Goal: Task Accomplishment & Management: Manage account settings

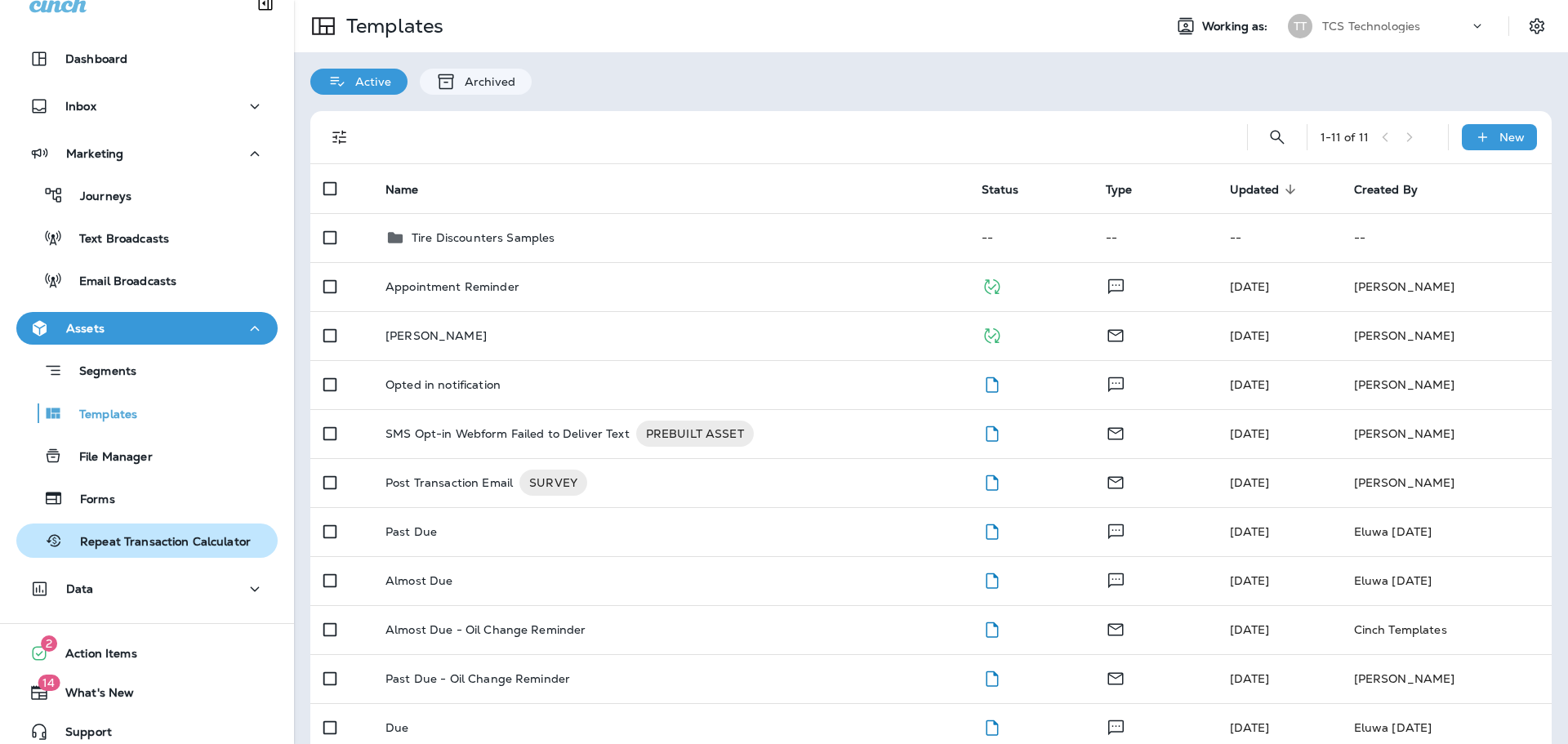
scroll to position [36, 0]
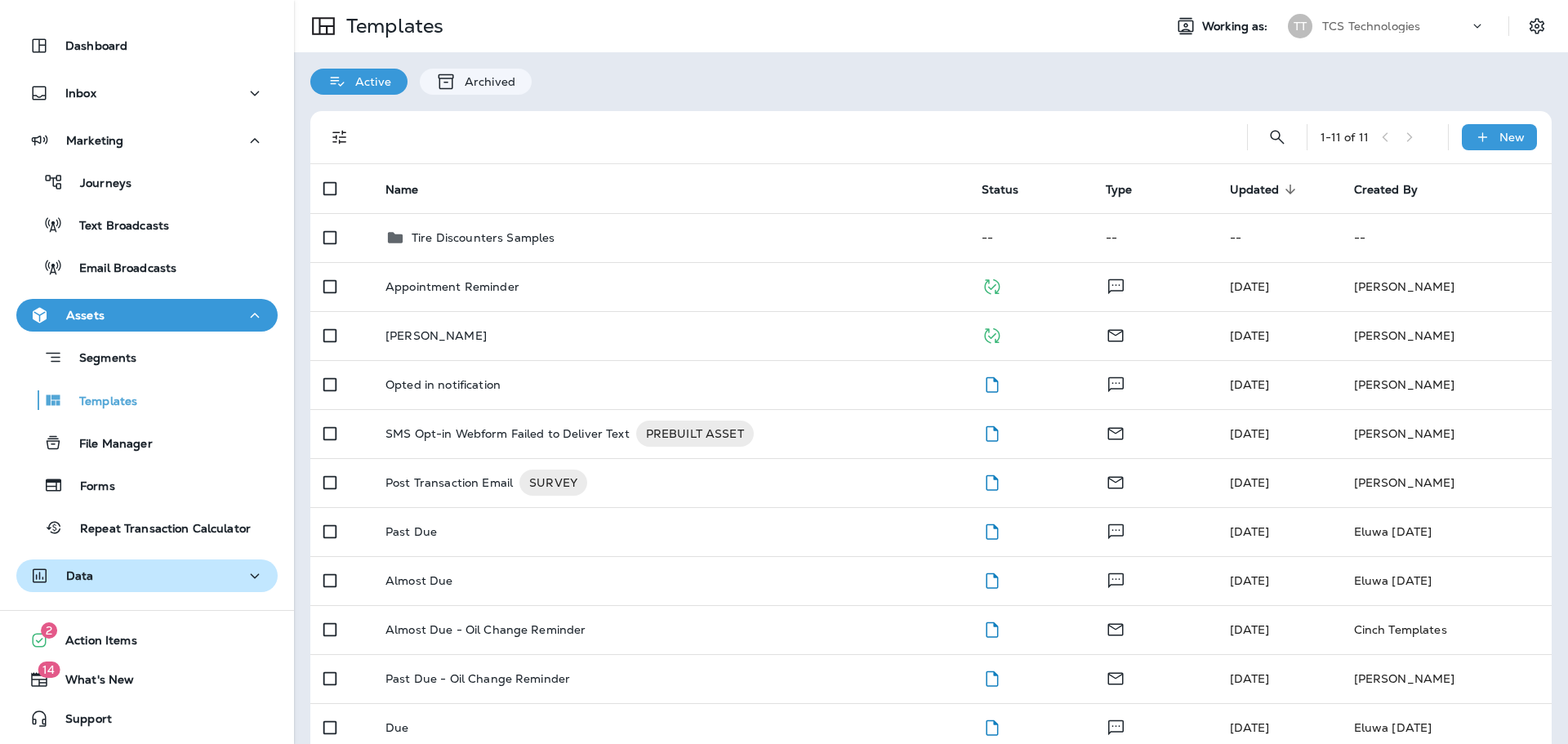
click at [106, 576] on div "Data" at bounding box center [146, 576] width 235 height 21
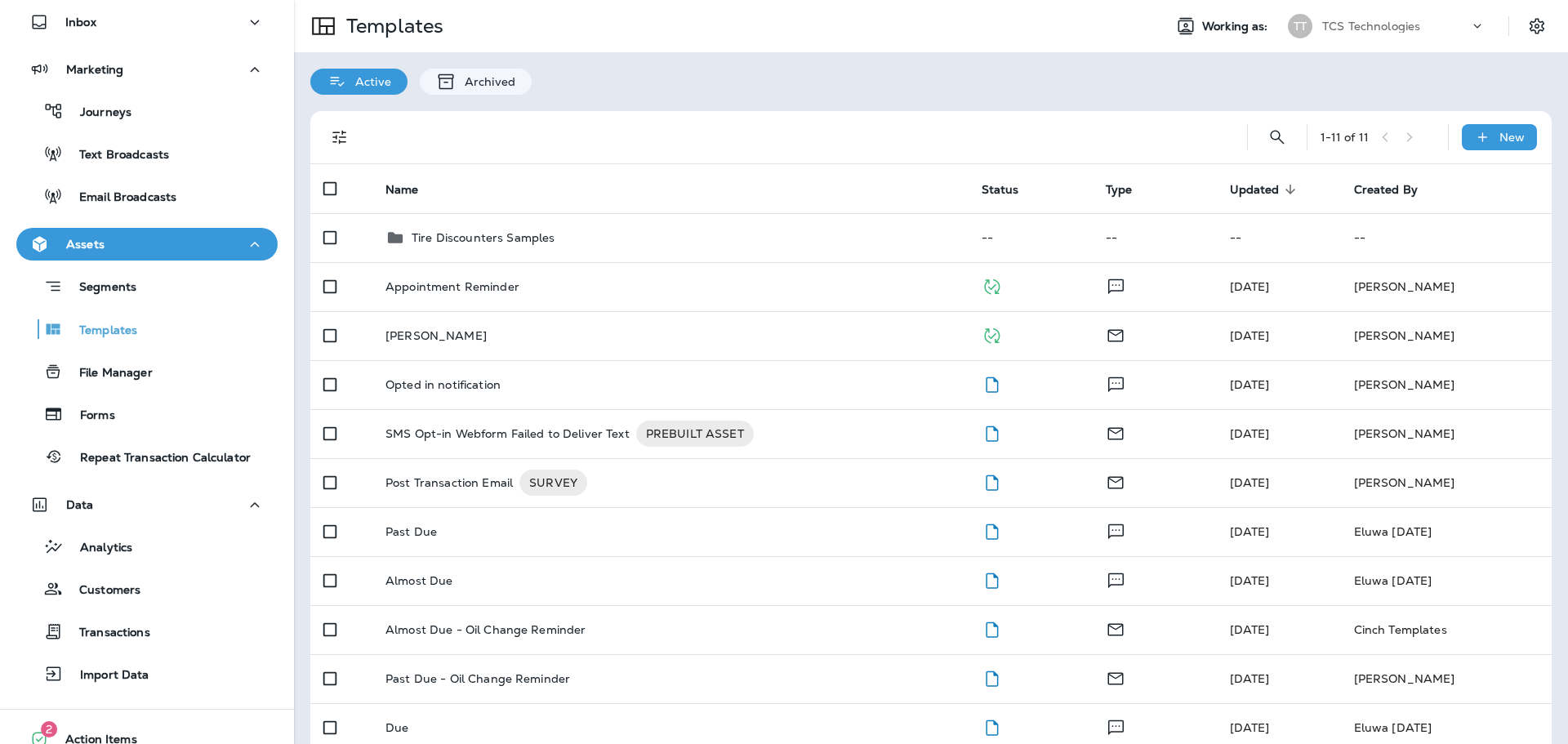
scroll to position [205, 0]
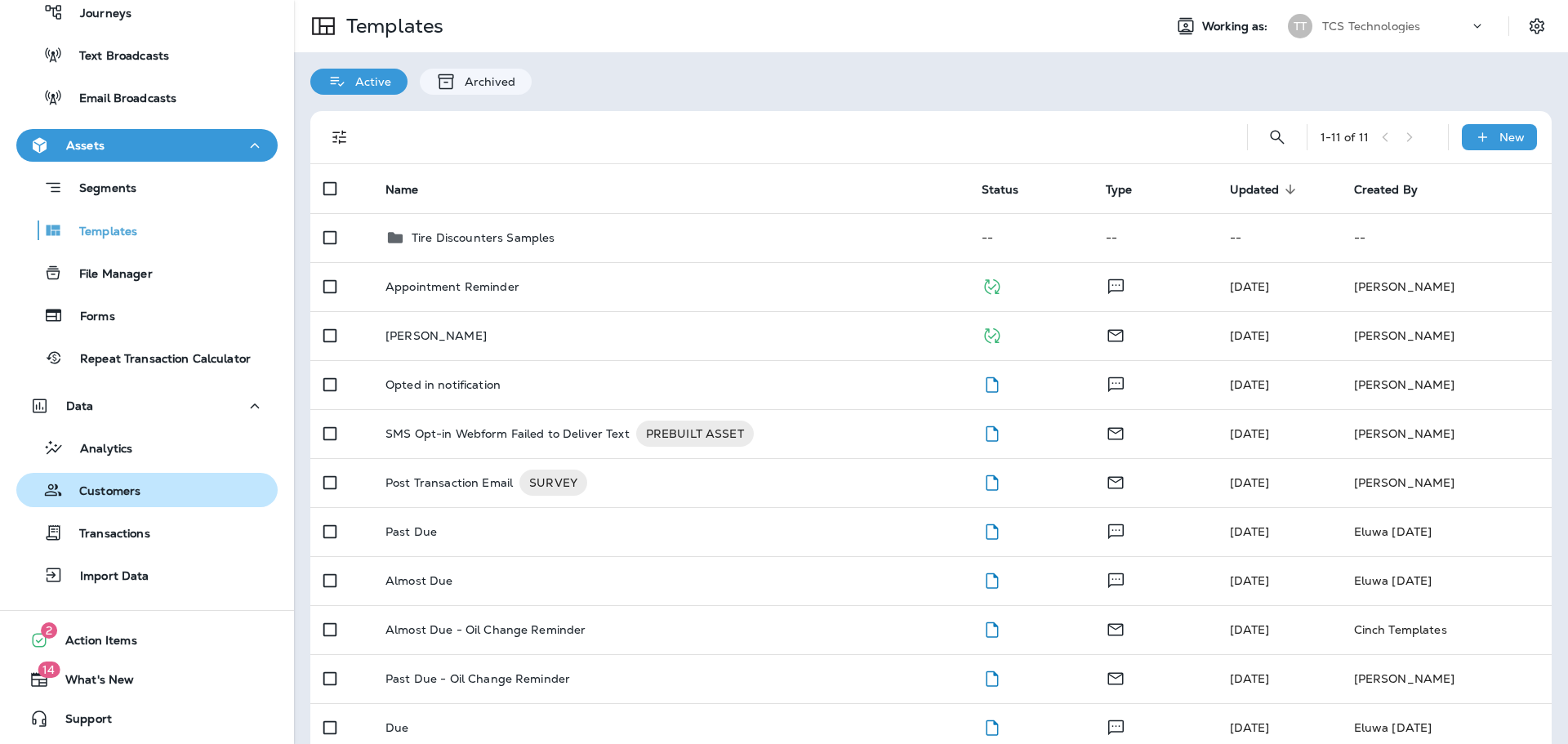
click at [132, 489] on p "Customers" at bounding box center [101, 492] width 78 height 15
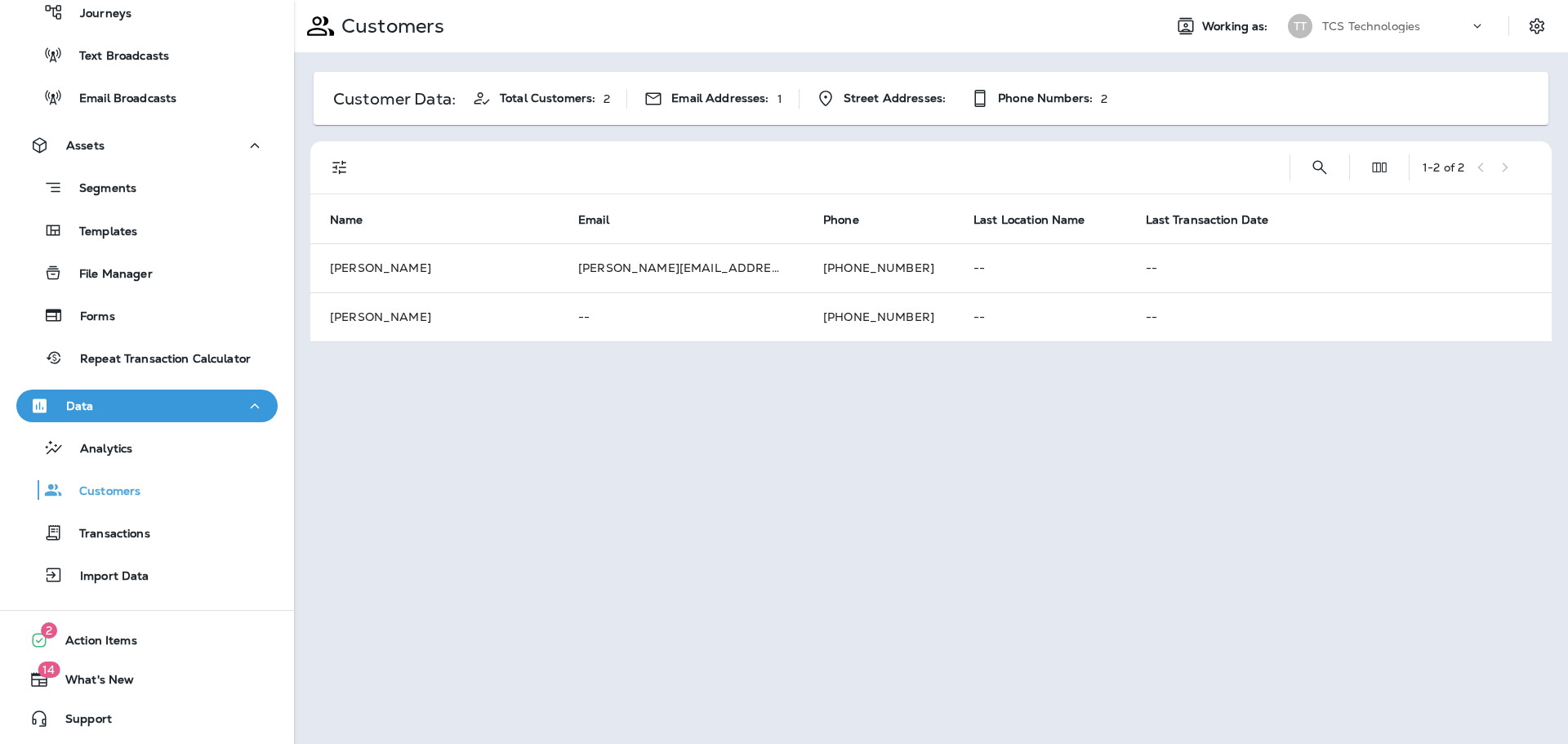
click at [1455, 22] on div "TCS Technologies" at bounding box center [1396, 26] width 147 height 25
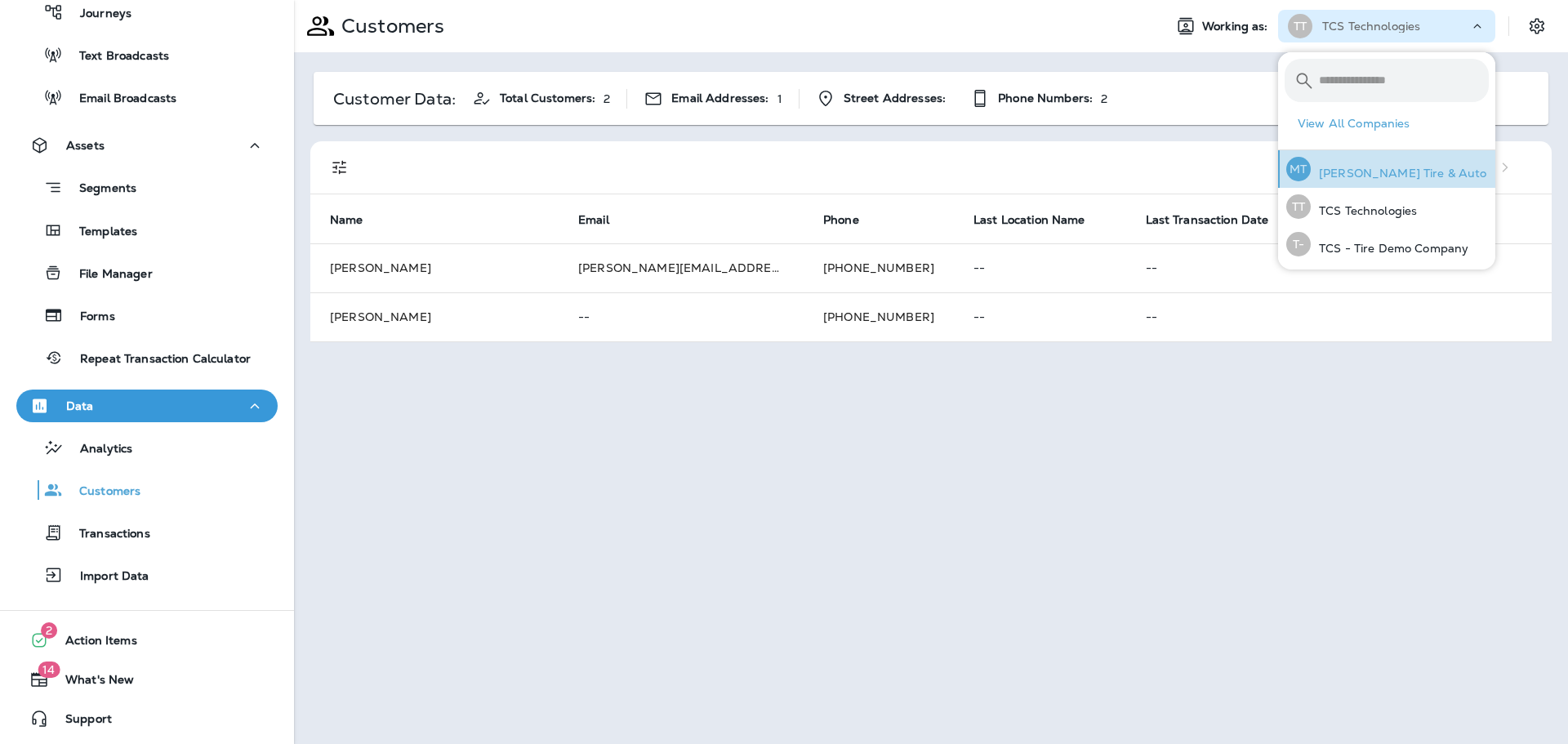
click at [1404, 185] on div "MT Moody's Tire & Auto" at bounding box center [1387, 170] width 214 height 38
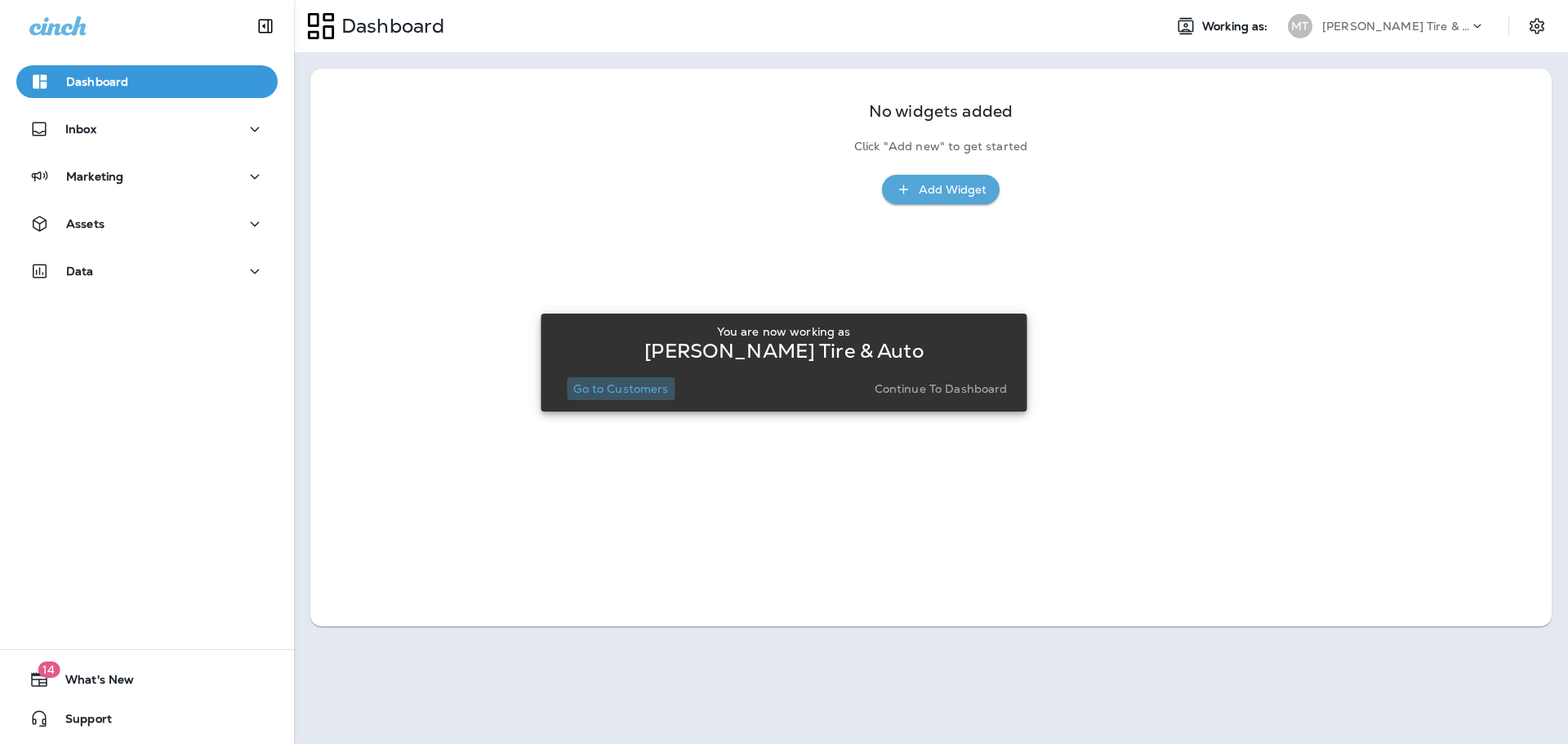
click at [627, 389] on p "Go to Customers" at bounding box center [621, 388] width 95 height 13
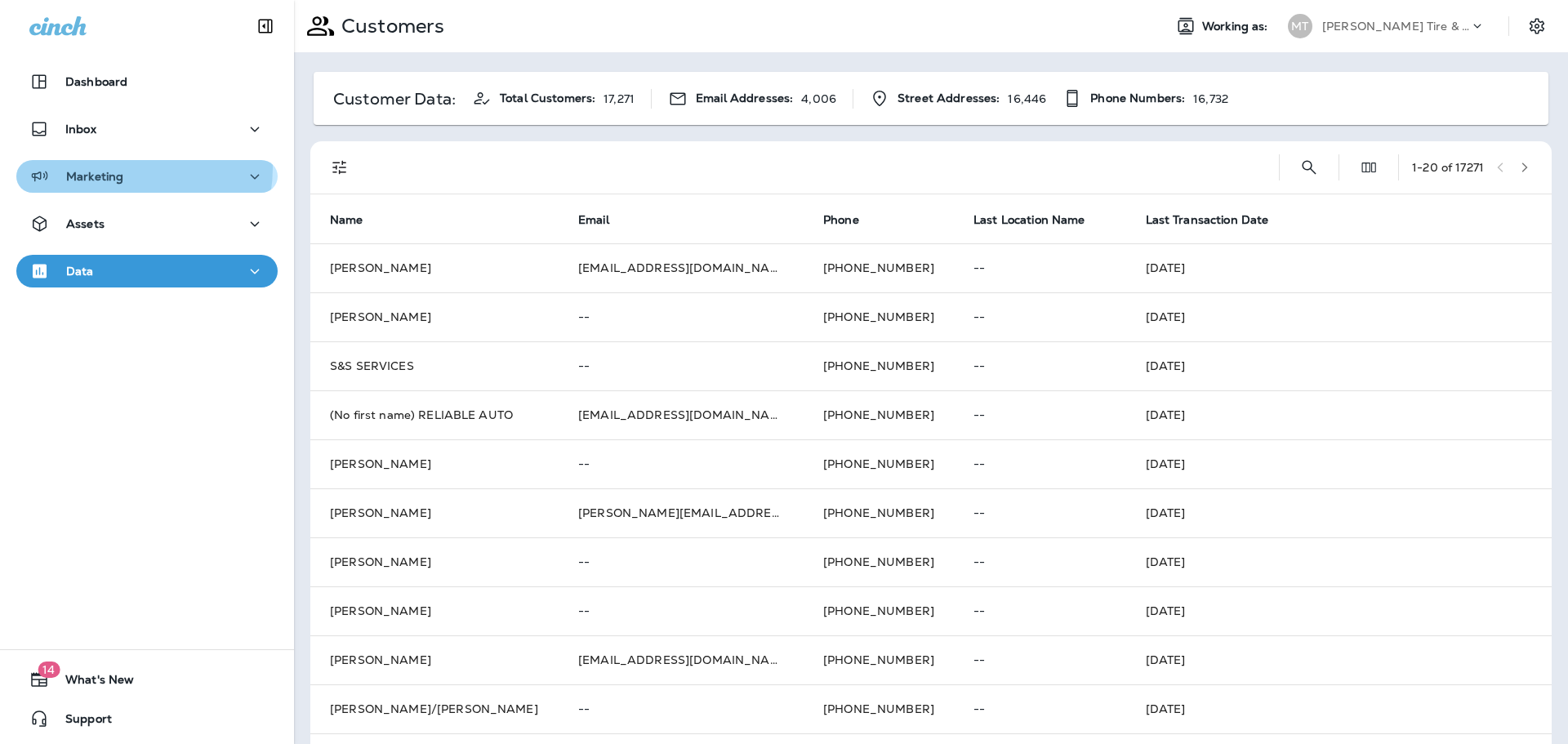
click at [118, 168] on div "Marketing" at bounding box center [76, 177] width 94 height 21
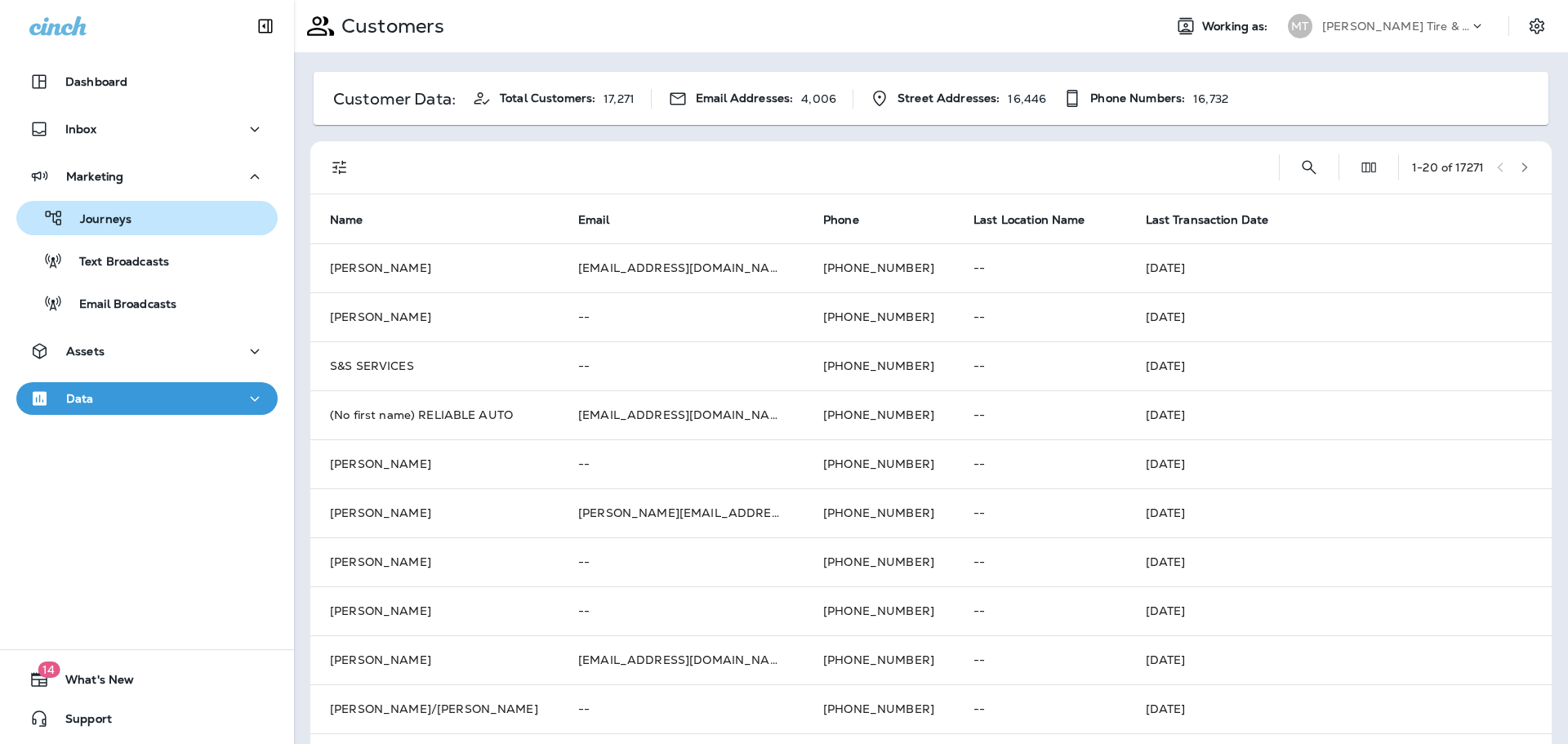
click at [117, 222] on p "Journeys" at bounding box center [97, 220] width 68 height 15
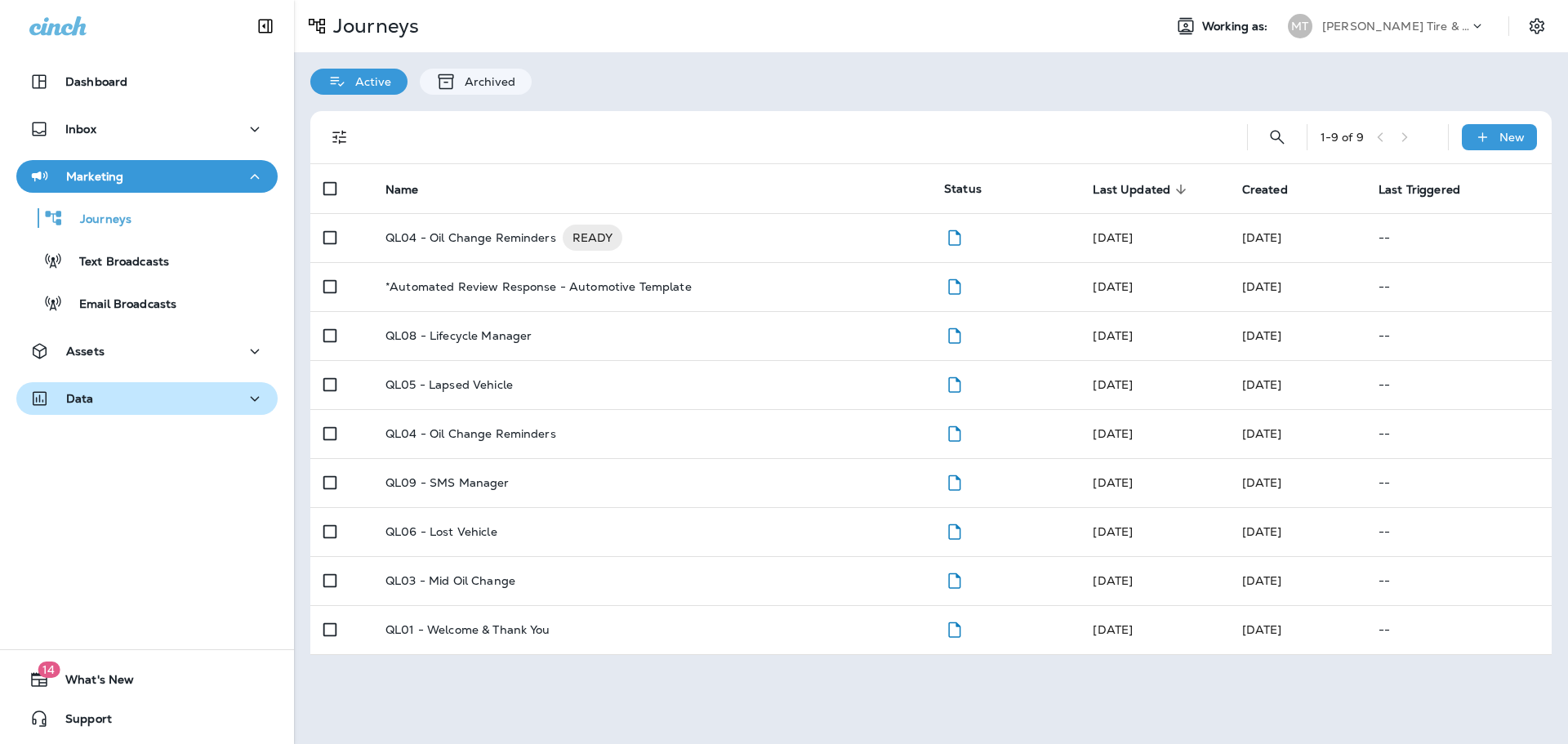
click at [63, 386] on button "Data" at bounding box center [146, 398] width 261 height 33
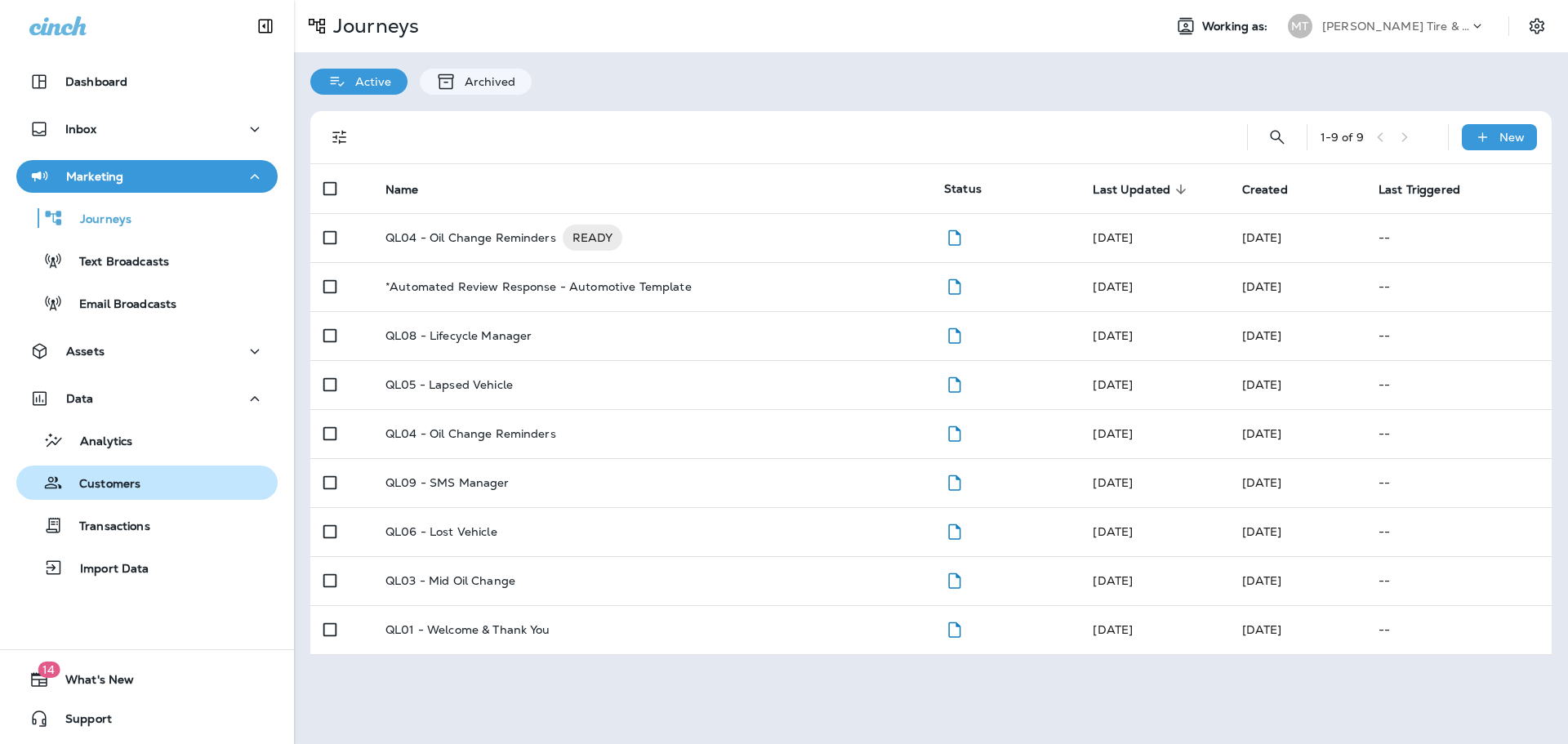
click at [98, 483] on p "Customers" at bounding box center [101, 485] width 78 height 15
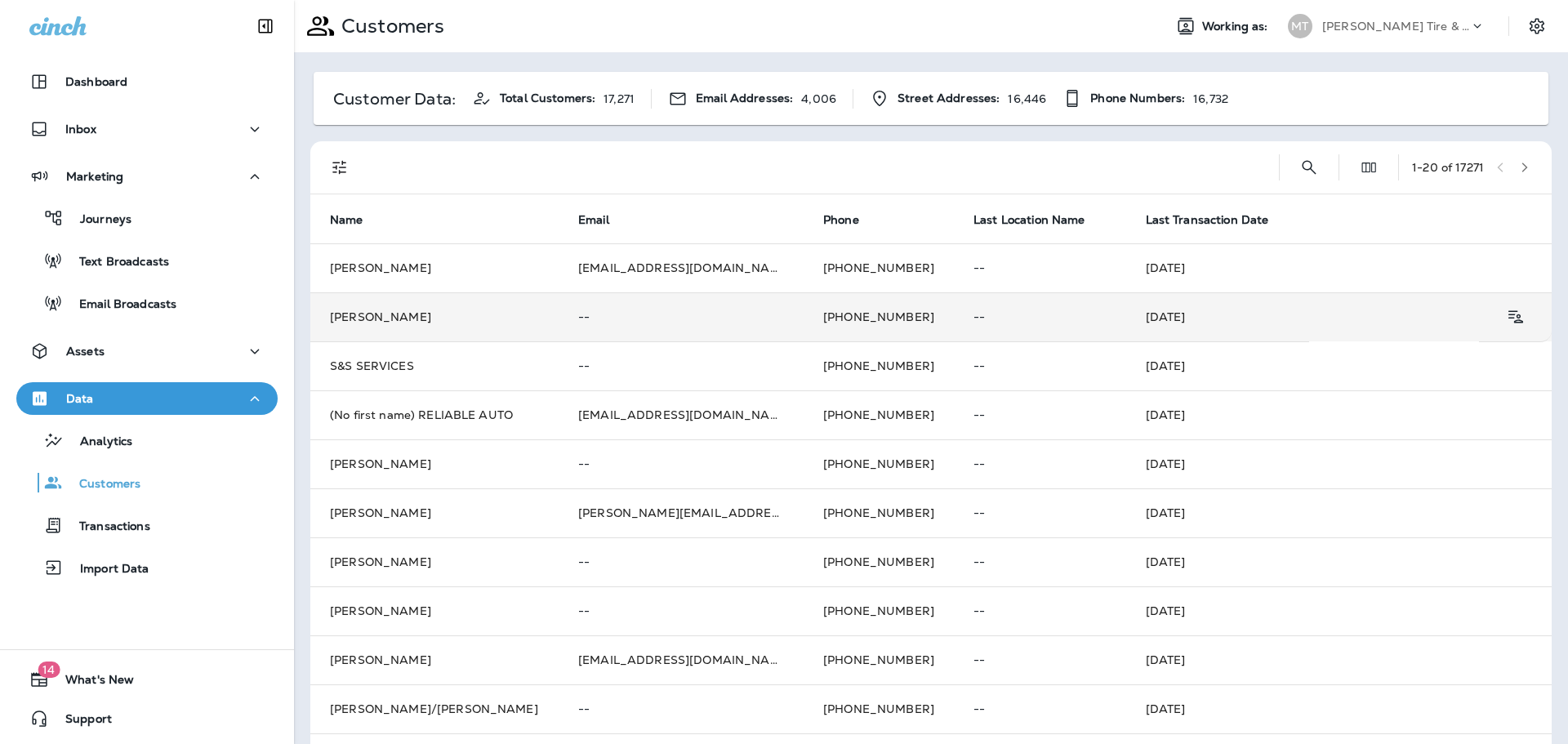
click at [396, 317] on td "Bobby Mccullough" at bounding box center [435, 317] width 248 height 49
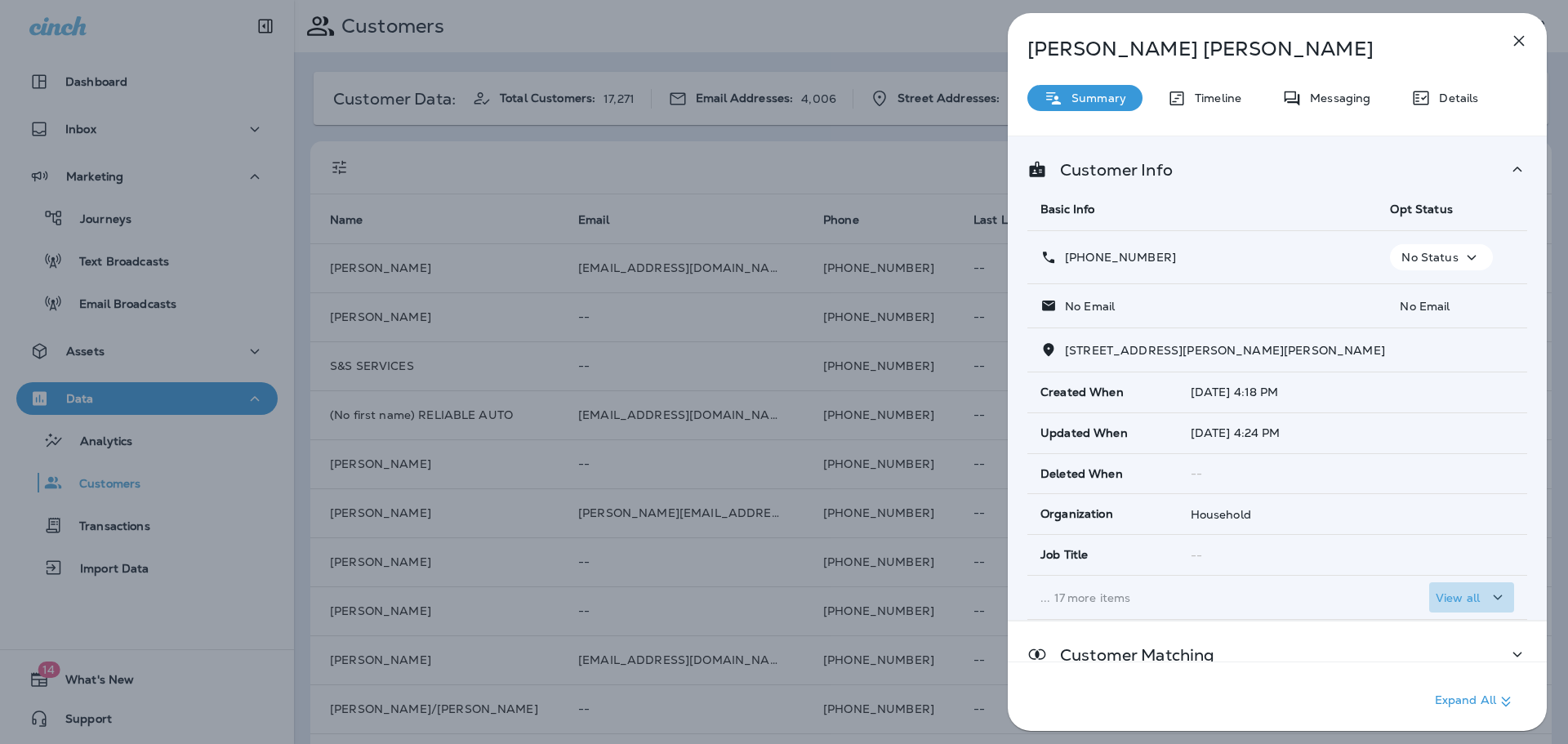
click at [1472, 598] on div "View all" at bounding box center [1471, 598] width 72 height 21
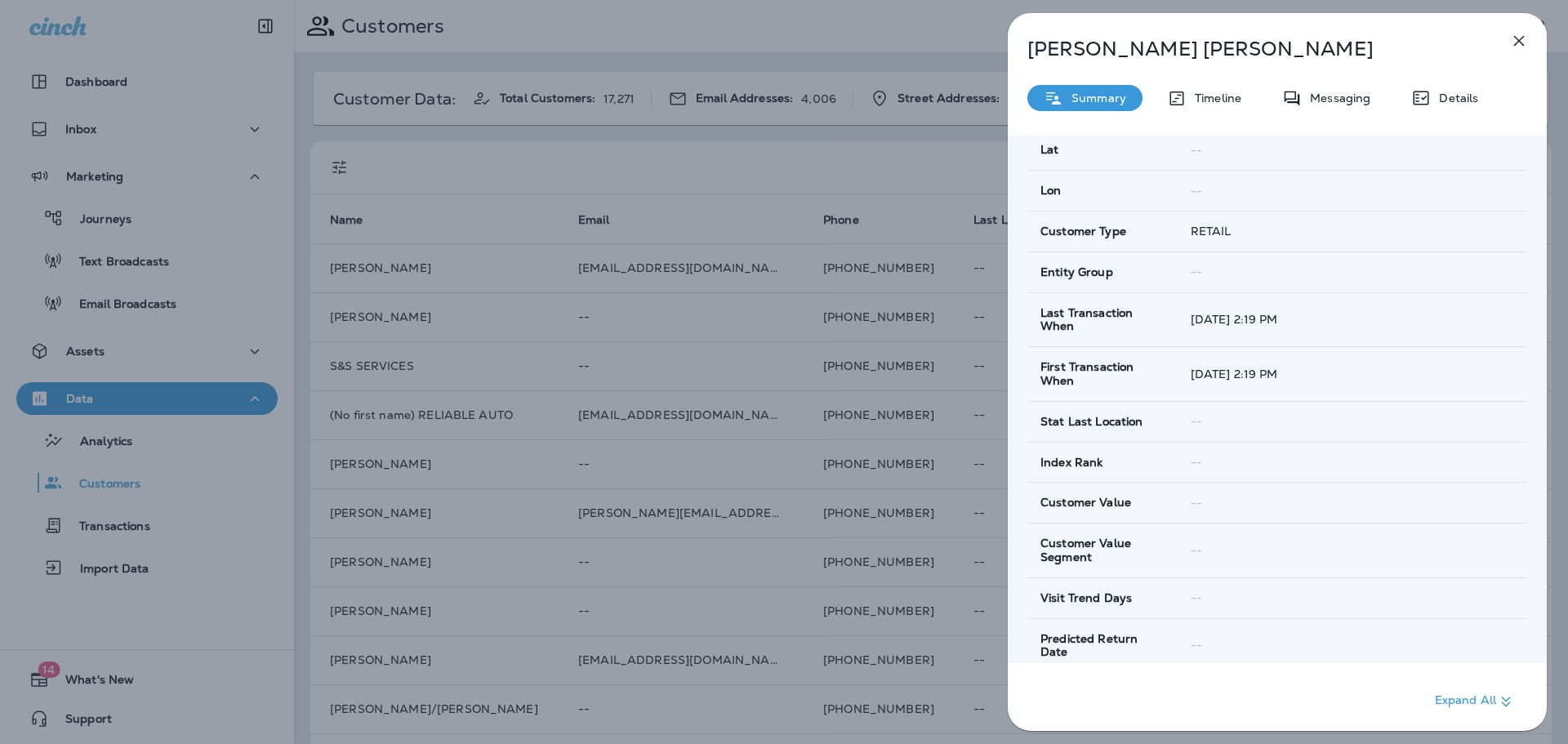
scroll to position [572, 0]
click at [1526, 39] on icon "button" at bounding box center [1518, 40] width 20 height 20
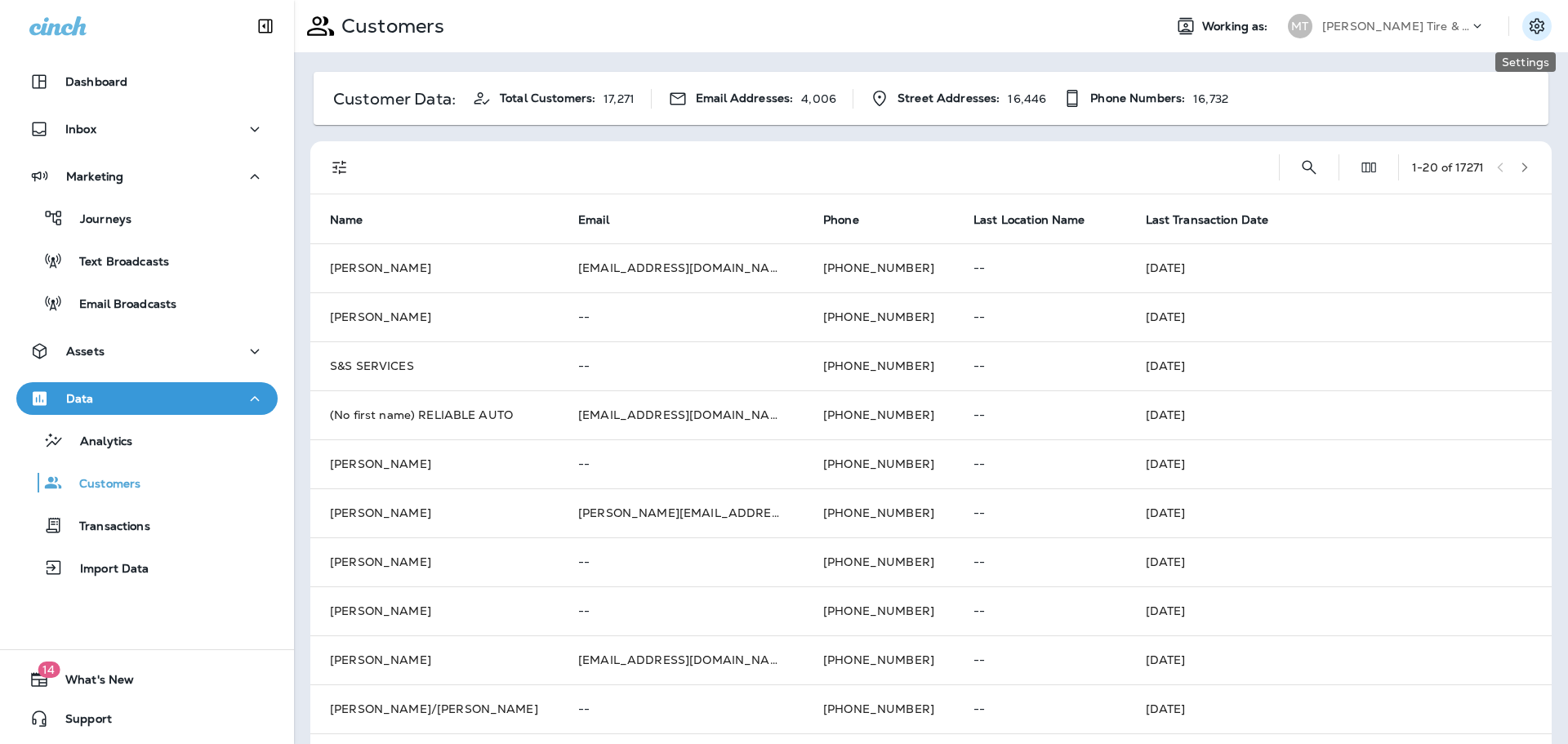
click at [1529, 25] on icon "Settings" at bounding box center [1536, 26] width 15 height 15
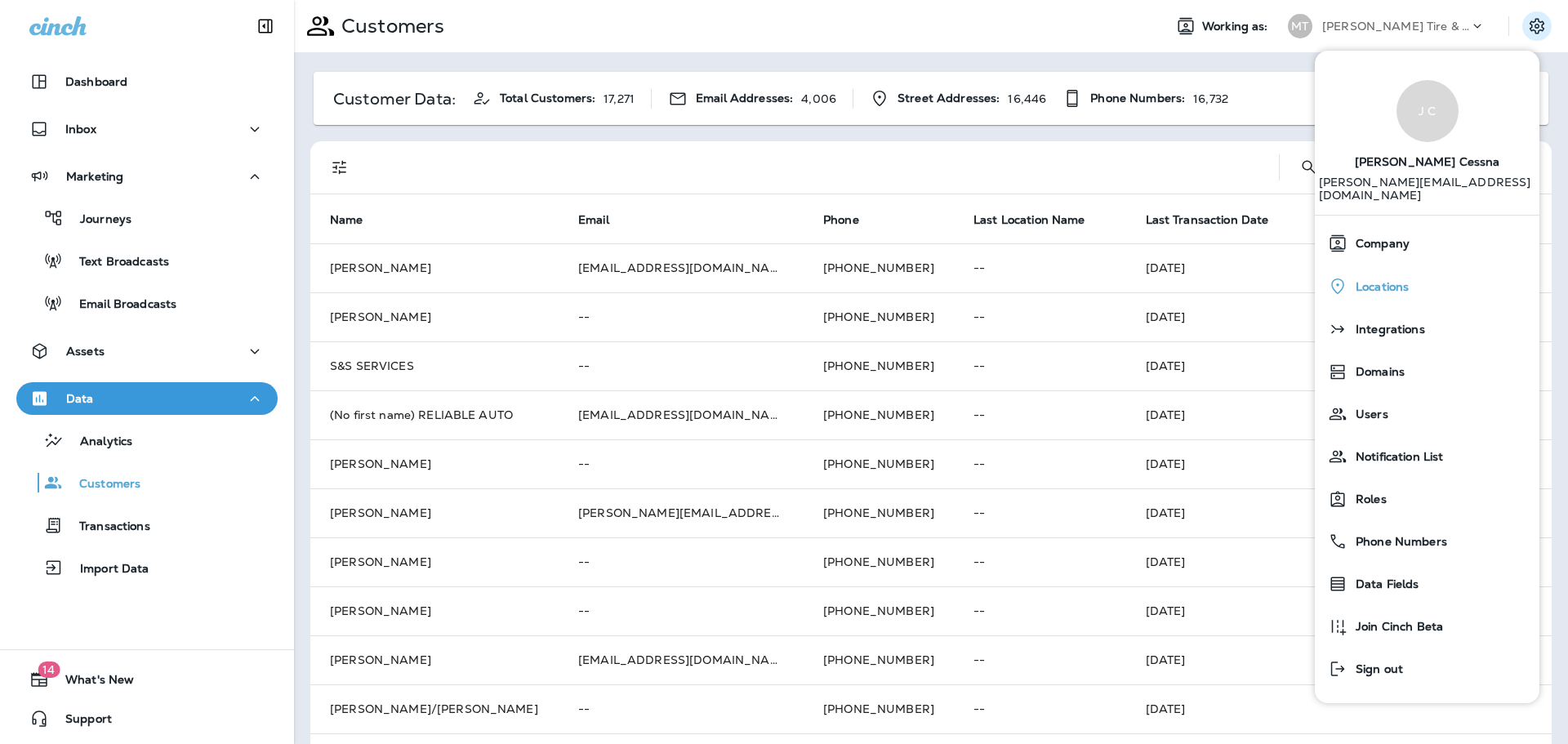
click at [1394, 270] on div "Locations" at bounding box center [1427, 286] width 211 height 33
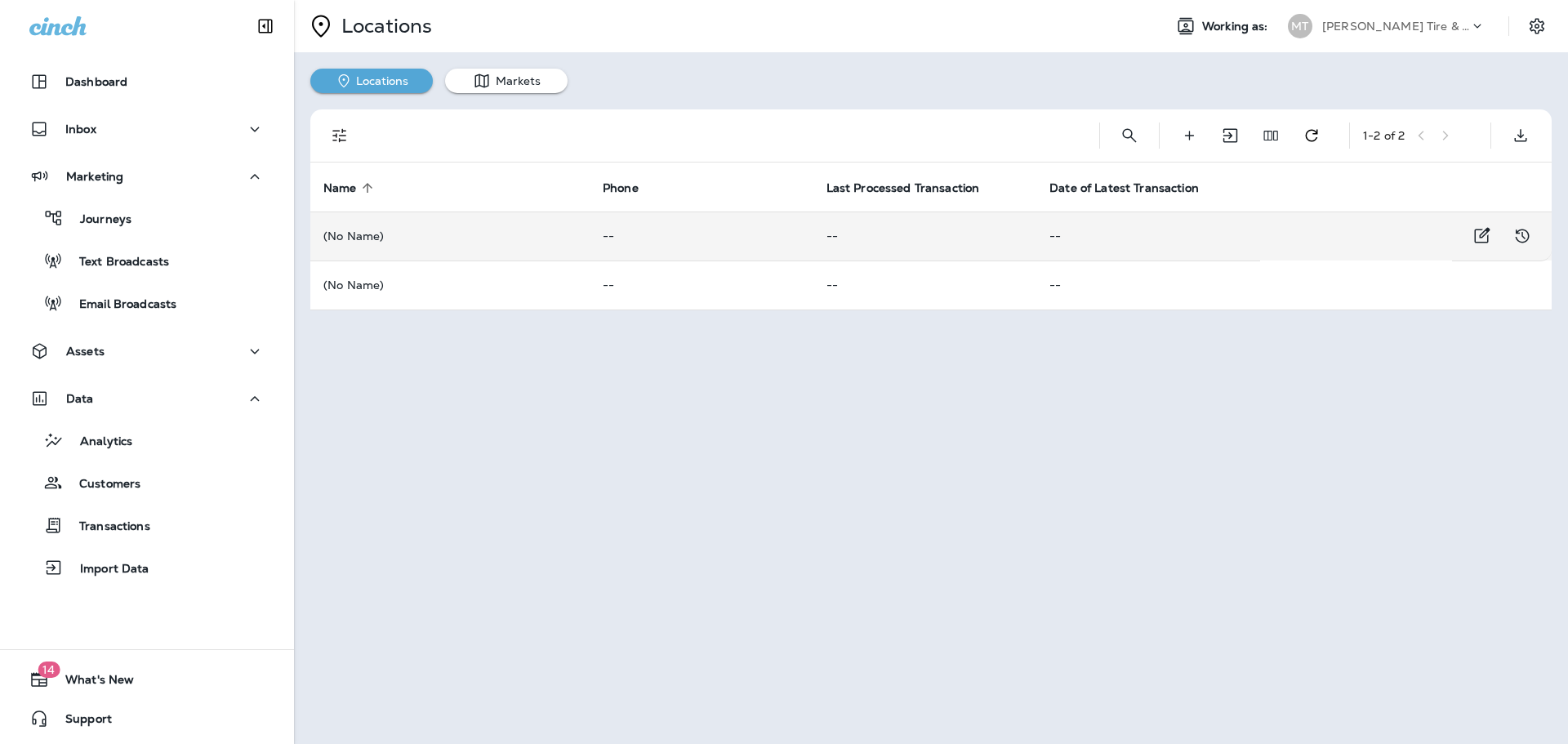
click at [342, 226] on td "(No Name)" at bounding box center [450, 235] width 279 height 49
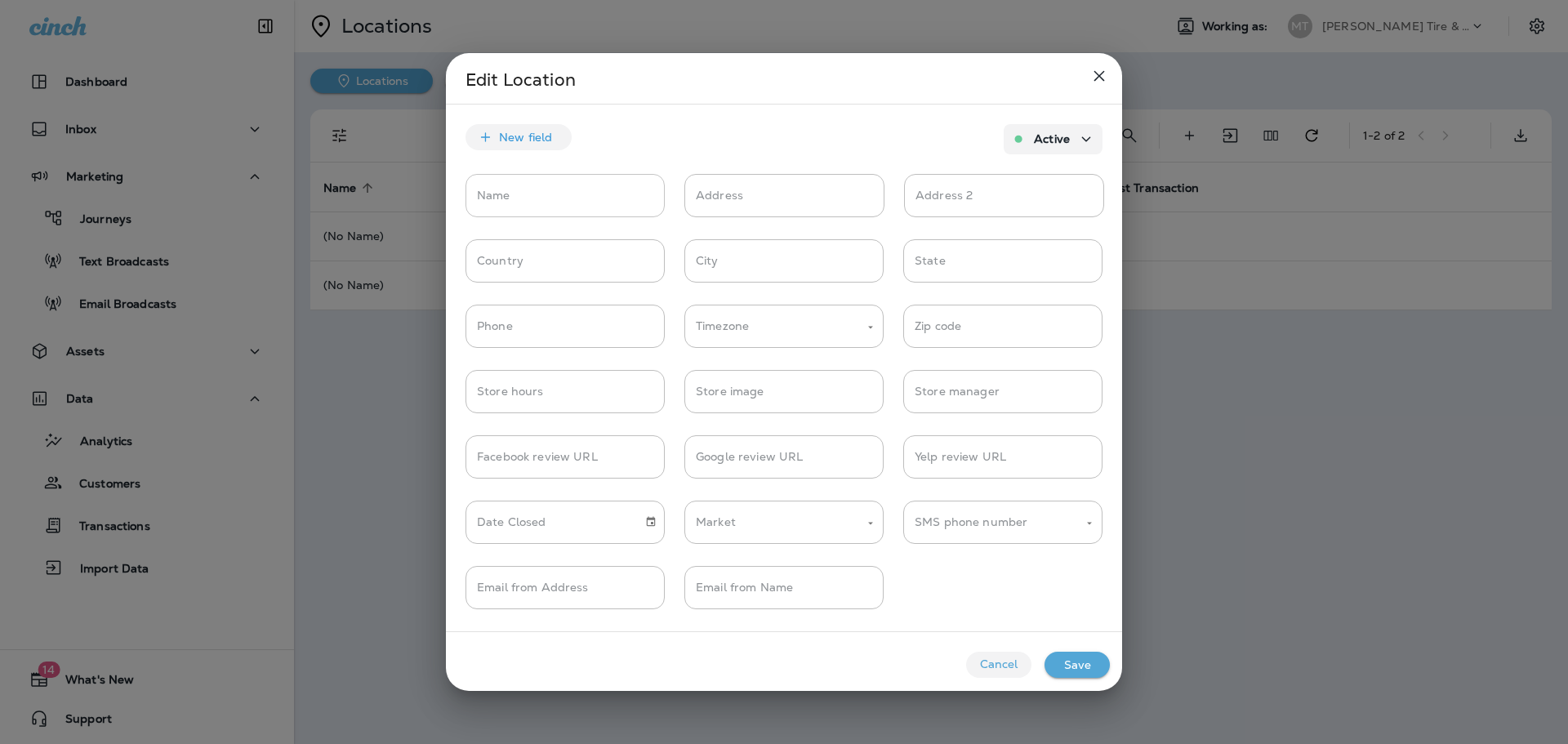
click at [539, 199] on input "Name" at bounding box center [565, 195] width 199 height 44
type input "**********"
type input "***"
type input "********"
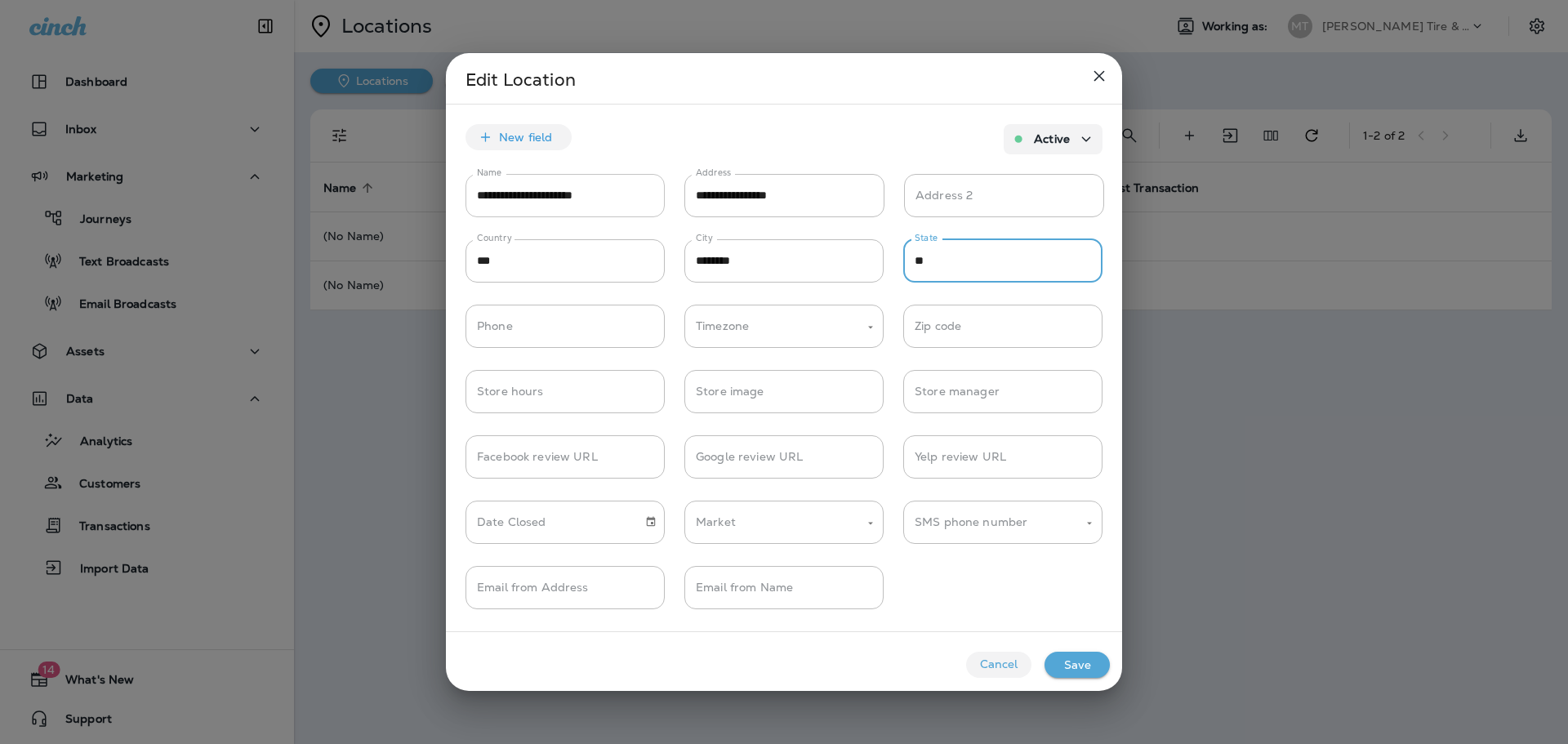
type input "**"
click at [533, 328] on input "Phone" at bounding box center [565, 326] width 199 height 44
paste input "**********"
type input "**********"
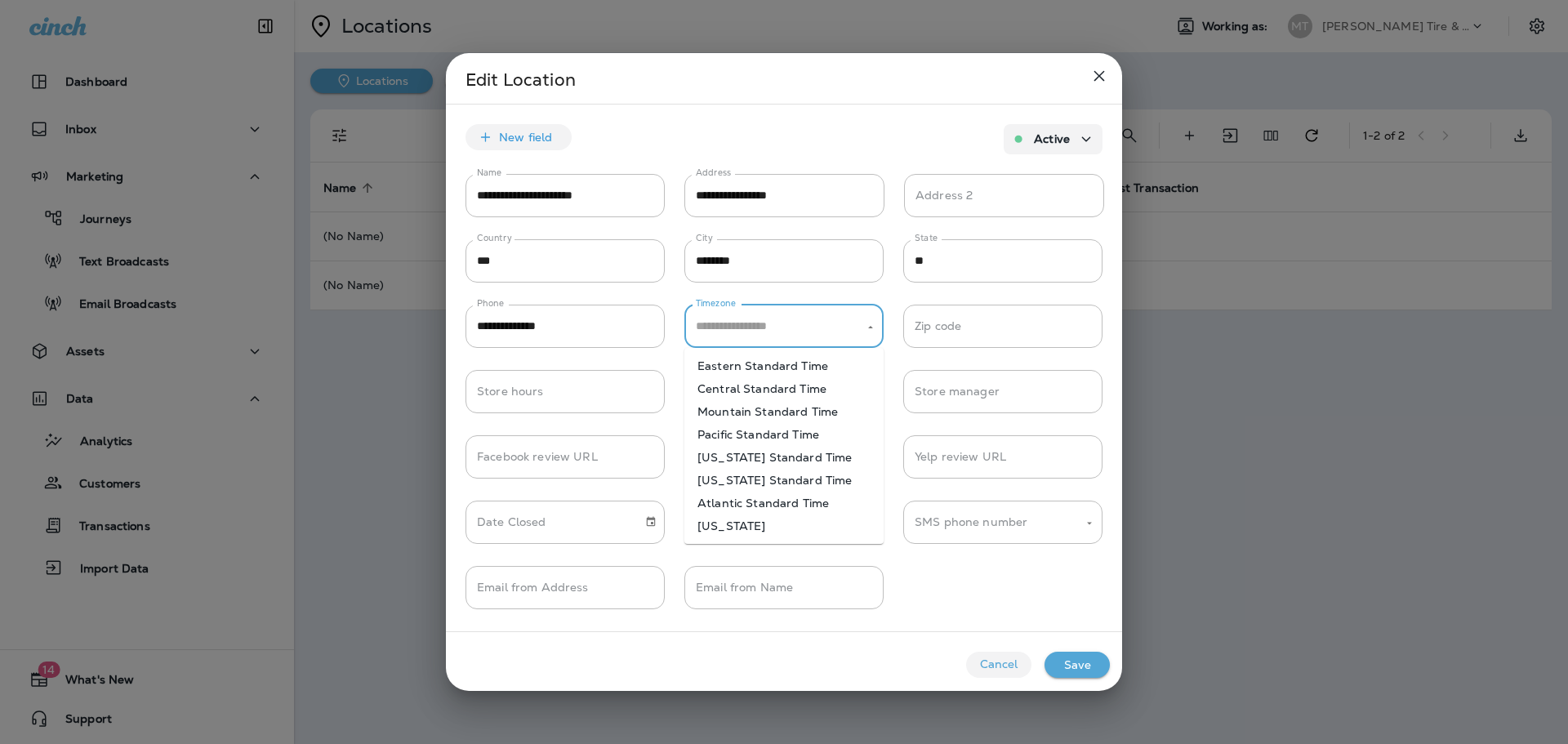
click at [737, 328] on input "Timezone" at bounding box center [771, 325] width 160 height 28
click at [737, 390] on li "Central Standard Time" at bounding box center [783, 389] width 199 height 23
type input "**********"
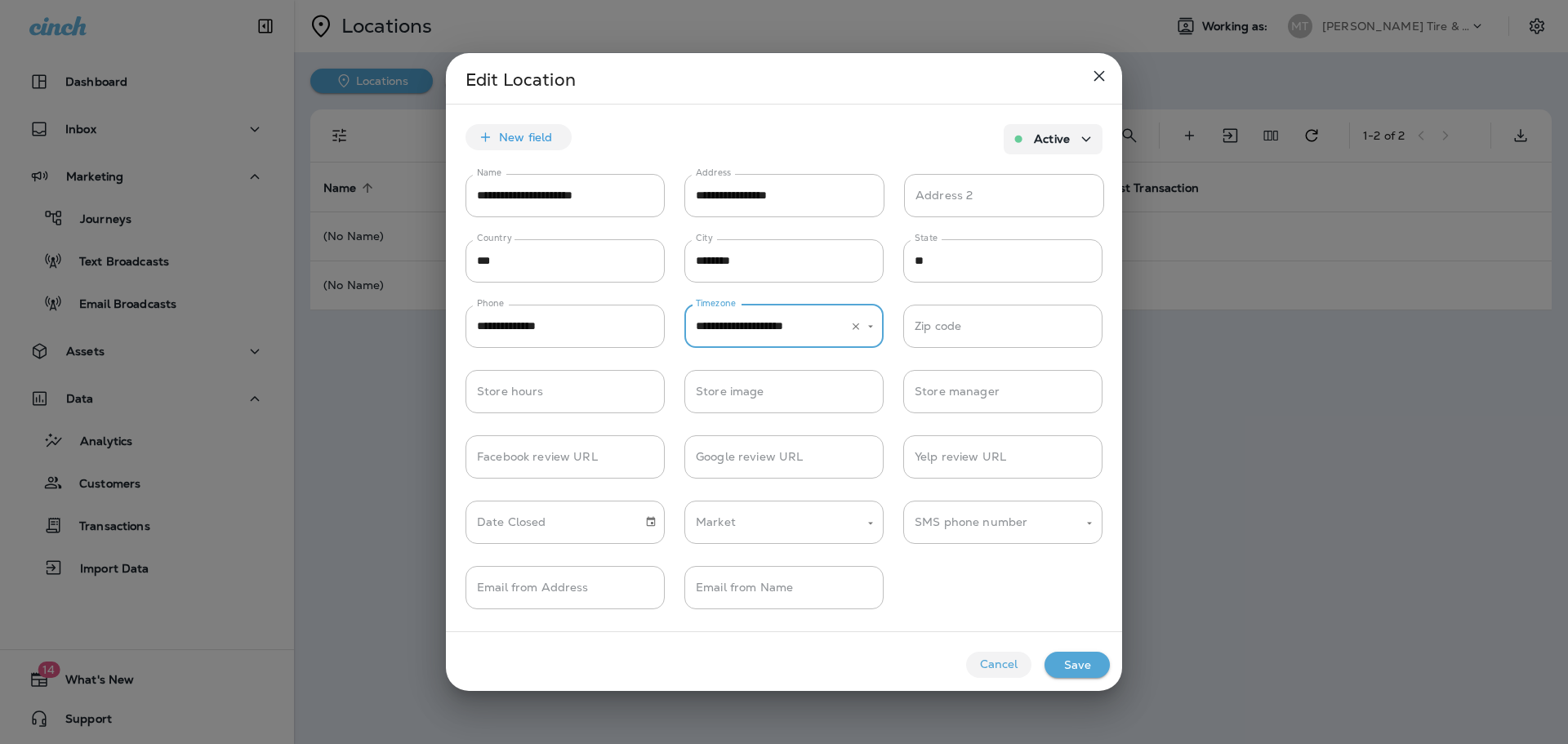
click at [953, 323] on input "Zip code" at bounding box center [1002, 326] width 199 height 44
type input "*****"
click at [749, 399] on input "Store image" at bounding box center [783, 391] width 199 height 44
click at [752, 398] on div "Store image Store image" at bounding box center [783, 392] width 199 height 45
paste input "**********"
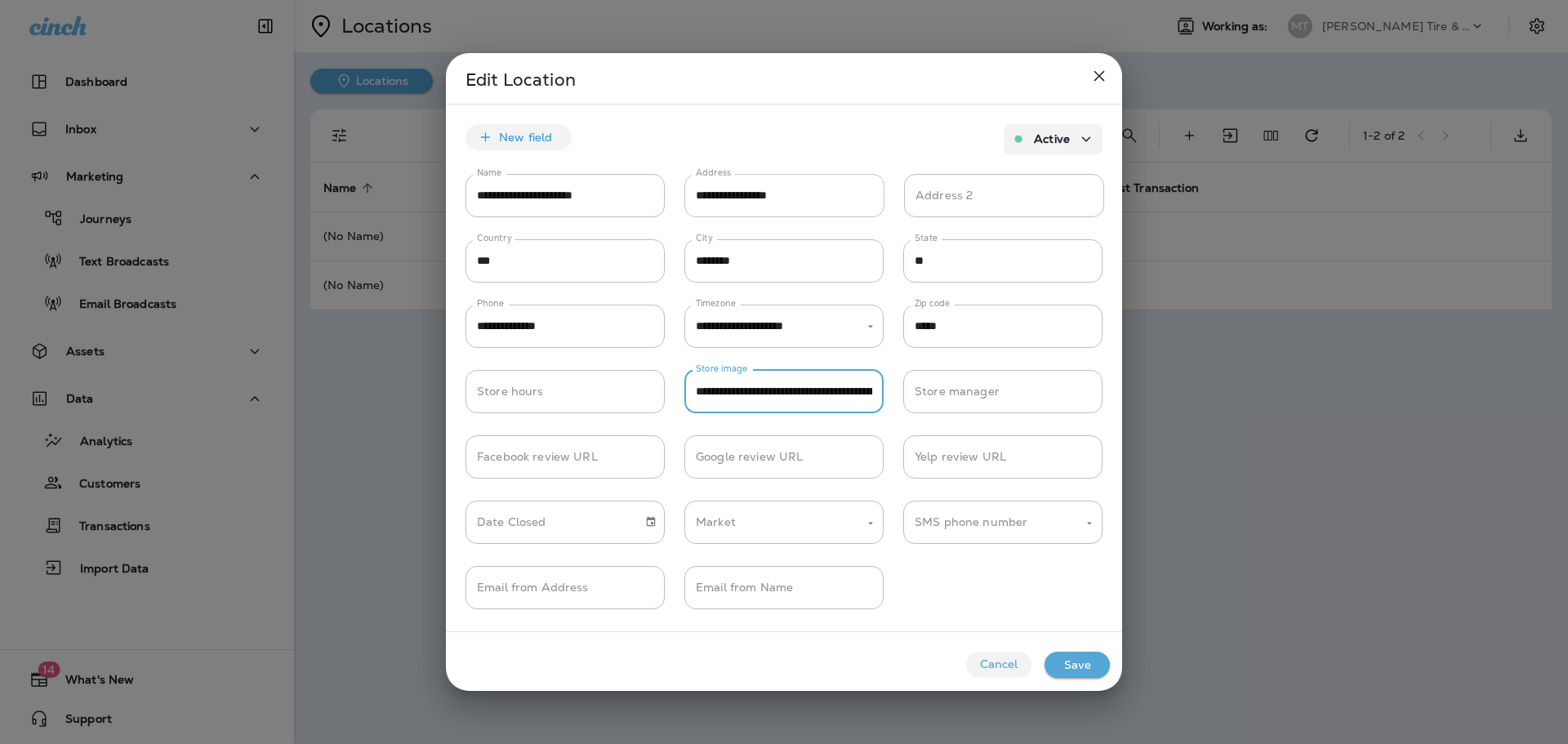
scroll to position [0, 659]
type input "**********"
click at [585, 460] on input "Facebook review URL" at bounding box center [565, 456] width 199 height 44
paste input "**********"
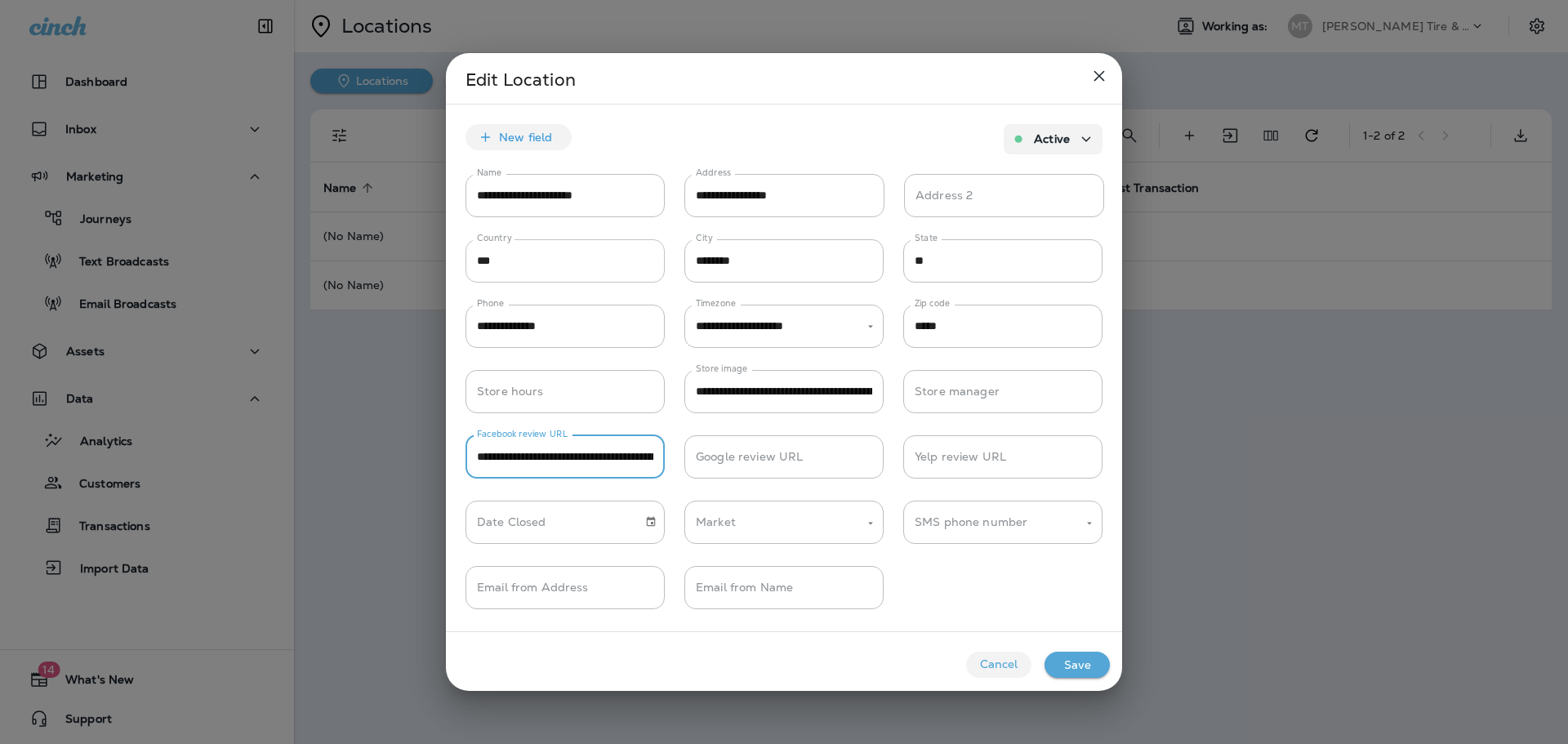
scroll to position [0, 116]
type input "**********"
click at [789, 460] on input "Google review URL" at bounding box center [783, 456] width 199 height 44
paste input "**********"
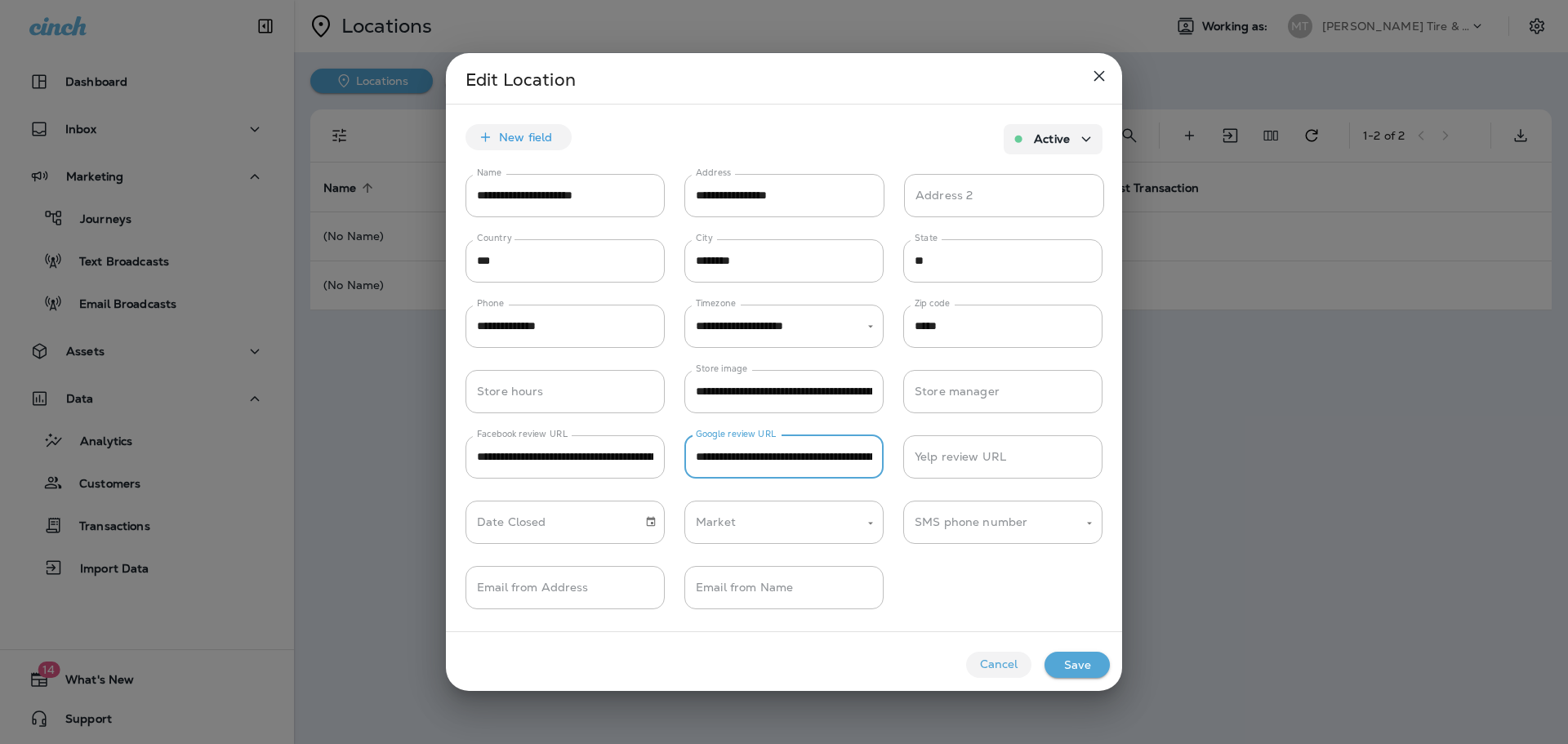
scroll to position [0, 4847]
type input "**********"
click at [971, 464] on input "Yelp review URL" at bounding box center [1002, 456] width 199 height 44
click at [772, 515] on input "Market" at bounding box center [771, 521] width 160 height 28
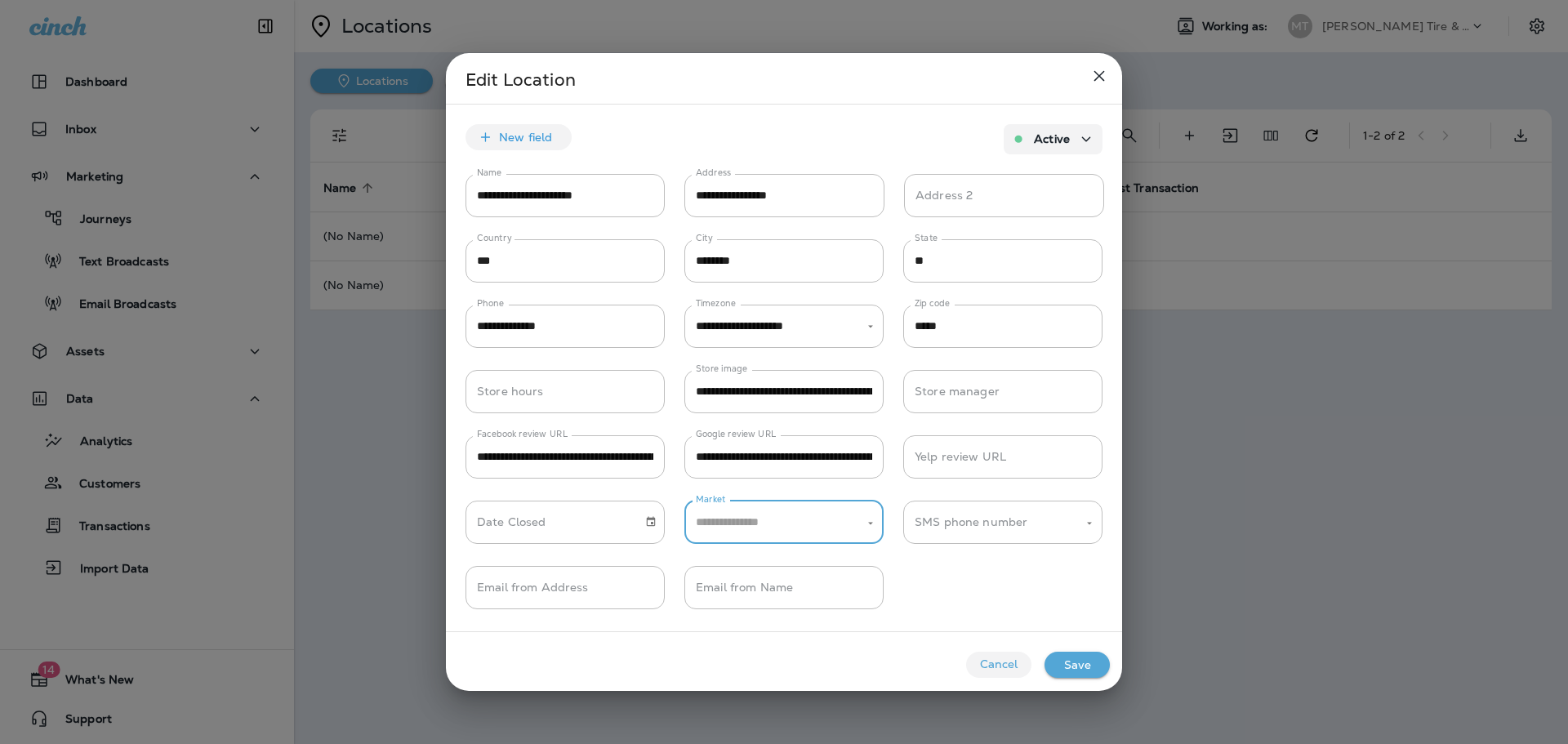
click at [772, 515] on input "Market" at bounding box center [771, 521] width 160 height 28
click at [1078, 667] on button "Save" at bounding box center [1077, 664] width 65 height 27
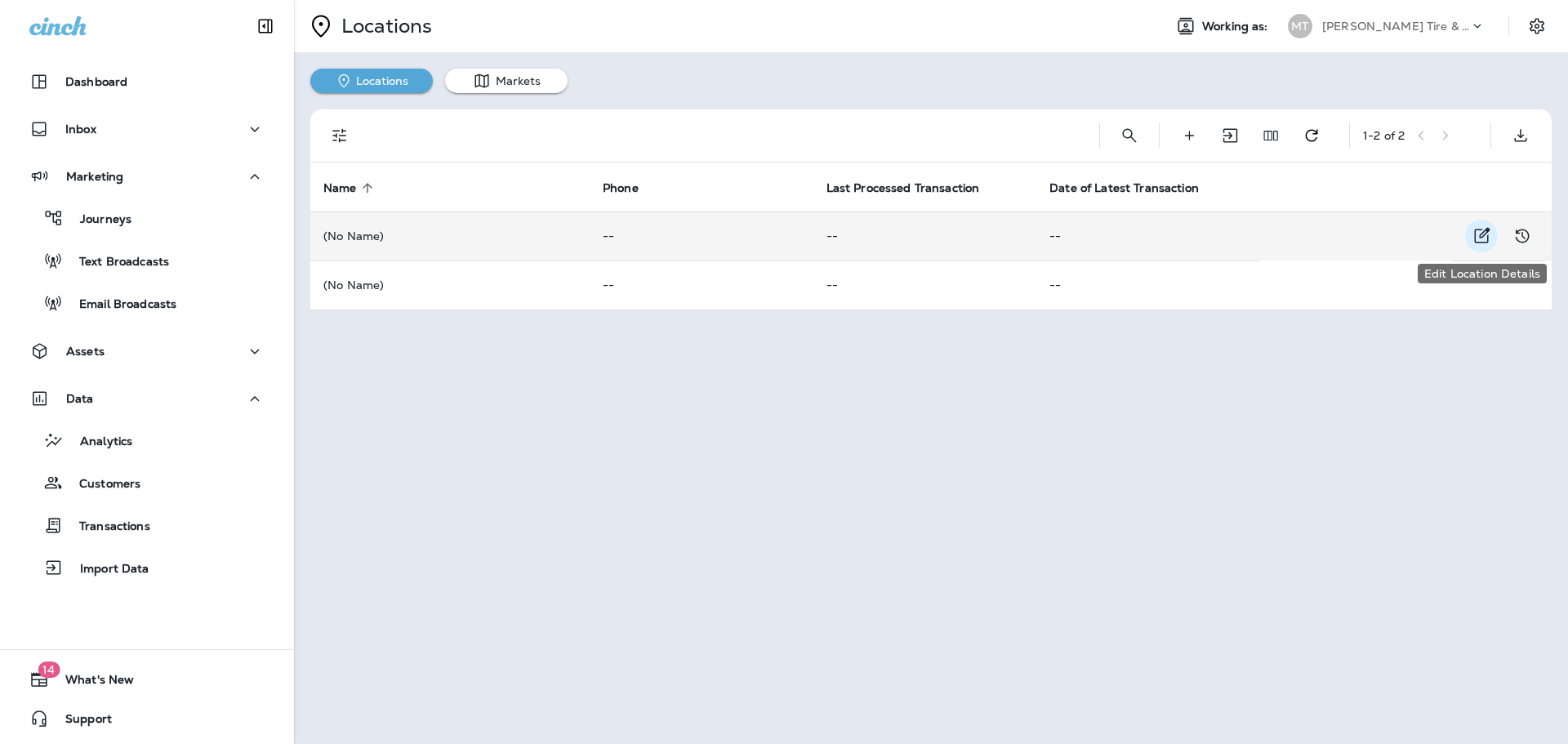
click at [1479, 234] on icon "Edit Location Details" at bounding box center [1481, 235] width 20 height 20
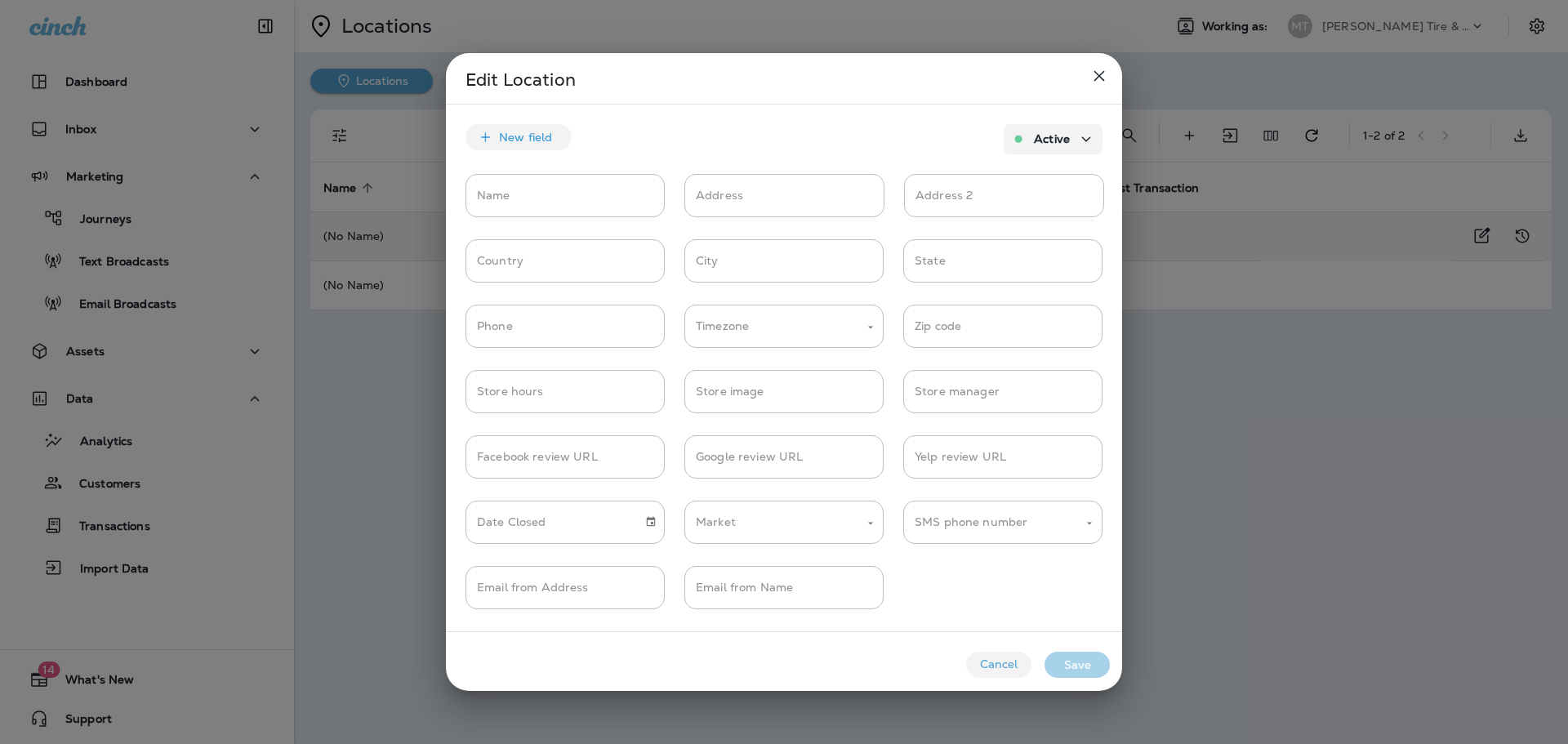
click at [1401, 414] on div at bounding box center [784, 372] width 1568 height 744
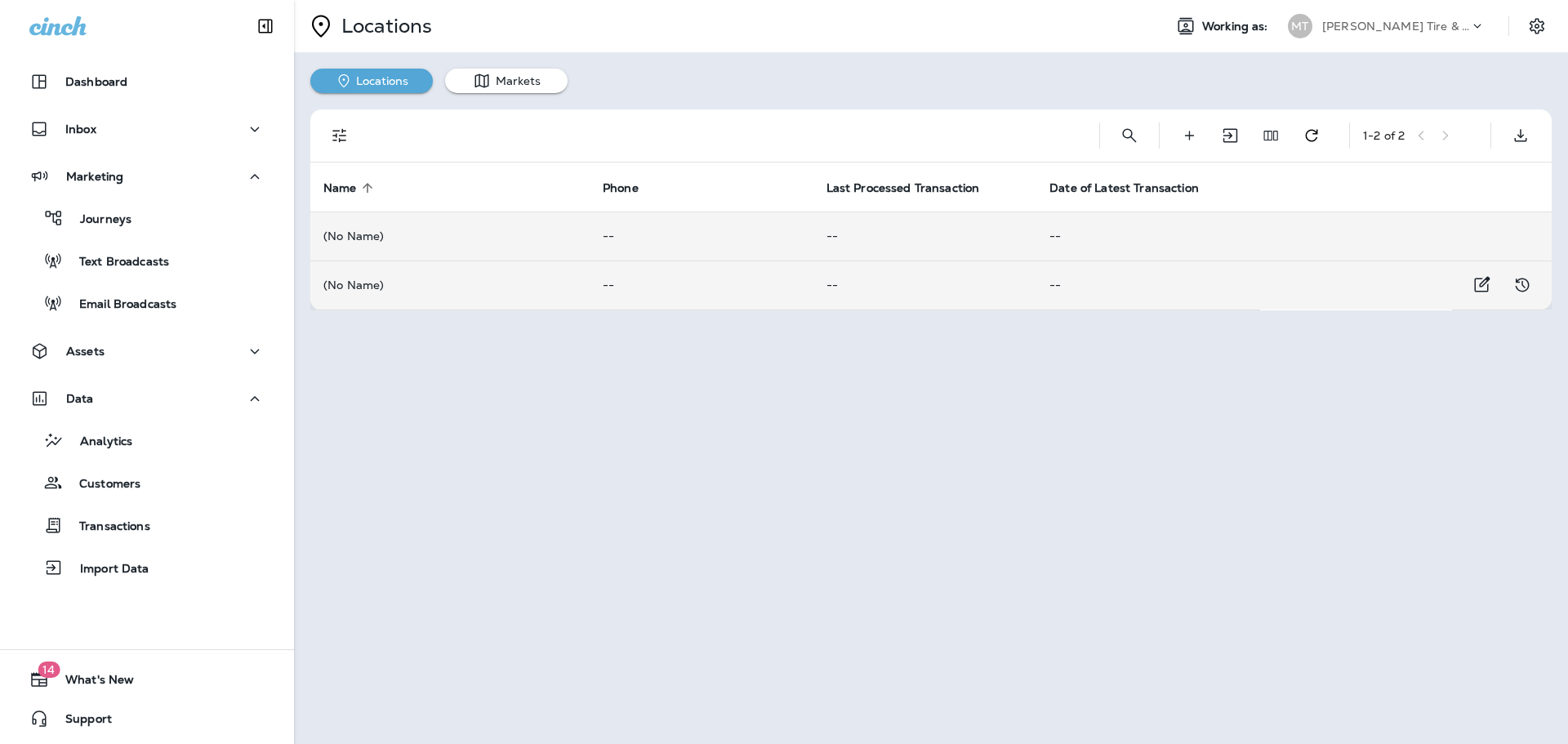
click at [357, 287] on p "(No Name)" at bounding box center [450, 284] width 253 height 13
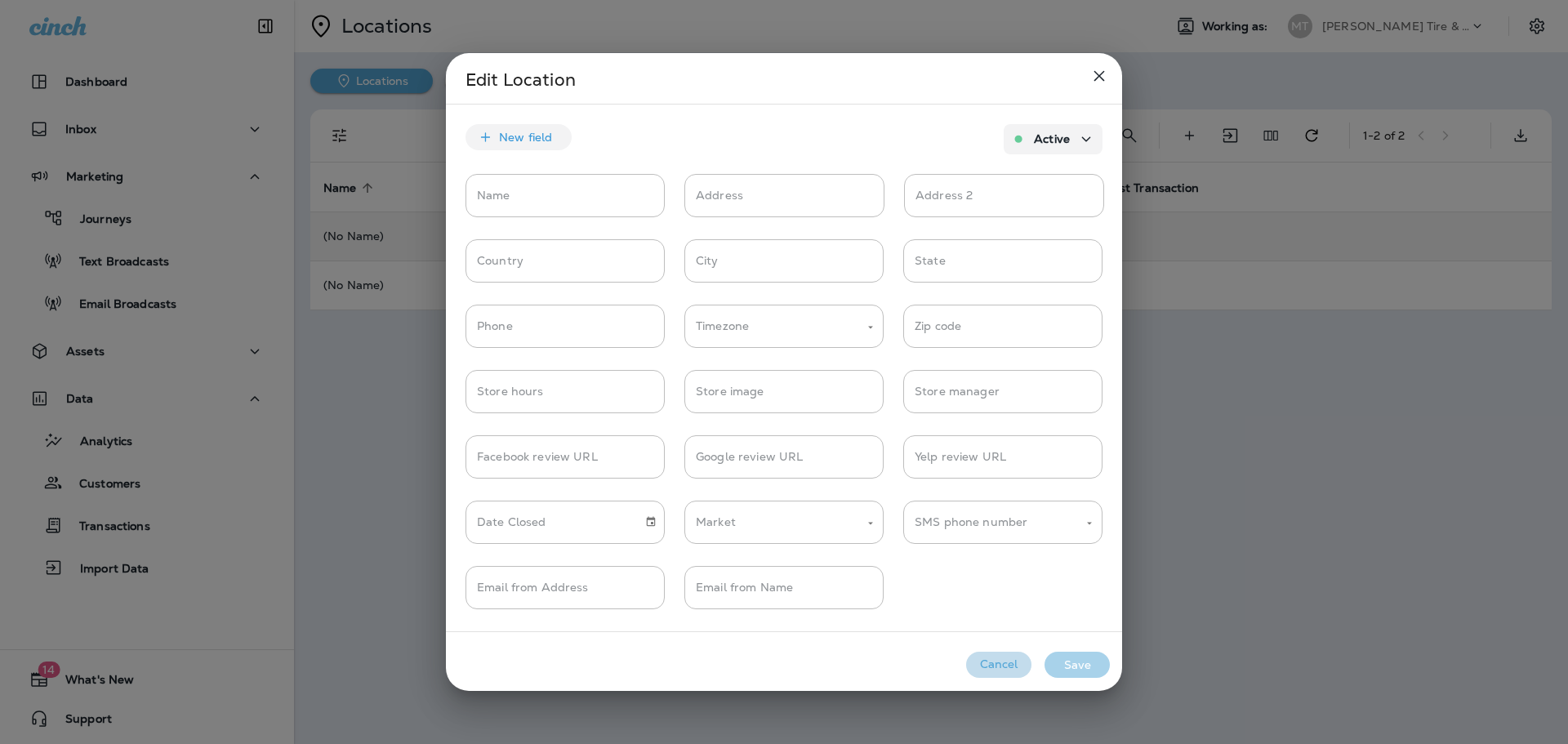
click at [991, 658] on button "Cancel" at bounding box center [999, 664] width 65 height 27
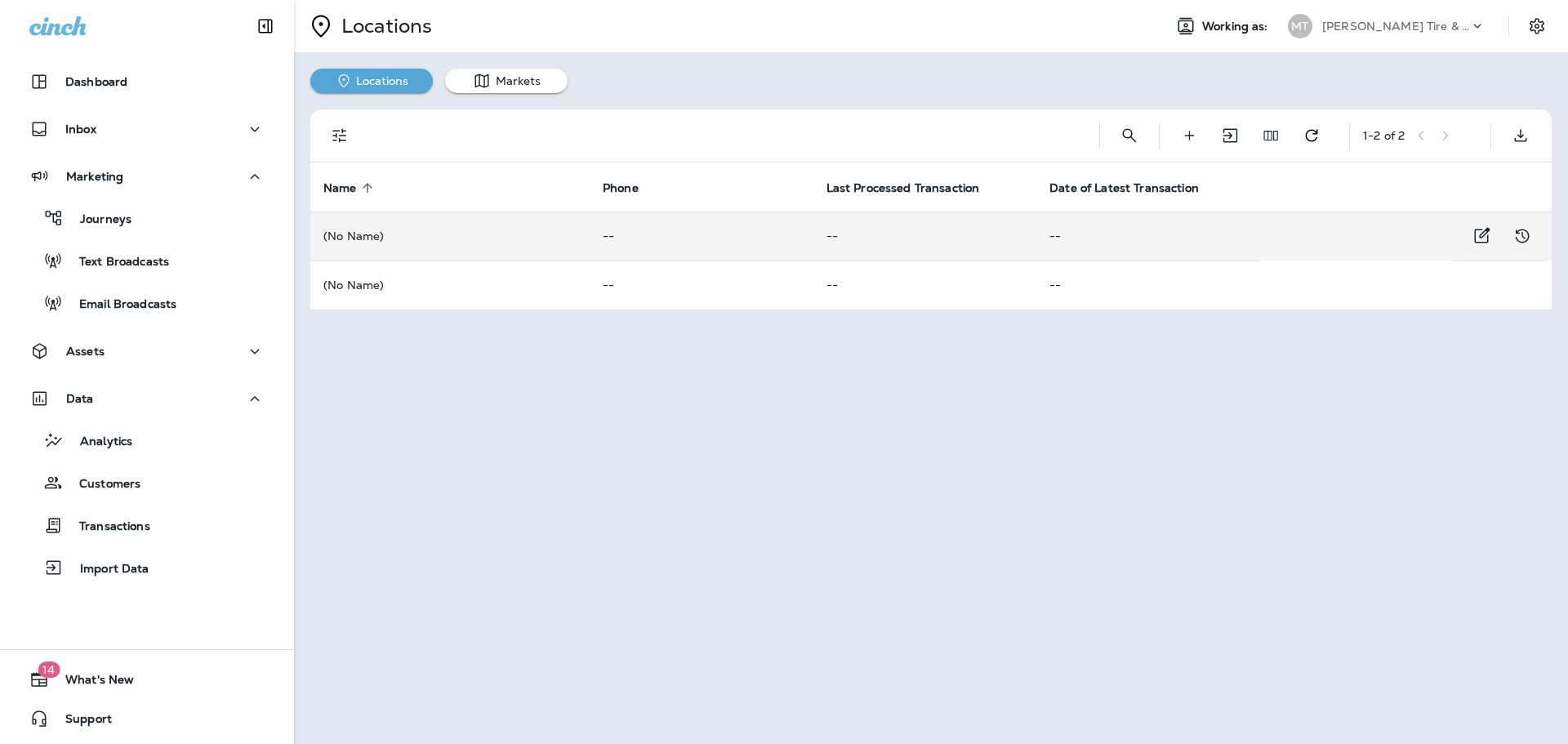
click at [380, 239] on p "(No Name)" at bounding box center [450, 235] width 253 height 13
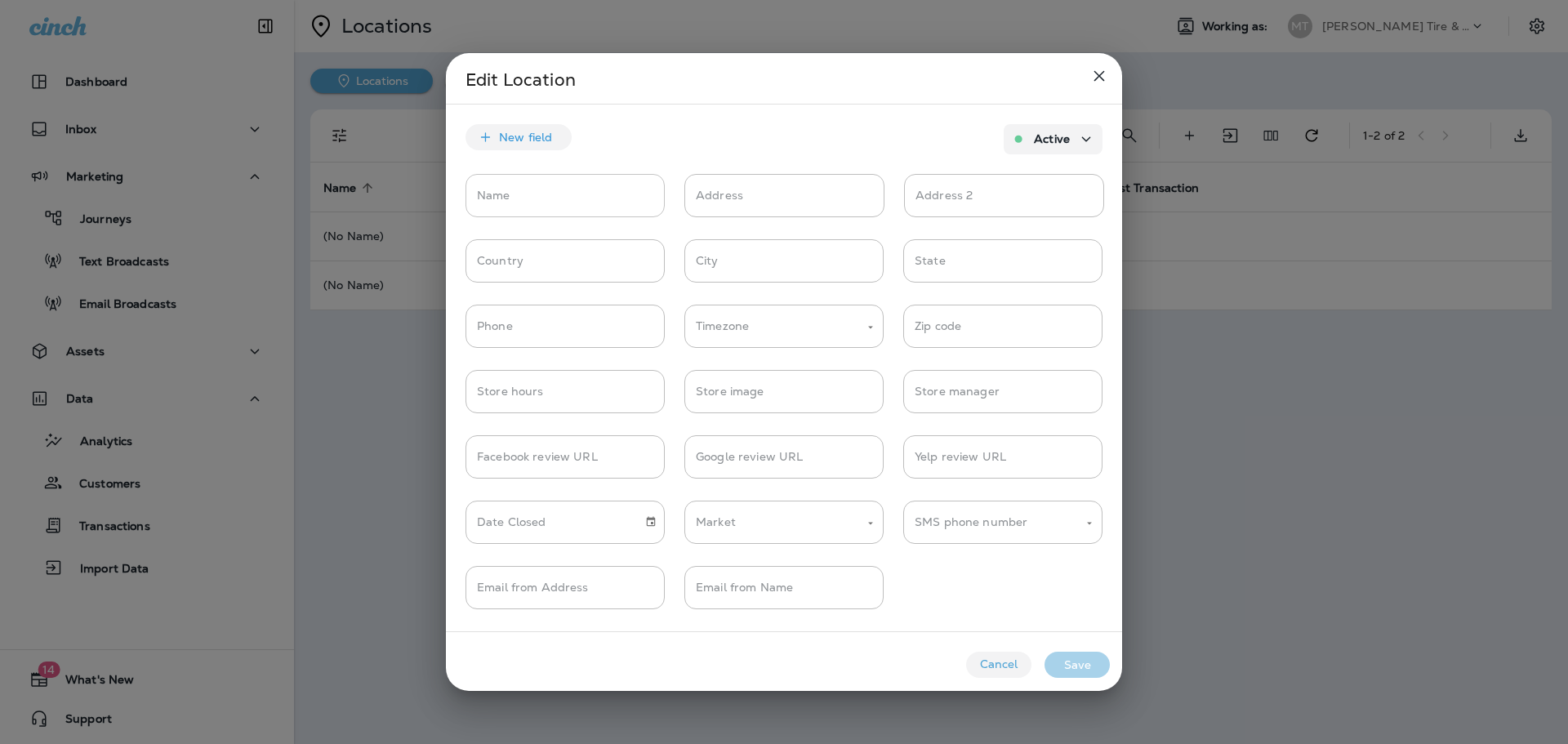
click at [532, 196] on input "Name" at bounding box center [565, 195] width 199 height 44
click at [786, 467] on input "Google review URL" at bounding box center [783, 456] width 199 height 44
paste input "**********"
type input "**********"
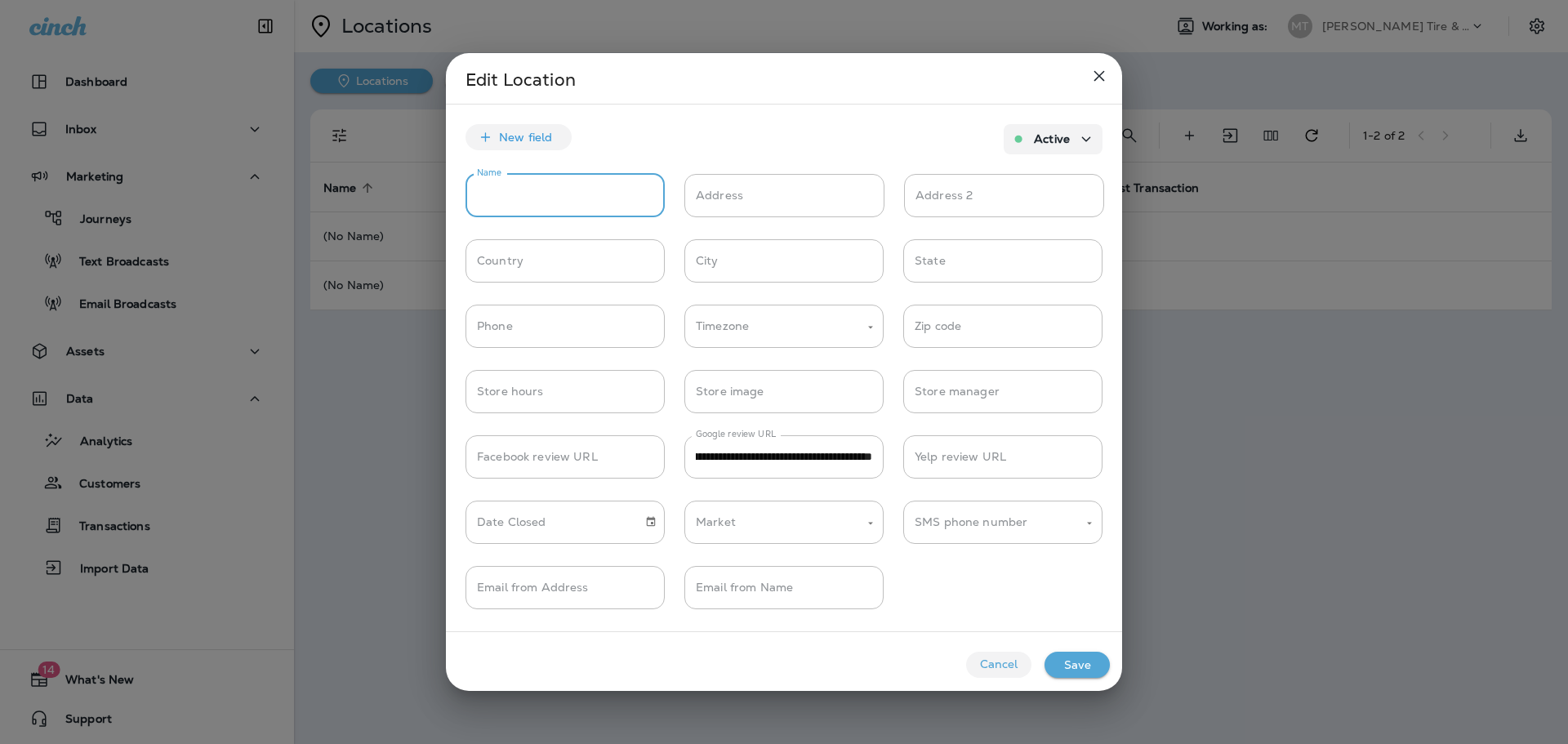
click at [513, 188] on input "Name" at bounding box center [565, 195] width 199 height 44
type input "**********"
click at [739, 200] on label "Address" at bounding box center [719, 194] width 47 height 16
click at [739, 200] on input "Address" at bounding box center [784, 195] width 200 height 44
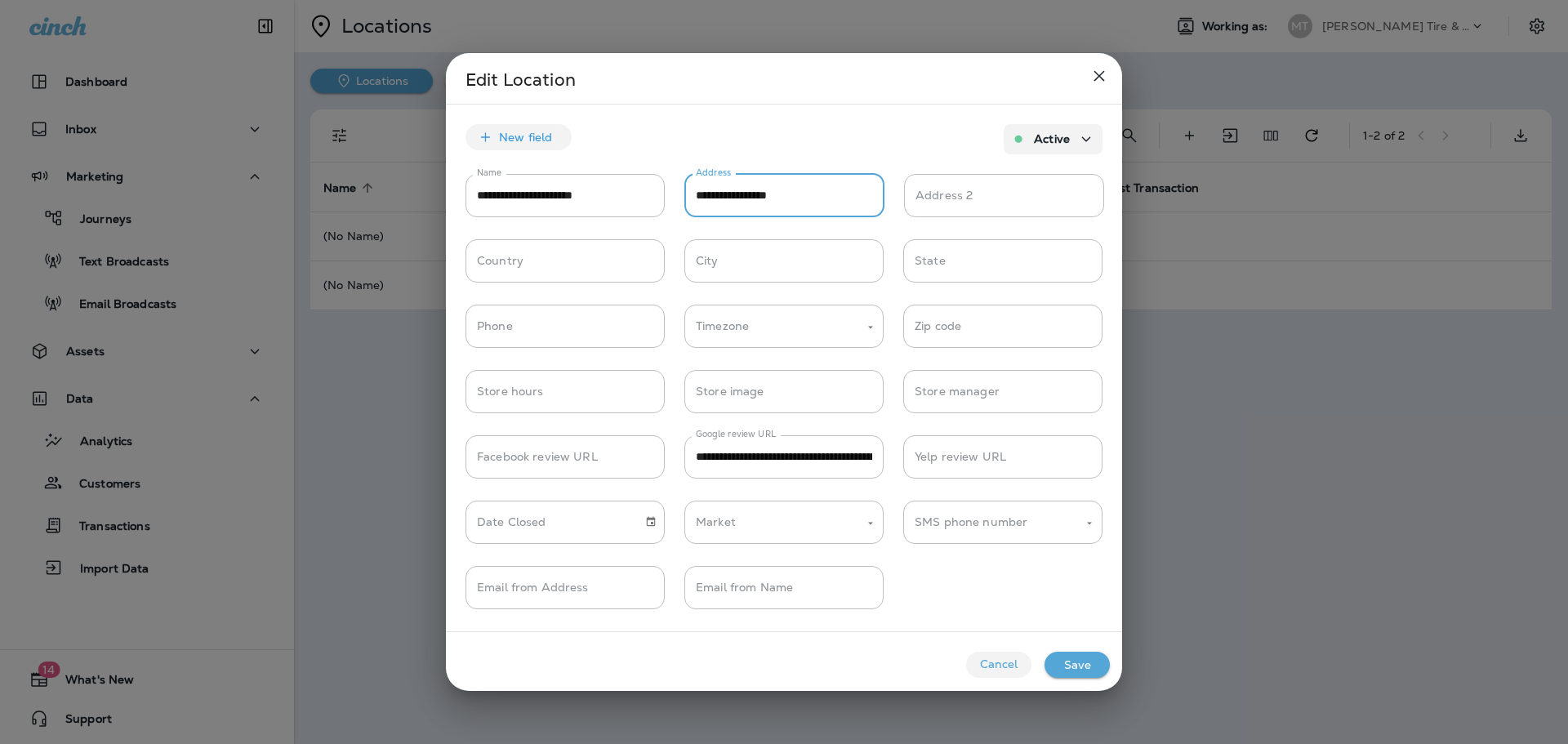
type input "**********"
type input "***"
type input "********"
type input "**"
click at [486, 329] on div "Phone Phone" at bounding box center [565, 327] width 199 height 45
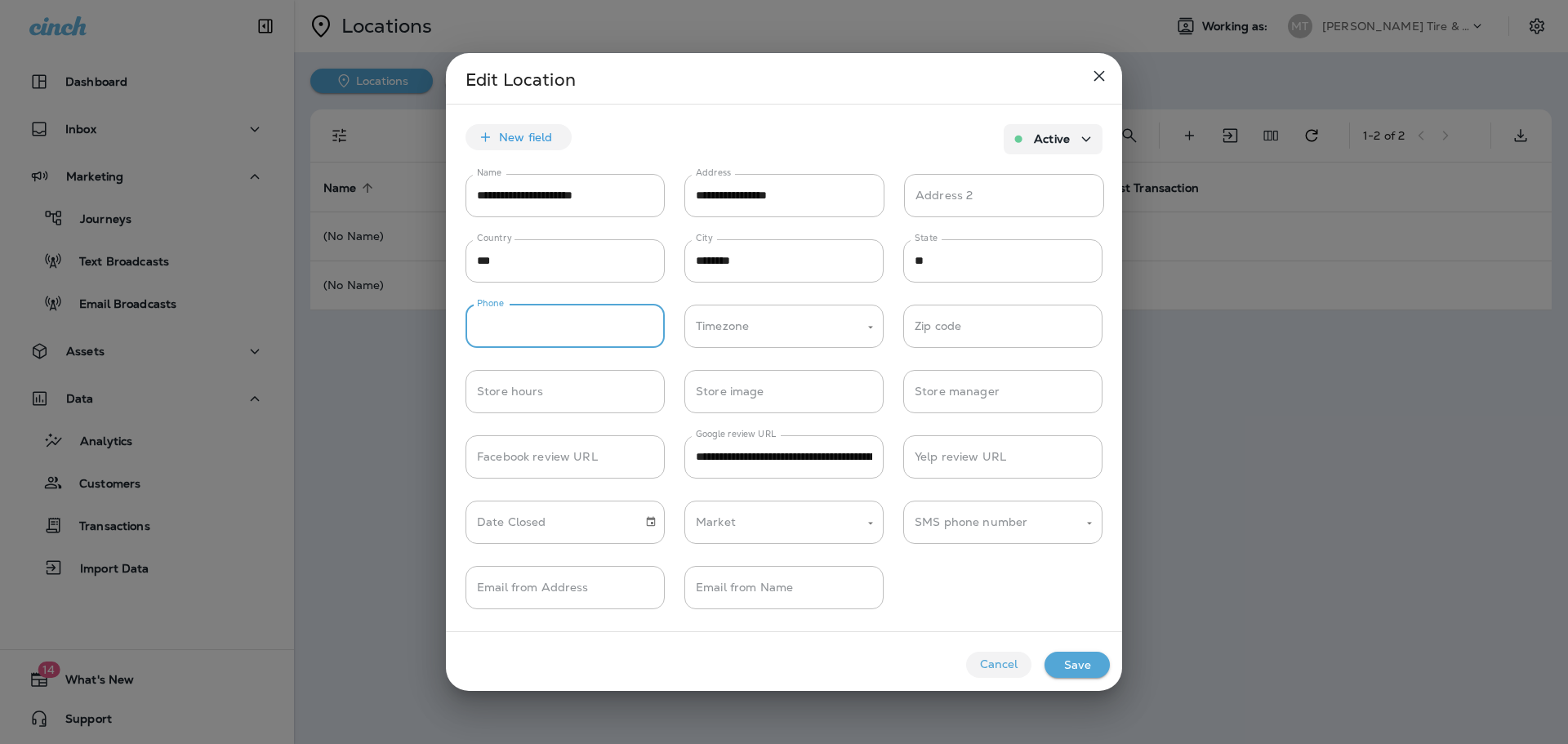
paste input "**********"
type input "**********"
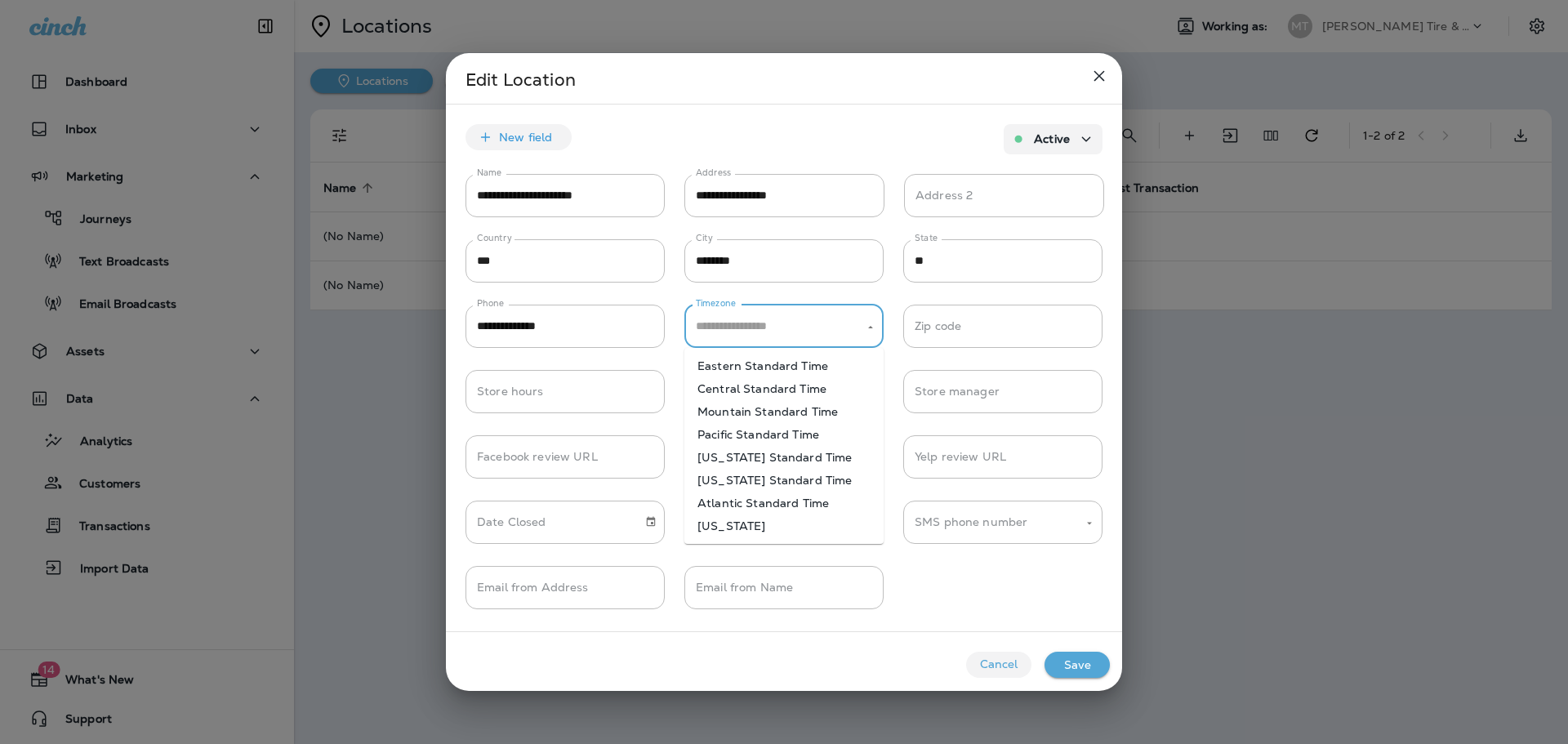
click at [754, 332] on input "Timezone" at bounding box center [771, 325] width 160 height 28
click at [744, 380] on li "Central Standard Time" at bounding box center [783, 389] width 199 height 23
type input "**********"
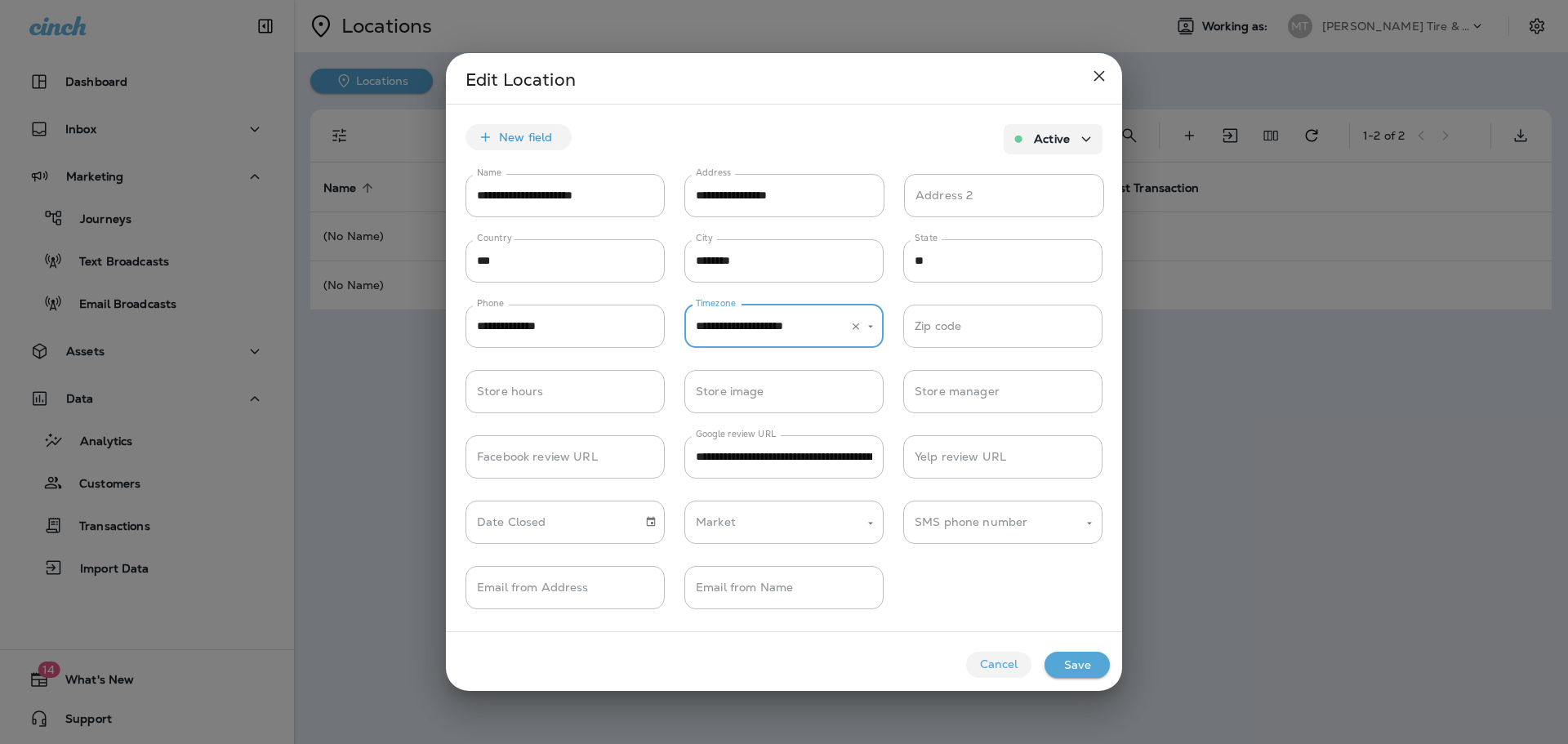
click at [989, 333] on input "Zip code" at bounding box center [1002, 326] width 199 height 44
type input "*****"
click at [1090, 666] on button "Save" at bounding box center [1077, 664] width 65 height 27
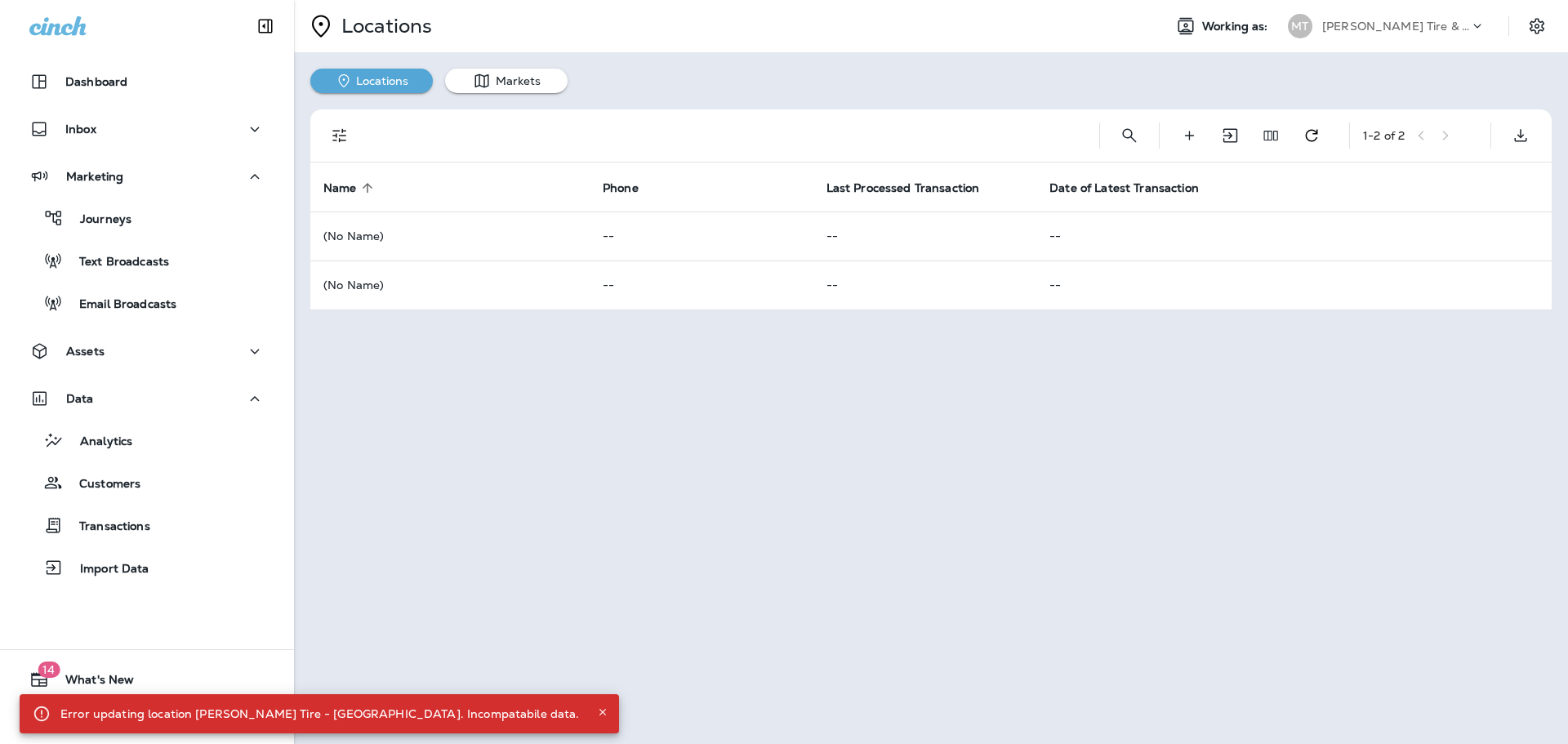
click at [45, 715] on icon at bounding box center [41, 713] width 18 height 18
click at [40, 717] on icon at bounding box center [41, 713] width 18 height 18
click at [695, 533] on div "Locations Working as: MT Moody's Tire & Auto Locations Markets 1 - 2 of 2 Name …" at bounding box center [930, 372] width 1274 height 744
click at [1532, 17] on icon "Settings" at bounding box center [1536, 26] width 20 height 20
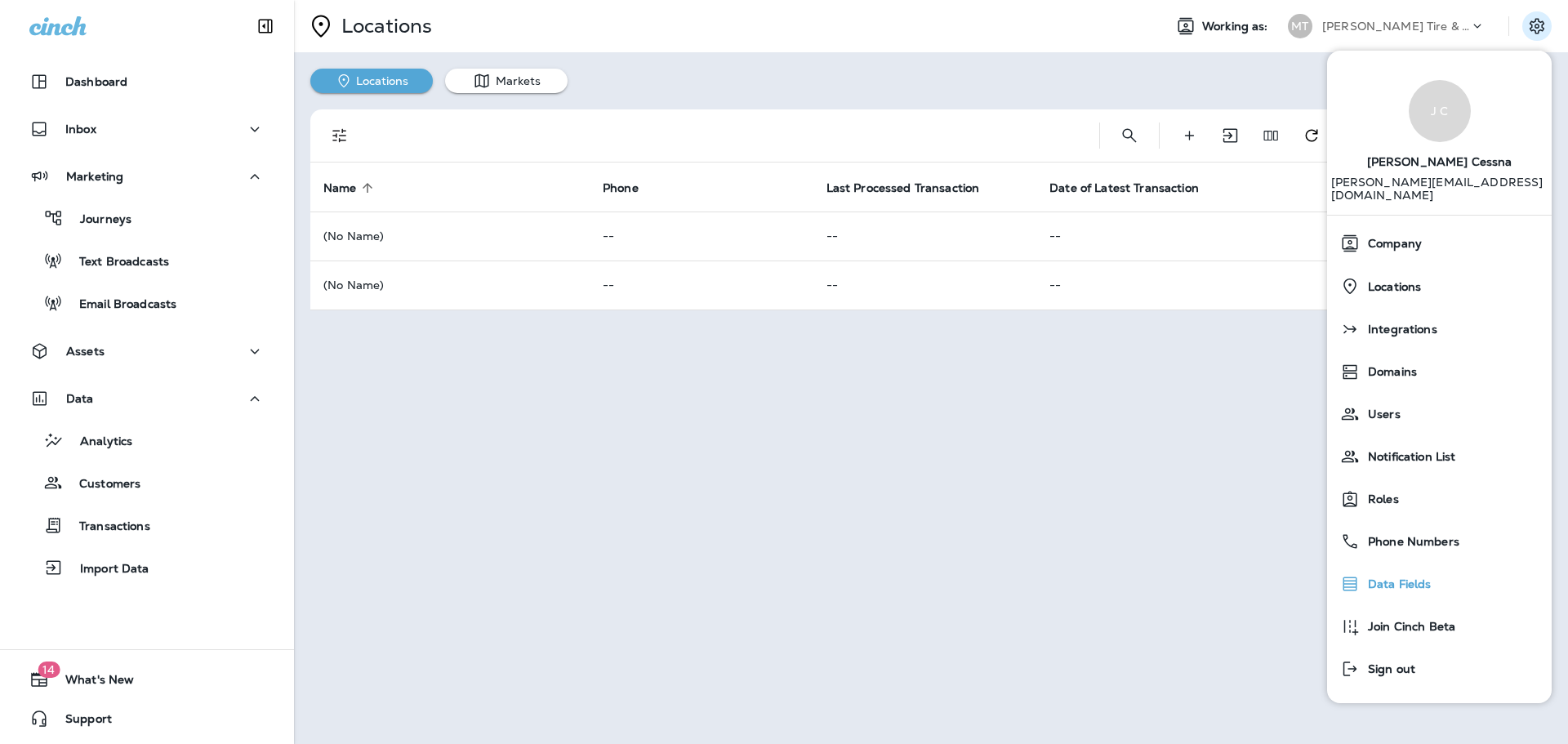
click at [1393, 568] on div "Data Fields" at bounding box center [1439, 584] width 211 height 33
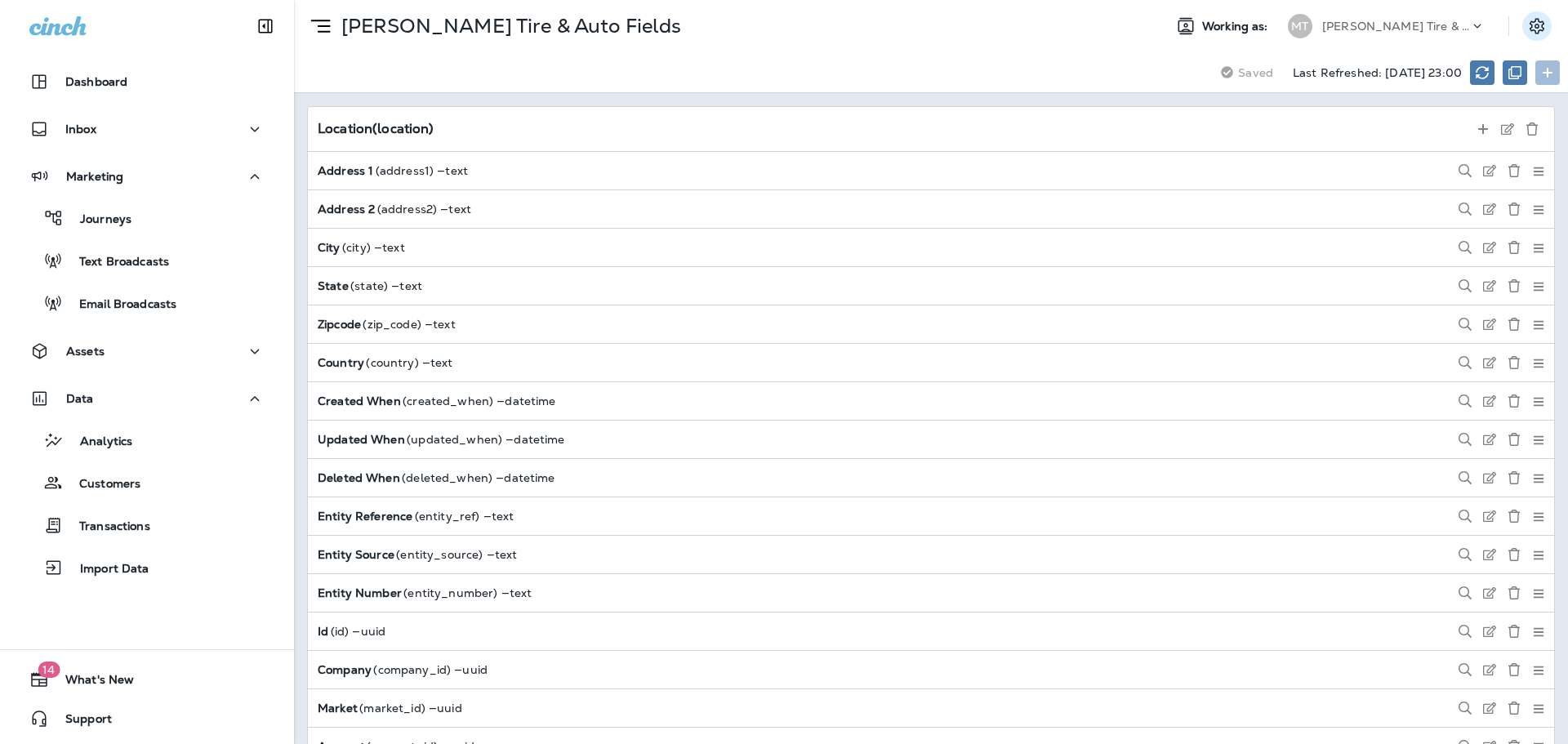
click at [1526, 33] on button "Settings" at bounding box center [1536, 26] width 29 height 29
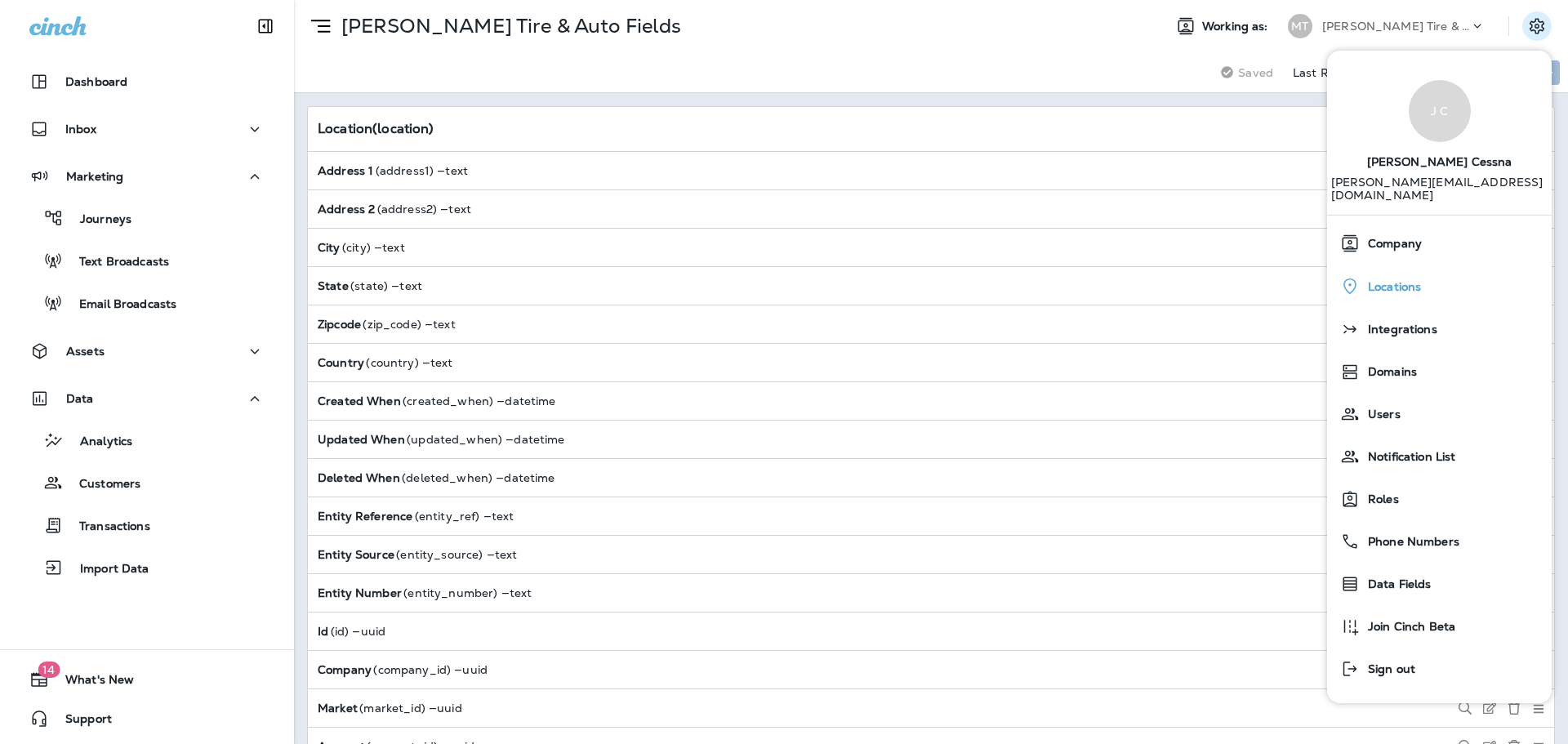
click at [1394, 280] on span "Locations" at bounding box center [1390, 287] width 62 height 14
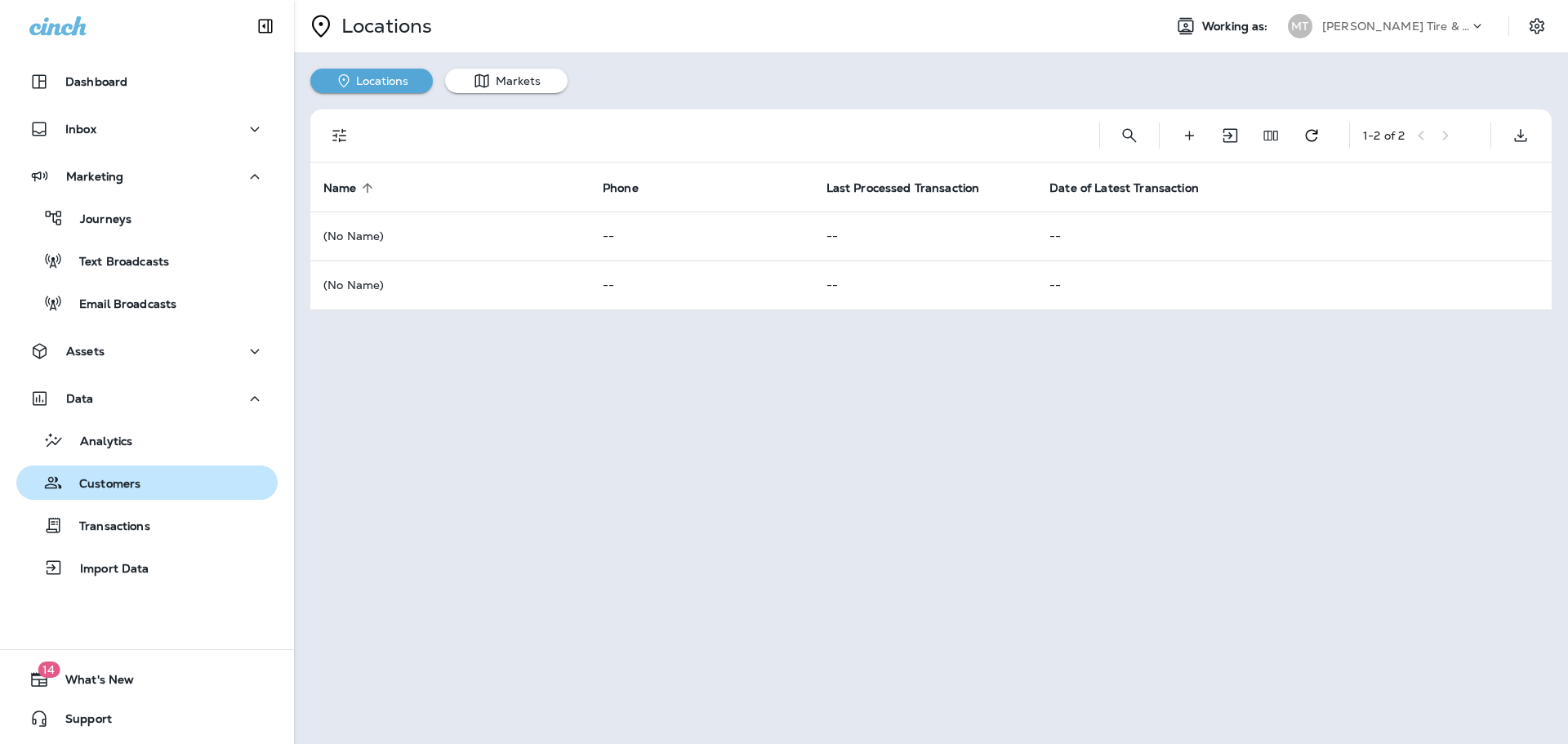
click at [100, 475] on div "Customers" at bounding box center [81, 482] width 117 height 25
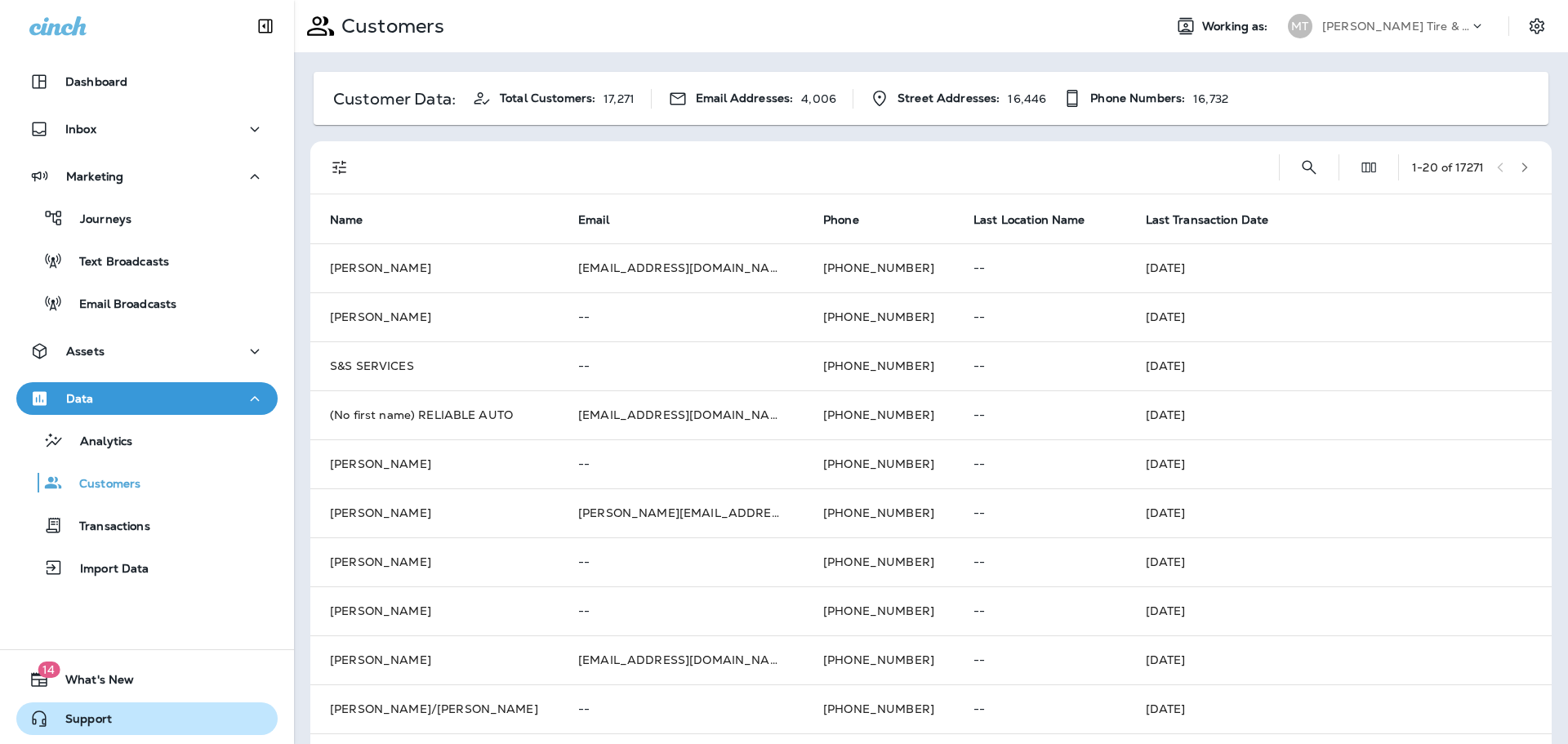
click at [95, 717] on span "Support" at bounding box center [80, 722] width 62 height 20
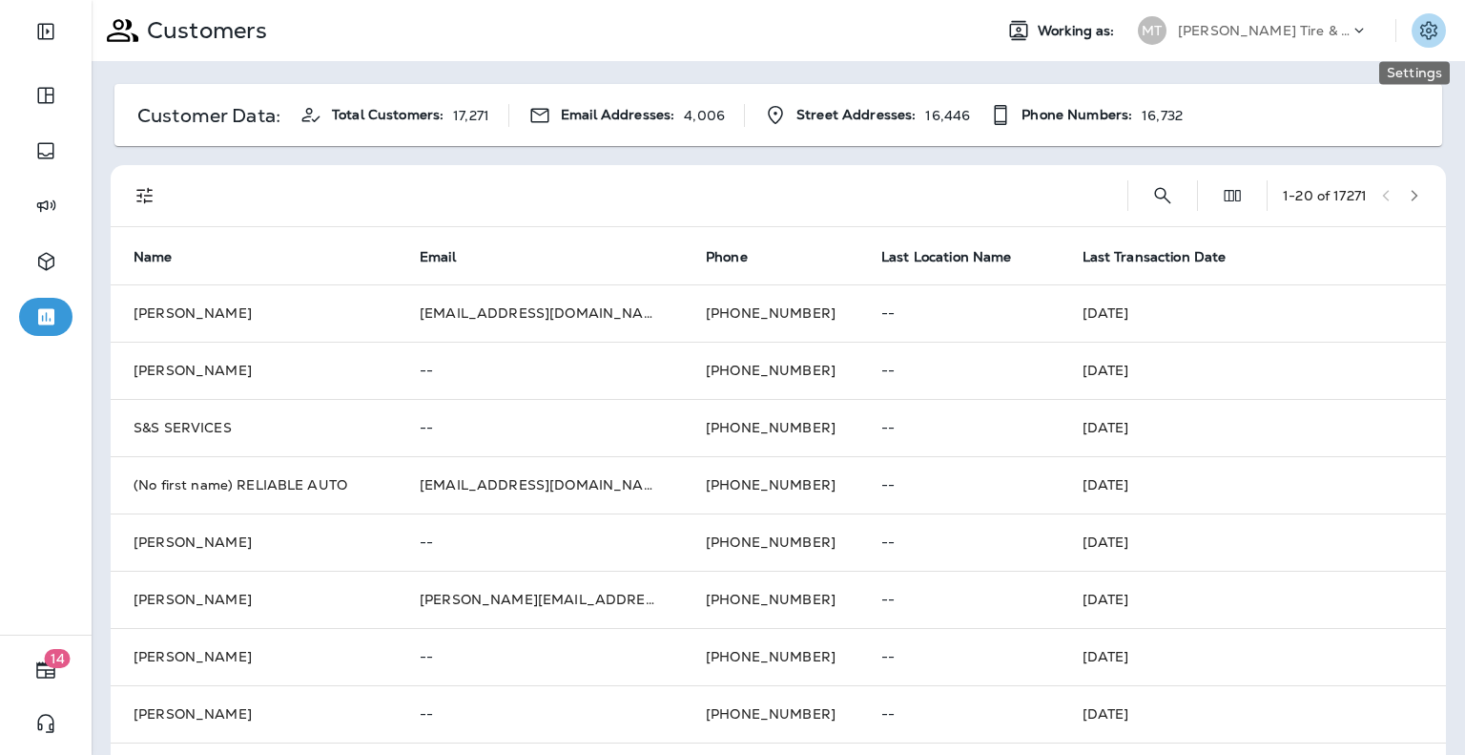
click at [1420, 30] on icon "Settings" at bounding box center [1428, 30] width 17 height 18
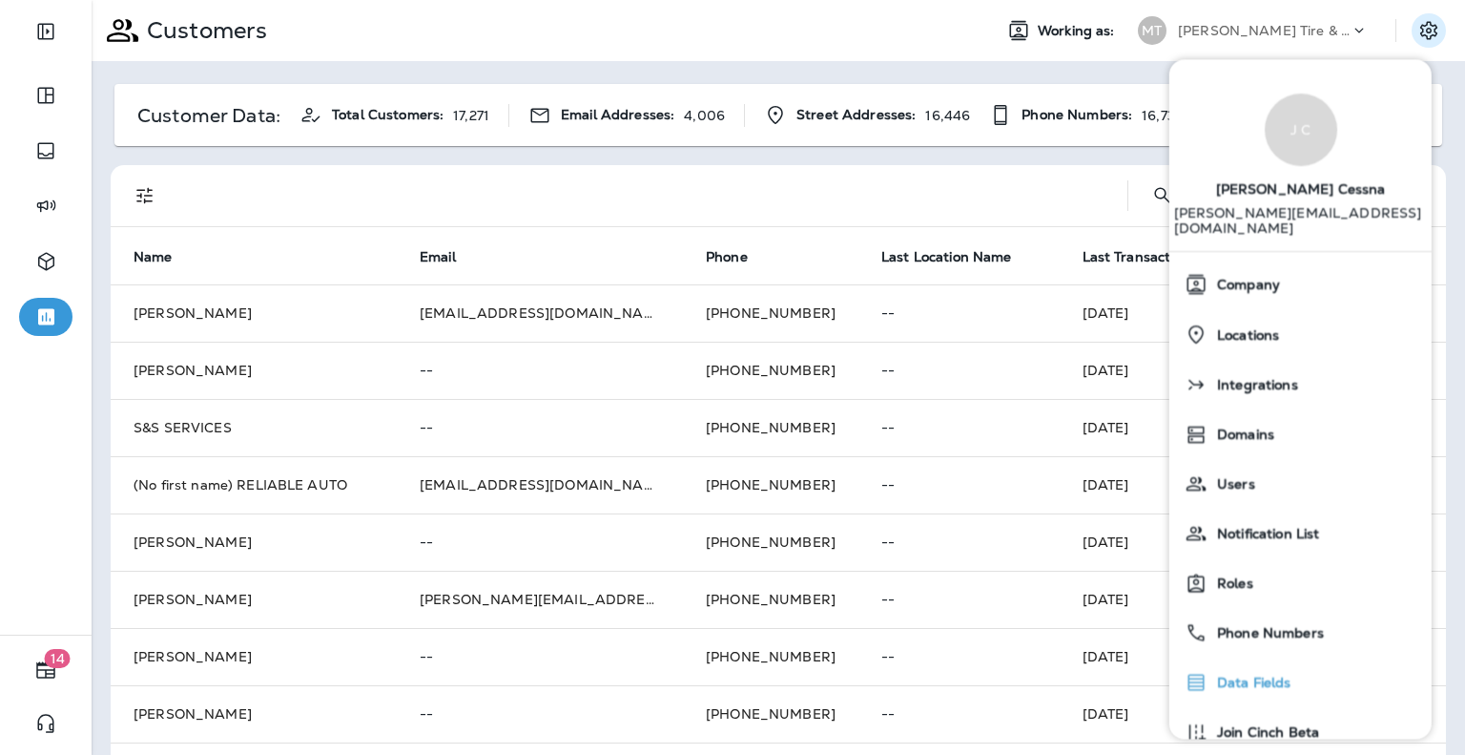
click at [1261, 676] on div "Data Fields" at bounding box center [1300, 682] width 247 height 38
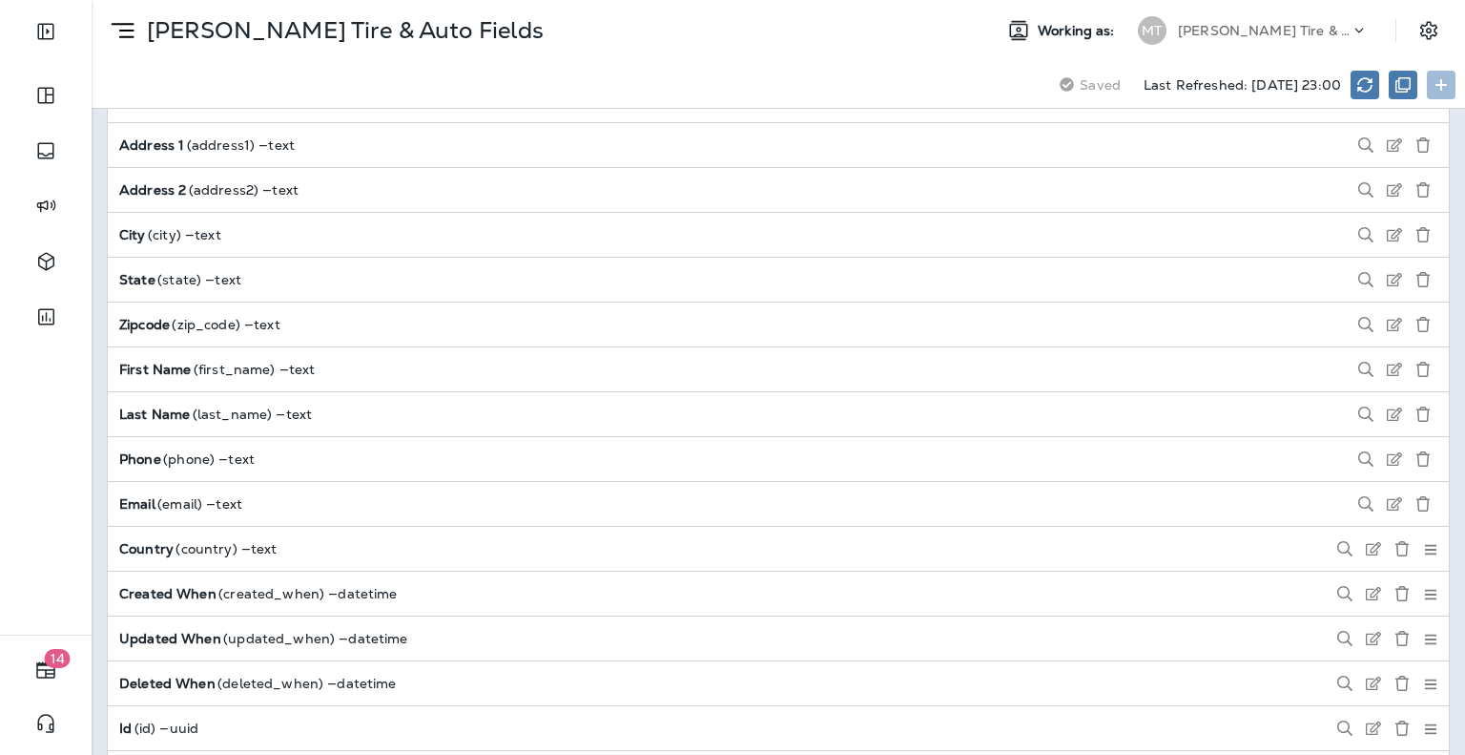
scroll to position [2290, 0]
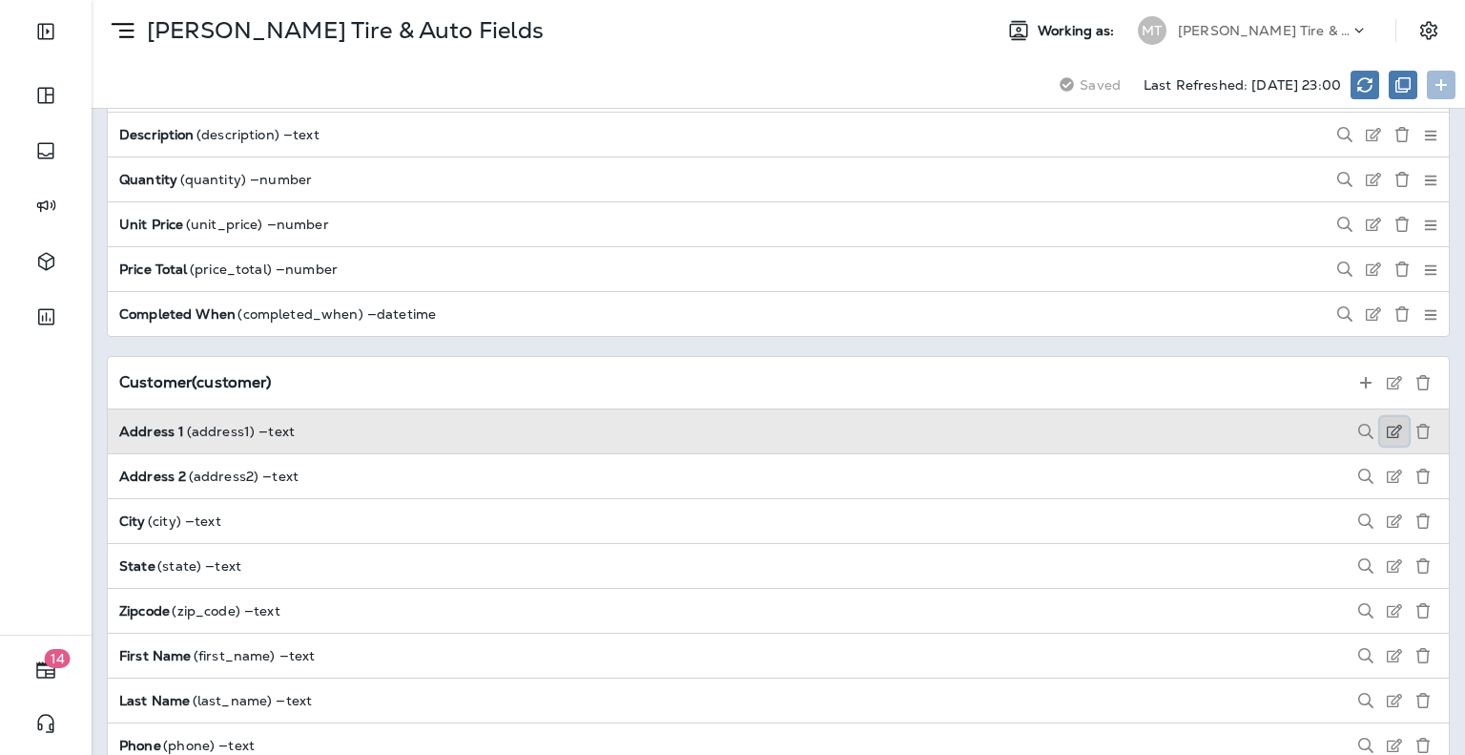
click at [1387, 424] on icon at bounding box center [1394, 431] width 15 height 15
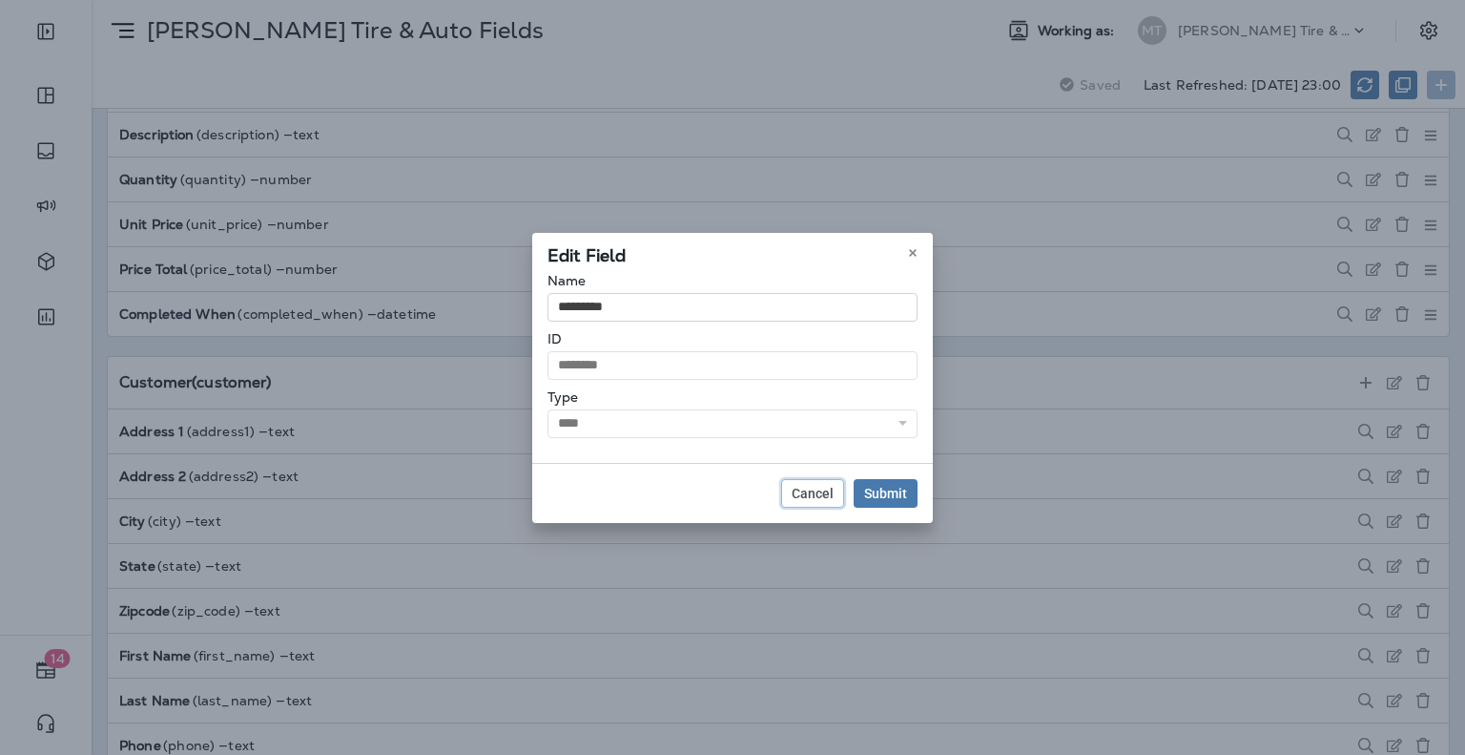
click at [813, 494] on span "Cancel" at bounding box center [813, 493] width 42 height 13
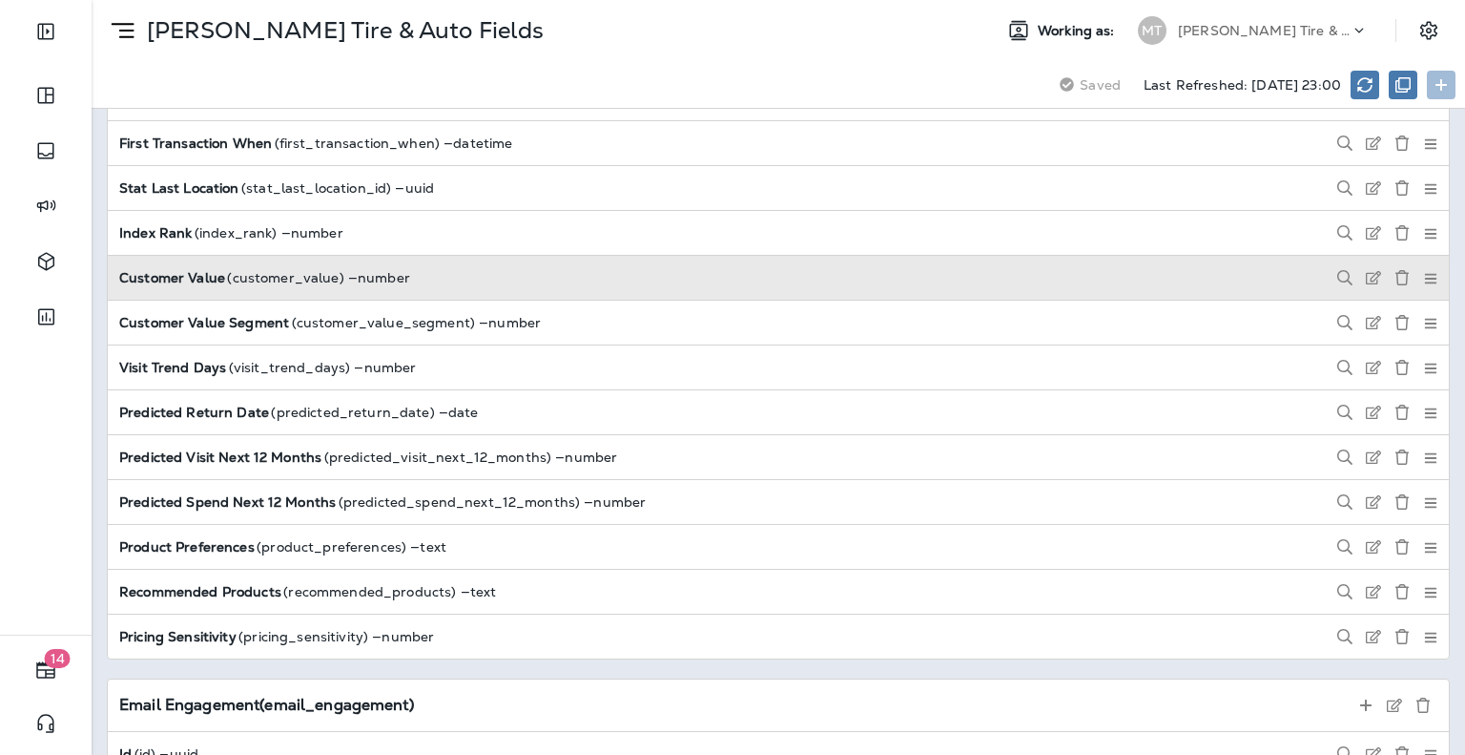
scroll to position [3721, 0]
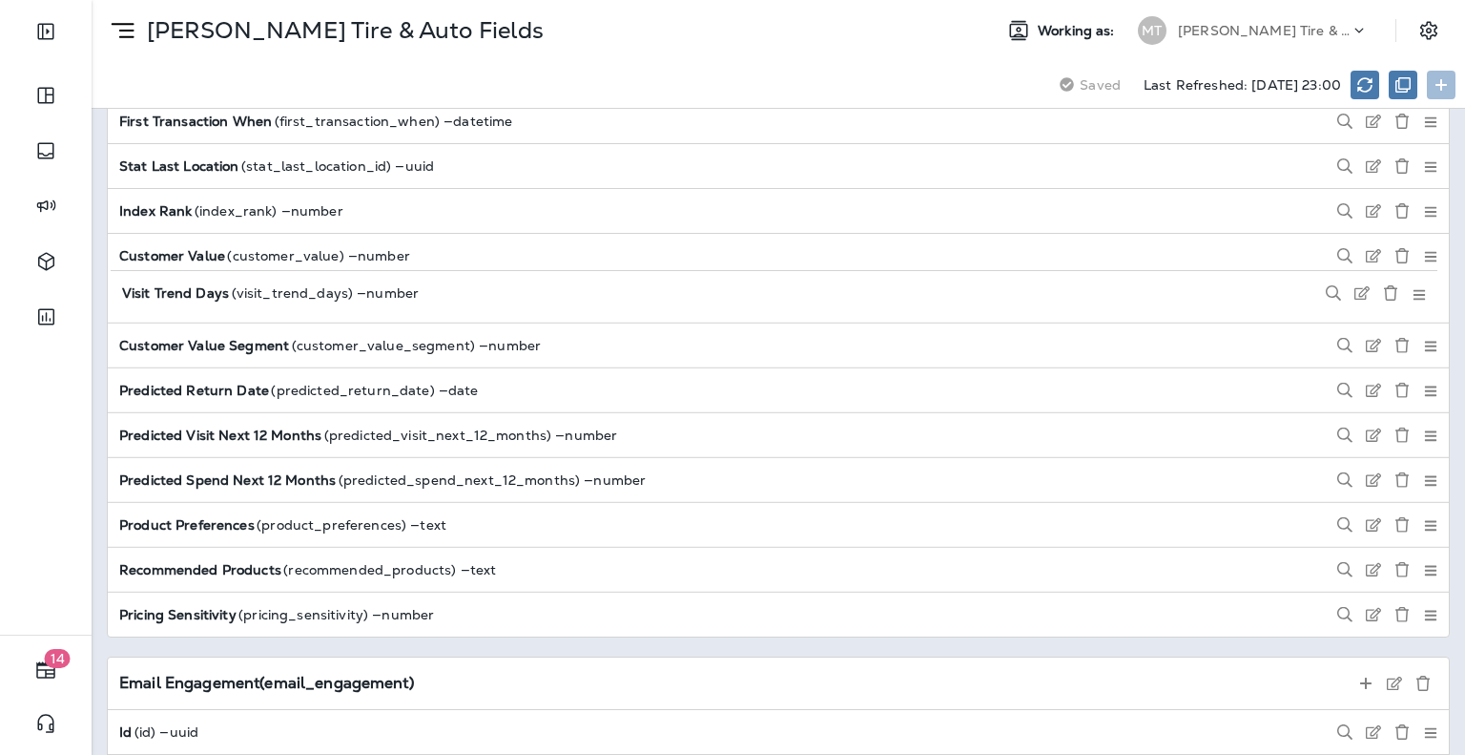
drag, startPoint x: 1420, startPoint y: 334, endPoint x: 1424, endPoint y: 294, distance: 40.2
click at [1424, 294] on div "Country ( country ) — text Created When ( created_when ) — datetime Updated Whe…" at bounding box center [778, 8] width 1341 height 1255
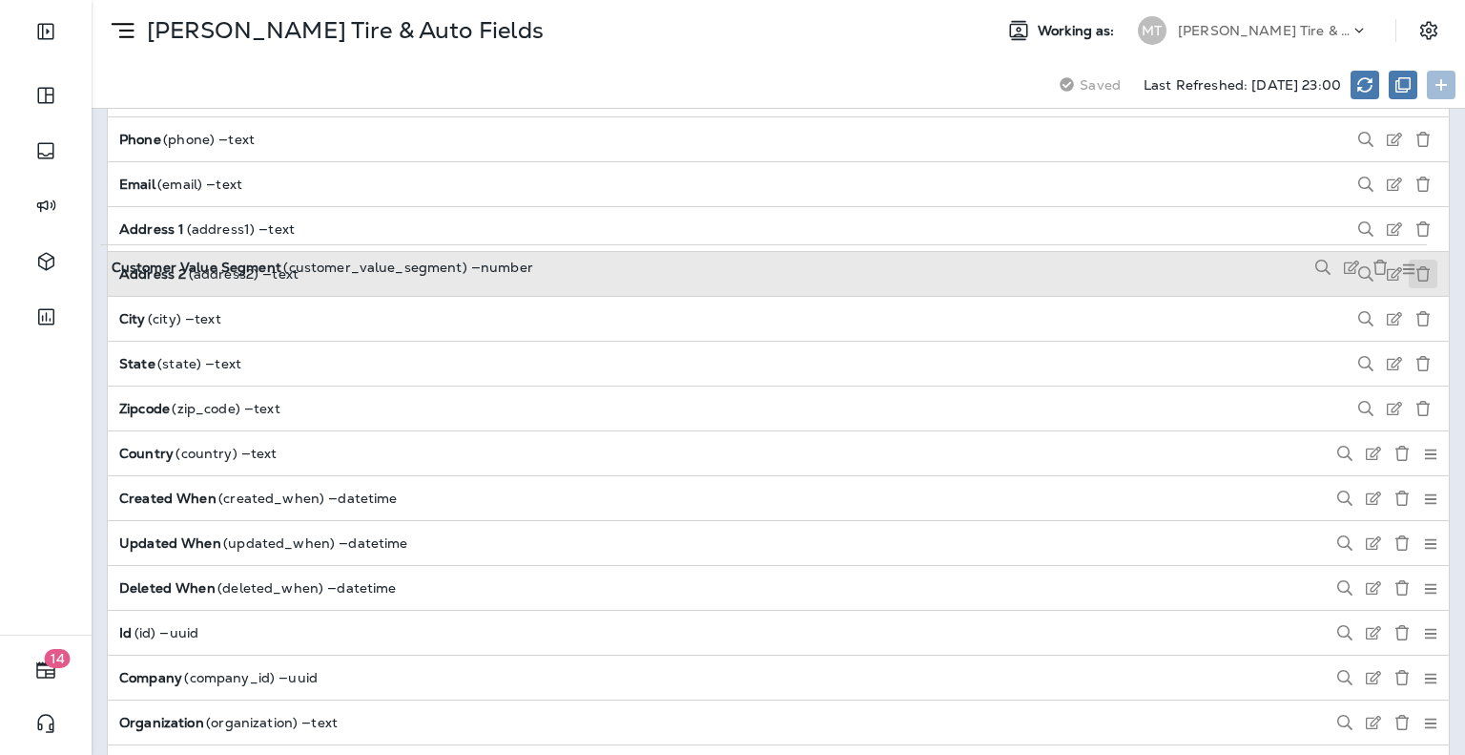
scroll to position [2667, 0]
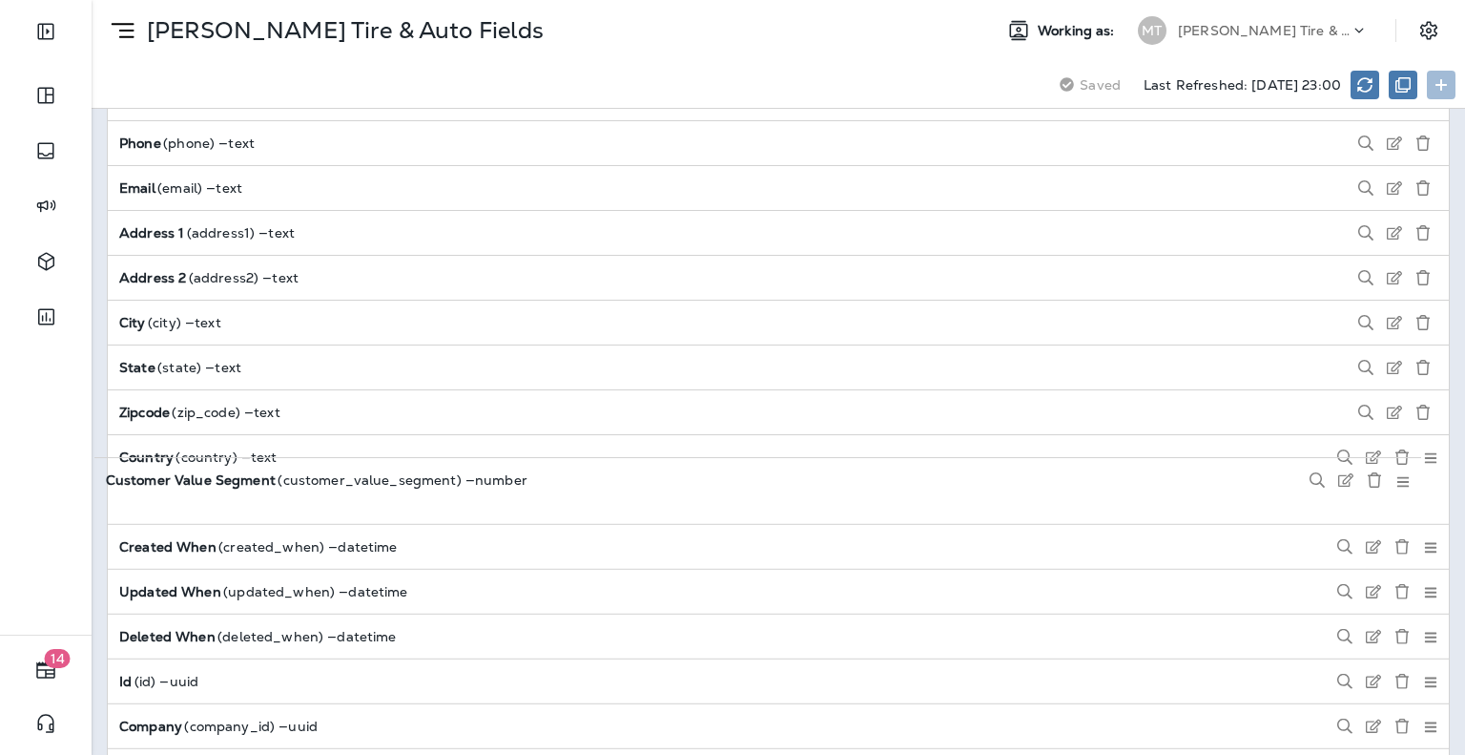
drag, startPoint x: 1420, startPoint y: 428, endPoint x: 1406, endPoint y: 480, distance: 53.2
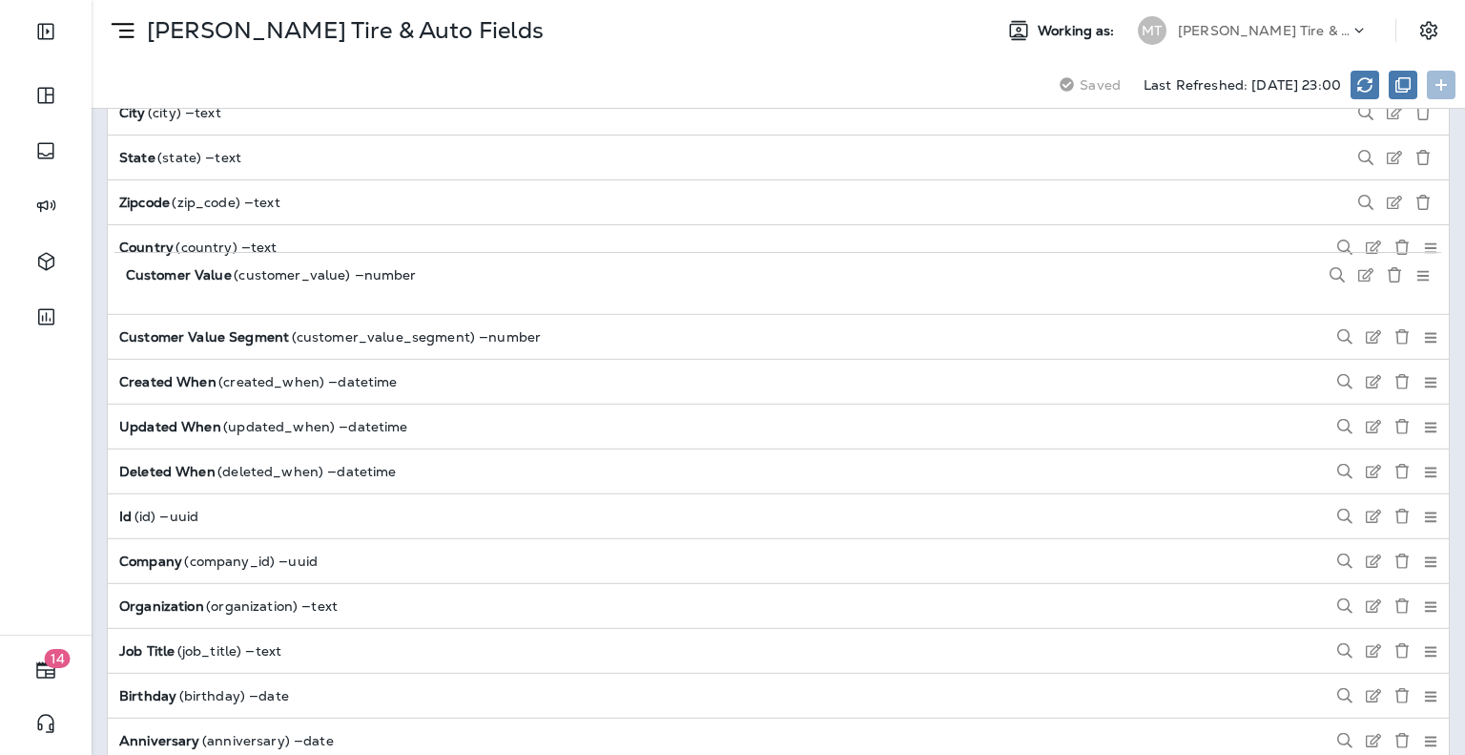
scroll to position [2875, 0]
drag, startPoint x: 1418, startPoint y: 481, endPoint x: 1420, endPoint y: 285, distance: 195.6
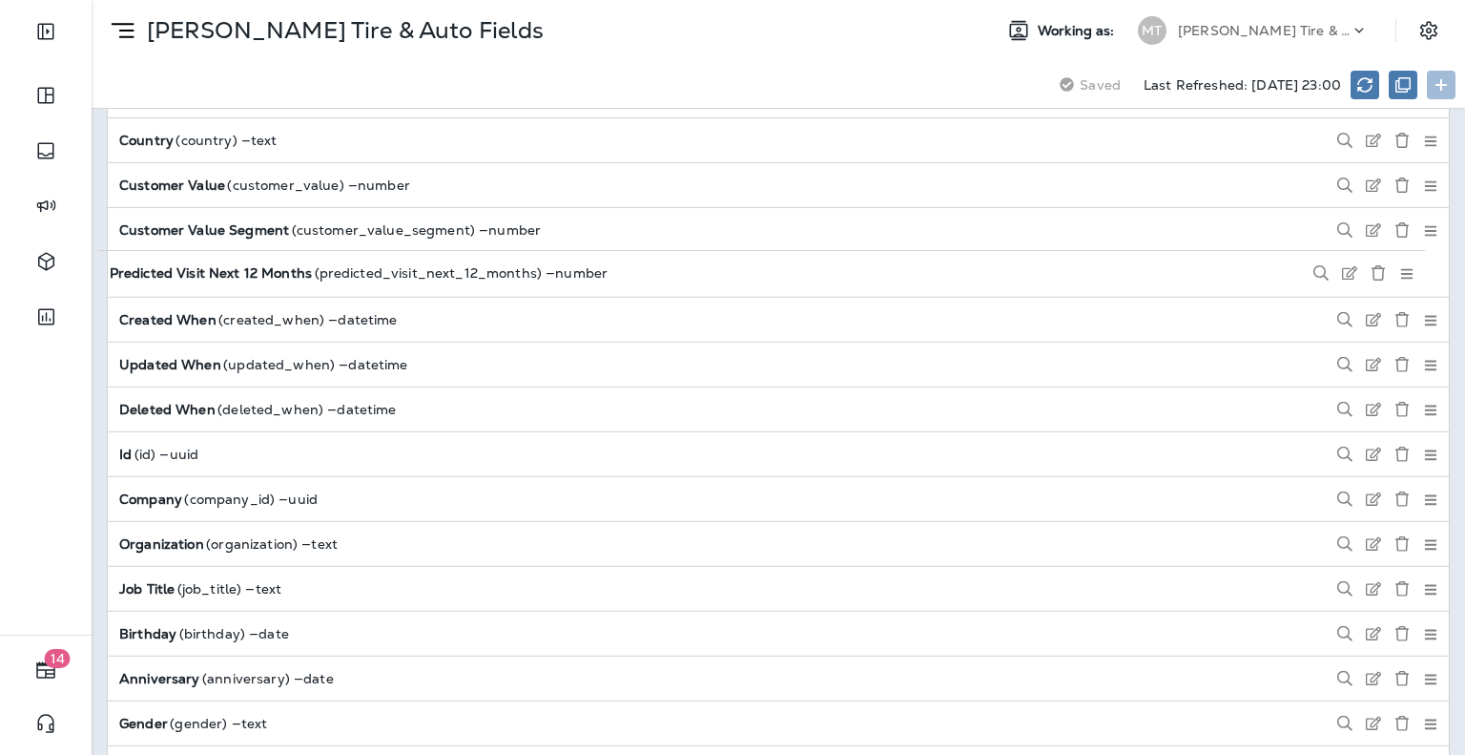
scroll to position [2969, 0]
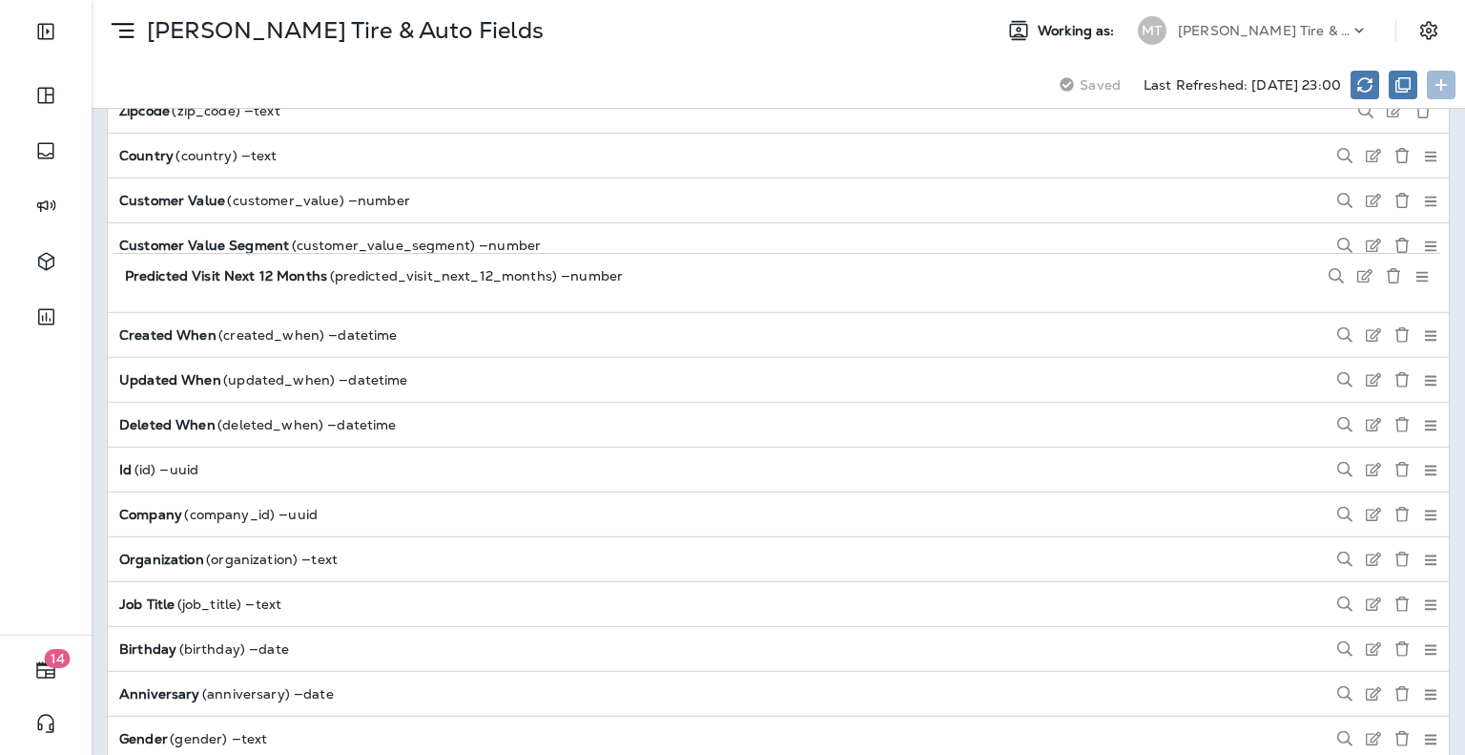
drag, startPoint x: 1421, startPoint y: 600, endPoint x: 1427, endPoint y: 276, distance: 324.4
click at [1427, 276] on div "Country ( country ) — text Customer Value ( customer_value ) — number Customer …" at bounding box center [778, 760] width 1341 height 1255
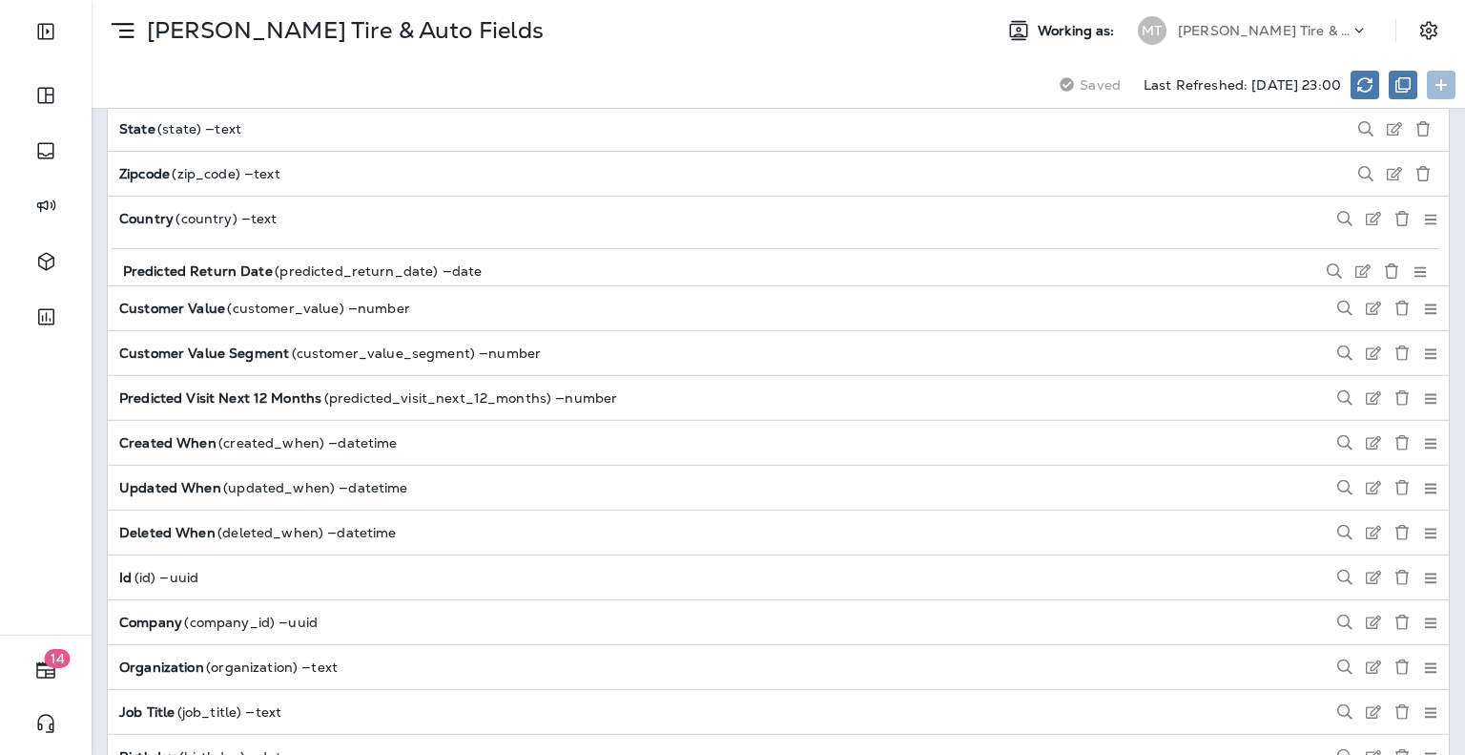
scroll to position [2906, 0]
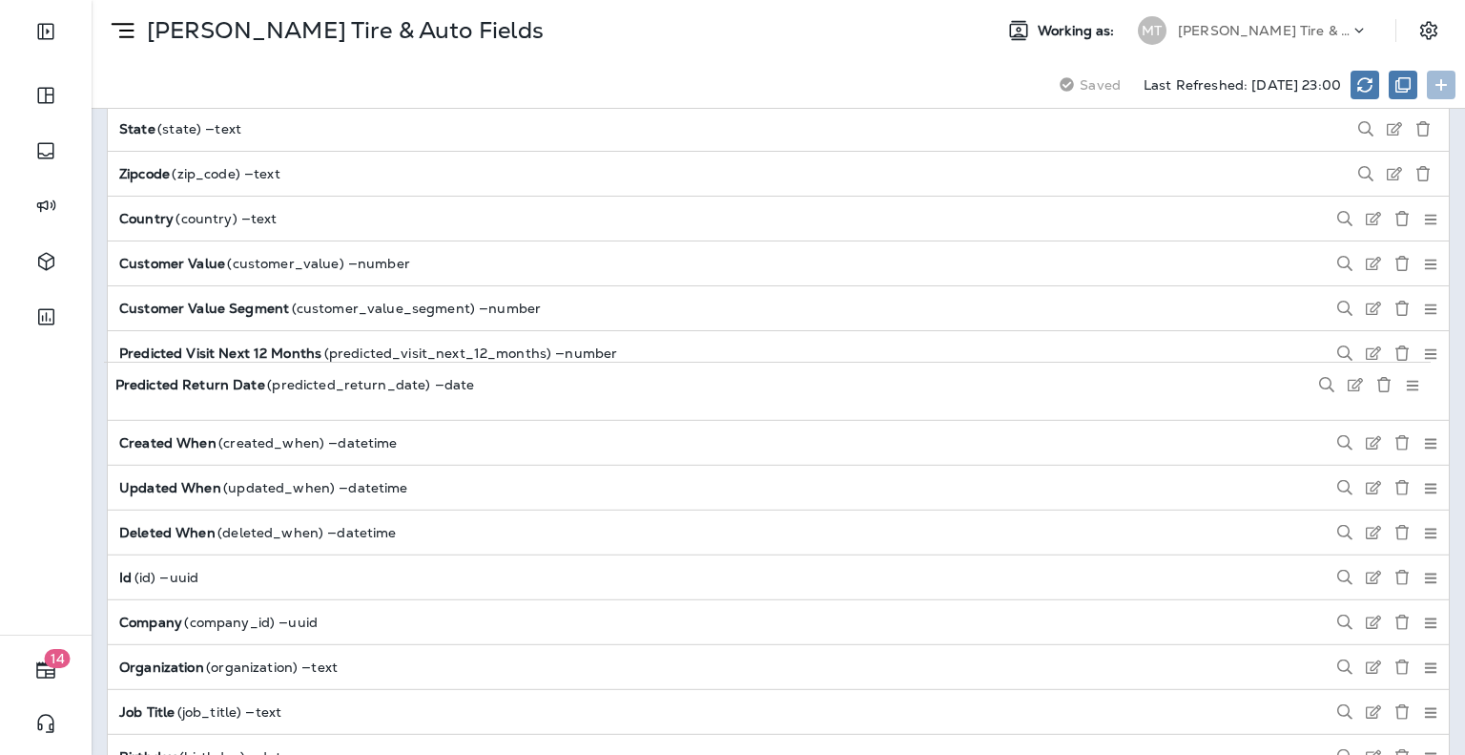
drag, startPoint x: 1420, startPoint y: 600, endPoint x: 1417, endPoint y: 384, distance: 216.6
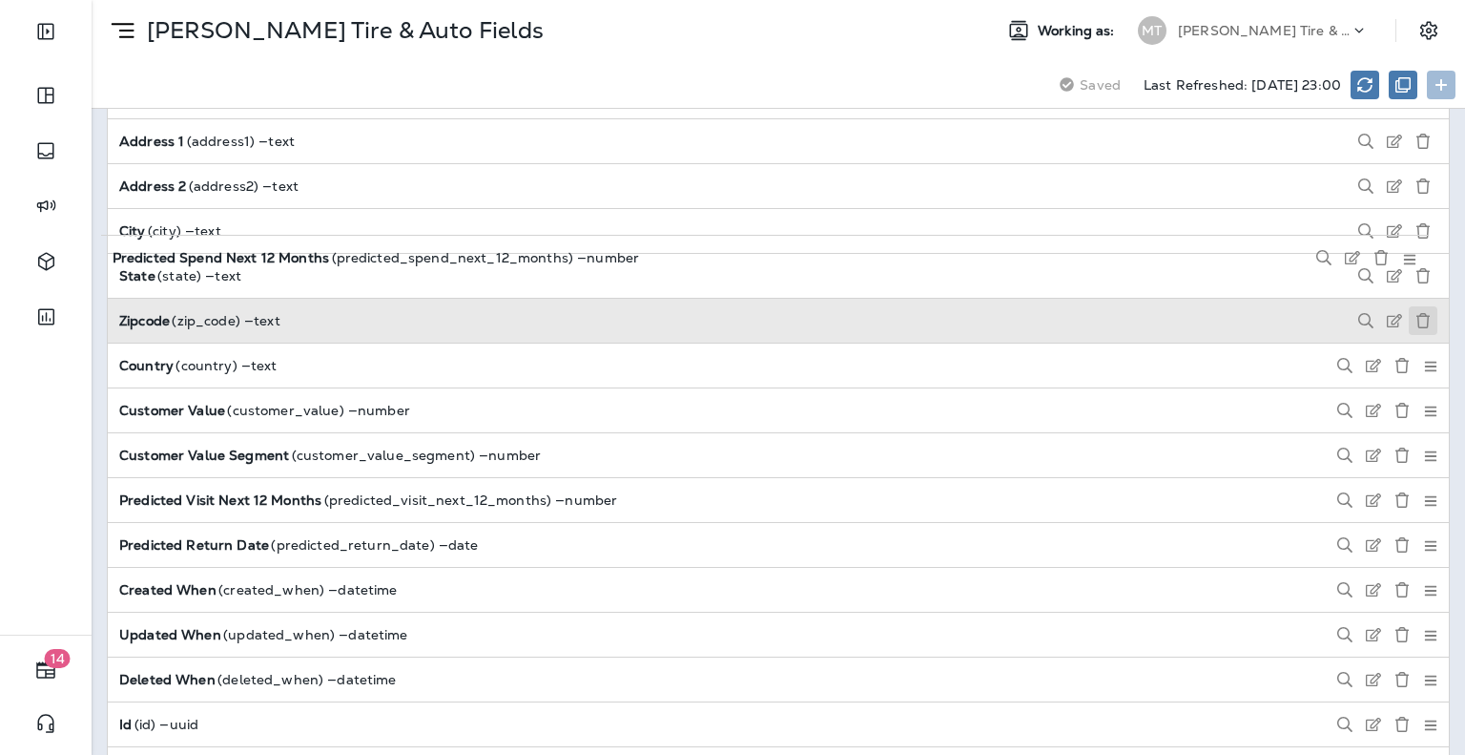
scroll to position [2756, 0]
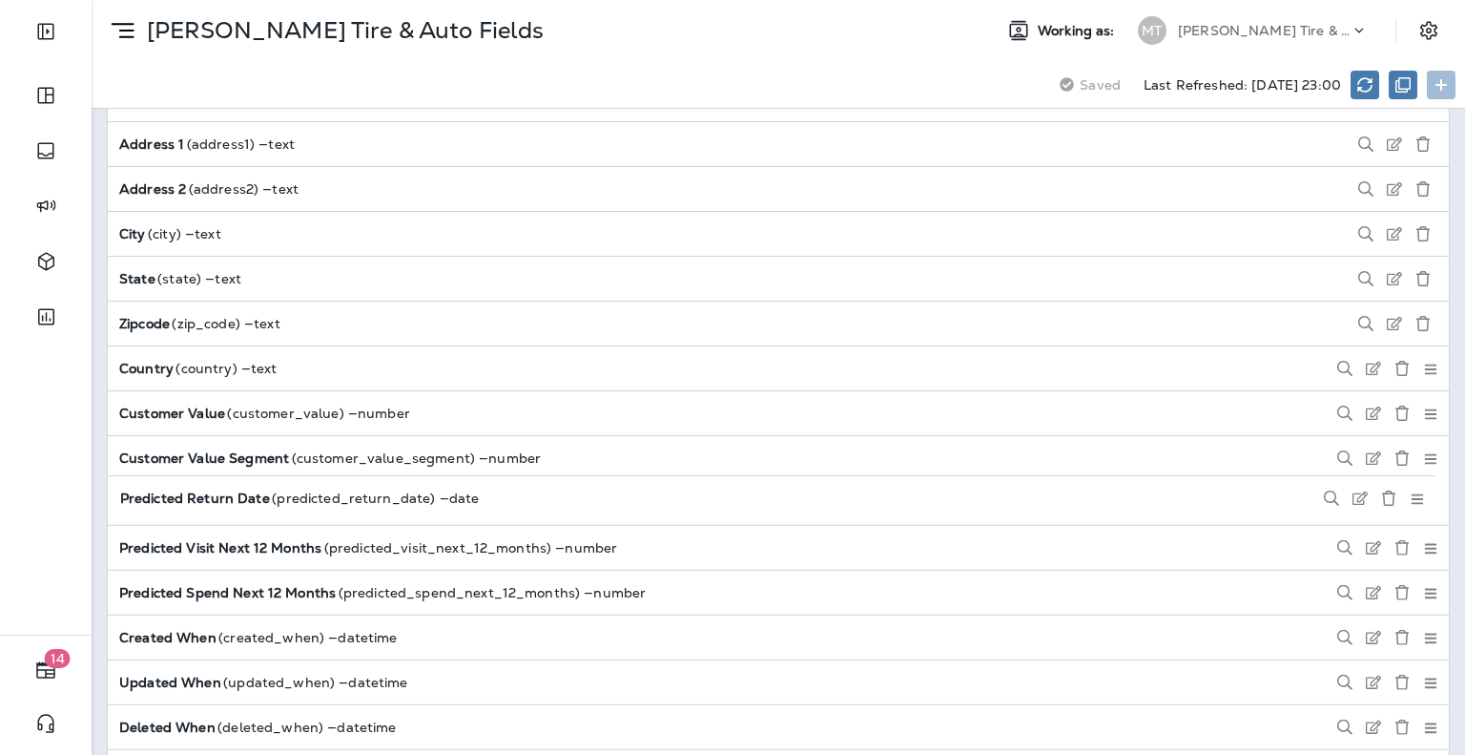
drag, startPoint x: 1417, startPoint y: 588, endPoint x: 1419, endPoint y: 500, distance: 87.8
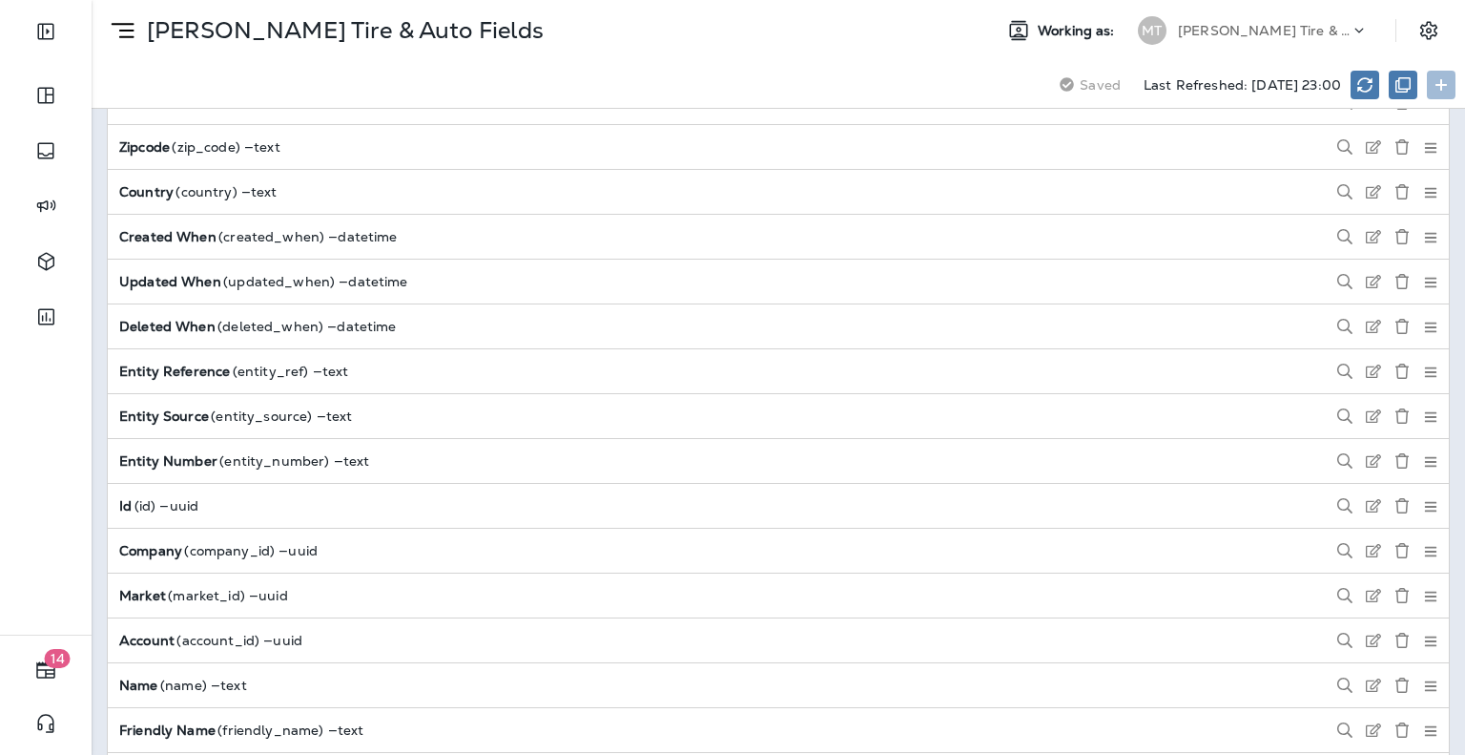
scroll to position [0, 0]
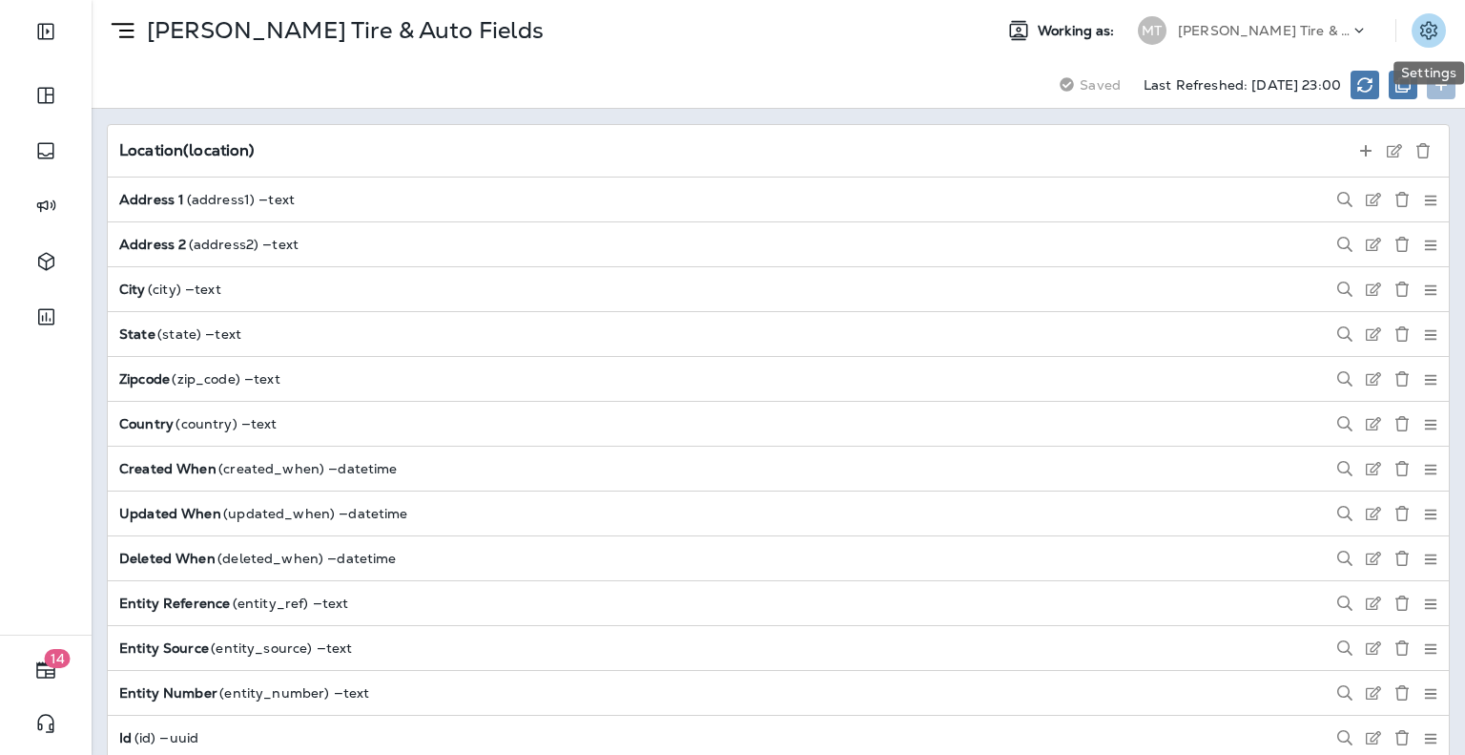
click at [1429, 37] on icon "Settings" at bounding box center [1429, 30] width 23 height 23
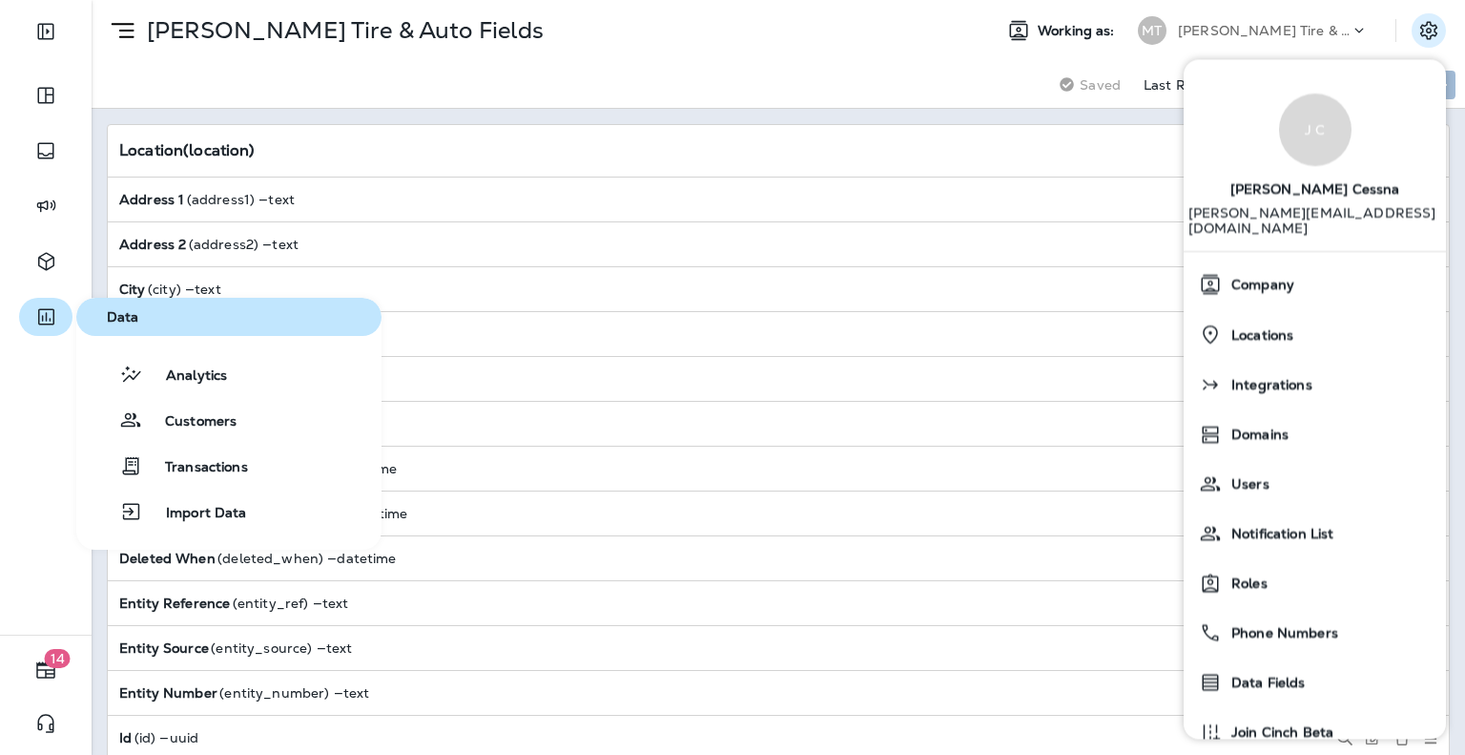
click at [41, 319] on icon "button" at bounding box center [46, 316] width 24 height 23
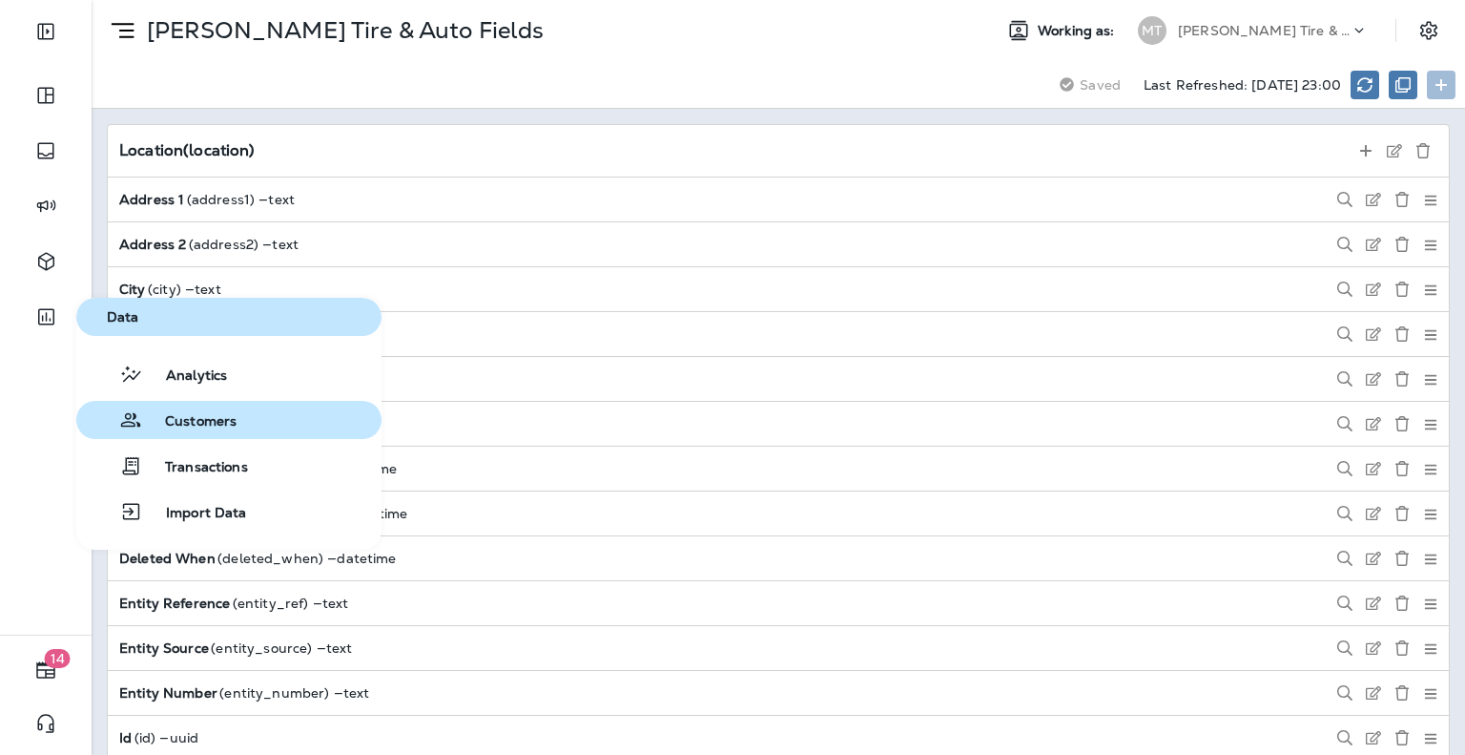
click at [187, 423] on span "Customers" at bounding box center [189, 422] width 94 height 18
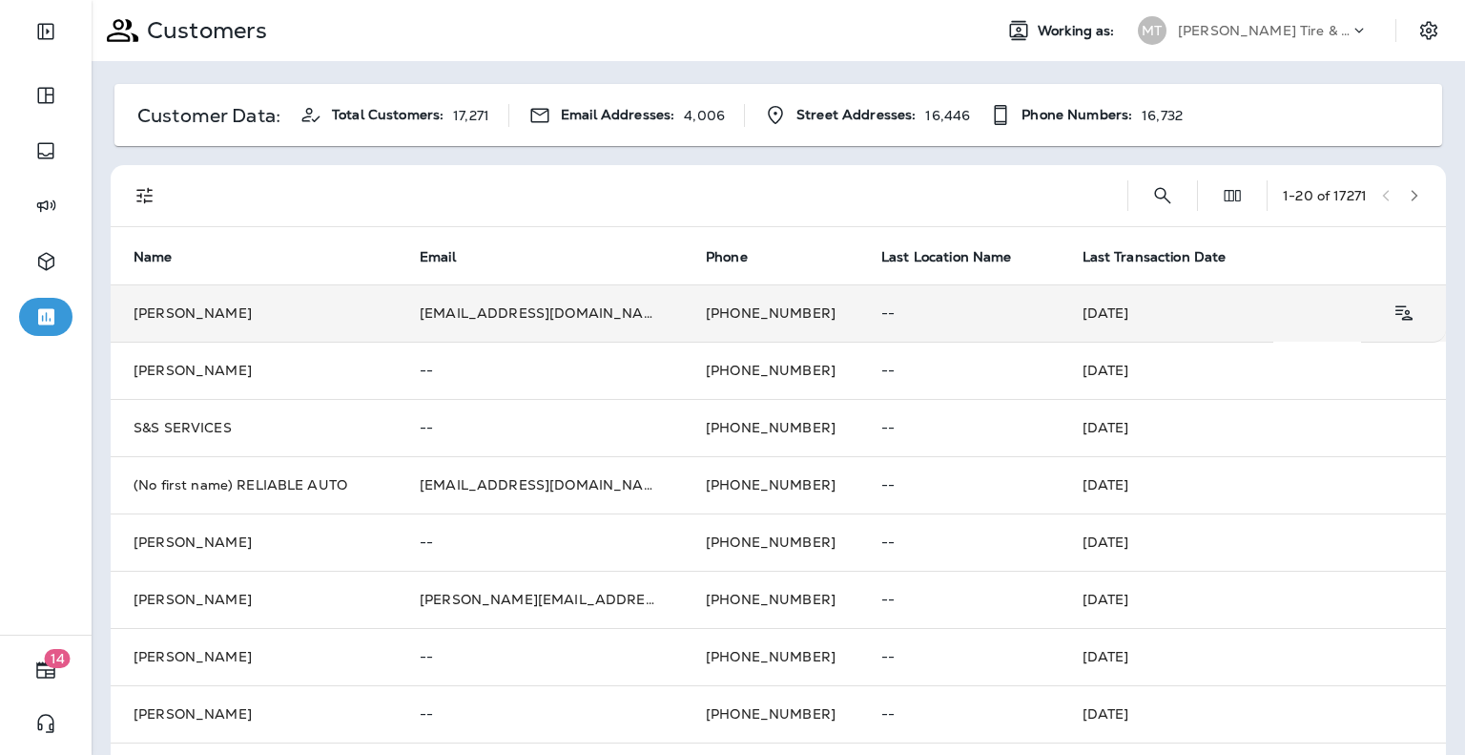
click at [172, 322] on td "Tim Reid" at bounding box center [254, 312] width 286 height 57
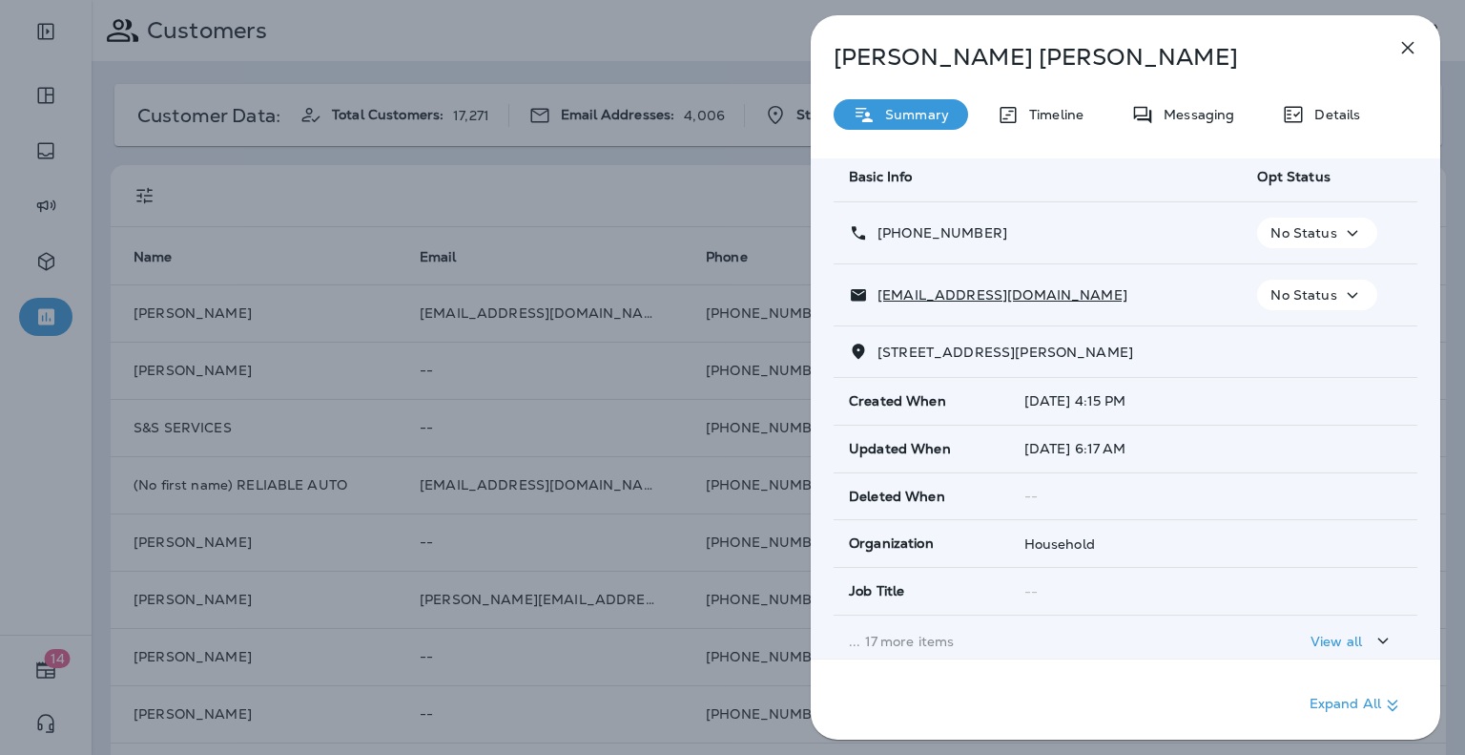
scroll to position [95, 0]
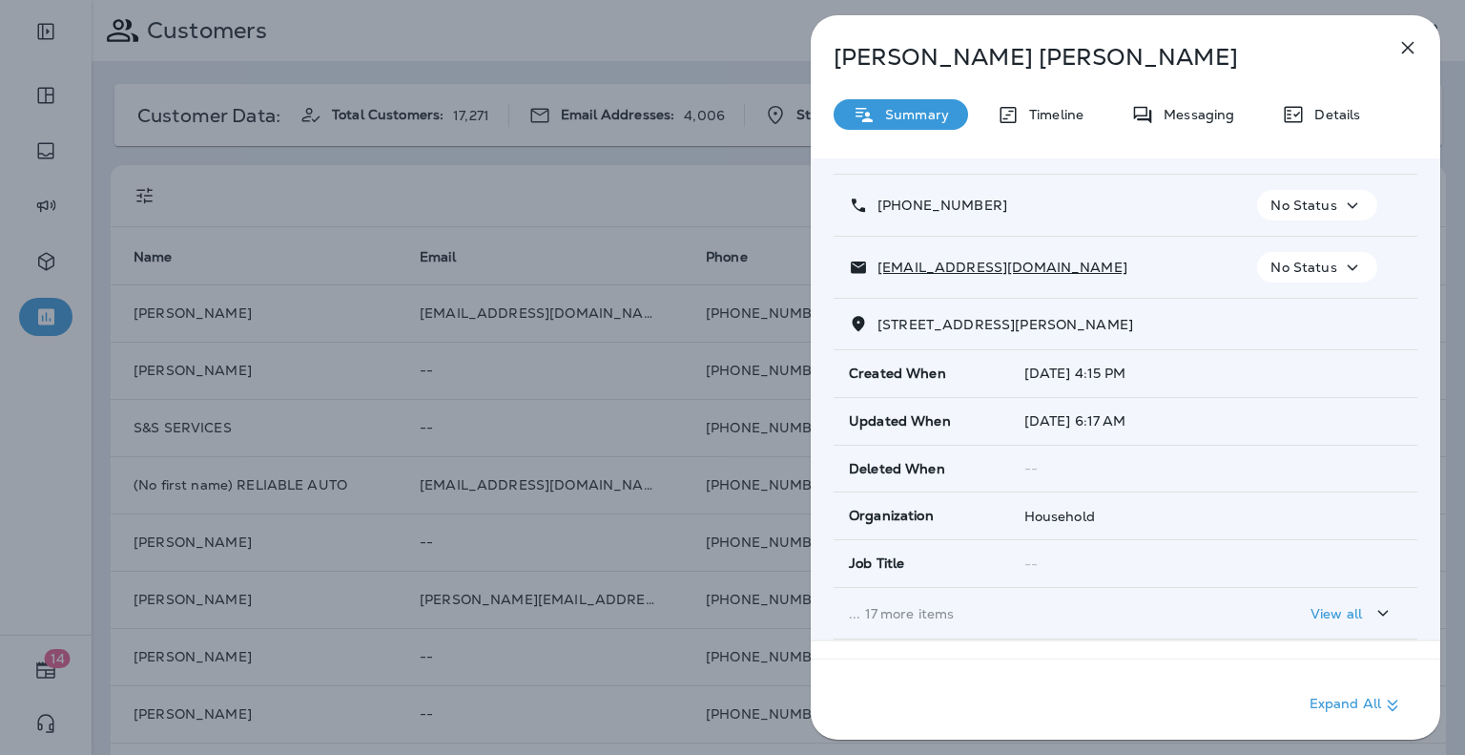
click at [1407, 47] on icon "button" at bounding box center [1408, 48] width 12 height 12
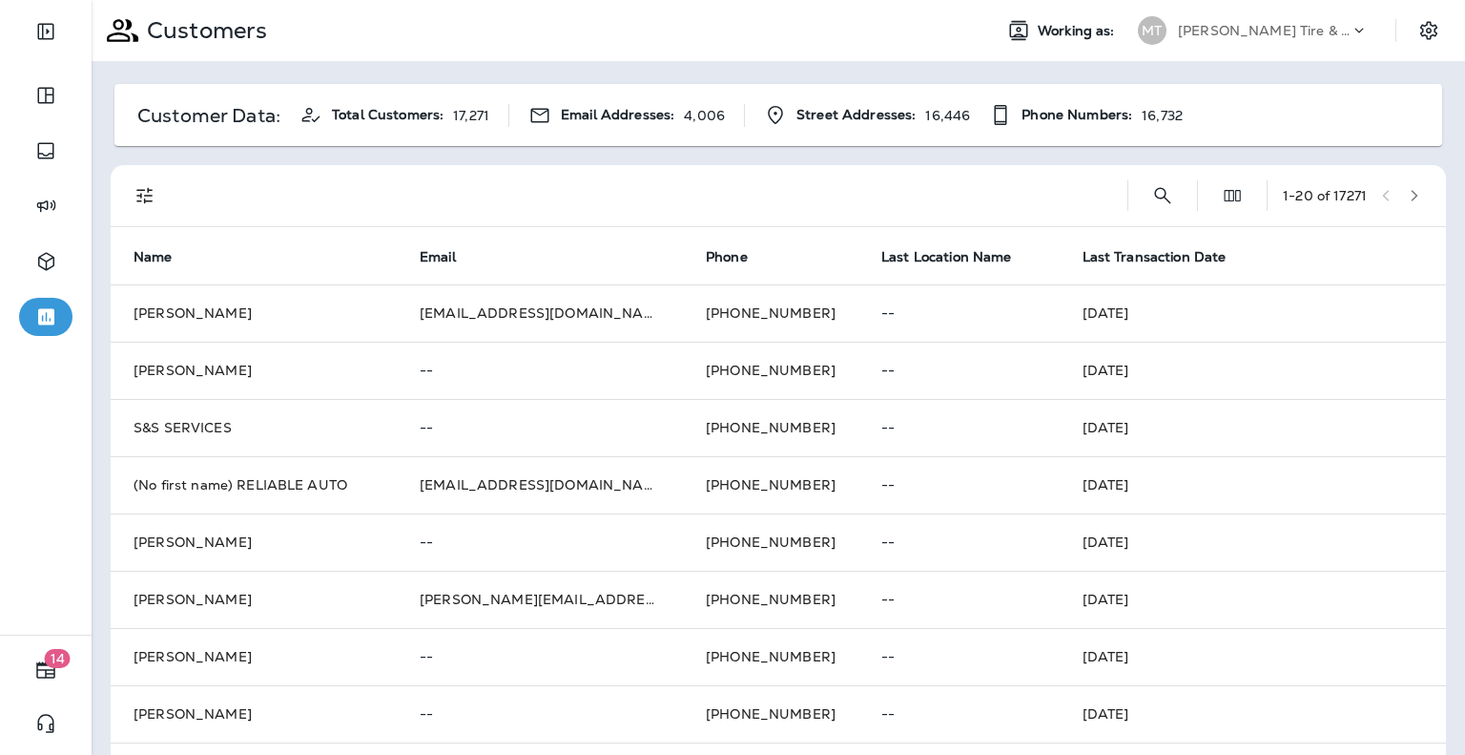
click at [1420, 34] on icon "Settings" at bounding box center [1428, 30] width 17 height 18
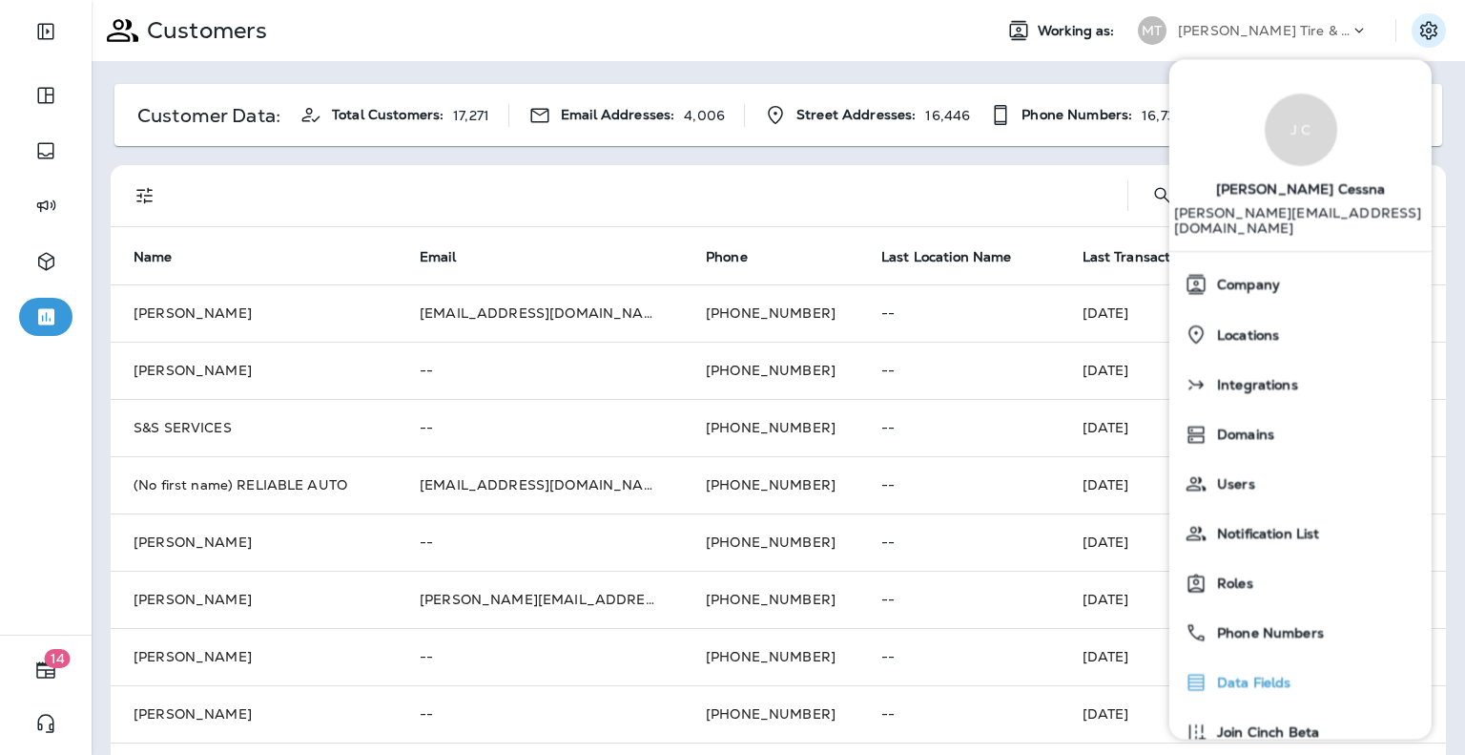
click at [1252, 675] on span "Data Fields" at bounding box center [1250, 683] width 84 height 16
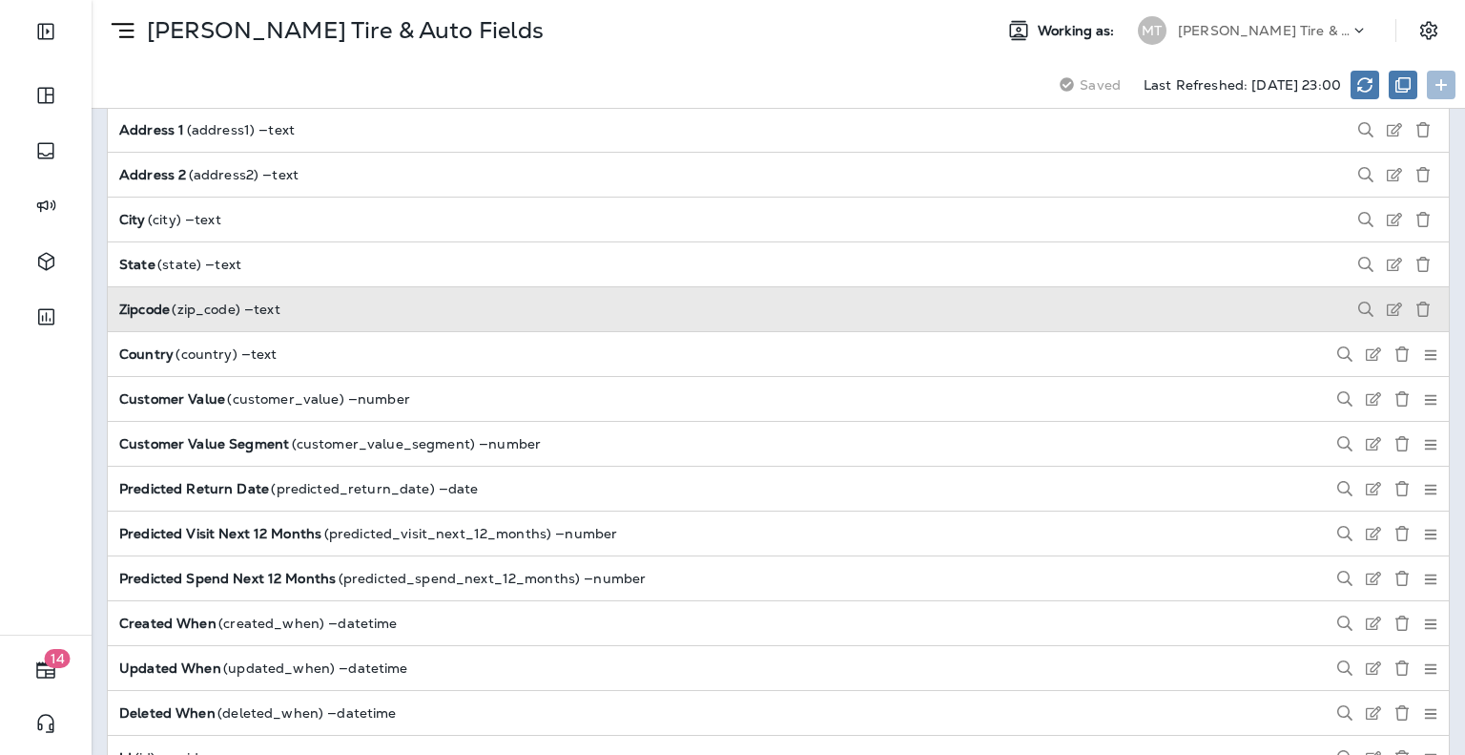
scroll to position [2770, 0]
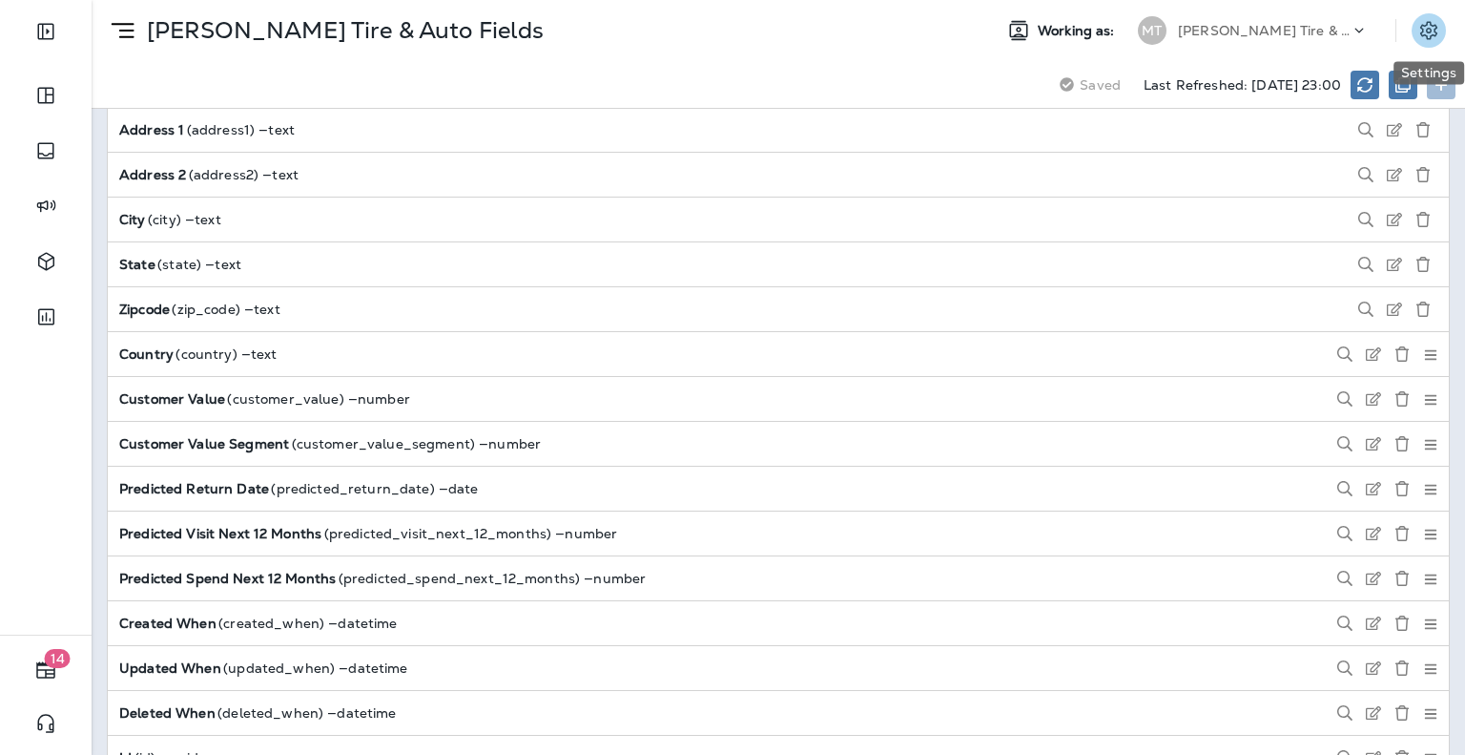
click at [1423, 30] on icon "Settings" at bounding box center [1429, 30] width 23 height 23
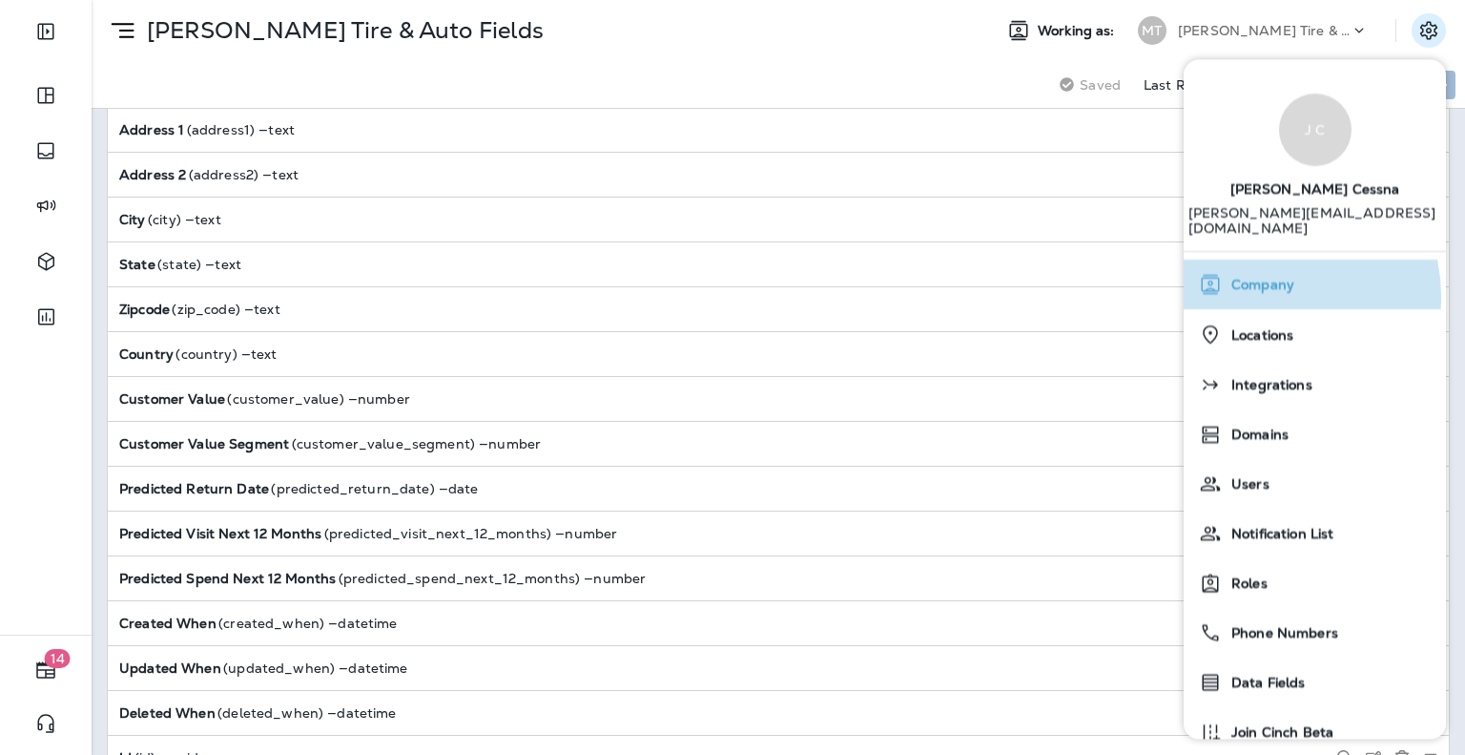
click at [1269, 281] on div "Company" at bounding box center [1315, 284] width 247 height 38
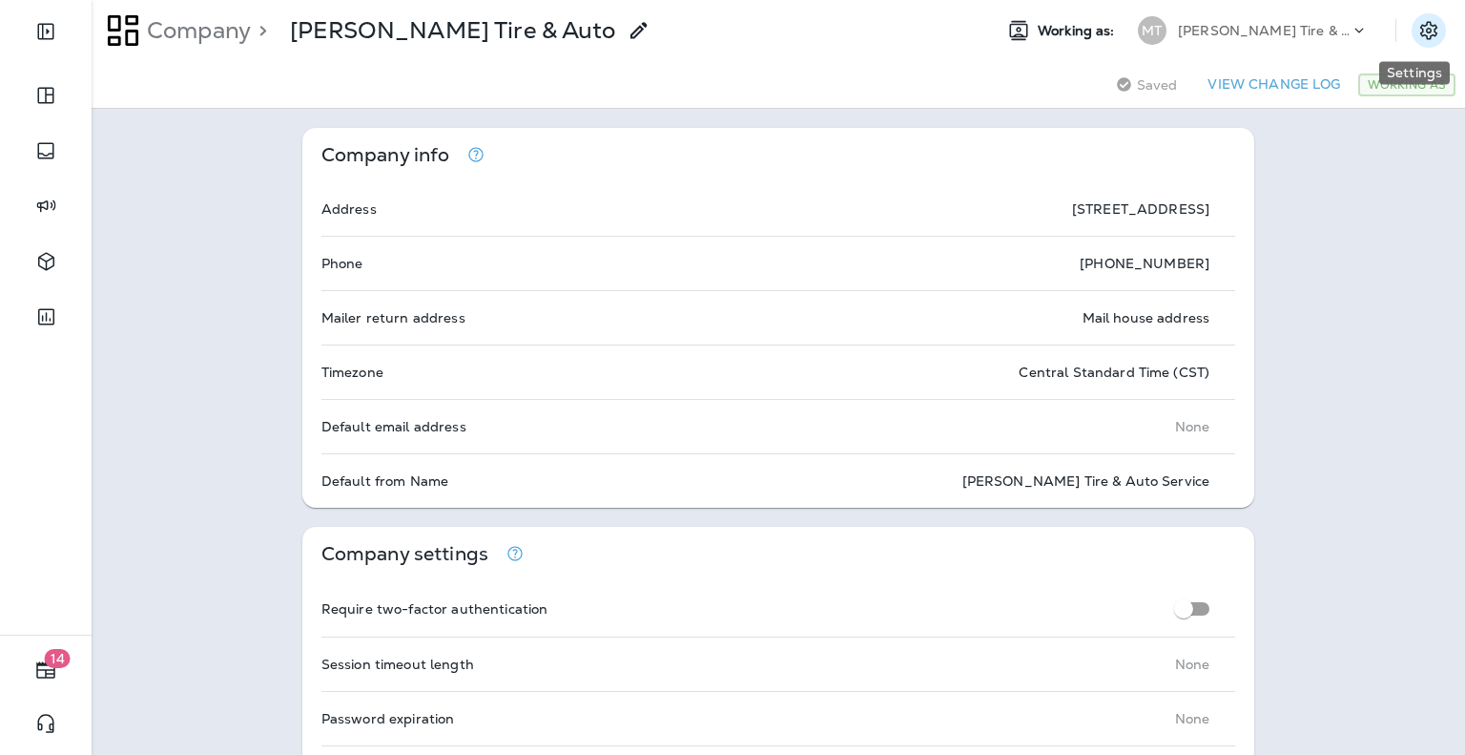
click at [1423, 30] on icon "Settings" at bounding box center [1429, 30] width 23 height 23
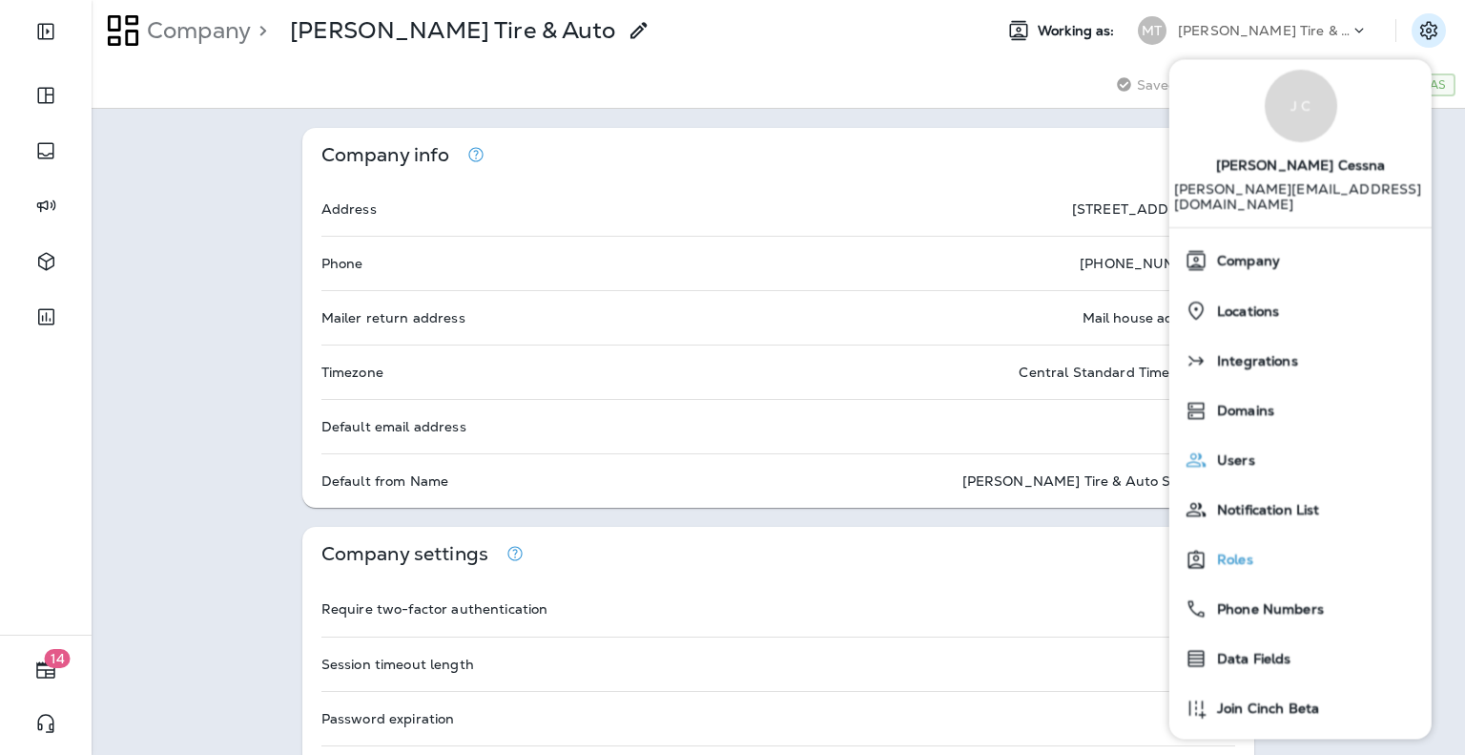
scroll to position [67, 0]
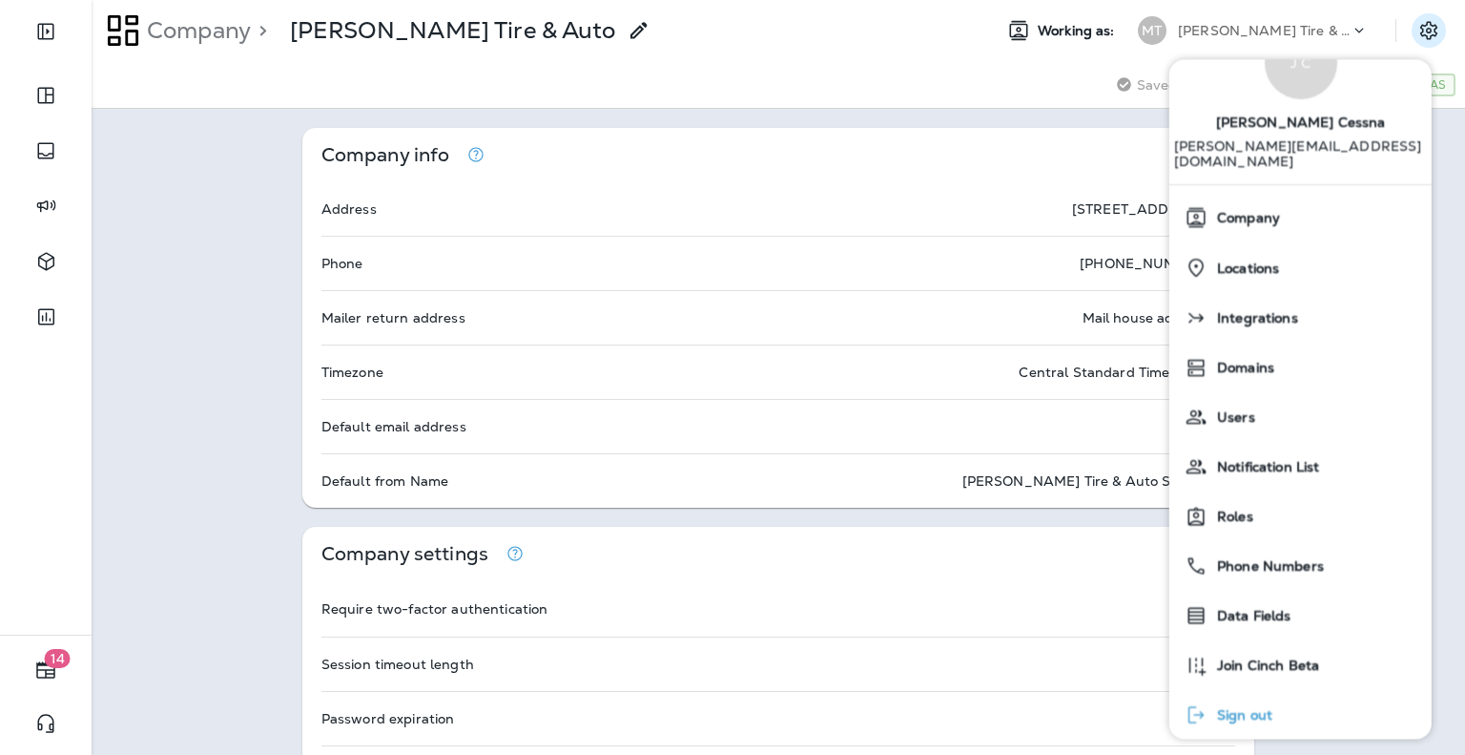
click at [1240, 708] on span "Sign out" at bounding box center [1240, 716] width 65 height 16
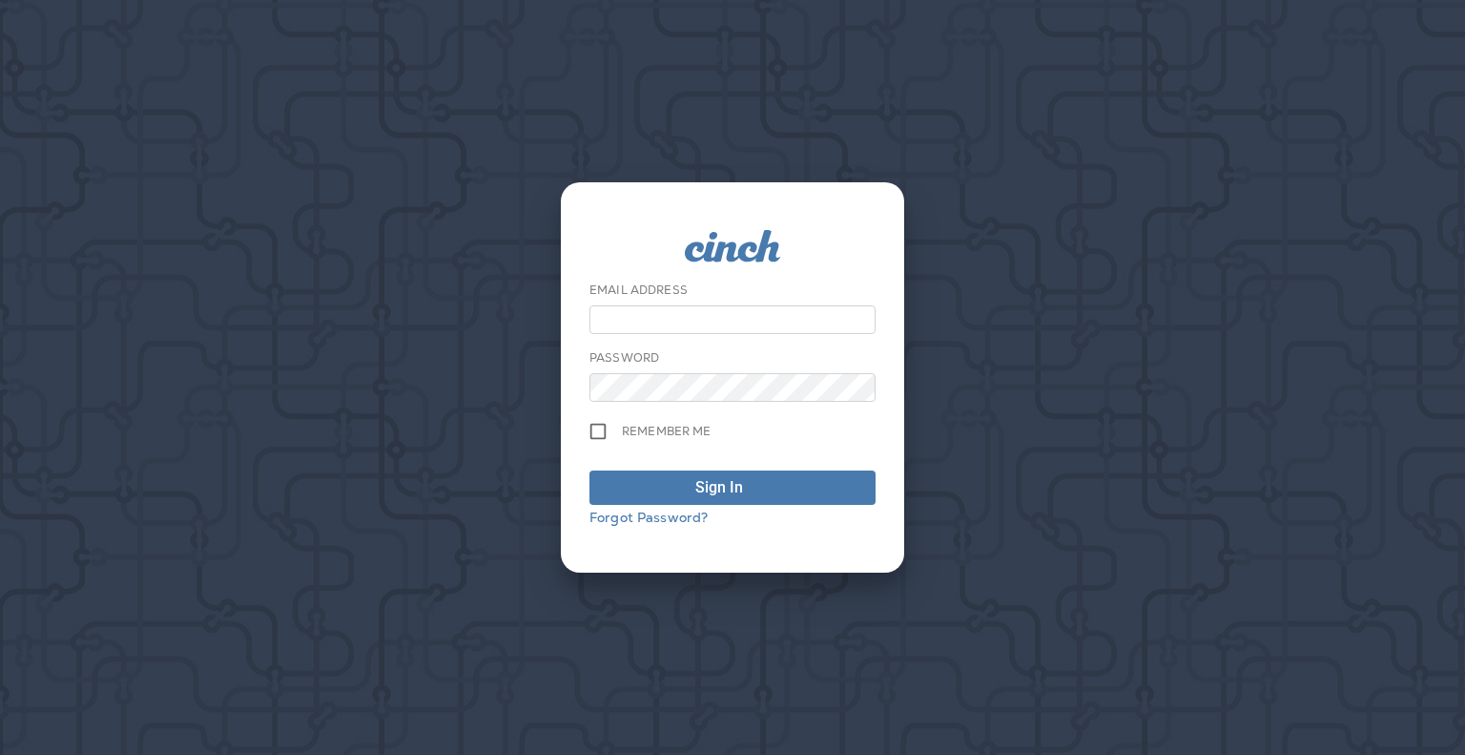
type input "**********"
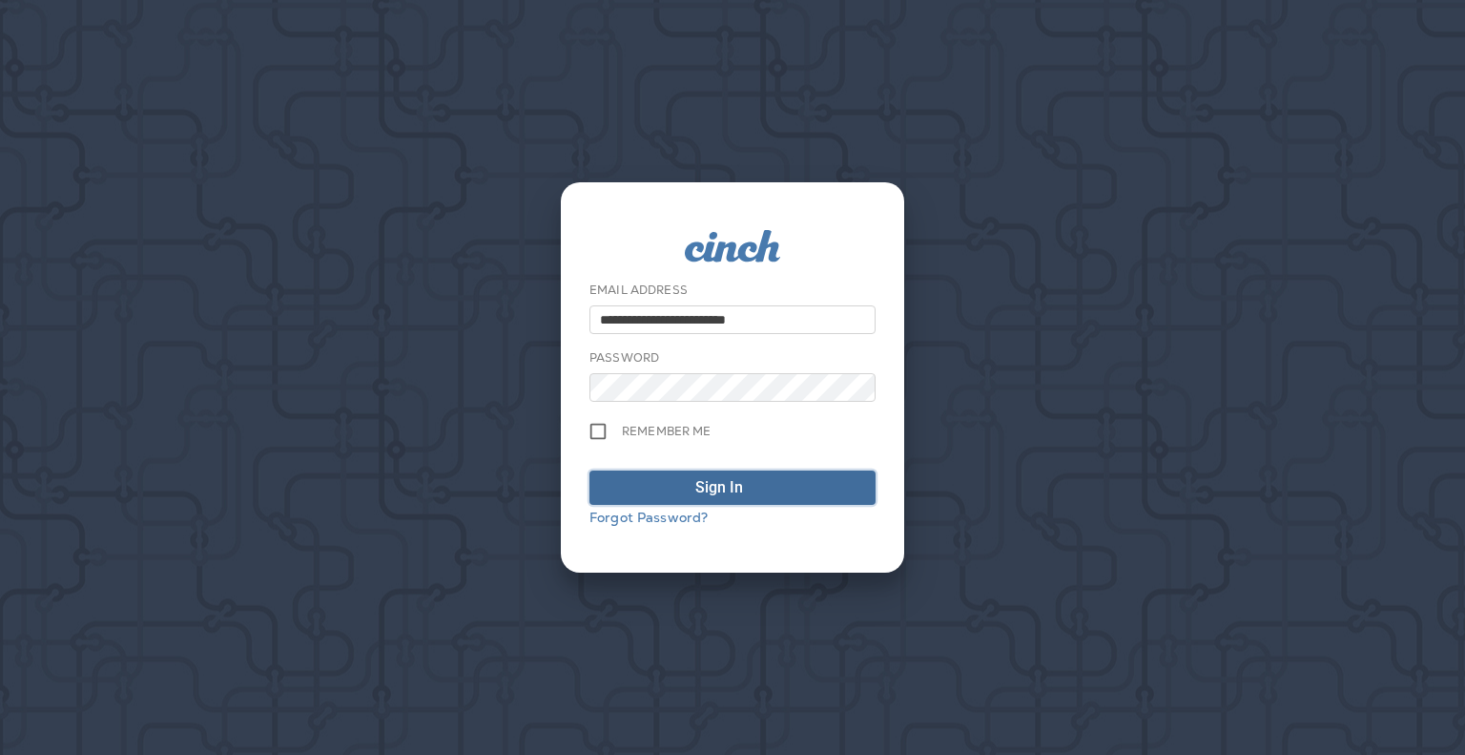
click at [738, 488] on div "Sign In" at bounding box center [719, 487] width 48 height 23
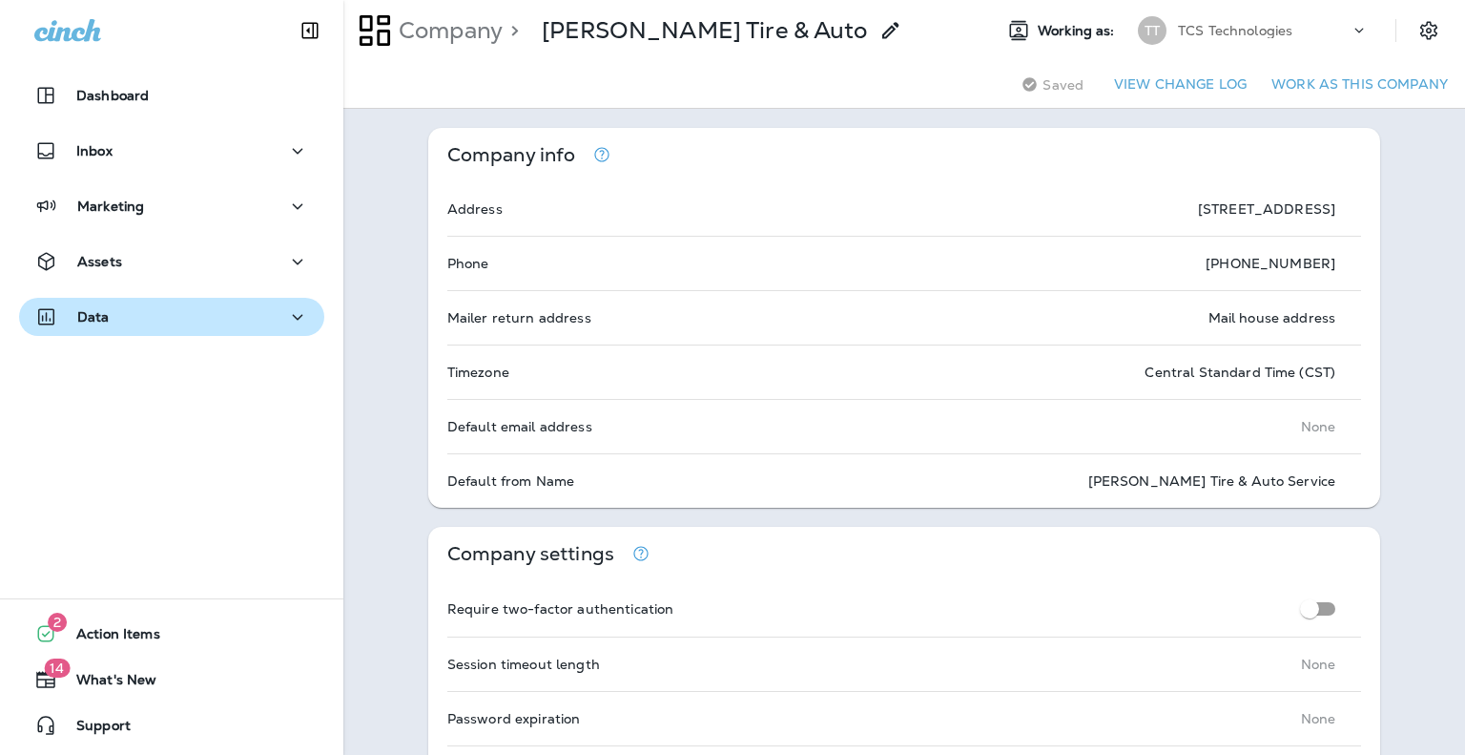
click at [111, 312] on div "Data" at bounding box center [171, 317] width 275 height 24
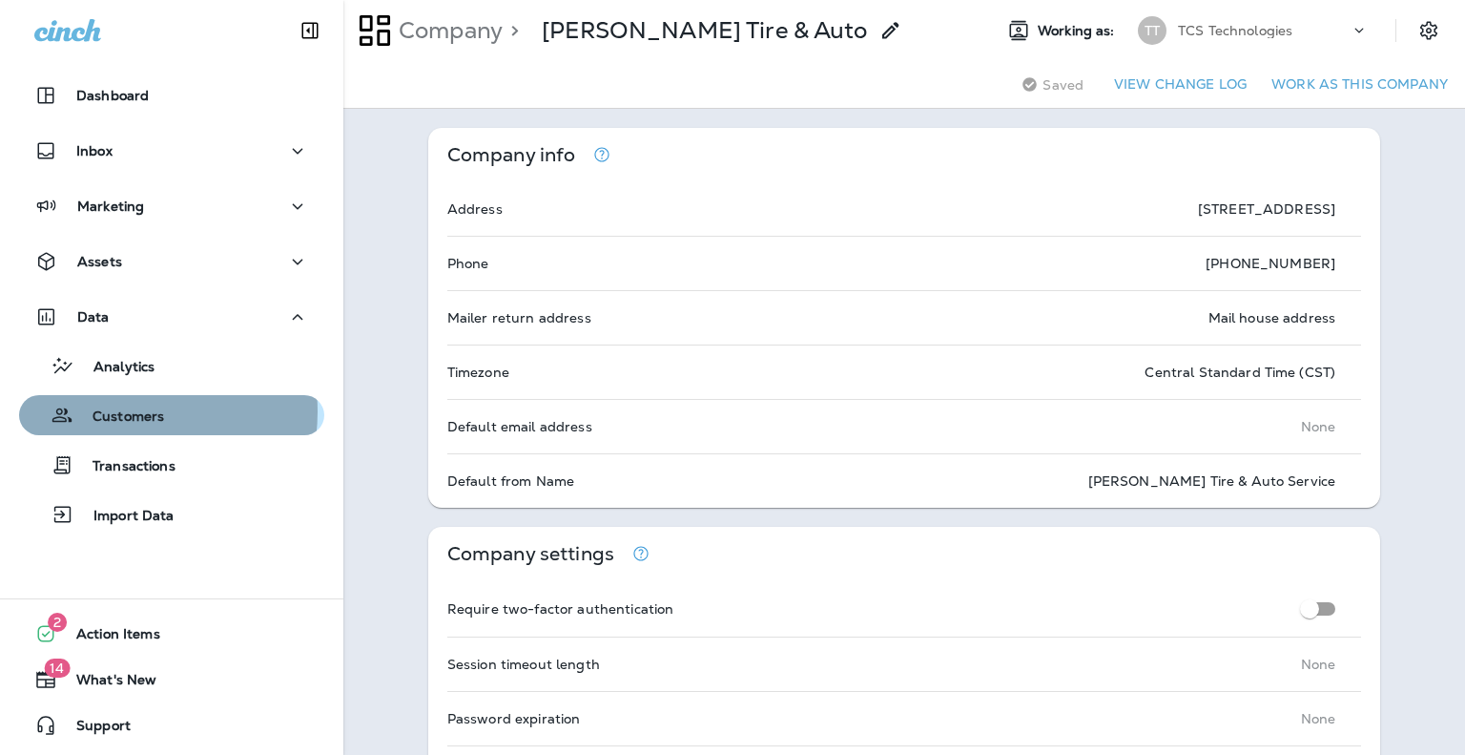
click at [120, 411] on p "Customers" at bounding box center [118, 417] width 91 height 18
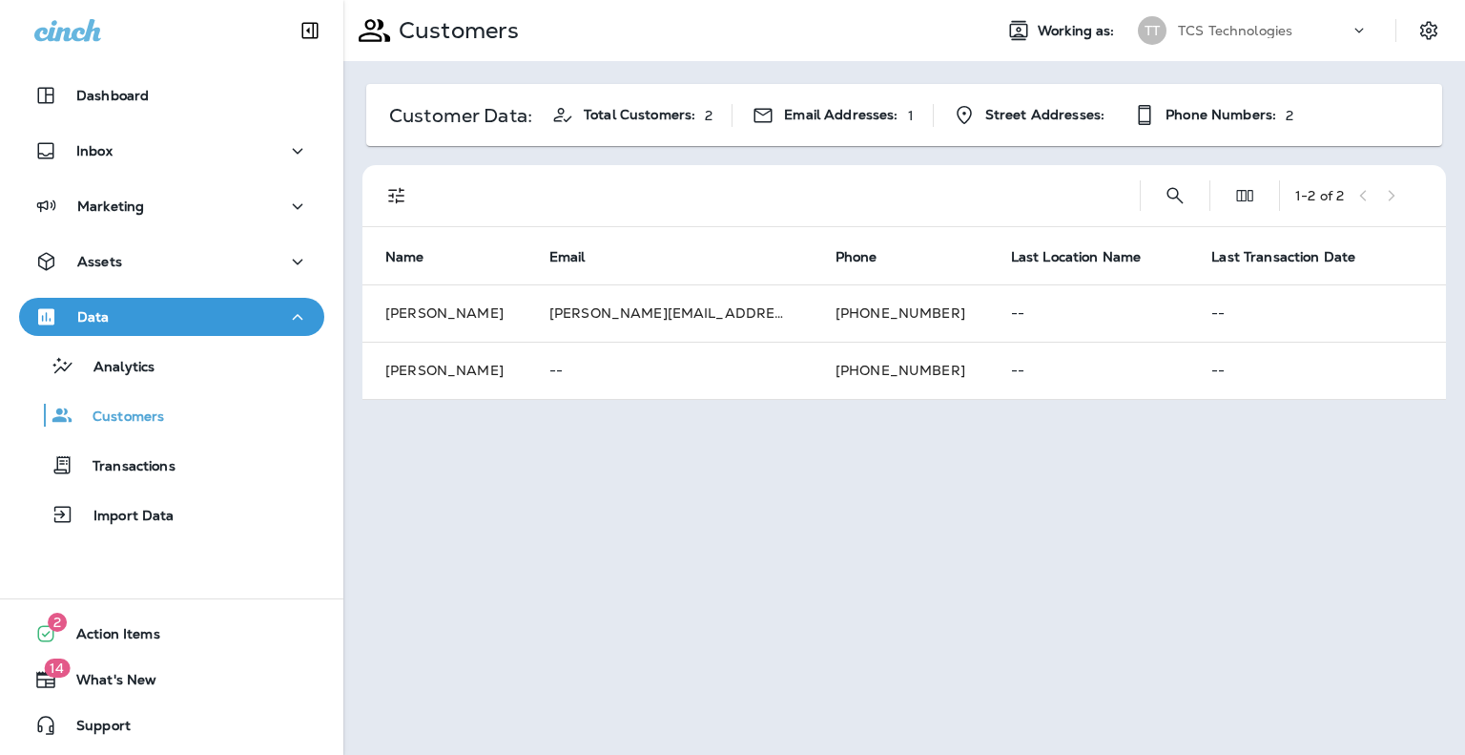
click at [1267, 23] on p "TCS Technologies" at bounding box center [1235, 30] width 114 height 15
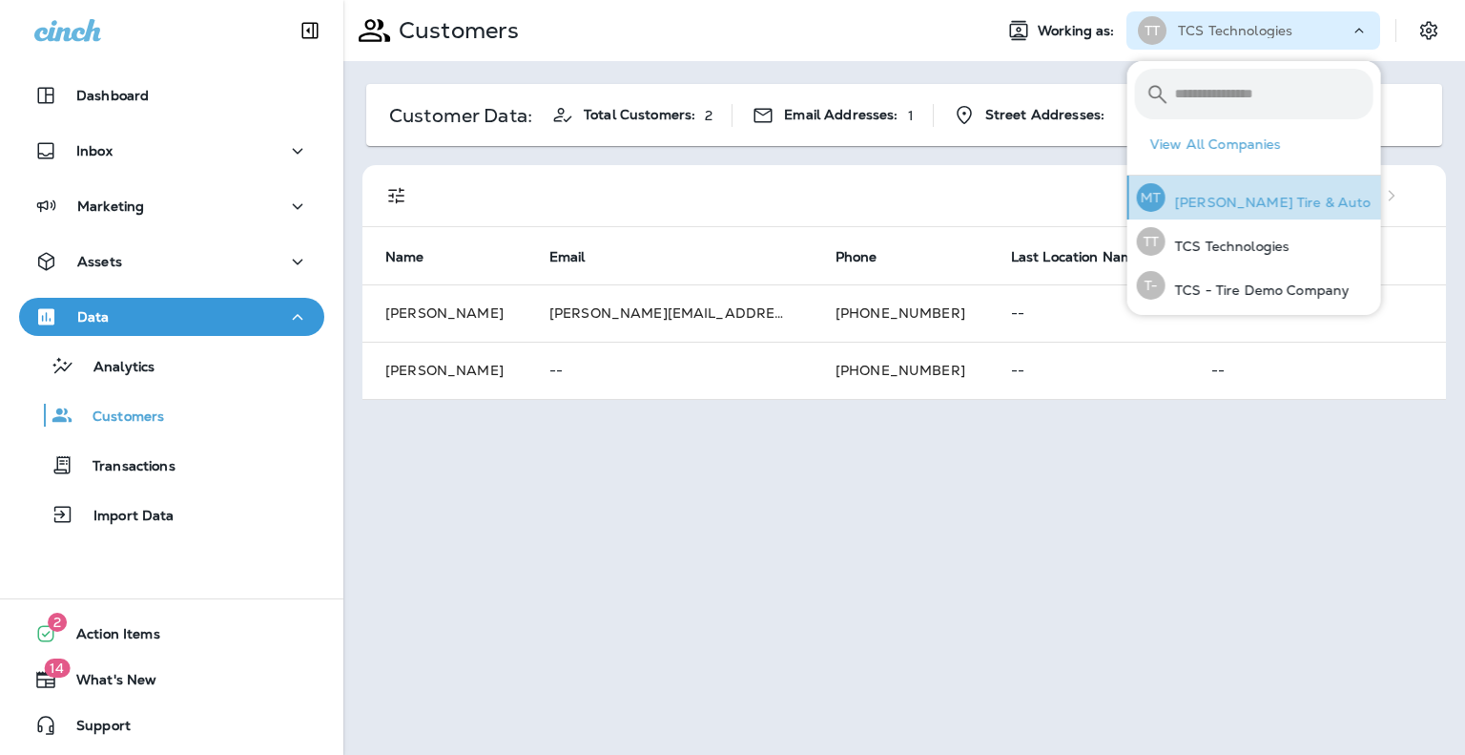
click at [1263, 195] on p "[PERSON_NAME] Tire & Auto" at bounding box center [1269, 202] width 206 height 15
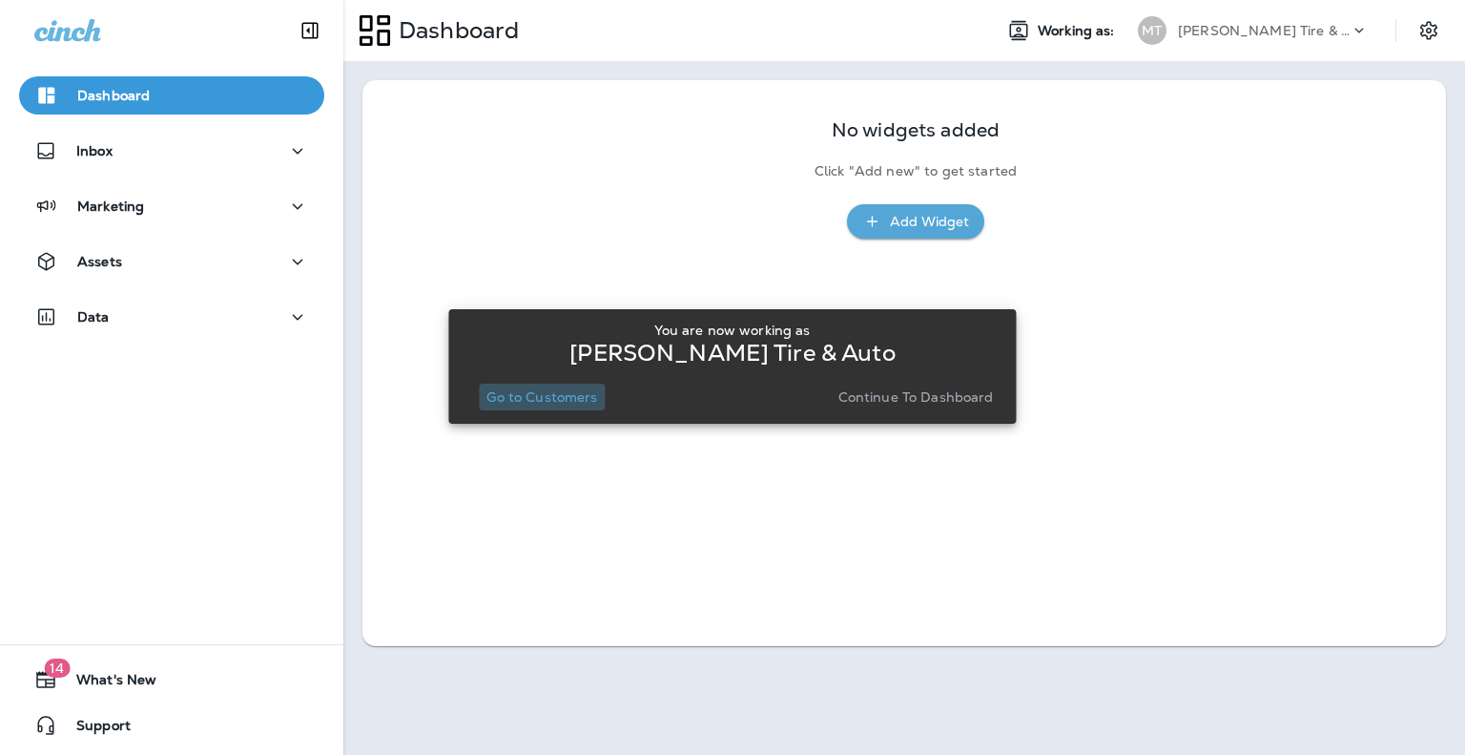
click at [539, 389] on p "Go to Customers" at bounding box center [542, 396] width 111 height 15
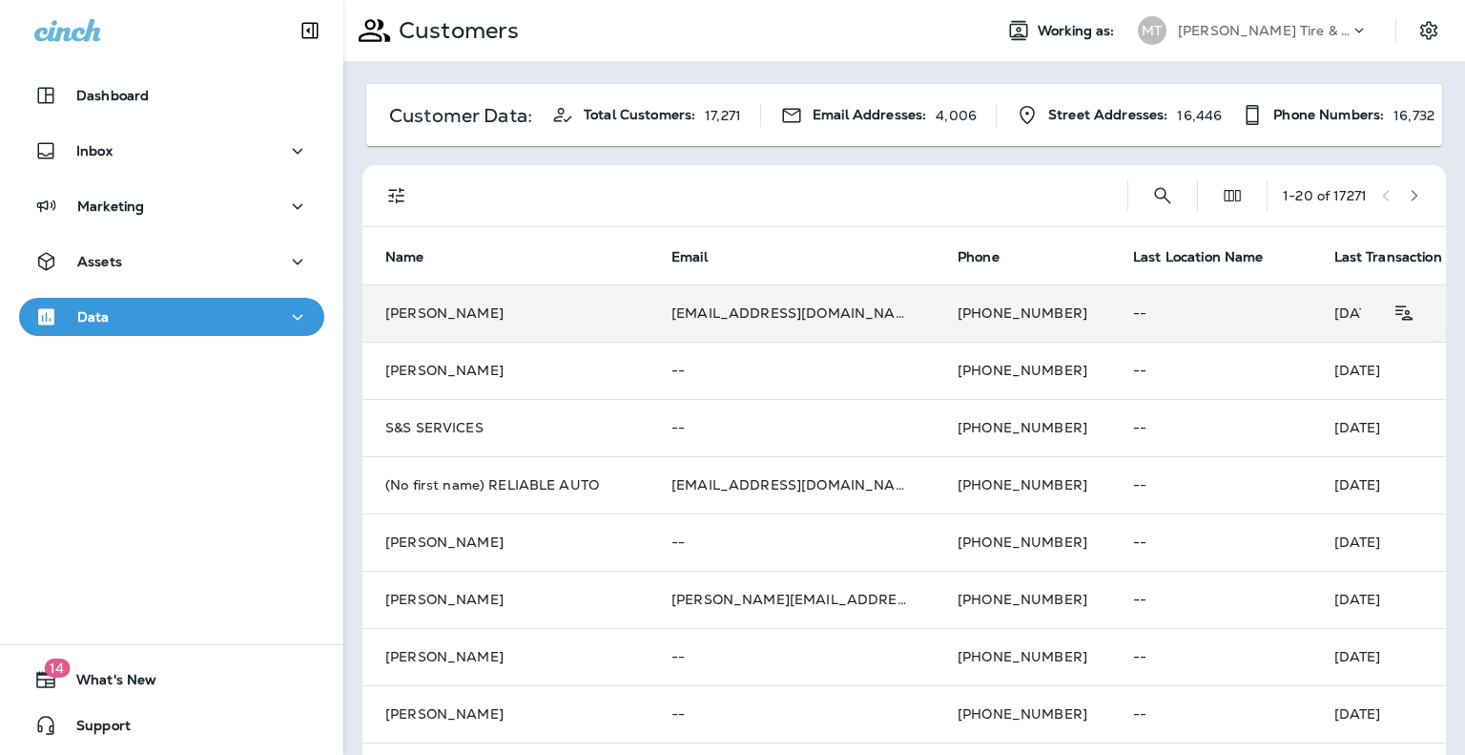
click at [417, 318] on td "Tim Reid" at bounding box center [506, 312] width 286 height 57
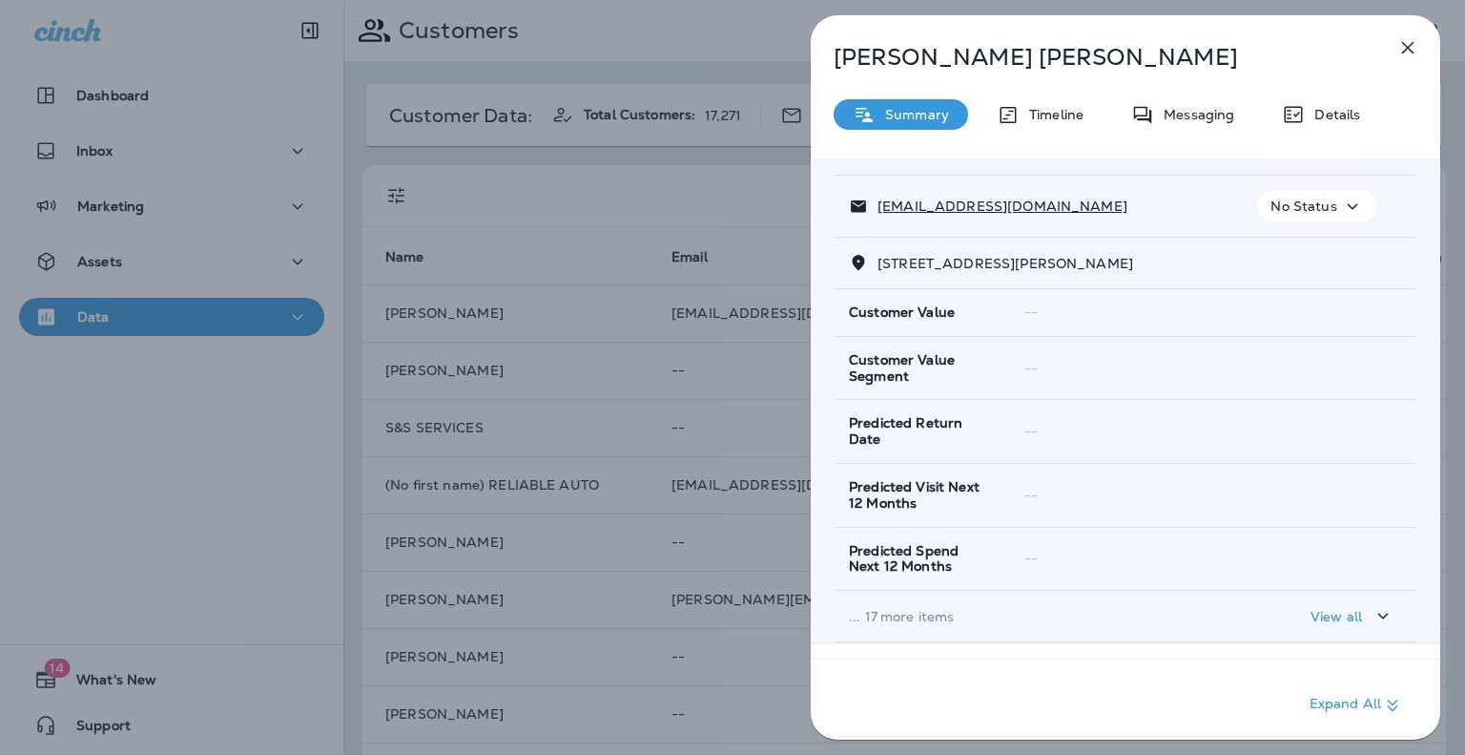
scroll to position [191, 0]
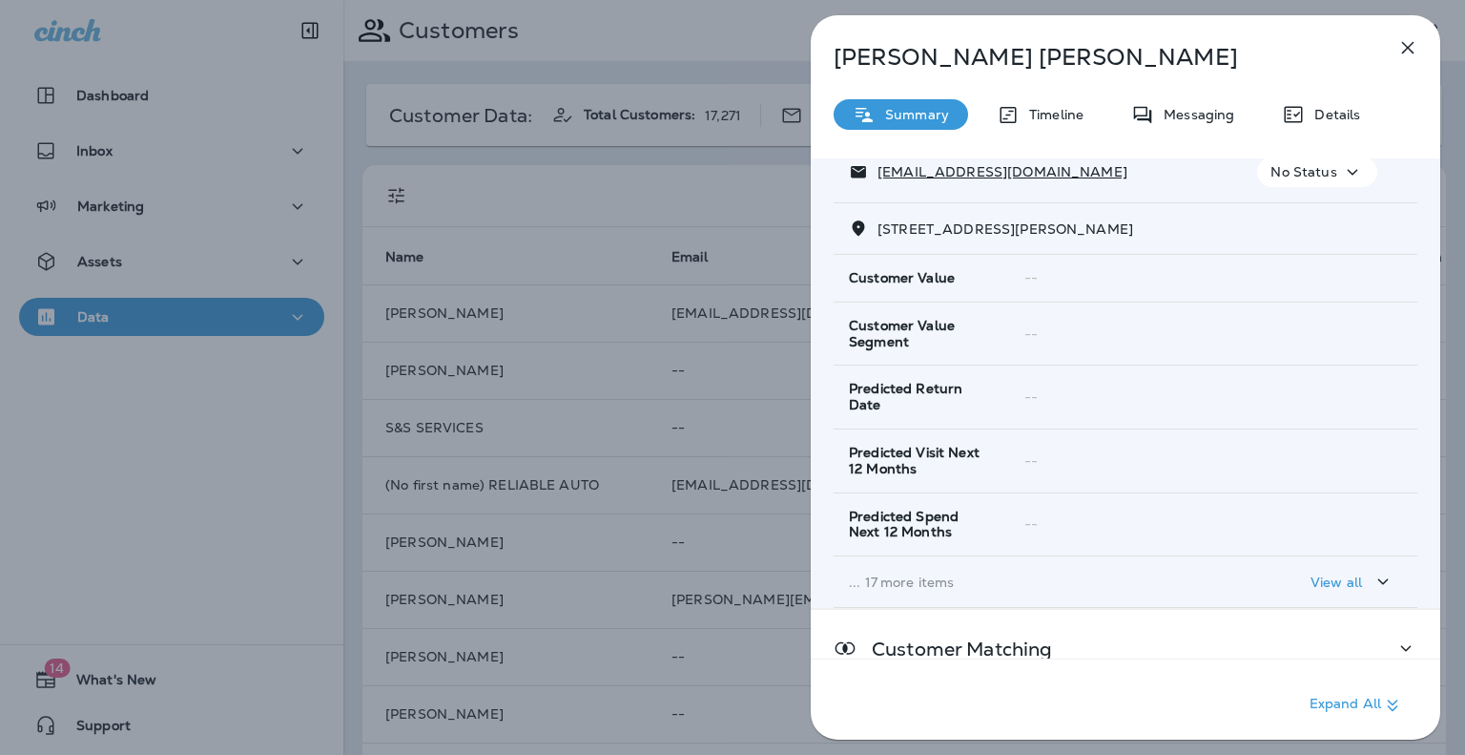
click at [1338, 575] on p "View all" at bounding box center [1337, 581] width 52 height 15
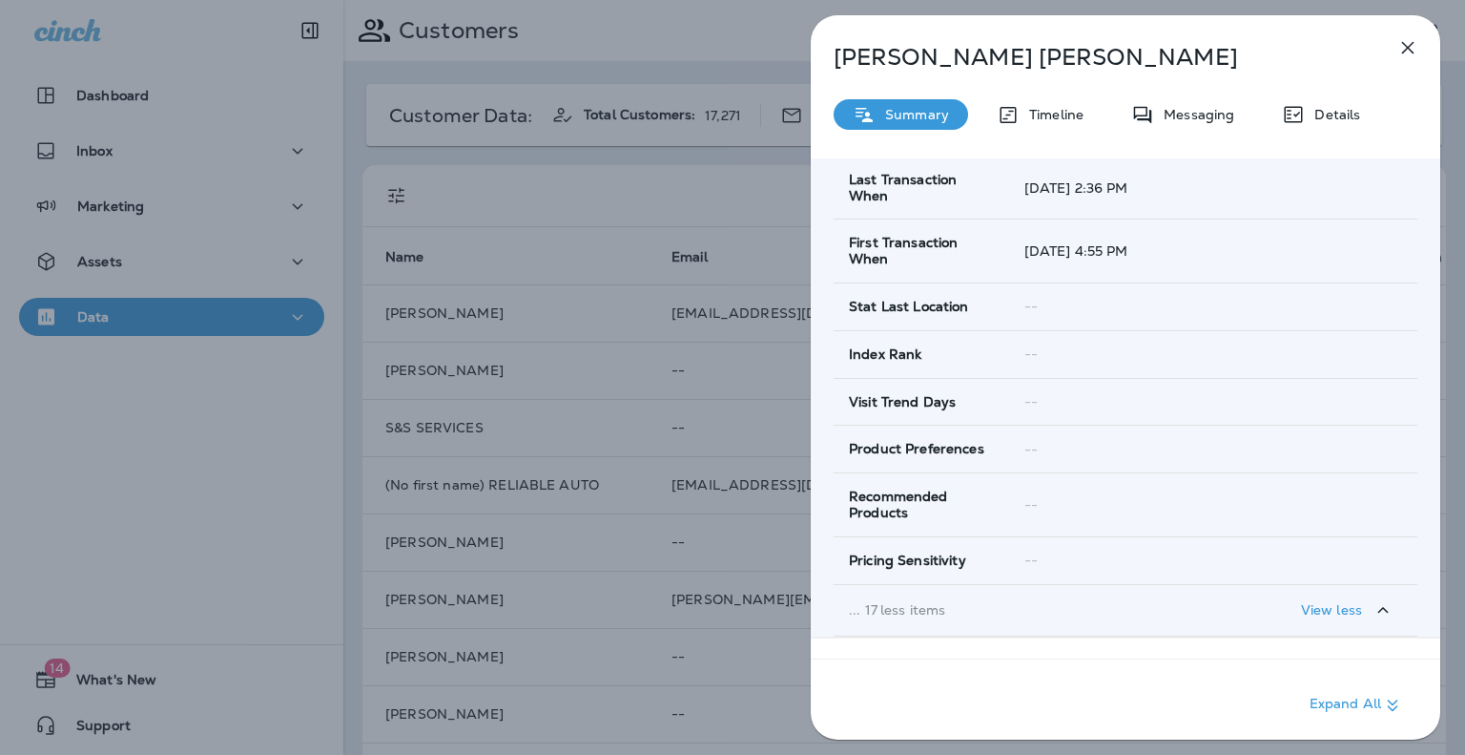
scroll to position [1240, 0]
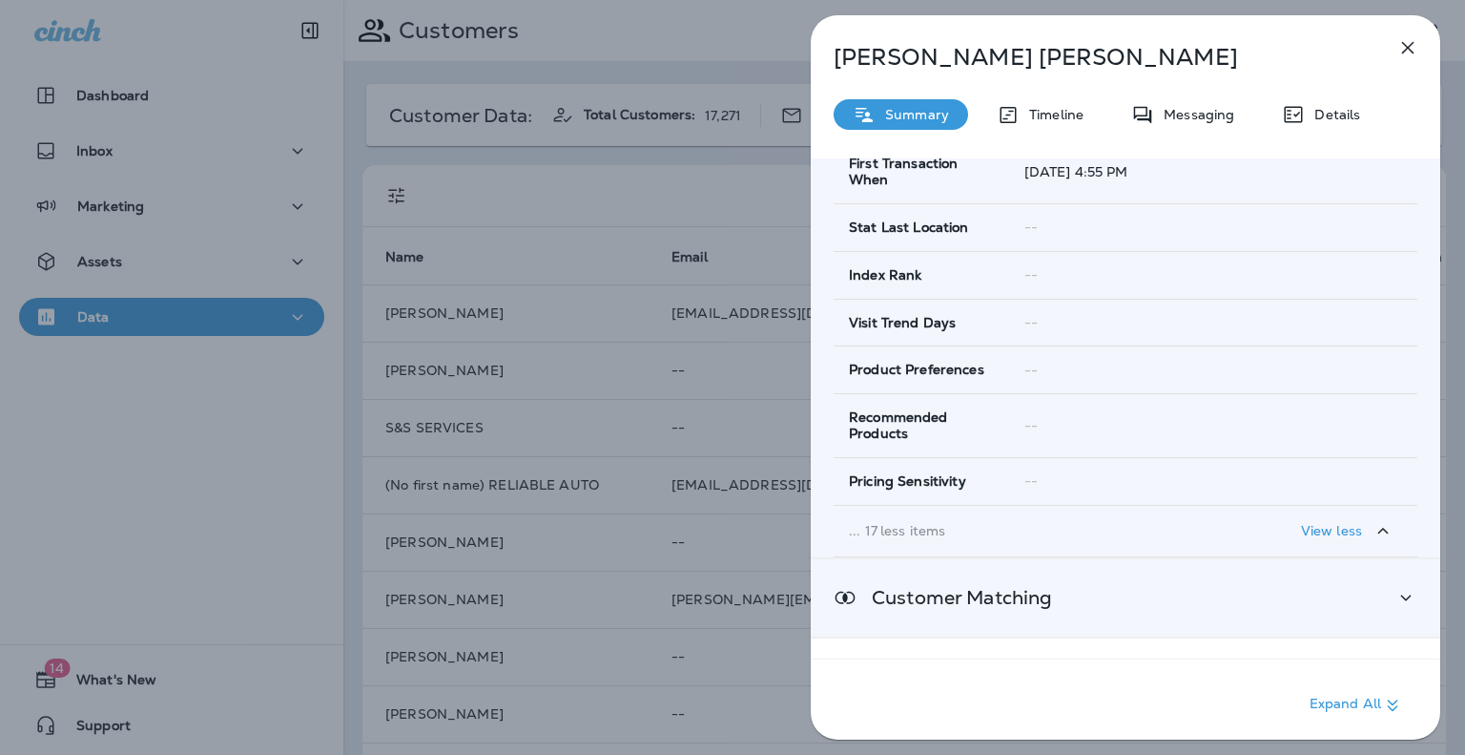
click at [1047, 596] on p "Customer Matching" at bounding box center [955, 597] width 196 height 15
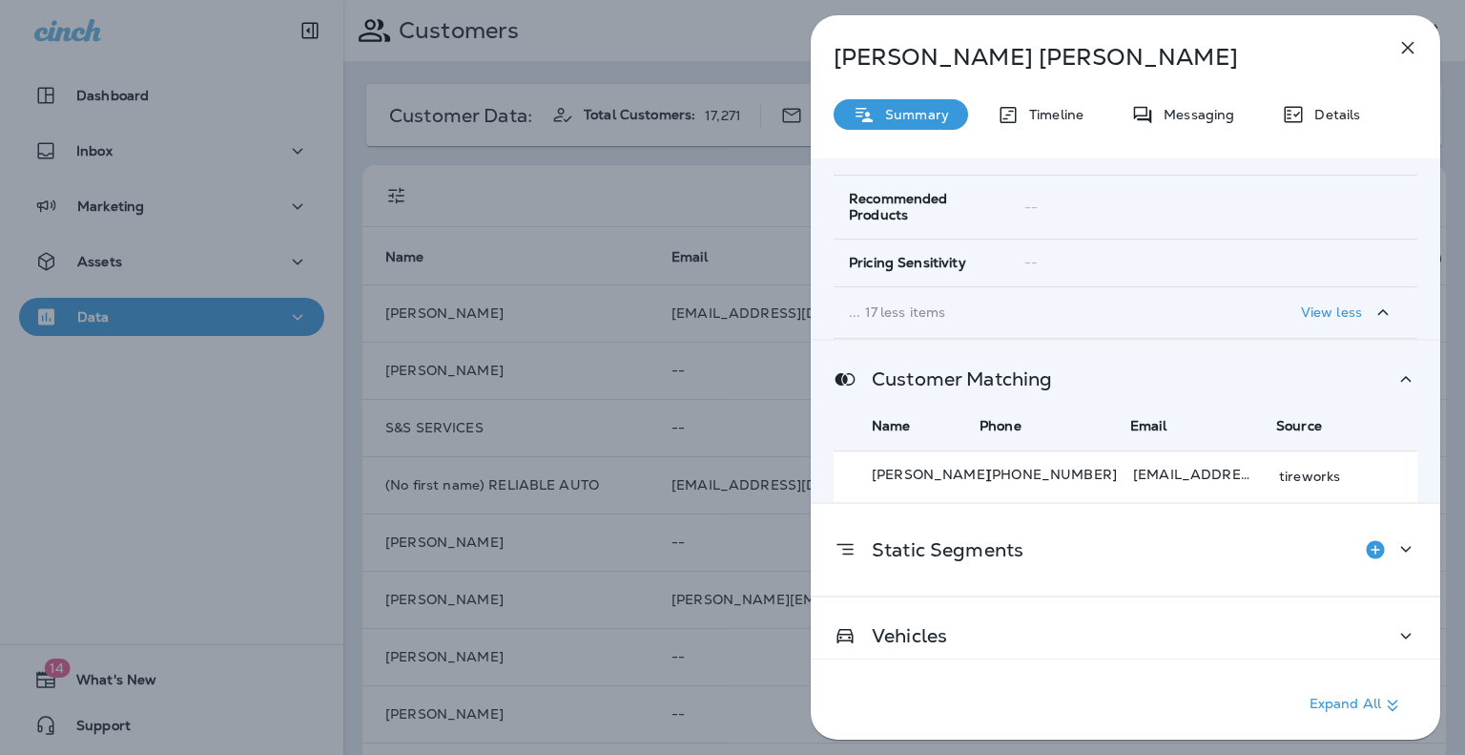
scroll to position [1467, 0]
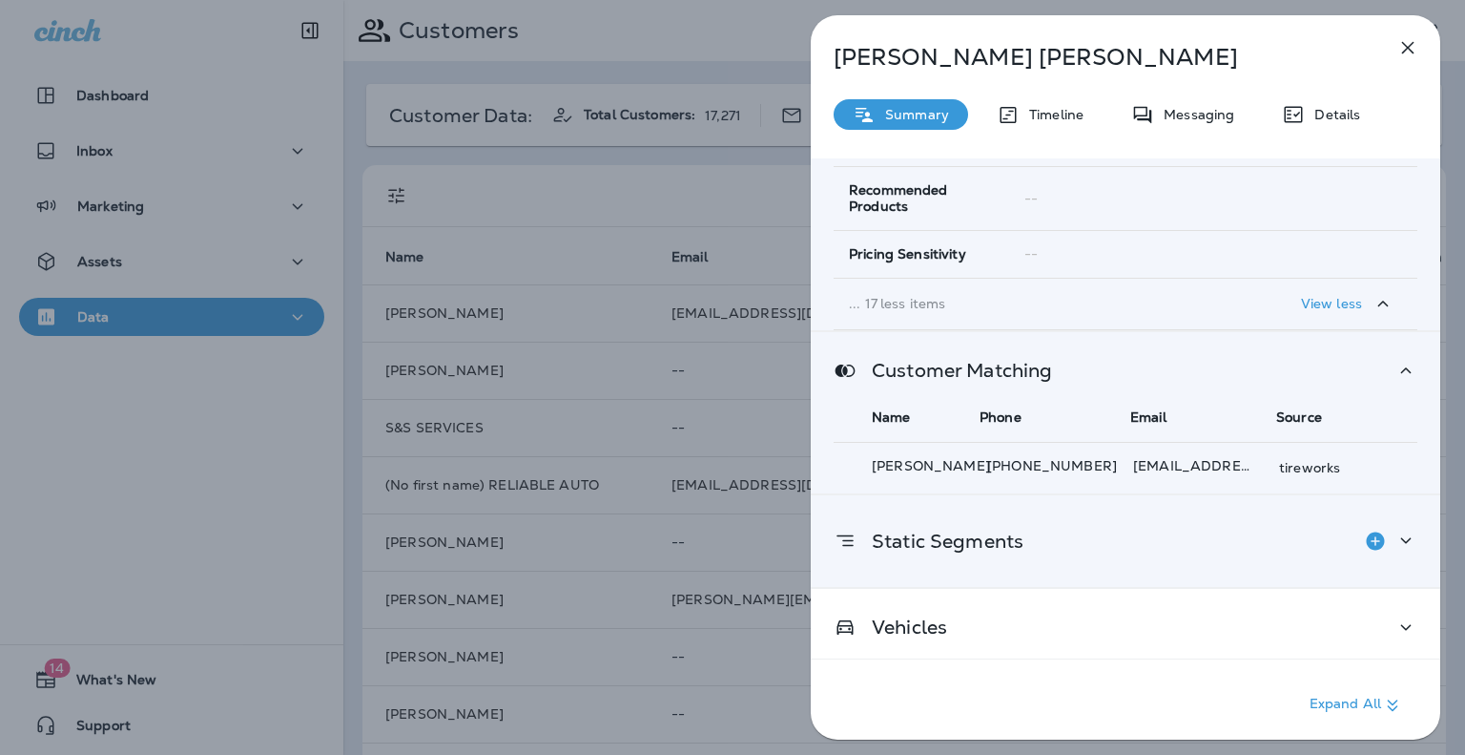
click at [1094, 537] on div "Static Segments" at bounding box center [1126, 541] width 584 height 38
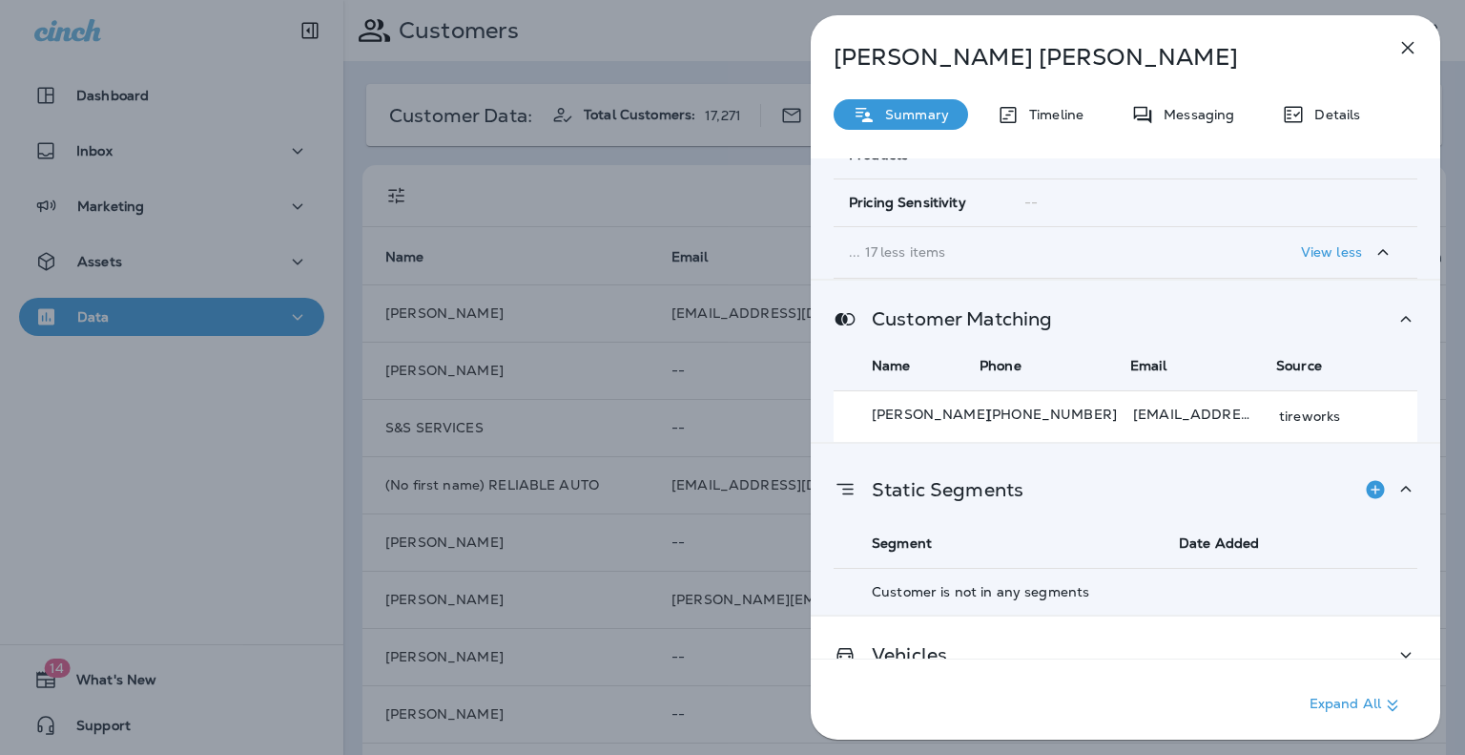
scroll to position [1546, 0]
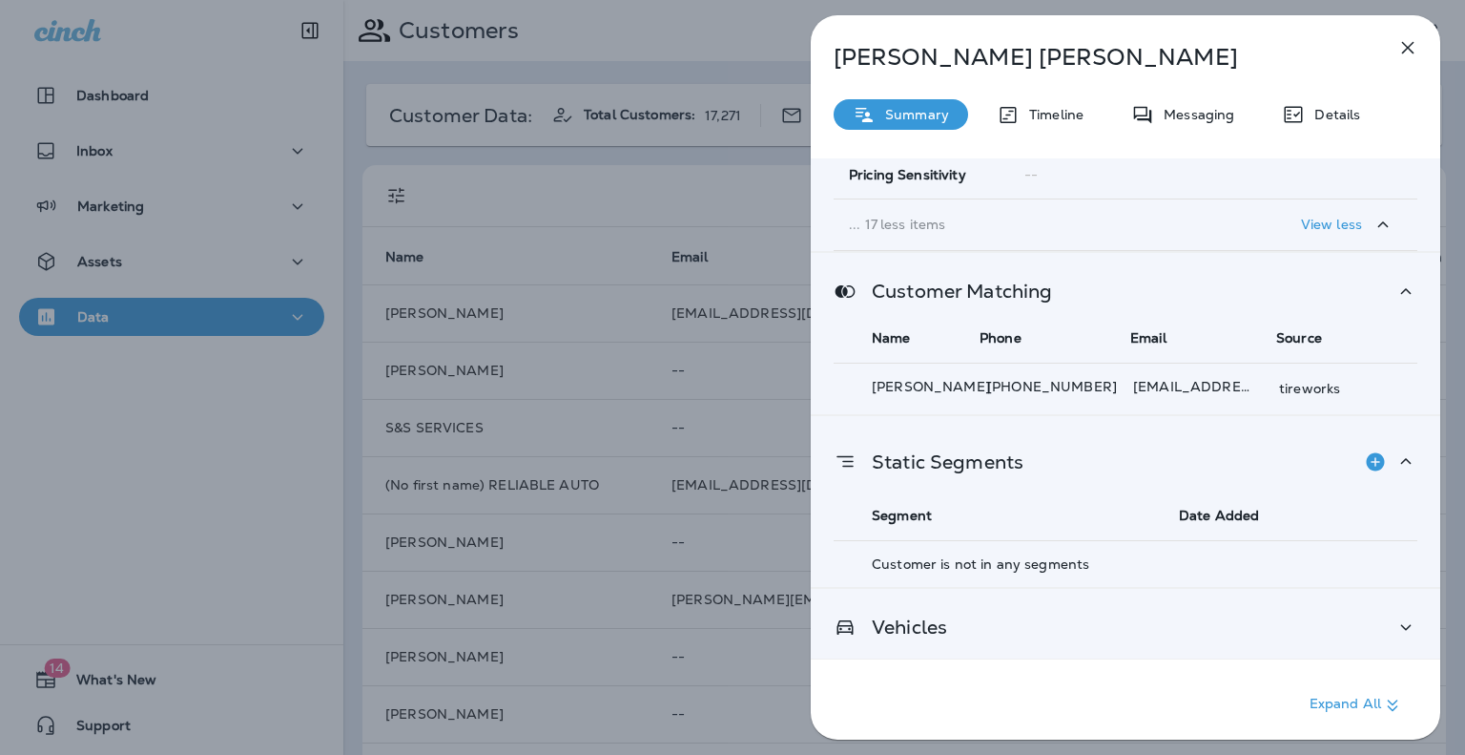
click at [1108, 637] on div "Vehicles" at bounding box center [1126, 627] width 630 height 77
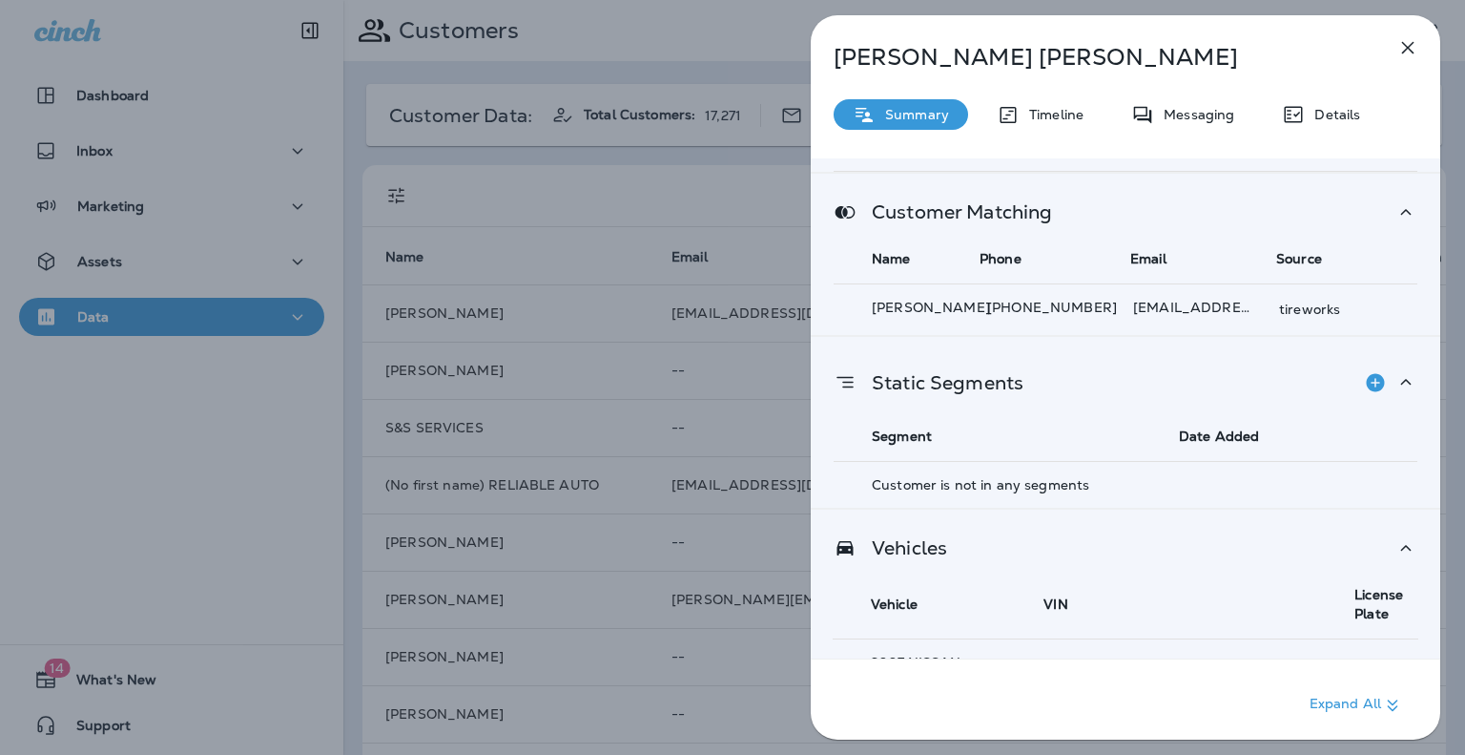
scroll to position [1733, 0]
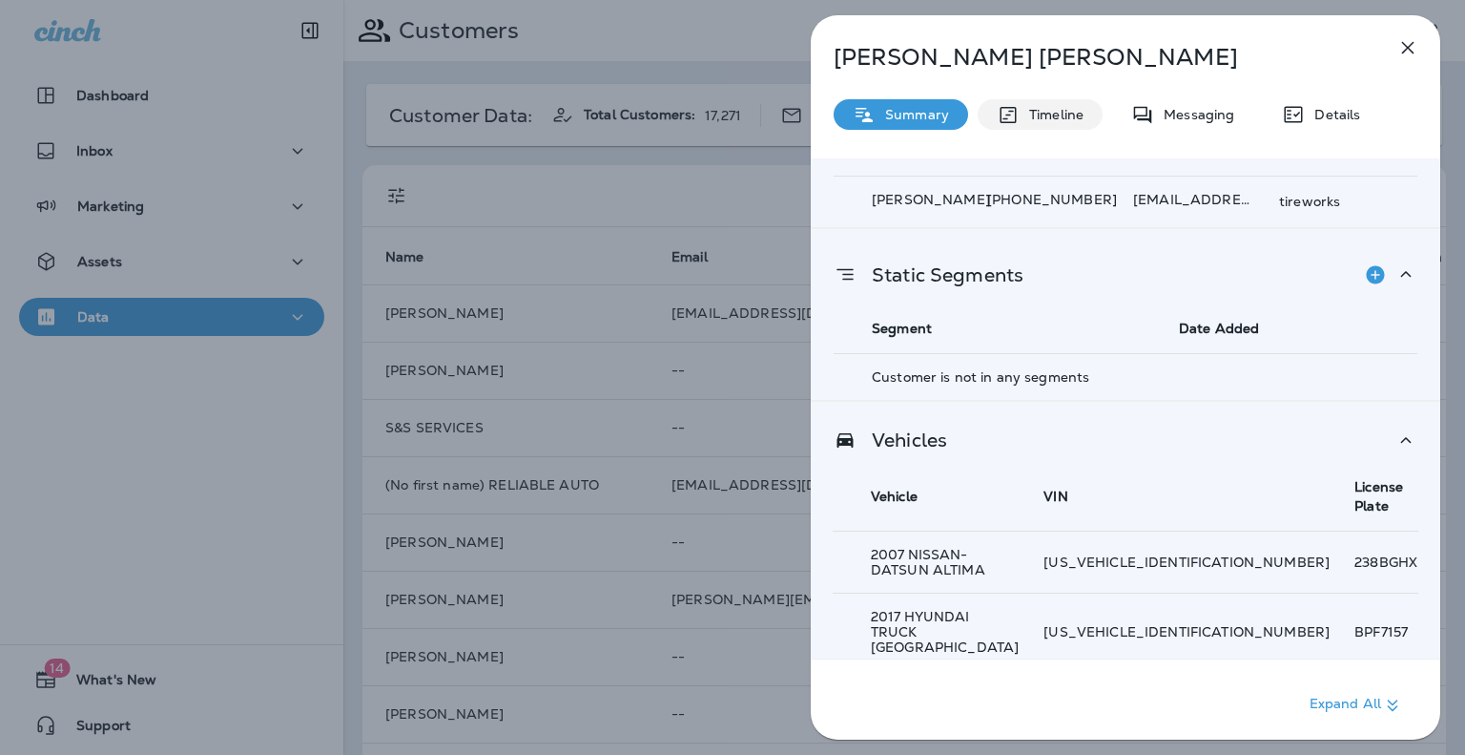
click at [1078, 125] on div "Timeline" at bounding box center [1040, 114] width 125 height 31
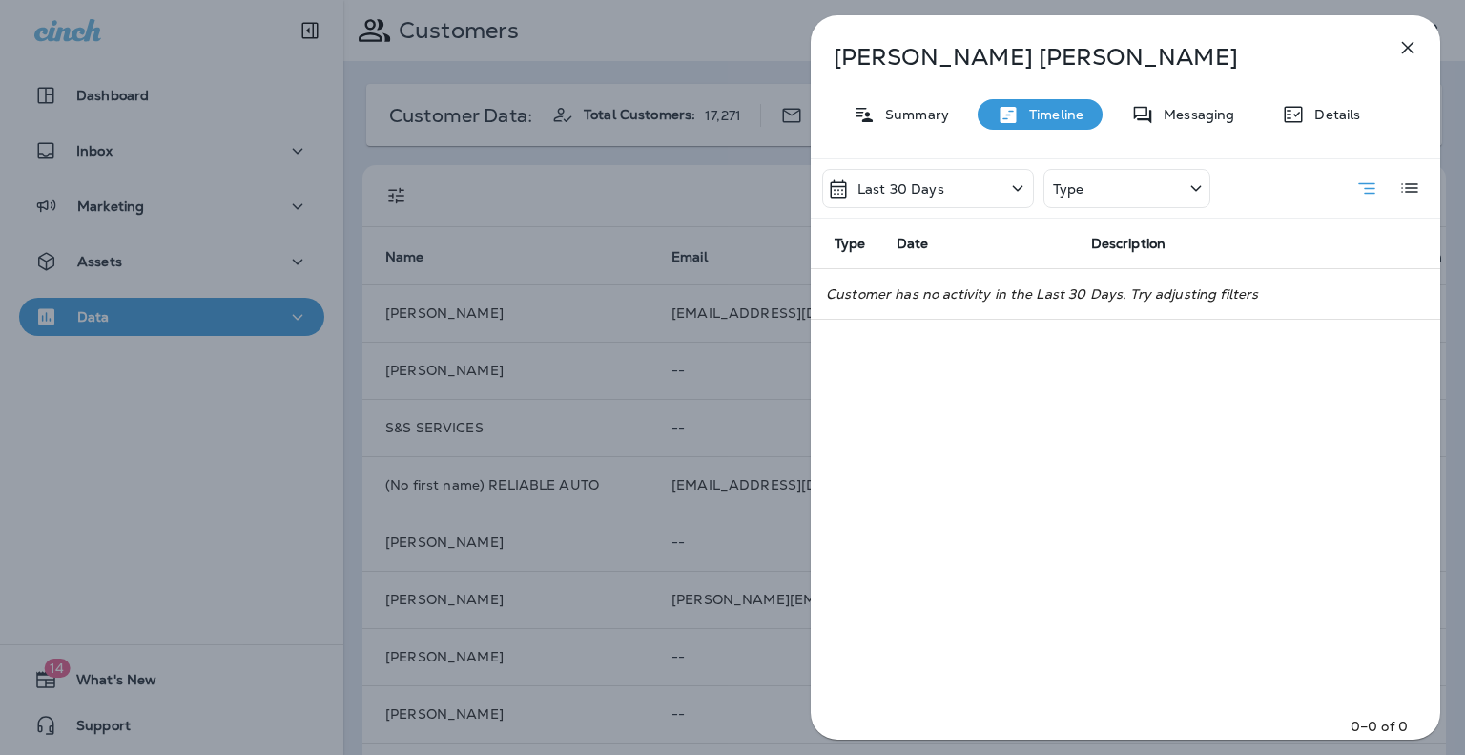
click at [1017, 183] on icon at bounding box center [1017, 188] width 23 height 24
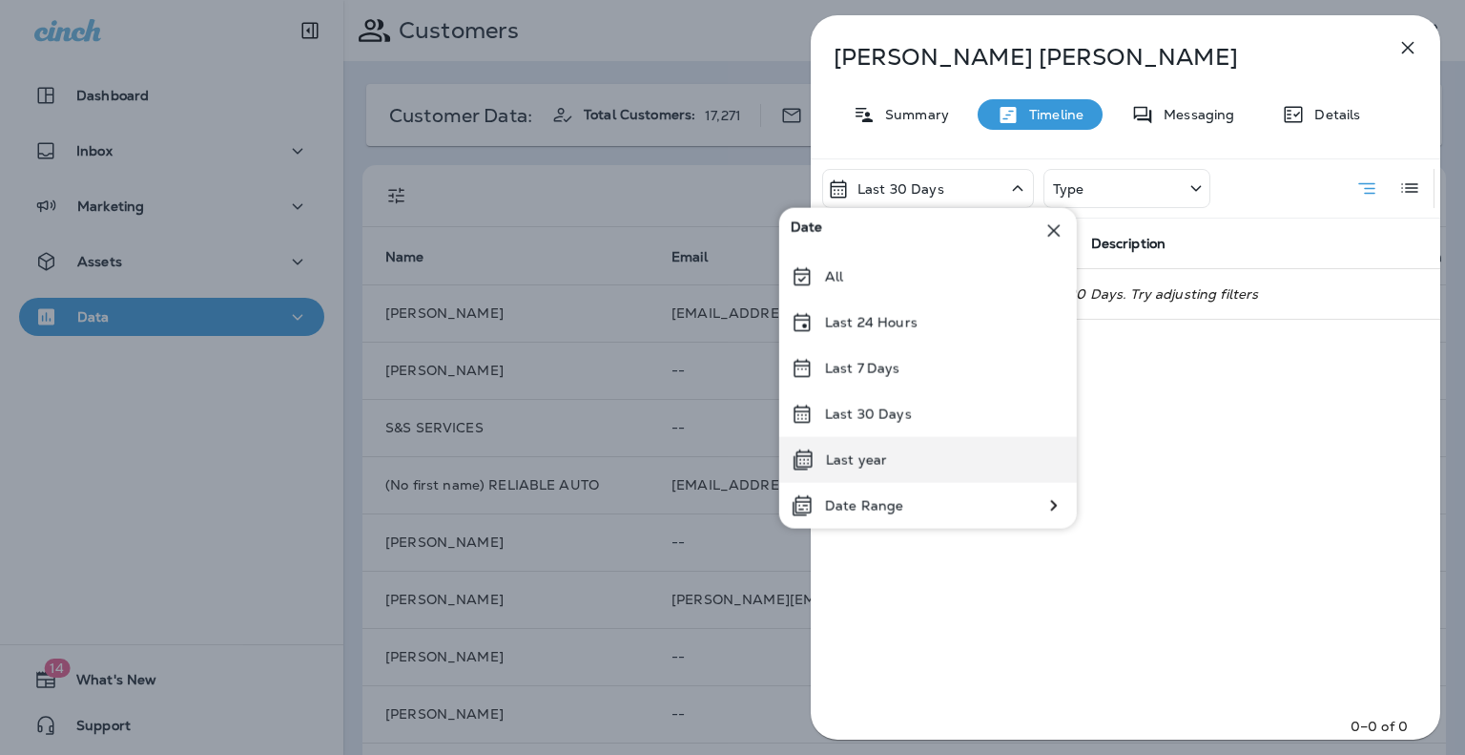
click at [891, 457] on div "Last year" at bounding box center [928, 460] width 298 height 46
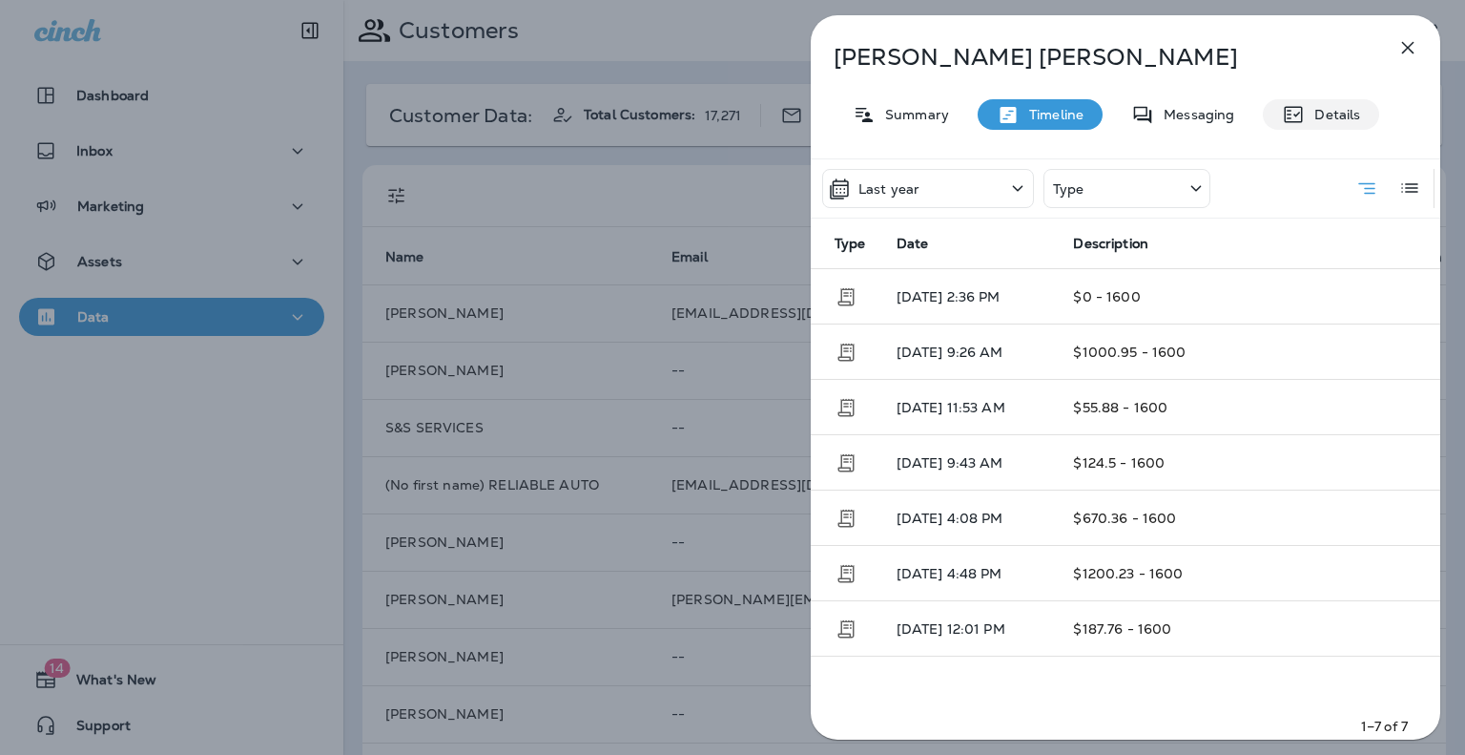
click at [1333, 111] on p "Details" at bounding box center [1332, 114] width 55 height 15
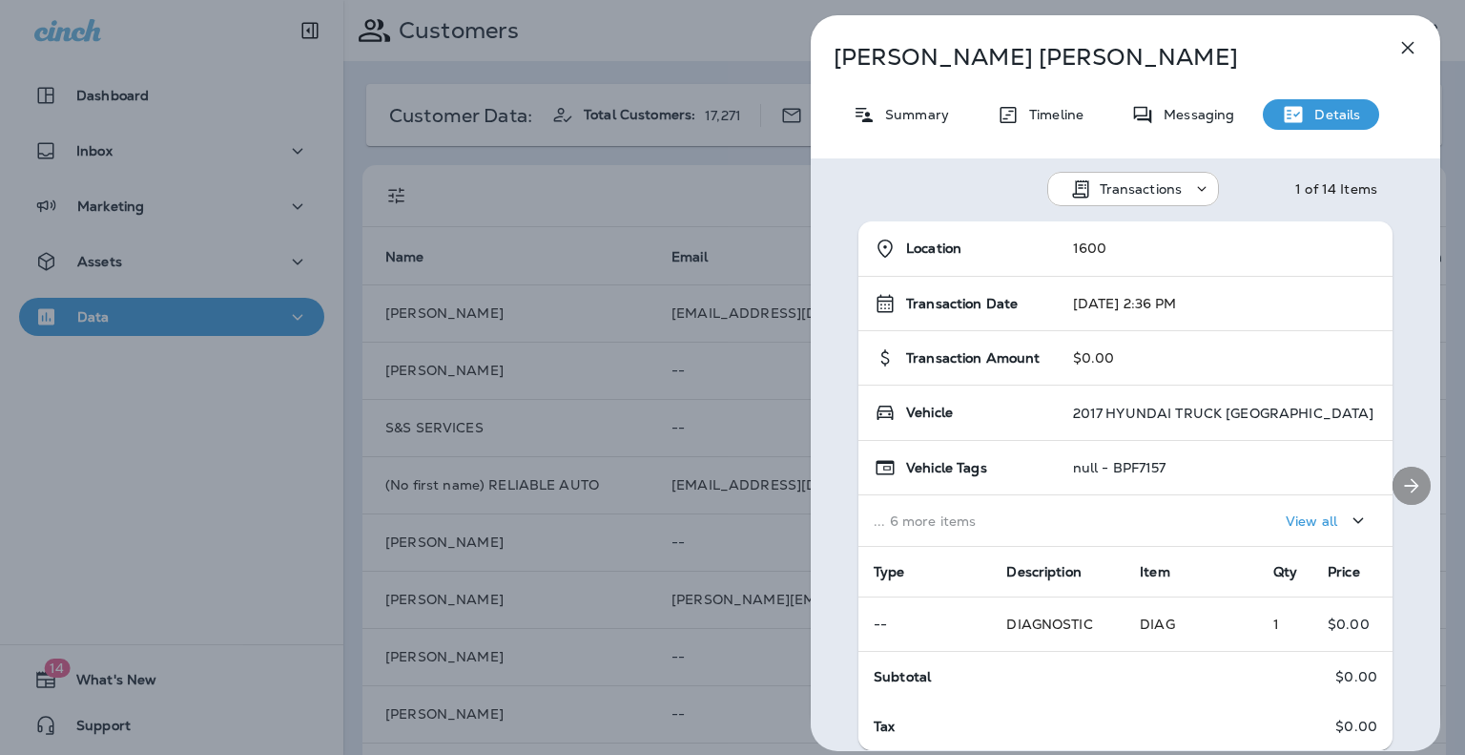
click at [1400, 489] on icon "Next" at bounding box center [1411, 485] width 23 height 23
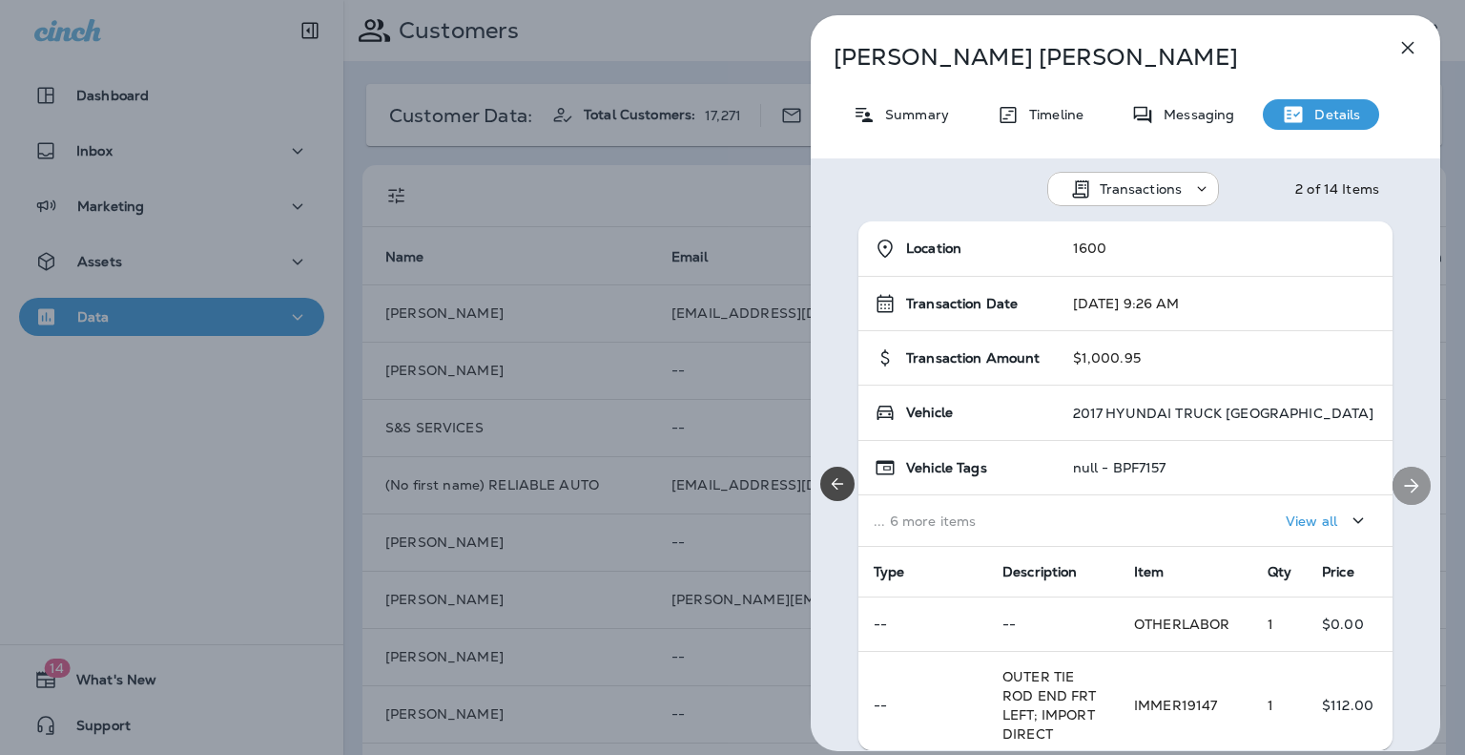
click at [1400, 489] on icon "Next" at bounding box center [1411, 485] width 23 height 23
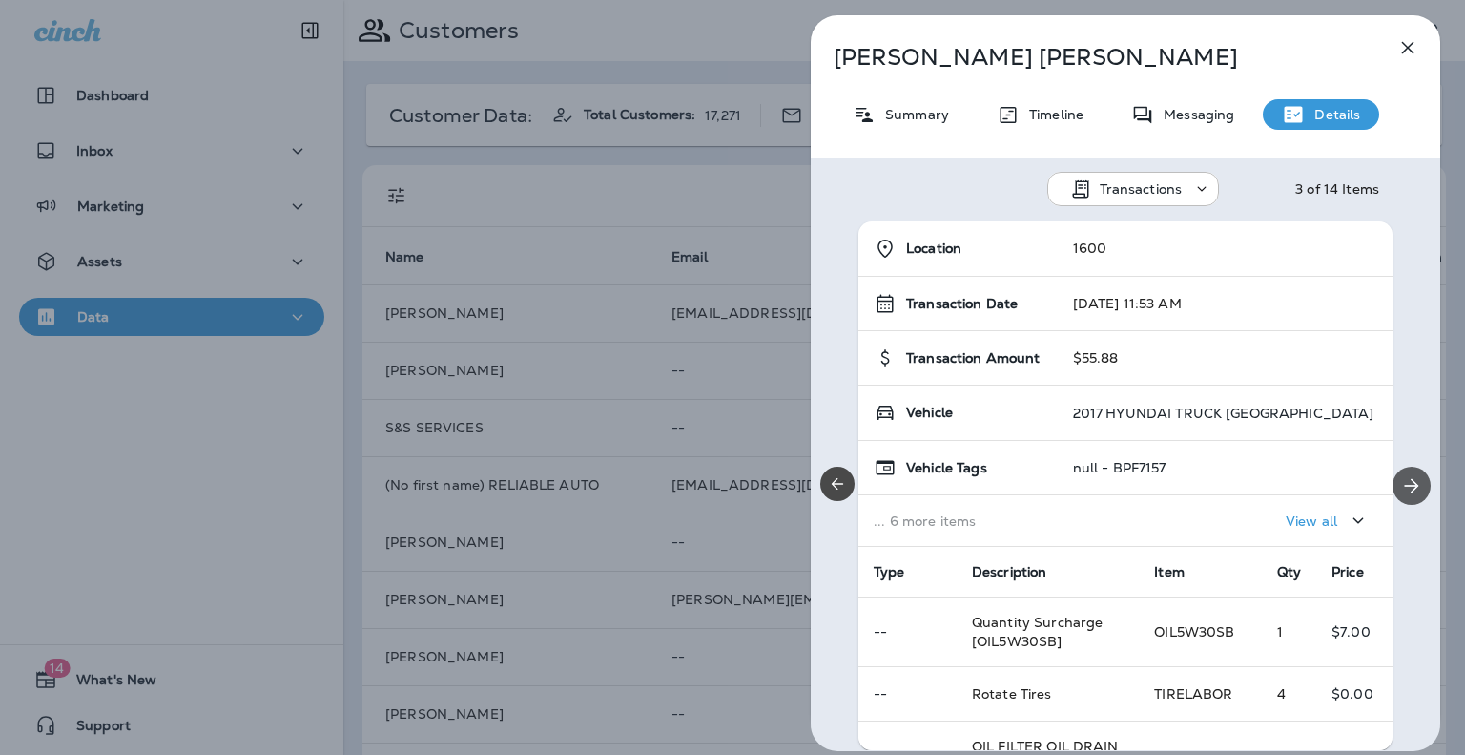
click at [1400, 489] on icon "Next" at bounding box center [1411, 485] width 23 height 23
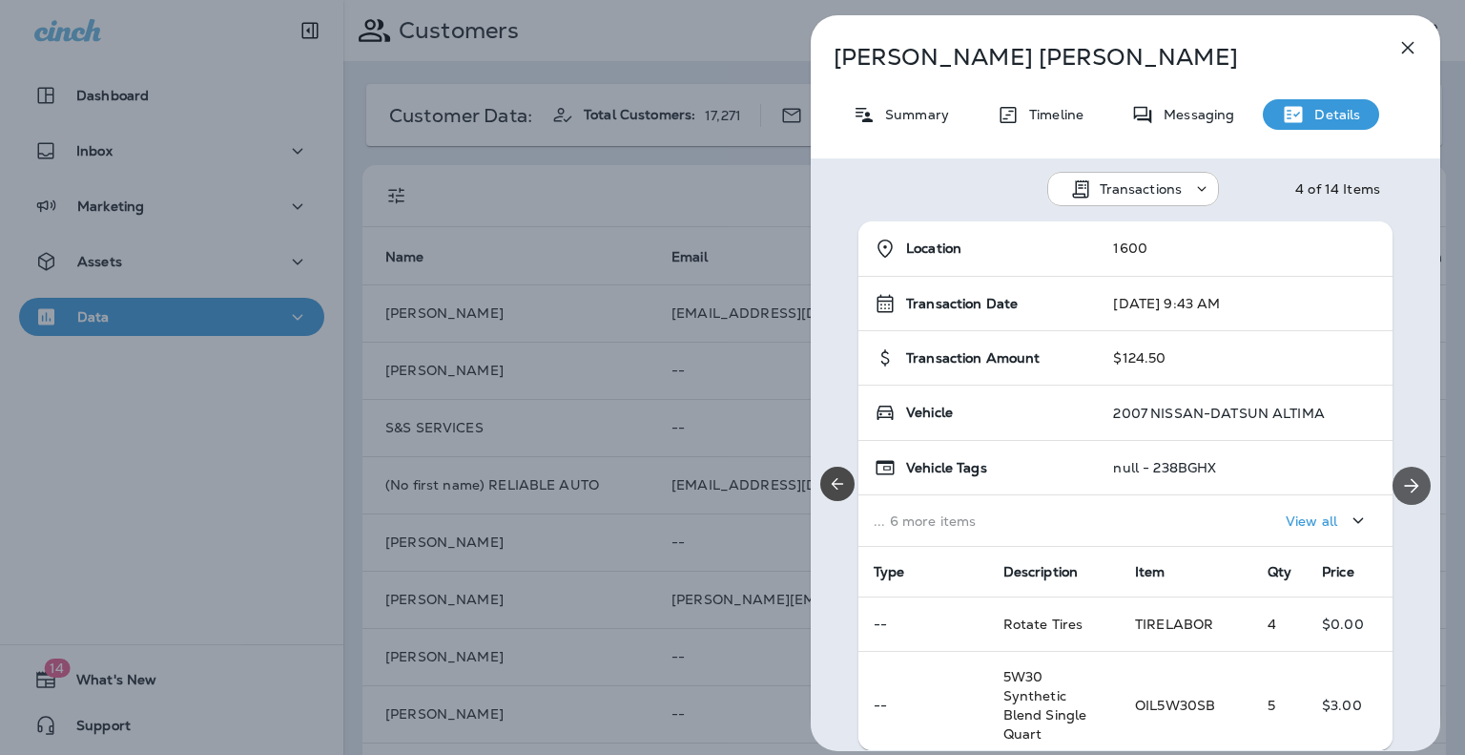
click at [1400, 489] on icon "Next" at bounding box center [1411, 485] width 23 height 23
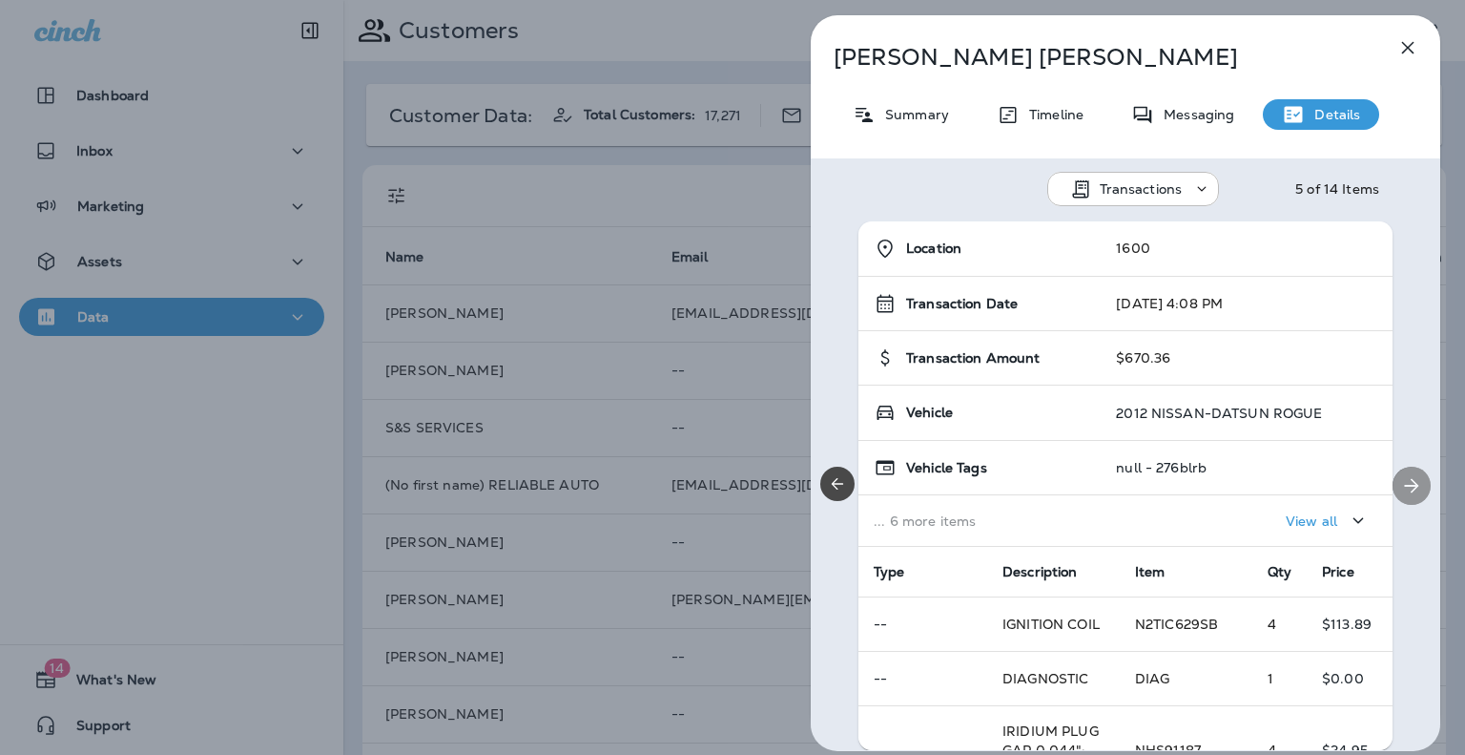
click at [1400, 489] on icon "Next" at bounding box center [1411, 485] width 23 height 23
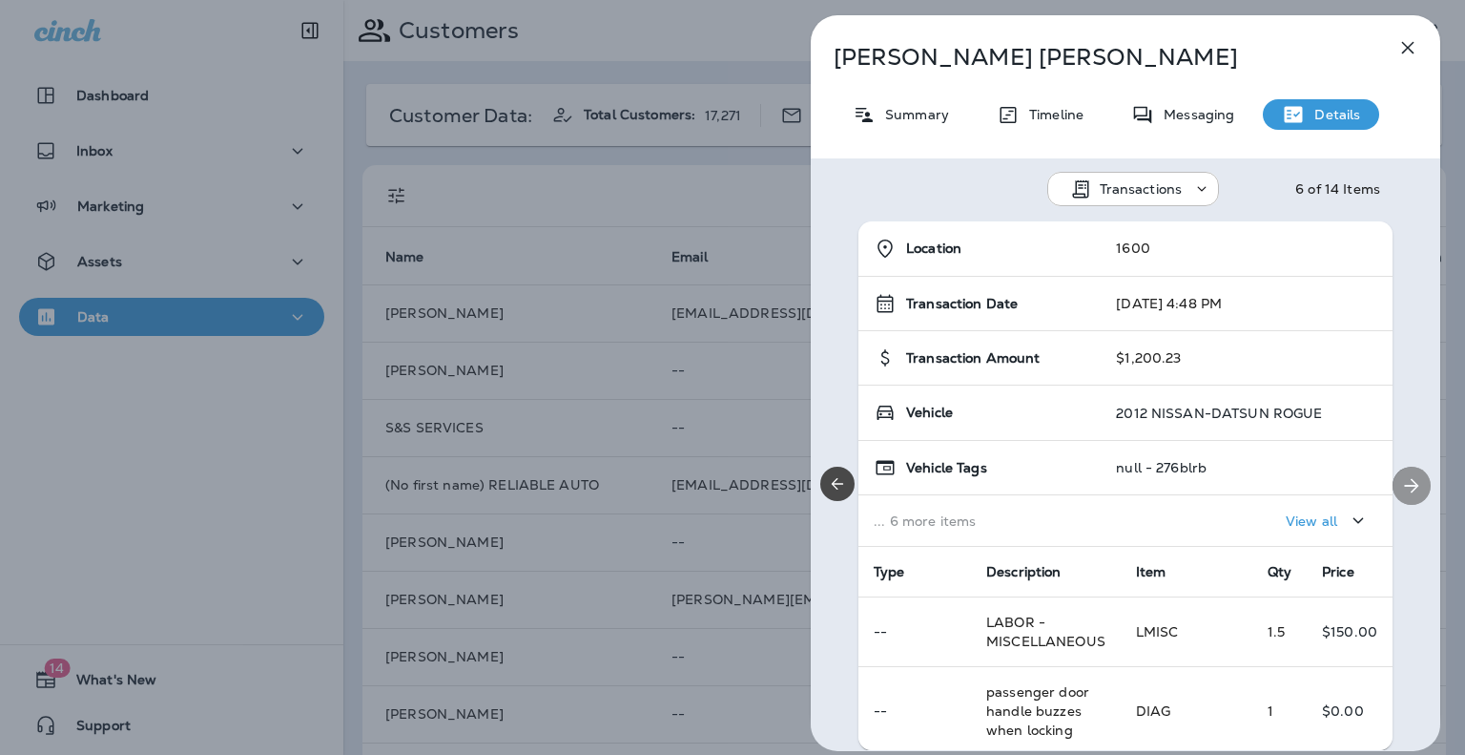
click at [1400, 489] on icon "Next" at bounding box center [1411, 485] width 23 height 23
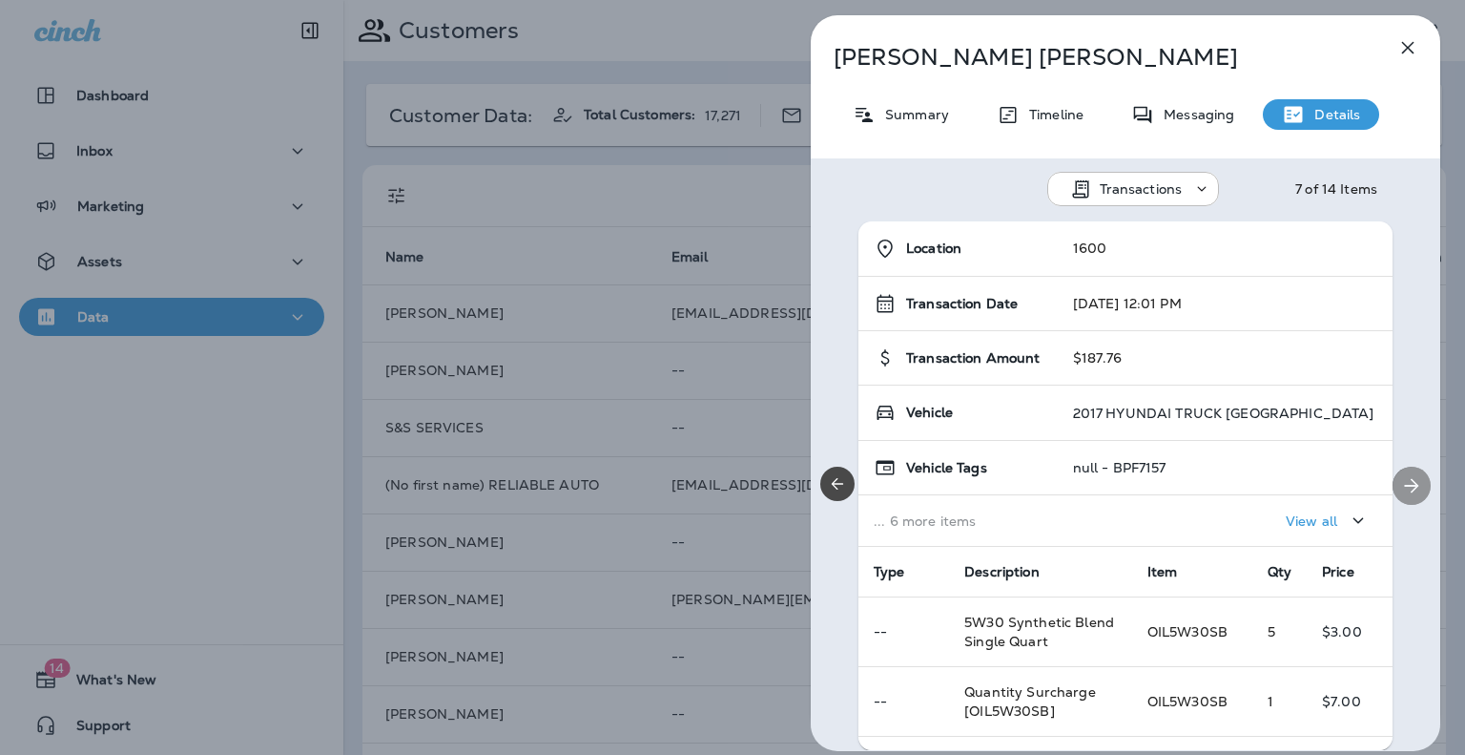
click at [1400, 489] on icon "Next" at bounding box center [1411, 485] width 23 height 23
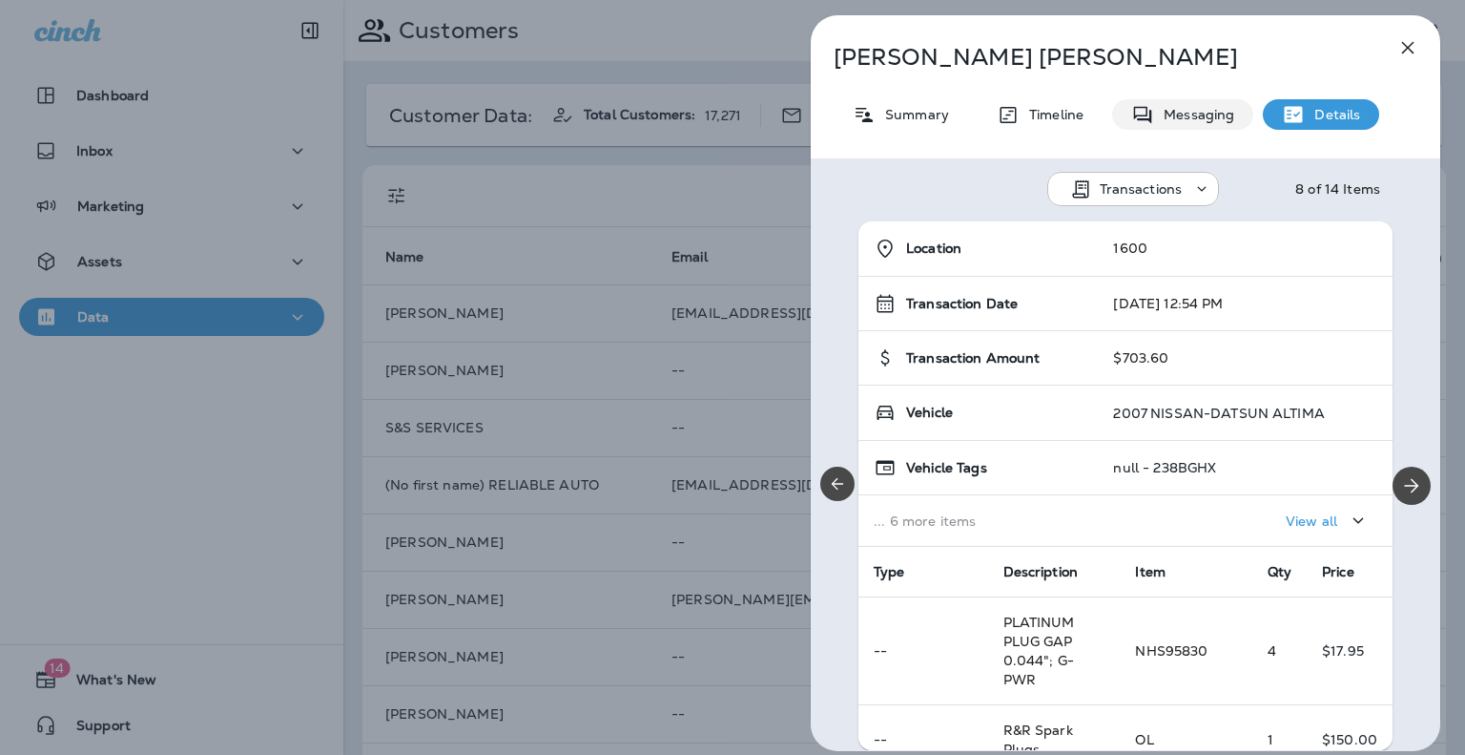
click at [1183, 117] on p "Messaging" at bounding box center [1194, 114] width 80 height 15
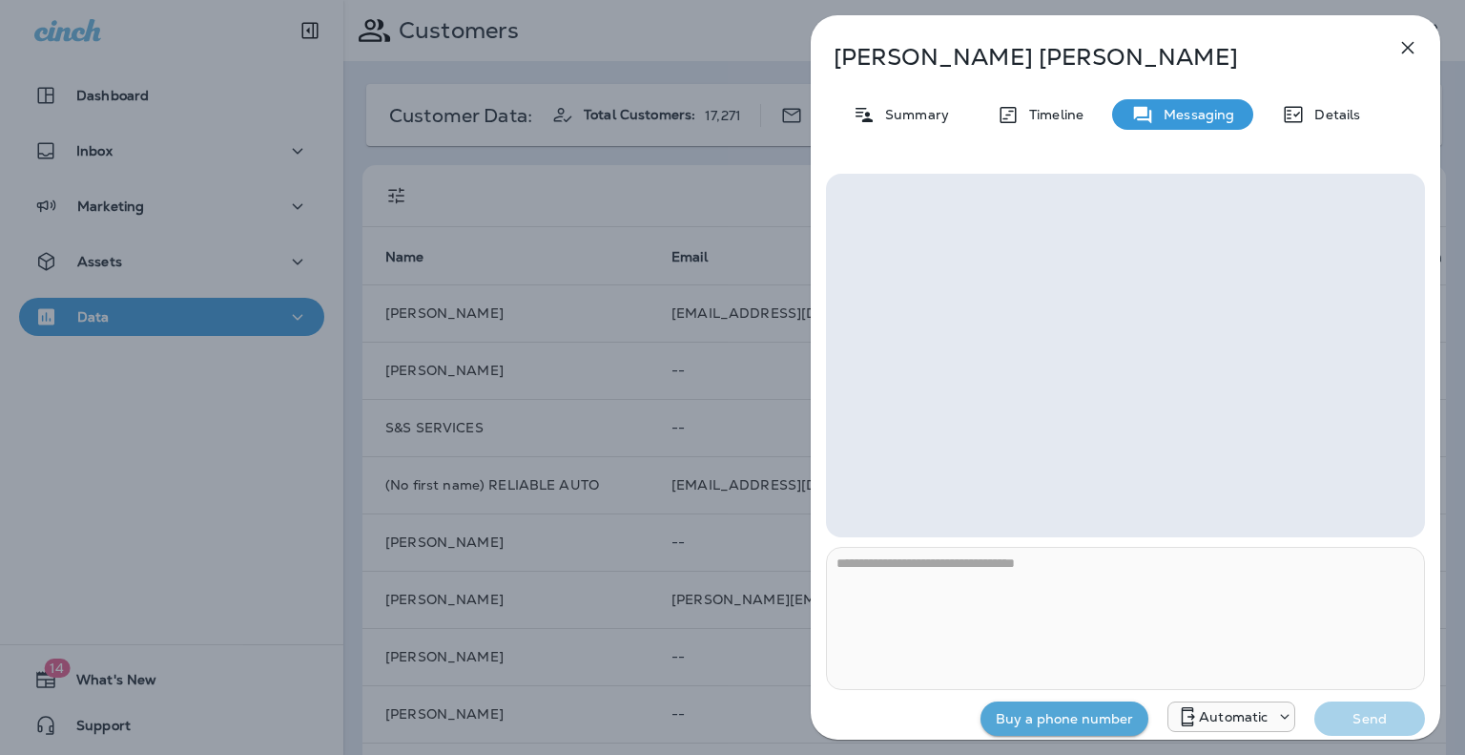
click at [1416, 49] on icon "button" at bounding box center [1408, 47] width 23 height 23
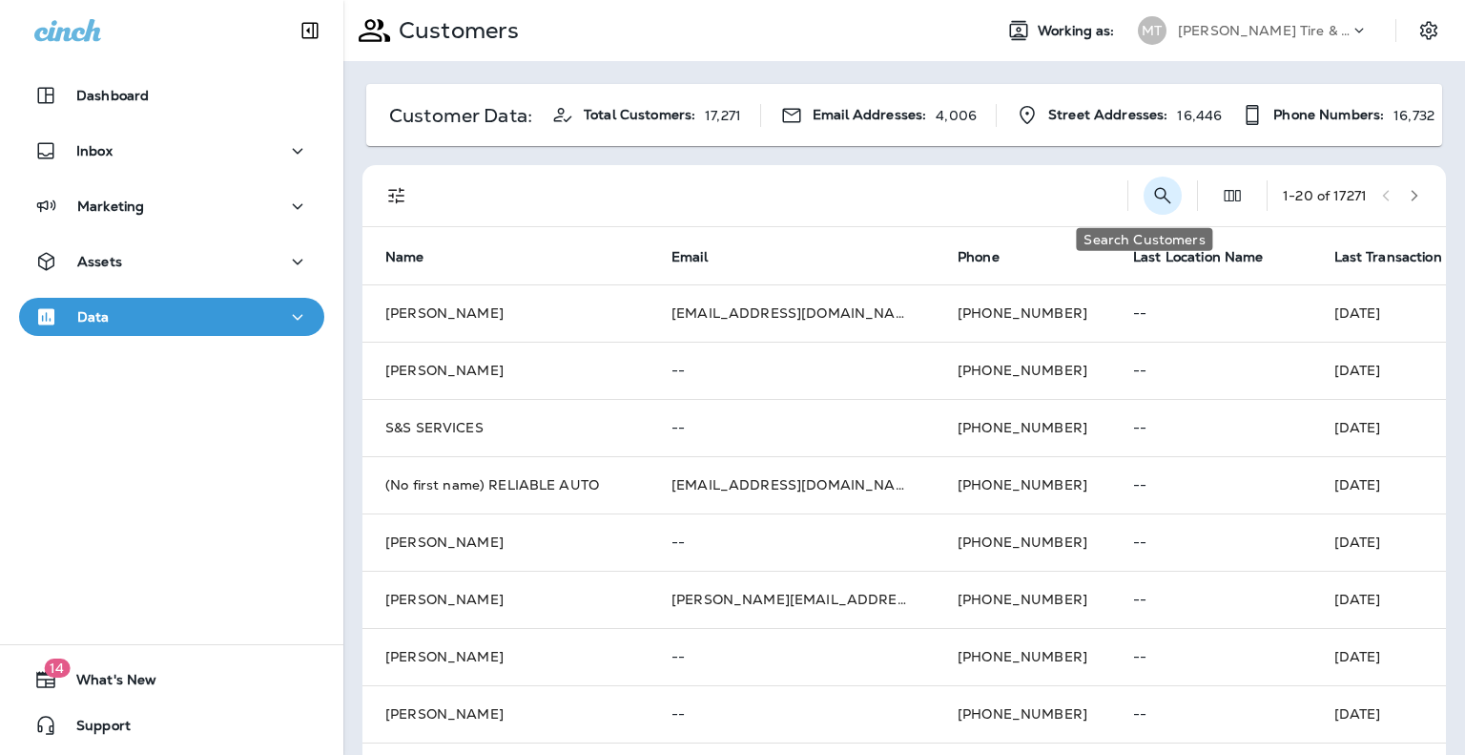
click at [1151, 192] on icon "Search Customers" at bounding box center [1162, 195] width 23 height 23
click at [1223, 201] on icon "Edit Fields" at bounding box center [1232, 195] width 19 height 19
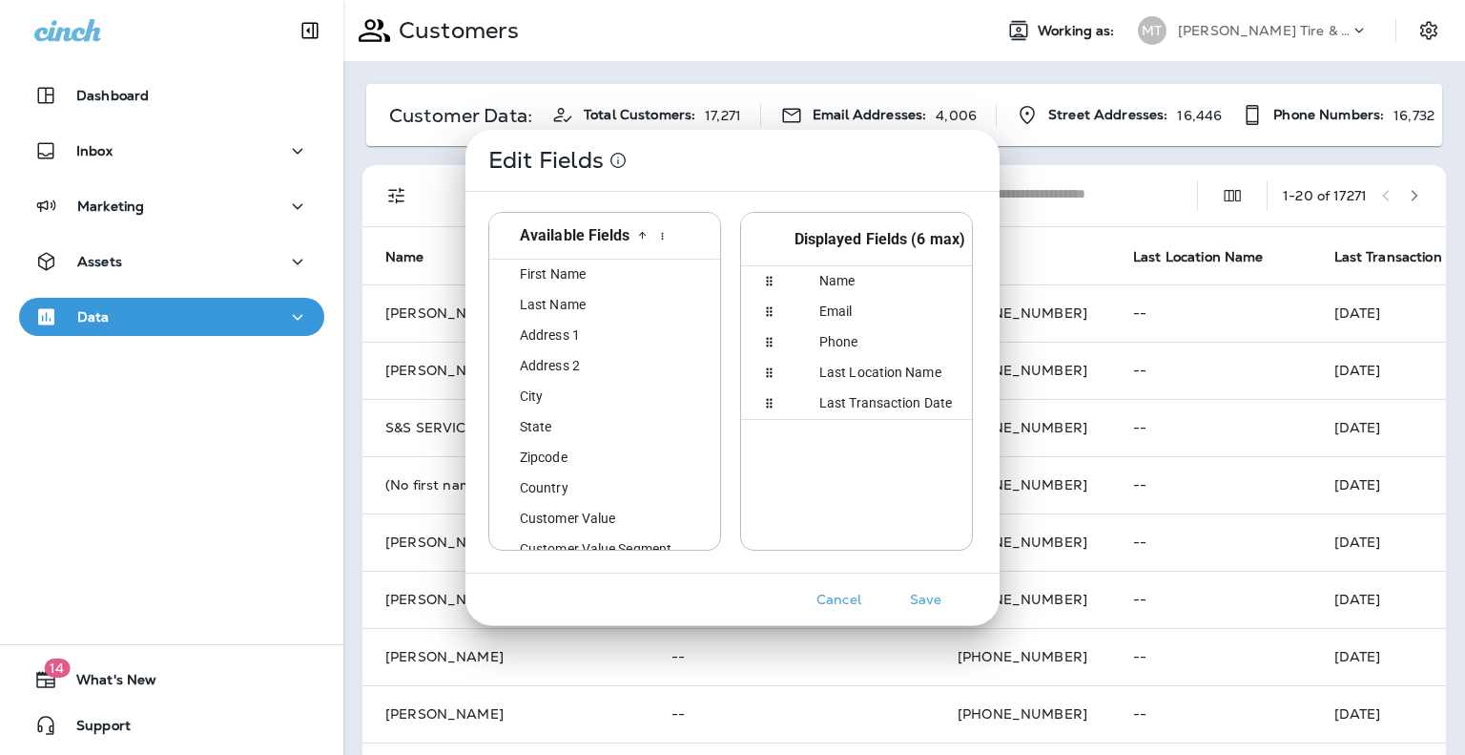
click at [833, 598] on button "Cancel" at bounding box center [839, 600] width 72 height 30
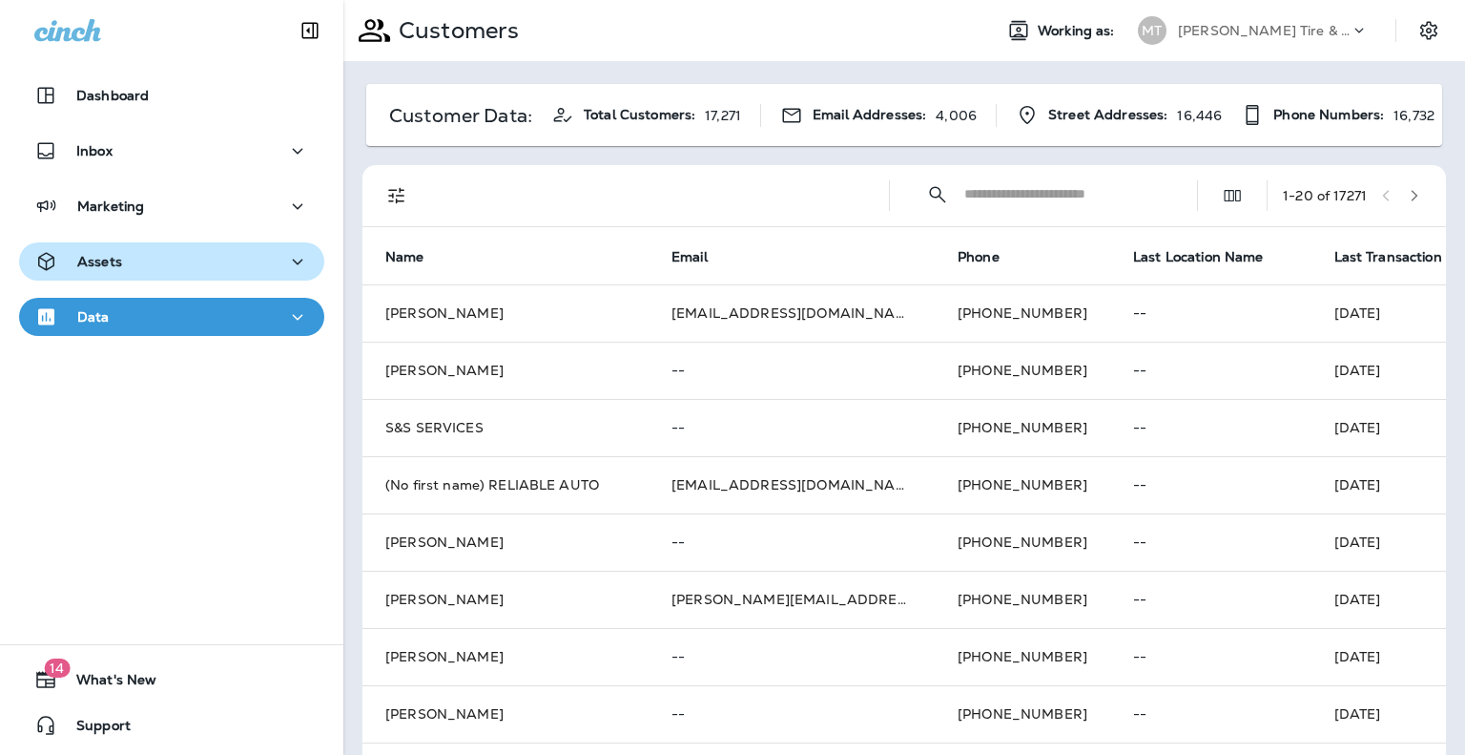
click at [108, 250] on div "Assets" at bounding box center [78, 262] width 88 height 24
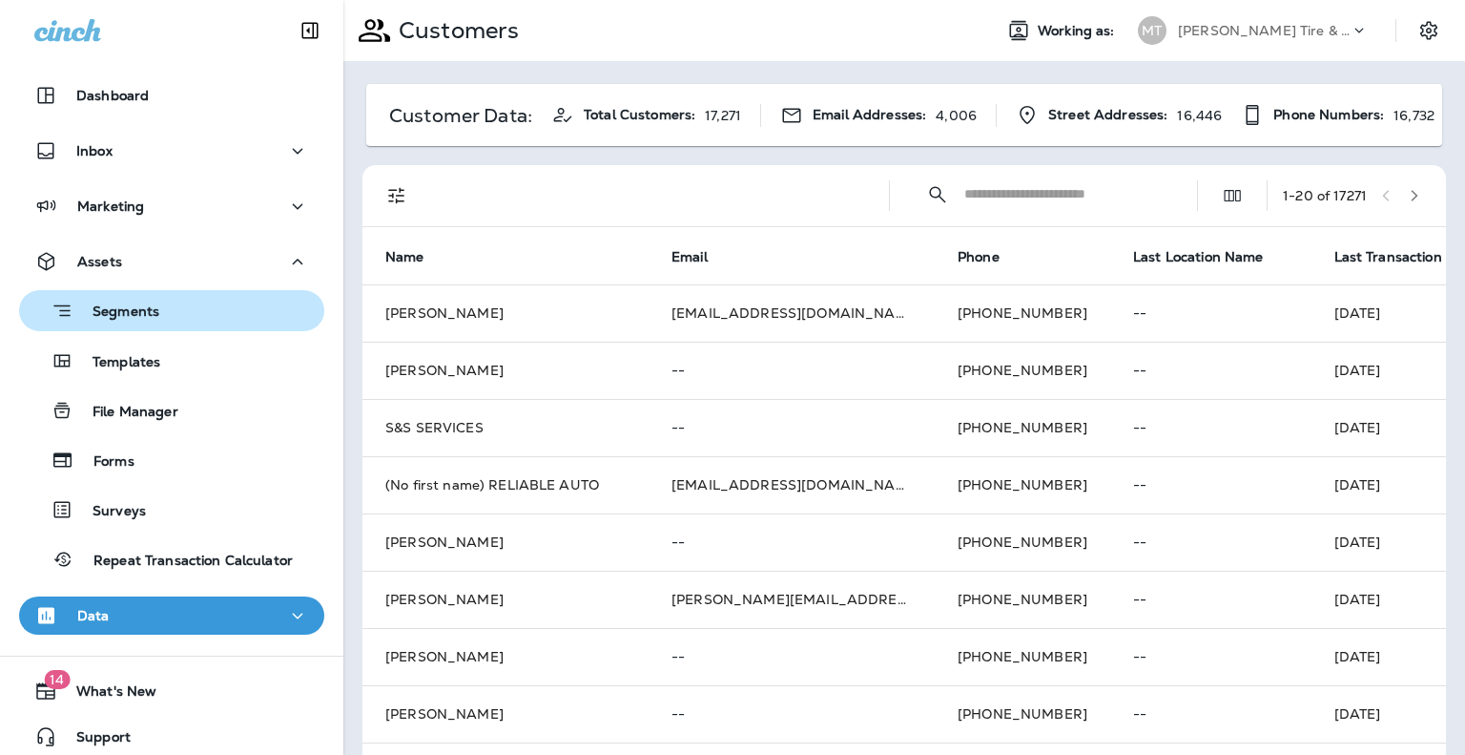
click at [107, 301] on div "Segments" at bounding box center [93, 311] width 133 height 30
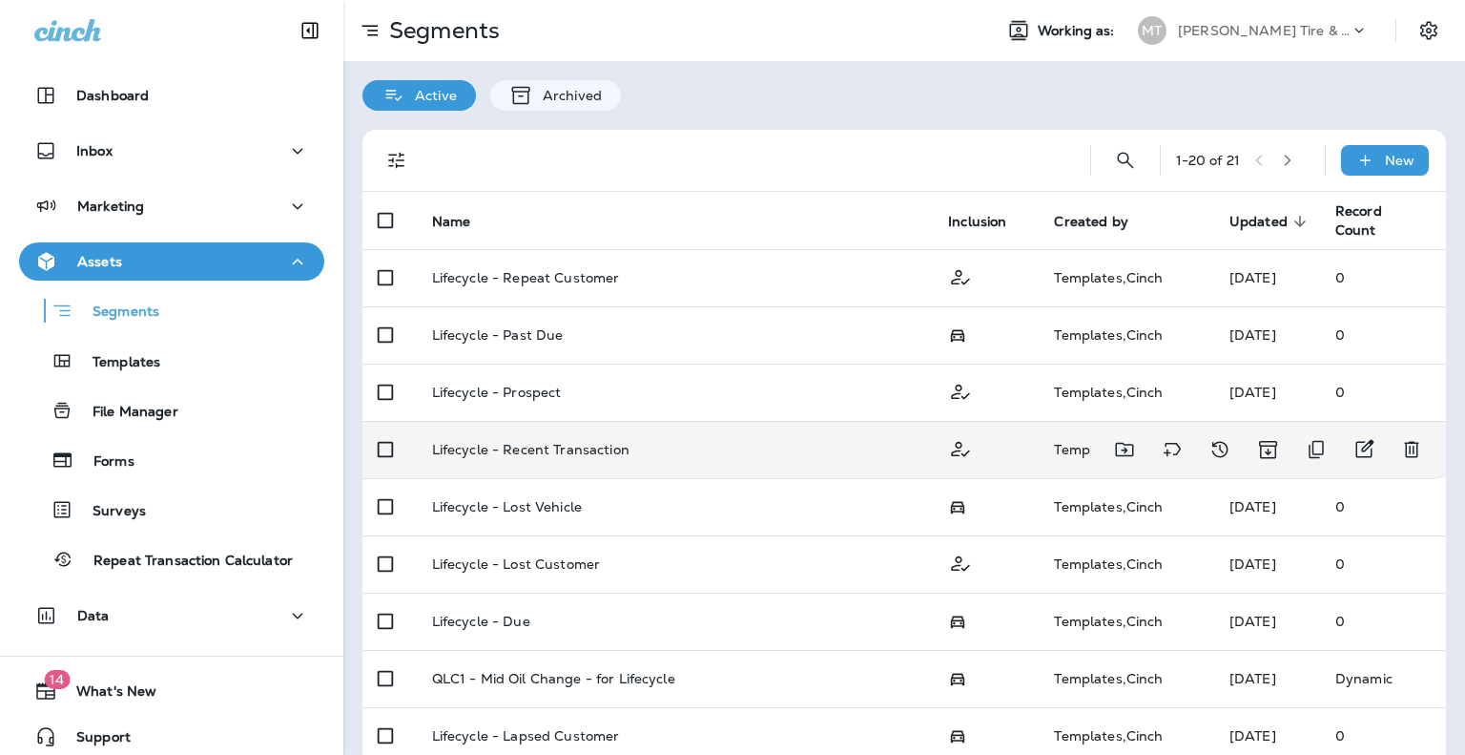
click at [546, 446] on p "Lifecycle - Recent Transaction" at bounding box center [530, 449] width 197 height 15
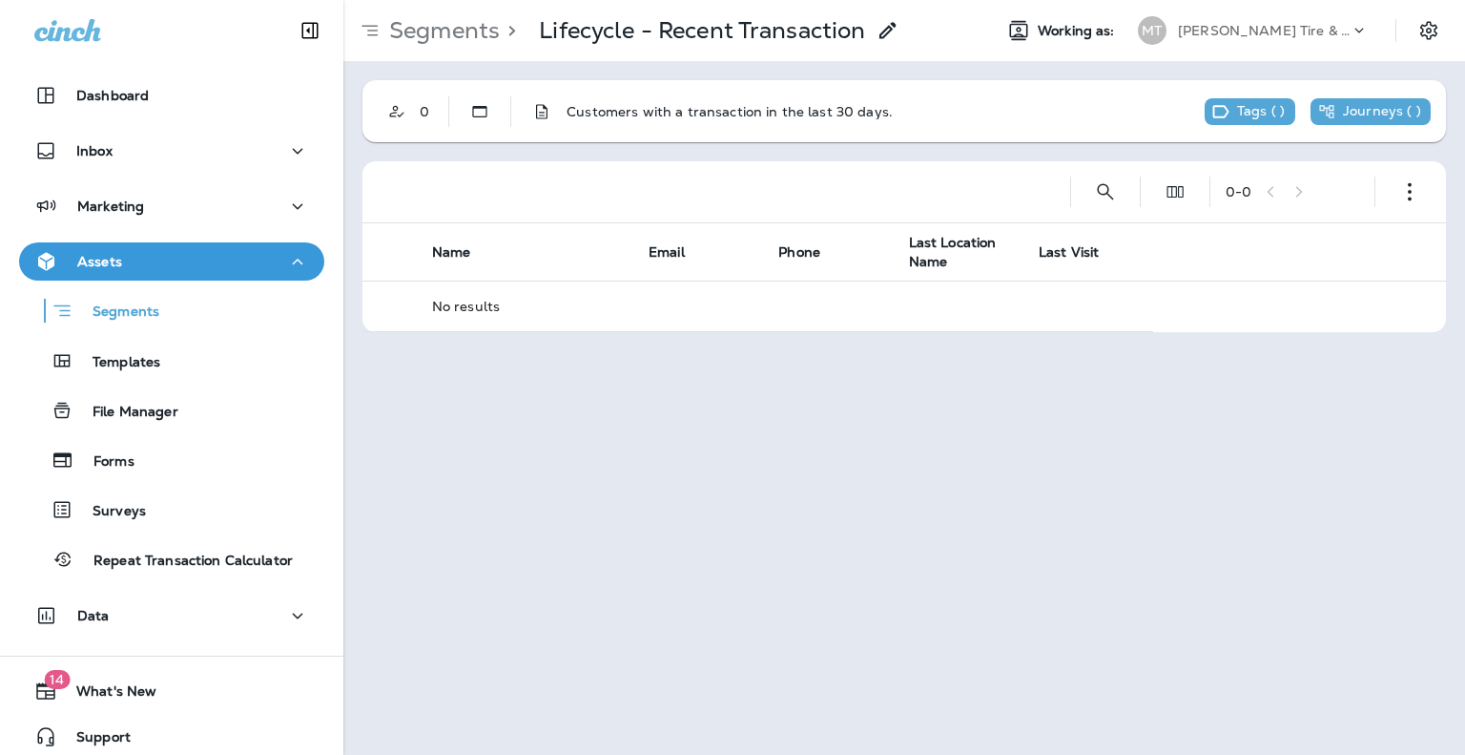
click at [619, 114] on p "Customers with a transaction in the last 30 days." at bounding box center [730, 111] width 326 height 15
click at [481, 109] on icon "Static" at bounding box center [479, 111] width 19 height 19
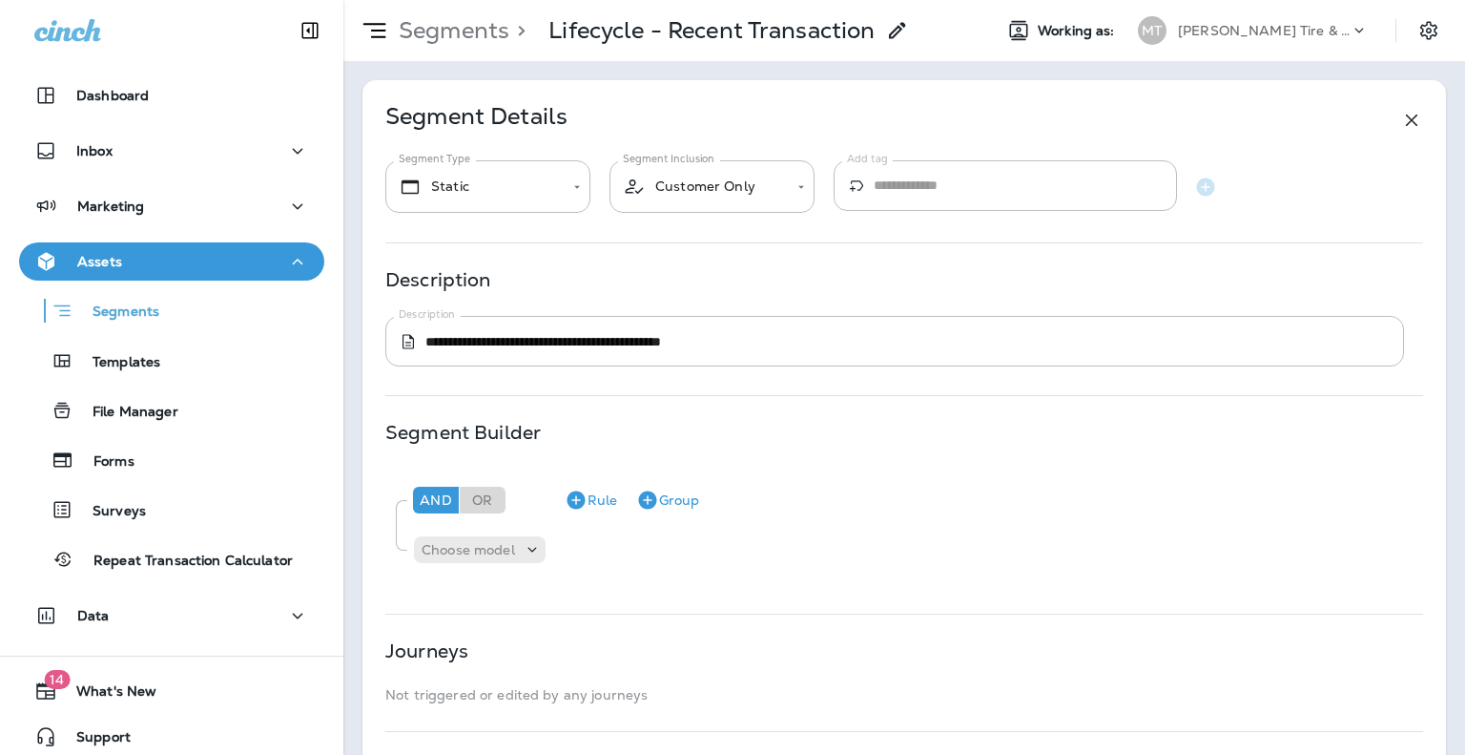
type textarea "**********"
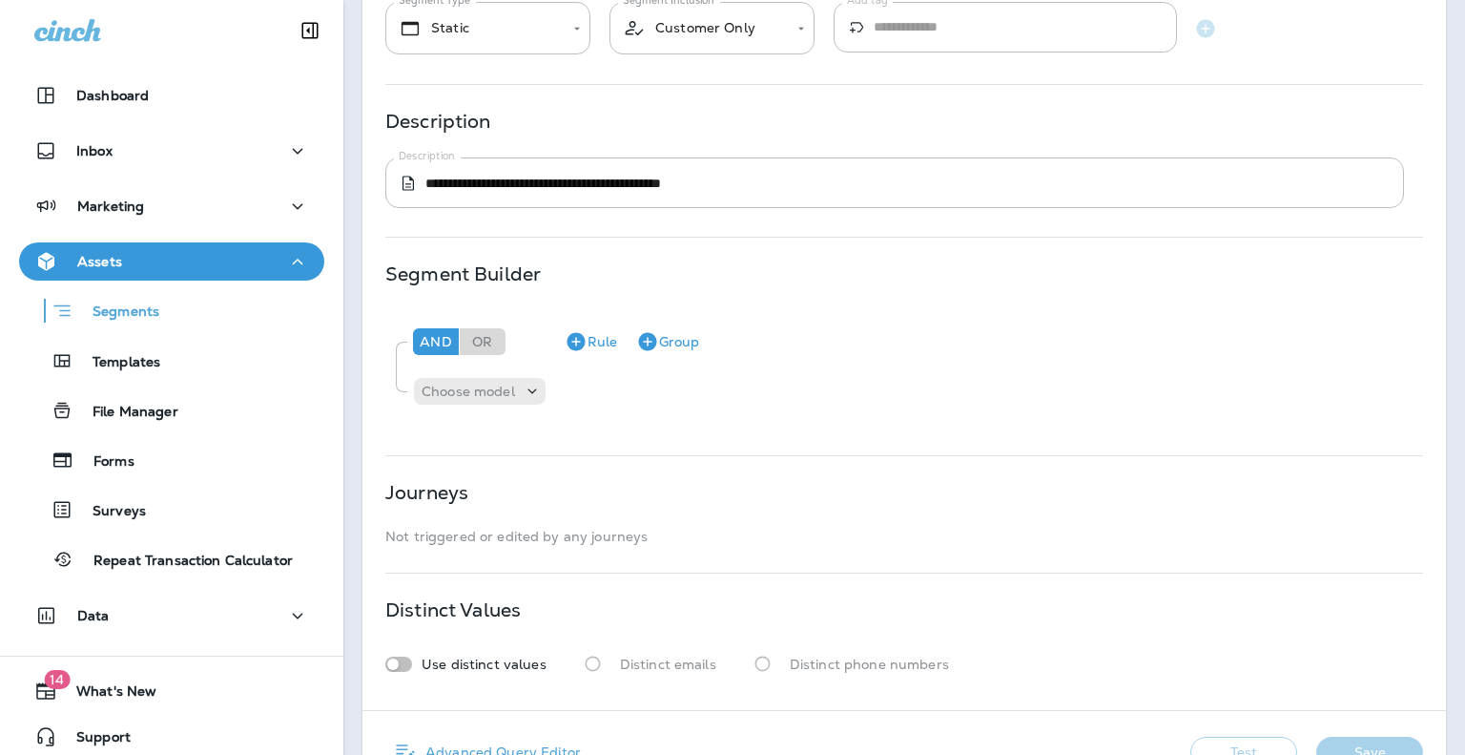
scroll to position [214, 0]
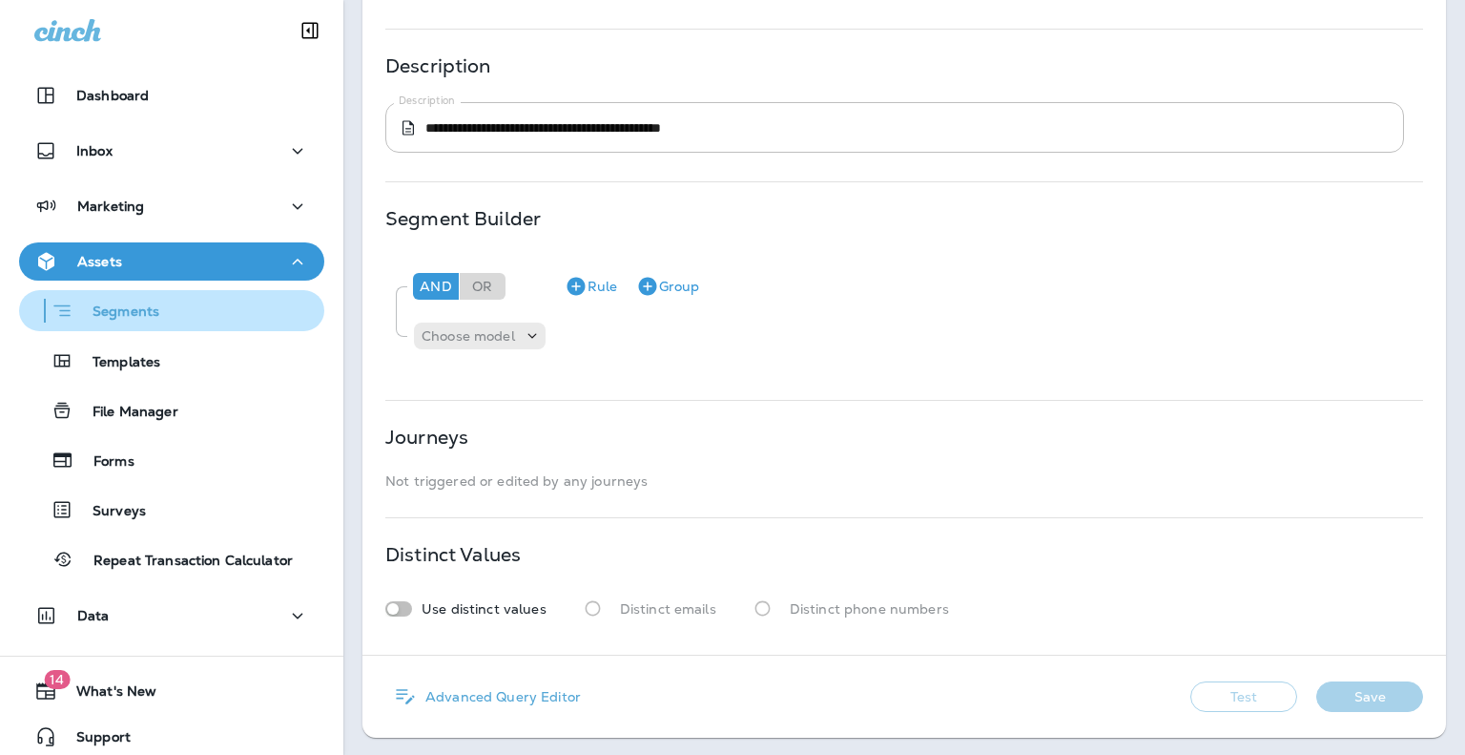
click at [117, 293] on button "Segments" at bounding box center [171, 310] width 305 height 41
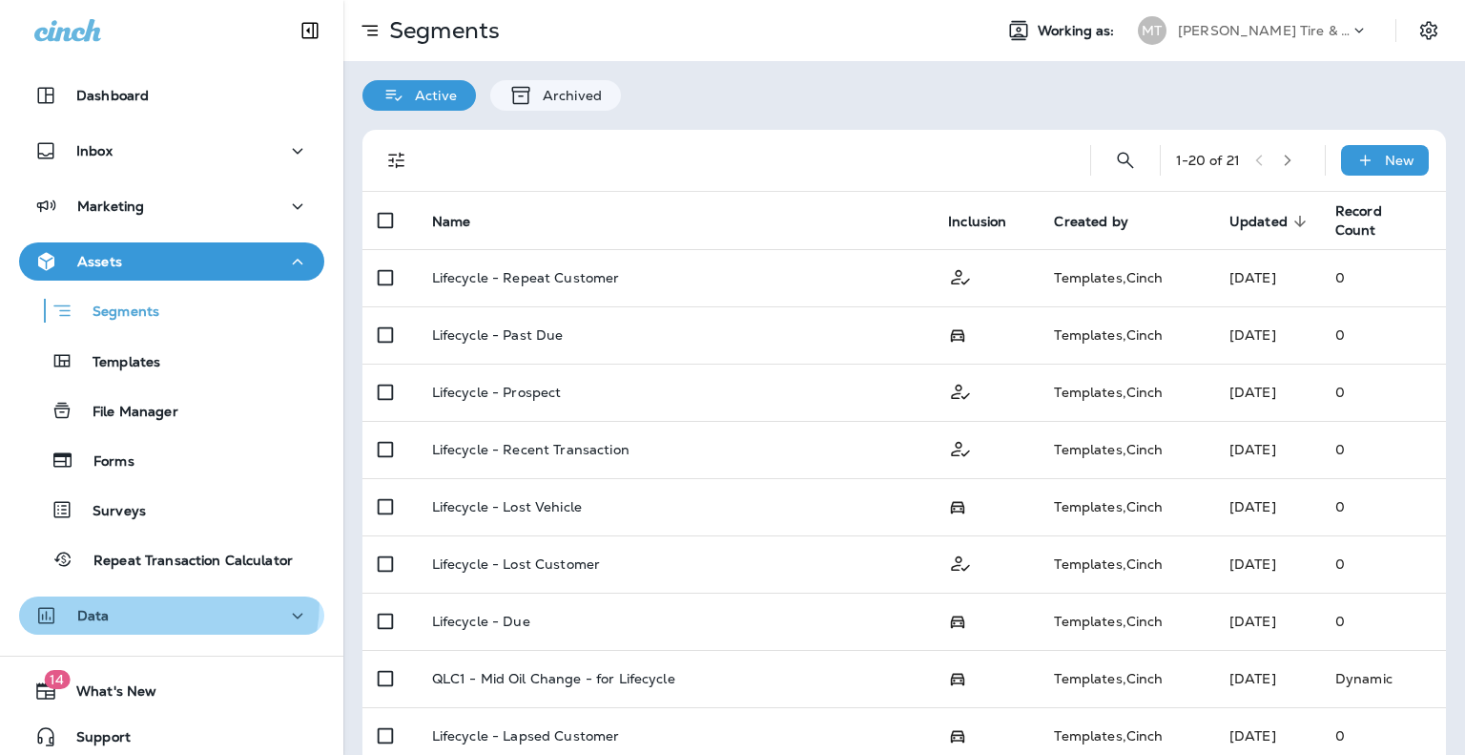
click at [134, 600] on button "Data" at bounding box center [171, 615] width 305 height 38
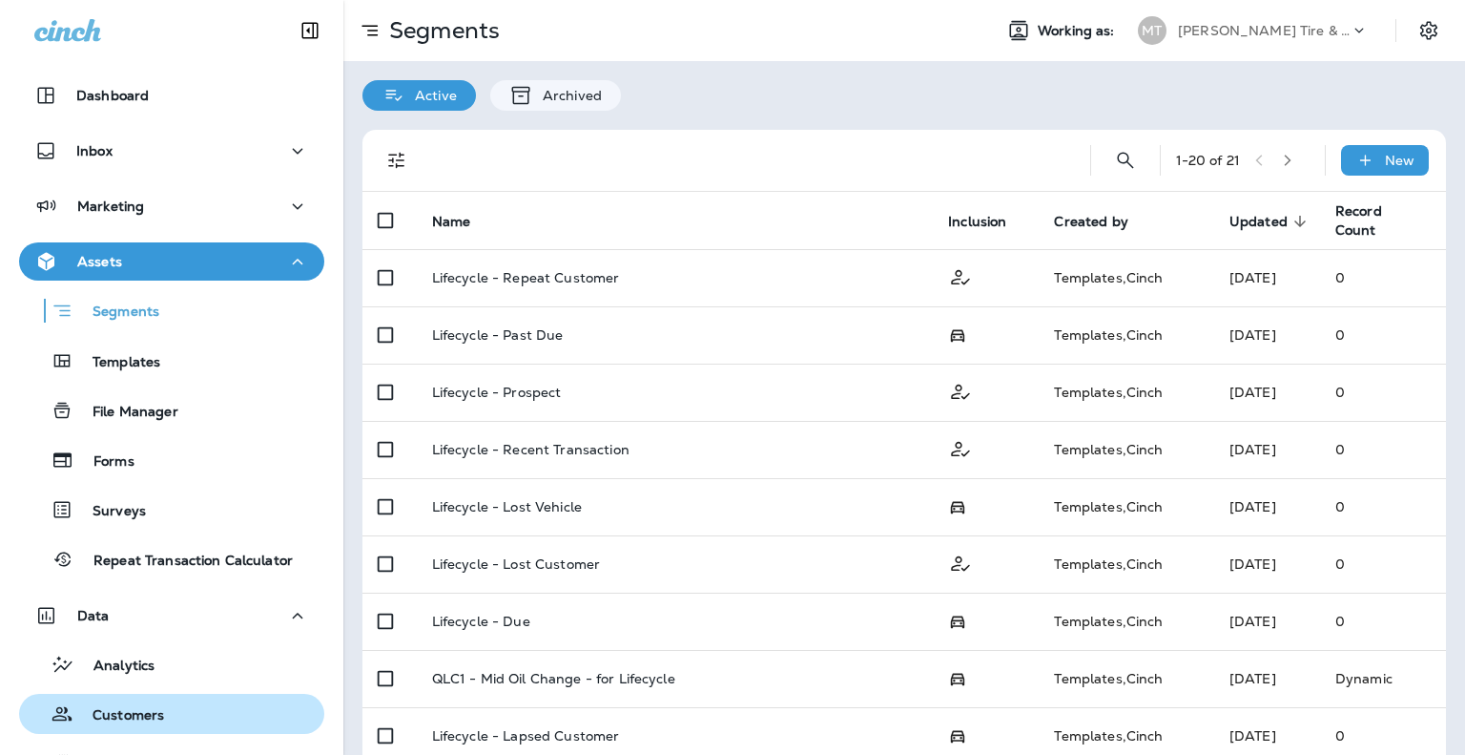
click at [129, 724] on p "Customers" at bounding box center [118, 716] width 91 height 18
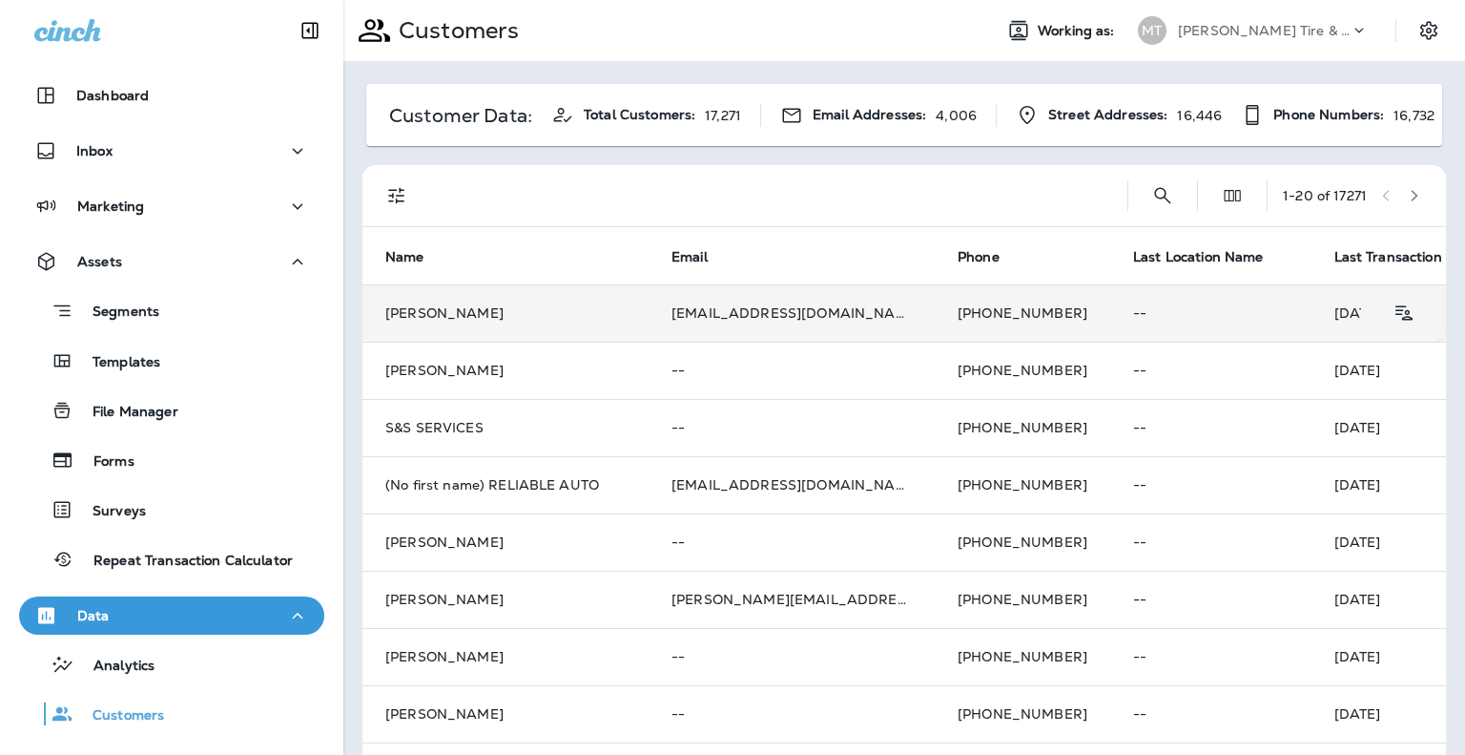
click at [440, 308] on td "Tim Reid" at bounding box center [506, 312] width 286 height 57
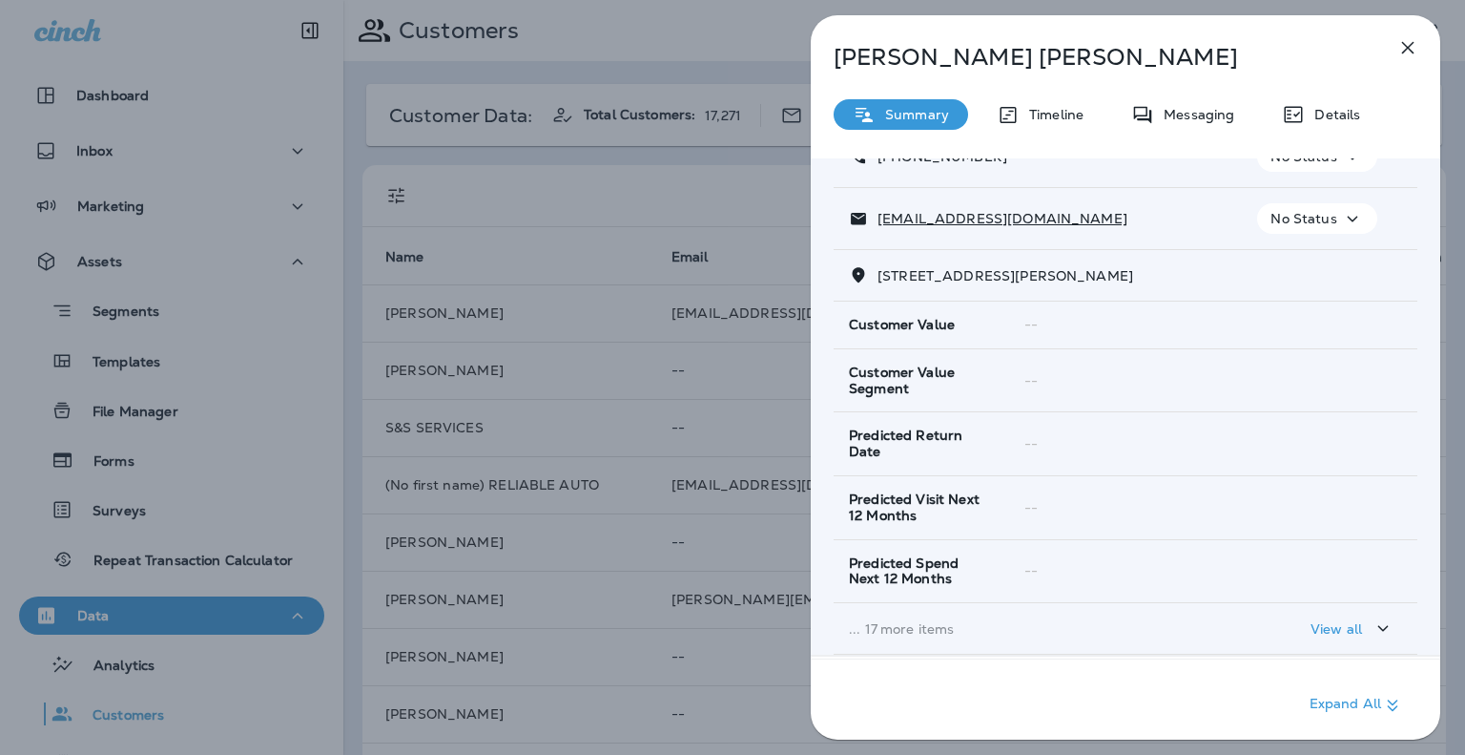
scroll to position [286, 0]
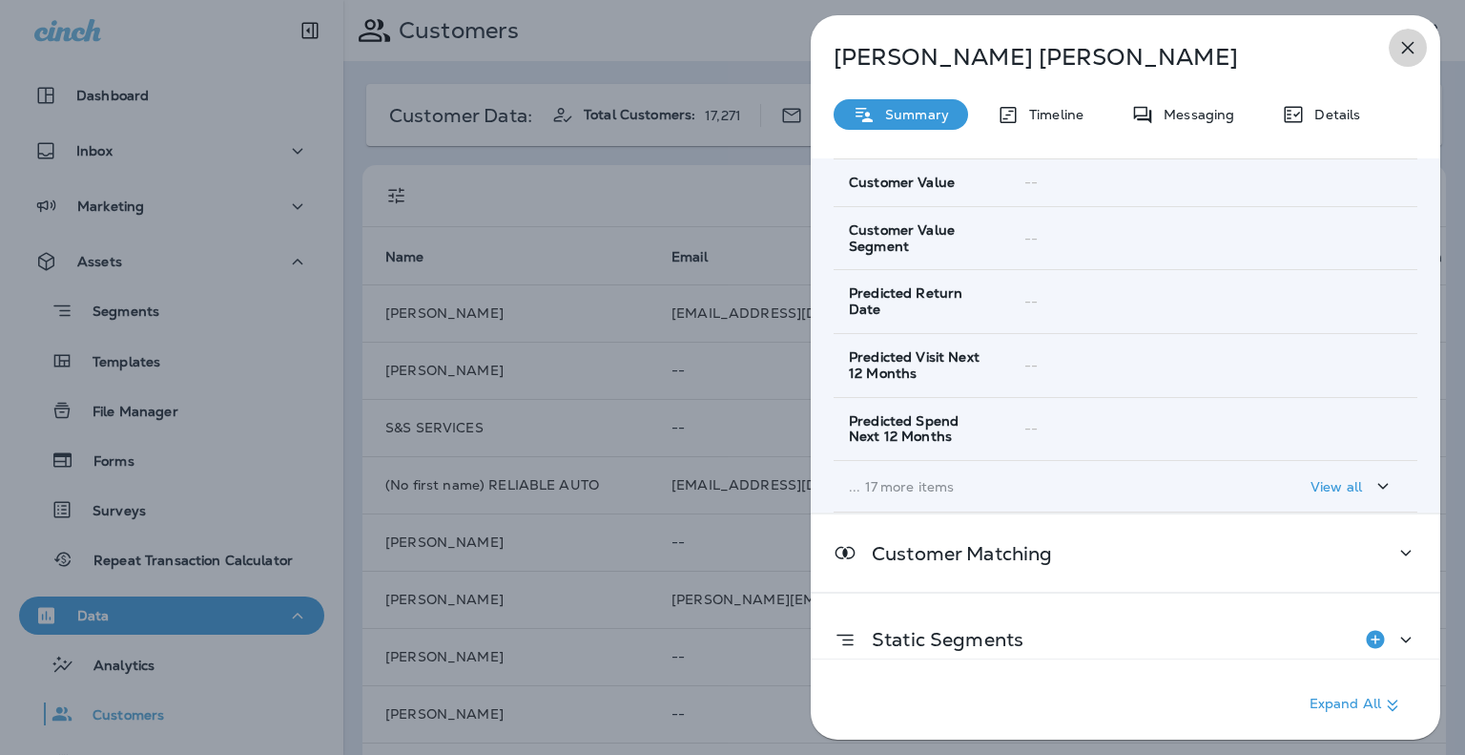
click at [1410, 47] on icon "button" at bounding box center [1408, 47] width 23 height 23
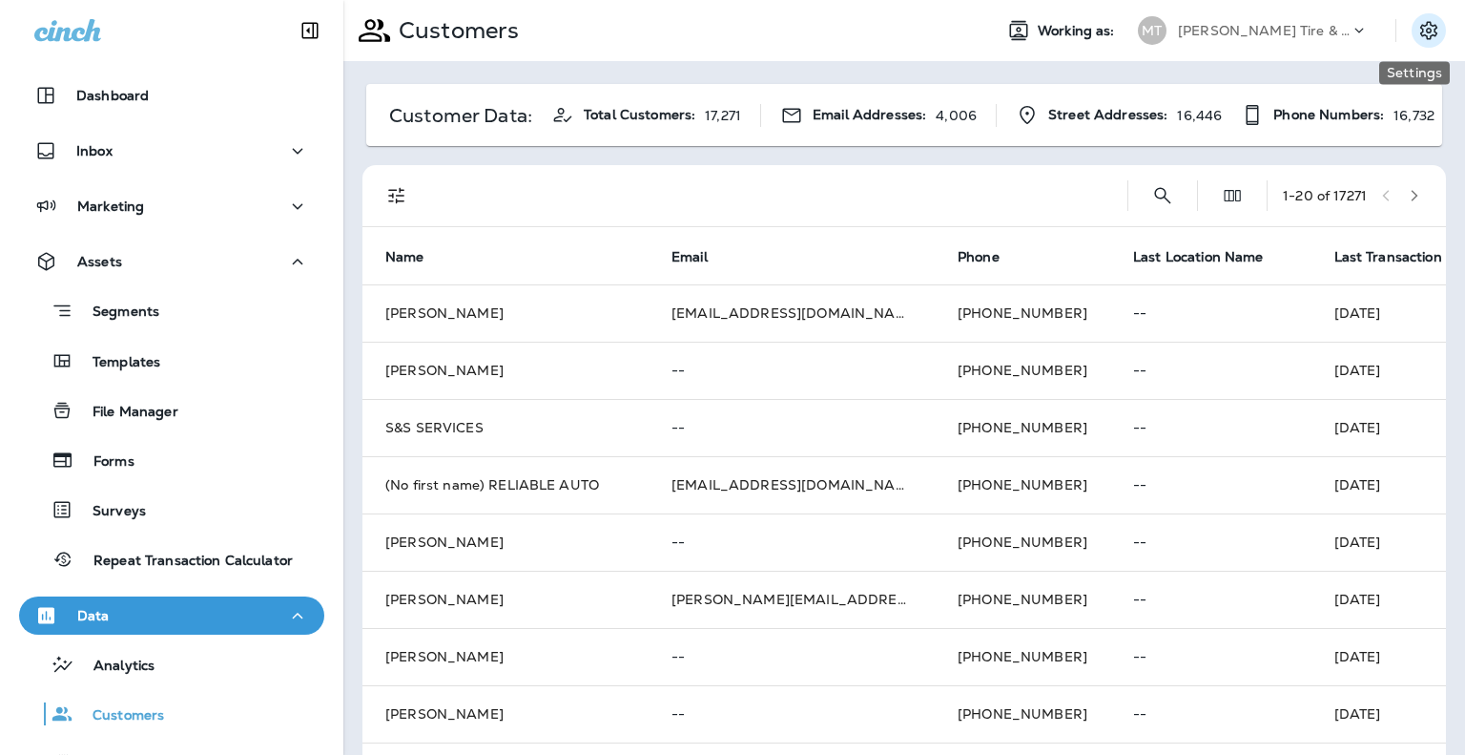
click at [1416, 44] on button "Settings" at bounding box center [1429, 30] width 34 height 34
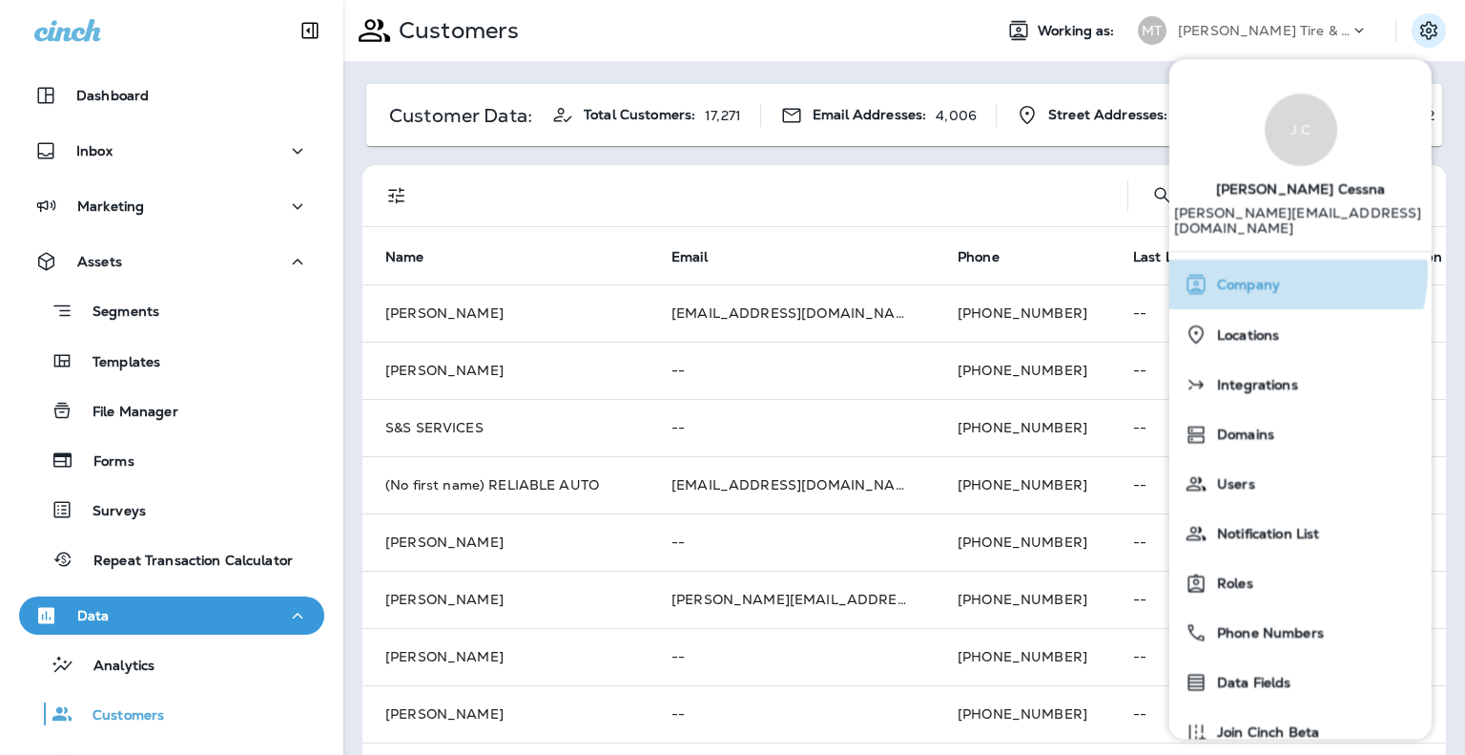
click at [1272, 265] on div "Company" at bounding box center [1300, 284] width 247 height 38
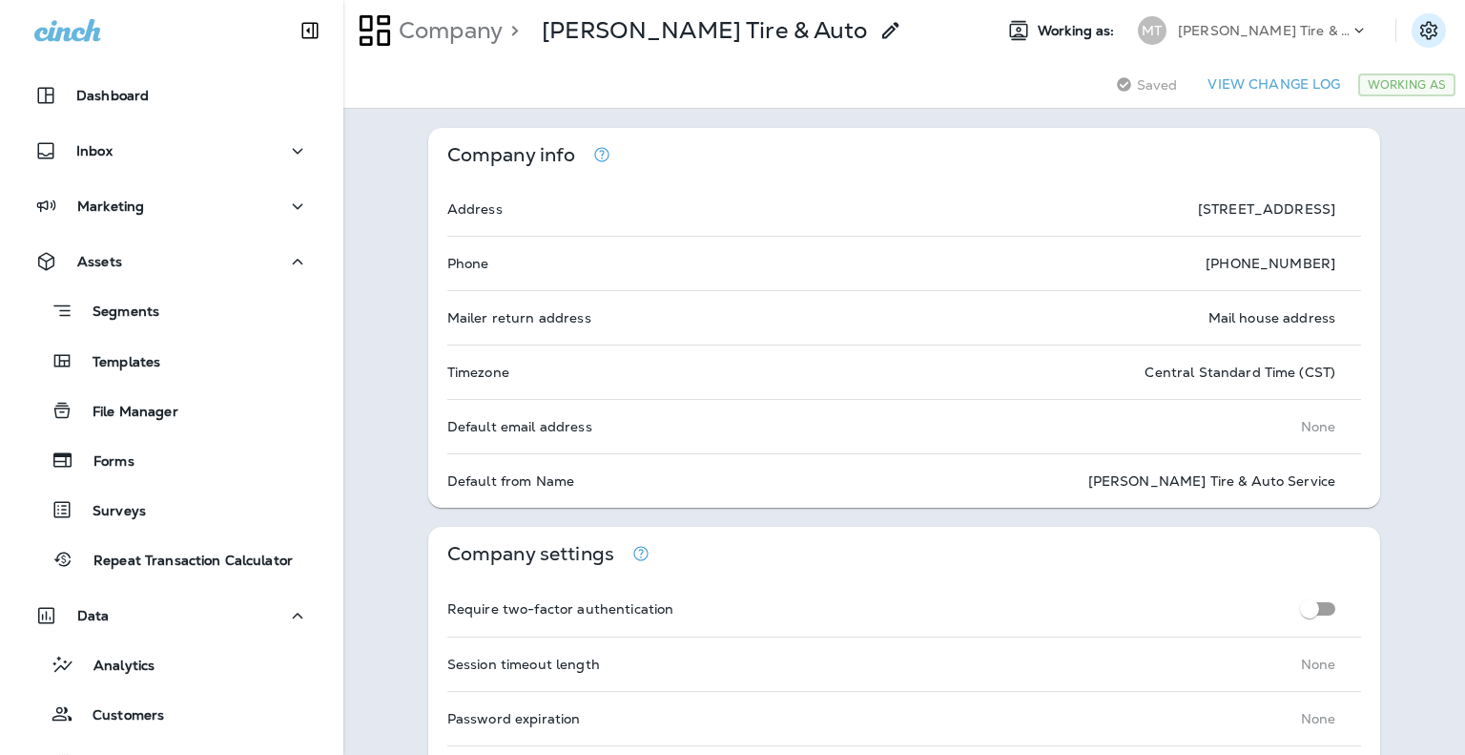
click at [1420, 32] on icon "Settings" at bounding box center [1428, 30] width 17 height 18
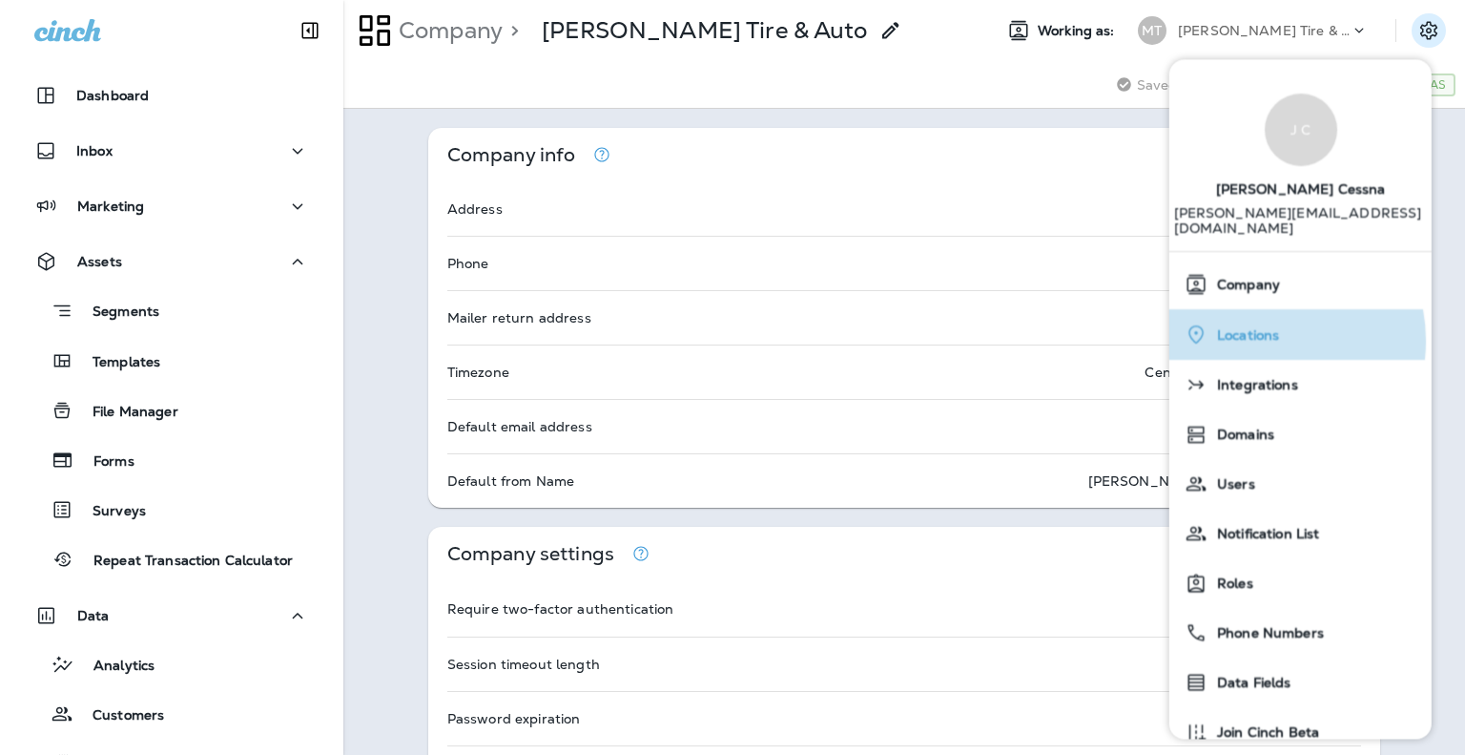
click at [1255, 327] on span "Locations" at bounding box center [1244, 335] width 72 height 16
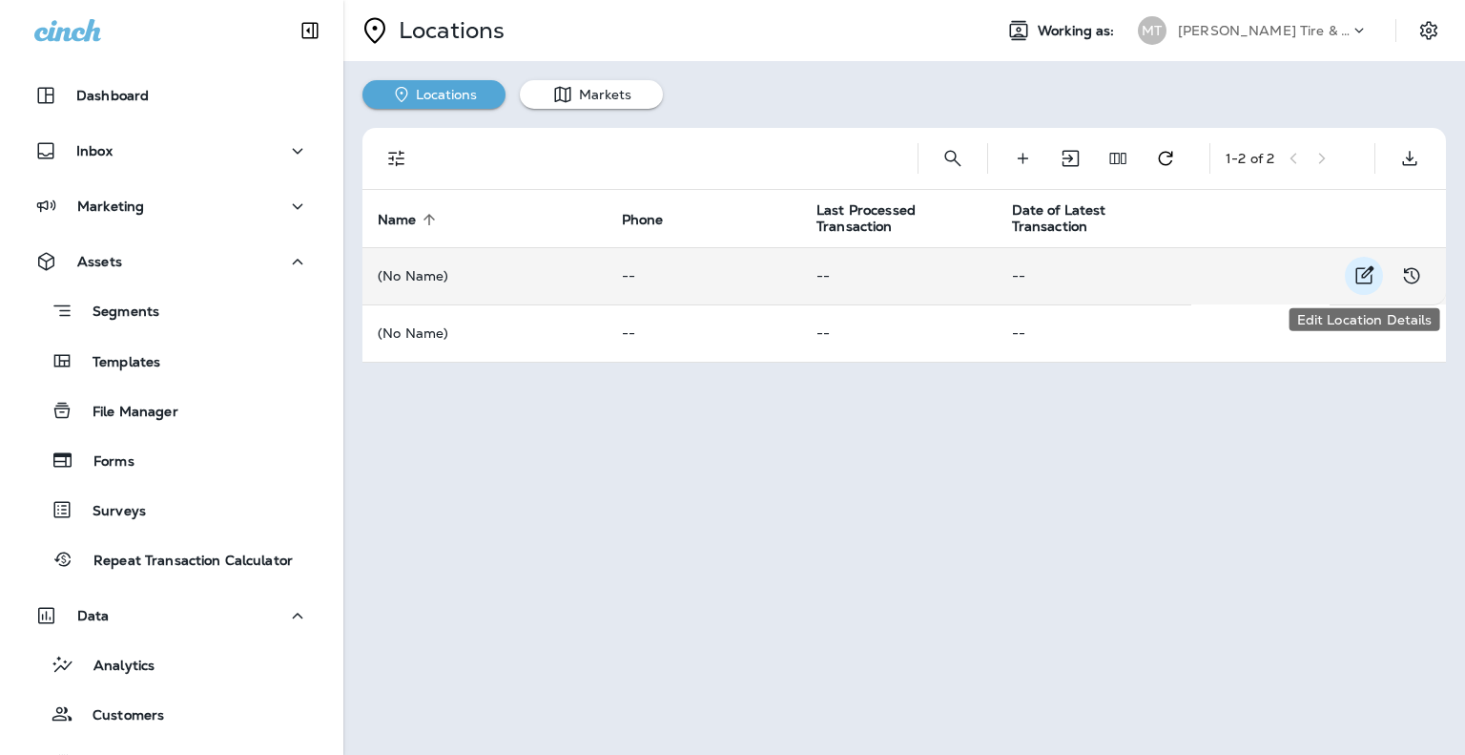
click at [1363, 268] on icon "Edit Location Details" at bounding box center [1366, 275] width 18 height 18
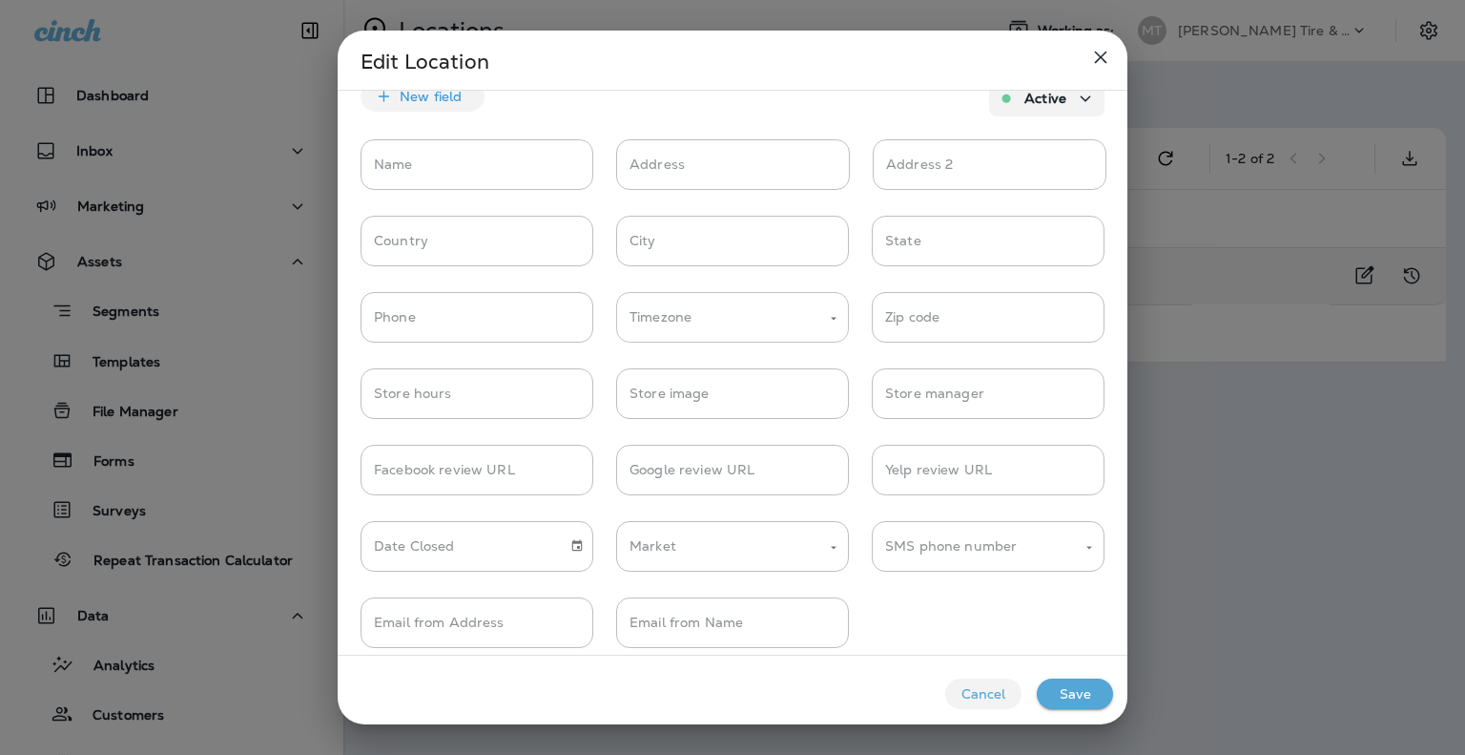
scroll to position [50, 0]
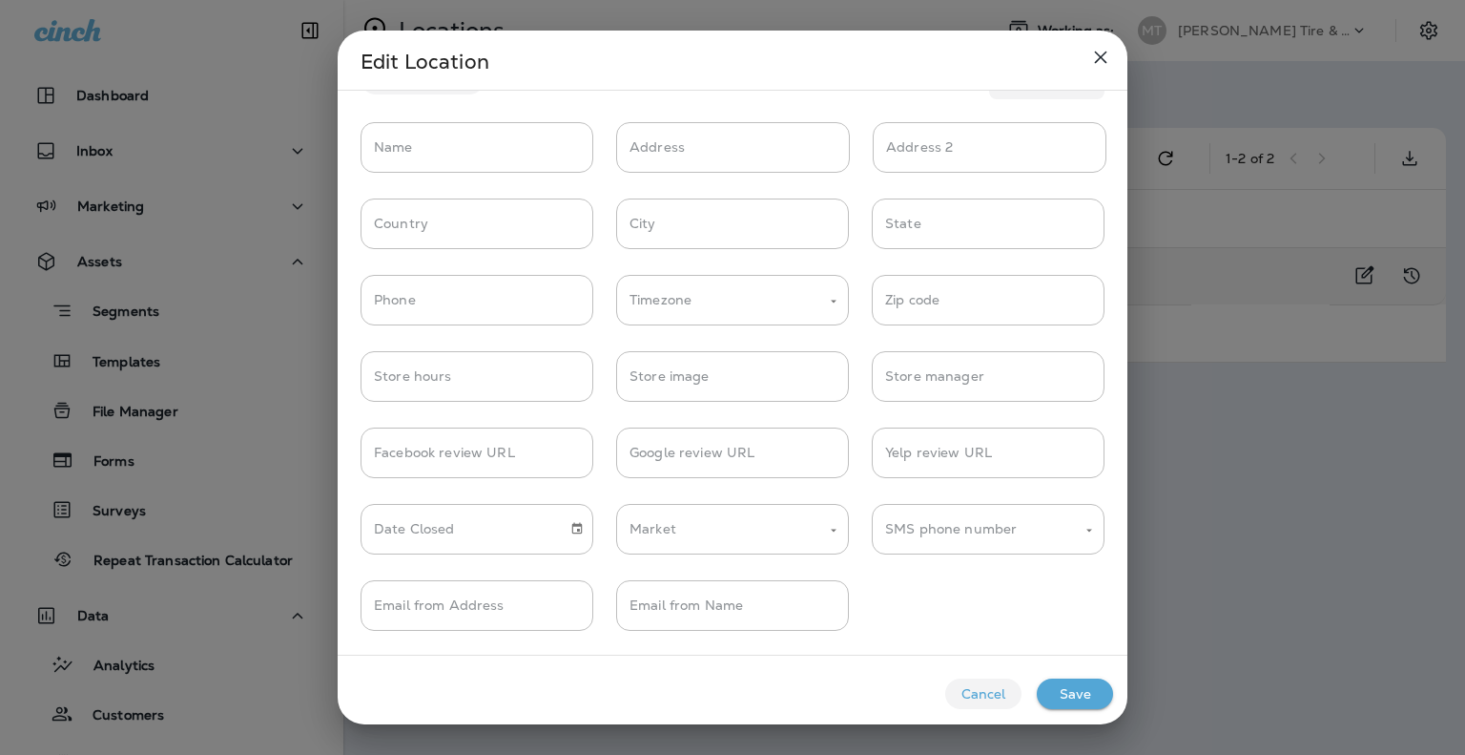
click at [982, 687] on button "Cancel" at bounding box center [983, 693] width 76 height 31
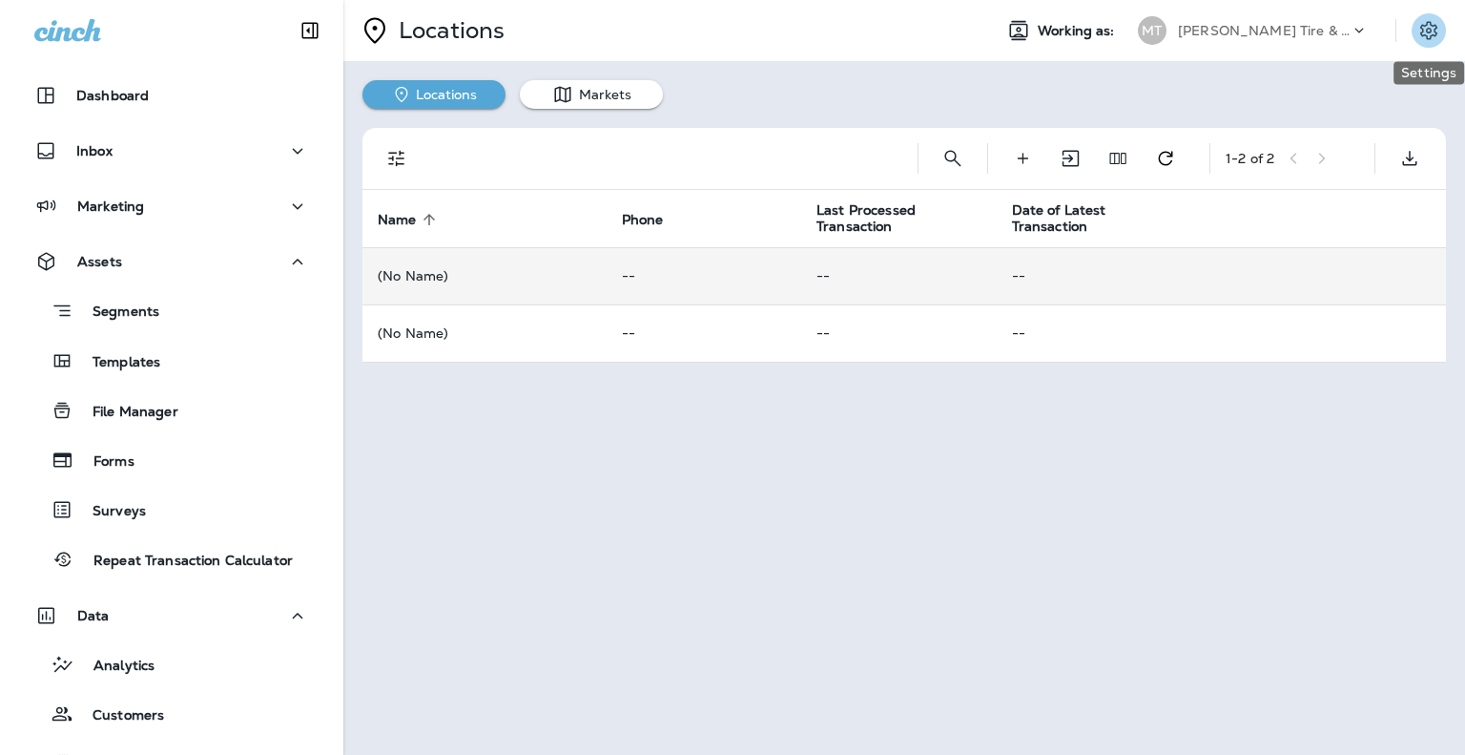
click at [1435, 38] on icon "Settings" at bounding box center [1429, 30] width 23 height 23
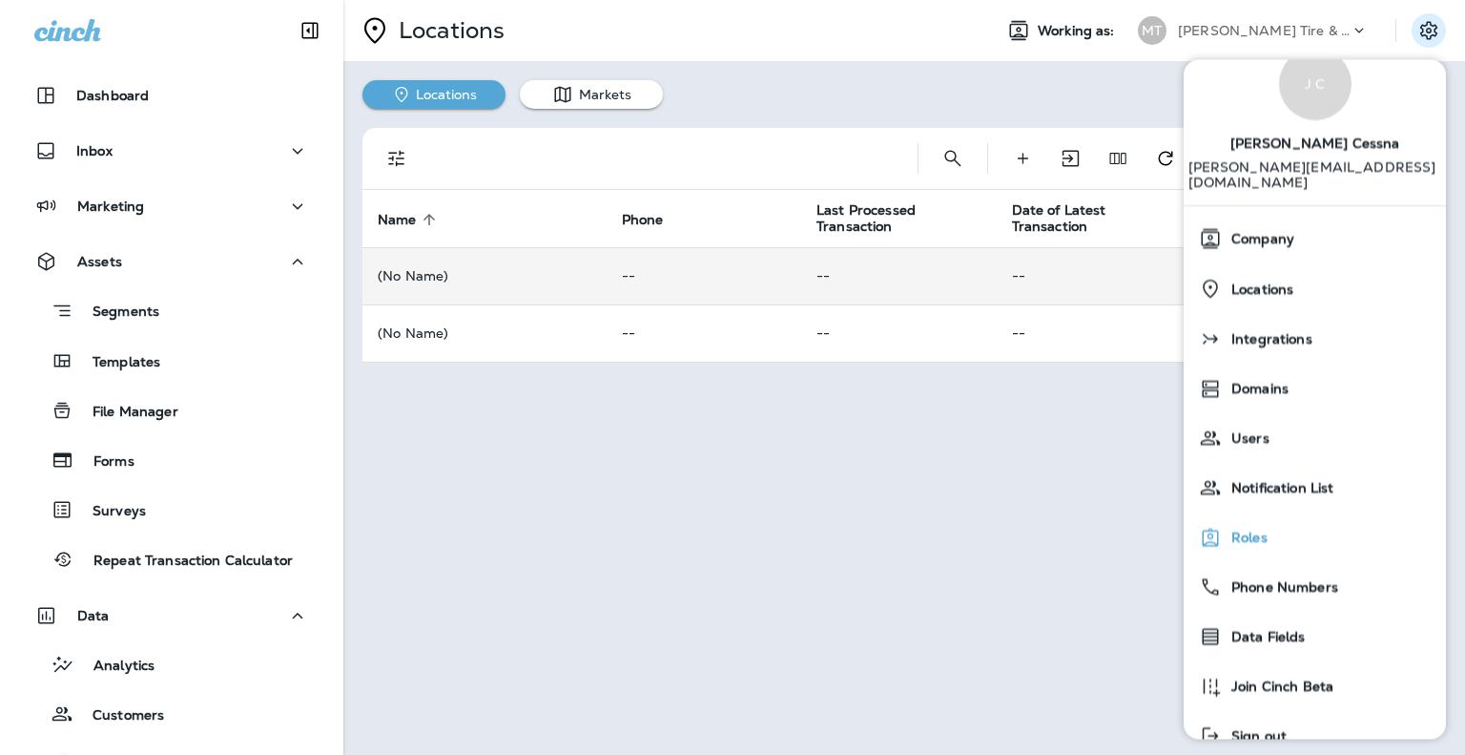
scroll to position [67, 0]
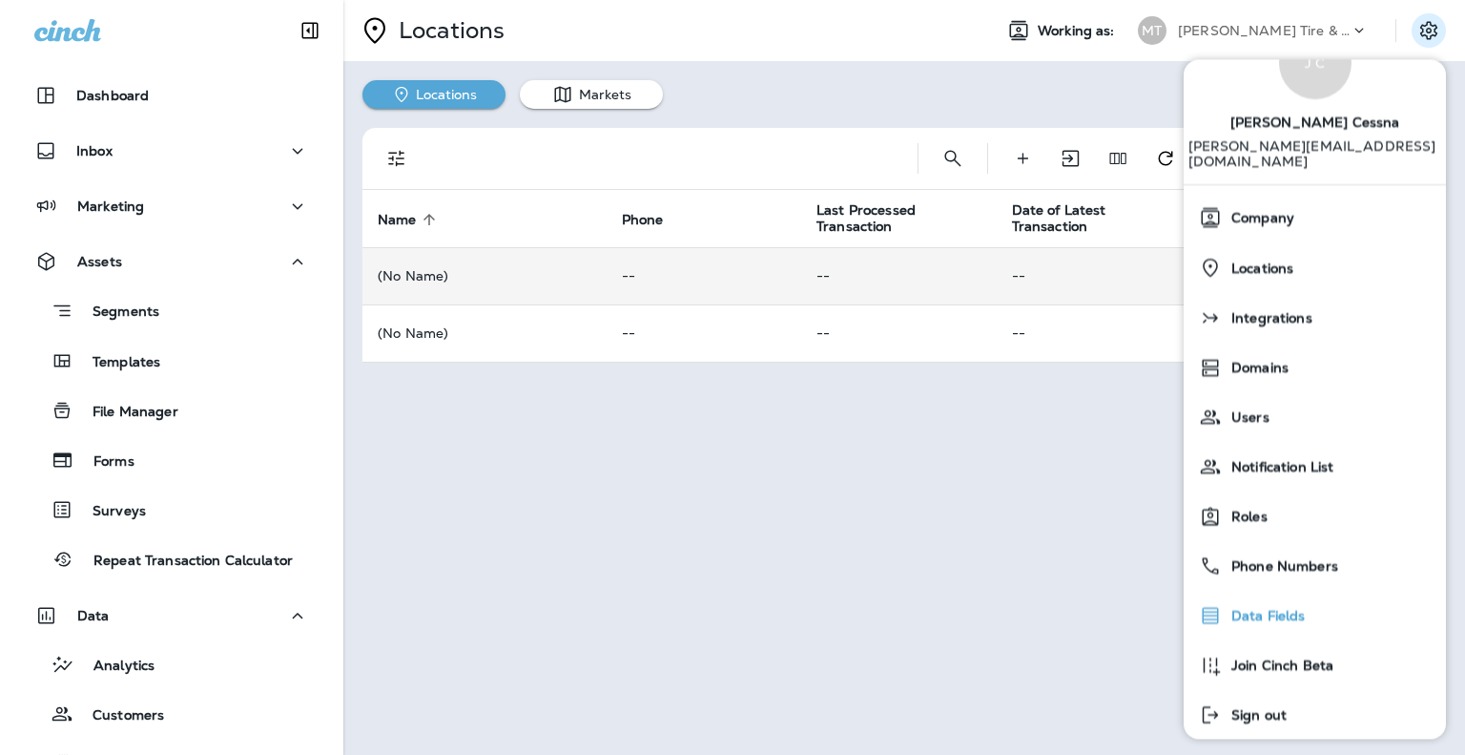
click at [1273, 609] on span "Data Fields" at bounding box center [1264, 617] width 84 height 16
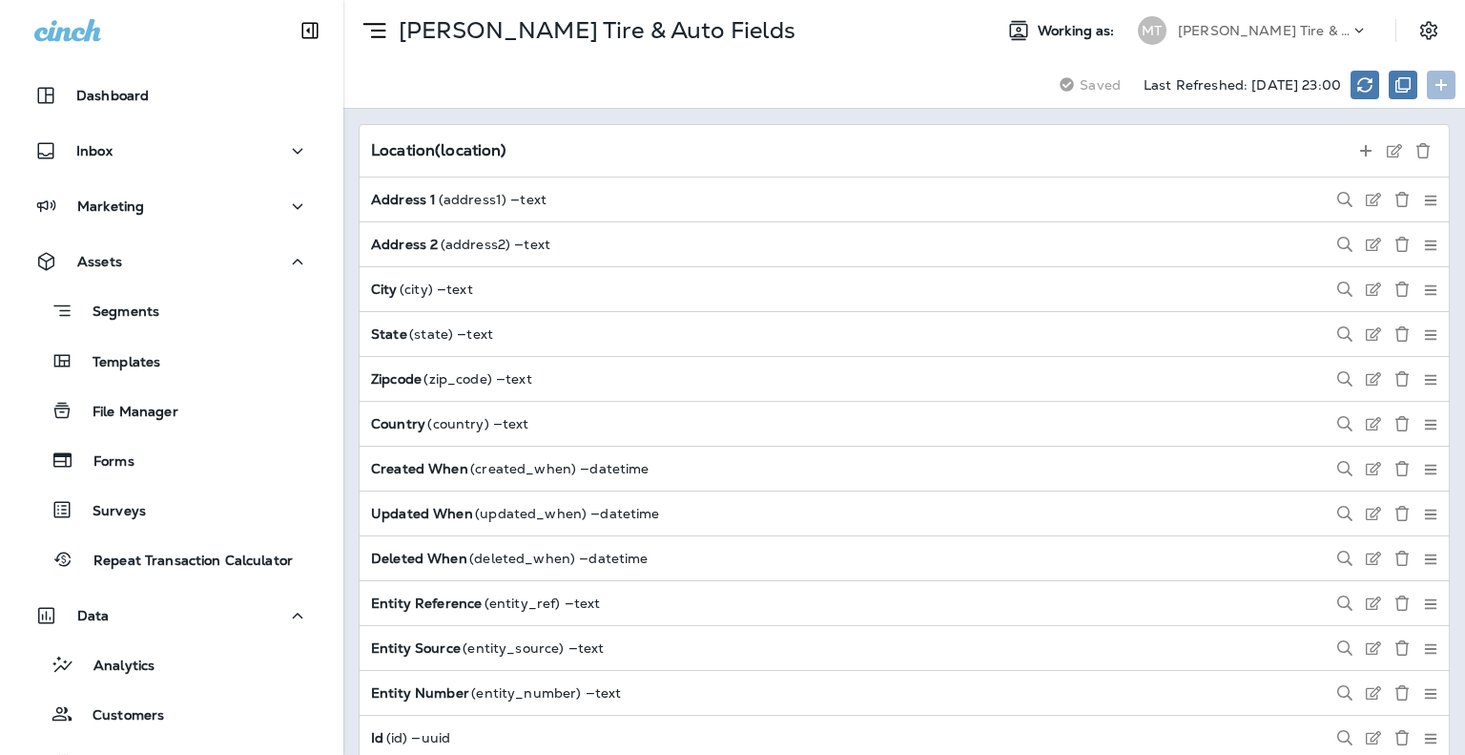
click at [1275, 25] on p "[PERSON_NAME] Tire & Auto" at bounding box center [1264, 30] width 172 height 15
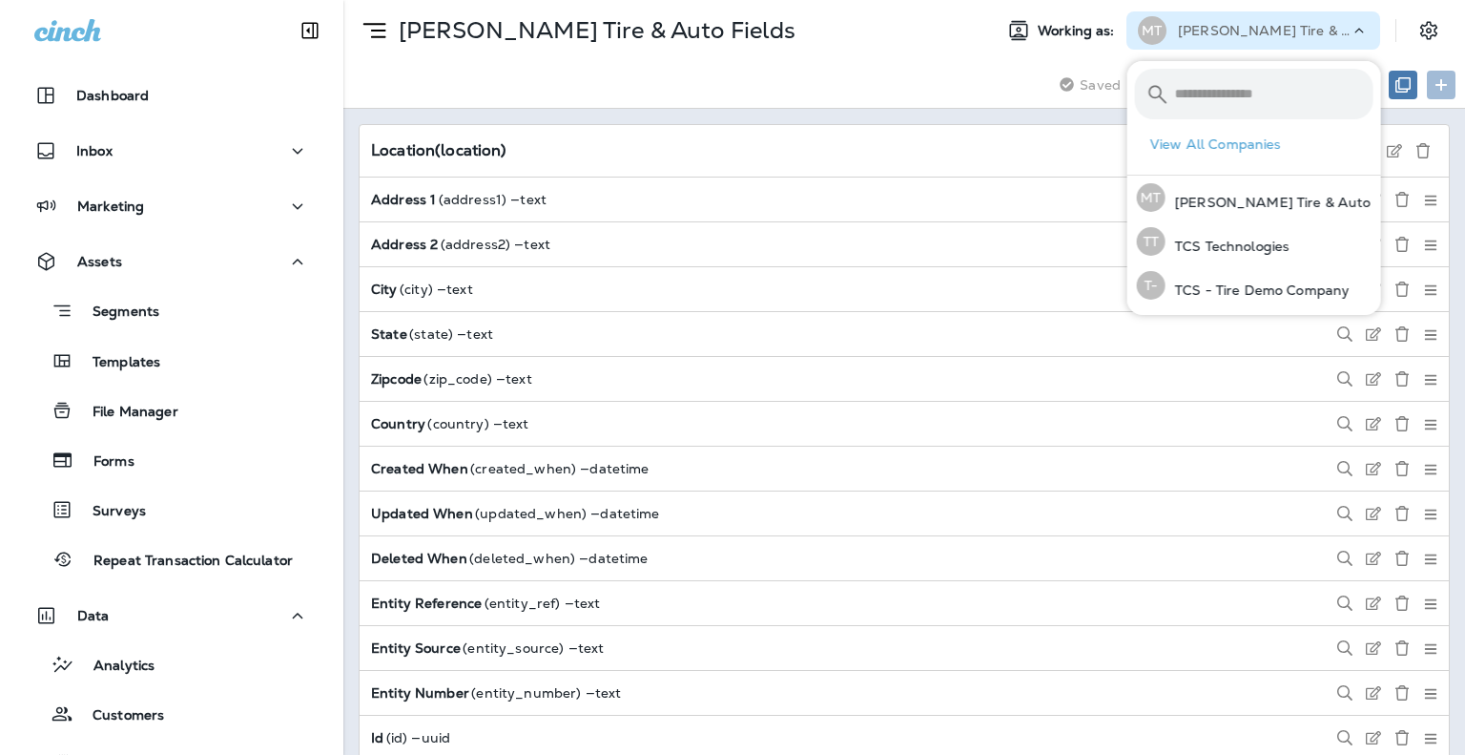
click at [862, 168] on div "Location ( location )" at bounding box center [904, 151] width 1089 height 52
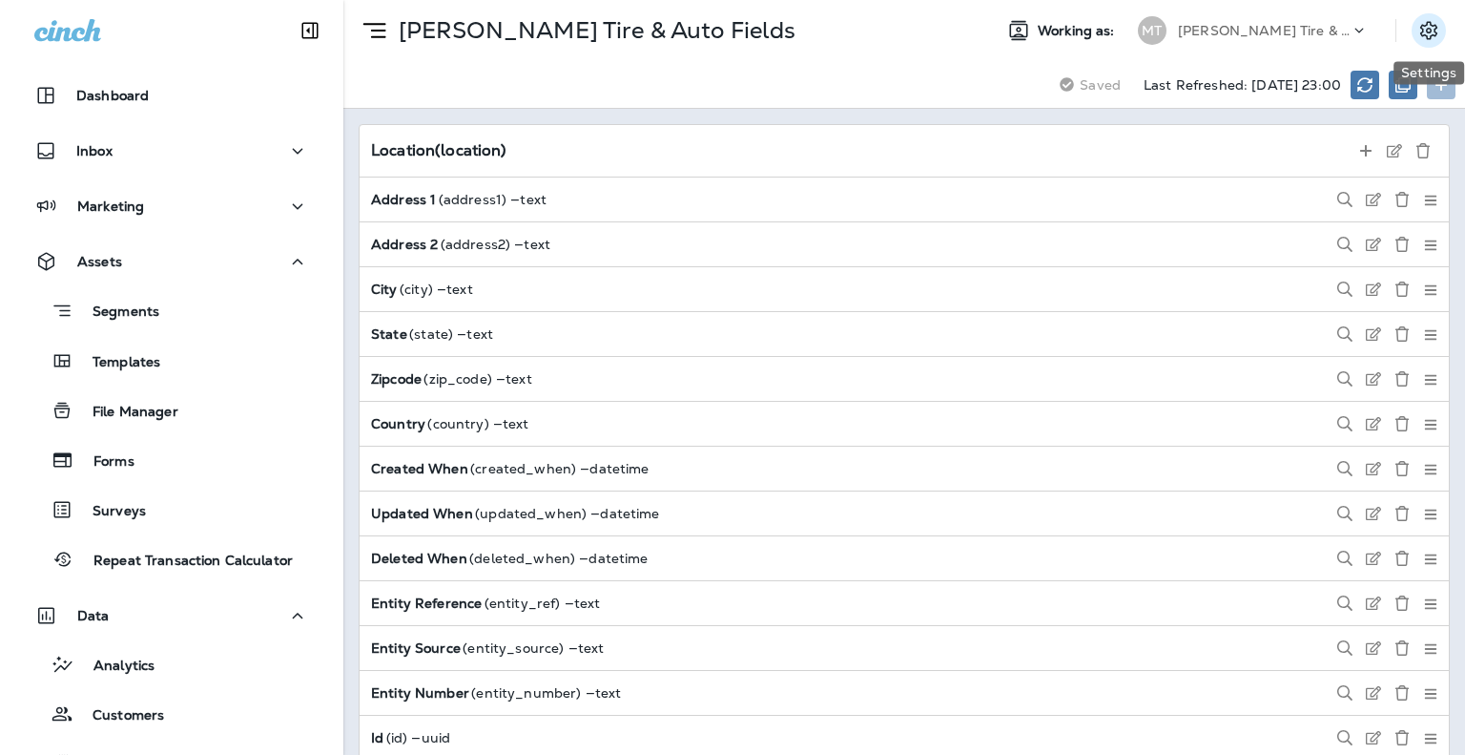
click at [1435, 33] on icon "Settings" at bounding box center [1429, 30] width 23 height 23
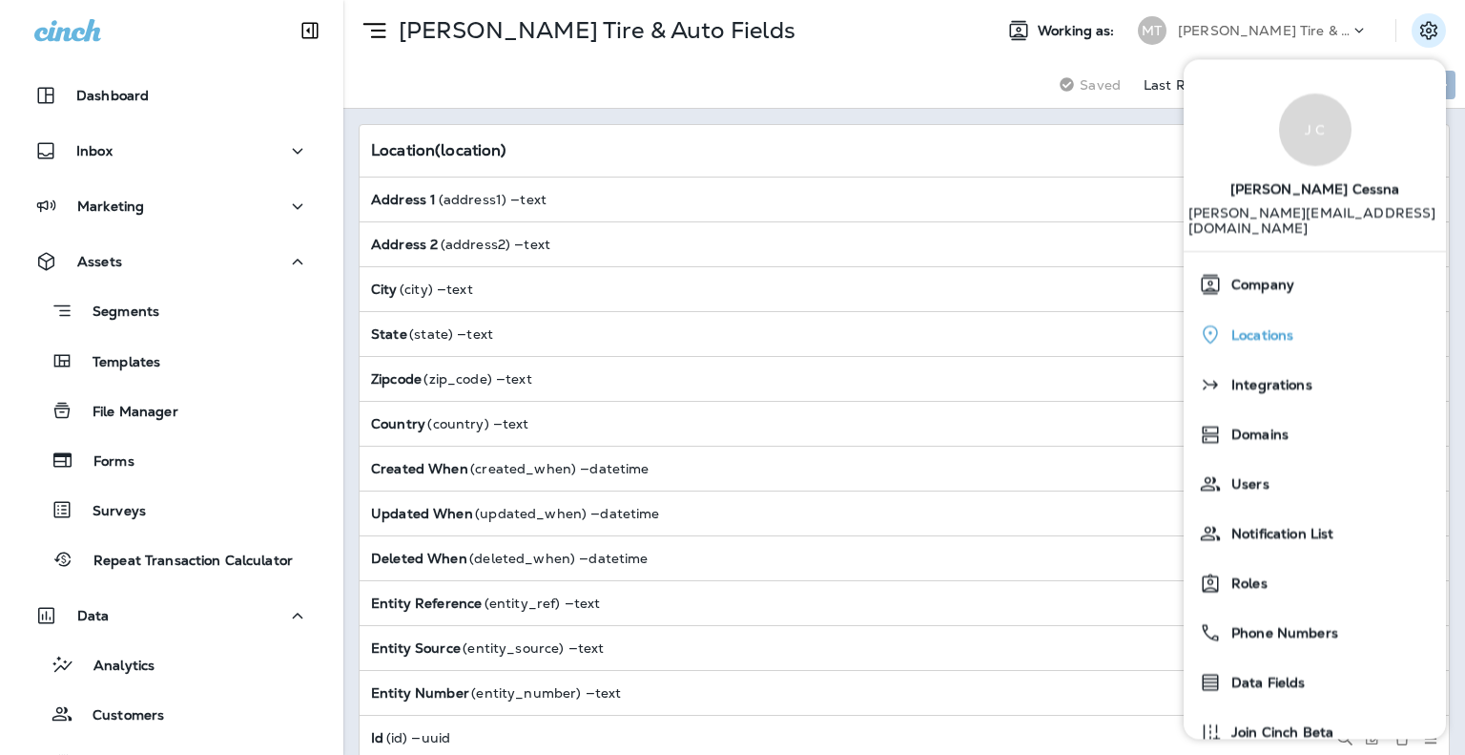
click at [1275, 327] on span "Locations" at bounding box center [1258, 335] width 72 height 16
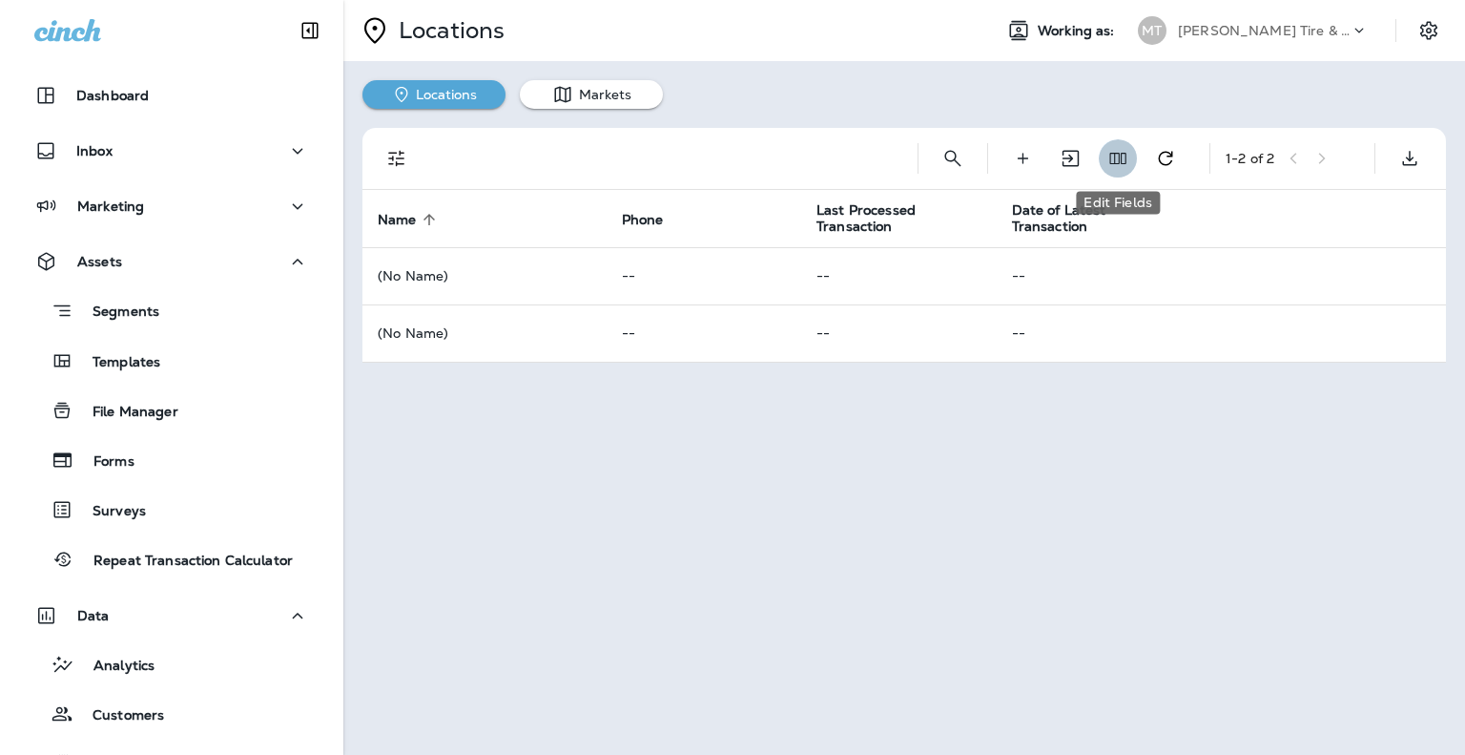
click at [1123, 169] on button "Edit Fields" at bounding box center [1118, 158] width 38 height 38
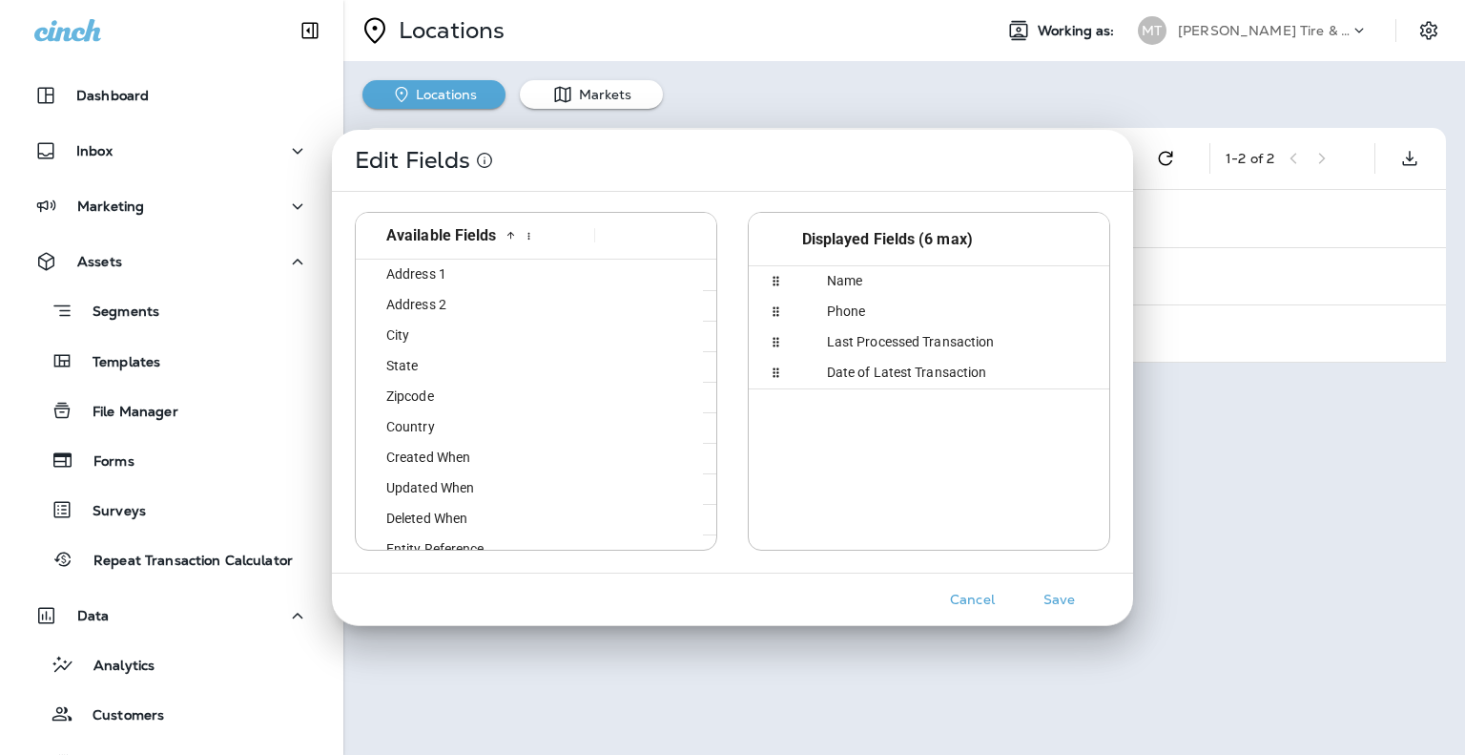
click at [985, 597] on button "Cancel" at bounding box center [973, 600] width 72 height 30
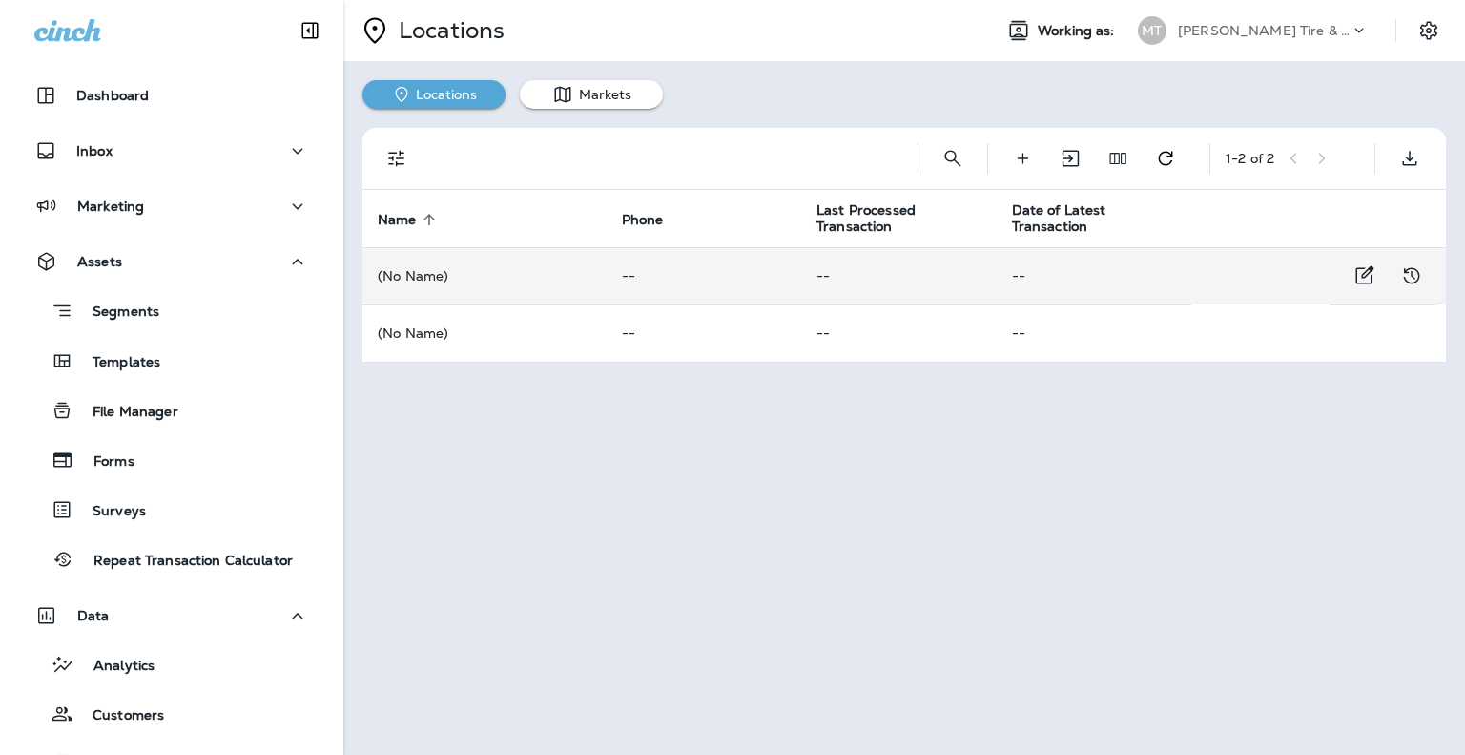
click at [427, 280] on p "(No Name)" at bounding box center [485, 275] width 214 height 15
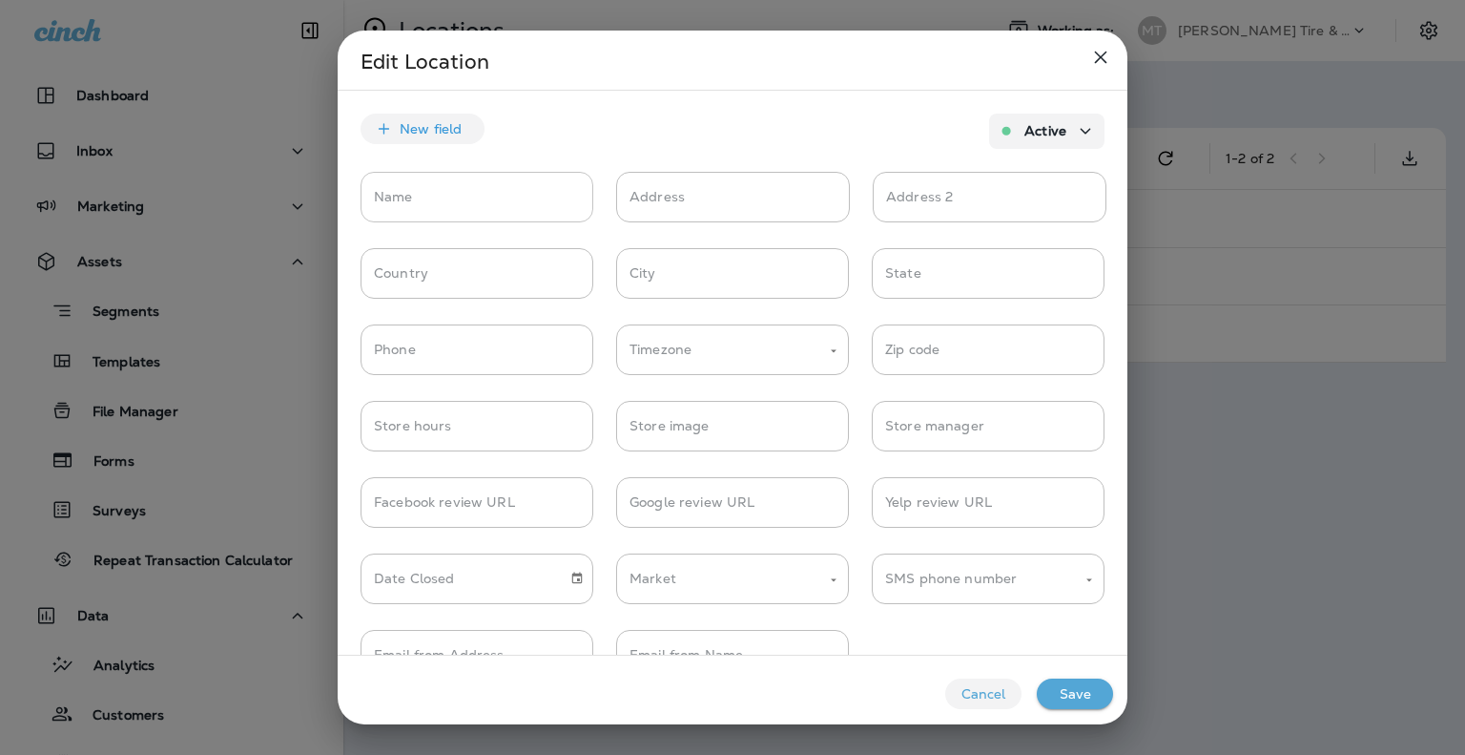
click at [436, 192] on input "Name" at bounding box center [477, 197] width 233 height 51
type input "*"
type input "**********"
click at [1095, 695] on button "Save" at bounding box center [1075, 693] width 76 height 31
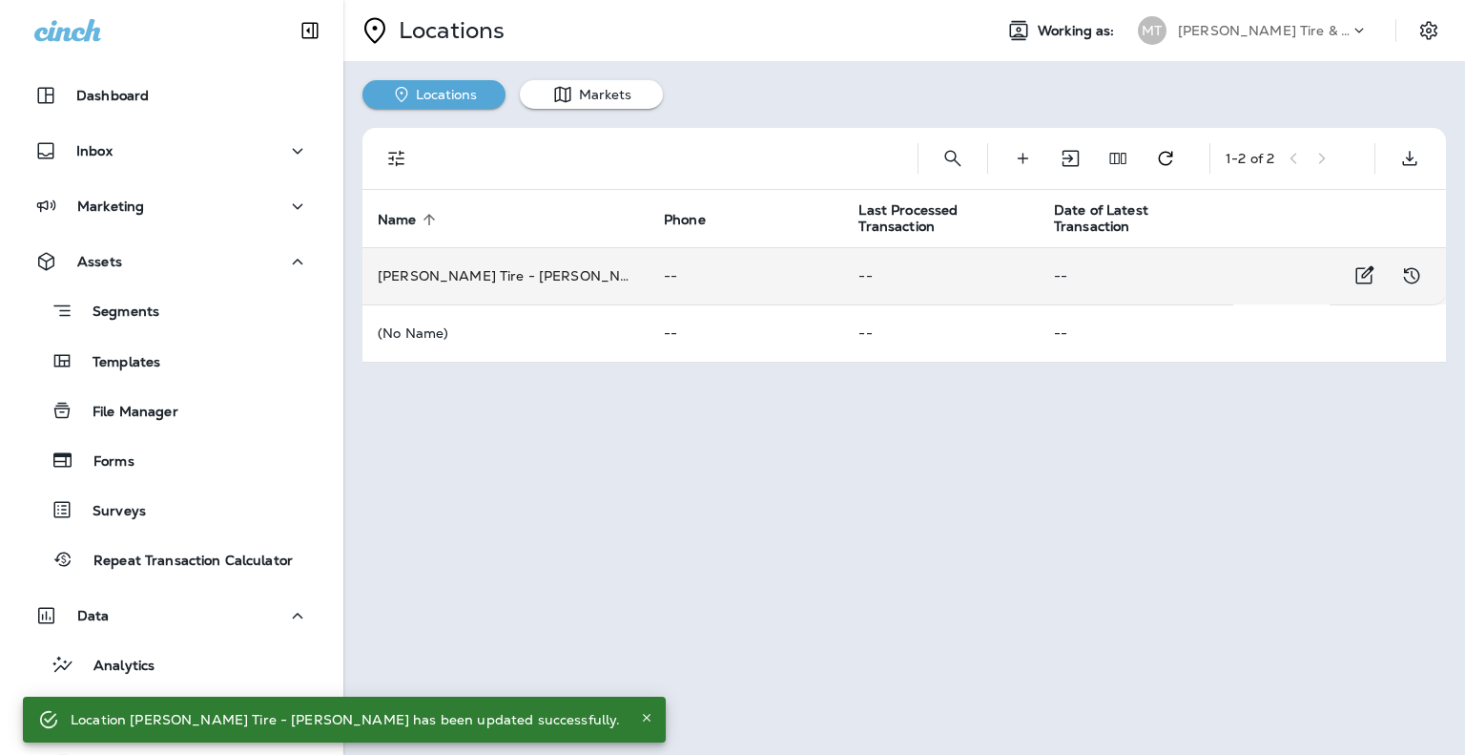
click at [467, 270] on td "Moody's Tire - Franklin" at bounding box center [506, 275] width 286 height 57
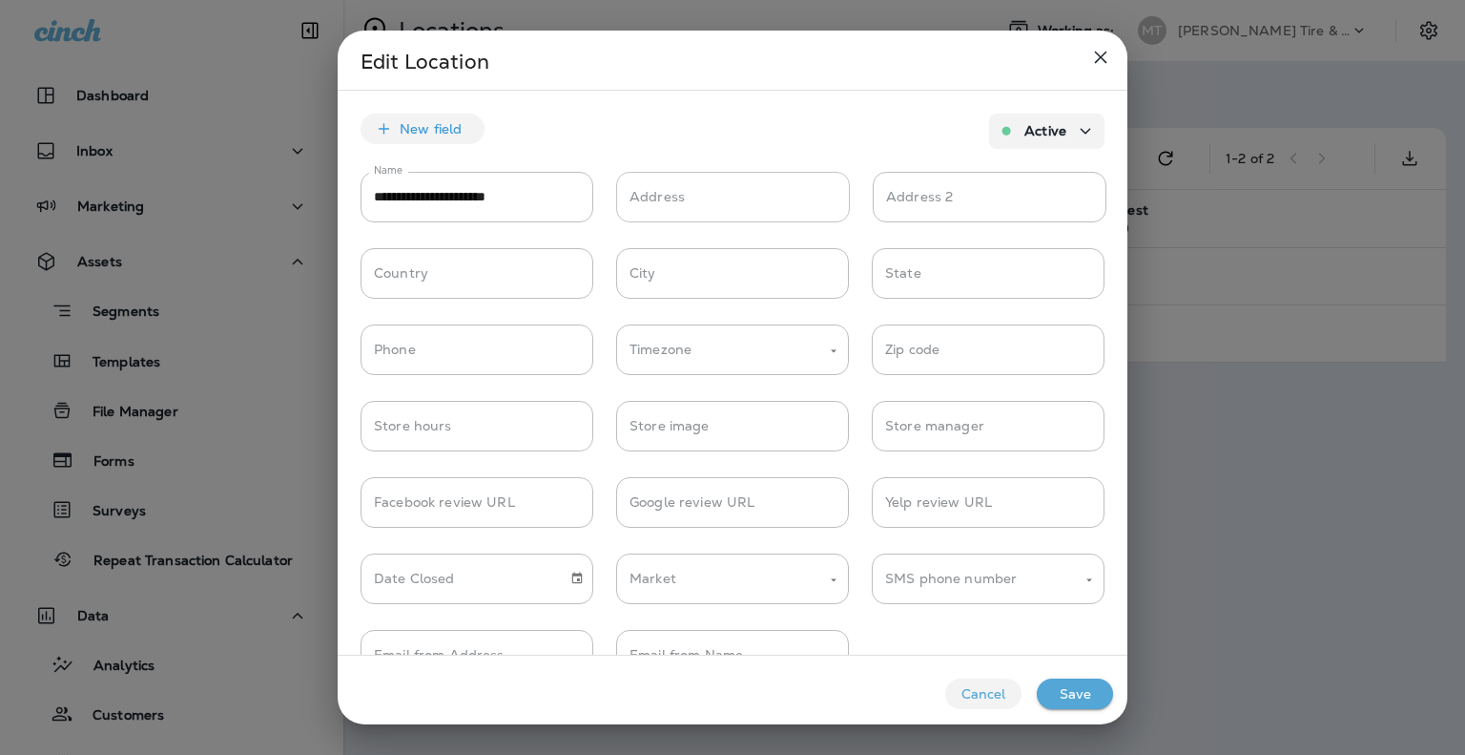
click at [643, 197] on input "Address" at bounding box center [733, 197] width 234 height 51
type input "**********"
type input "***"
type input "********"
type input "**"
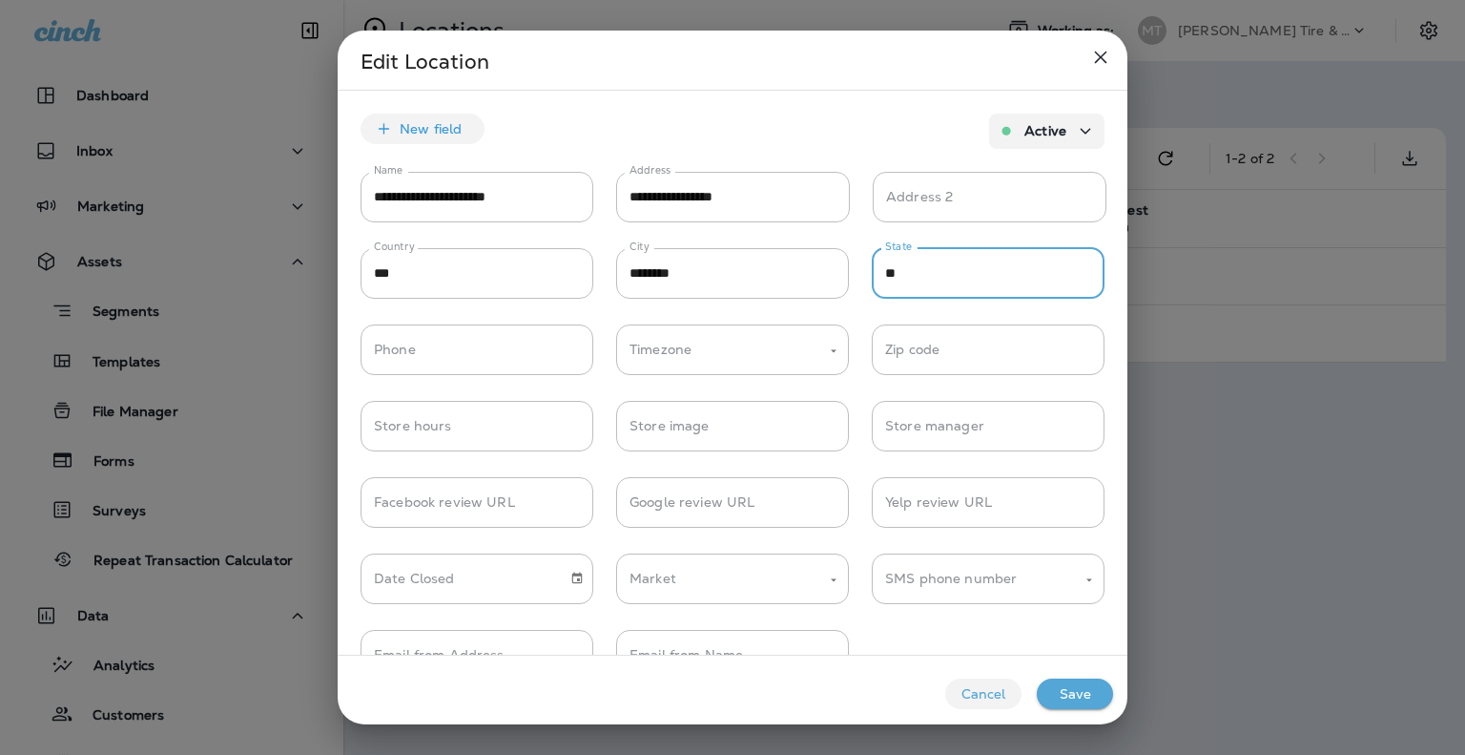
click at [1080, 694] on button "Save" at bounding box center [1075, 693] width 76 height 31
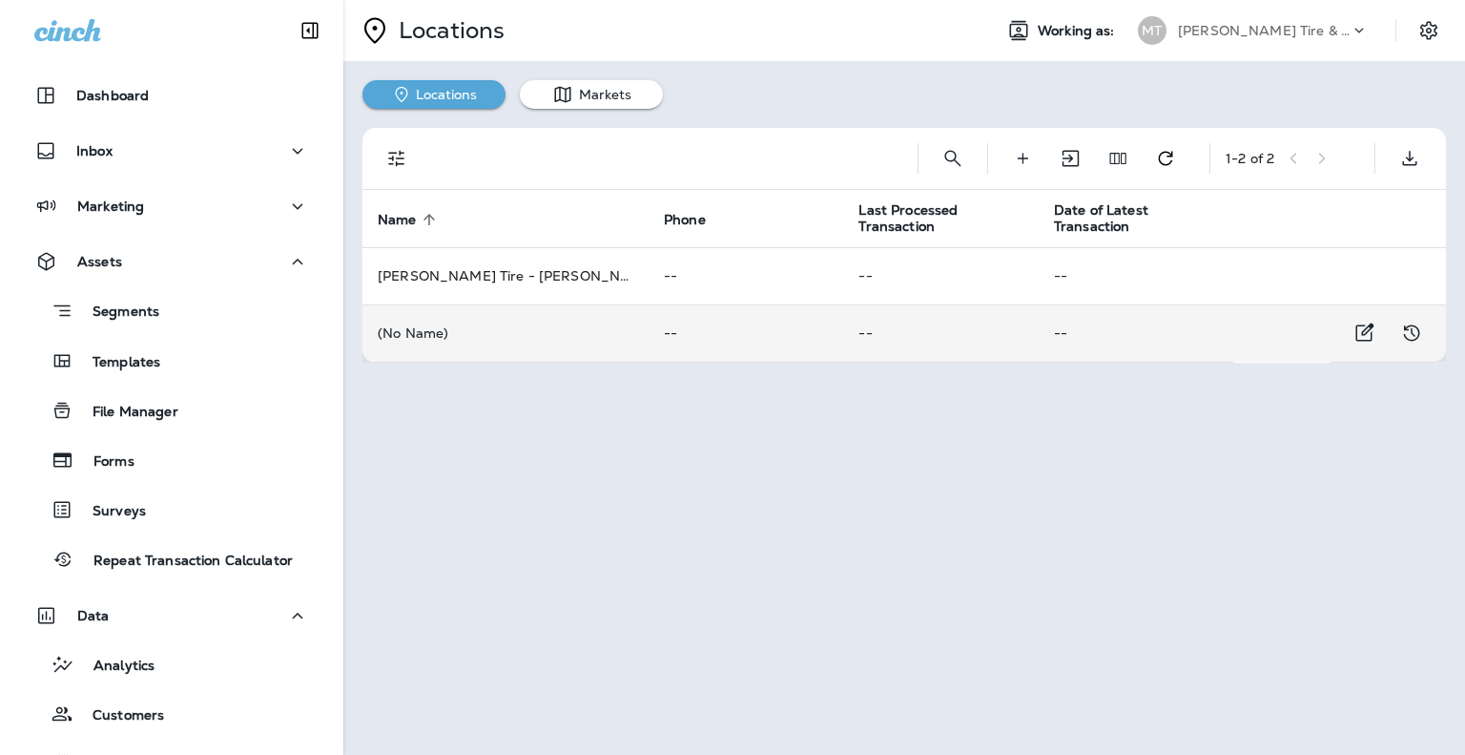
click at [438, 335] on p "(No Name)" at bounding box center [506, 332] width 256 height 15
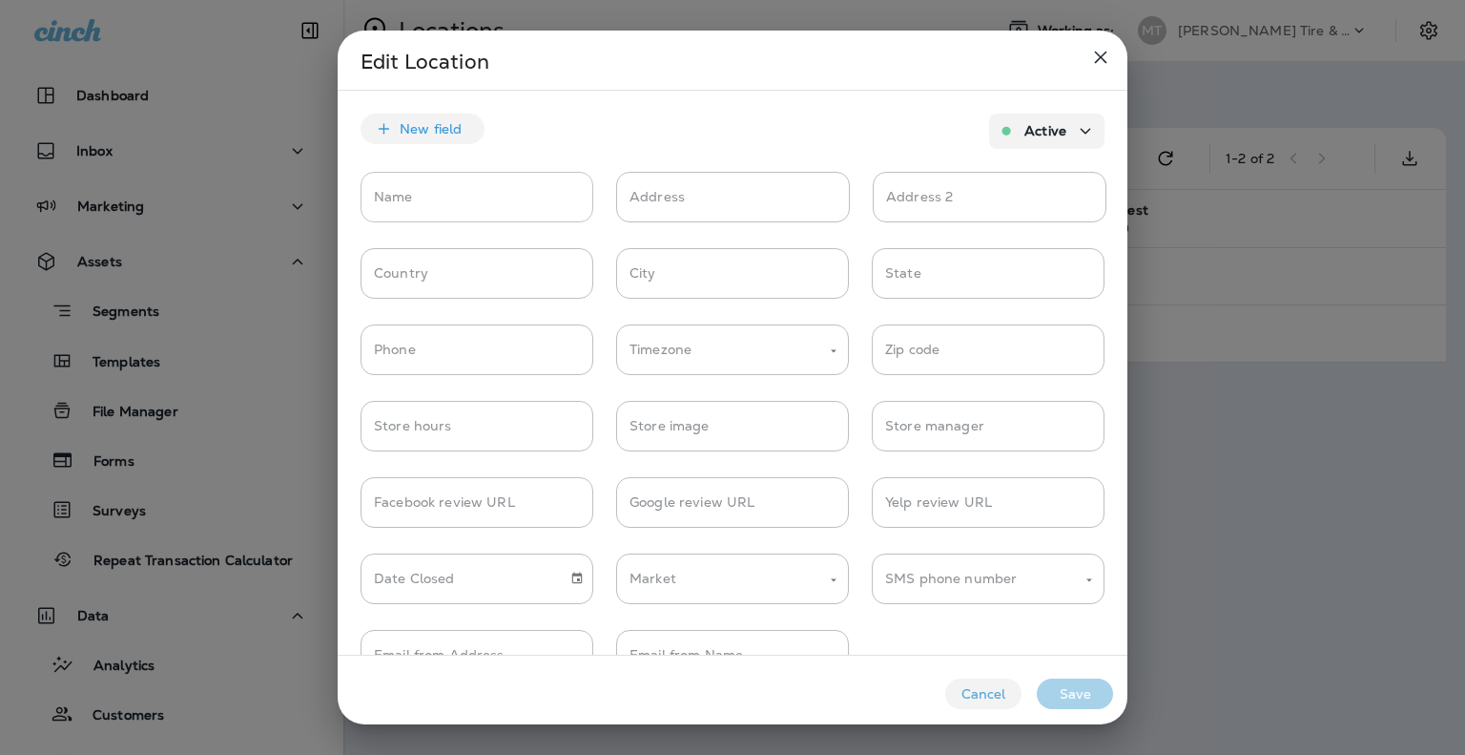
click at [420, 201] on input "Name" at bounding box center [477, 197] width 233 height 51
click at [465, 204] on input "Name" at bounding box center [477, 197] width 233 height 51
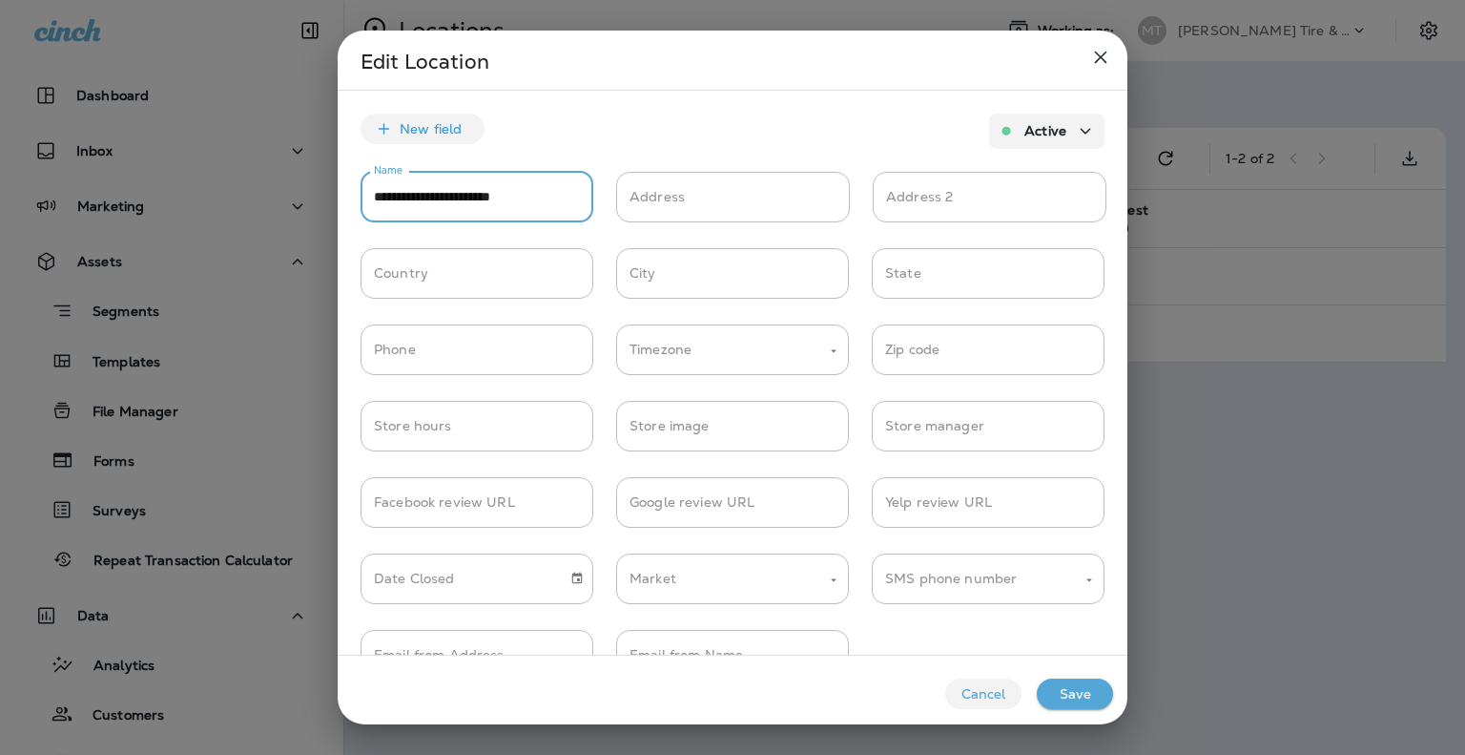
type input "**********"
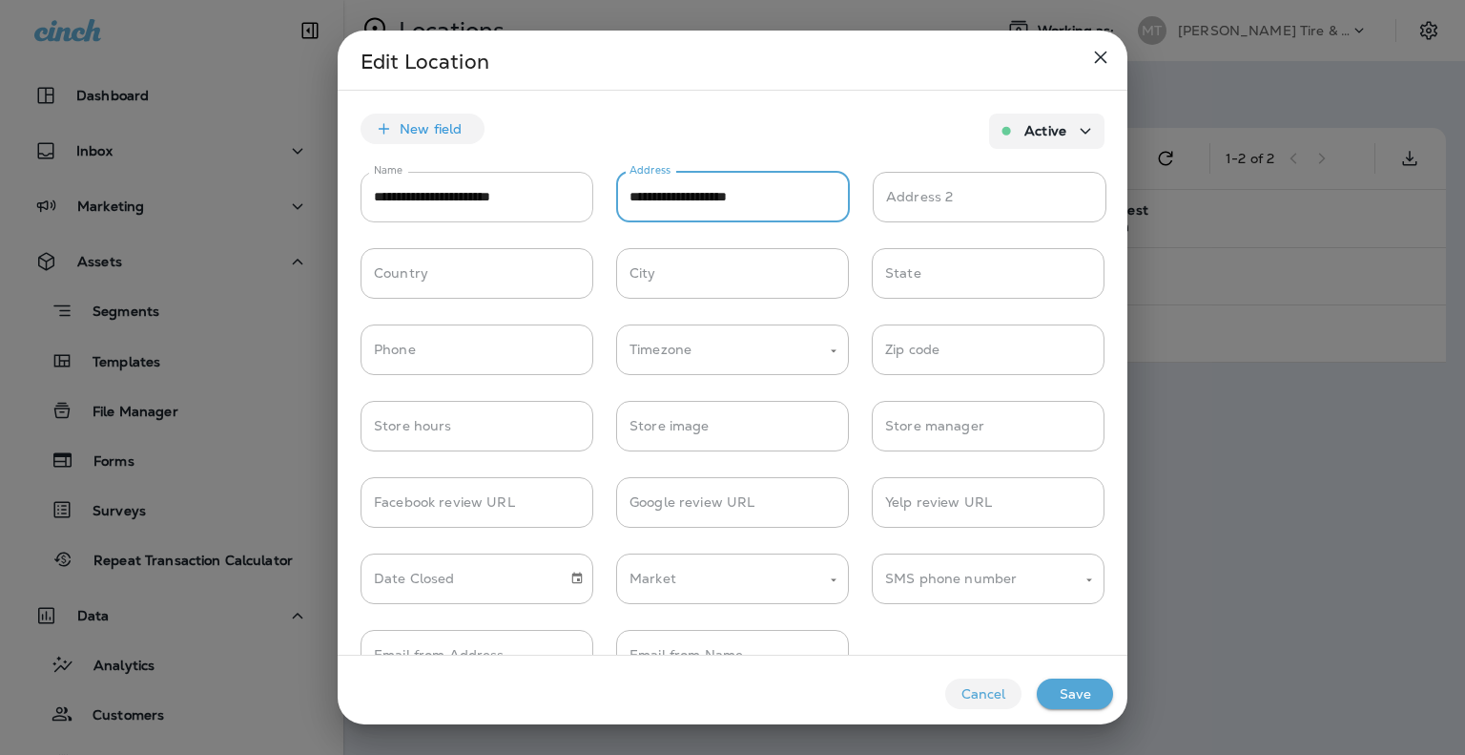
type input "**********"
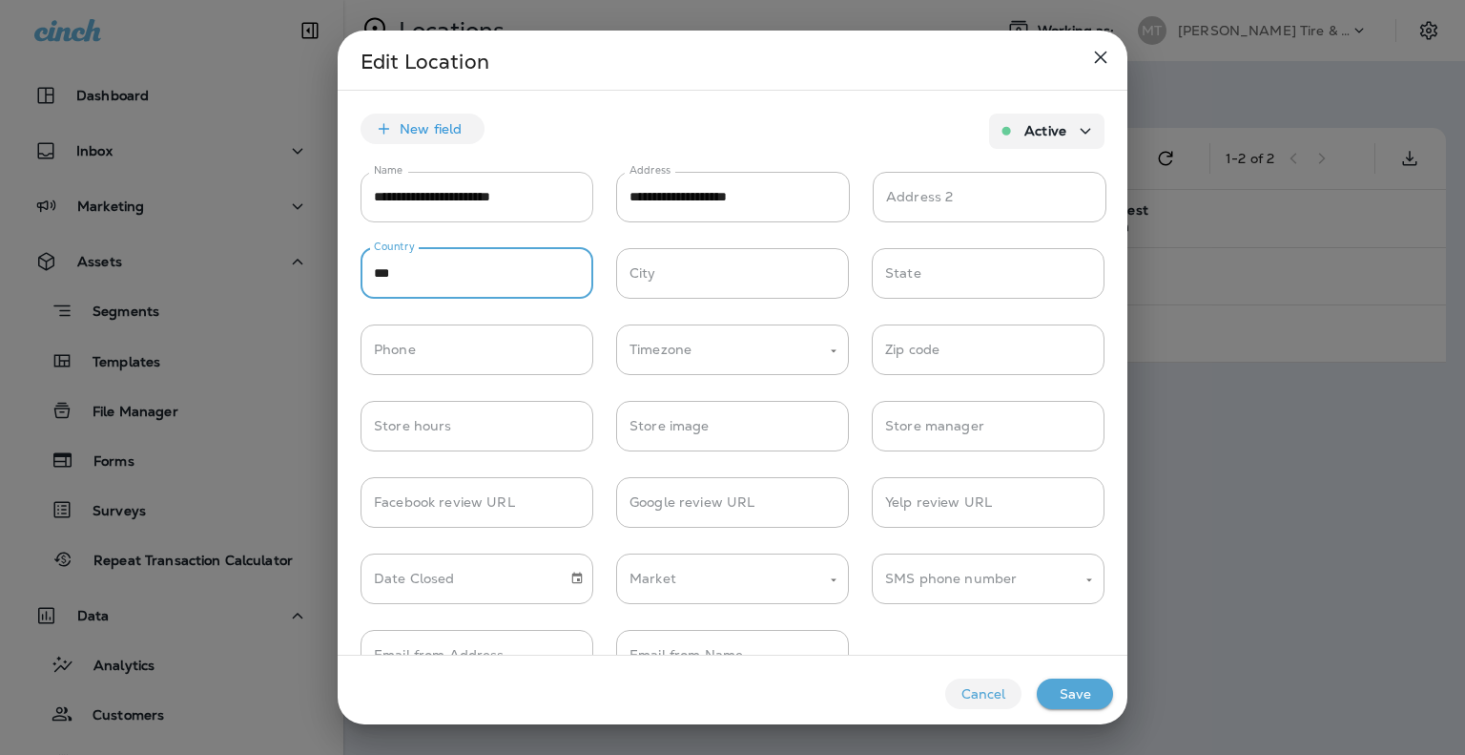
type input "***"
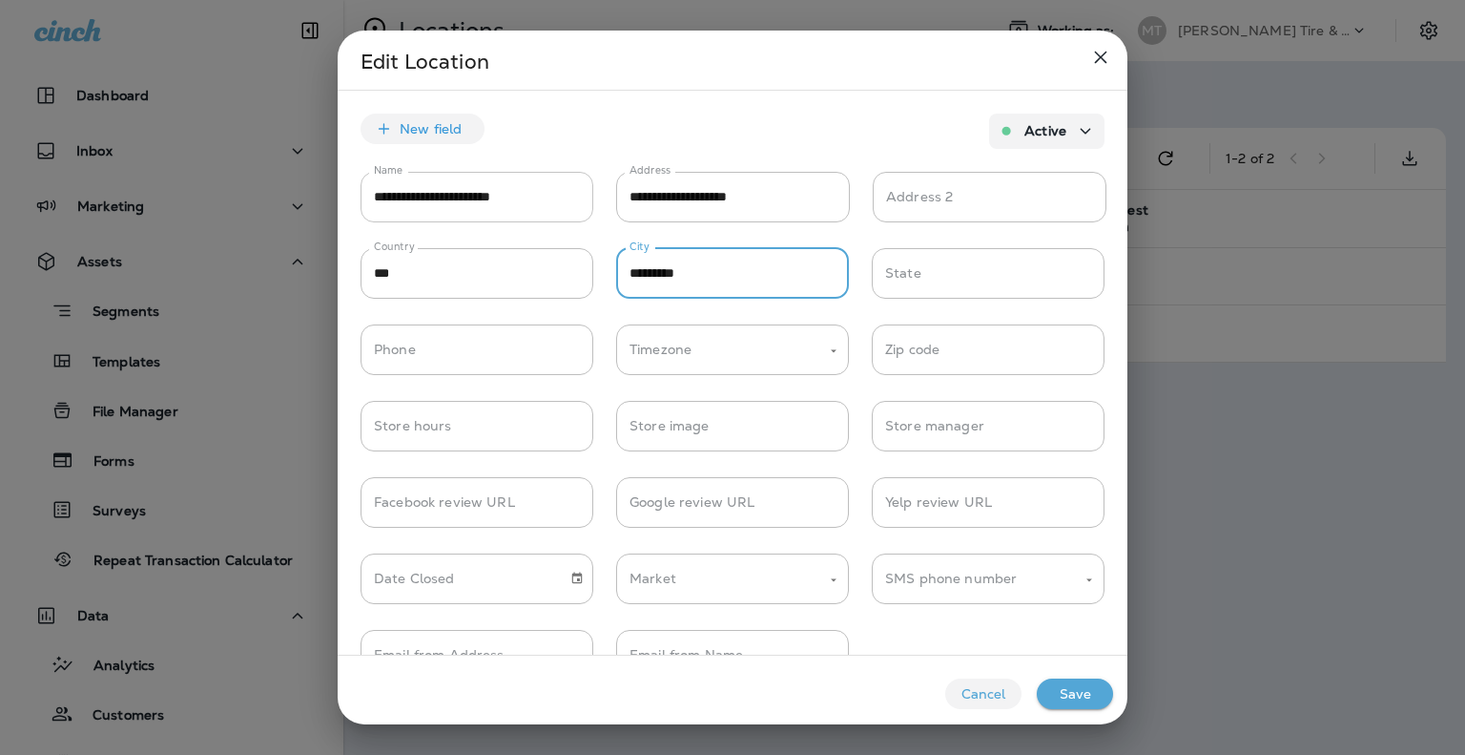
type input "*********"
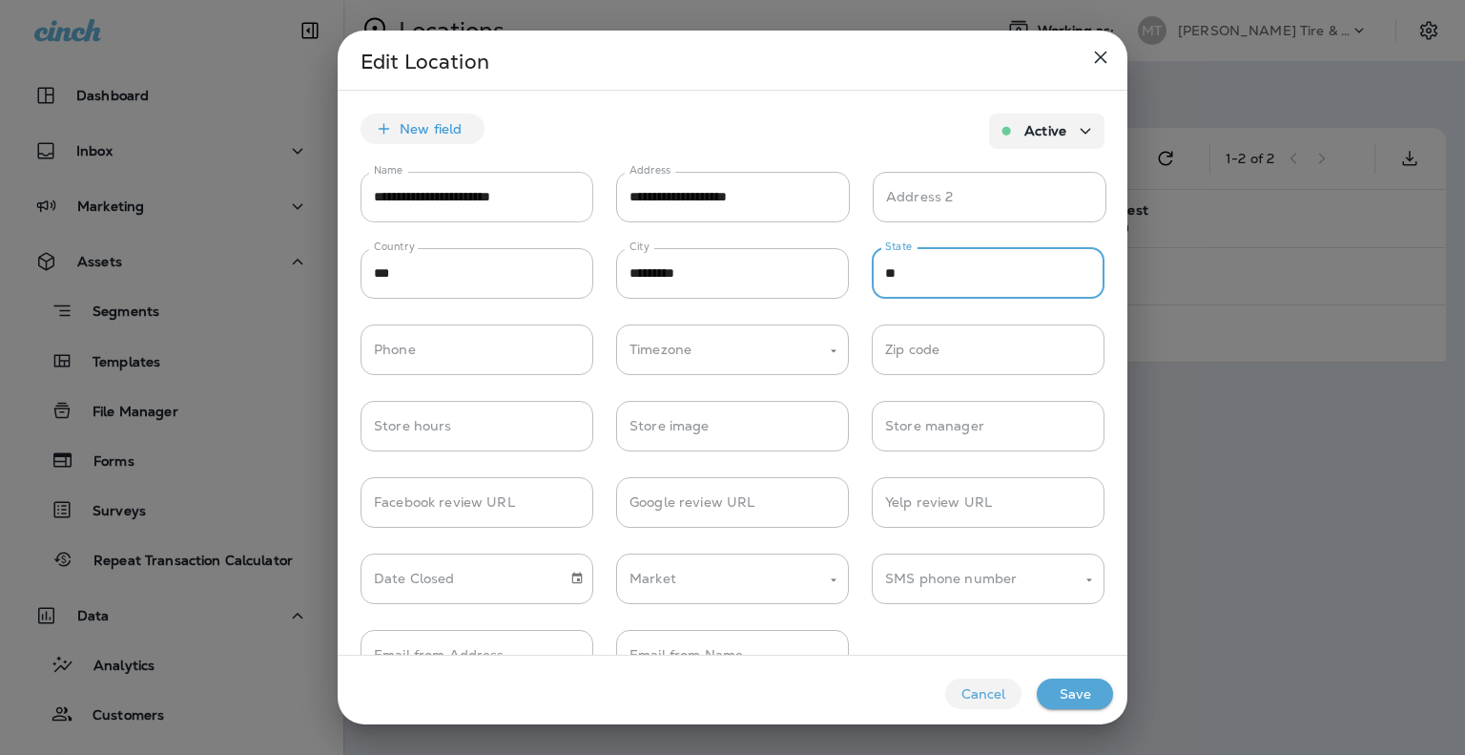
type input "**"
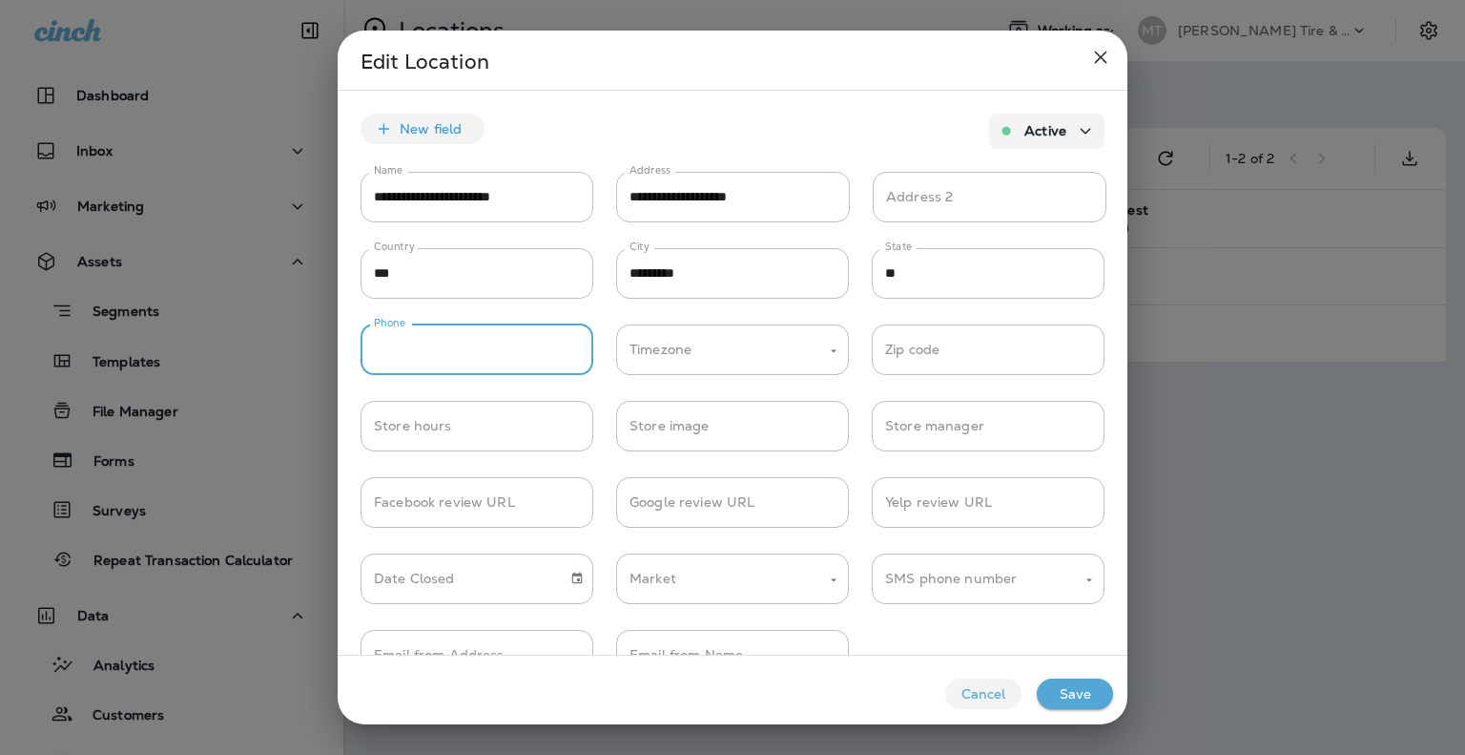
click at [1093, 699] on button "Save" at bounding box center [1075, 693] width 76 height 31
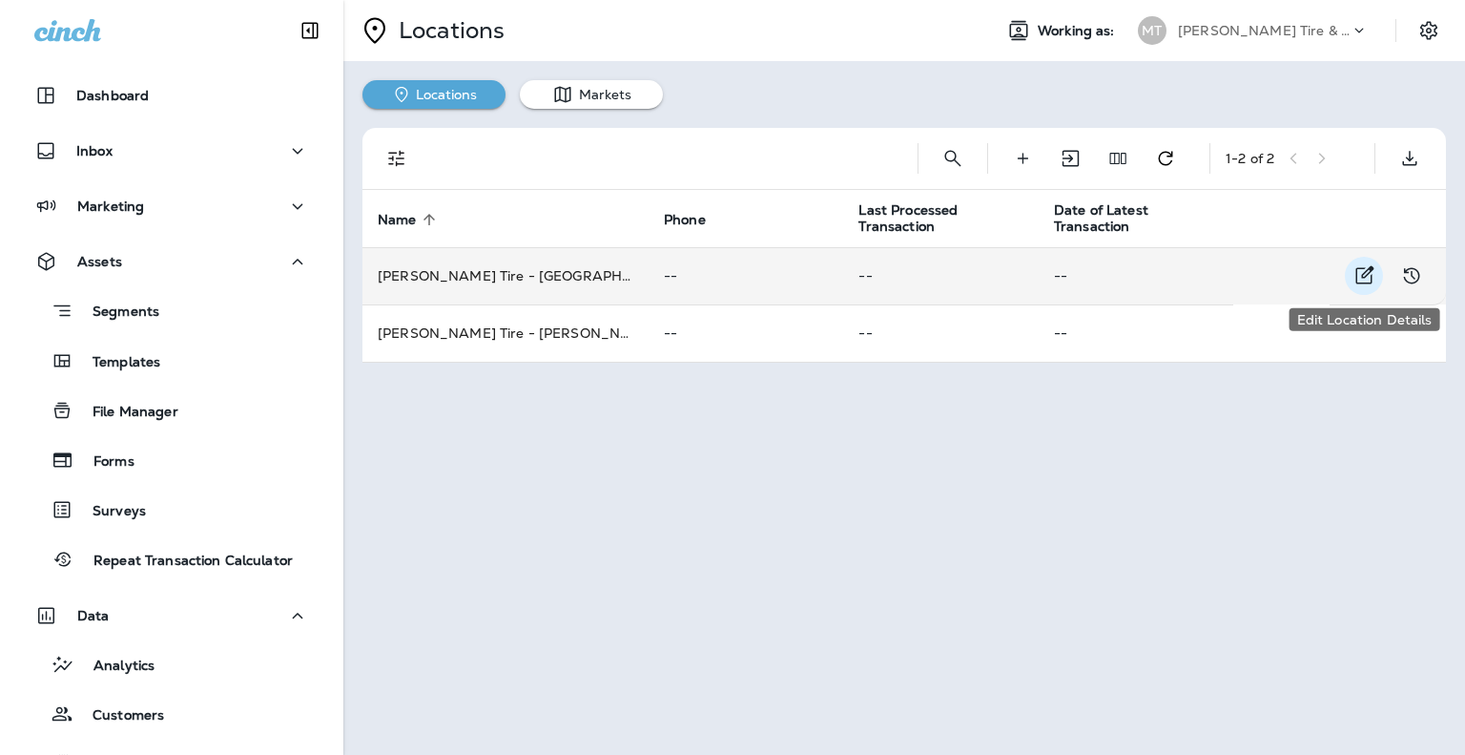
click at [1367, 279] on icon "Edit Location Details" at bounding box center [1364, 275] width 23 height 23
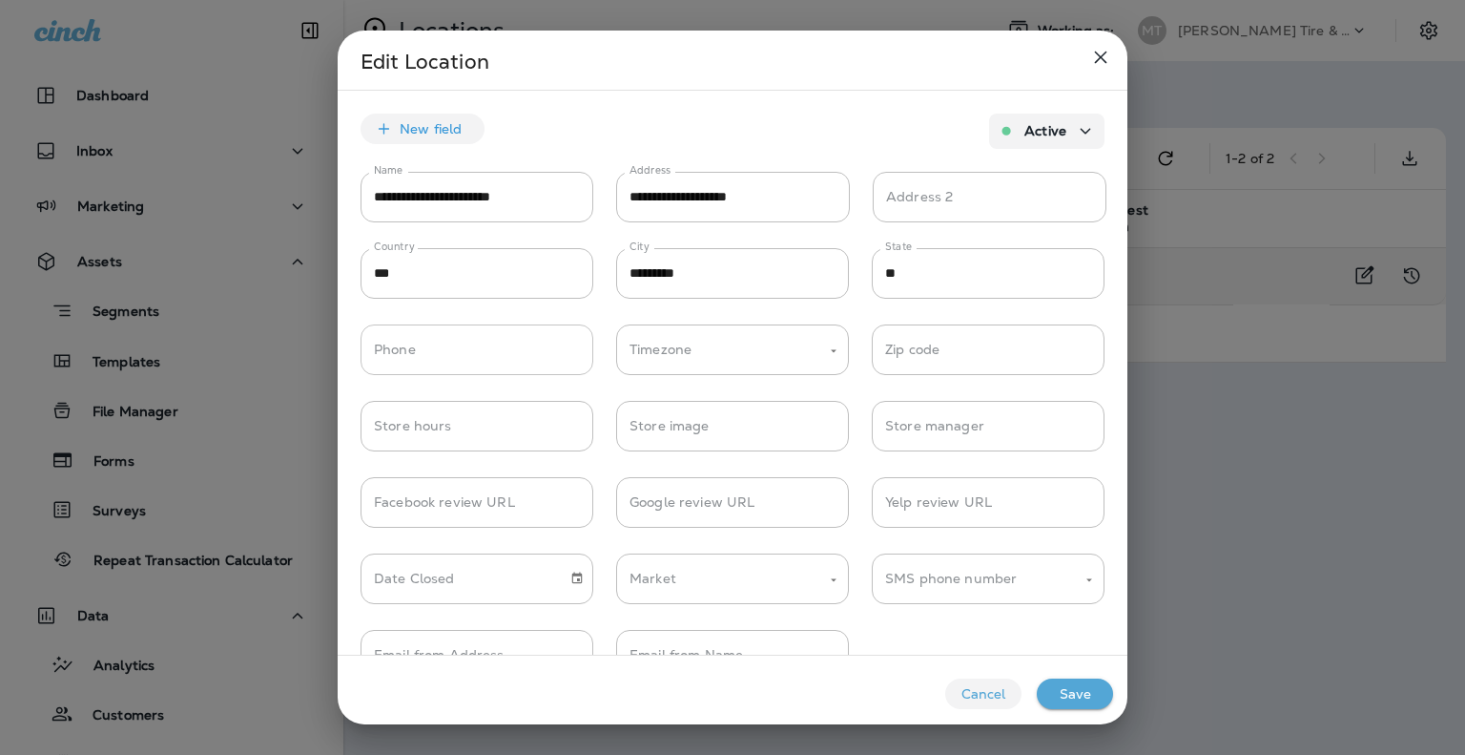
click at [461, 342] on input "Phone" at bounding box center [477, 349] width 233 height 51
type input "**********"
click at [1083, 701] on button "Save" at bounding box center [1075, 693] width 76 height 31
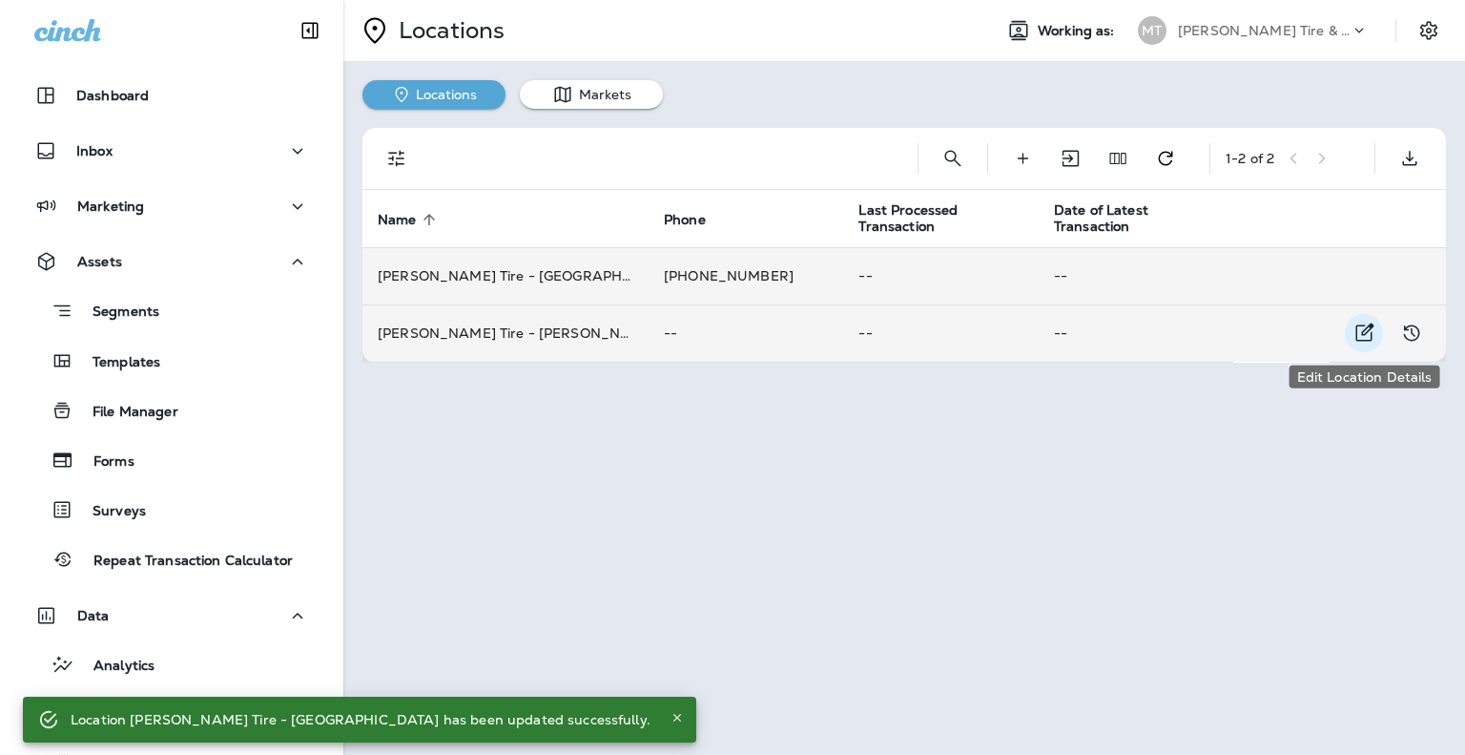
click at [1359, 331] on icon "Edit Location Details" at bounding box center [1364, 332] width 23 height 23
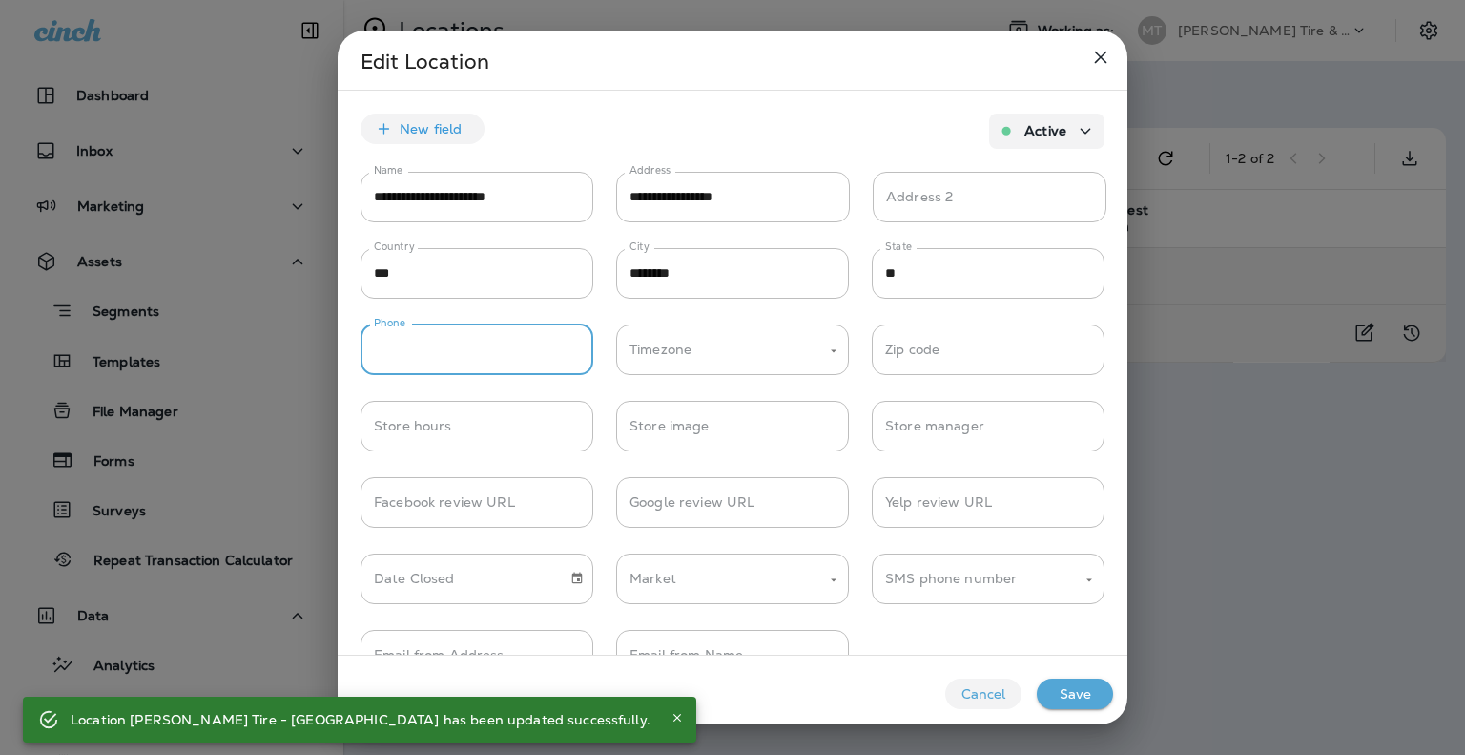
click at [499, 342] on input "Phone" at bounding box center [477, 349] width 233 height 51
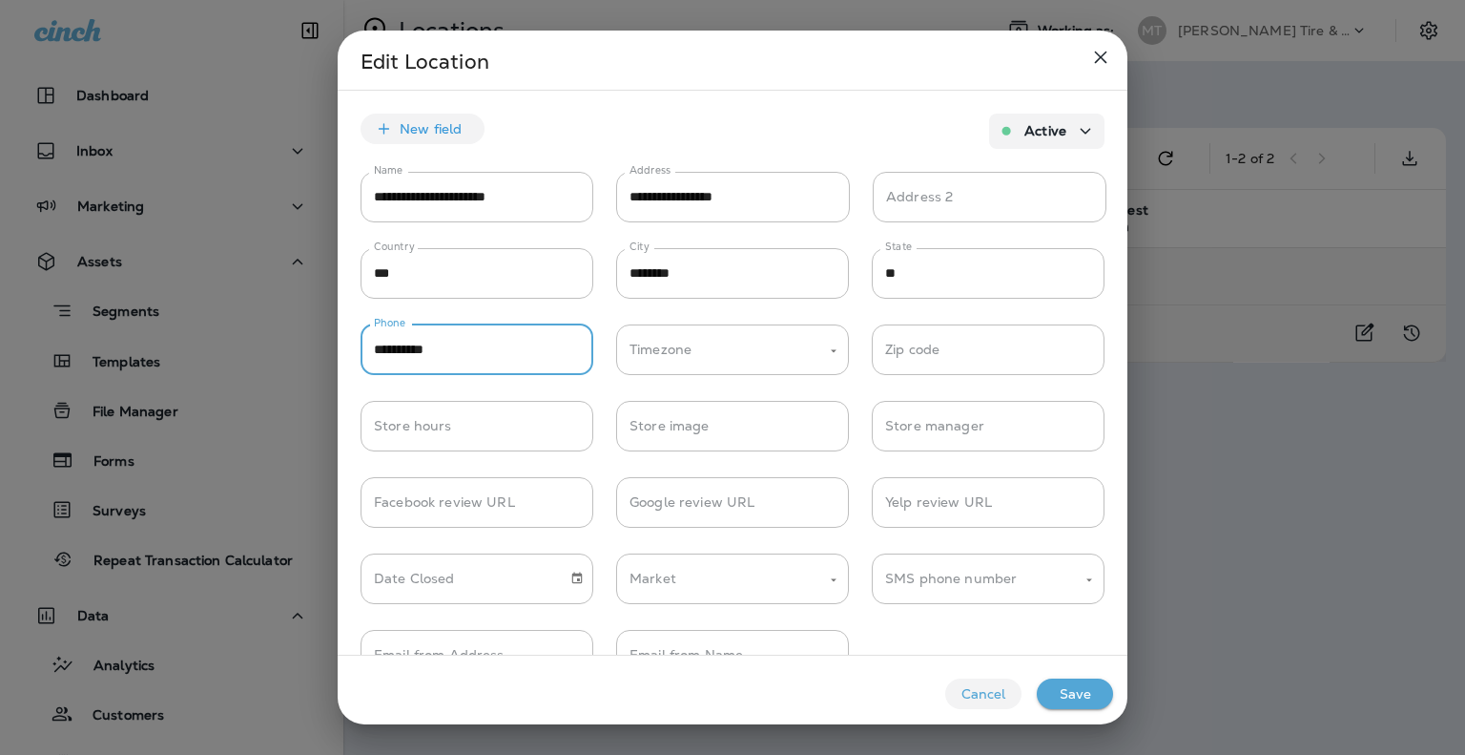
type input "**********"
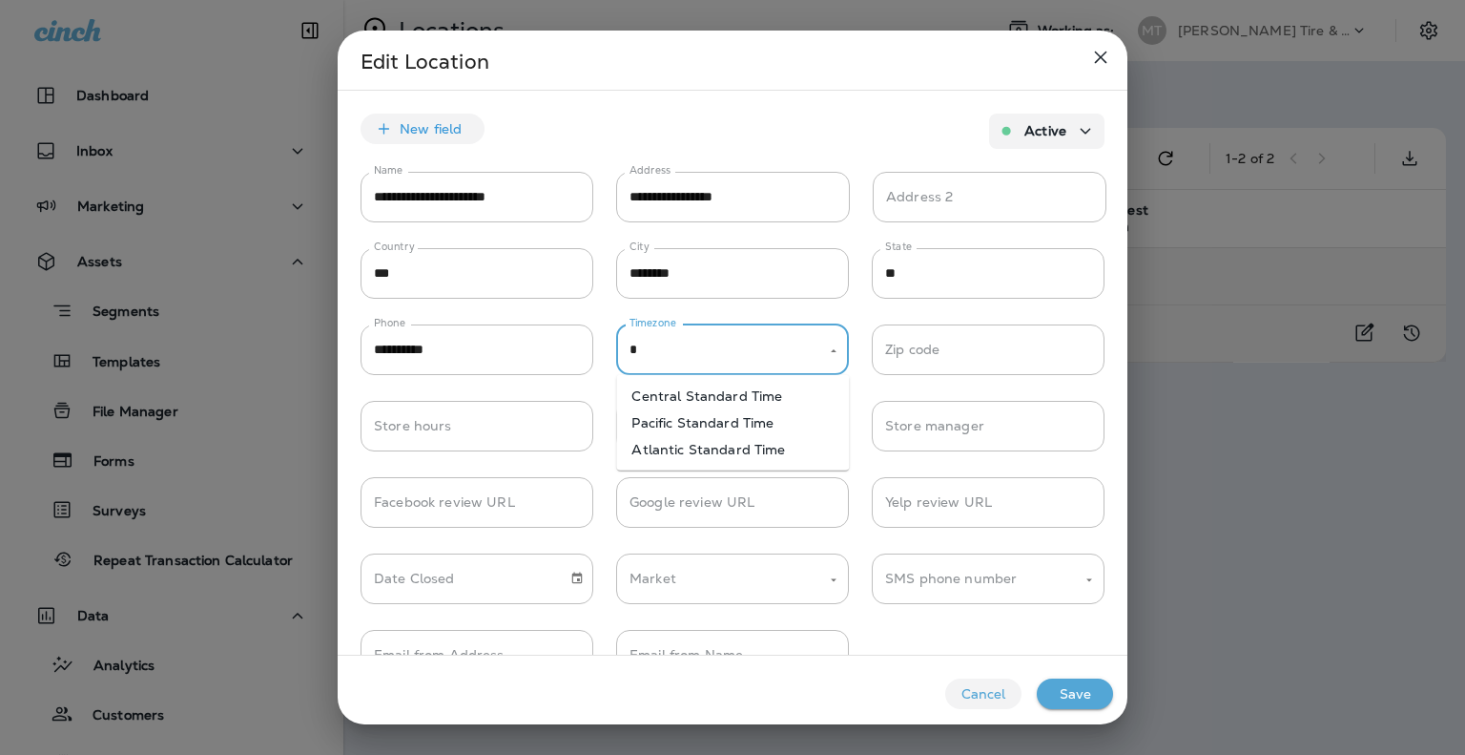
click at [729, 403] on li "Central Standard Time" at bounding box center [732, 396] width 233 height 27
type input "**********"
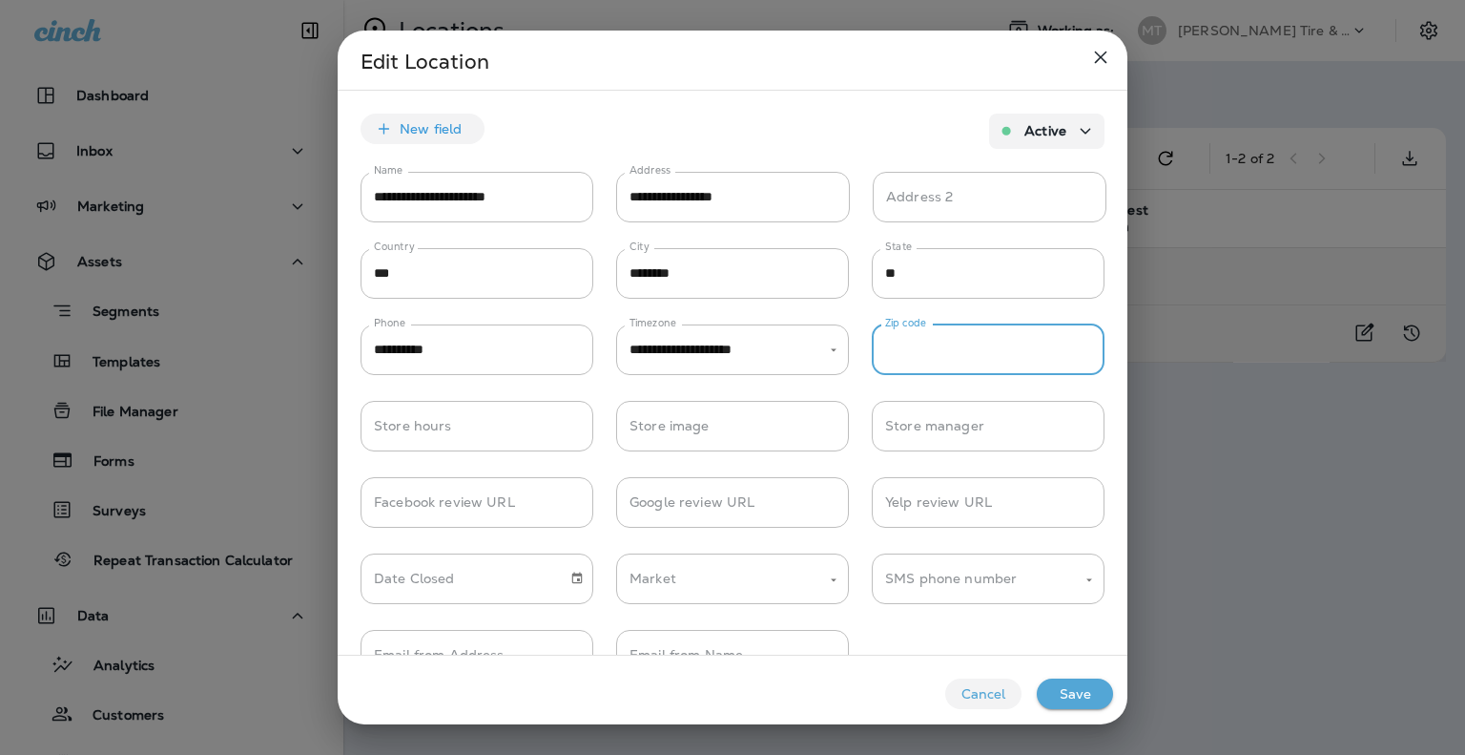
click at [995, 356] on input "Zip code" at bounding box center [988, 349] width 233 height 51
type input "*****"
click at [1089, 690] on button "Save" at bounding box center [1075, 693] width 76 height 31
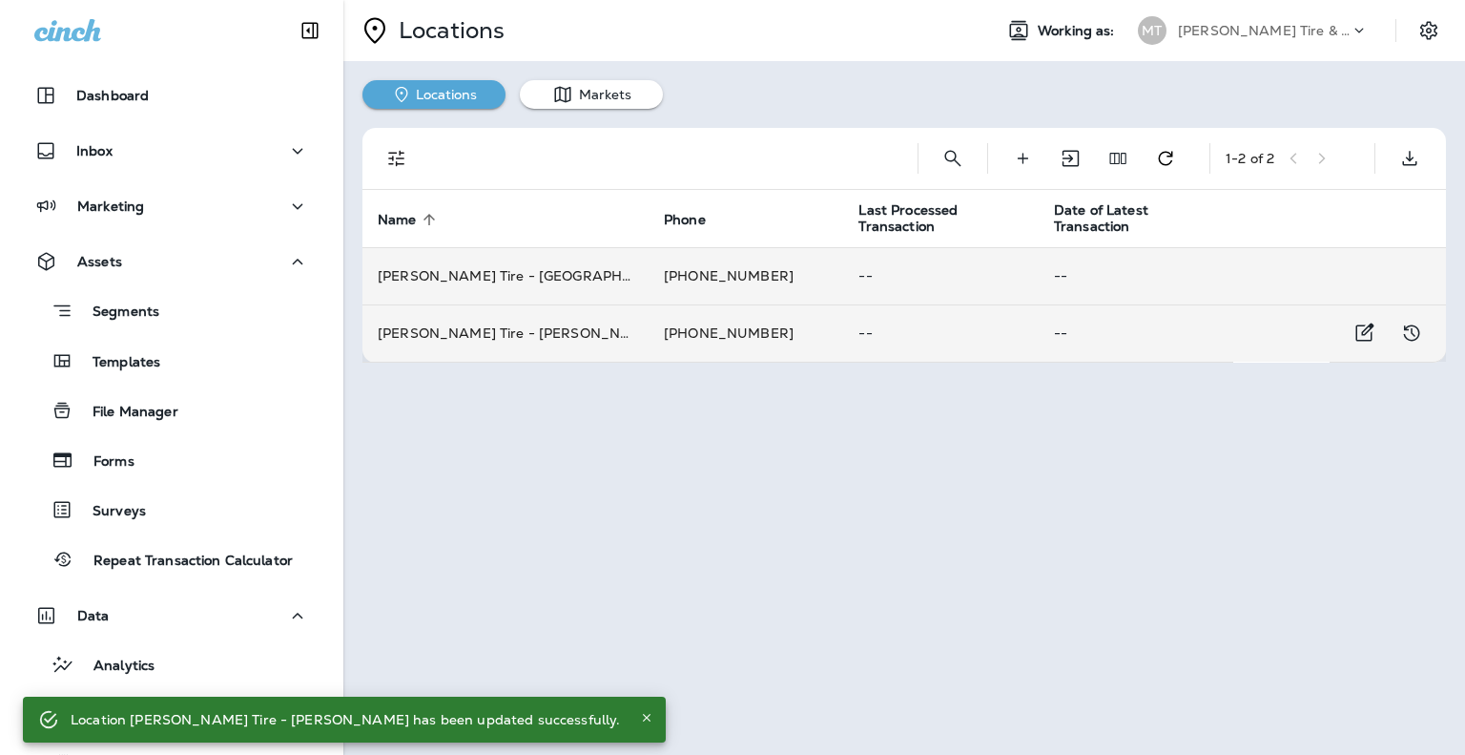
click at [729, 327] on td "+1 (615) 794-1504" at bounding box center [746, 332] width 195 height 57
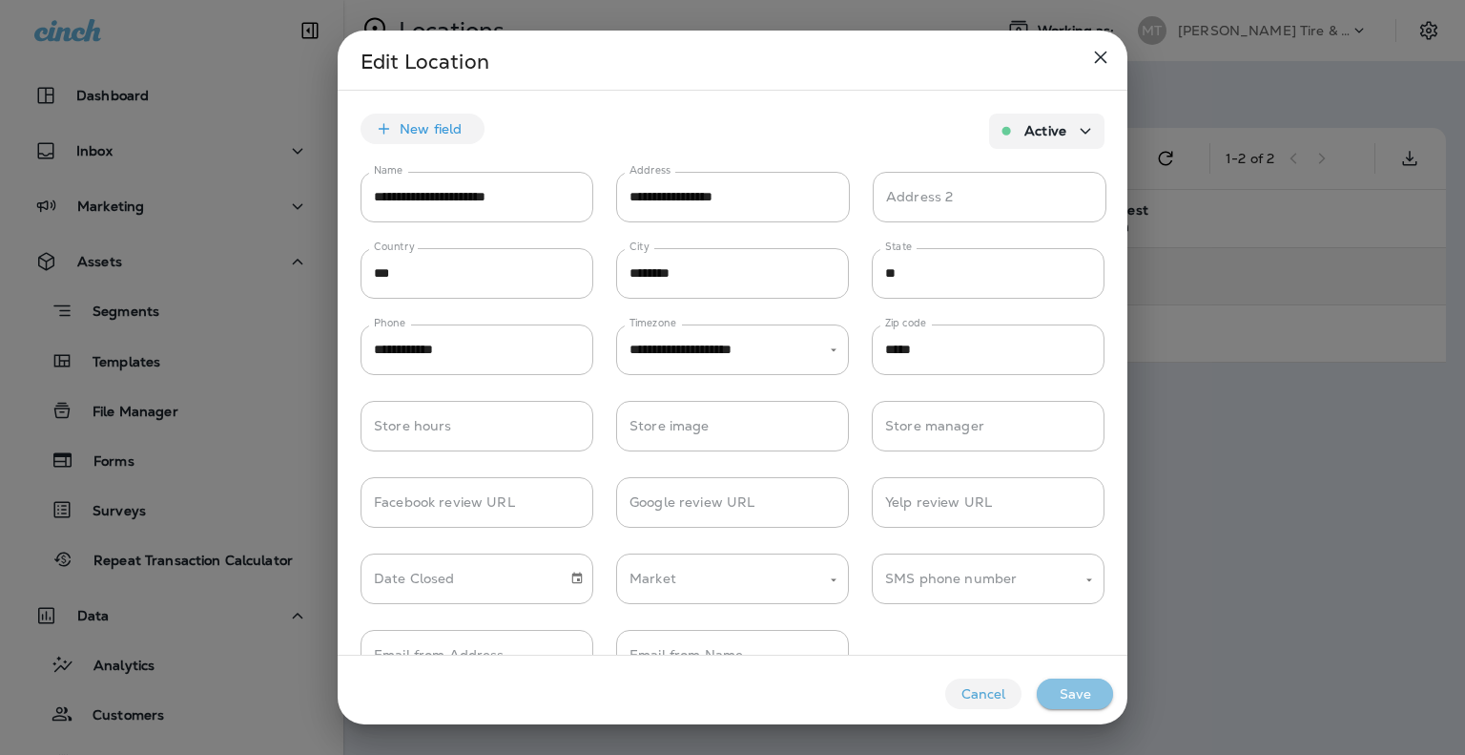
click at [1089, 692] on button "Save" at bounding box center [1075, 693] width 76 height 31
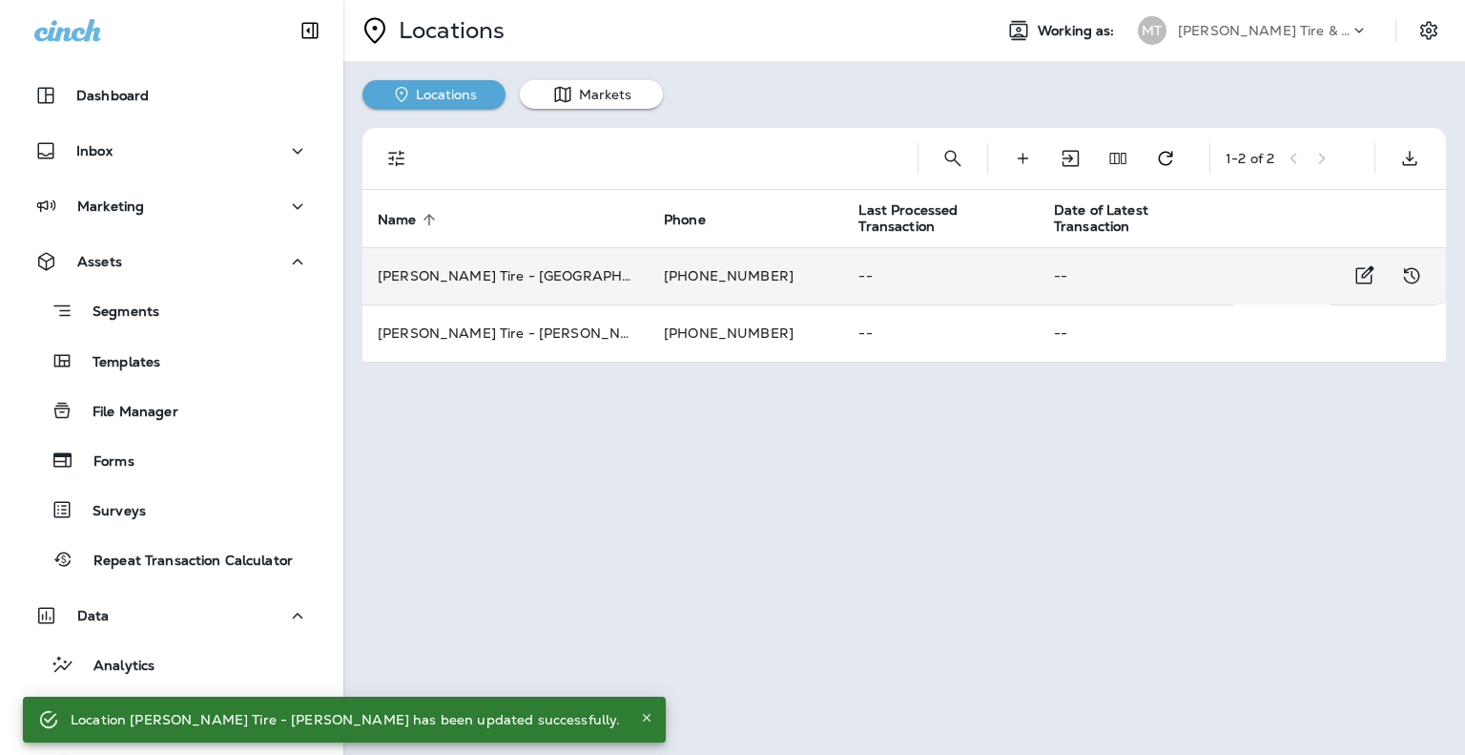
click at [715, 280] on td "+1 (615) 794-1504" at bounding box center [746, 275] width 195 height 57
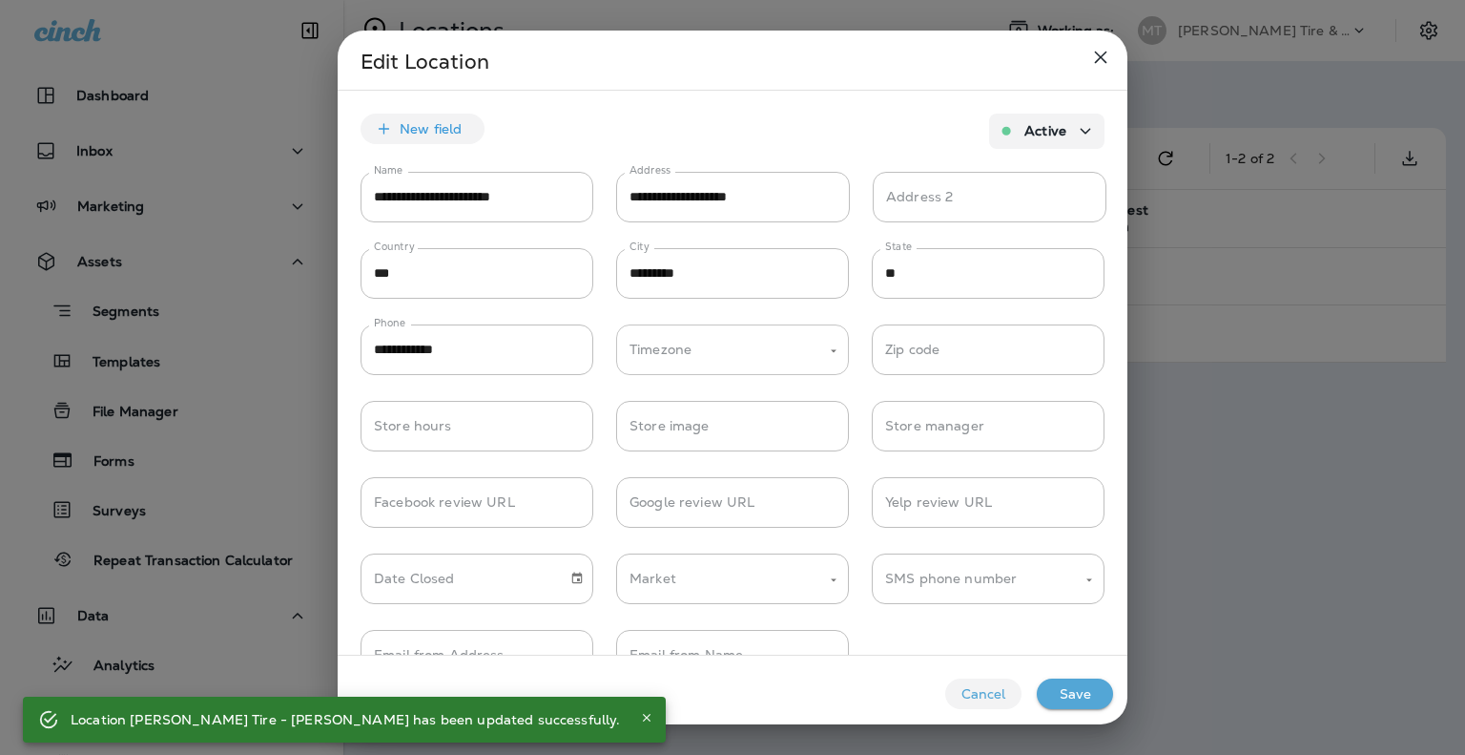
click at [700, 354] on input "Timezone" at bounding box center [718, 349] width 187 height 33
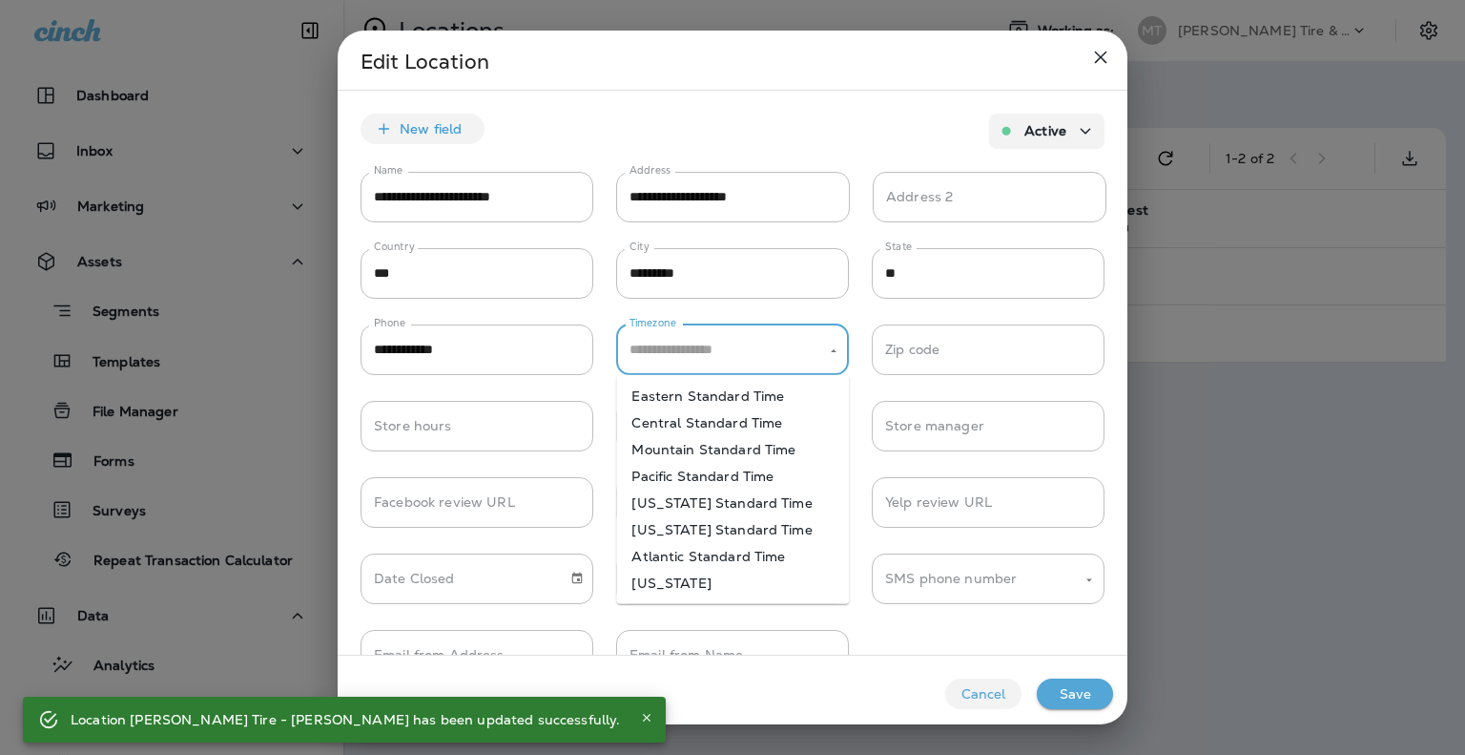
click at [720, 430] on li "Central Standard Time" at bounding box center [732, 422] width 233 height 27
type input "**********"
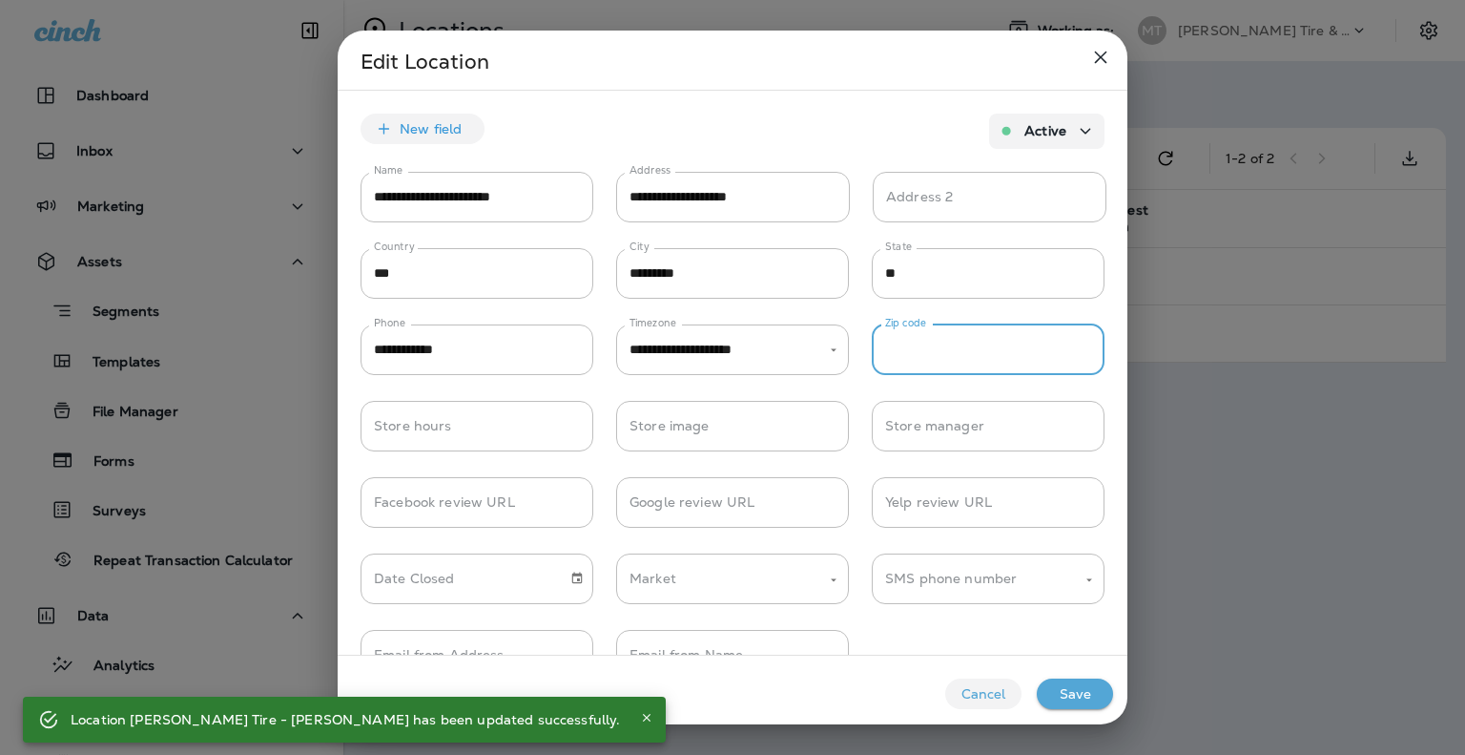
click at [996, 354] on input "Zip code" at bounding box center [988, 349] width 233 height 51
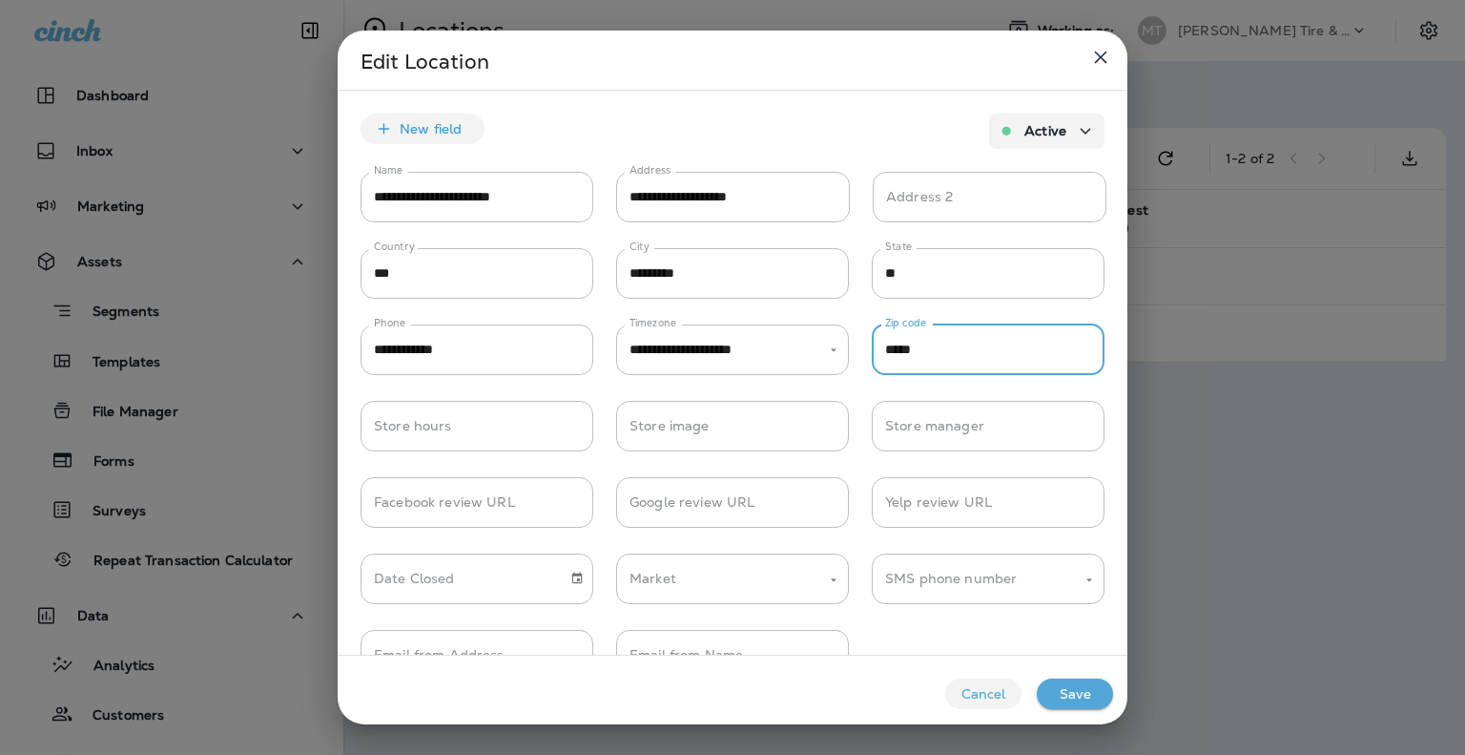
type input "*****"
click at [1085, 700] on button "Save" at bounding box center [1075, 693] width 76 height 31
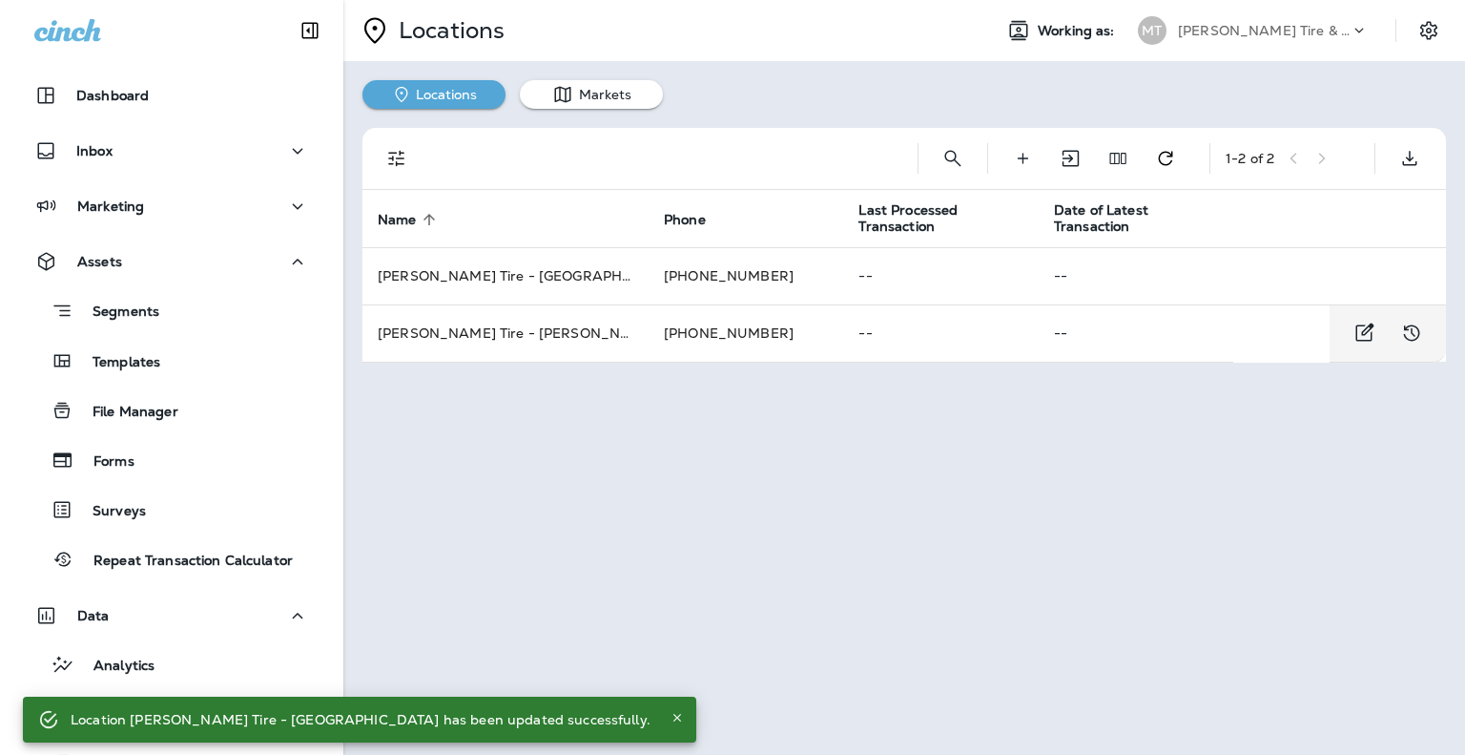
click at [977, 416] on div "Locations Working as: MT Moody's Tire & Auto Locations Markets 1 - 2 of 2 Name …" at bounding box center [904, 377] width 1122 height 755
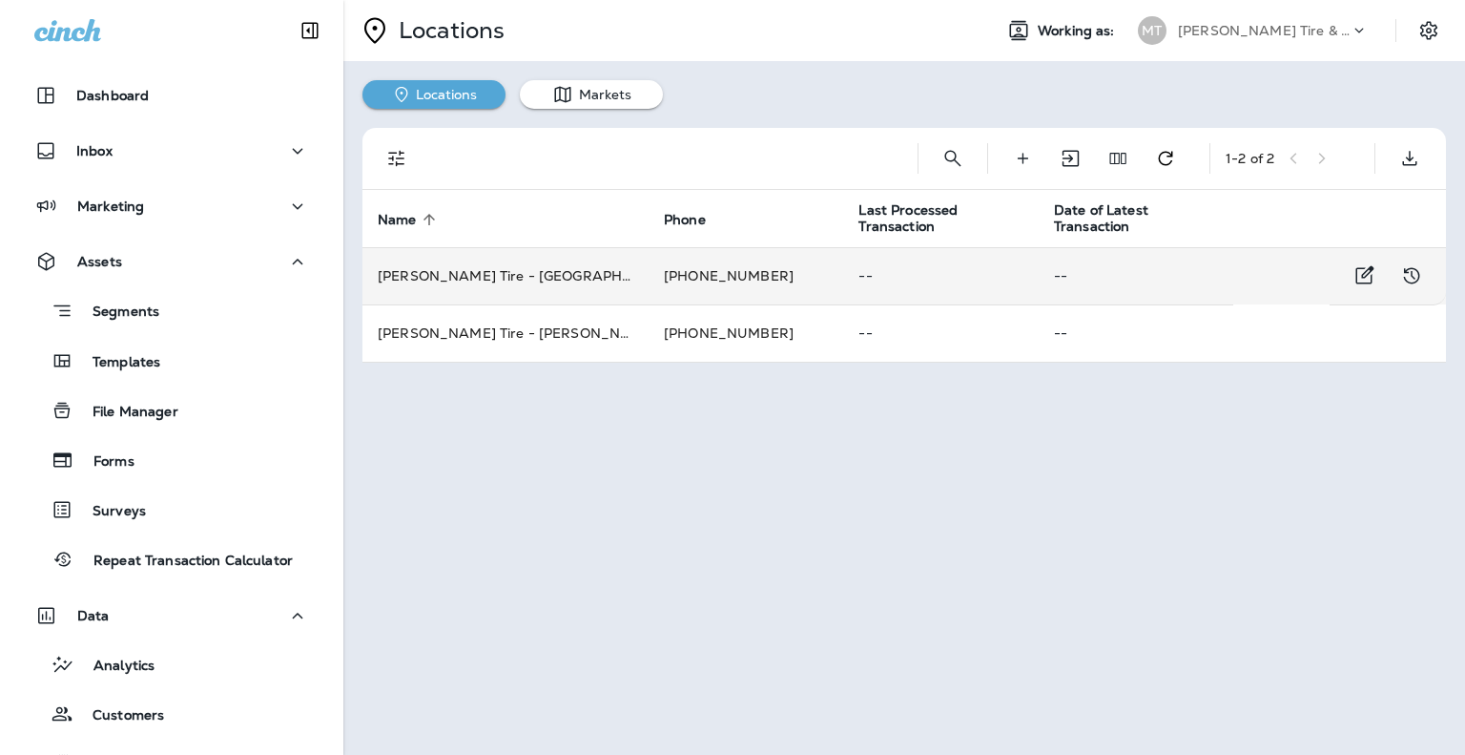
click at [679, 268] on td "+1 (615) 794-1504" at bounding box center [746, 275] width 195 height 57
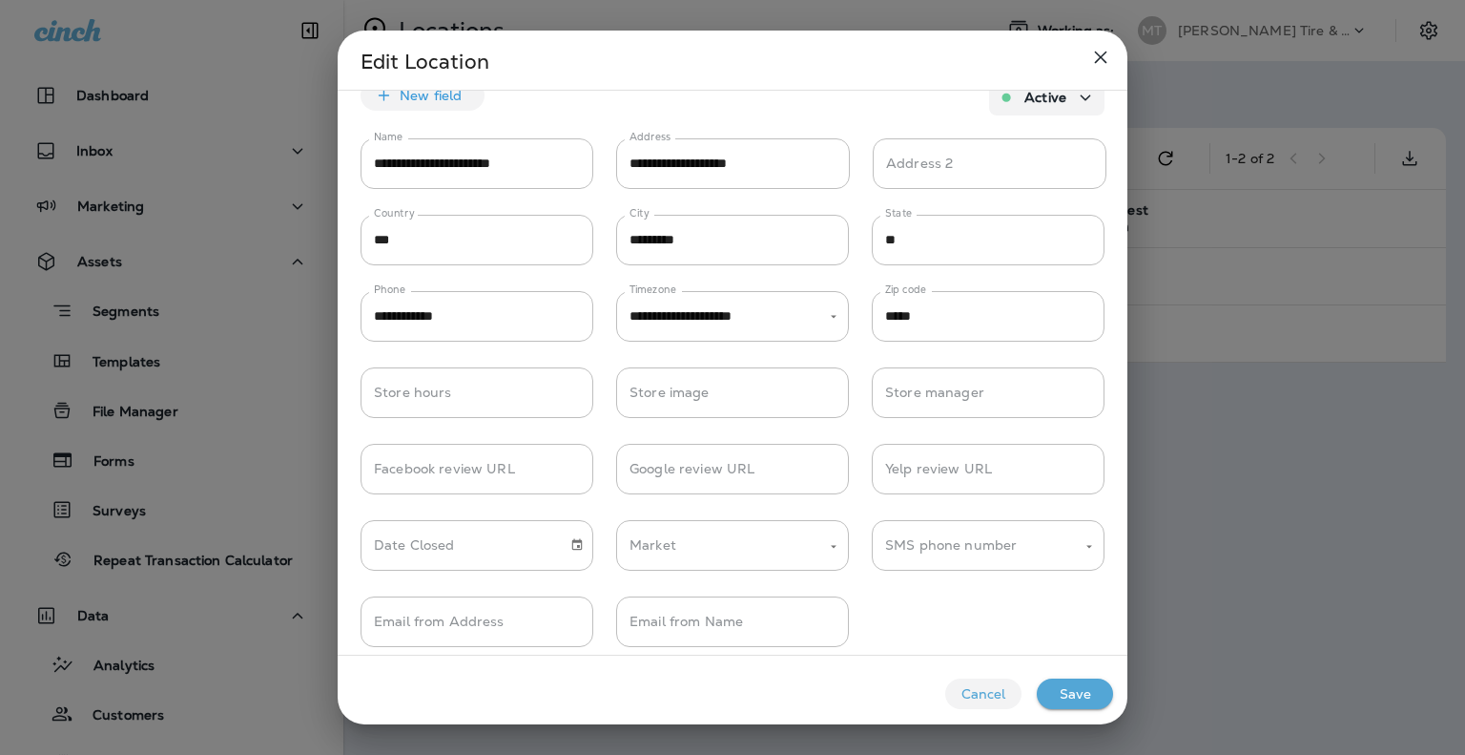
scroll to position [50, 0]
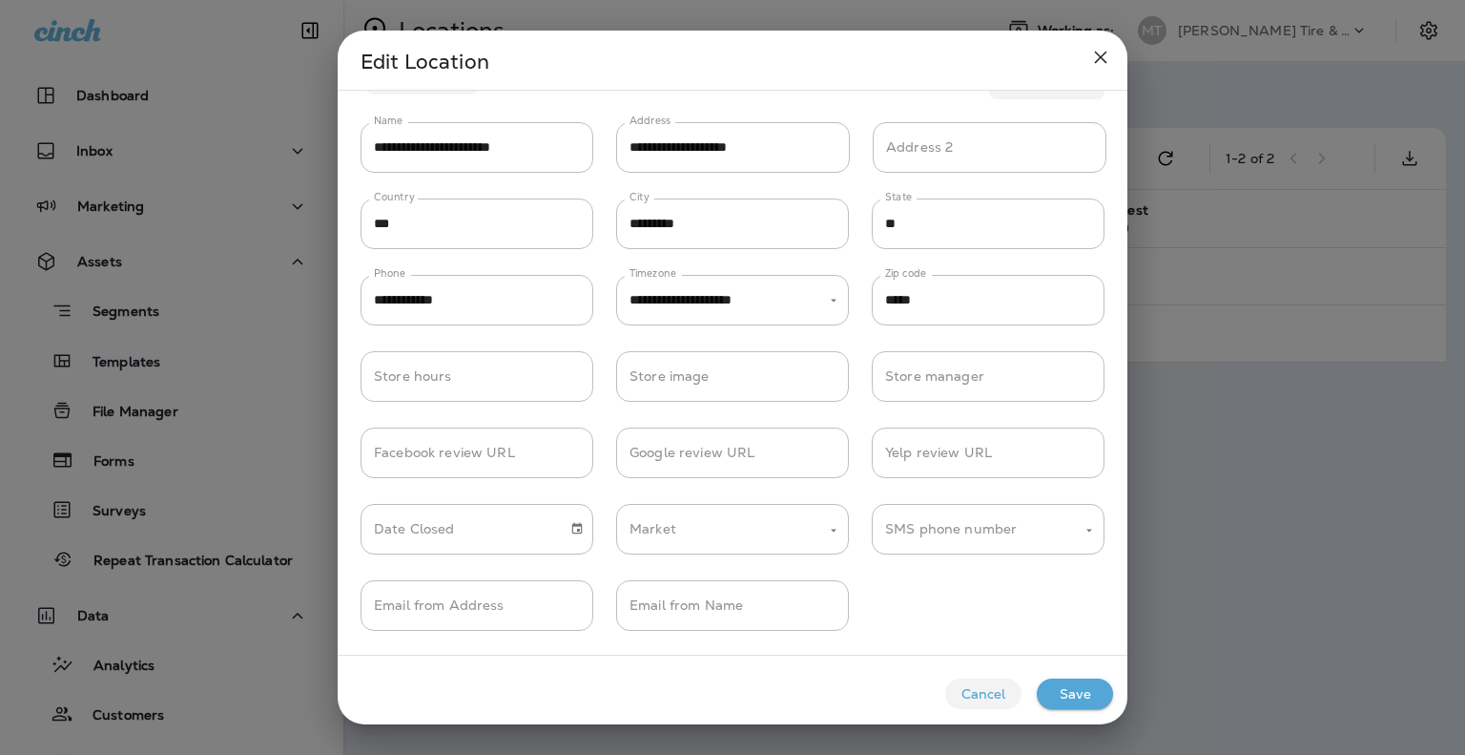
click at [1072, 700] on button "Save" at bounding box center [1075, 693] width 76 height 31
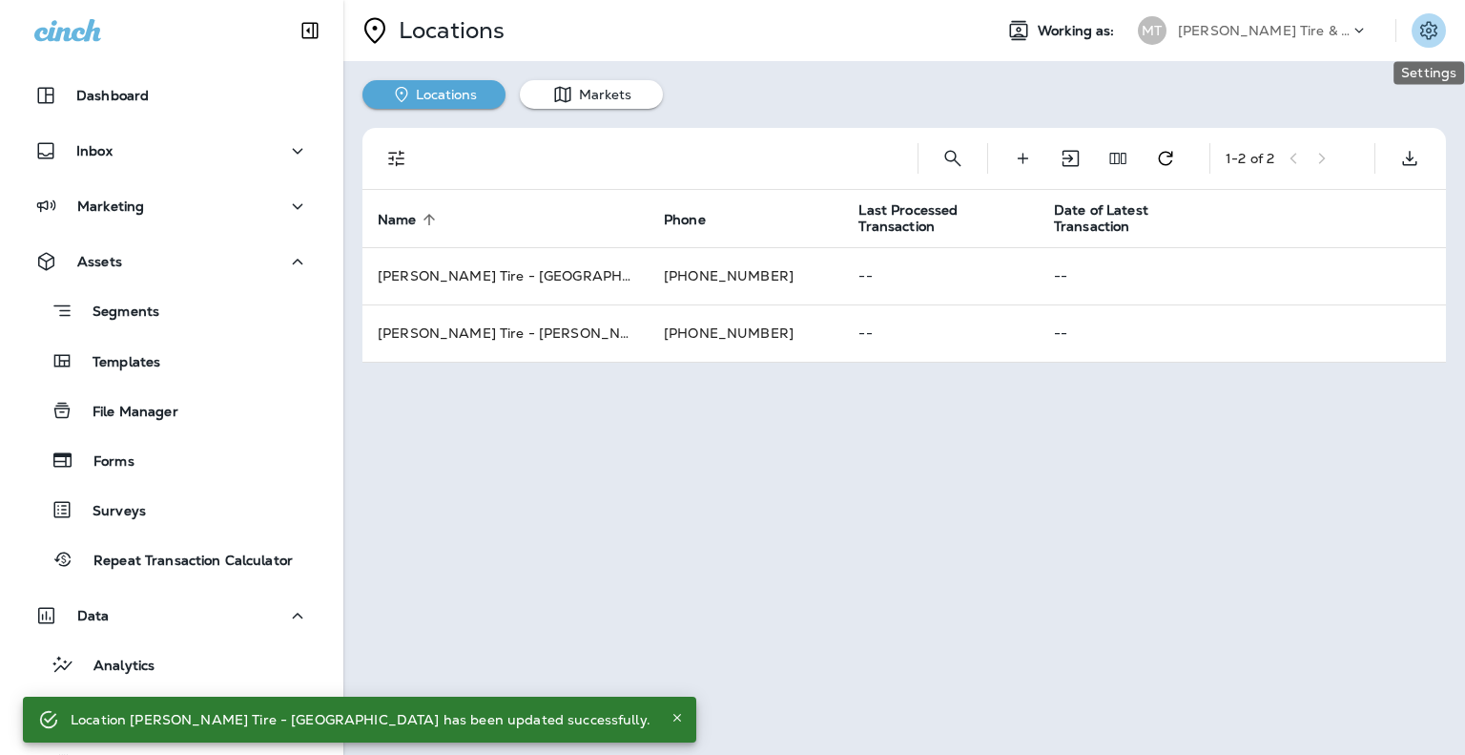
click at [1434, 21] on icon "Settings" at bounding box center [1429, 30] width 23 height 23
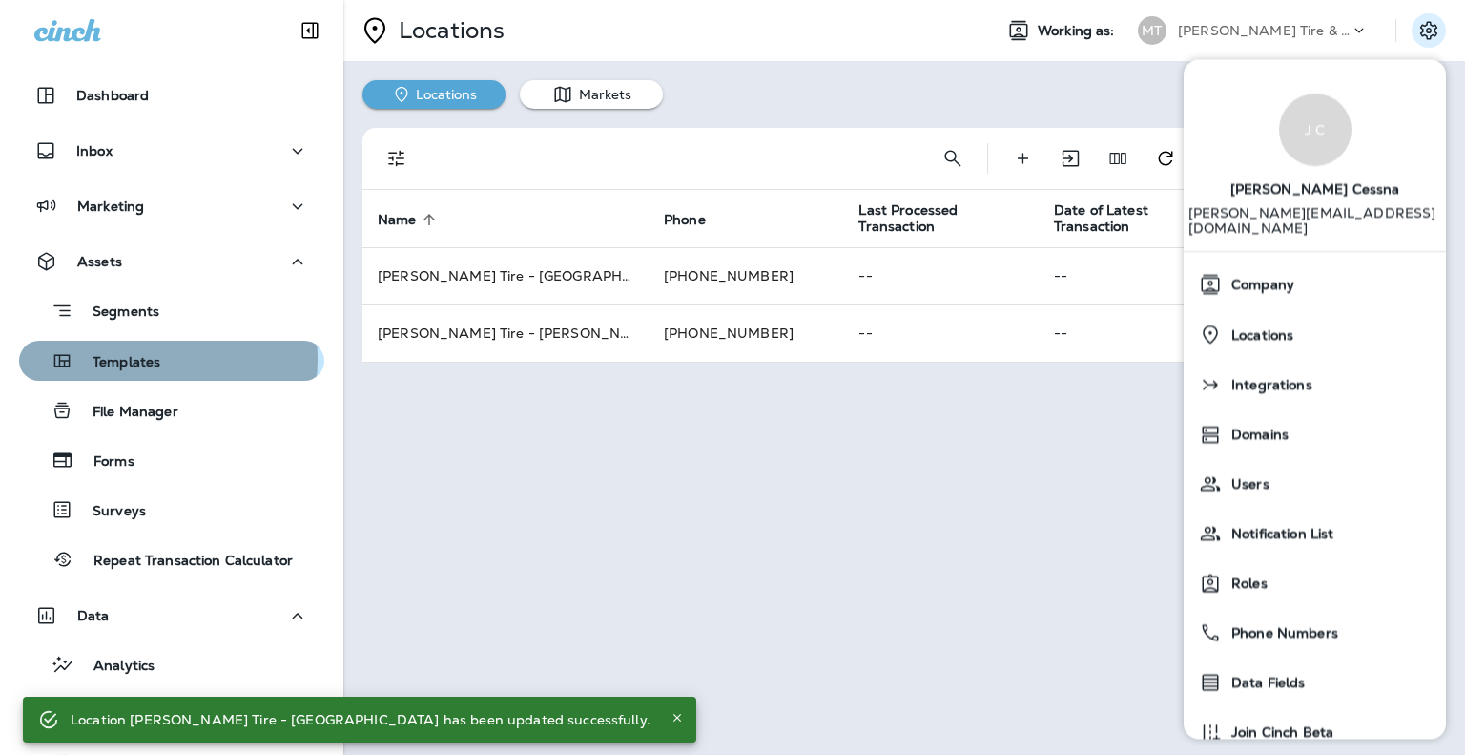
click at [134, 359] on p "Templates" at bounding box center [116, 363] width 87 height 18
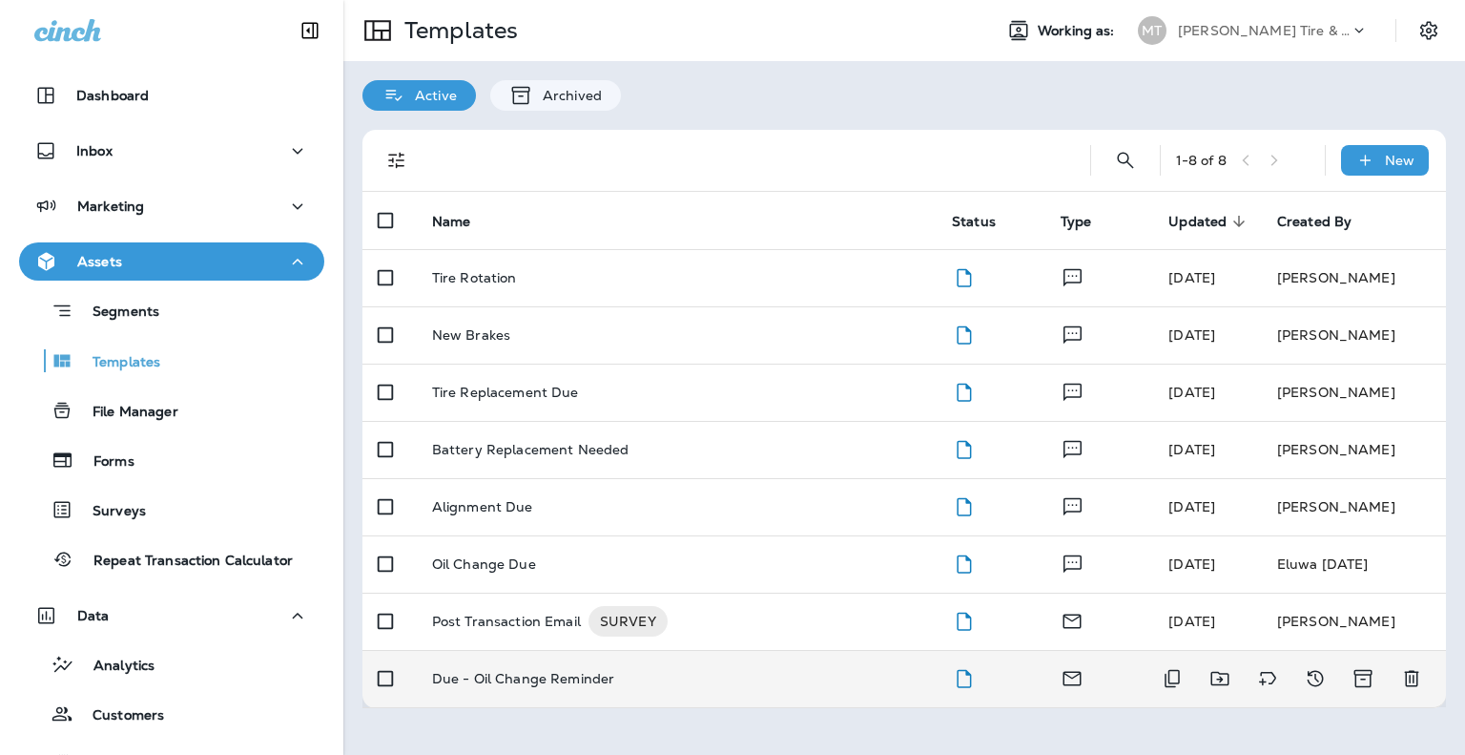
click at [586, 673] on p "Due - Oil Change Reminder" at bounding box center [523, 678] width 183 height 15
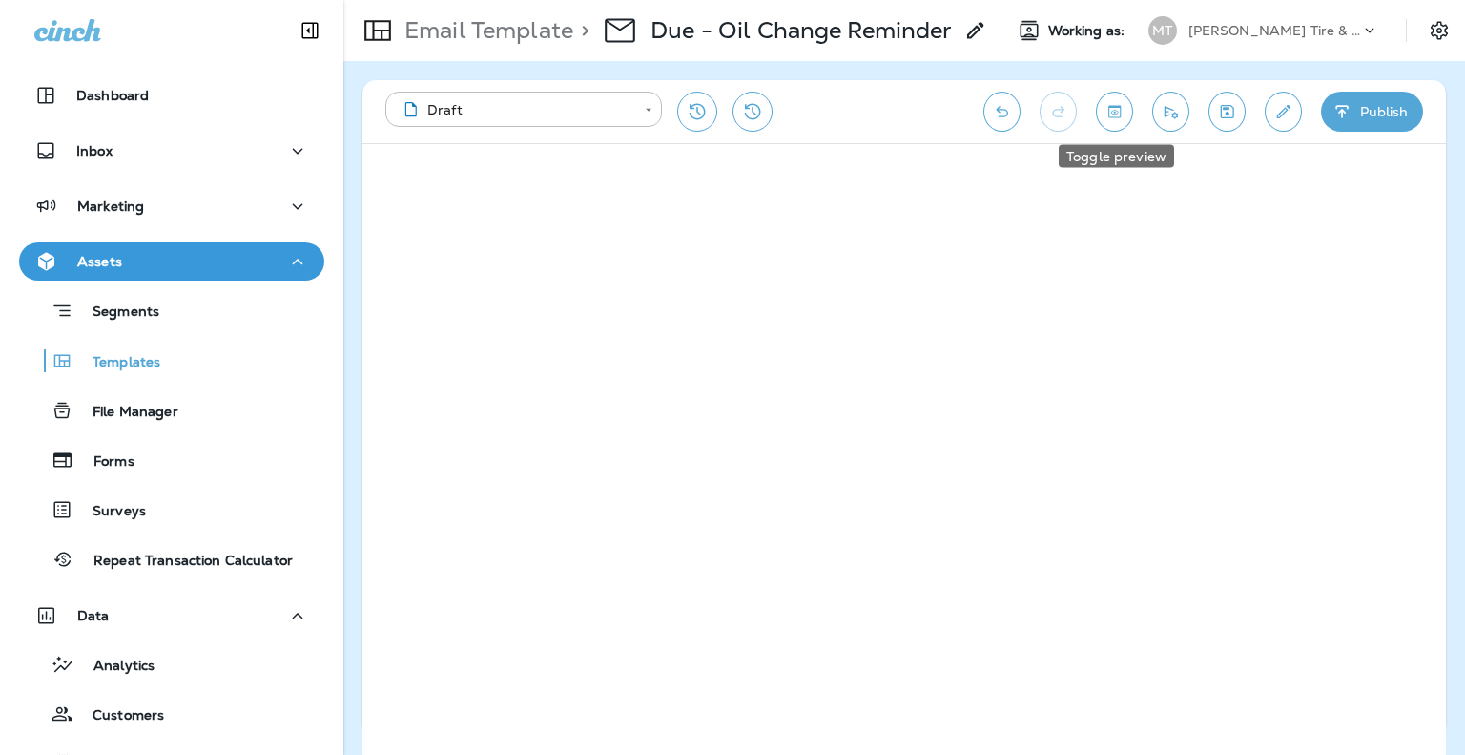
click at [1122, 108] on icon "Toggle preview" at bounding box center [1115, 111] width 20 height 19
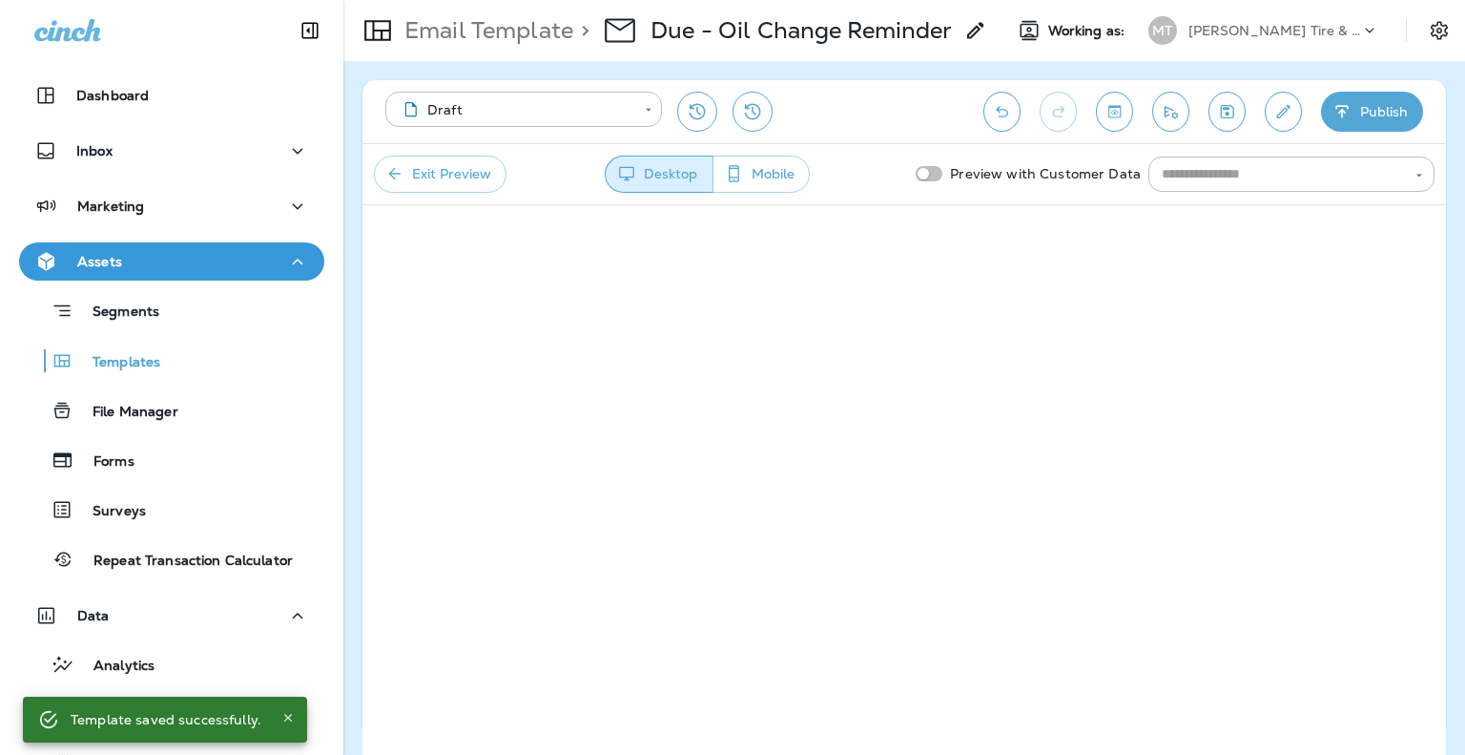
click at [762, 169] on button "Mobile" at bounding box center [761, 174] width 97 height 37
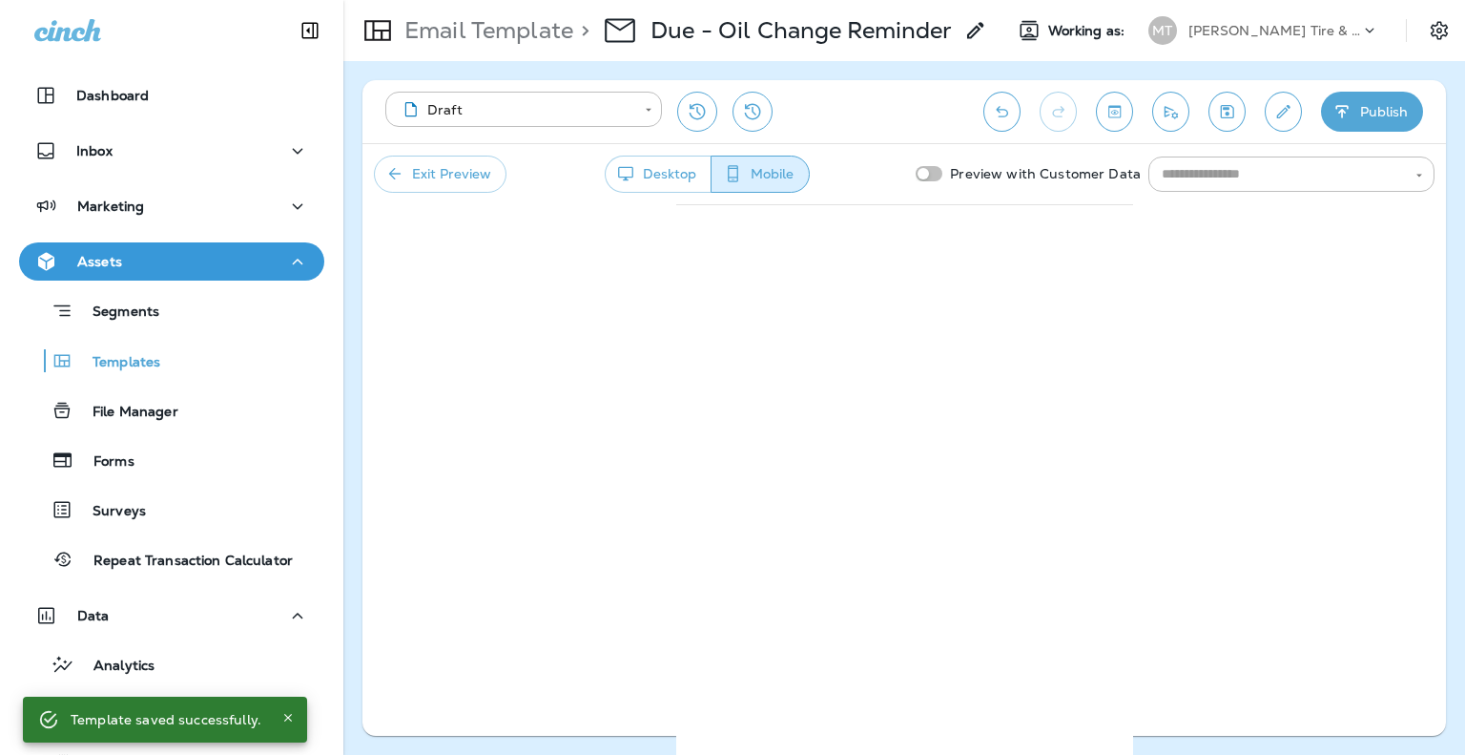
click at [434, 170] on button "Exit Preview" at bounding box center [440, 174] width 133 height 37
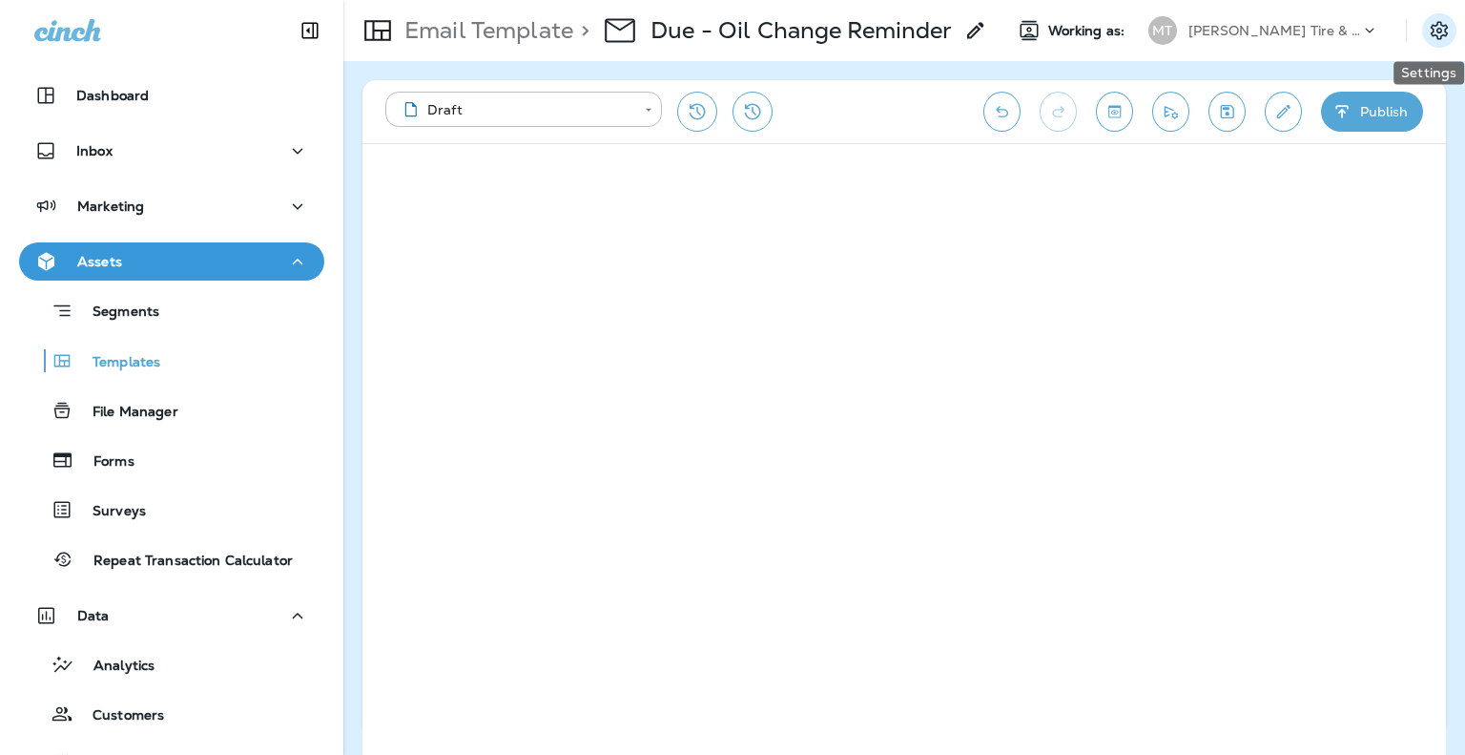
click at [1439, 21] on icon "Settings" at bounding box center [1439, 30] width 23 height 23
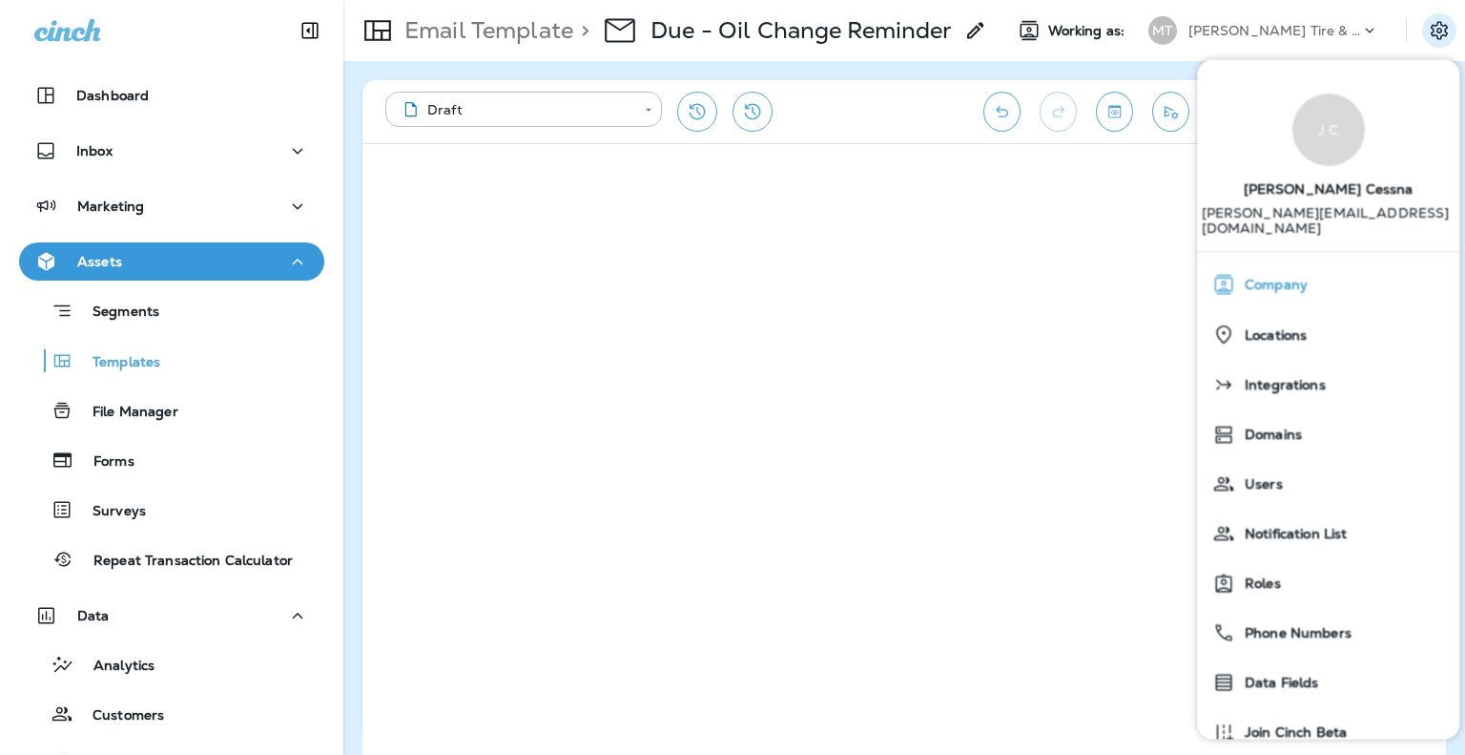
click at [1309, 265] on div "Company" at bounding box center [1328, 284] width 247 height 38
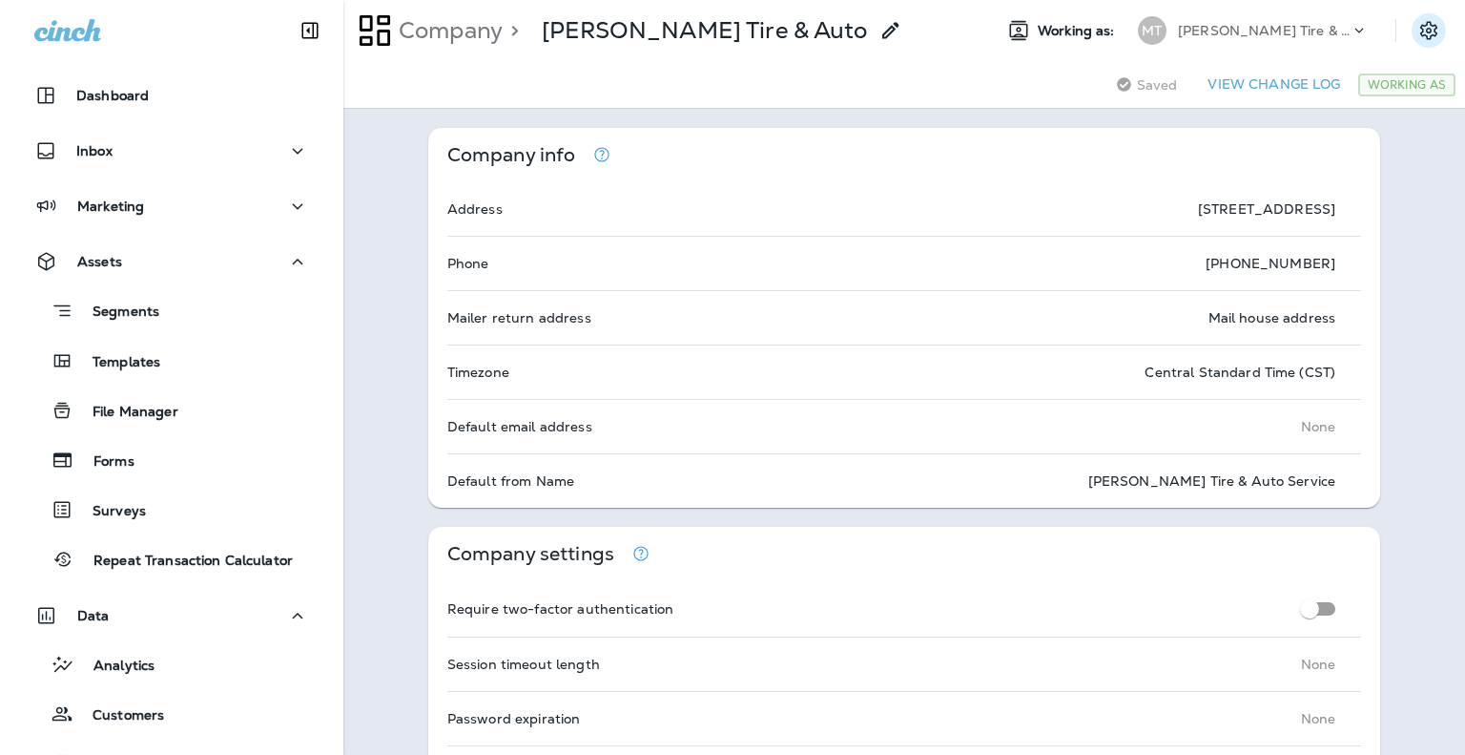
click at [1418, 33] on icon "Settings" at bounding box center [1429, 30] width 23 height 23
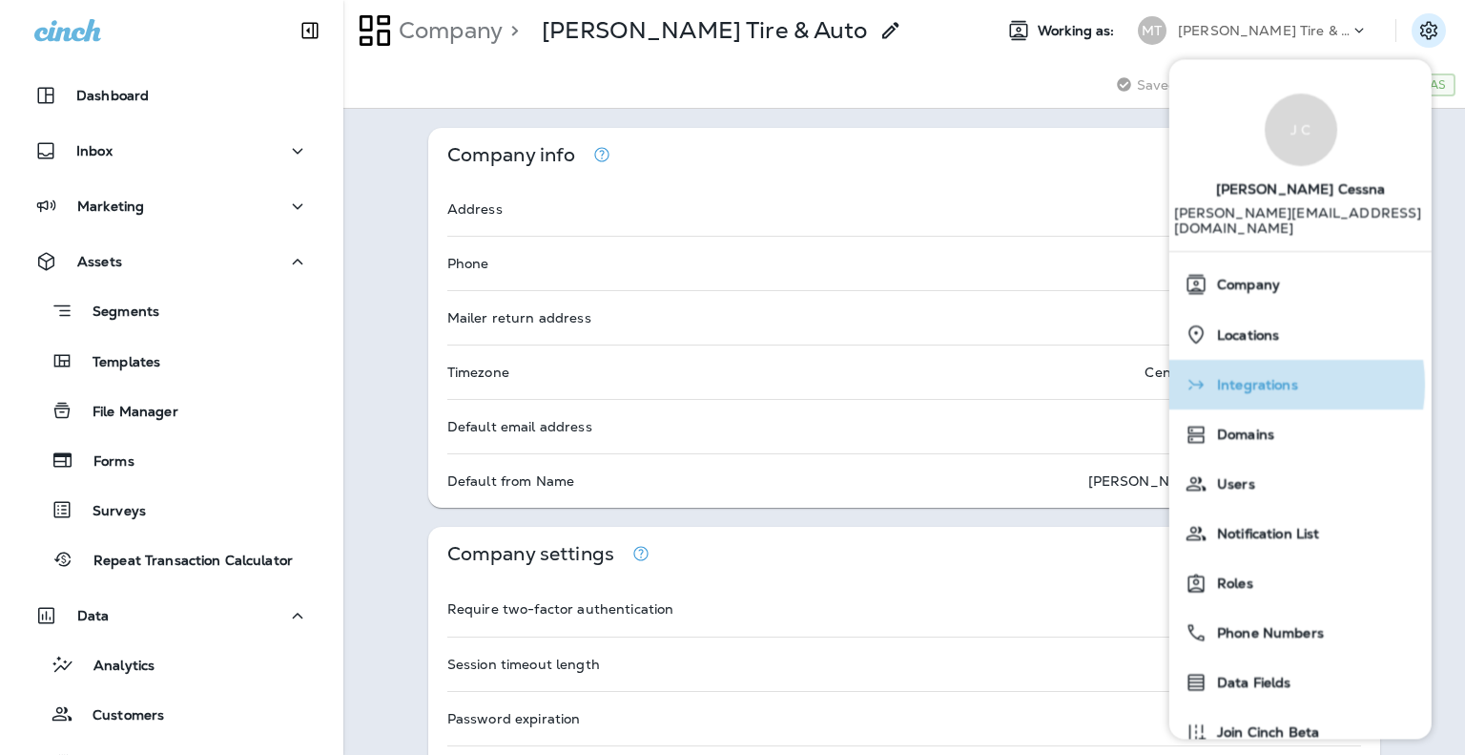
click at [1256, 378] on span "Integrations" at bounding box center [1253, 386] width 91 height 16
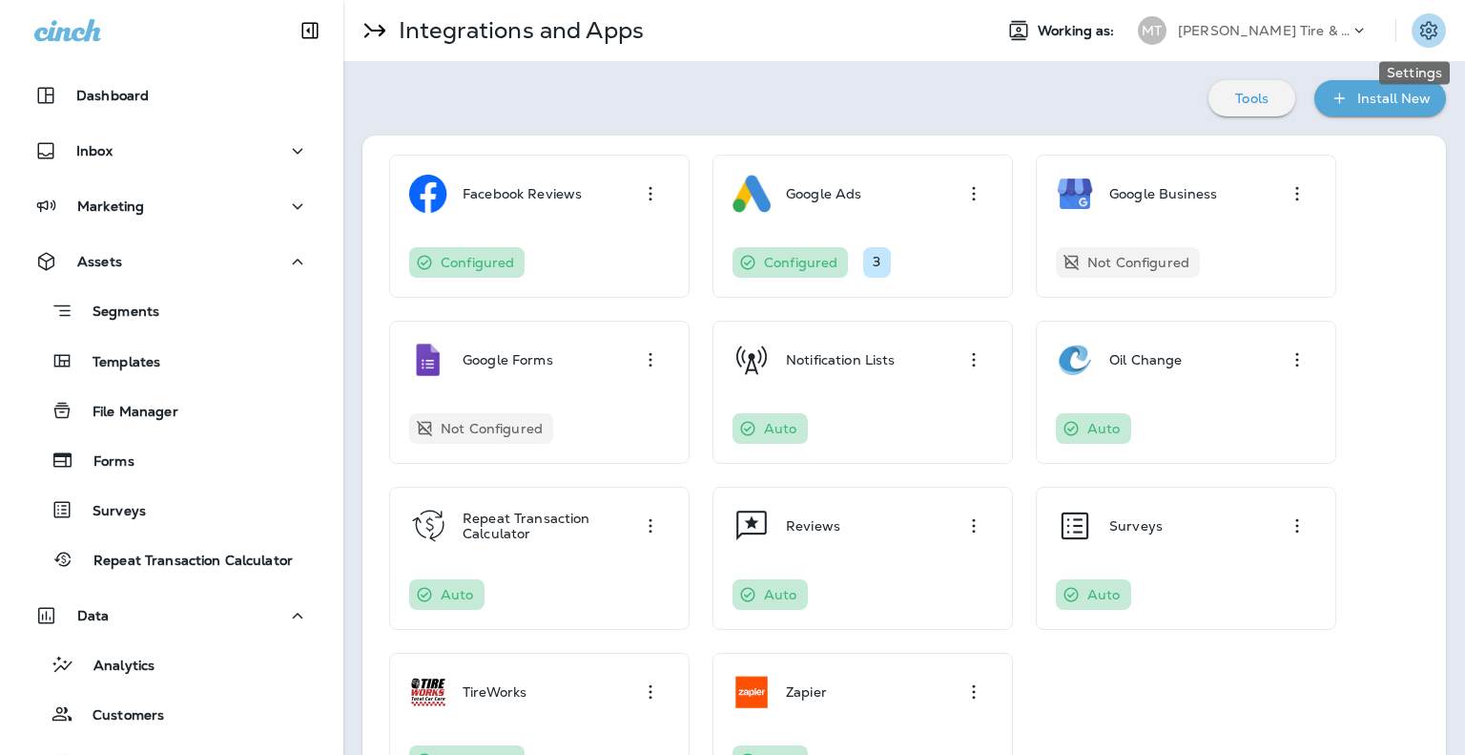
click at [1418, 38] on icon "Settings" at bounding box center [1429, 30] width 23 height 23
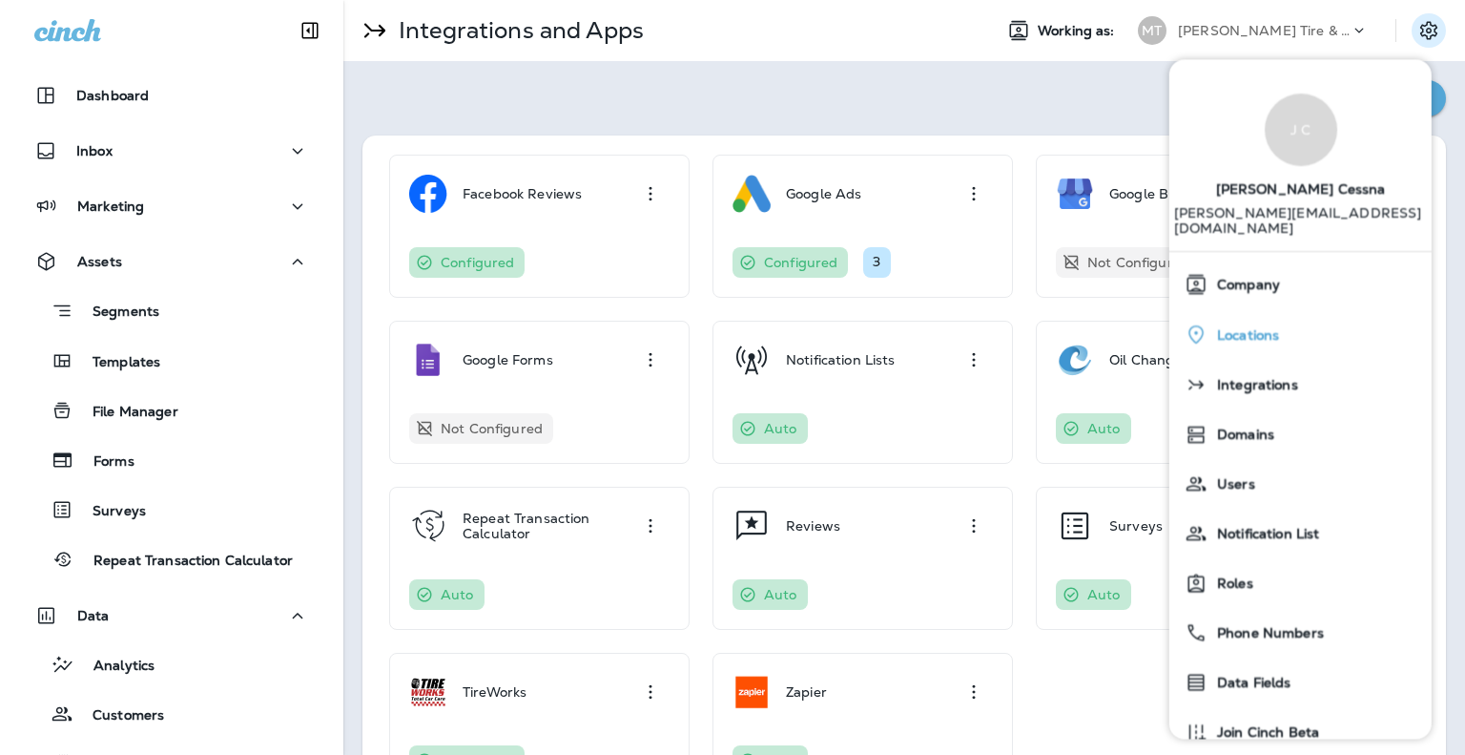
click at [1248, 327] on span "Locations" at bounding box center [1244, 335] width 72 height 16
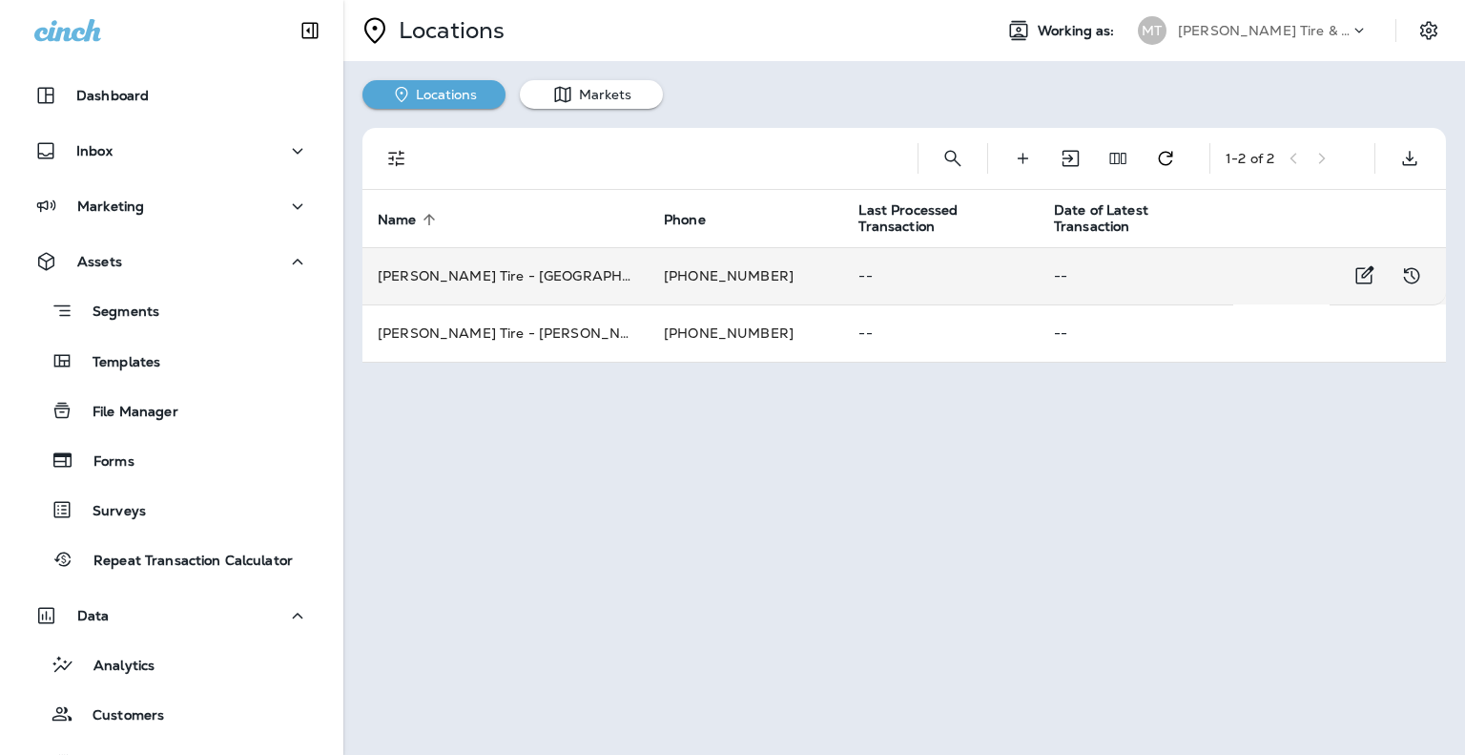
click at [454, 274] on td "Moody's Tire - Brentwood" at bounding box center [506, 275] width 286 height 57
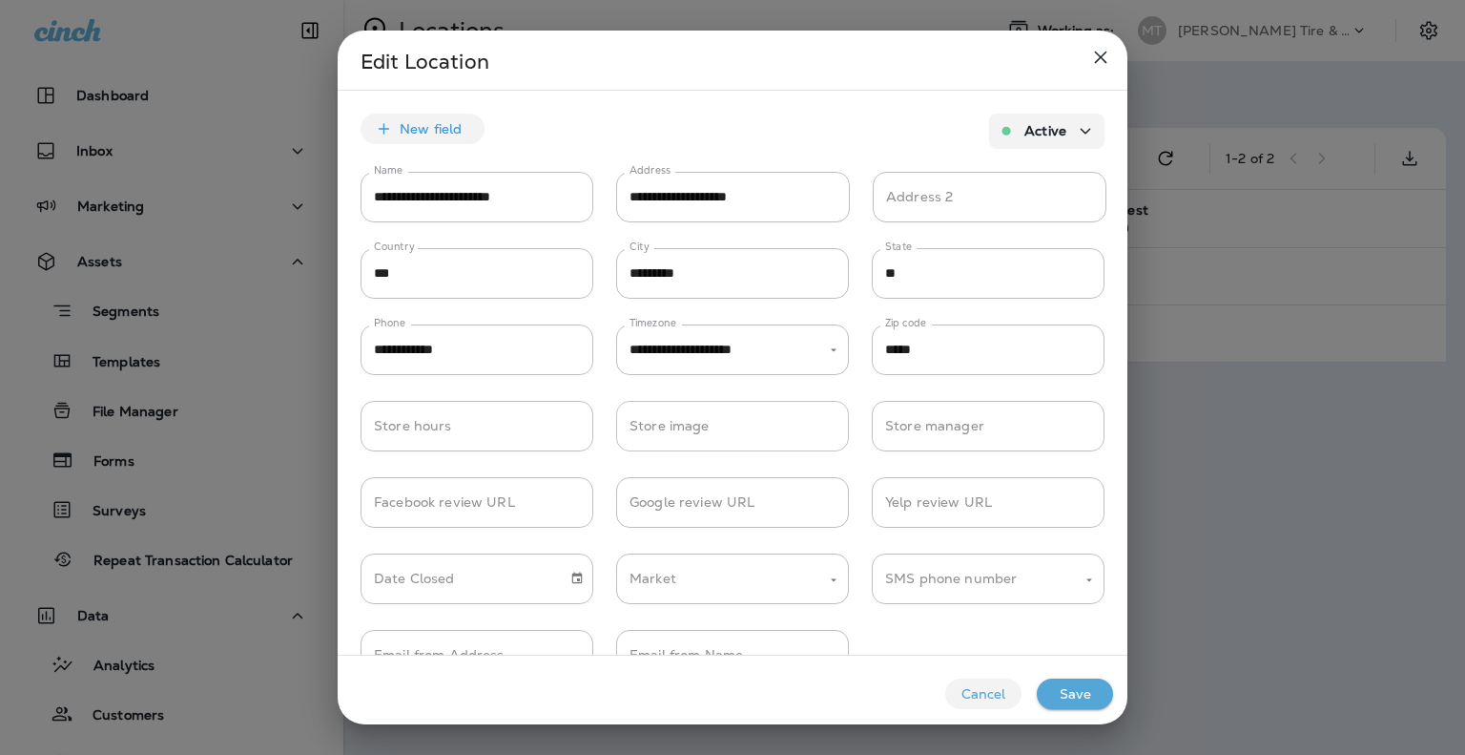
click at [720, 431] on input "Store image" at bounding box center [732, 426] width 233 height 51
paste input "**********"
type input "**********"
click at [1084, 703] on button "Save" at bounding box center [1075, 693] width 76 height 31
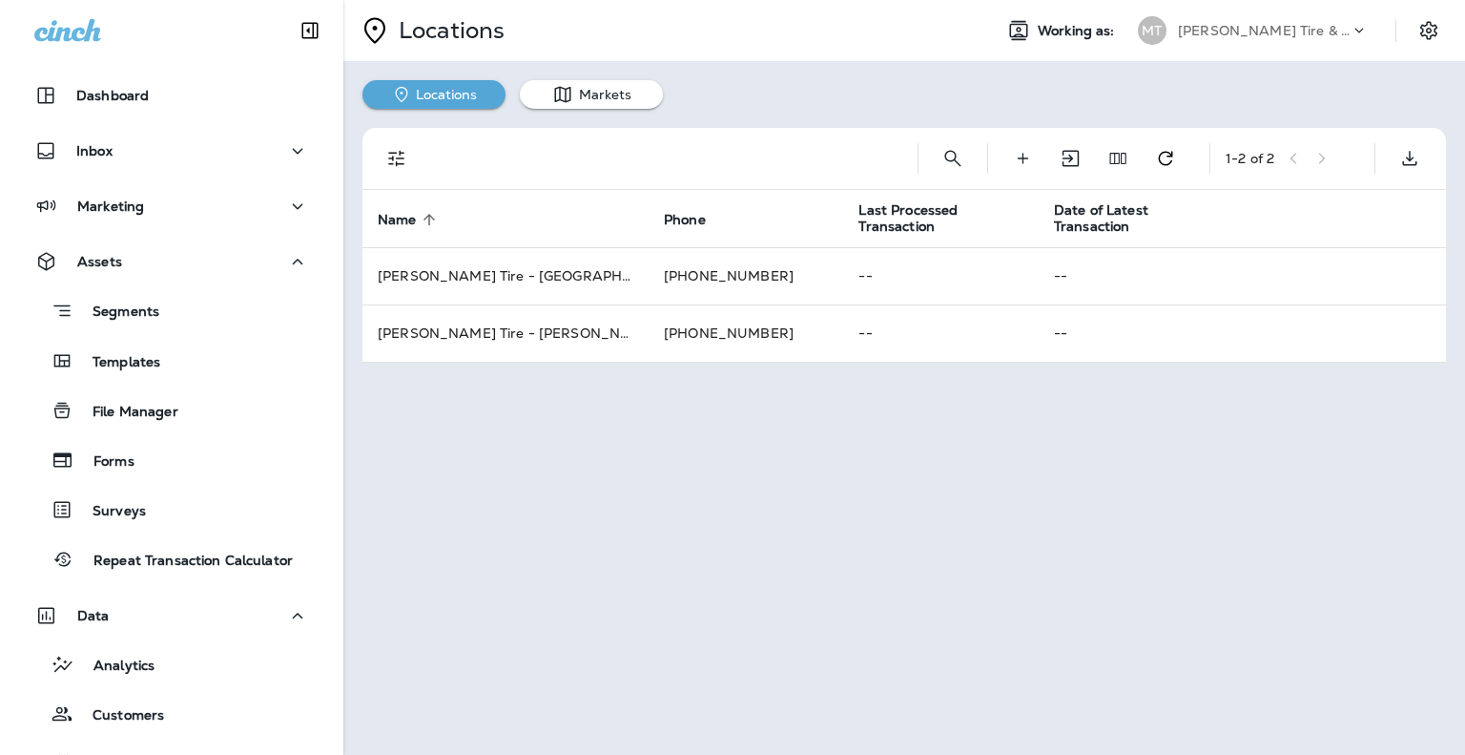
scroll to position [0, 0]
click at [1123, 157] on icon "Edit Fields" at bounding box center [1118, 158] width 19 height 19
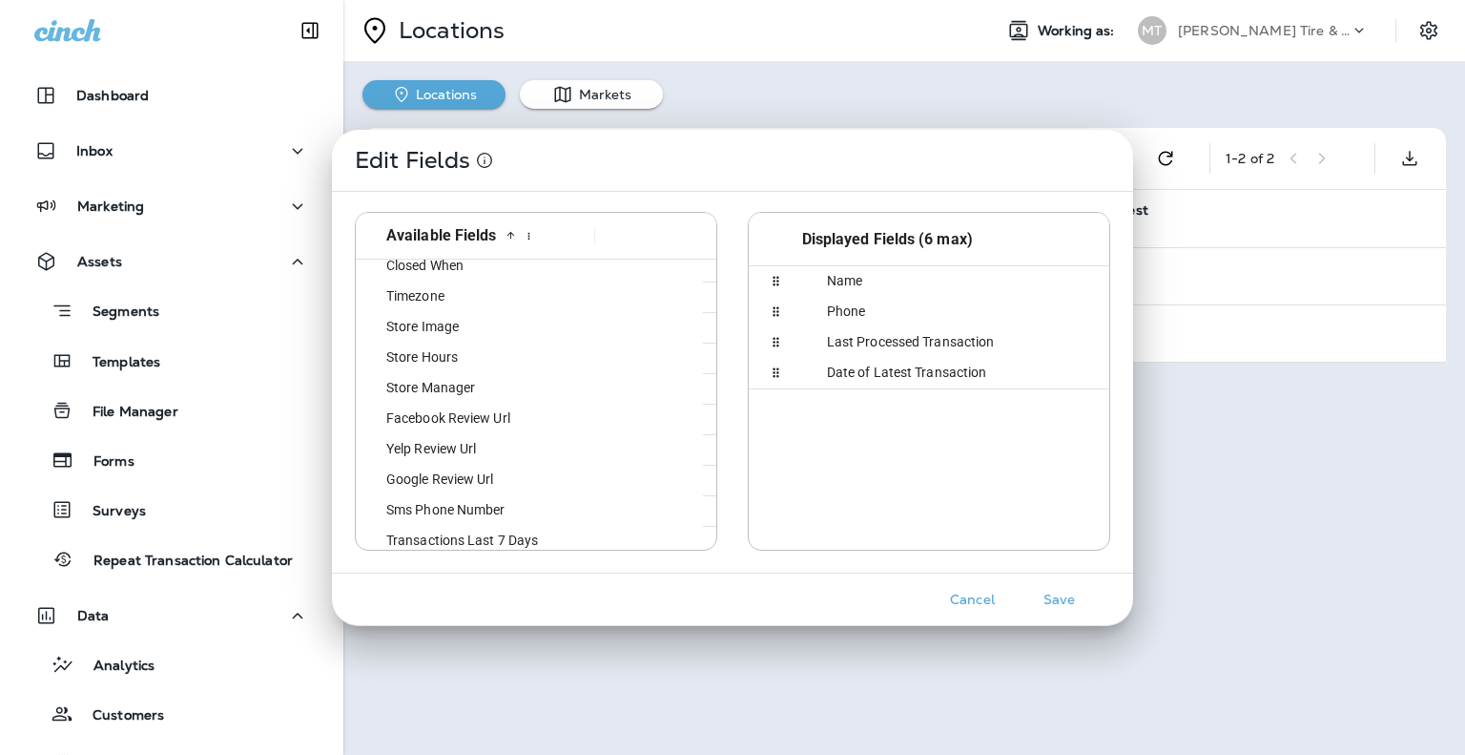
scroll to position [511, 0]
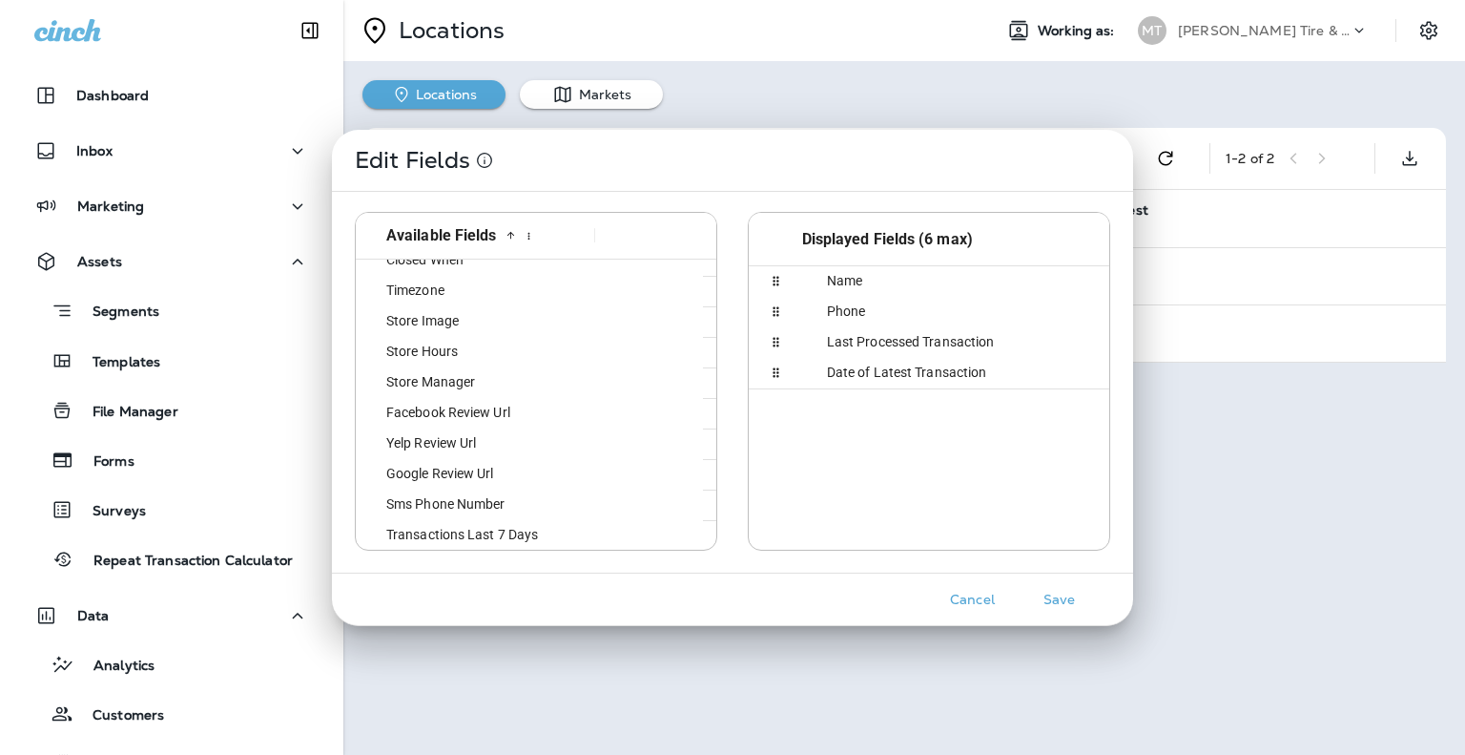
click at [469, 324] on div "Store Image" at bounding box center [473, 321] width 221 height 30
click at [1057, 600] on button "Save" at bounding box center [1060, 600] width 72 height 30
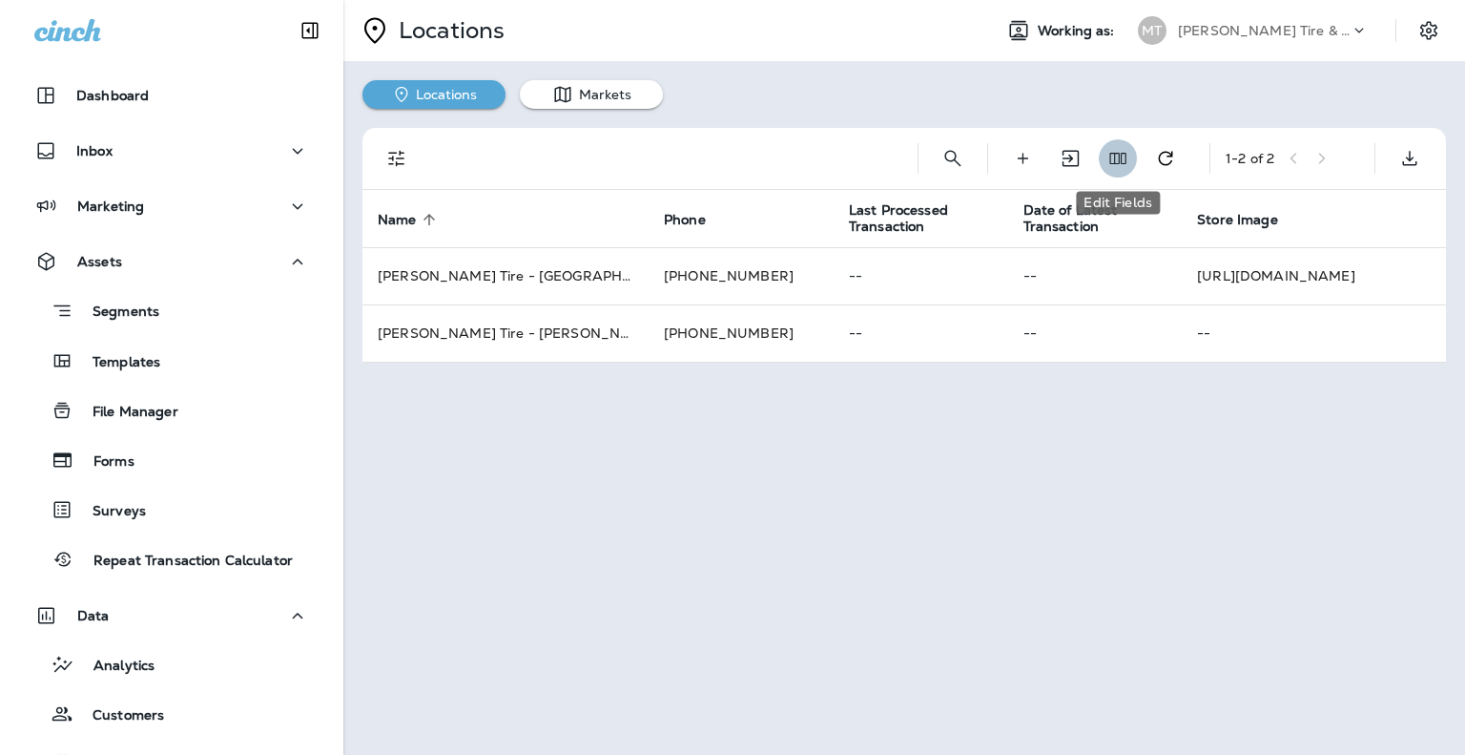
click at [1128, 161] on button "Edit Fields" at bounding box center [1118, 158] width 38 height 38
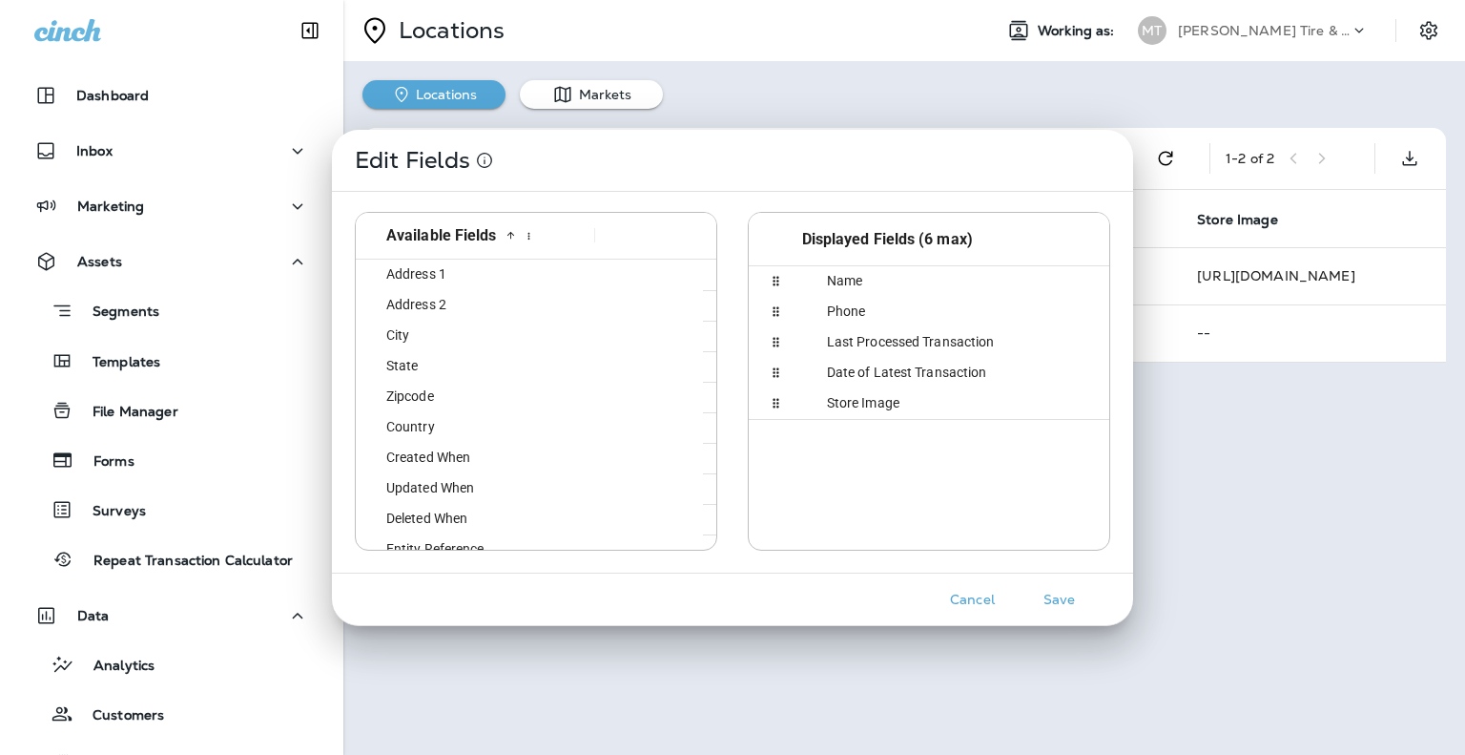
click at [899, 404] on span "Store Image" at bounding box center [851, 402] width 95 height 15
click at [965, 597] on button "Cancel" at bounding box center [973, 600] width 72 height 30
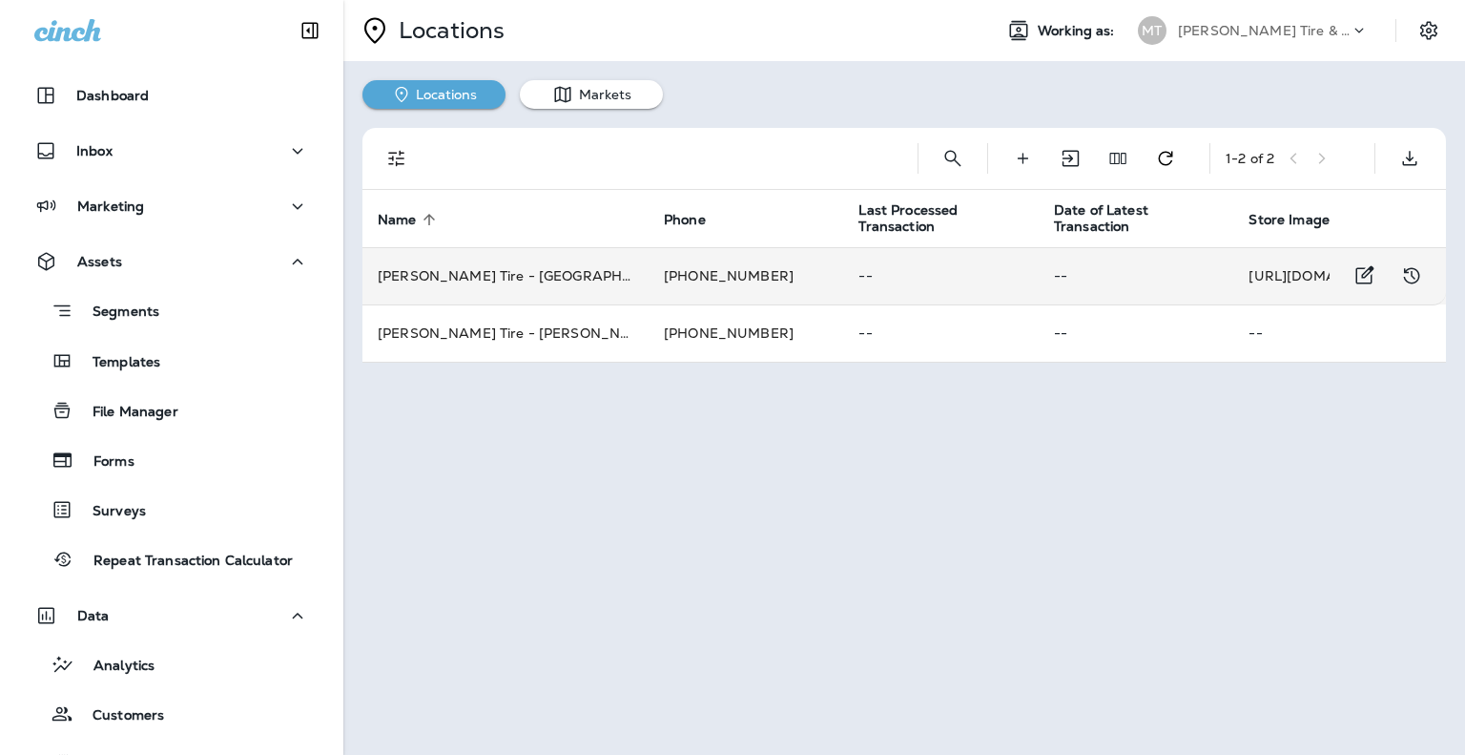
click at [649, 270] on td "+1 (615) 794-1504" at bounding box center [746, 275] width 195 height 57
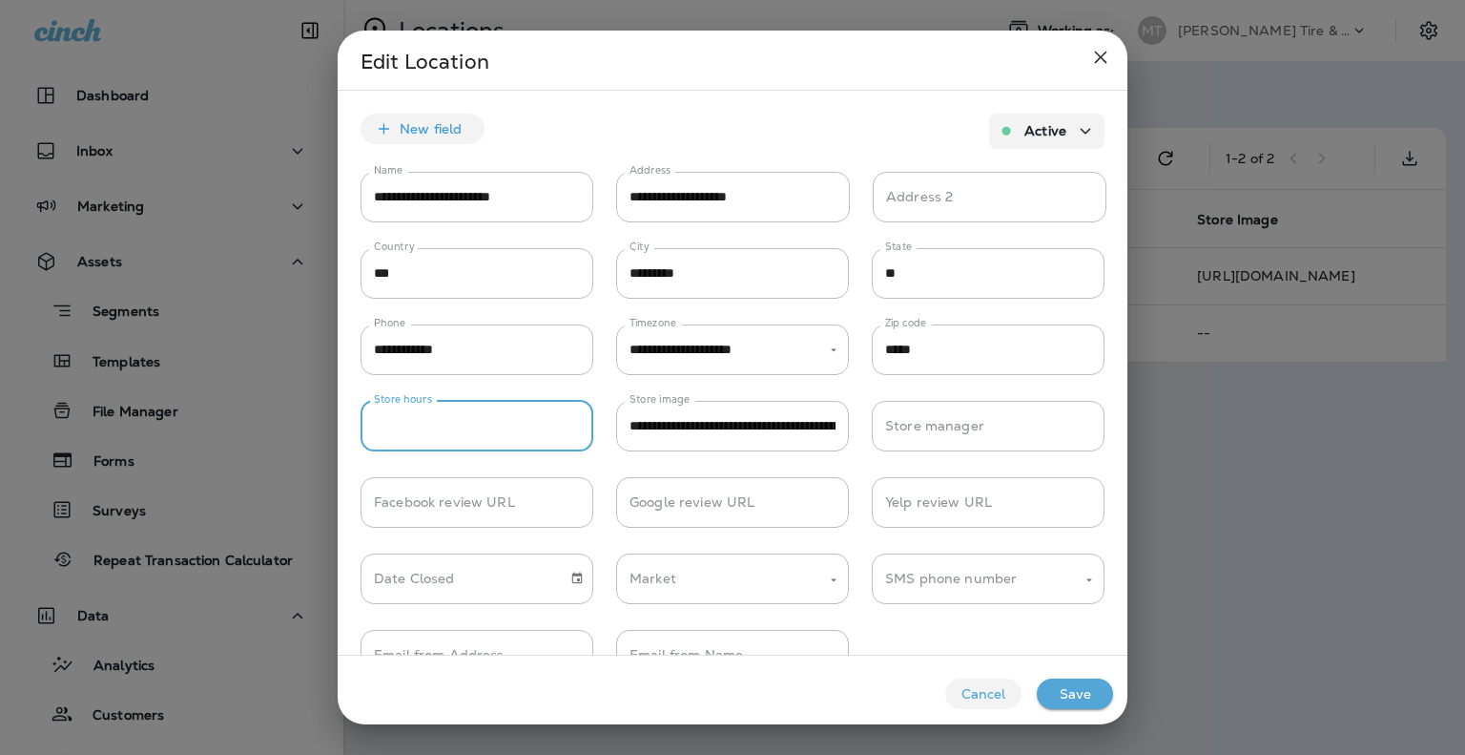
click at [424, 421] on input "Store hours" at bounding box center [477, 426] width 233 height 51
type input "**********"
click at [1080, 690] on button "Save" at bounding box center [1075, 693] width 76 height 31
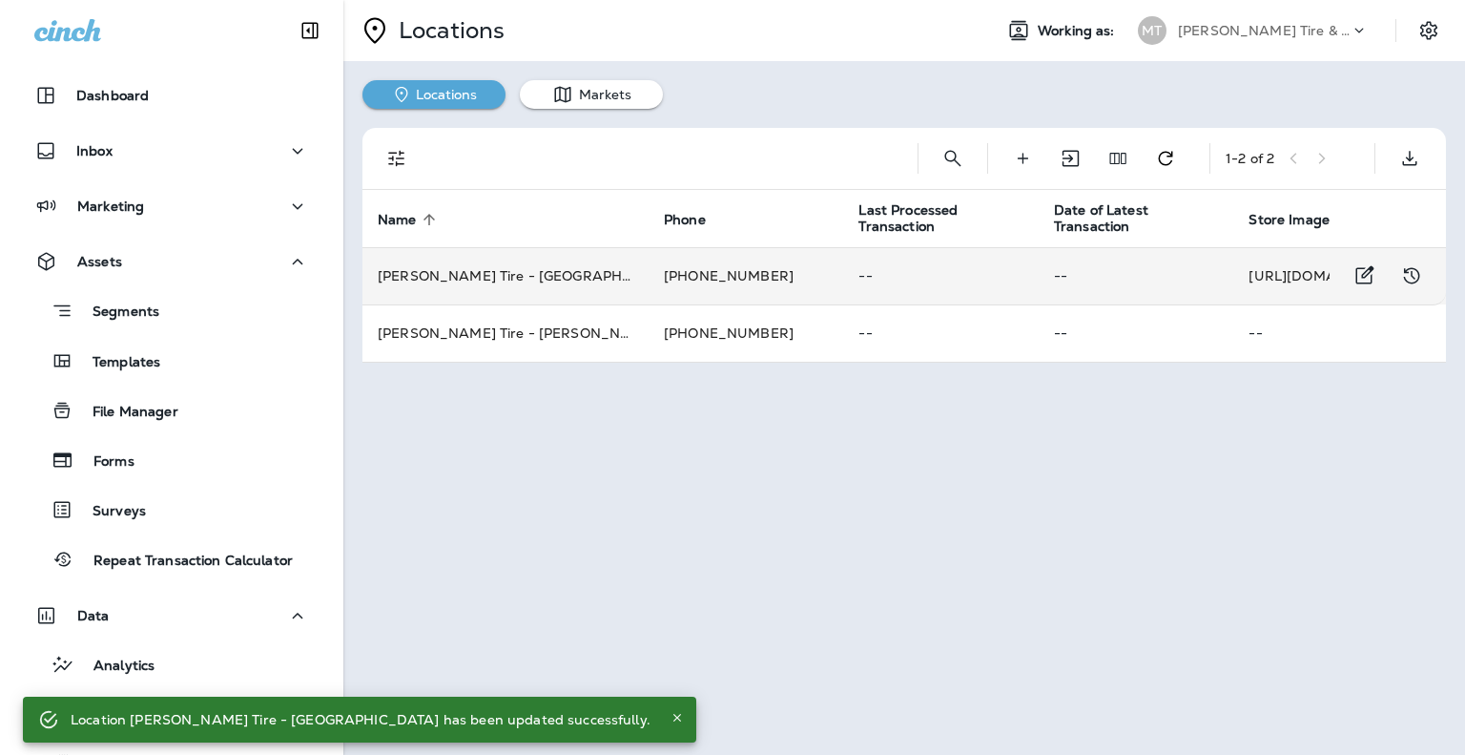
click at [660, 285] on td "+1 (615) 794-1504" at bounding box center [746, 275] width 195 height 57
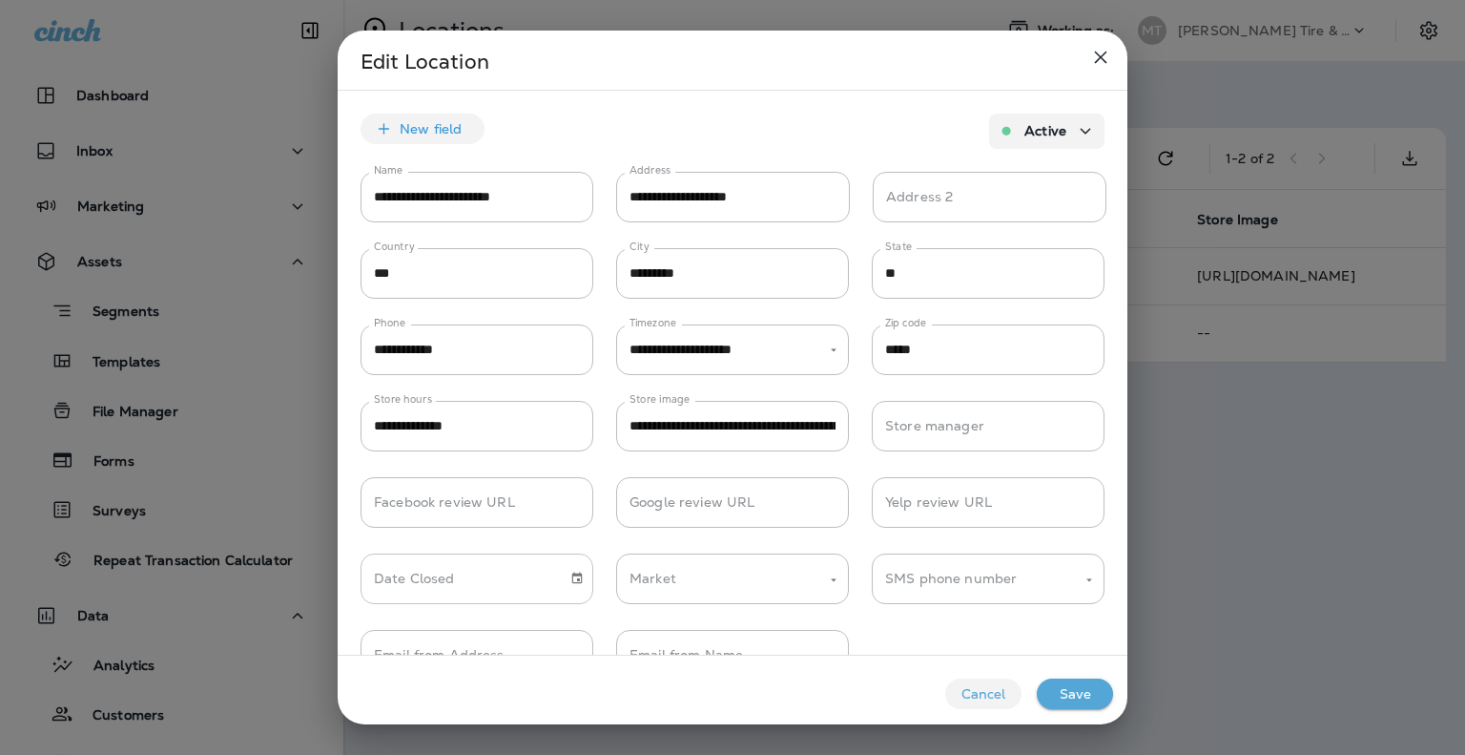
click at [561, 587] on div "Date Closed" at bounding box center [477, 578] width 233 height 51
type input "**********"
click at [583, 576] on icon "Choose date" at bounding box center [576, 577] width 13 height 13
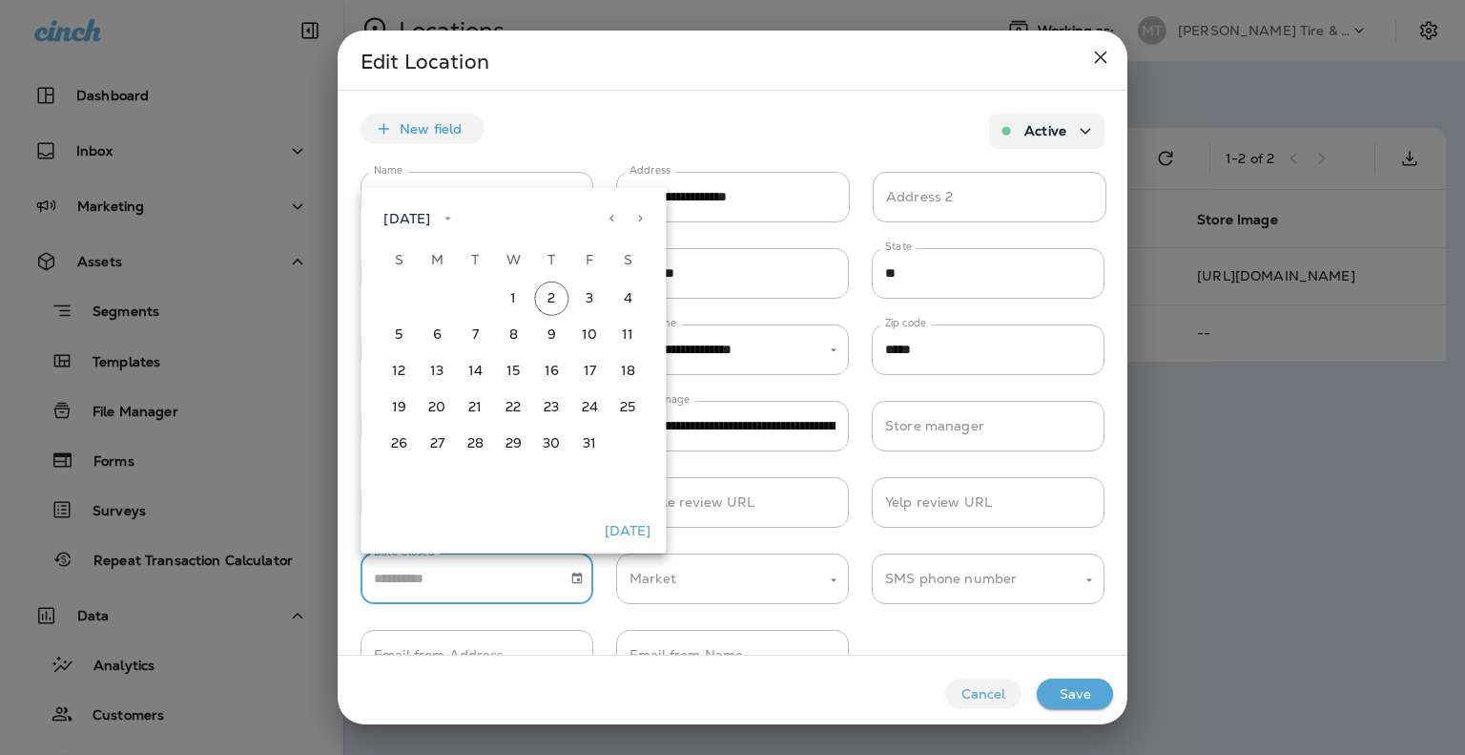
click at [848, 538] on div "Date Closed Date Closed Market Market SMS phone number SMS phone number" at bounding box center [733, 568] width 790 height 76
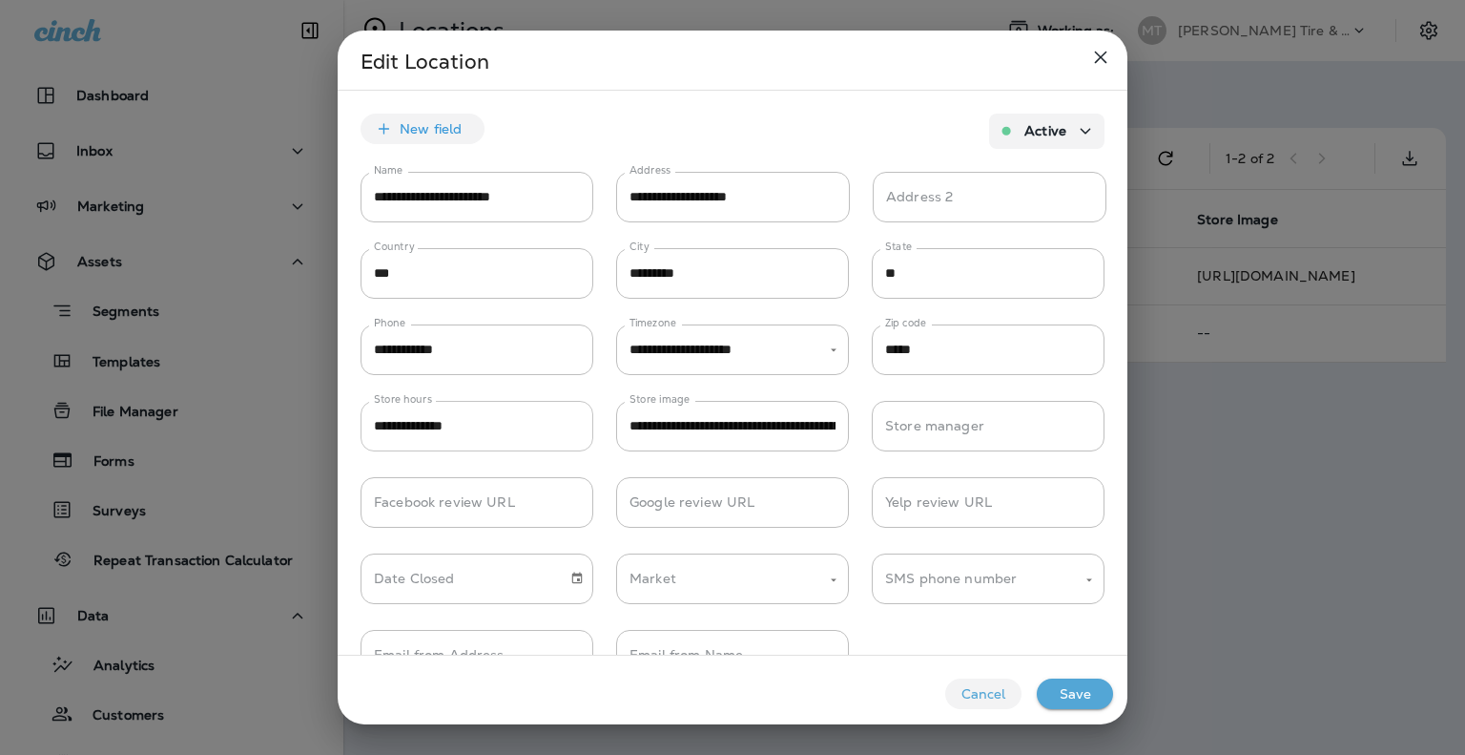
click at [523, 426] on input "**********" at bounding box center [477, 426] width 233 height 51
type input "**********"
click at [1068, 700] on button "Save" at bounding box center [1075, 693] width 76 height 31
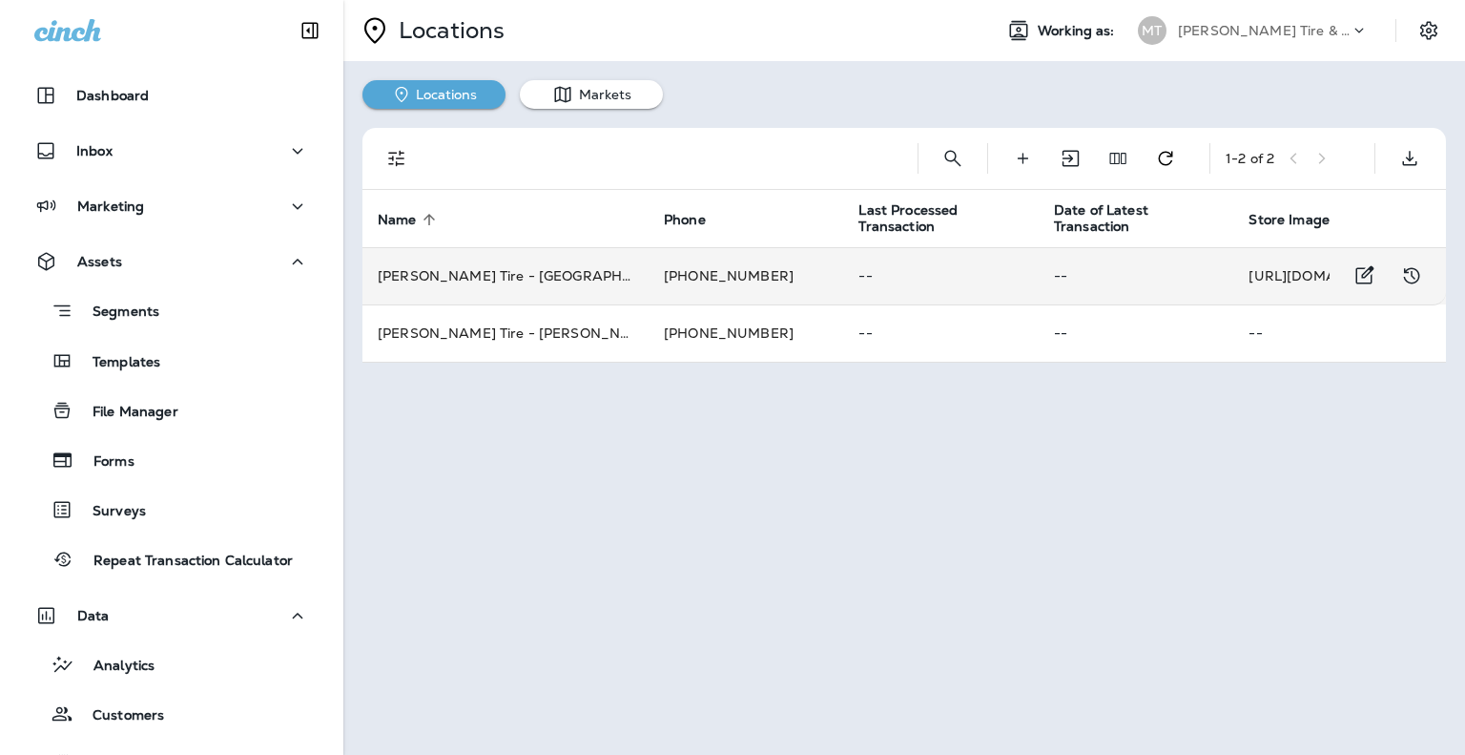
click at [669, 272] on td "+1 (615) 794-1504" at bounding box center [746, 275] width 195 height 57
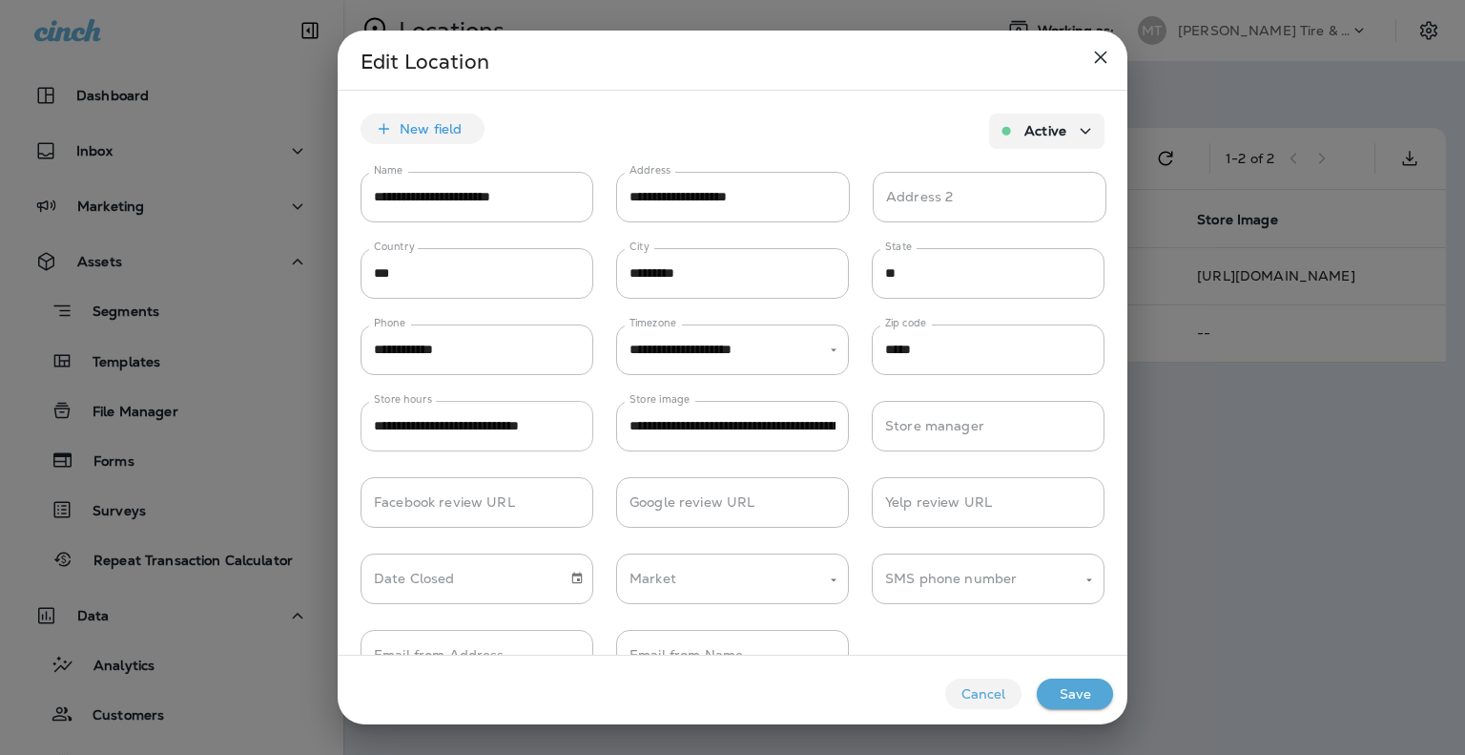
click at [525, 423] on input "**********" at bounding box center [477, 426] width 233 height 51
click at [1076, 686] on button "Save" at bounding box center [1075, 693] width 76 height 31
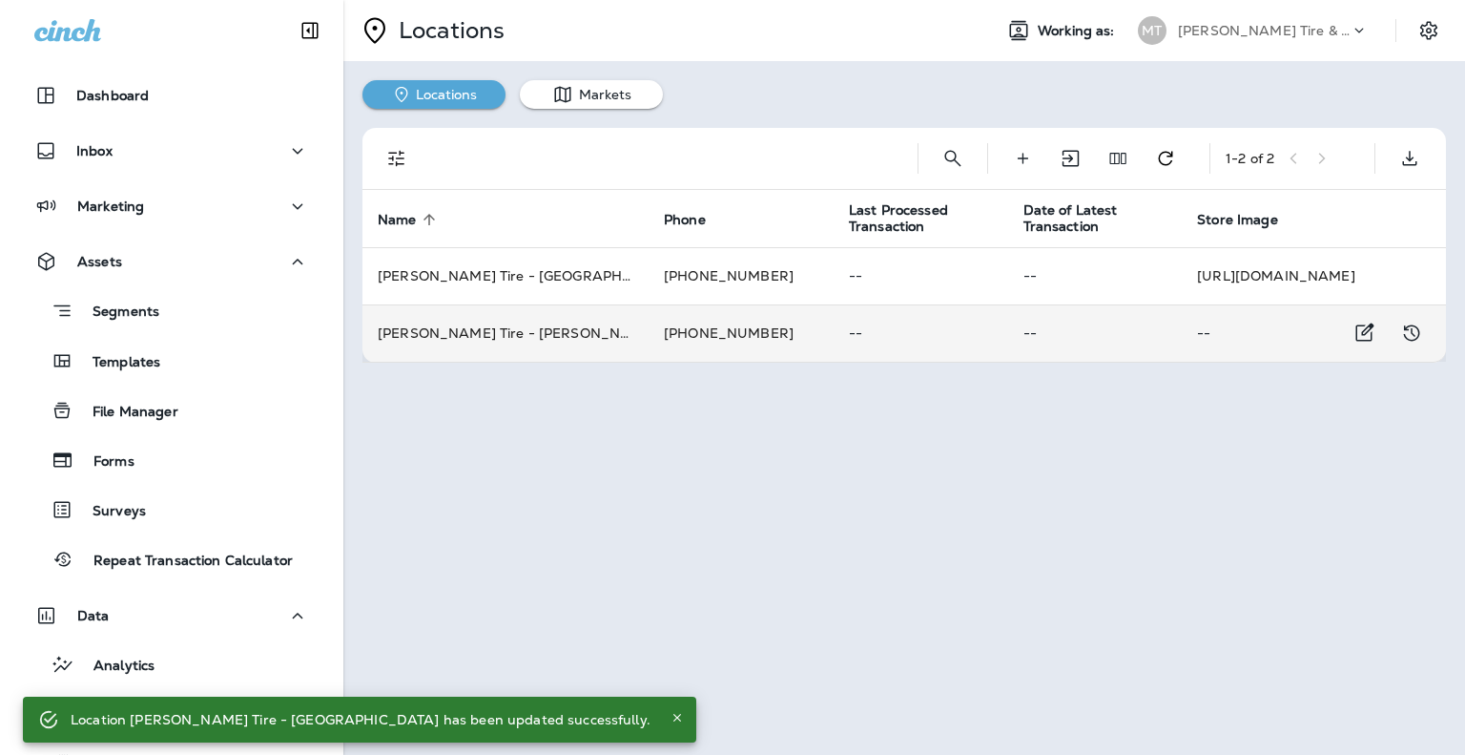
click at [485, 329] on td "Moody's Tire - Franklin" at bounding box center [506, 332] width 286 height 57
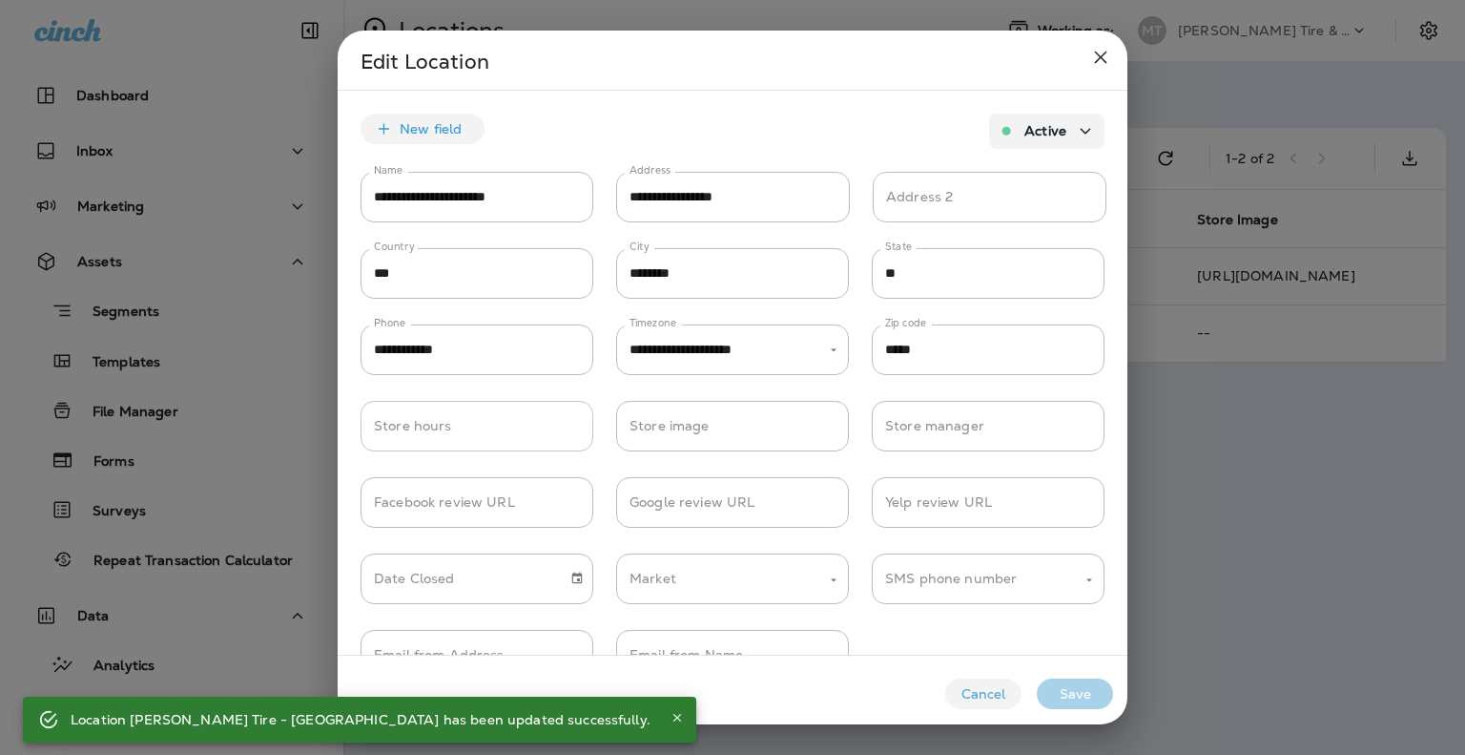
click at [451, 413] on input "Store hours" at bounding box center [477, 426] width 233 height 51
paste input "**********"
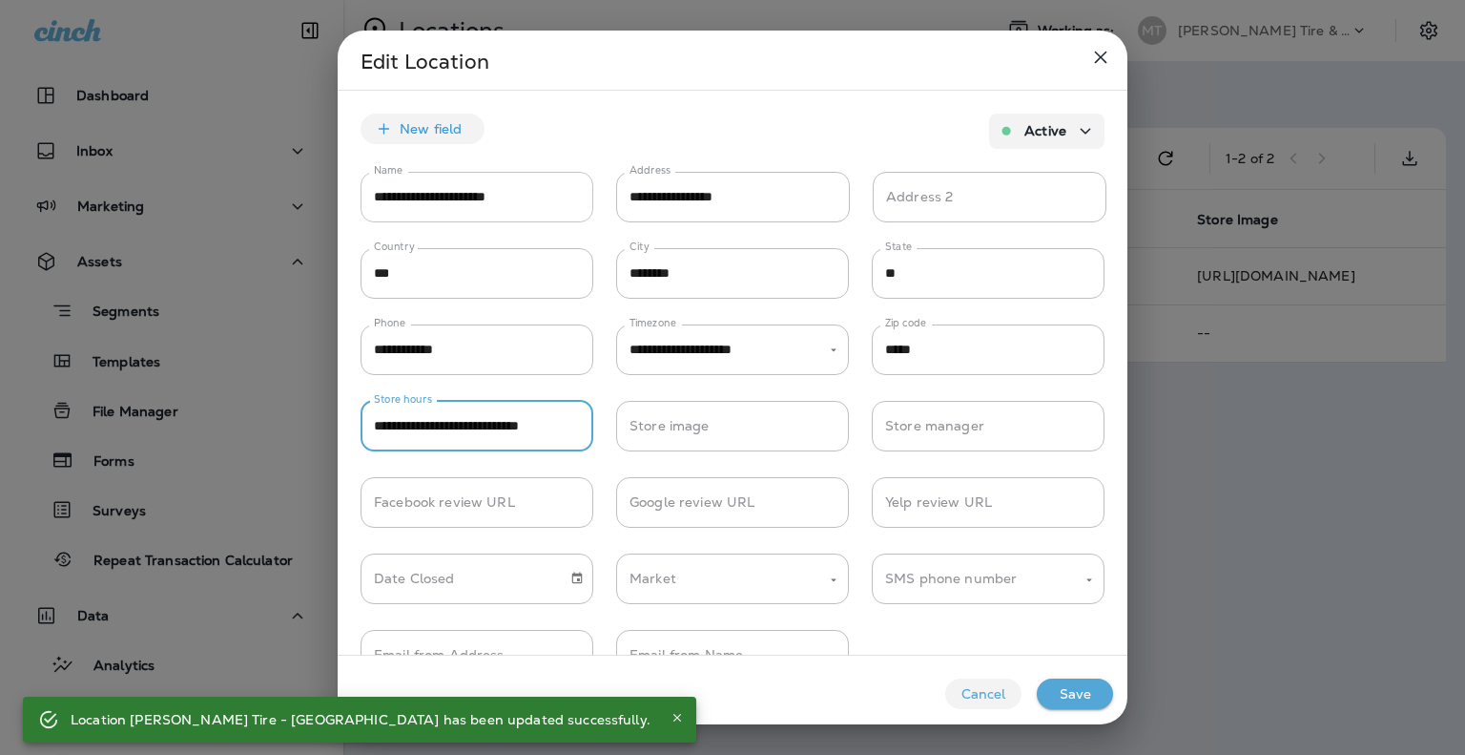
scroll to position [0, 12]
type input "**********"
click at [1078, 690] on button "Save" at bounding box center [1075, 693] width 76 height 31
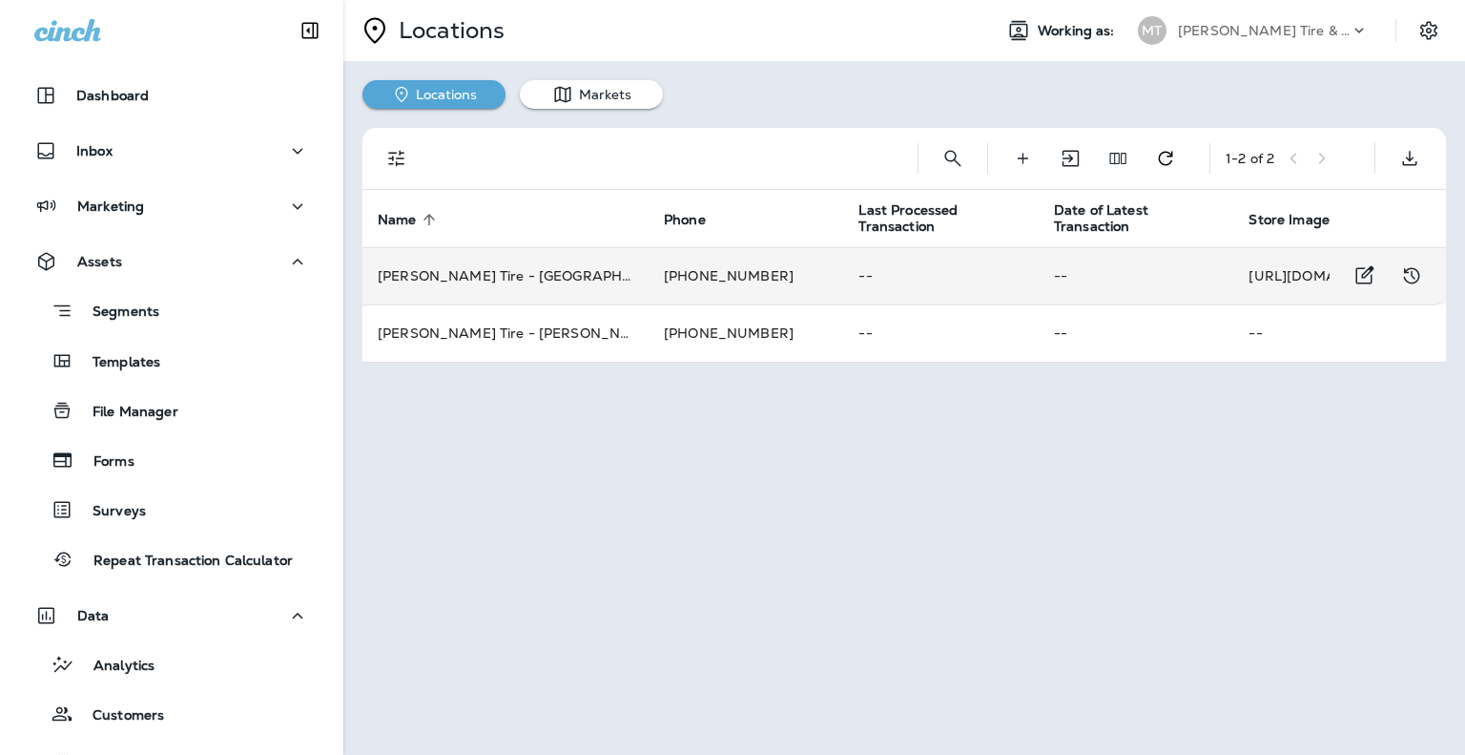
click at [649, 271] on td "+1 (615) 794-1504" at bounding box center [746, 275] width 195 height 57
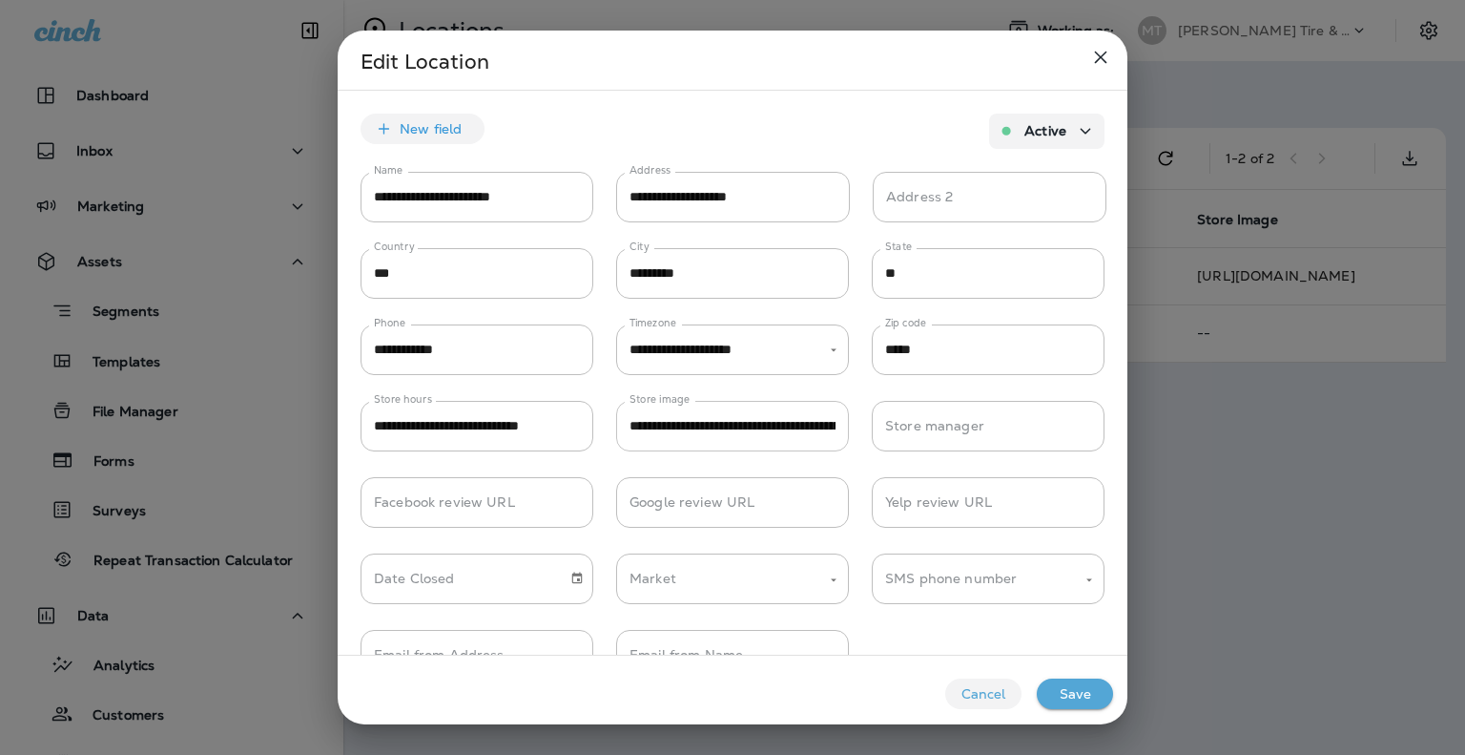
click at [773, 427] on input "**********" at bounding box center [732, 426] width 233 height 51
click at [972, 694] on button "Cancel" at bounding box center [983, 693] width 76 height 31
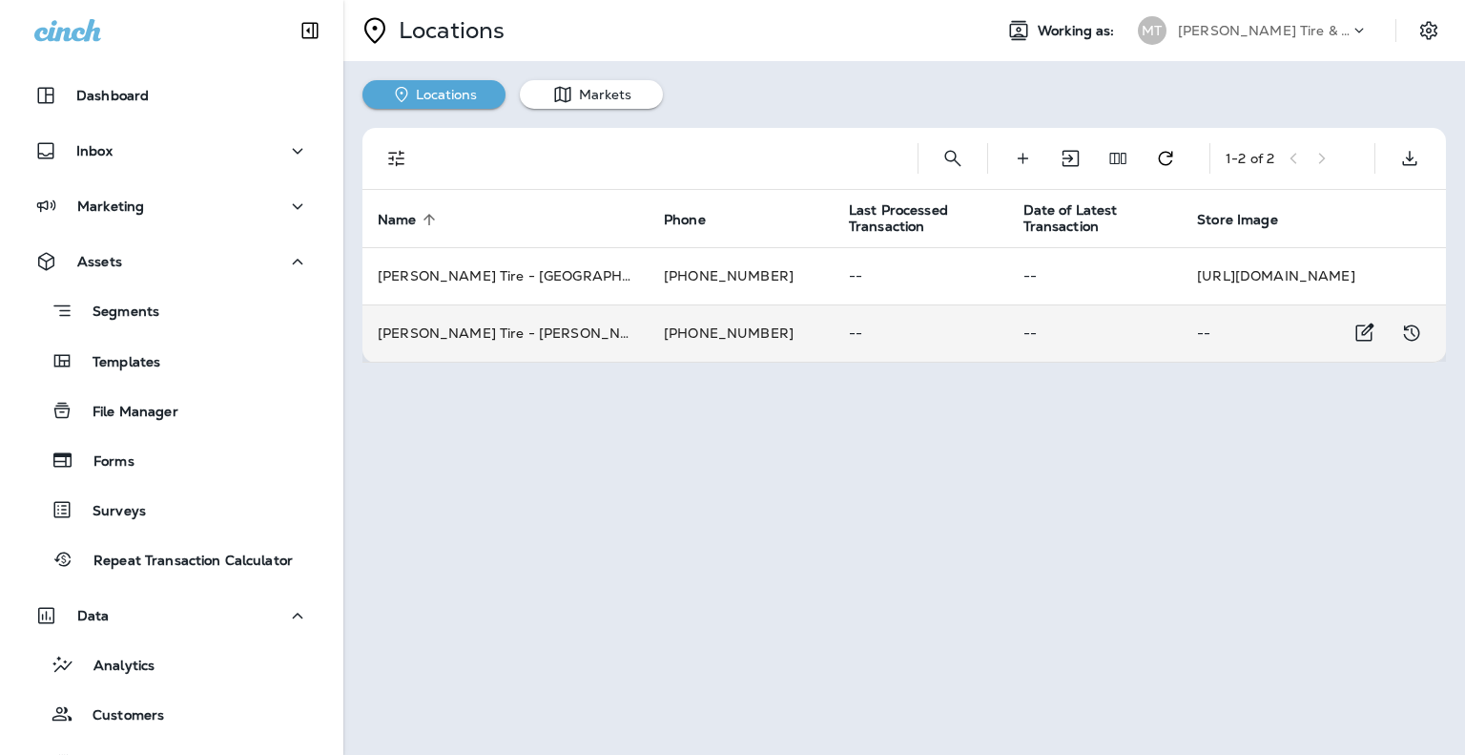
click at [496, 339] on td "Moody's Tire - Franklin" at bounding box center [506, 332] width 286 height 57
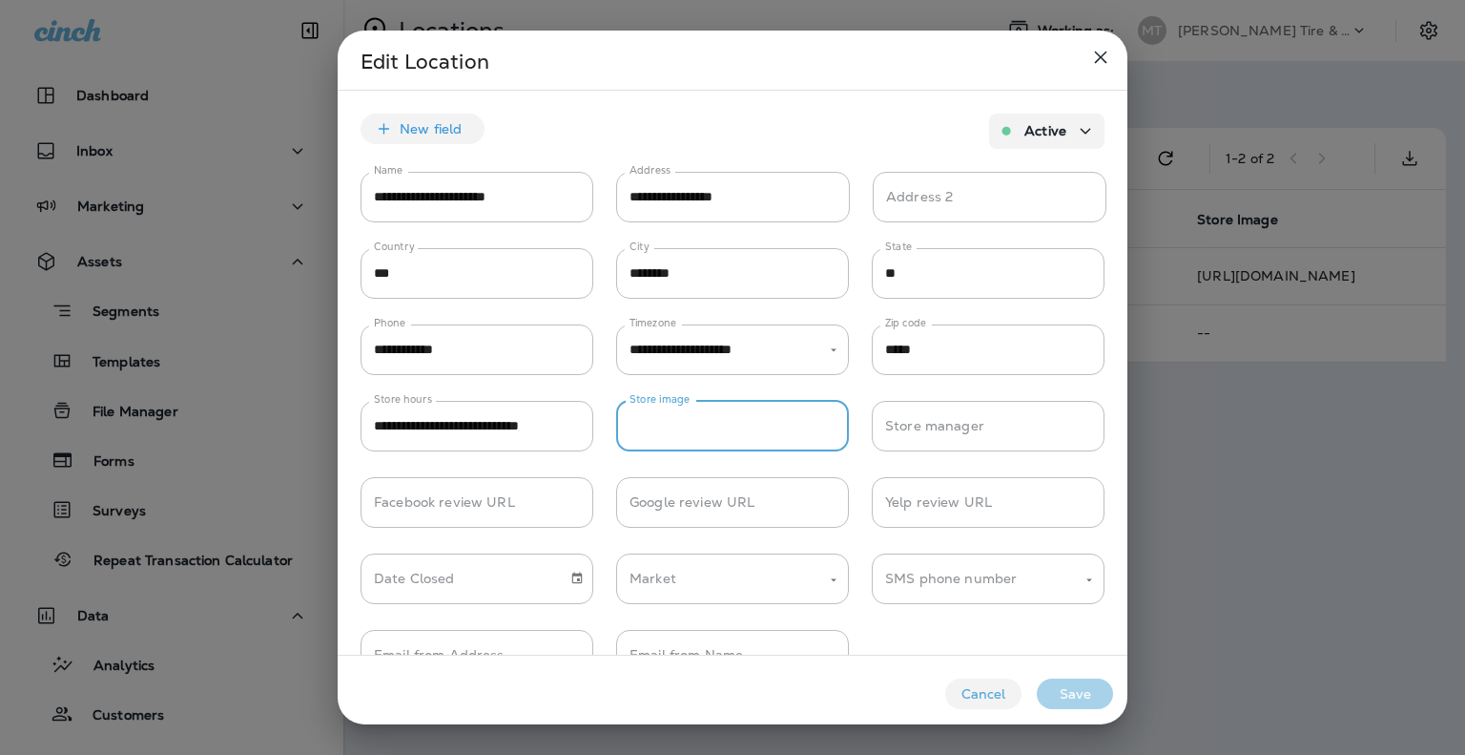
click at [698, 434] on input "Store image" at bounding box center [732, 426] width 233 height 51
paste input "**********"
type input "**********"
click at [1082, 696] on button "Save" at bounding box center [1075, 693] width 76 height 31
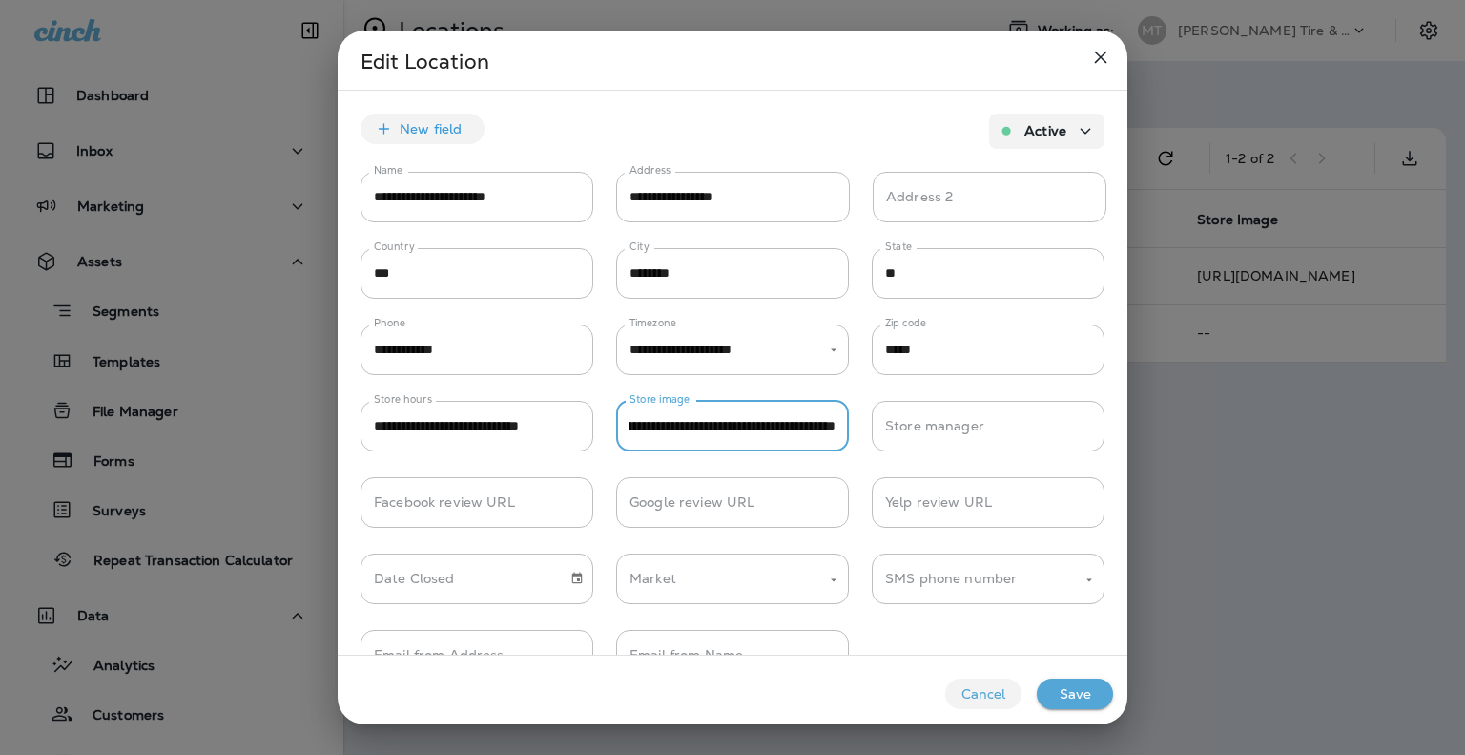
scroll to position [0, 0]
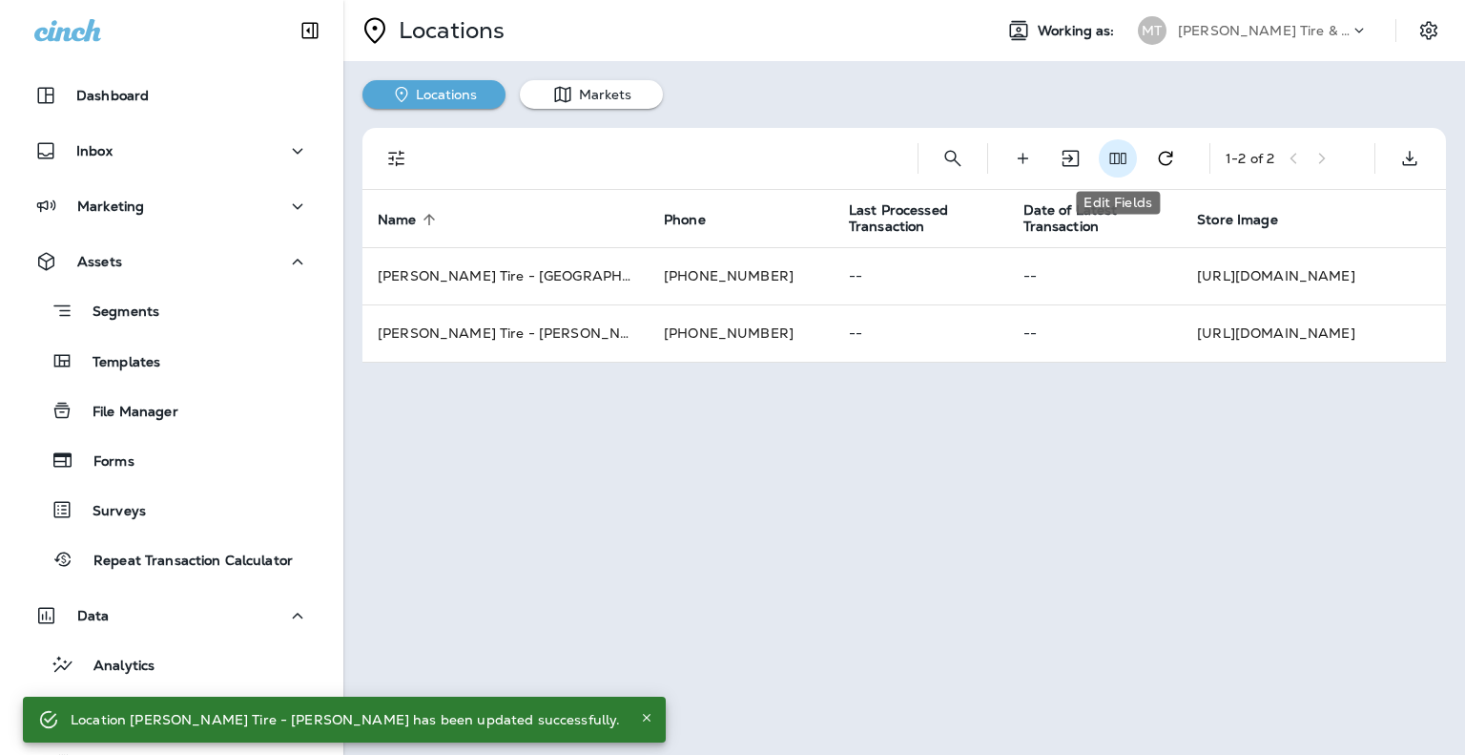
click at [1120, 152] on icon "Edit Fields" at bounding box center [1118, 158] width 19 height 19
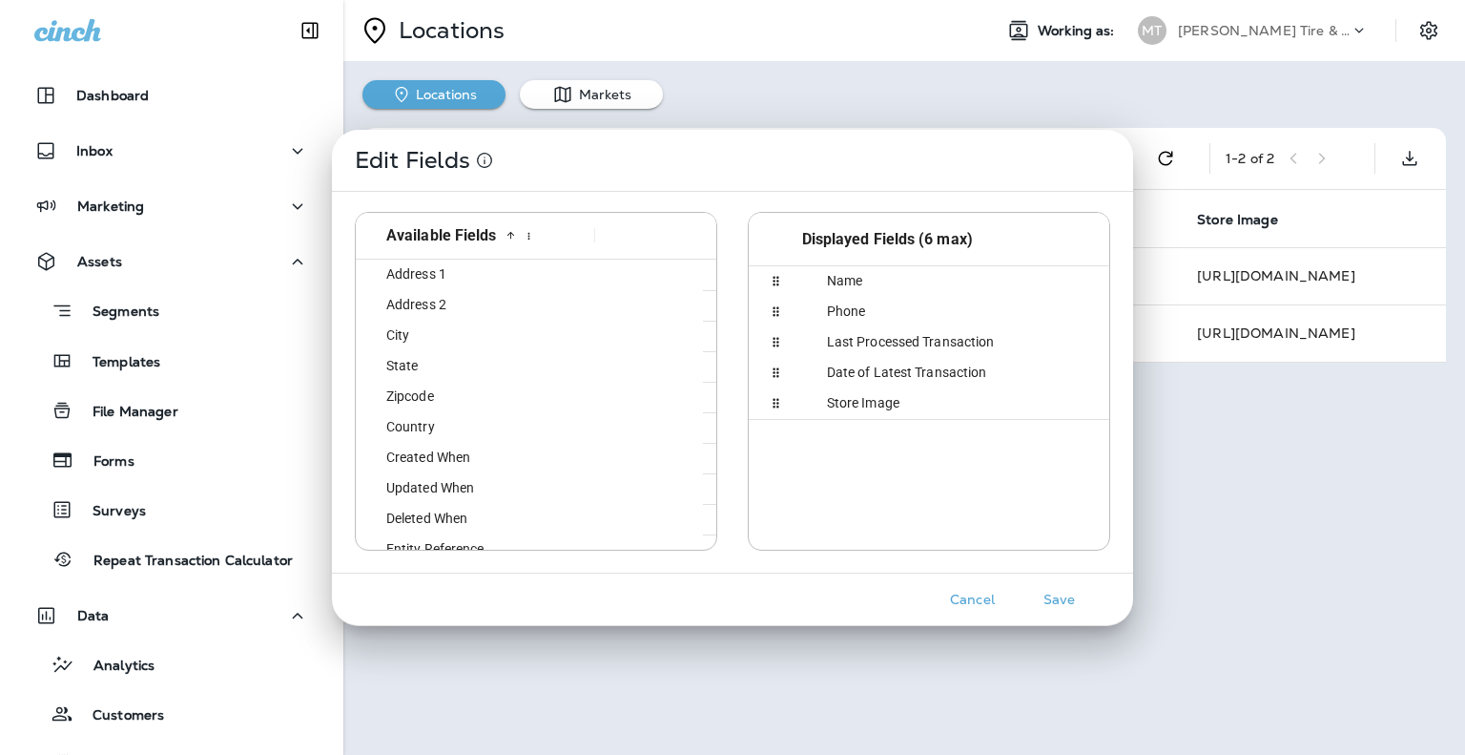
click at [888, 404] on span "Store Image" at bounding box center [851, 402] width 95 height 15
click at [1067, 597] on button "Save" at bounding box center [1060, 600] width 72 height 30
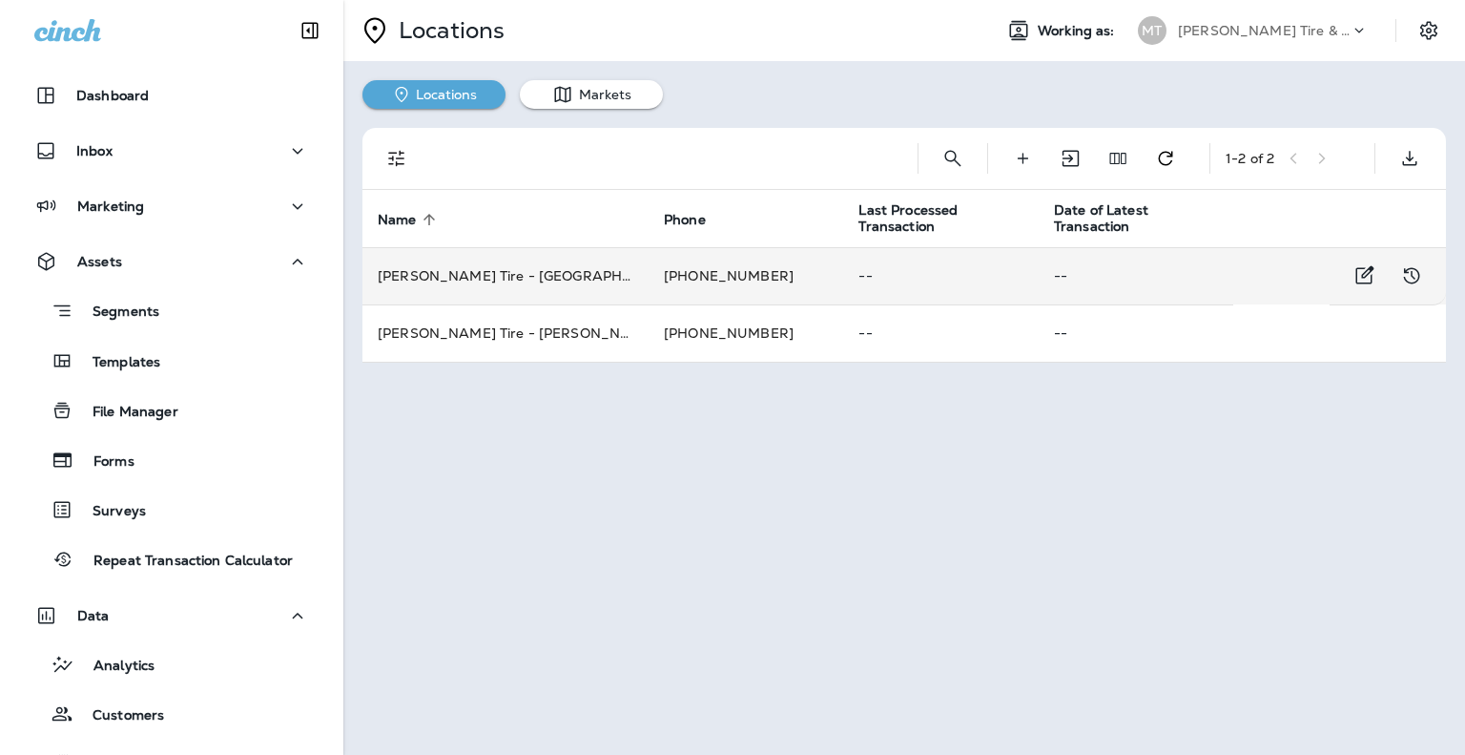
click at [581, 275] on td "Moody's Tire - Brentwood" at bounding box center [506, 275] width 286 height 57
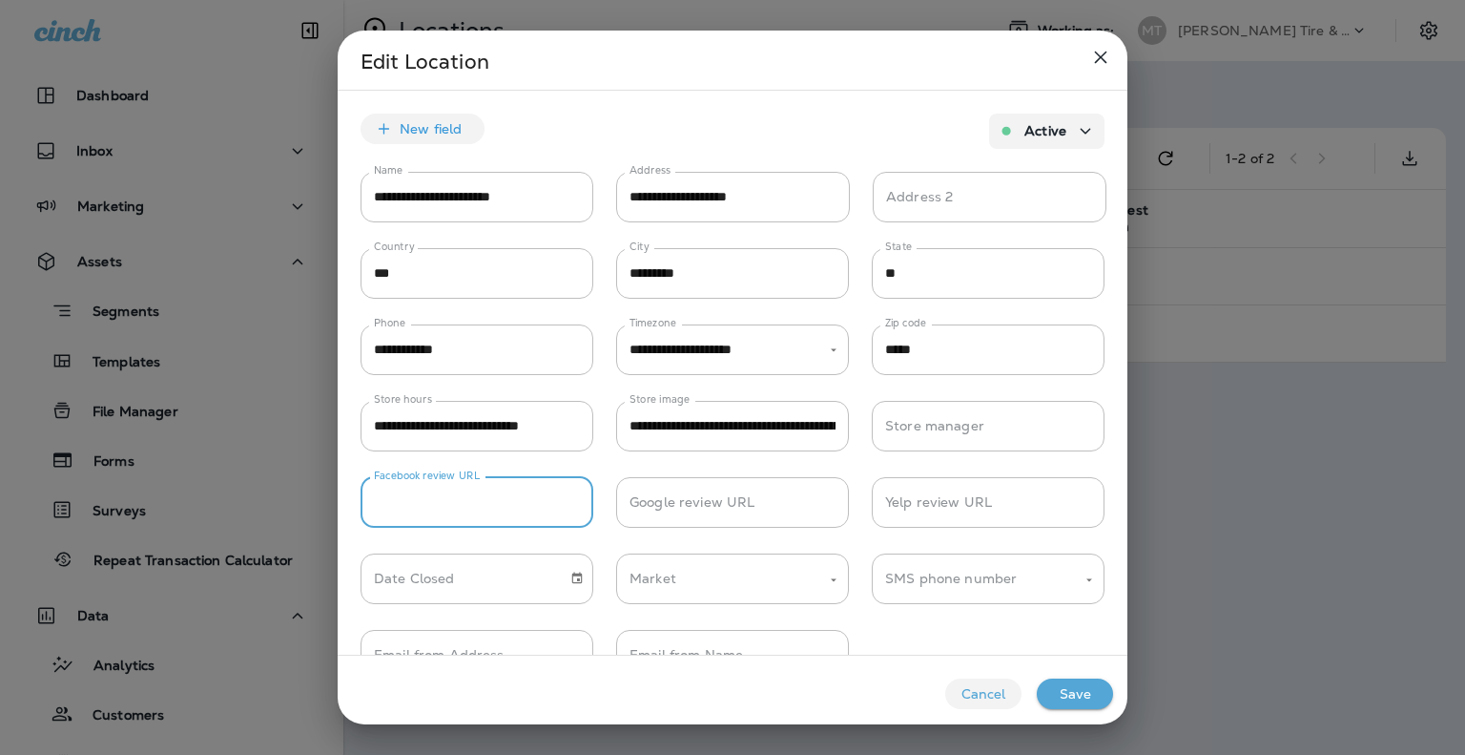
click at [496, 503] on input "Facebook review URL" at bounding box center [477, 502] width 233 height 51
paste input "**********"
type input "**********"
click at [1083, 691] on button "Save" at bounding box center [1075, 693] width 76 height 31
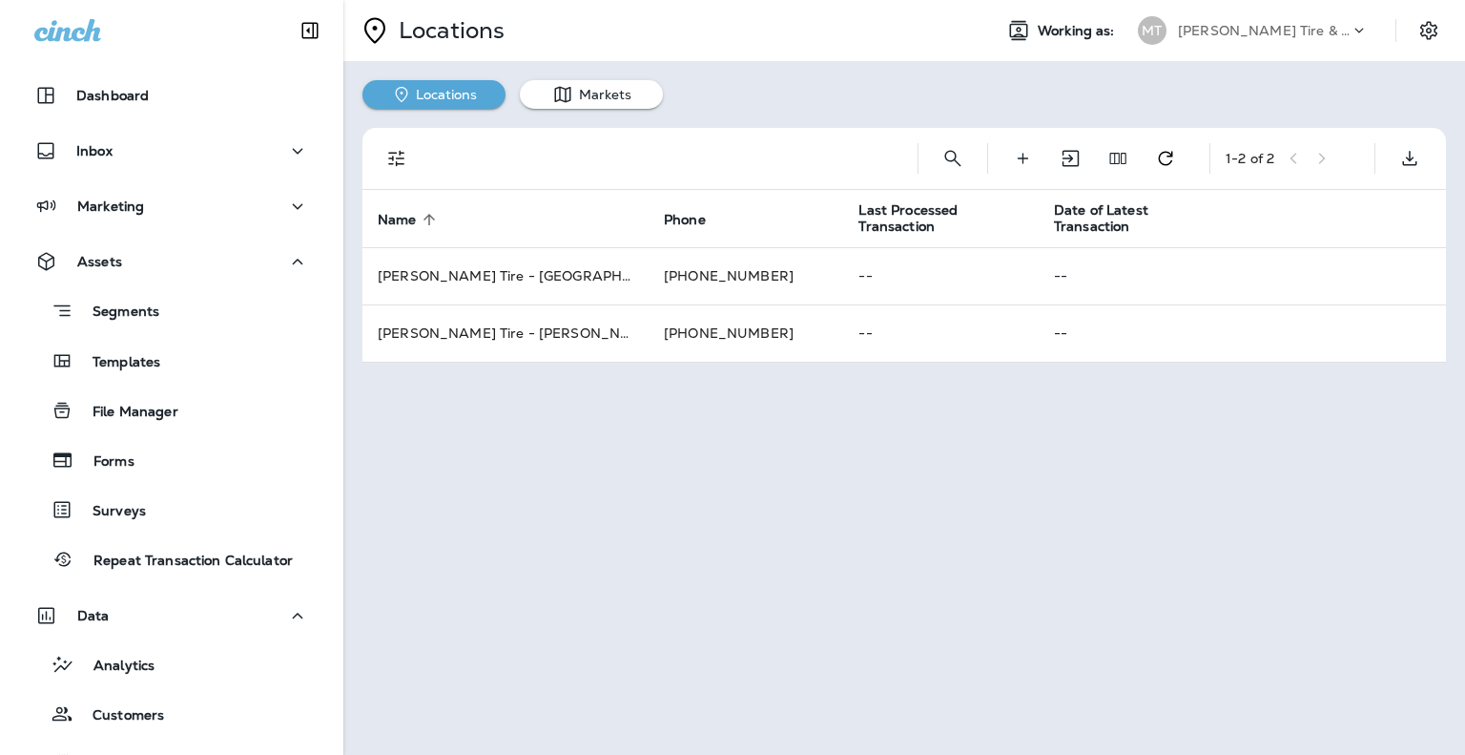
scroll to position [0, 0]
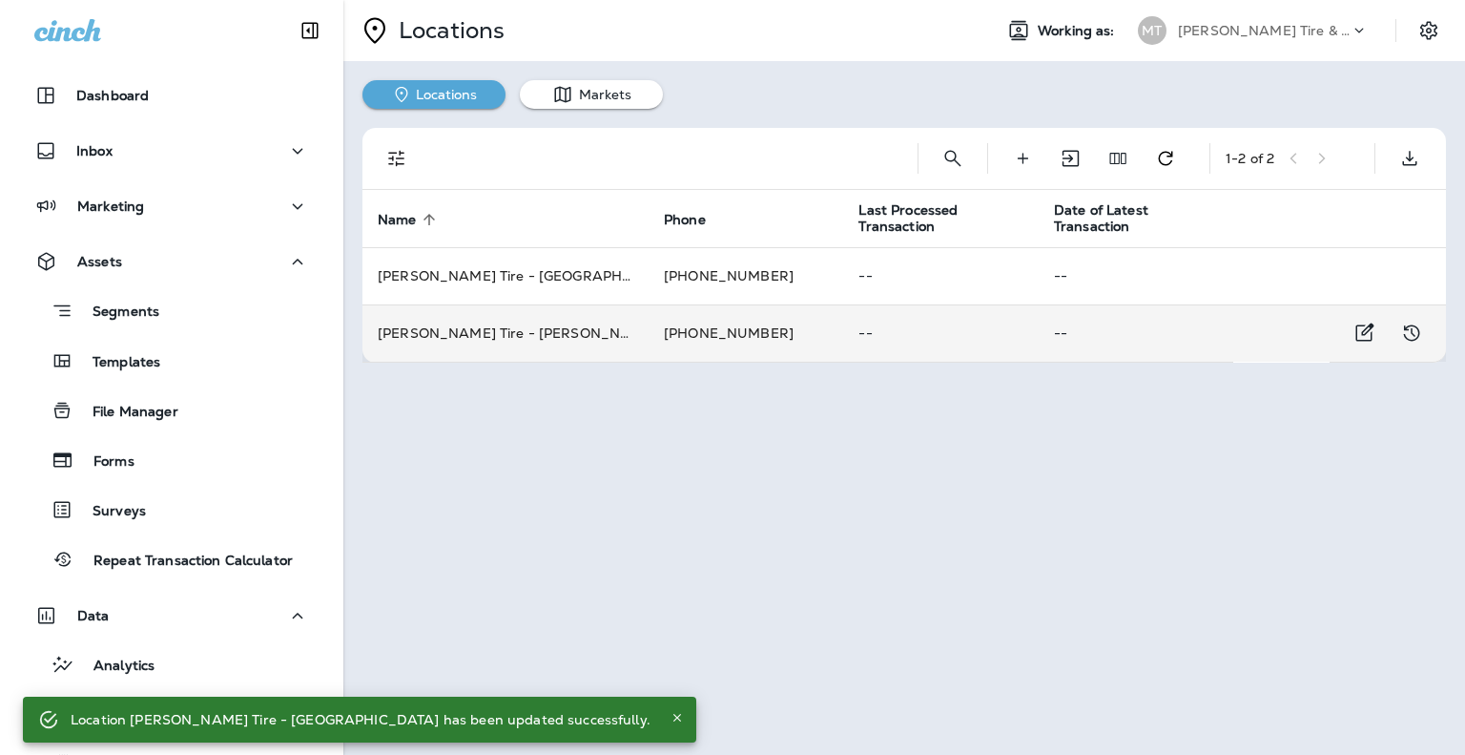
click at [497, 335] on td "Moody's Tire - Franklin" at bounding box center [506, 332] width 286 height 57
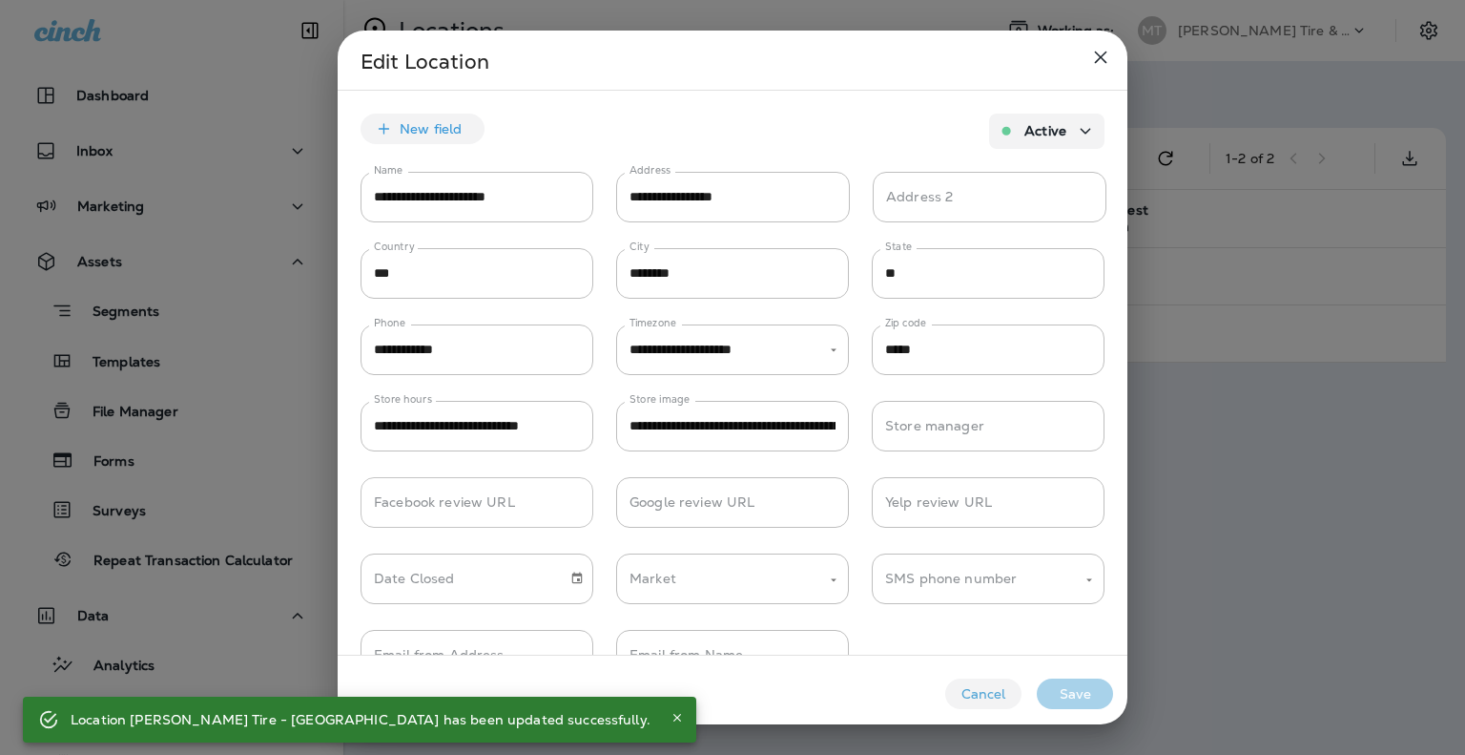
click at [473, 500] on input "Facebook review URL" at bounding box center [477, 502] width 233 height 51
paste input "**********"
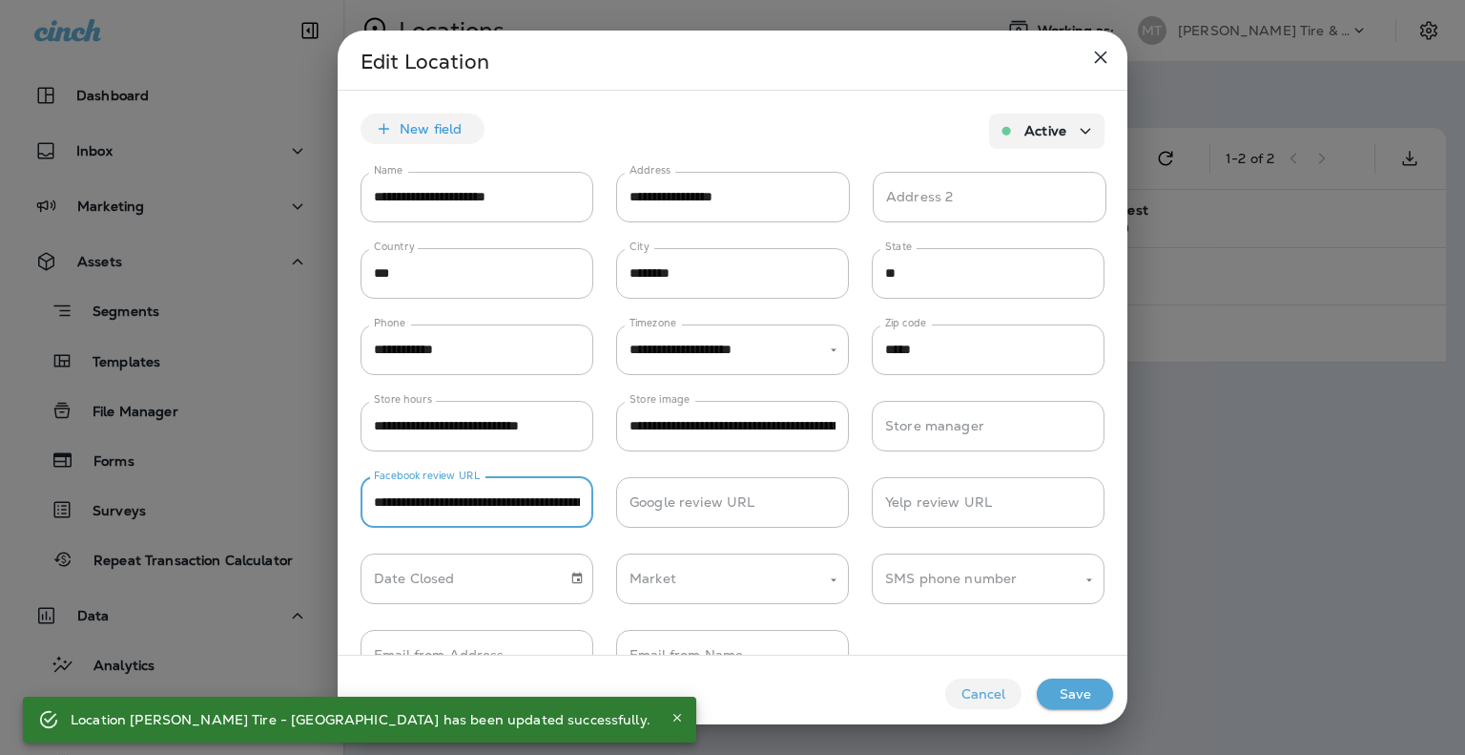
scroll to position [0, 135]
type input "**********"
click at [1089, 701] on button "Save" at bounding box center [1075, 693] width 76 height 31
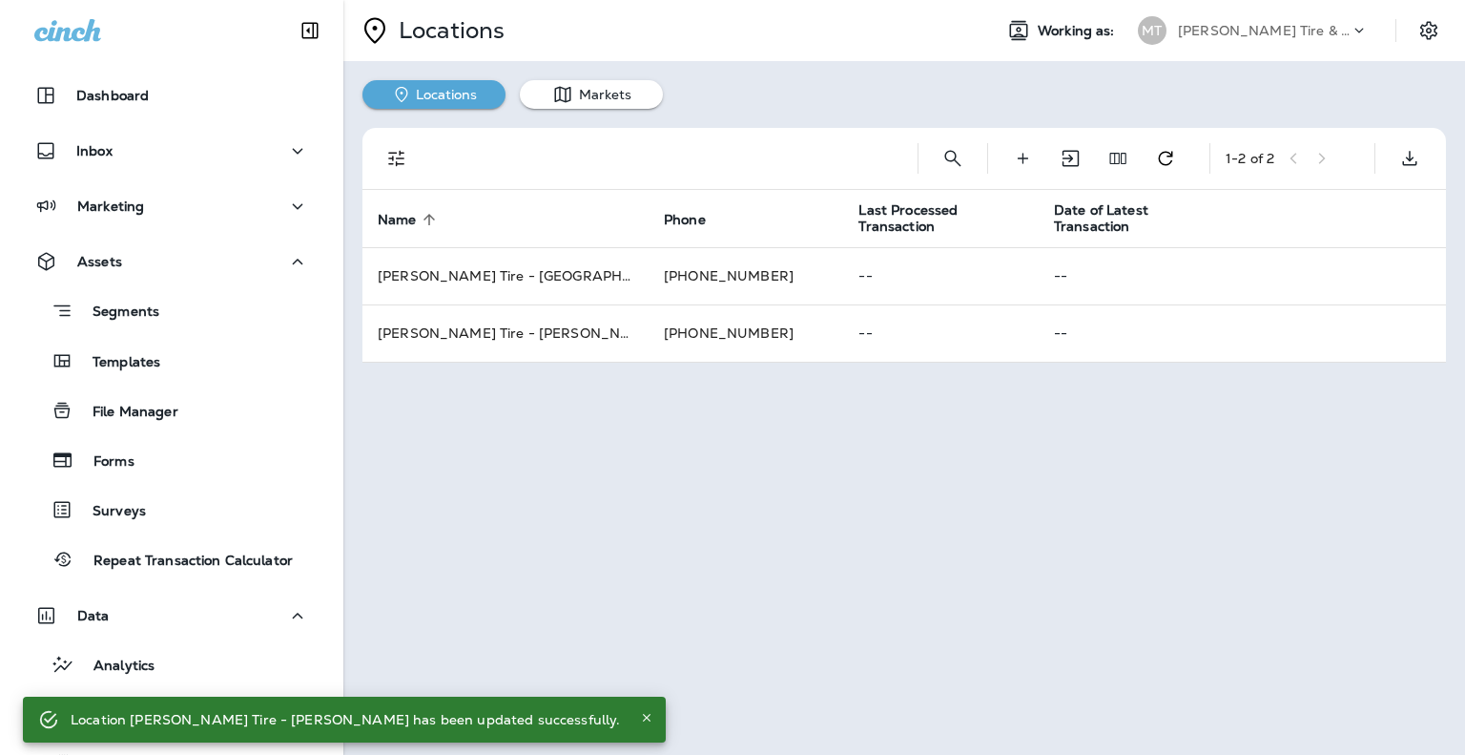
click at [1019, 565] on div "Locations Working as: MT Moody's Tire & Auto Locations Markets 1 - 2 of 2 Name …" at bounding box center [904, 377] width 1122 height 755
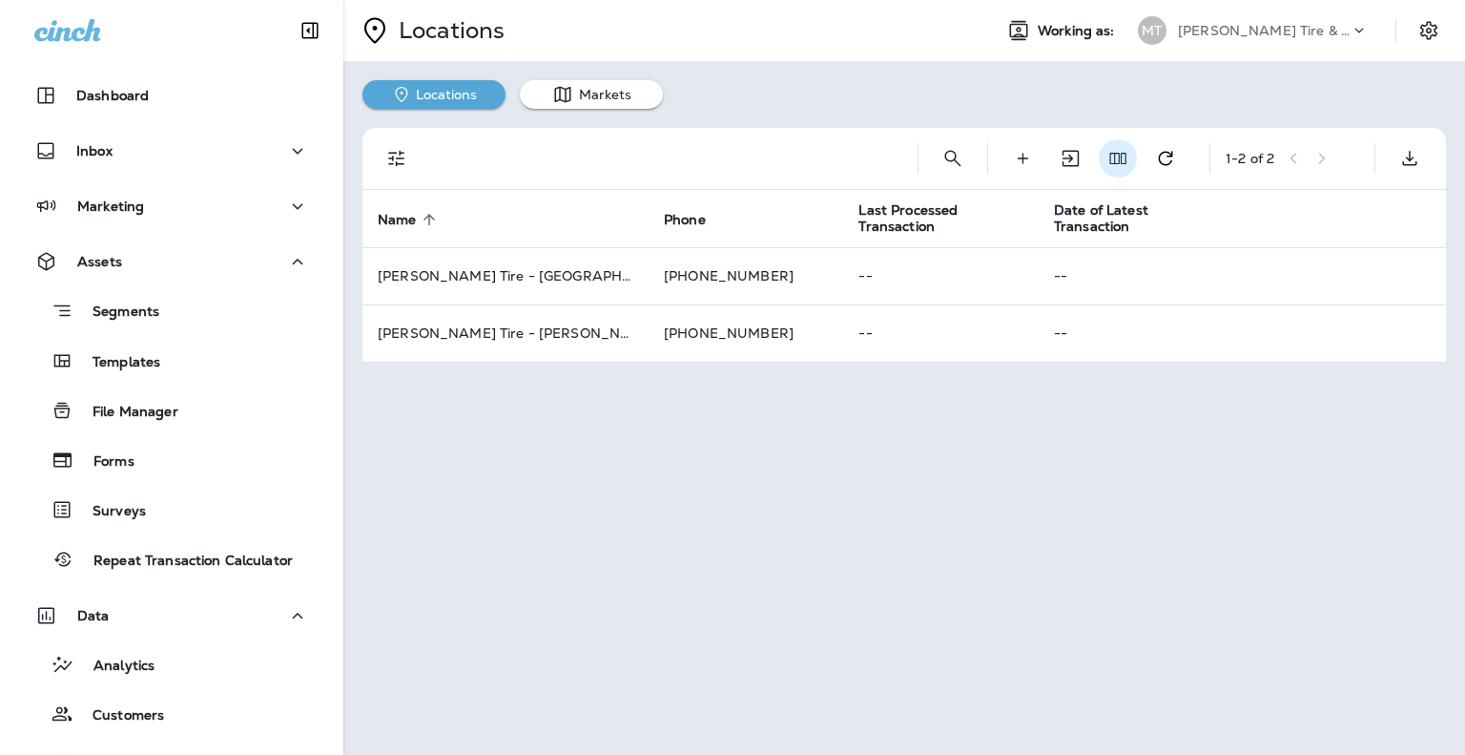
click at [1122, 152] on icon "Edit Fields" at bounding box center [1118, 158] width 19 height 19
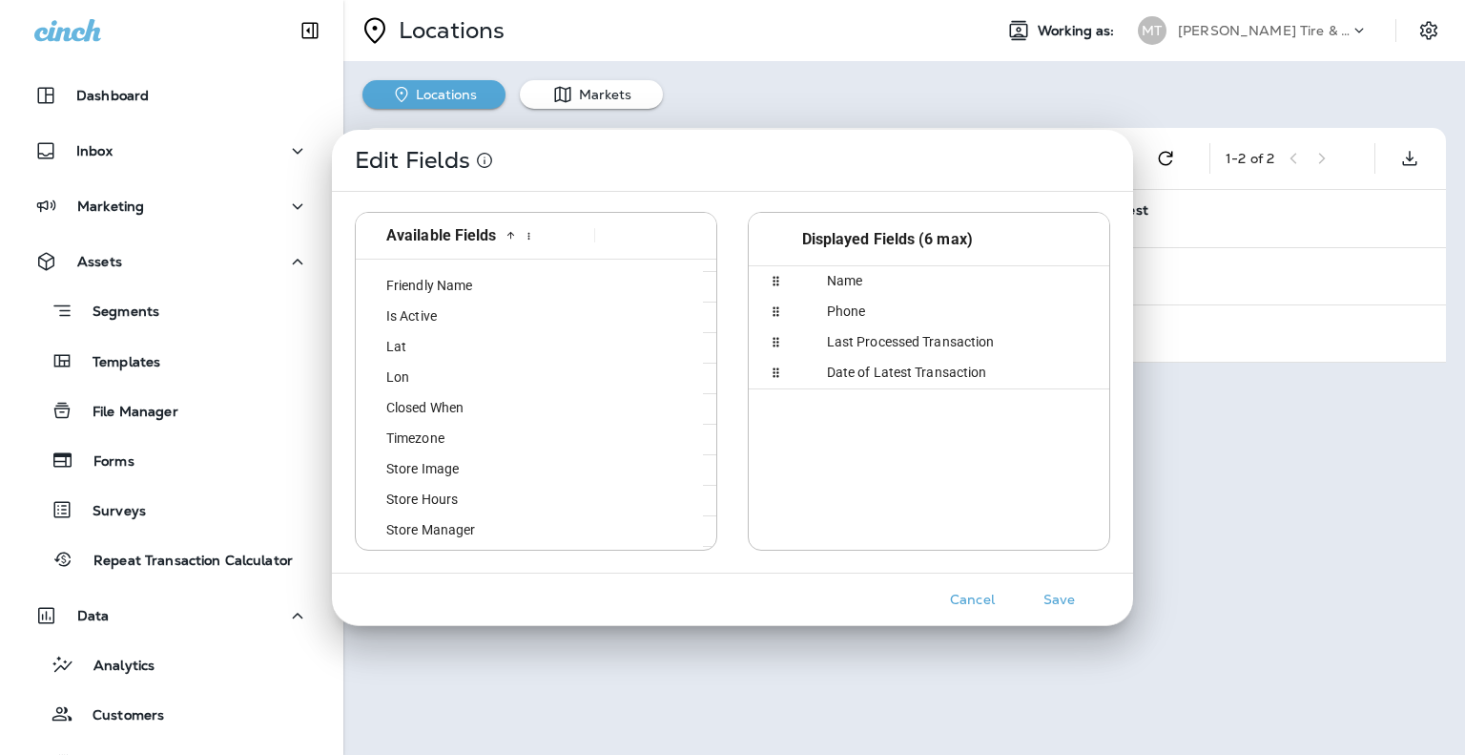
scroll to position [410, 0]
click at [1057, 589] on button "Save" at bounding box center [1060, 600] width 72 height 30
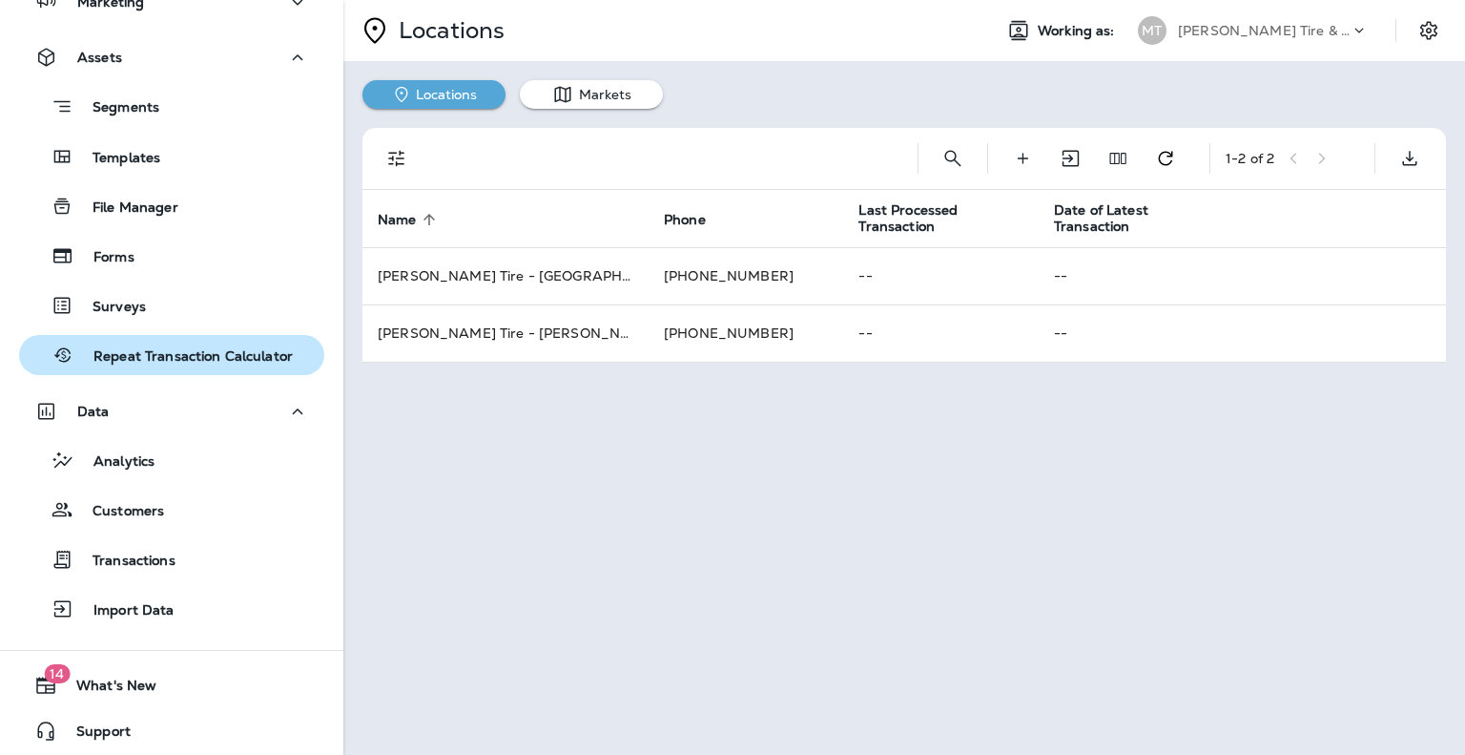
scroll to position [210, 0]
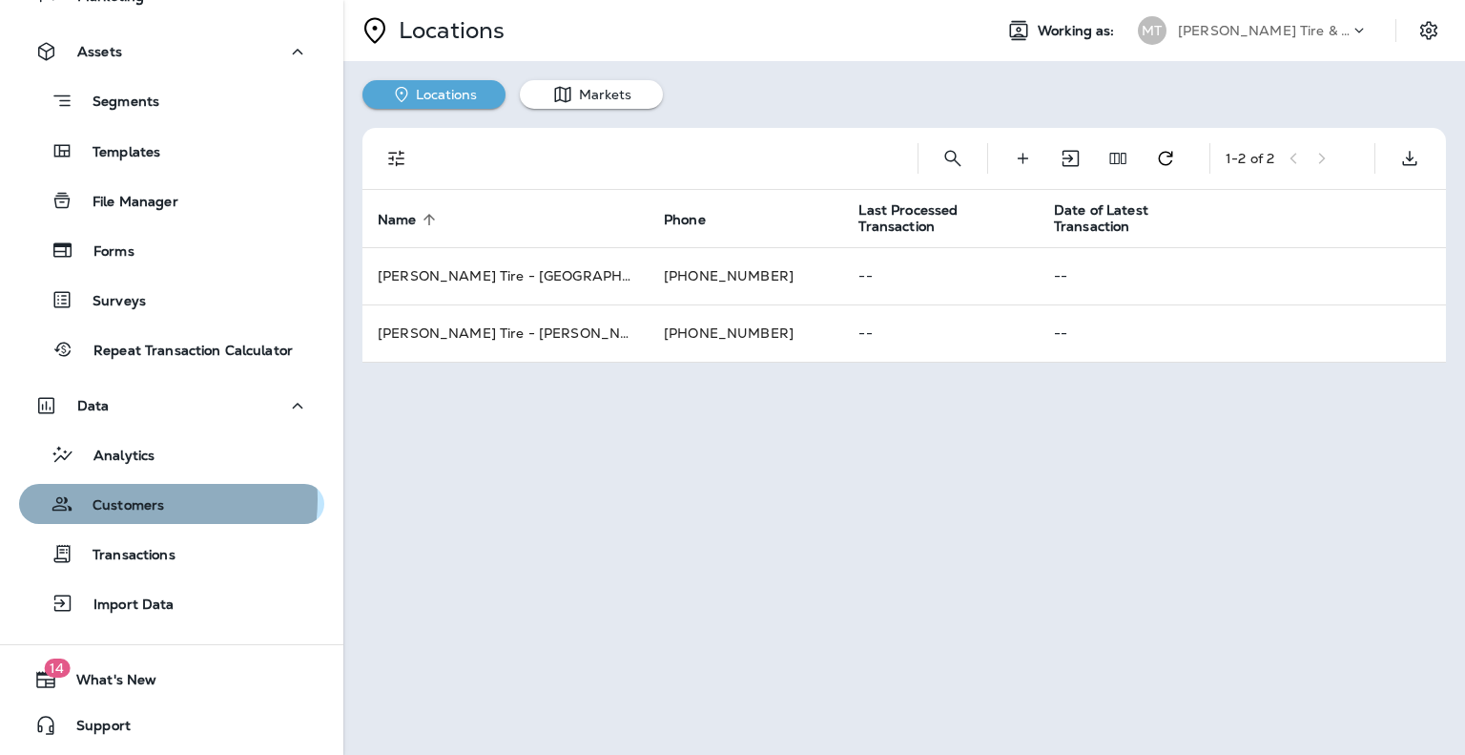
click at [134, 499] on p "Customers" at bounding box center [118, 506] width 91 height 18
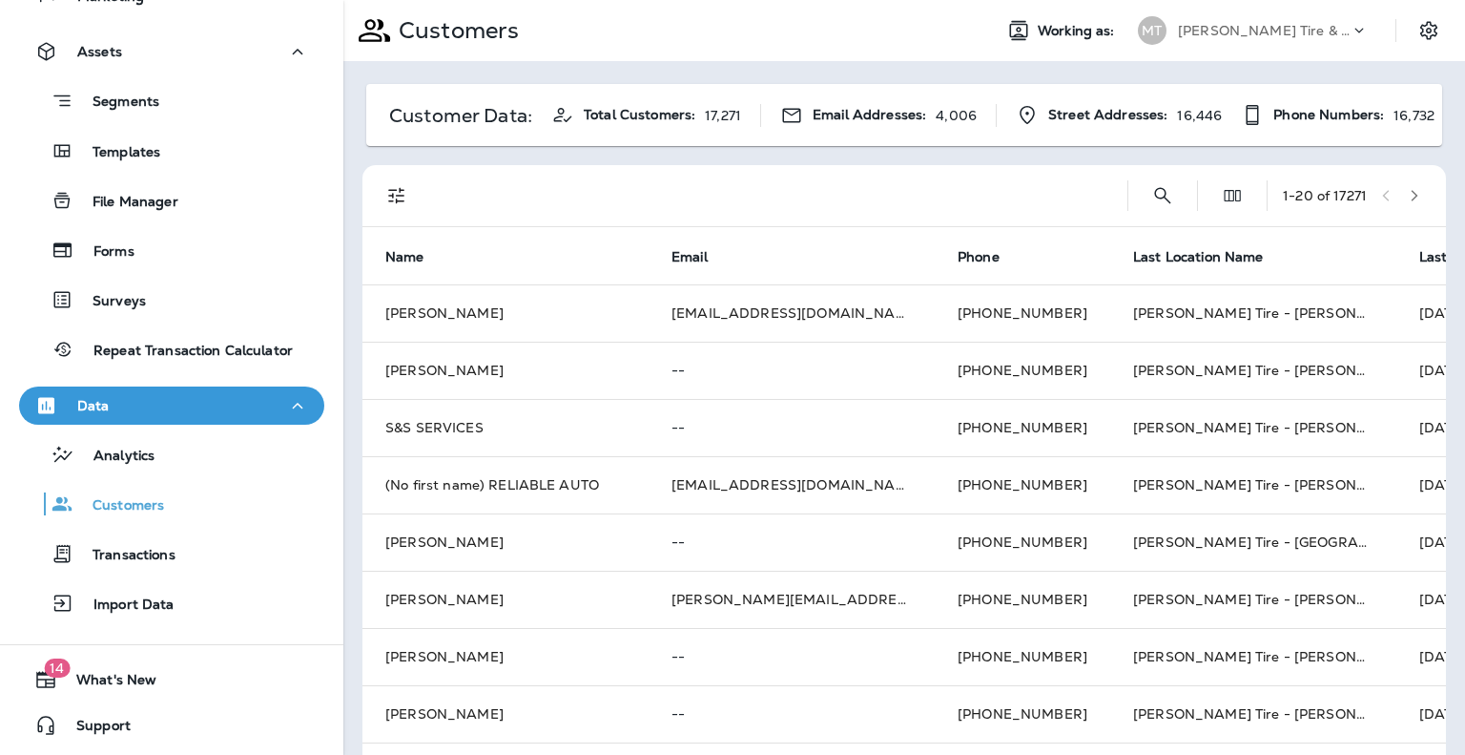
click at [103, 398] on p "Data" at bounding box center [93, 405] width 32 height 15
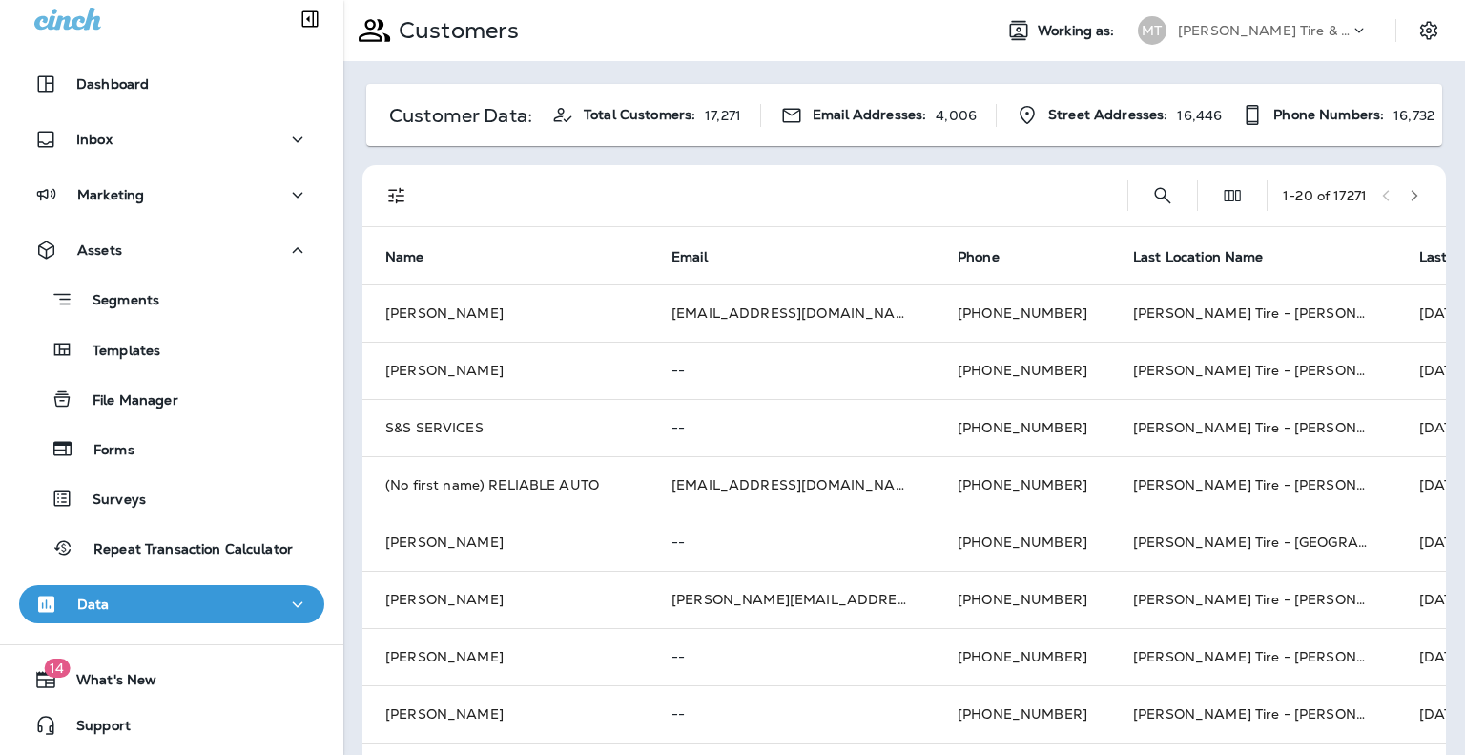
scroll to position [11, 0]
click at [134, 340] on div "Templates" at bounding box center [94, 349] width 134 height 29
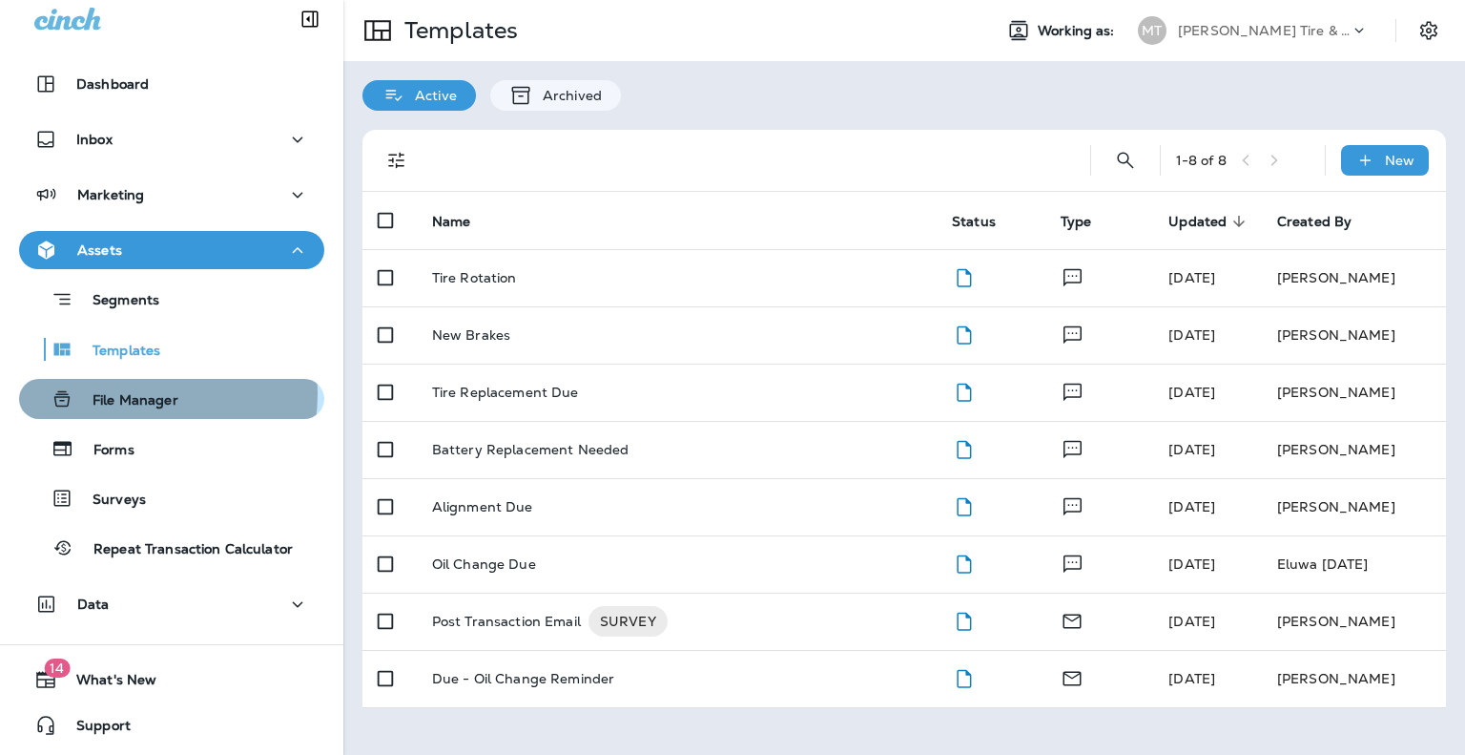
click at [137, 394] on p "File Manager" at bounding box center [125, 401] width 105 height 18
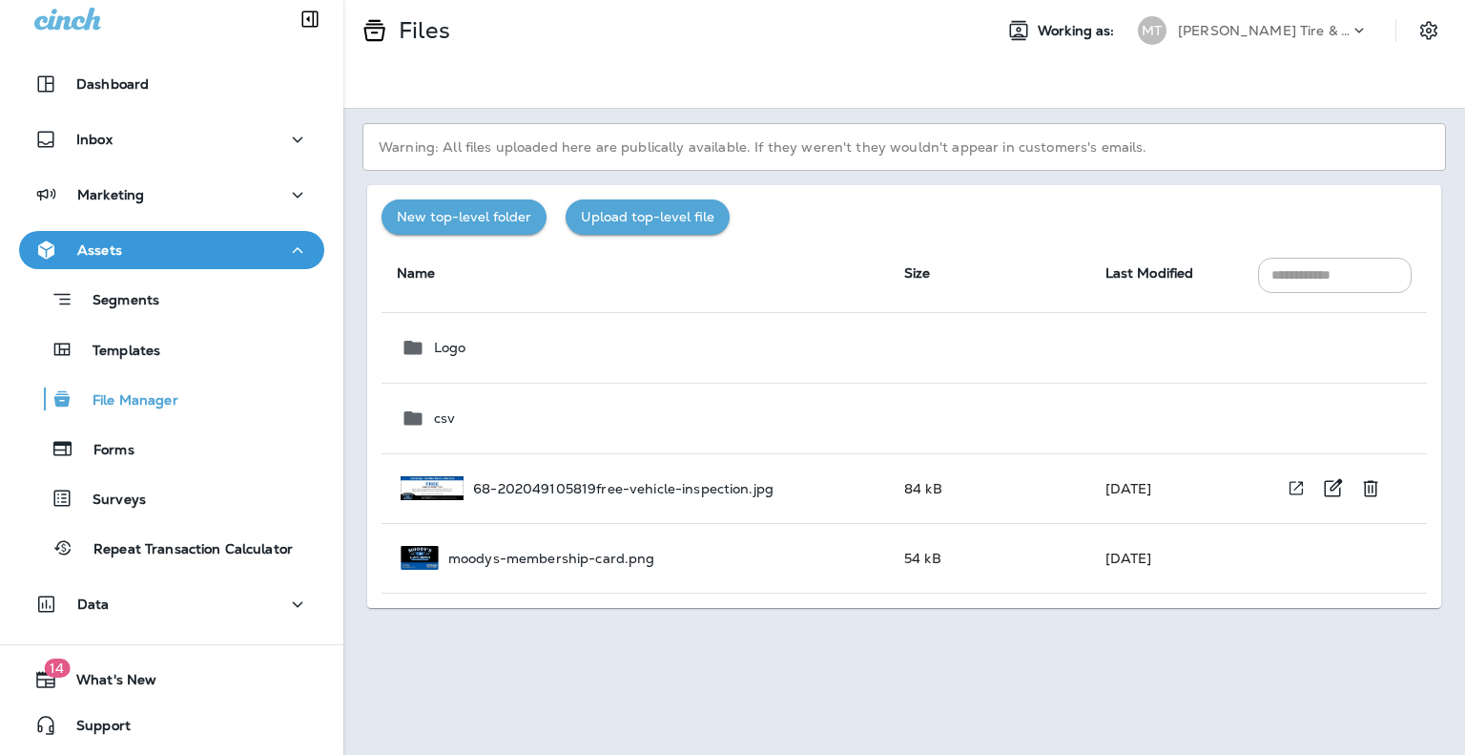
click at [681, 487] on p "68-202049105819free-vehicle-inspection.jpg" at bounding box center [623, 488] width 301 height 15
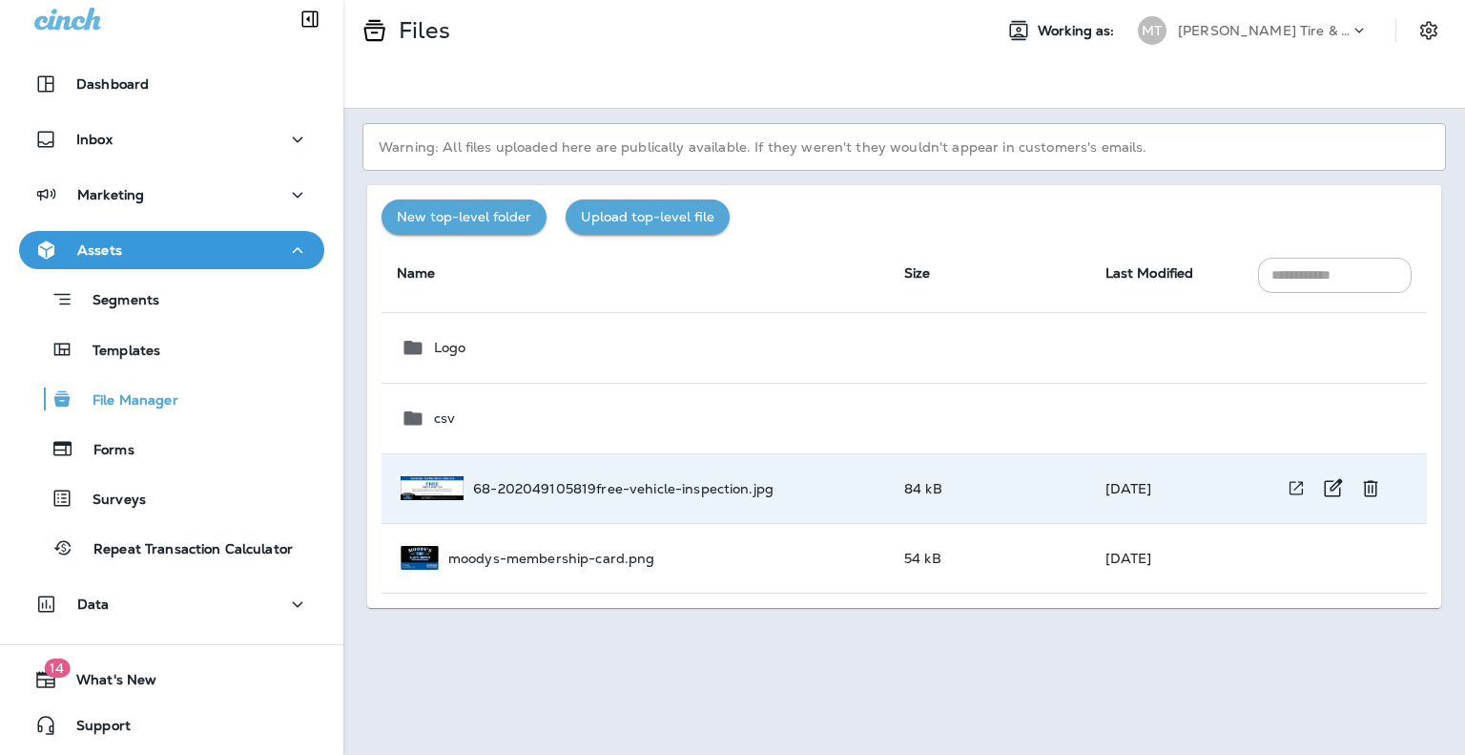
click at [681, 487] on p "68-202049105819free-vehicle-inspection.jpg" at bounding box center [623, 488] width 301 height 15
click at [807, 497] on div "68-202049105819free-vehicle-inspection.jpg" at bounding box center [637, 488] width 473 height 24
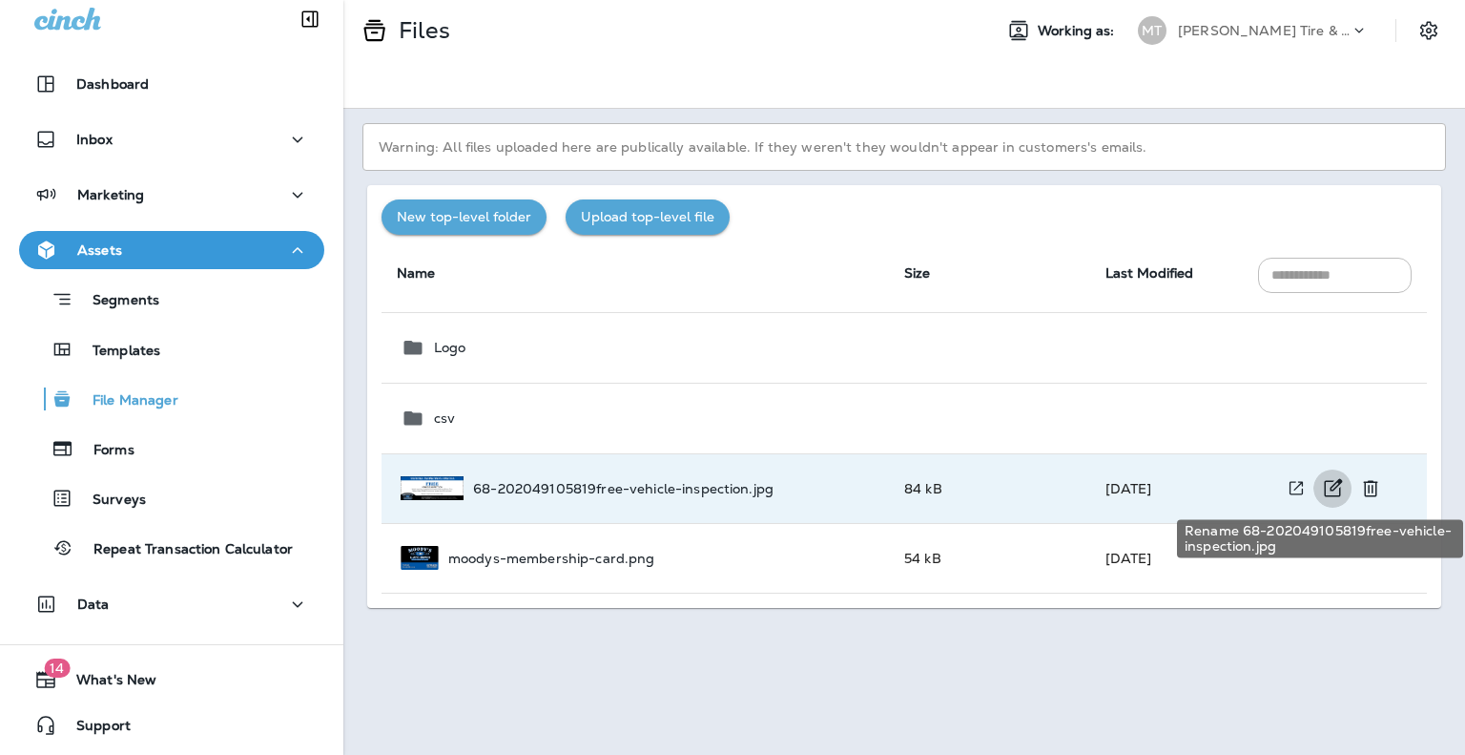
click at [1332, 488] on icon "Rename 68-202049105819free-vehicle-inspection.jpg" at bounding box center [1334, 487] width 18 height 18
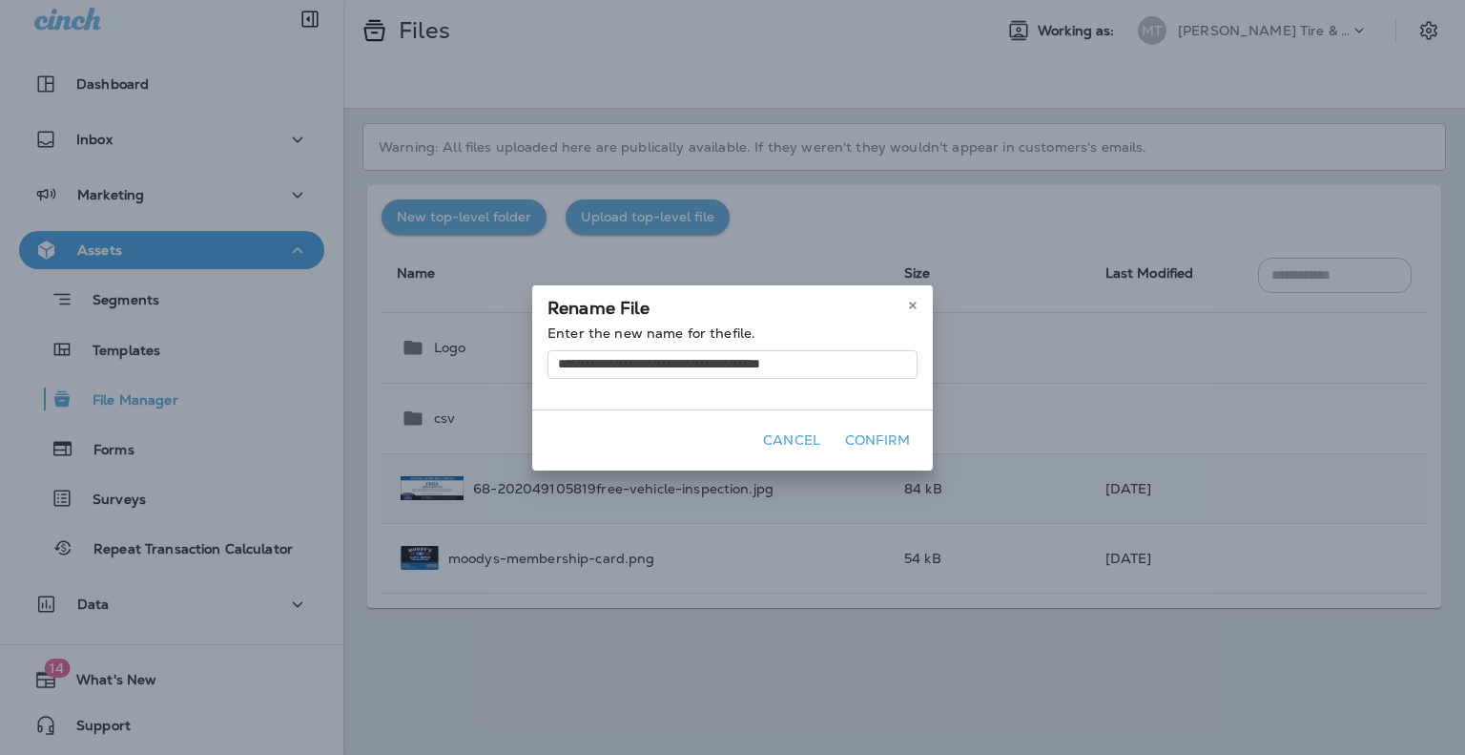
click at [775, 436] on button "Cancel" at bounding box center [792, 440] width 73 height 30
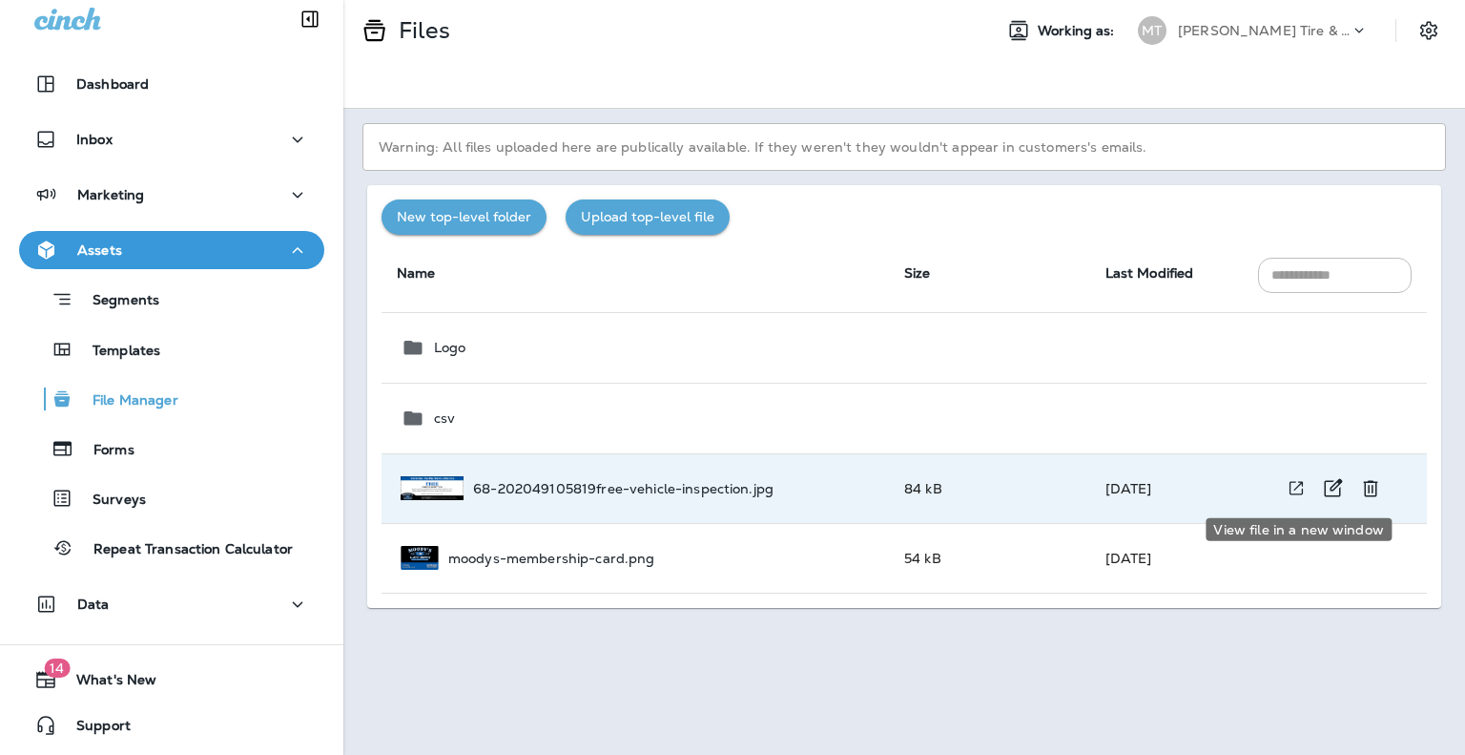
click at [1295, 485] on icon "View file in a new window" at bounding box center [1296, 488] width 19 height 20
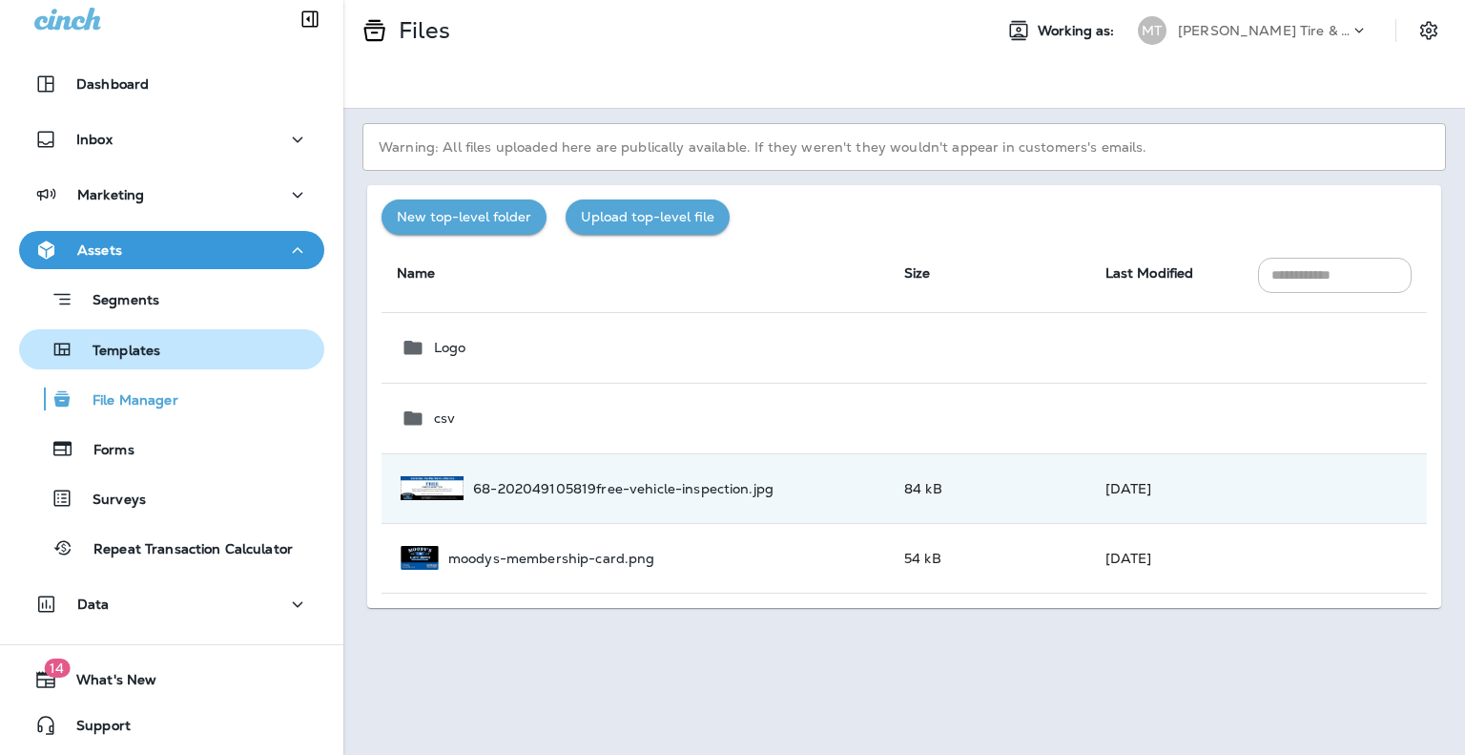
click at [134, 348] on p "Templates" at bounding box center [116, 351] width 87 height 18
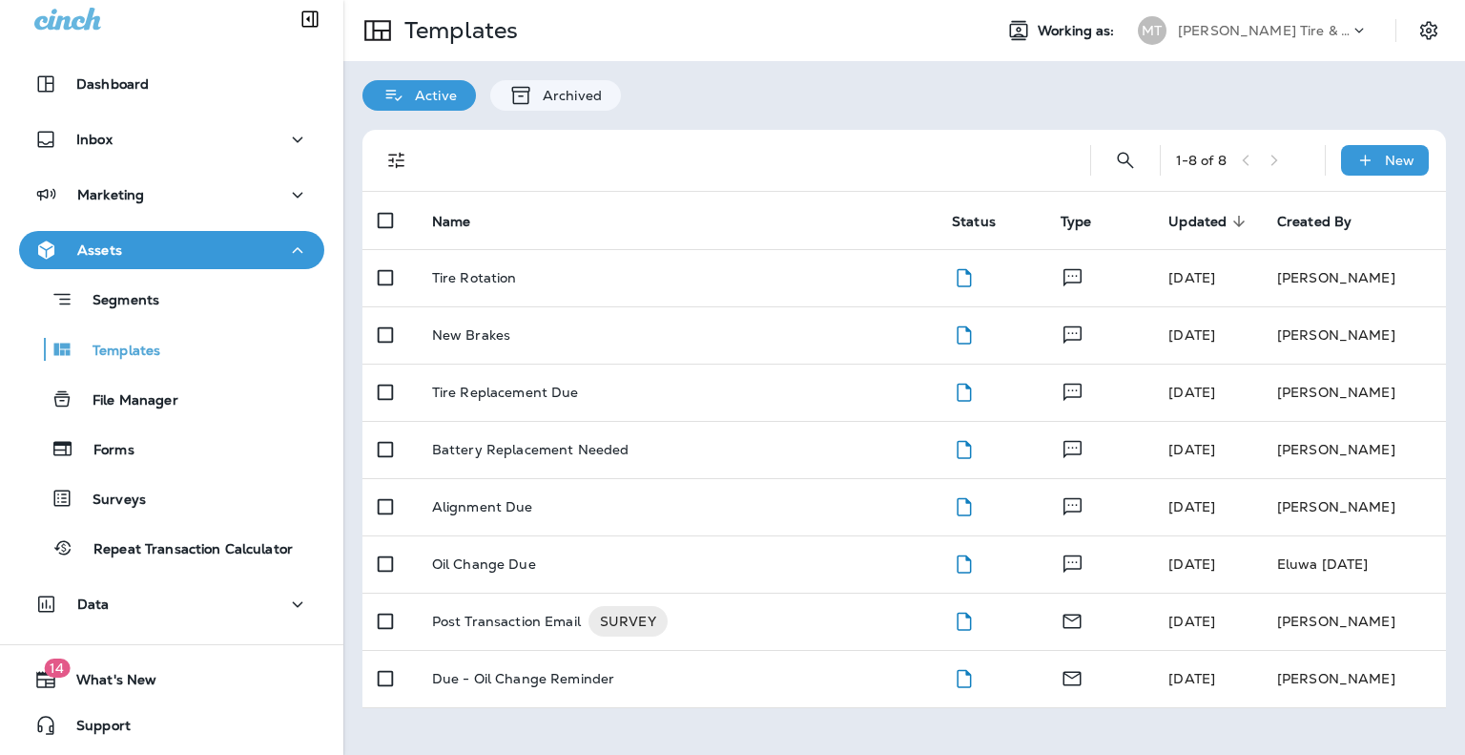
click at [1238, 24] on p "[PERSON_NAME] Tire & Auto" at bounding box center [1264, 30] width 172 height 15
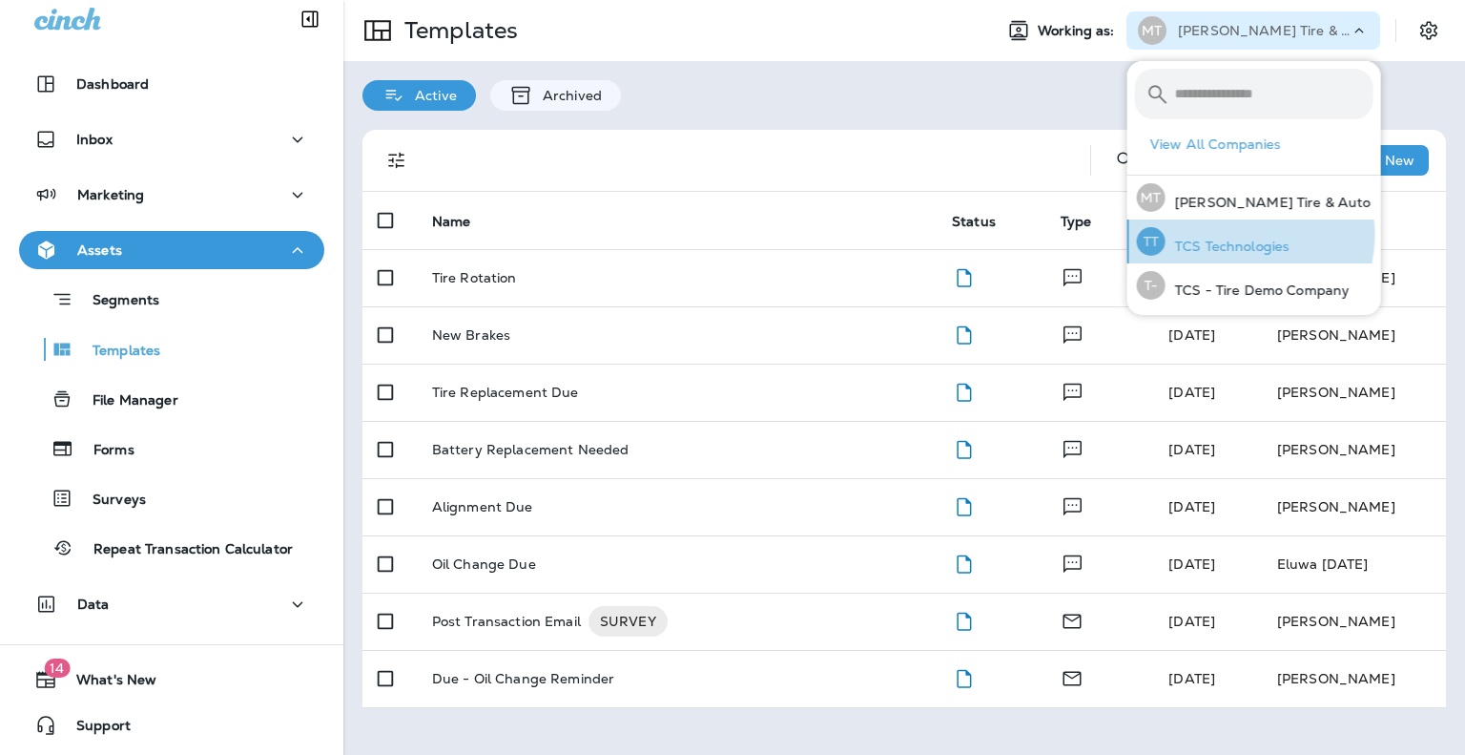
click at [1241, 235] on div "TT TCS Technologies" at bounding box center [1214, 241] width 168 height 44
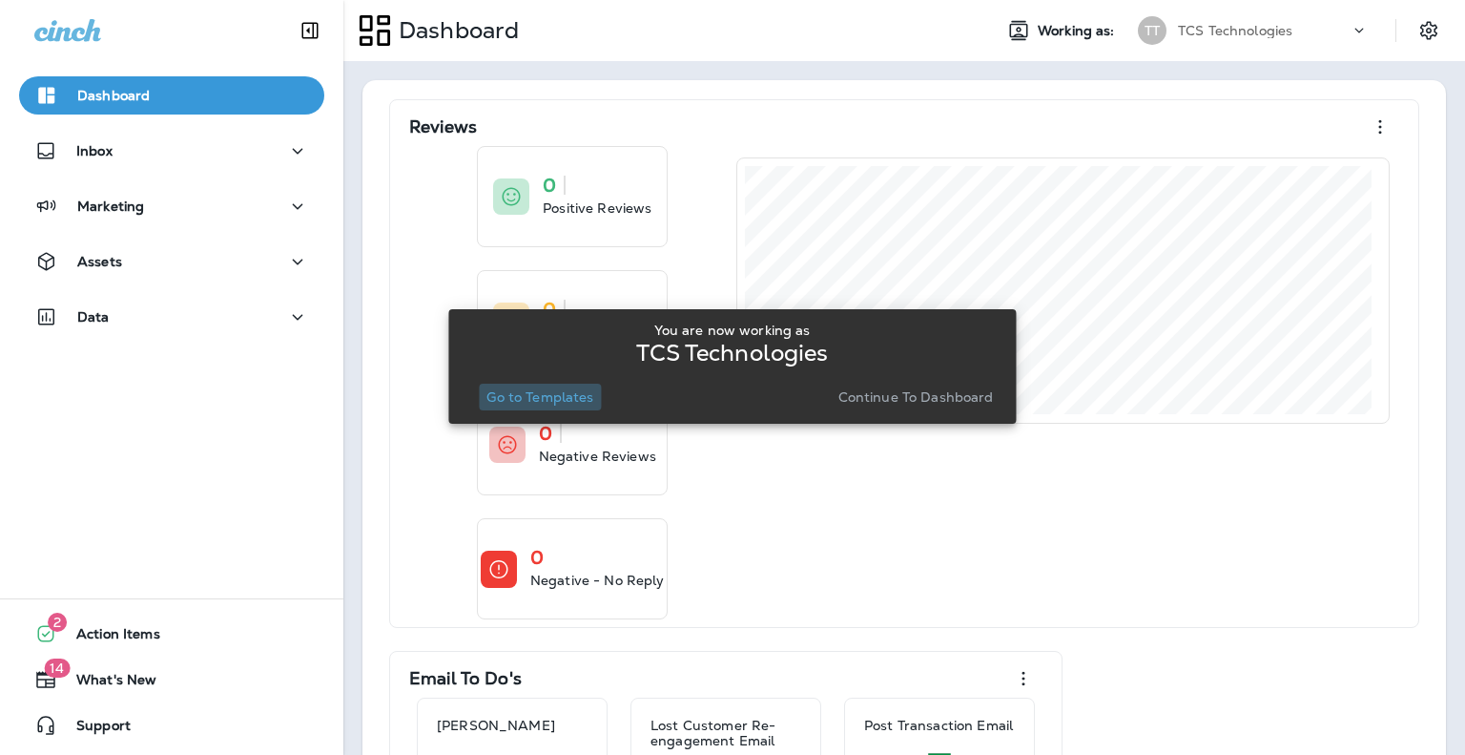
click at [542, 392] on p "Go to Templates" at bounding box center [540, 396] width 107 height 15
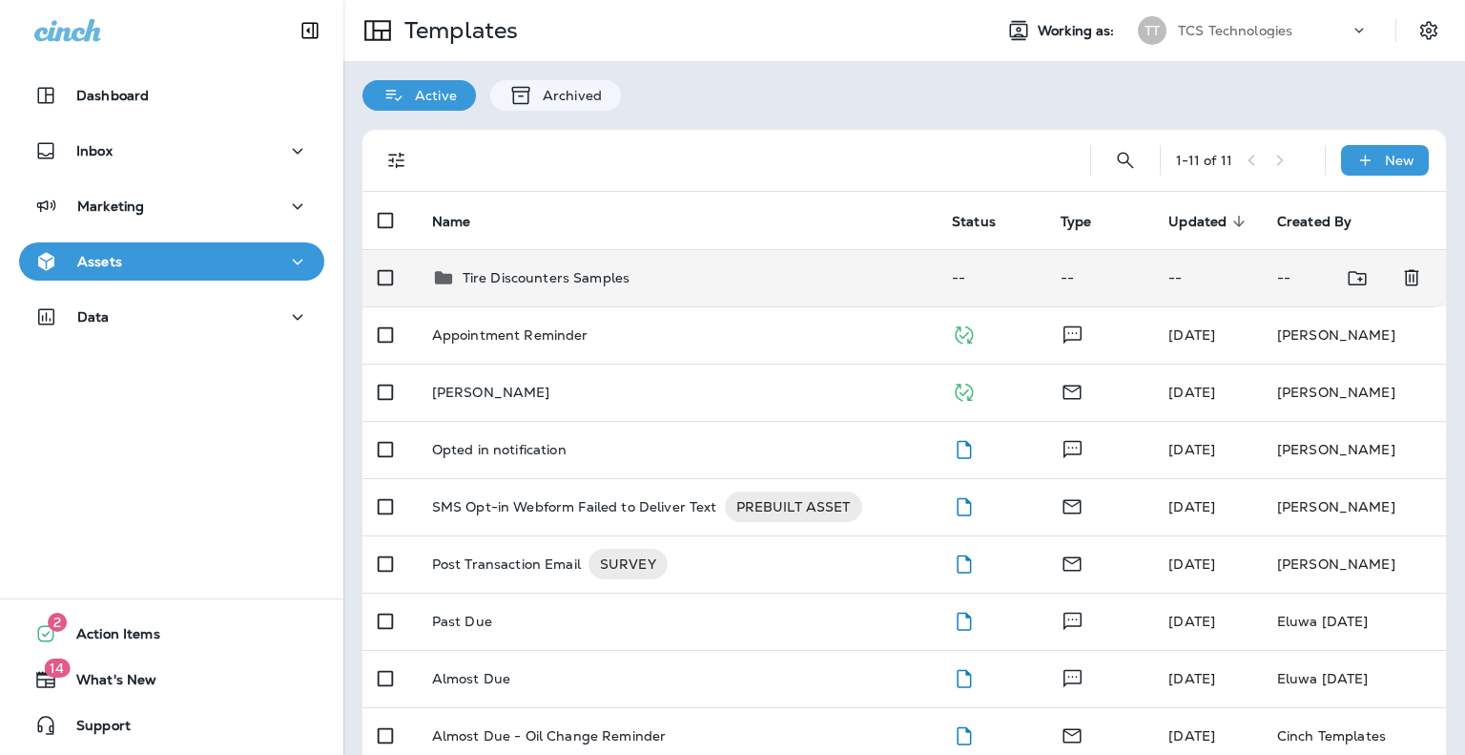
click at [609, 277] on p "Tire Discounters Samples" at bounding box center [546, 277] width 167 height 15
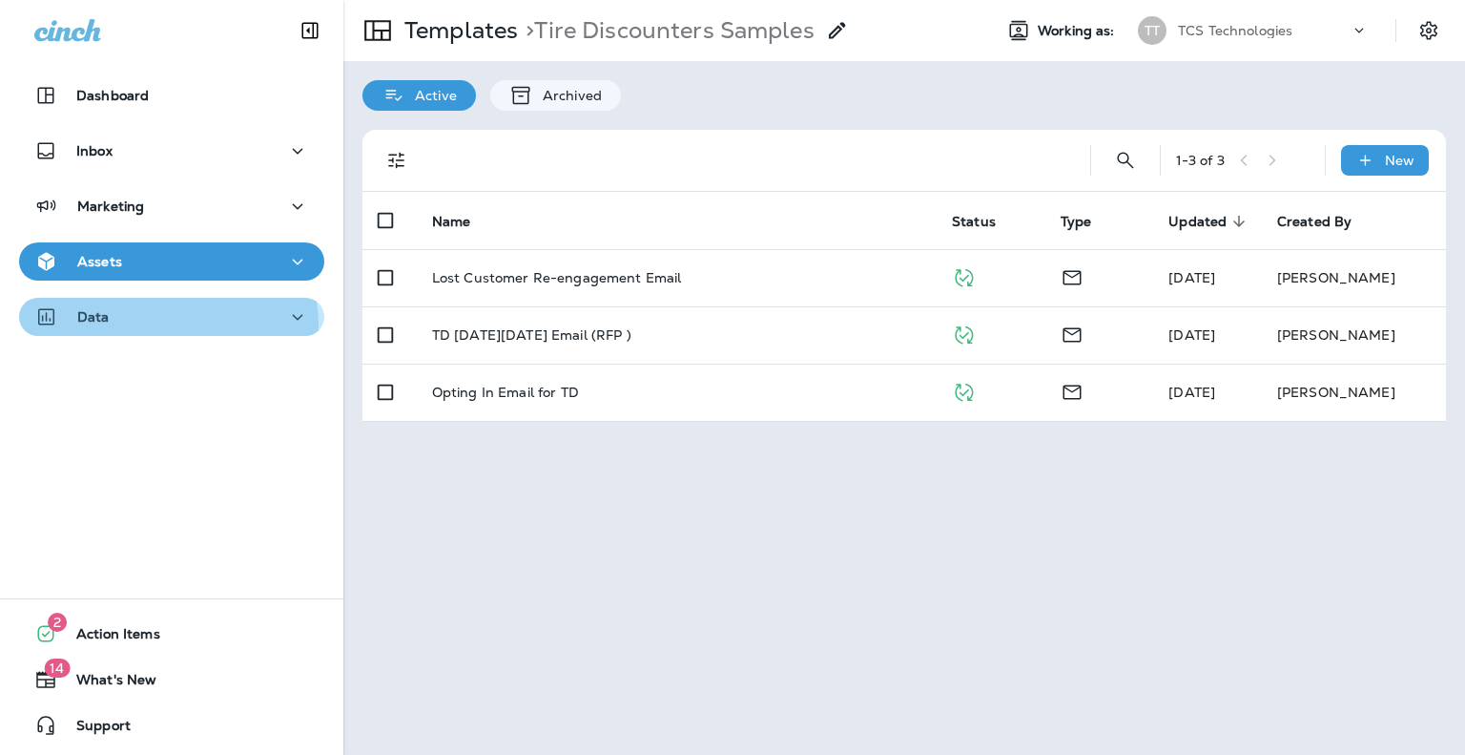
click at [156, 326] on div "Data" at bounding box center [171, 317] width 275 height 24
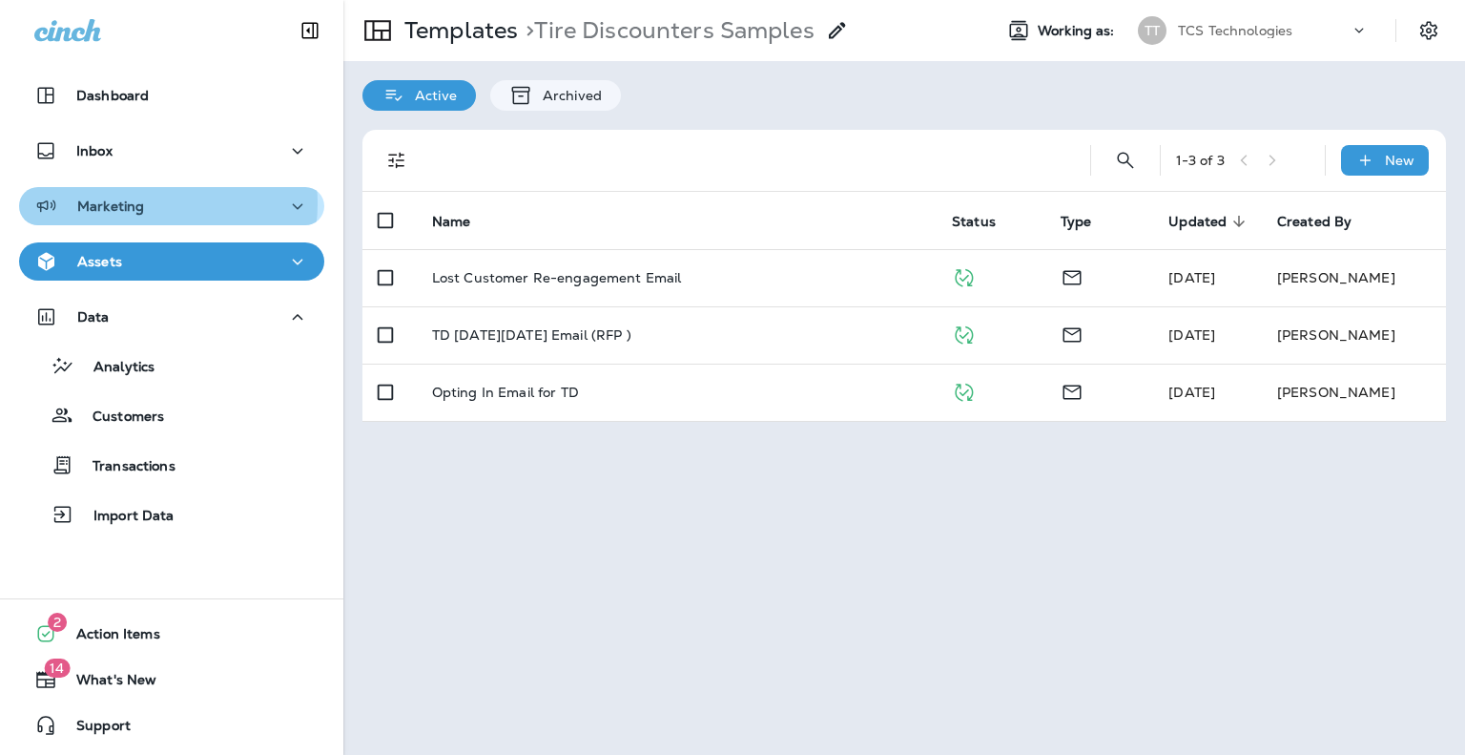
click at [153, 203] on div "Marketing" at bounding box center [171, 207] width 275 height 24
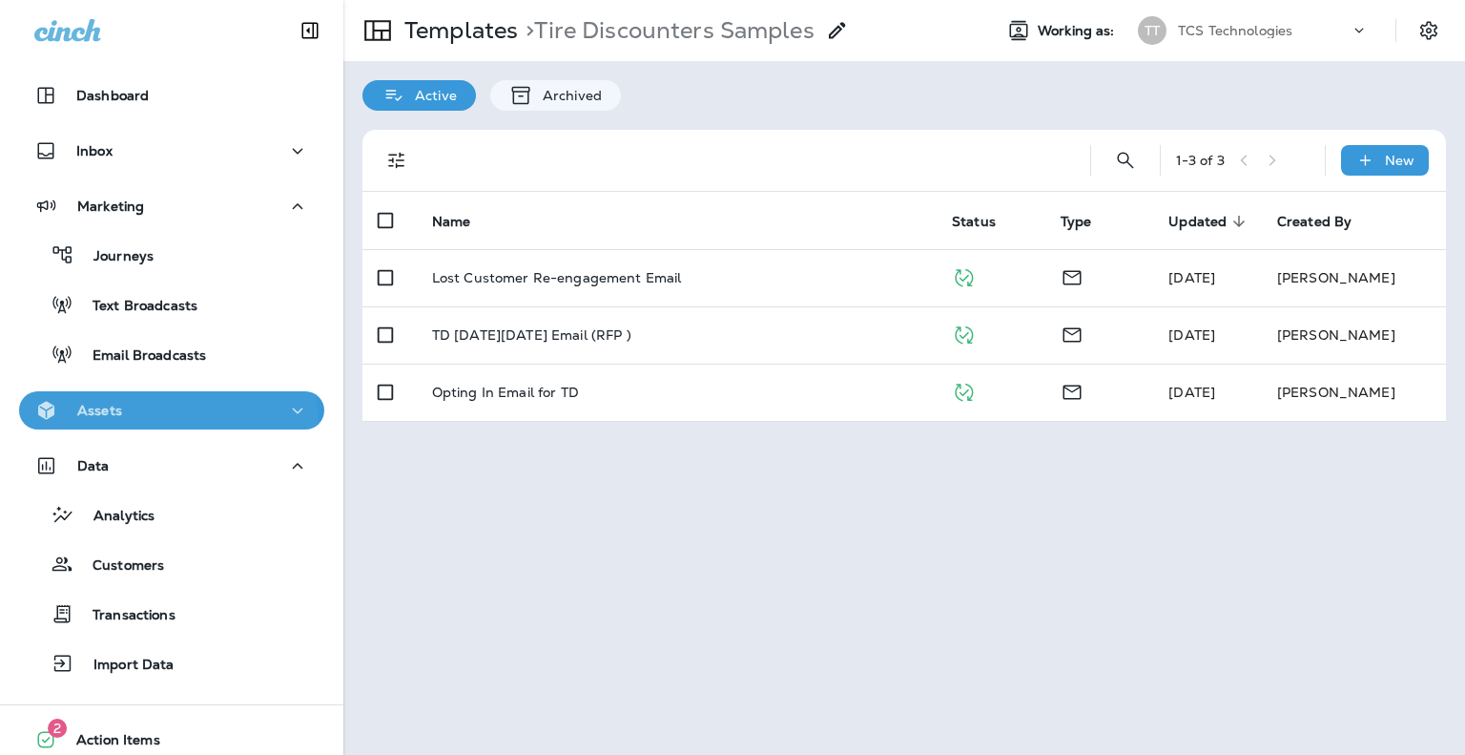
click at [123, 415] on div "Assets" at bounding box center [171, 411] width 275 height 24
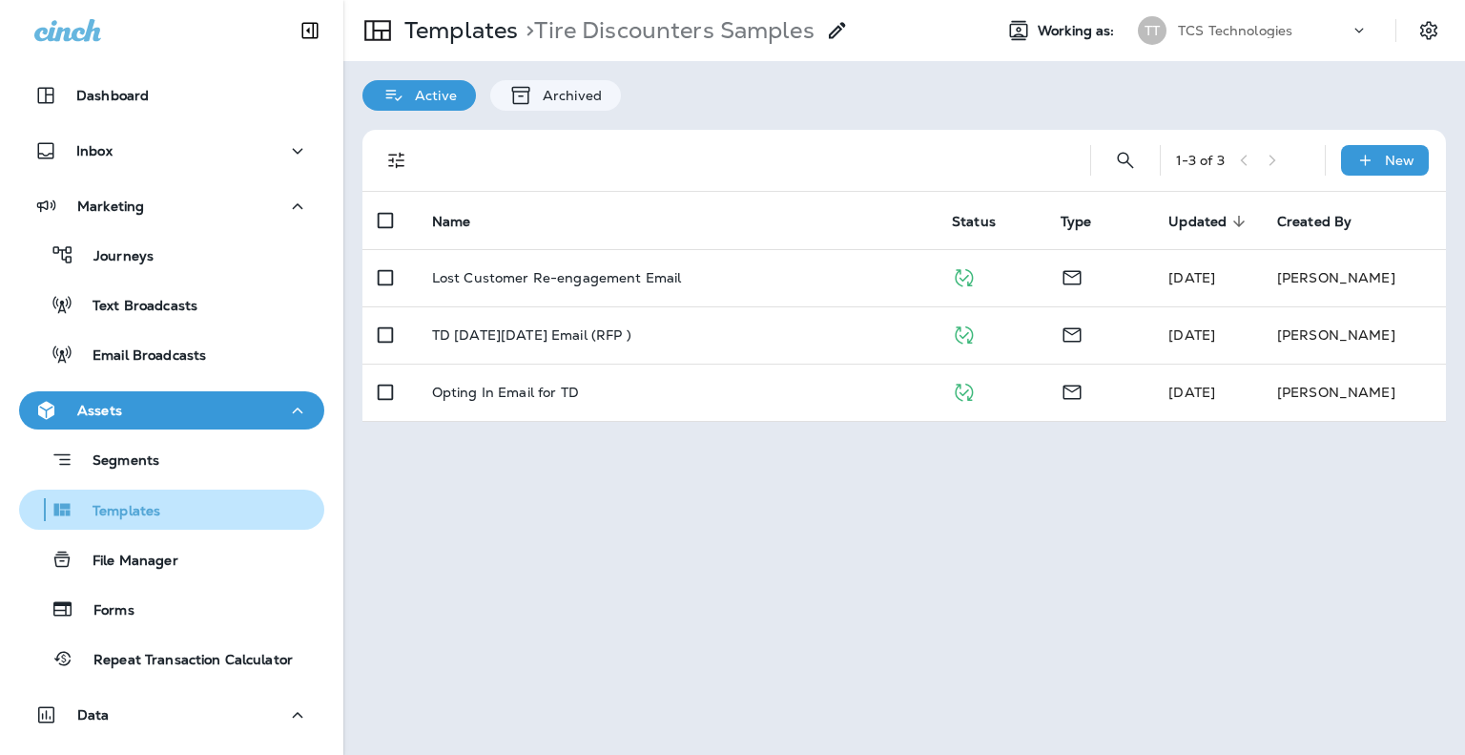
click at [123, 507] on p "Templates" at bounding box center [116, 512] width 87 height 18
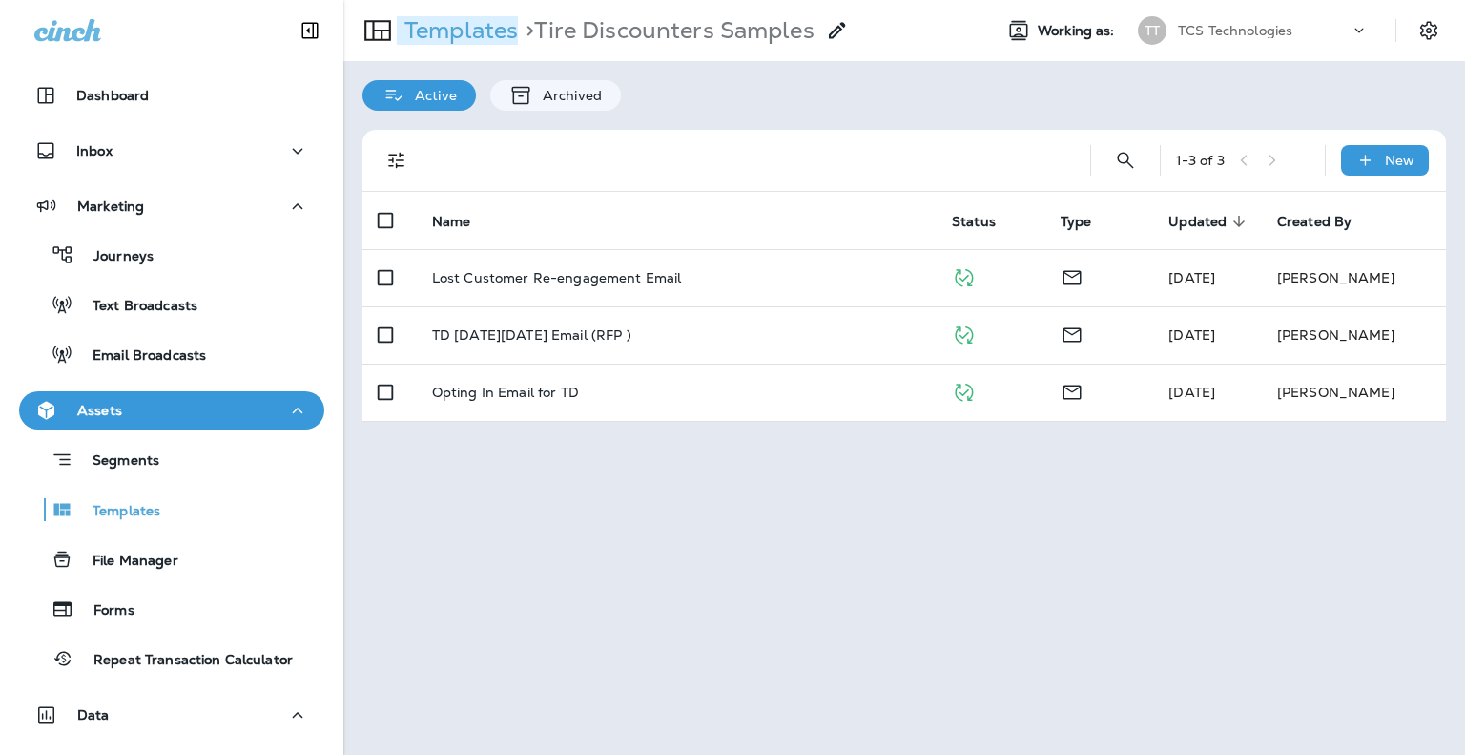
click at [481, 27] on p "Templates" at bounding box center [457, 30] width 121 height 29
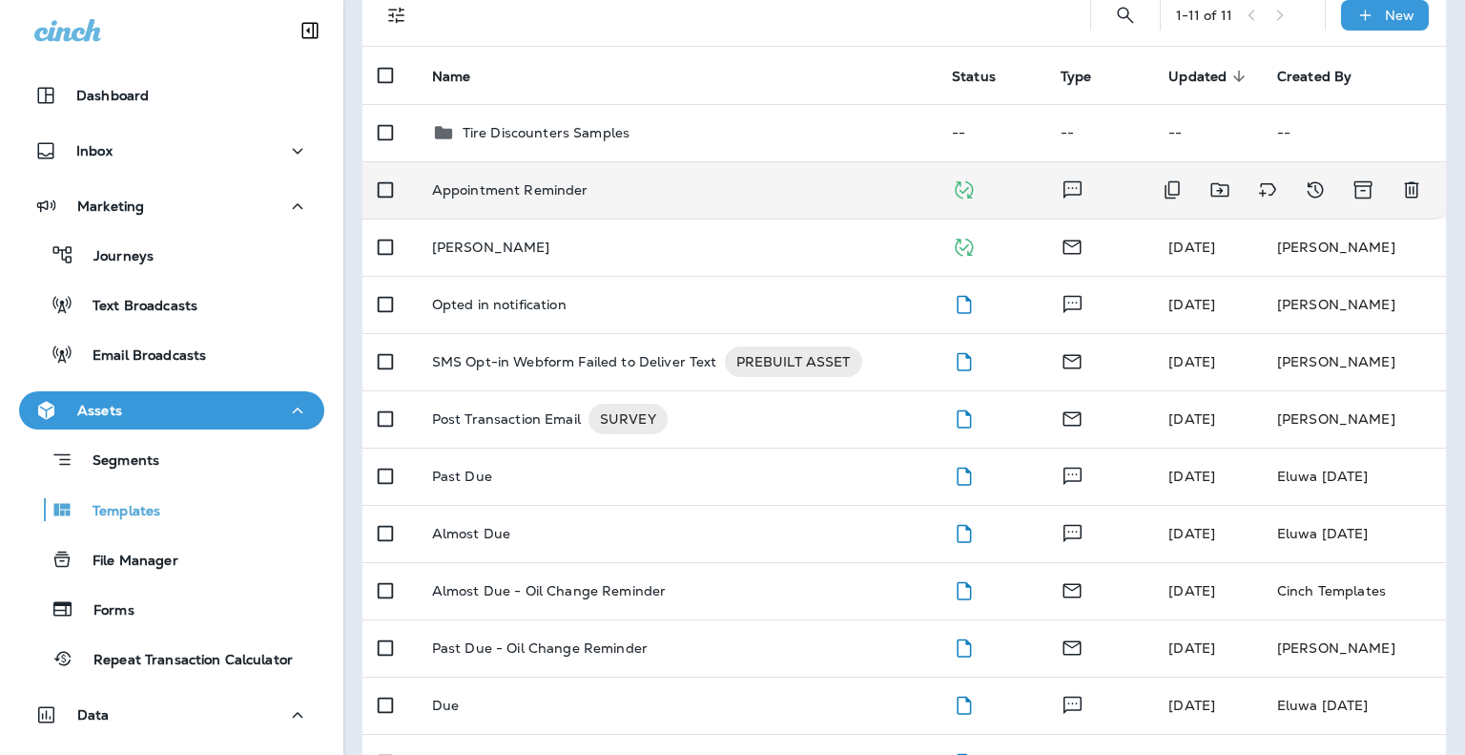
scroll to position [200, 0]
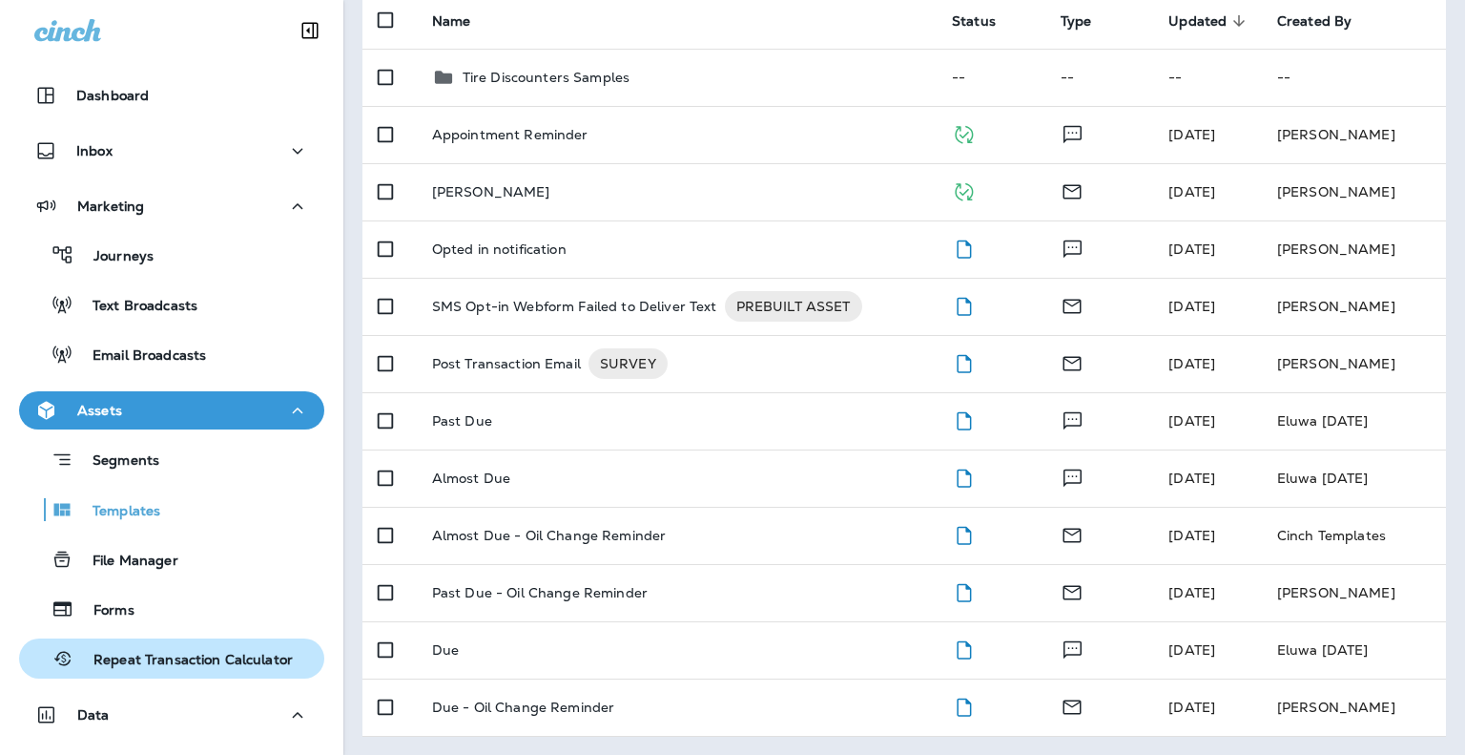
click at [244, 663] on p "Repeat Transaction Calculator" at bounding box center [183, 661] width 218 height 18
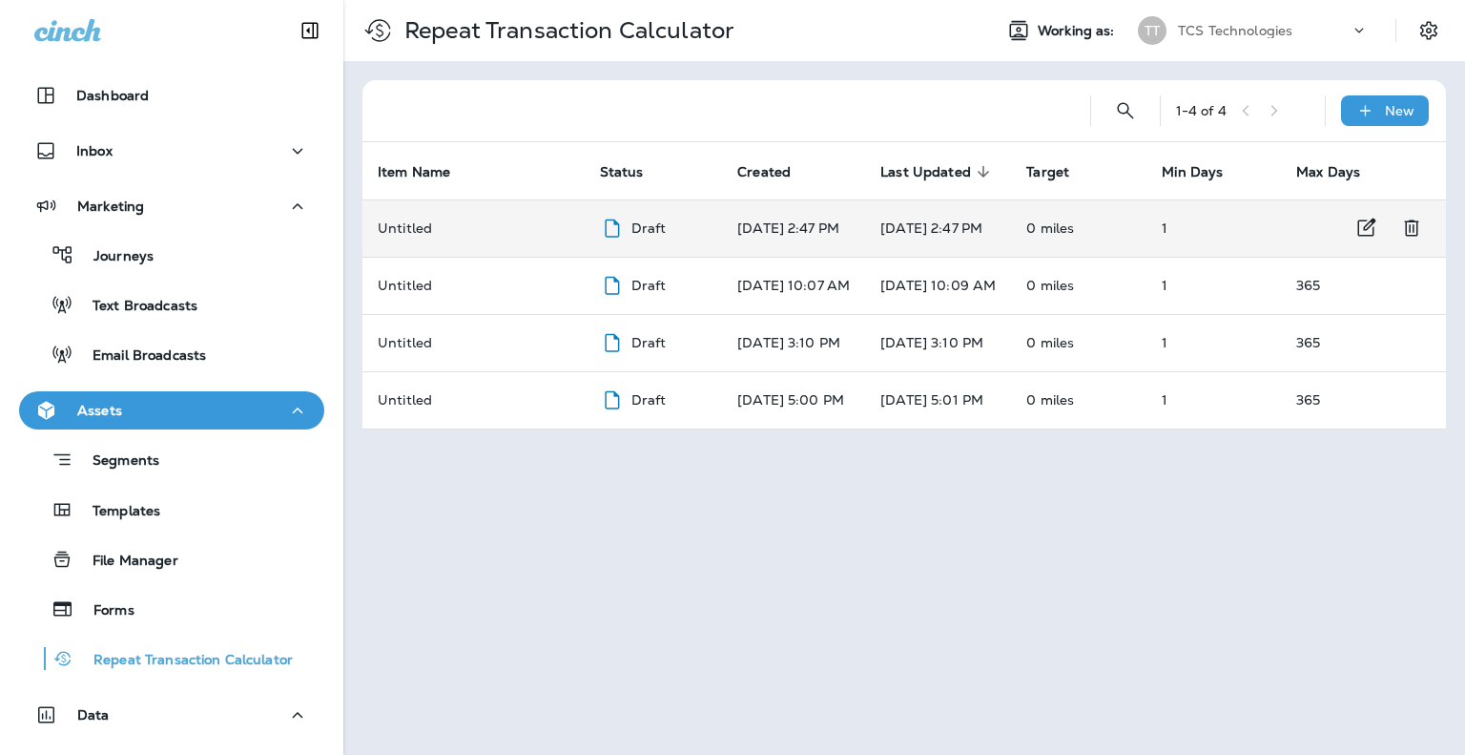
click at [600, 230] on icon at bounding box center [612, 229] width 24 height 24
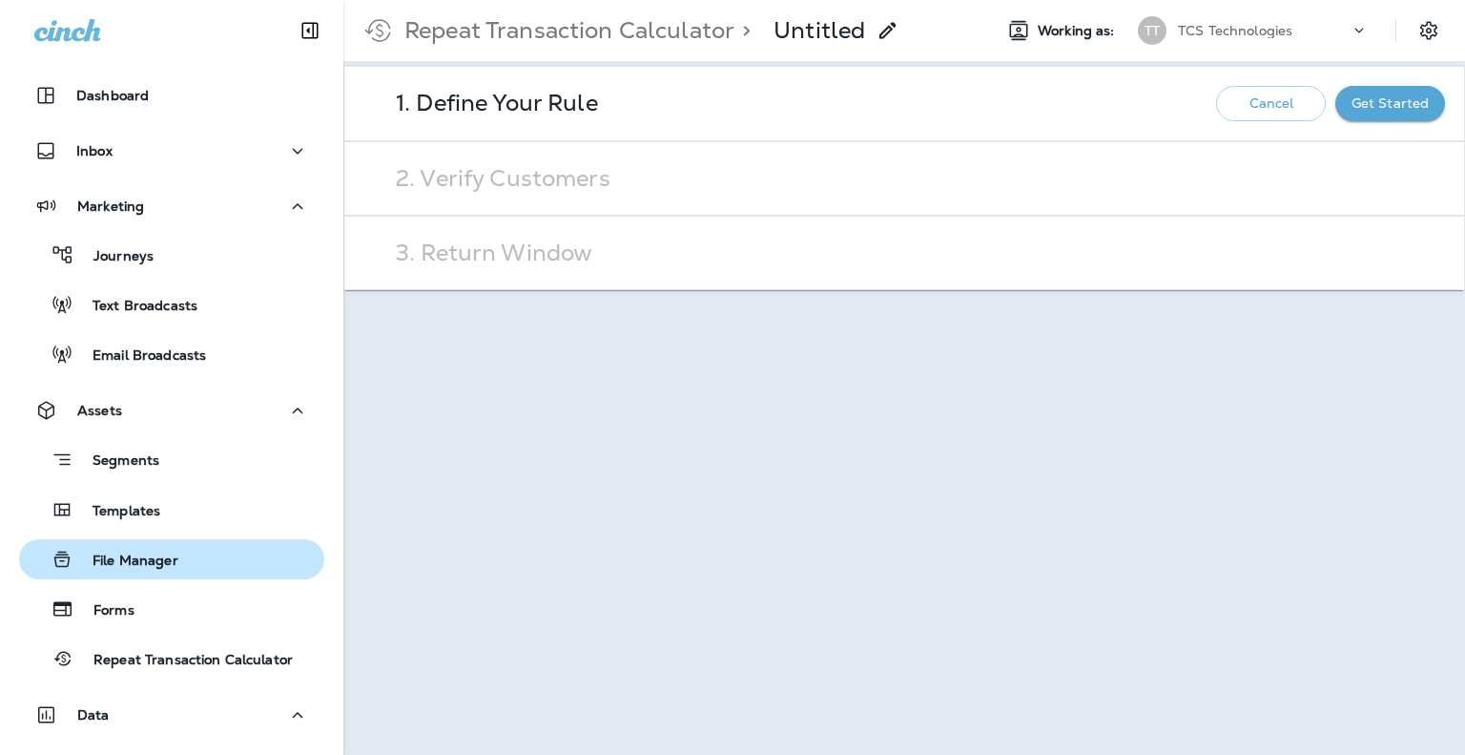
click at [154, 553] on p "File Manager" at bounding box center [125, 561] width 105 height 18
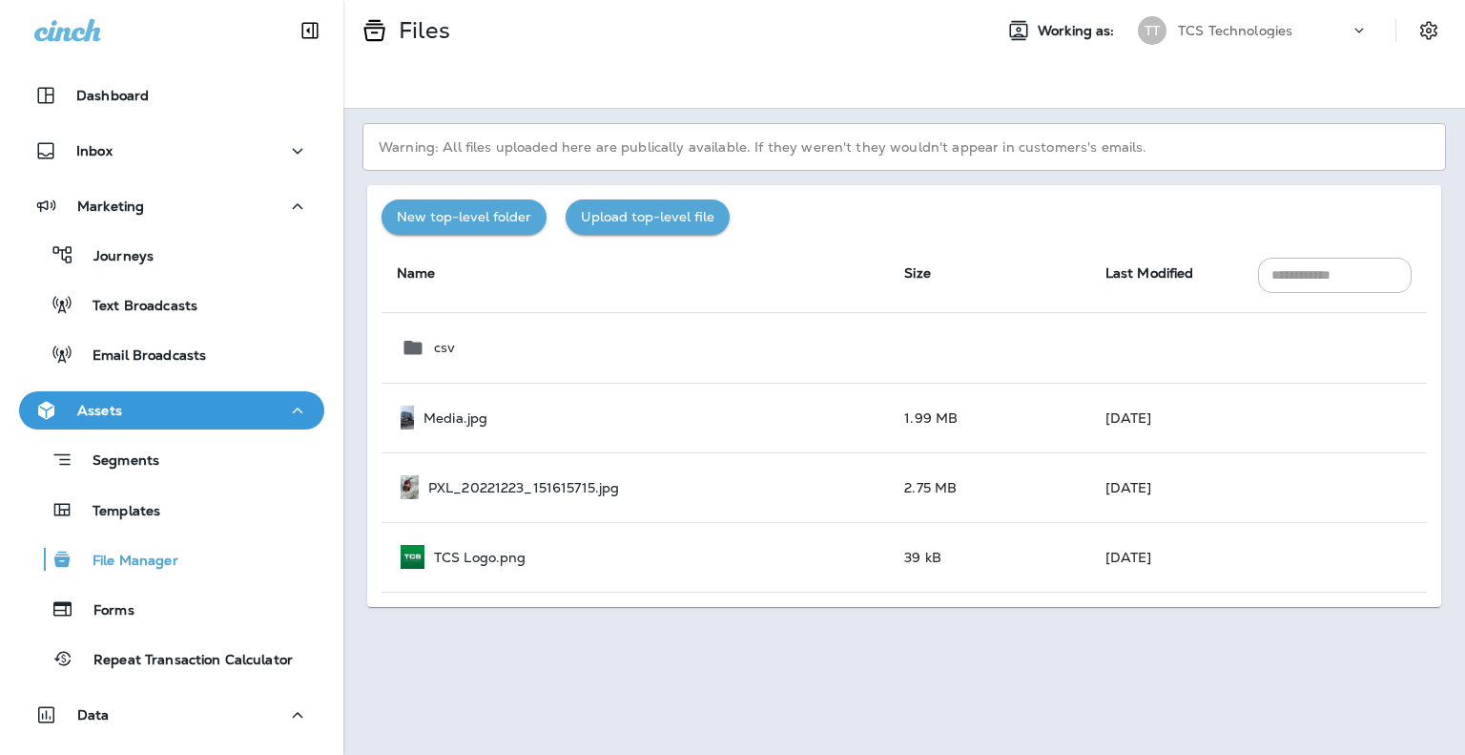
click at [1275, 39] on div "TCS Technologies" at bounding box center [1264, 30] width 172 height 29
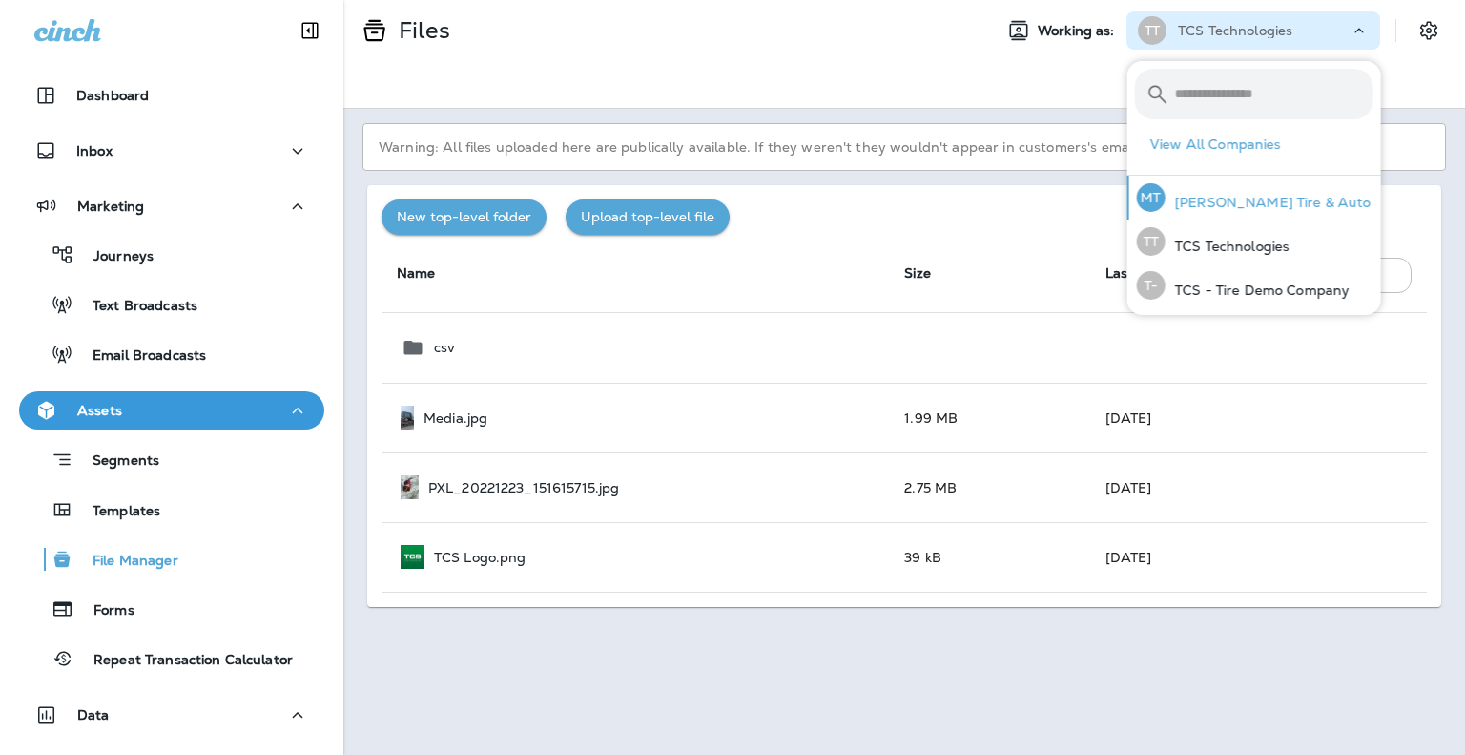
click at [1264, 203] on p "[PERSON_NAME] Tire & Auto" at bounding box center [1269, 202] width 206 height 15
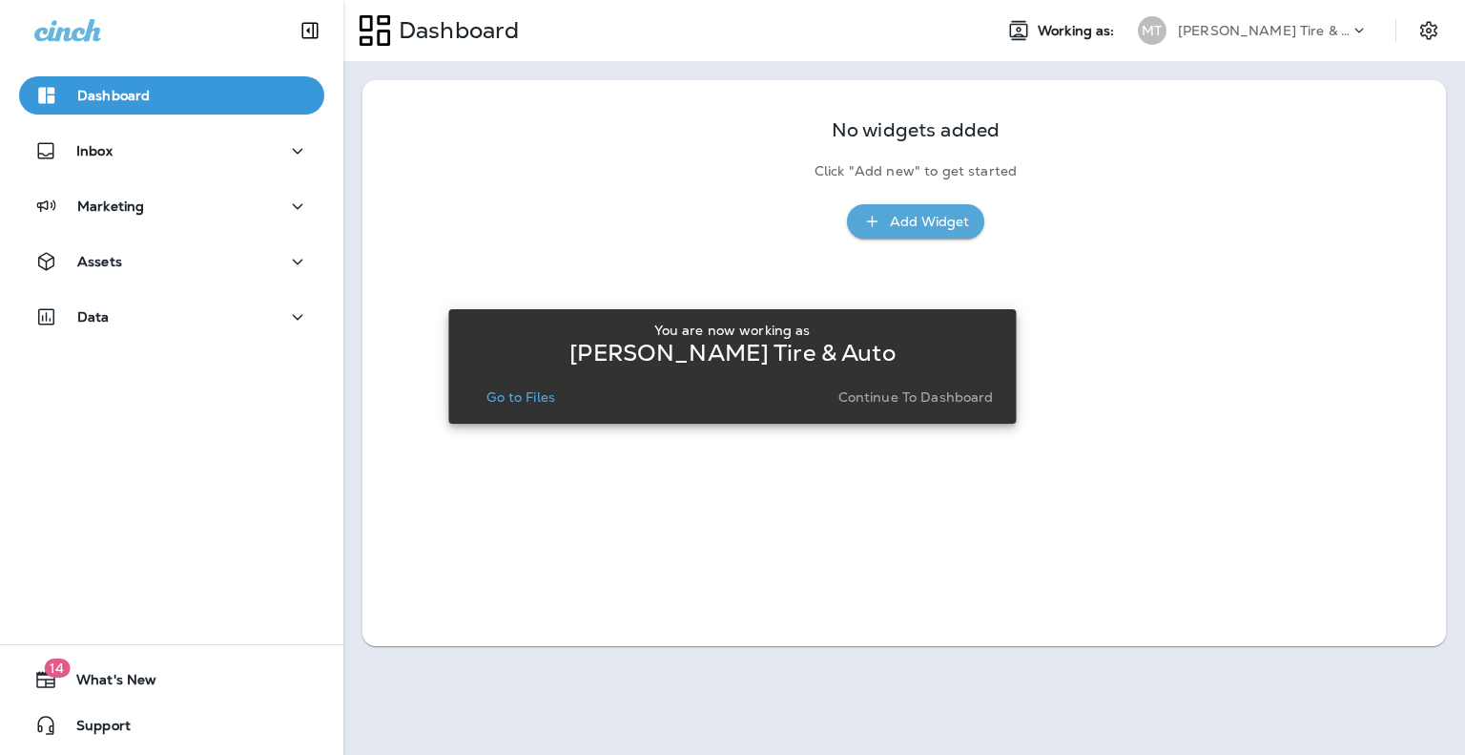
click at [513, 389] on p "Go to Files" at bounding box center [521, 396] width 69 height 15
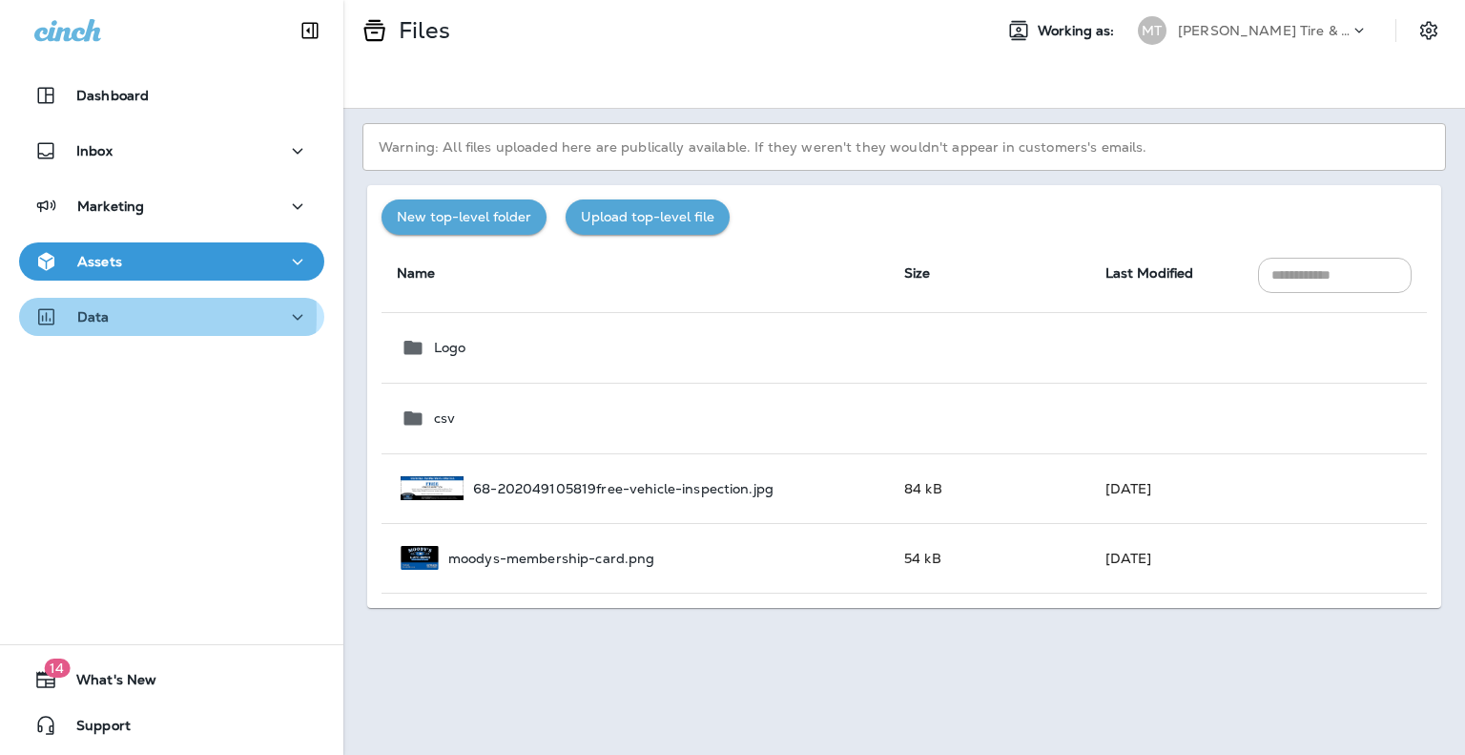
click at [78, 315] on p "Data" at bounding box center [93, 316] width 32 height 15
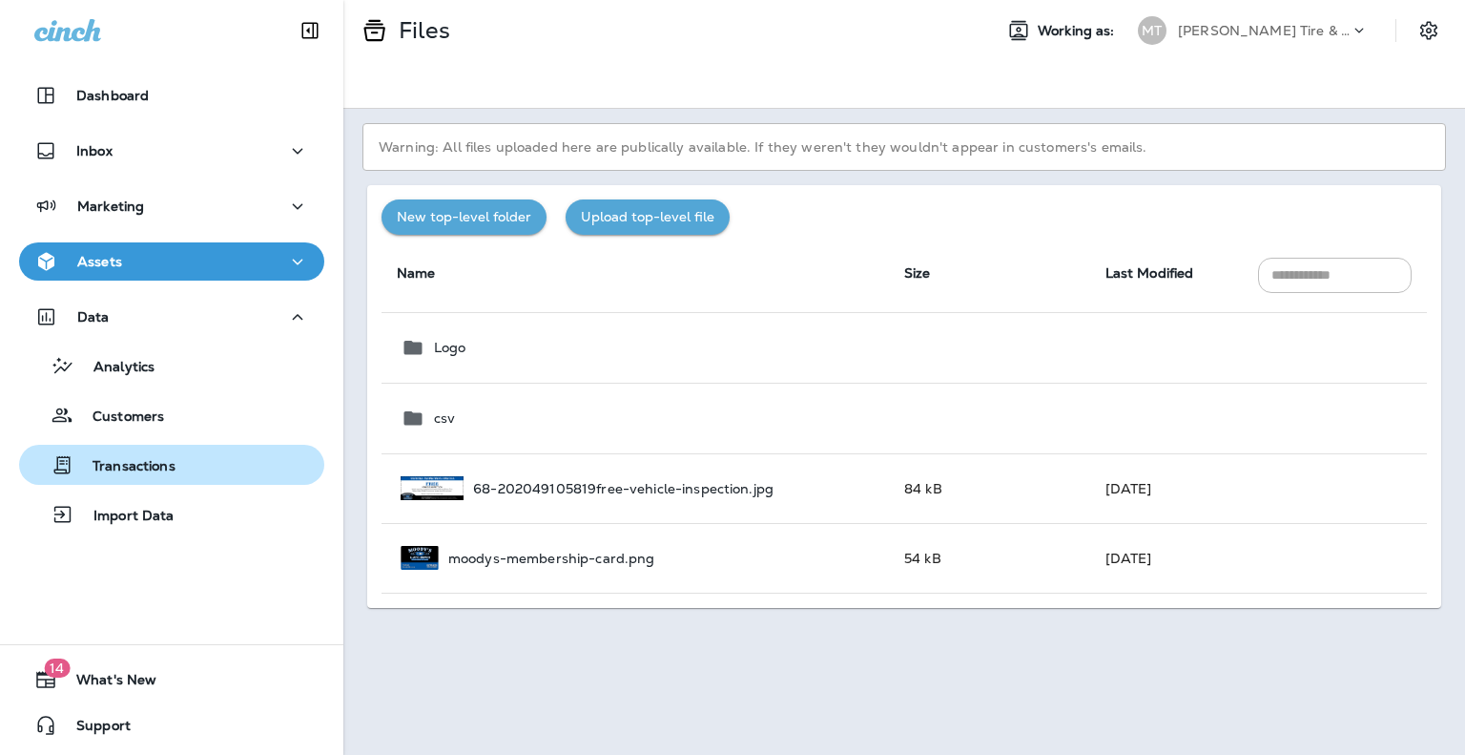
click at [102, 468] on p "Transactions" at bounding box center [124, 467] width 102 height 18
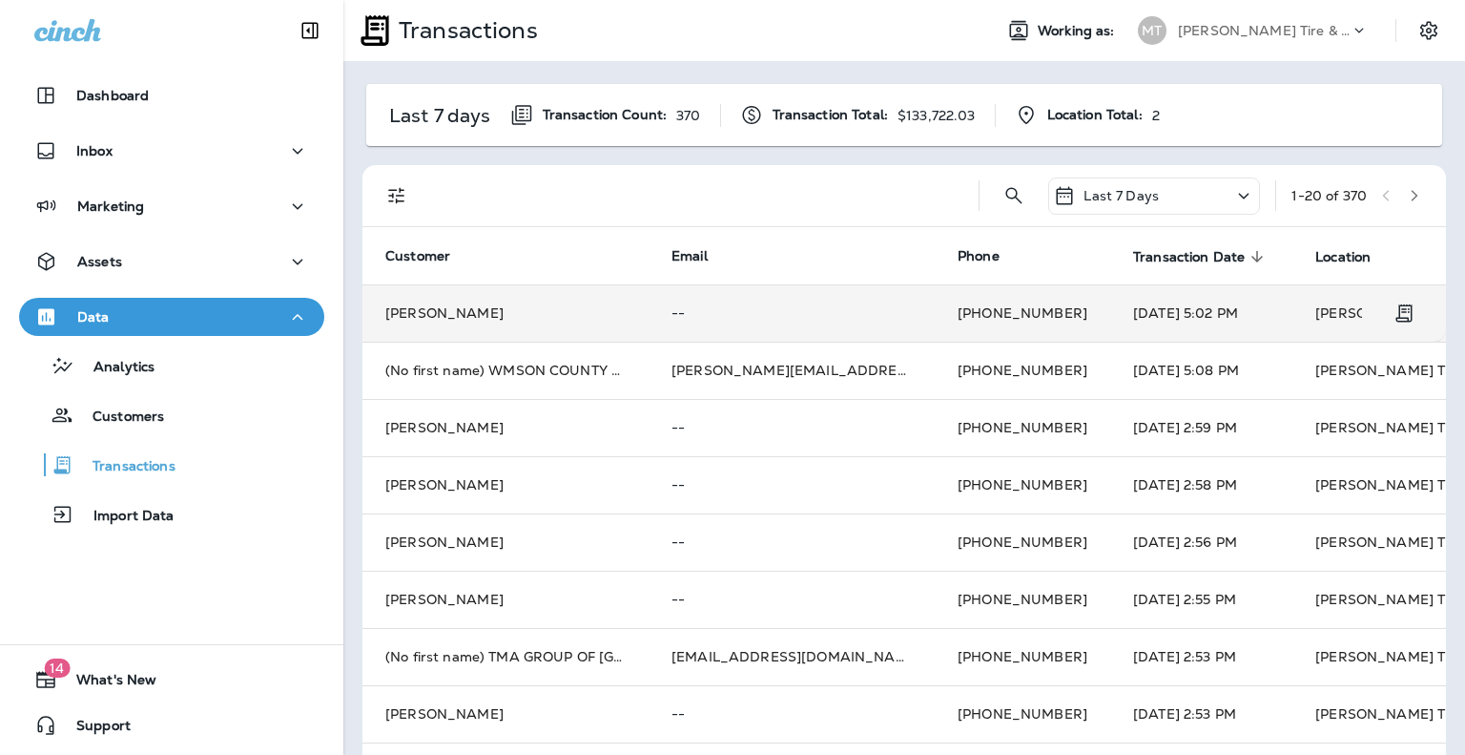
click at [466, 307] on td "Judson Phillips" at bounding box center [506, 312] width 286 height 57
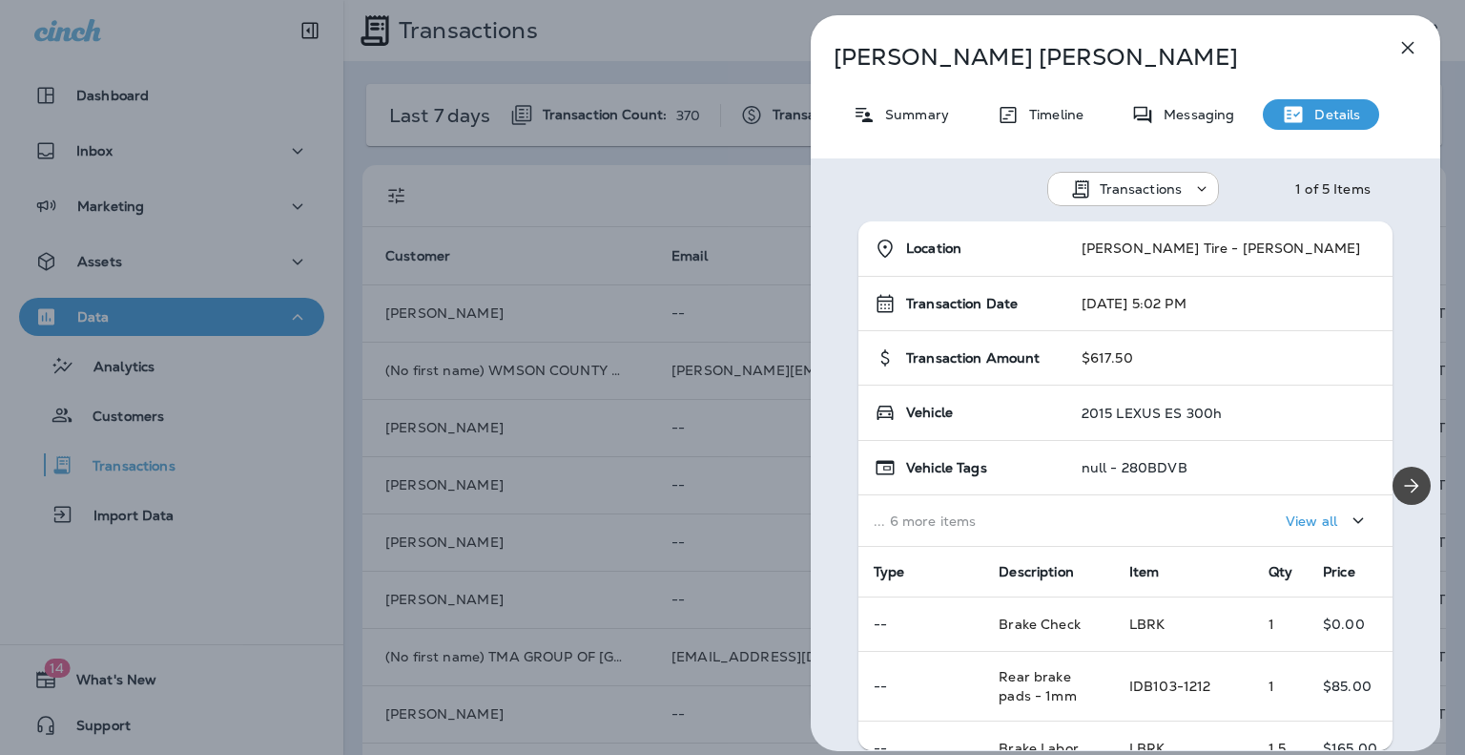
click at [662, 216] on div "Judson Phillips Summary Timeline Messaging Details Transactions 1 of 5 Items Lo…" at bounding box center [732, 377] width 1465 height 755
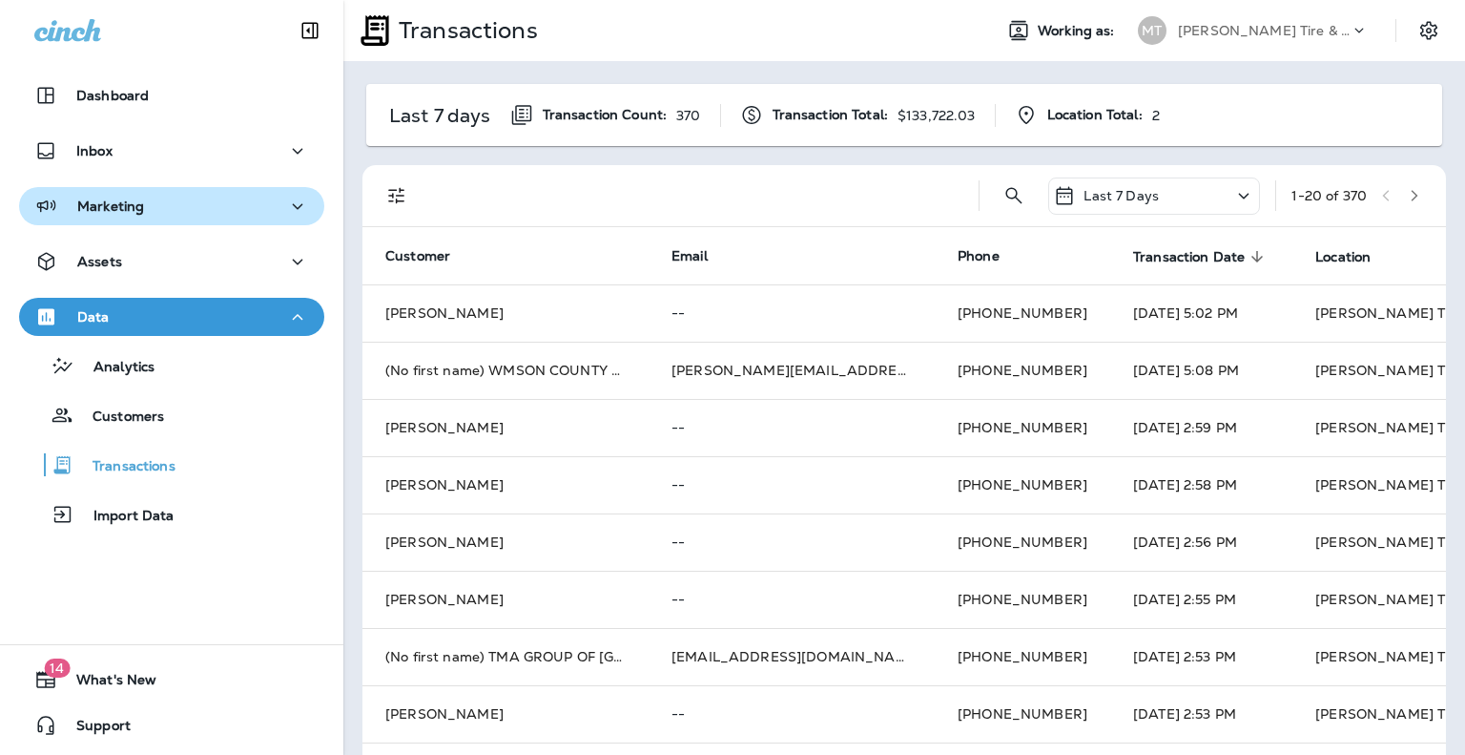
click at [137, 215] on div "Marketing" at bounding box center [89, 207] width 110 height 24
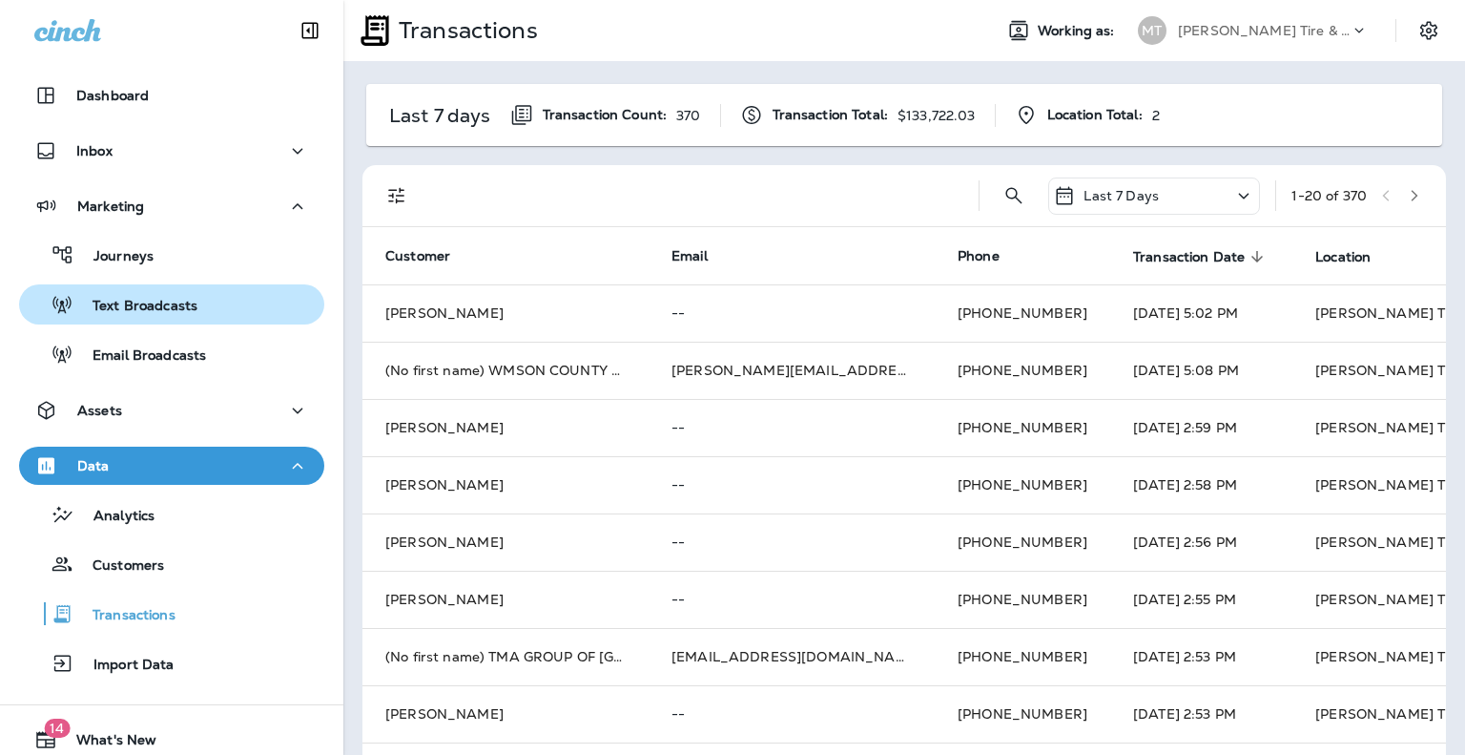
click at [145, 301] on p "Text Broadcasts" at bounding box center [135, 307] width 124 height 18
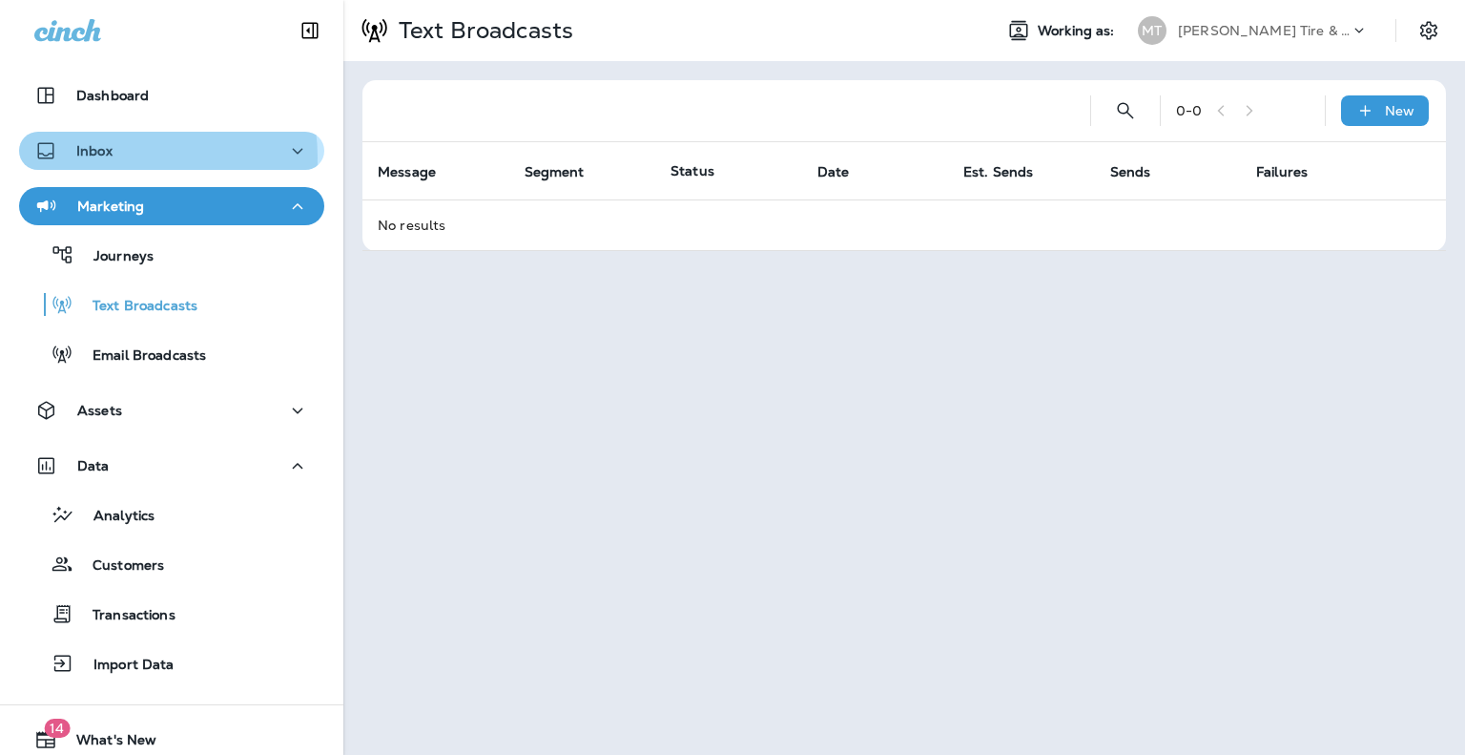
click at [122, 157] on div "Inbox" at bounding box center [171, 151] width 275 height 24
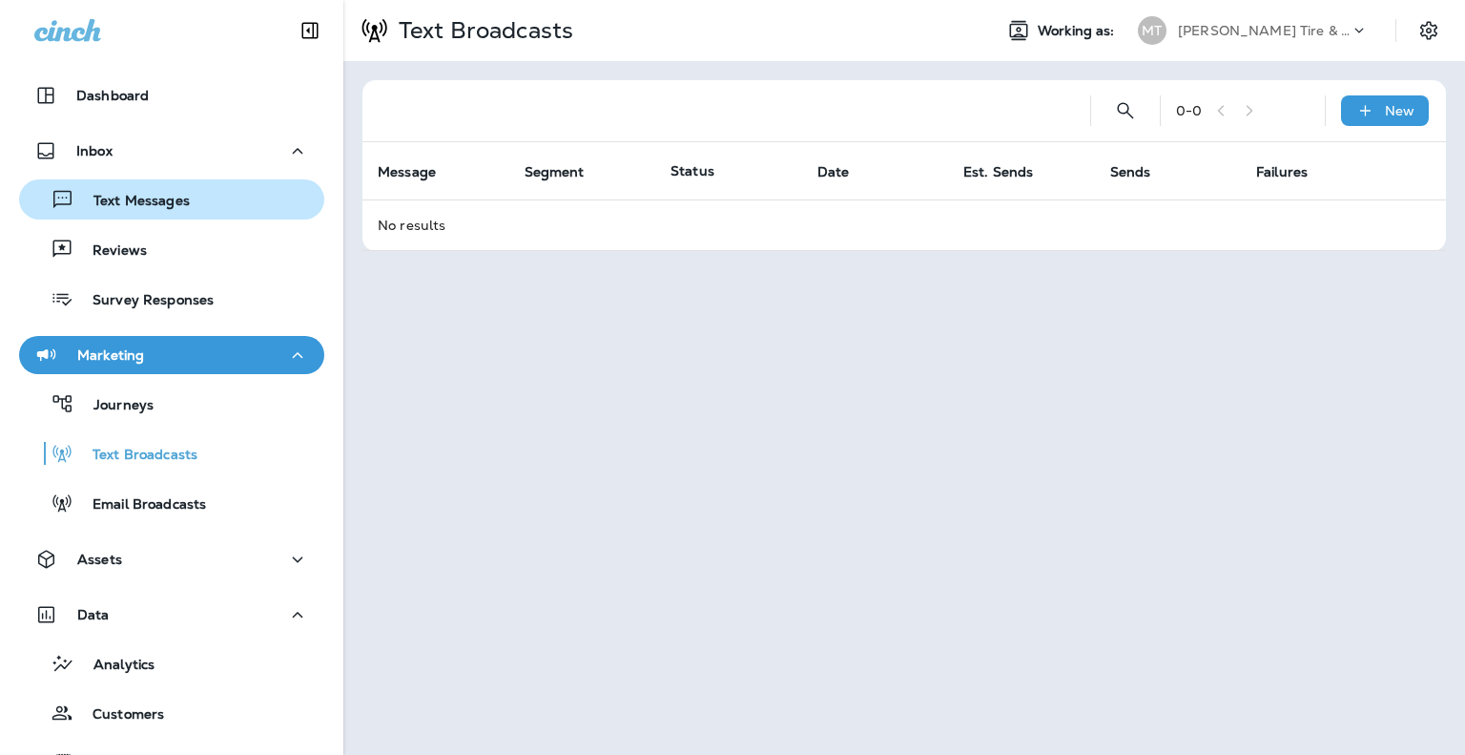
click at [130, 197] on p "Text Messages" at bounding box center [131, 202] width 115 height 18
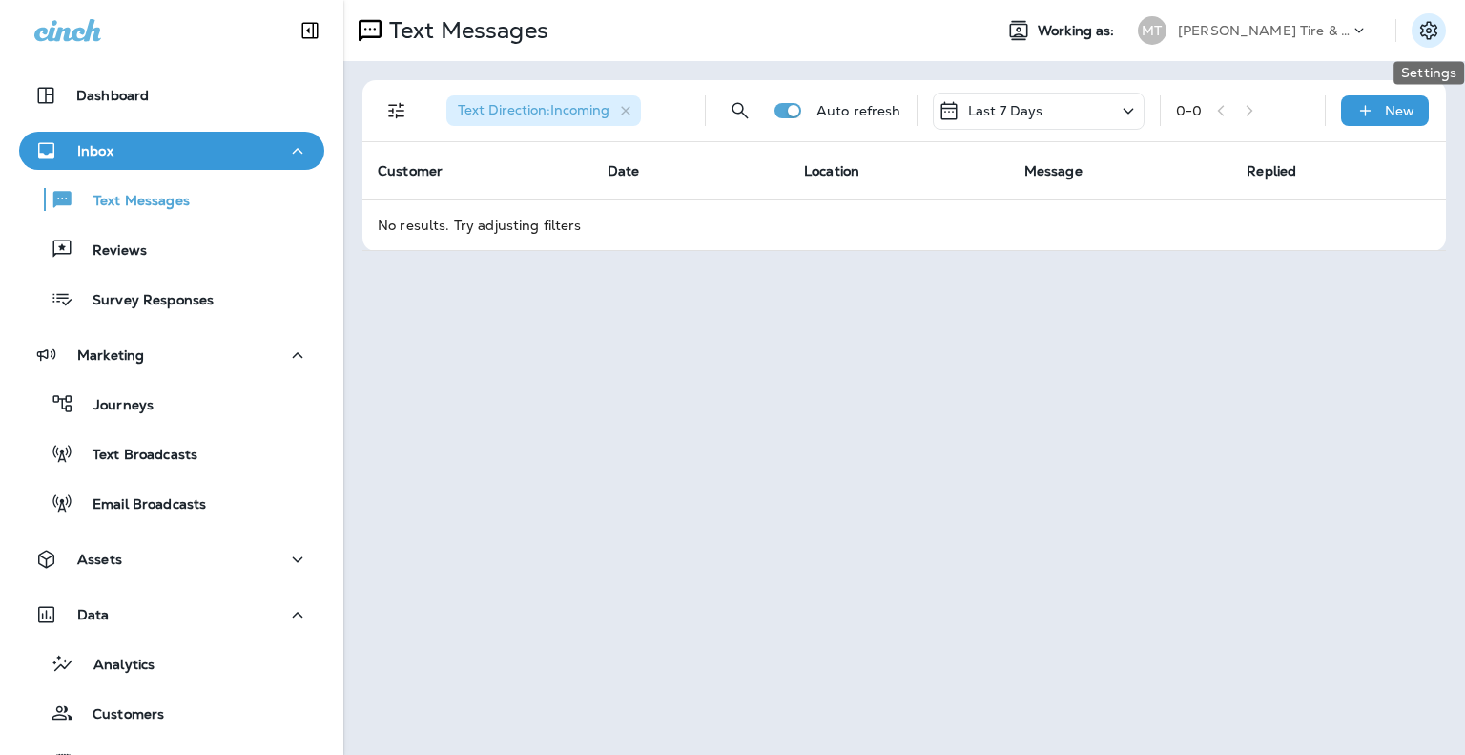
click at [1420, 31] on icon "Settings" at bounding box center [1429, 30] width 23 height 23
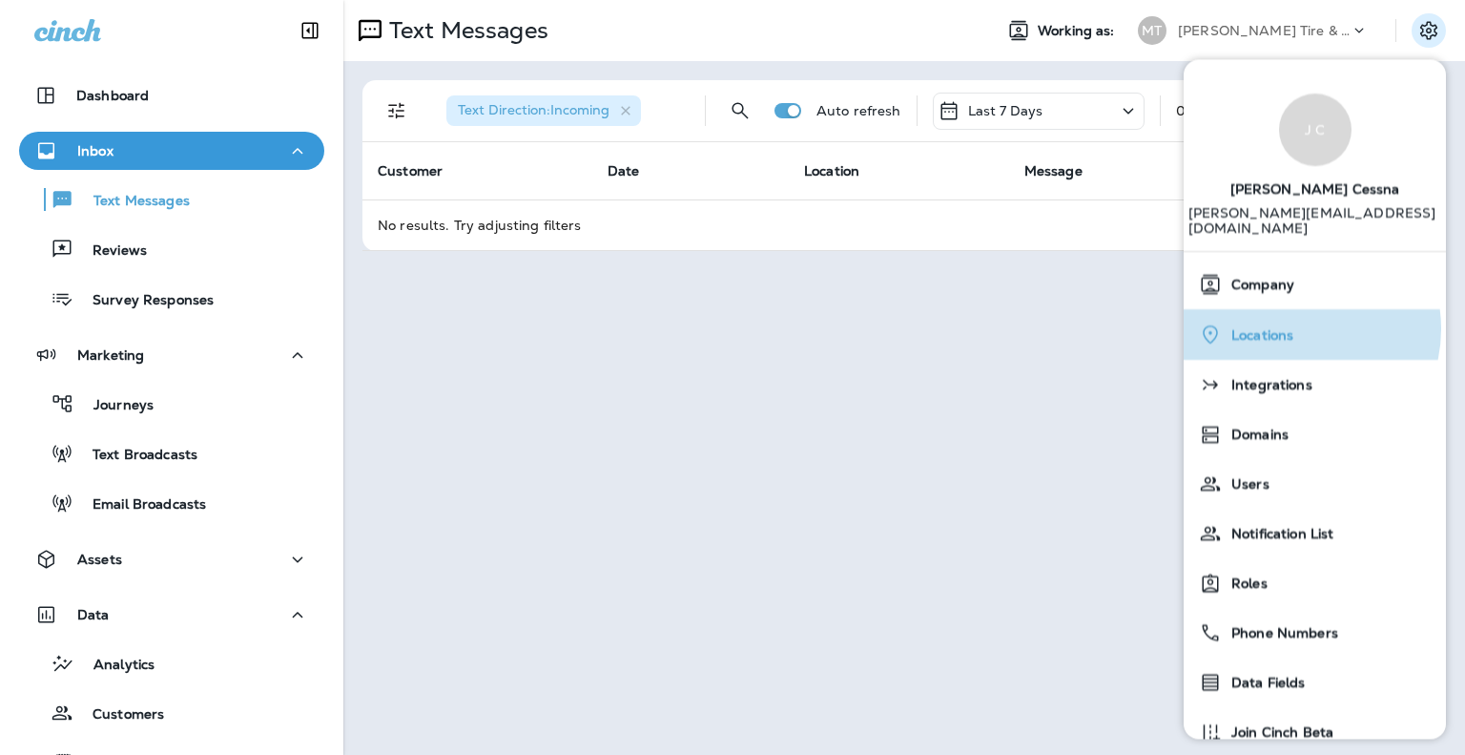
click at [1295, 315] on div "Locations" at bounding box center [1315, 334] width 247 height 39
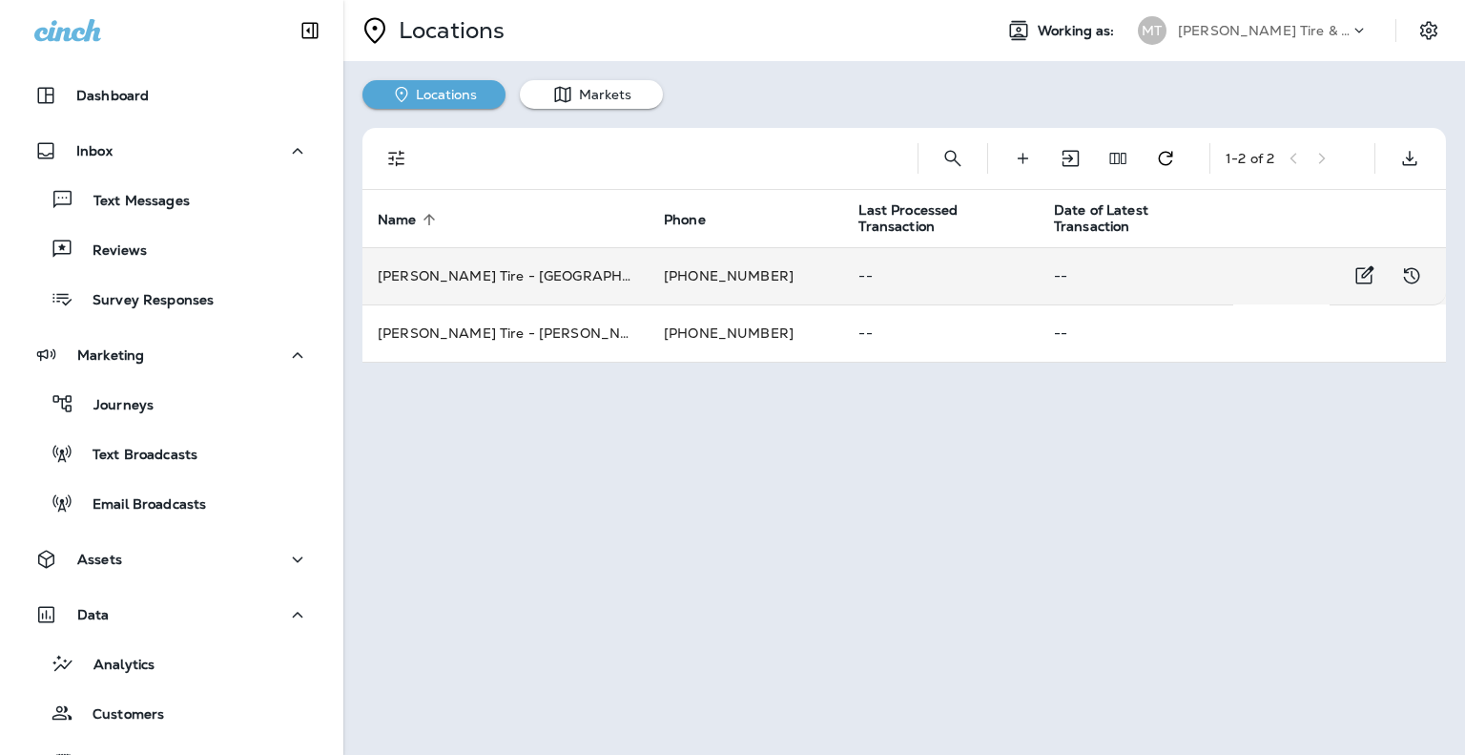
click at [504, 281] on td "Moody's Tire - Brentwood" at bounding box center [506, 275] width 286 height 57
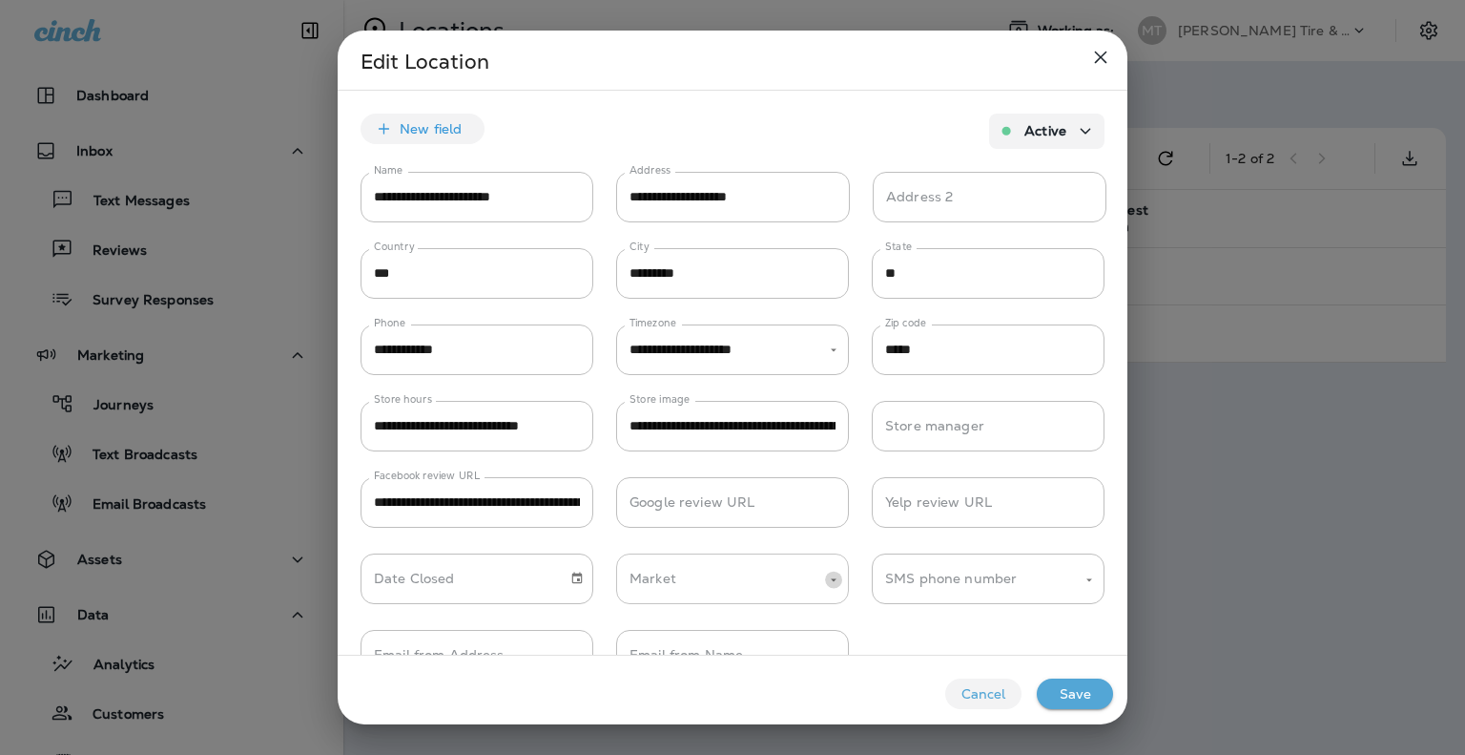
click at [835, 583] on icon "Open" at bounding box center [833, 578] width 13 height 13
click at [836, 582] on icon "Close" at bounding box center [833, 578] width 13 height 13
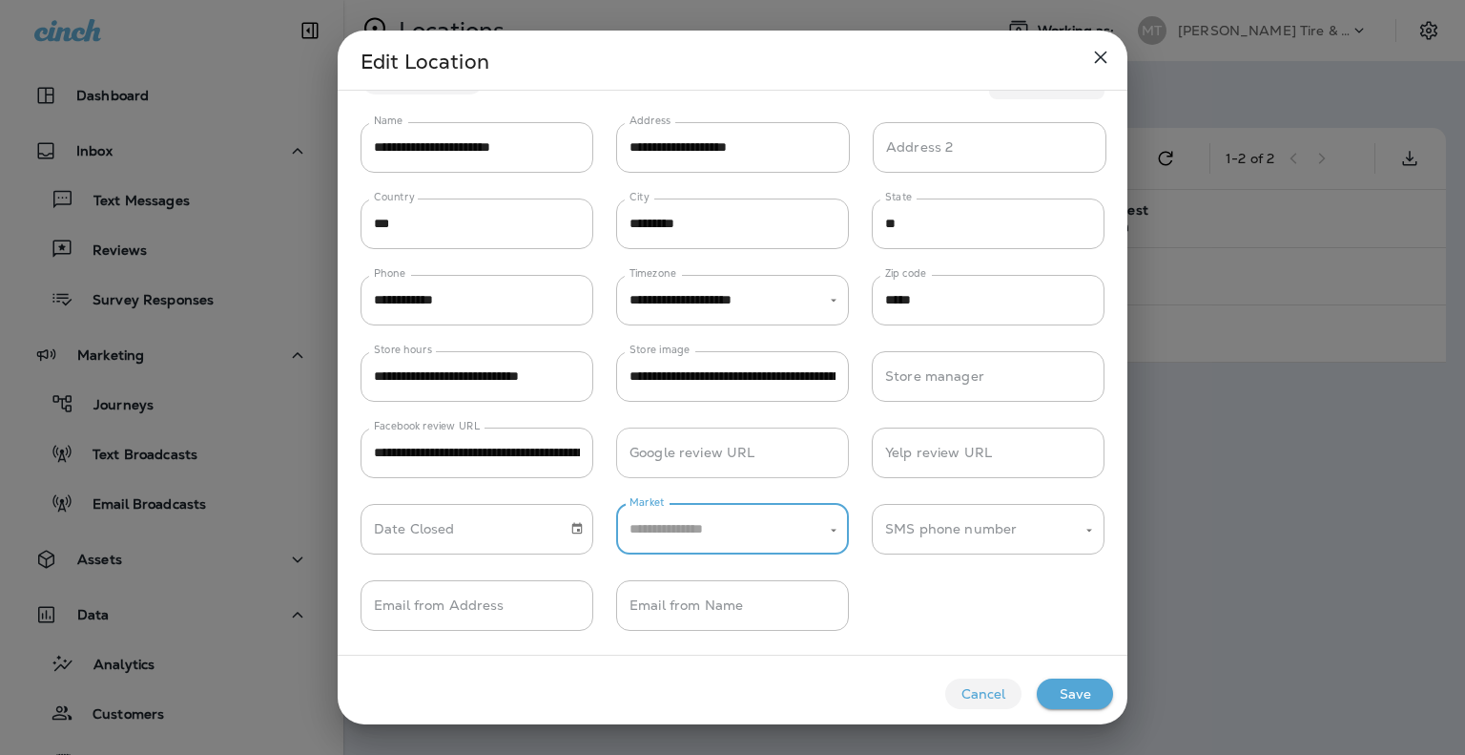
scroll to position [50, 0]
click at [988, 698] on button "Cancel" at bounding box center [983, 693] width 76 height 31
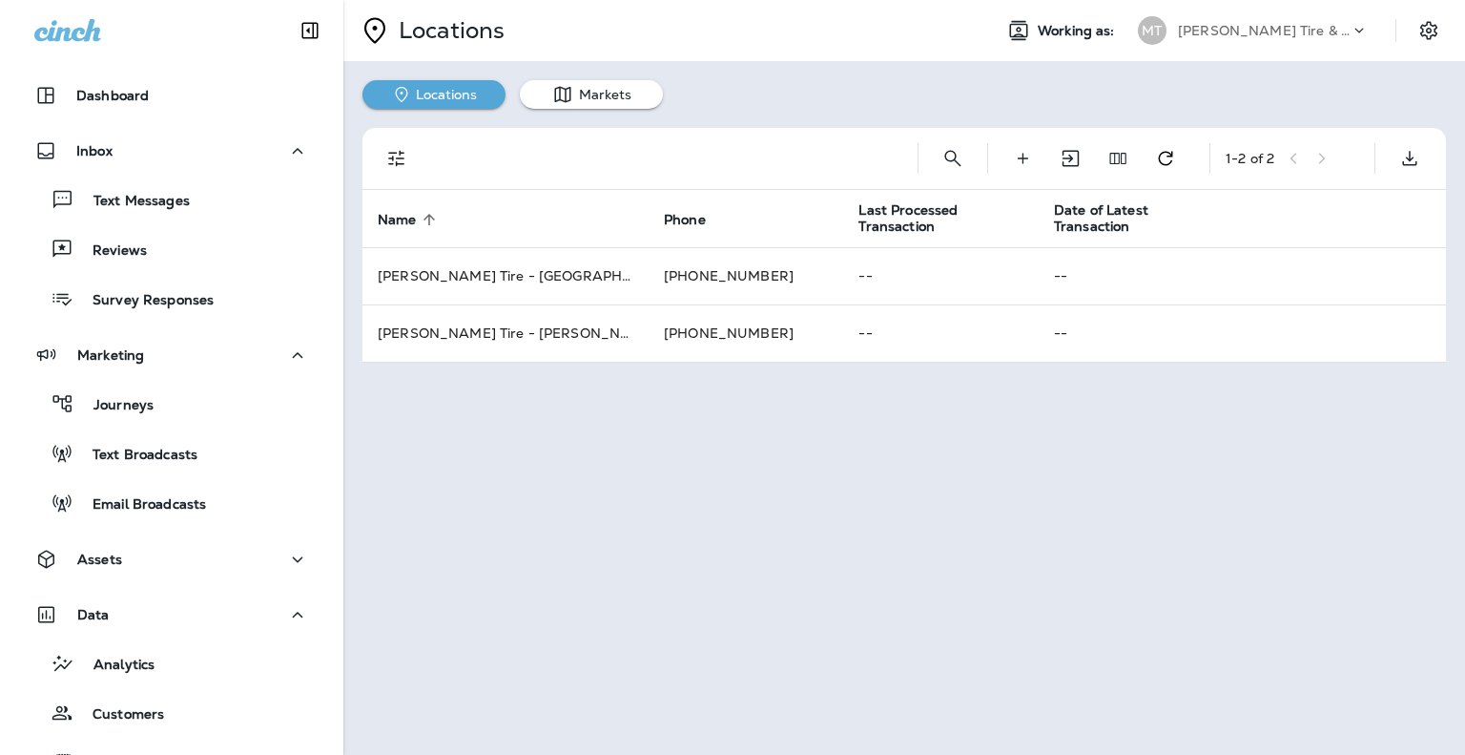
click at [807, 519] on div "Locations Working as: MT Moody's Tire & Auto Locations Markets 1 - 2 of 2 Name …" at bounding box center [904, 377] width 1122 height 755
click at [588, 91] on button "Markets" at bounding box center [591, 94] width 143 height 29
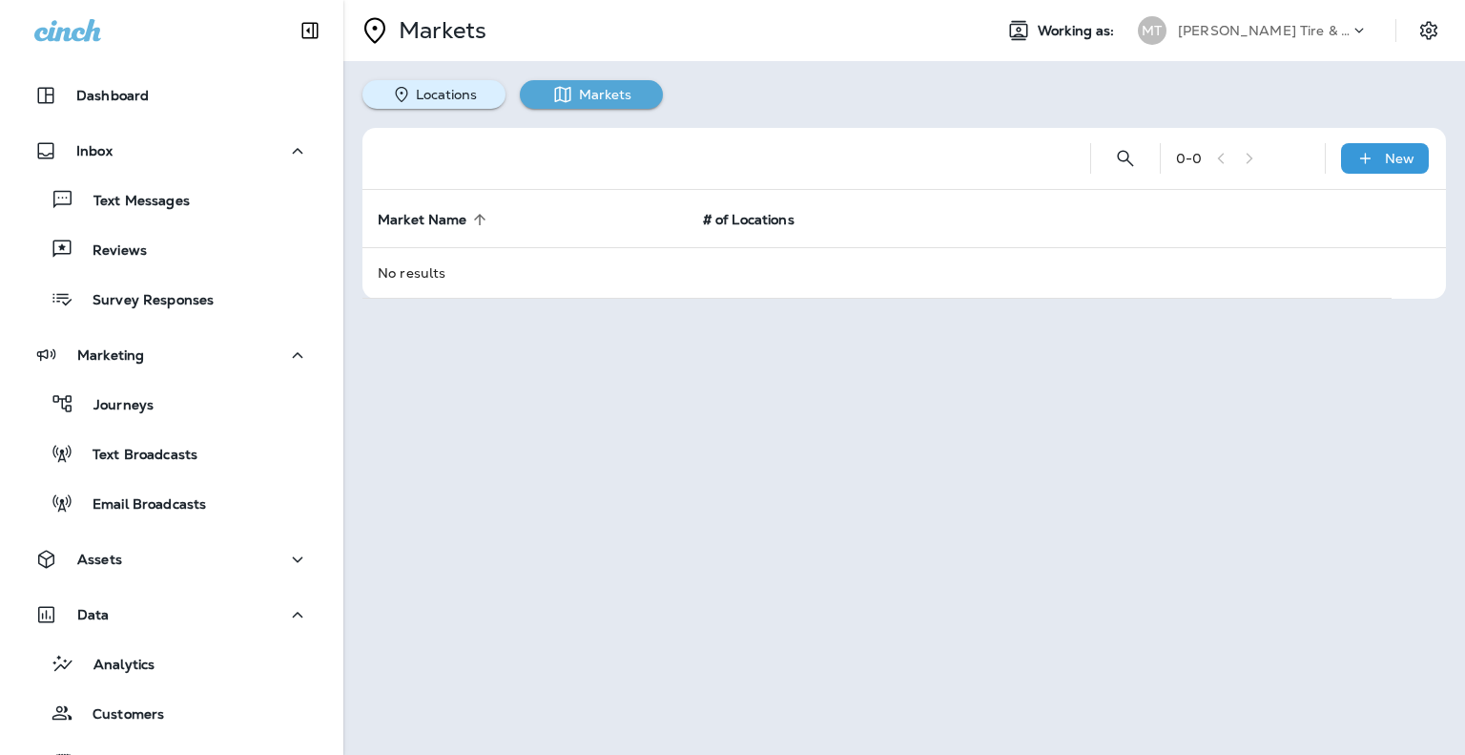
click at [453, 91] on button "Locations" at bounding box center [434, 94] width 143 height 29
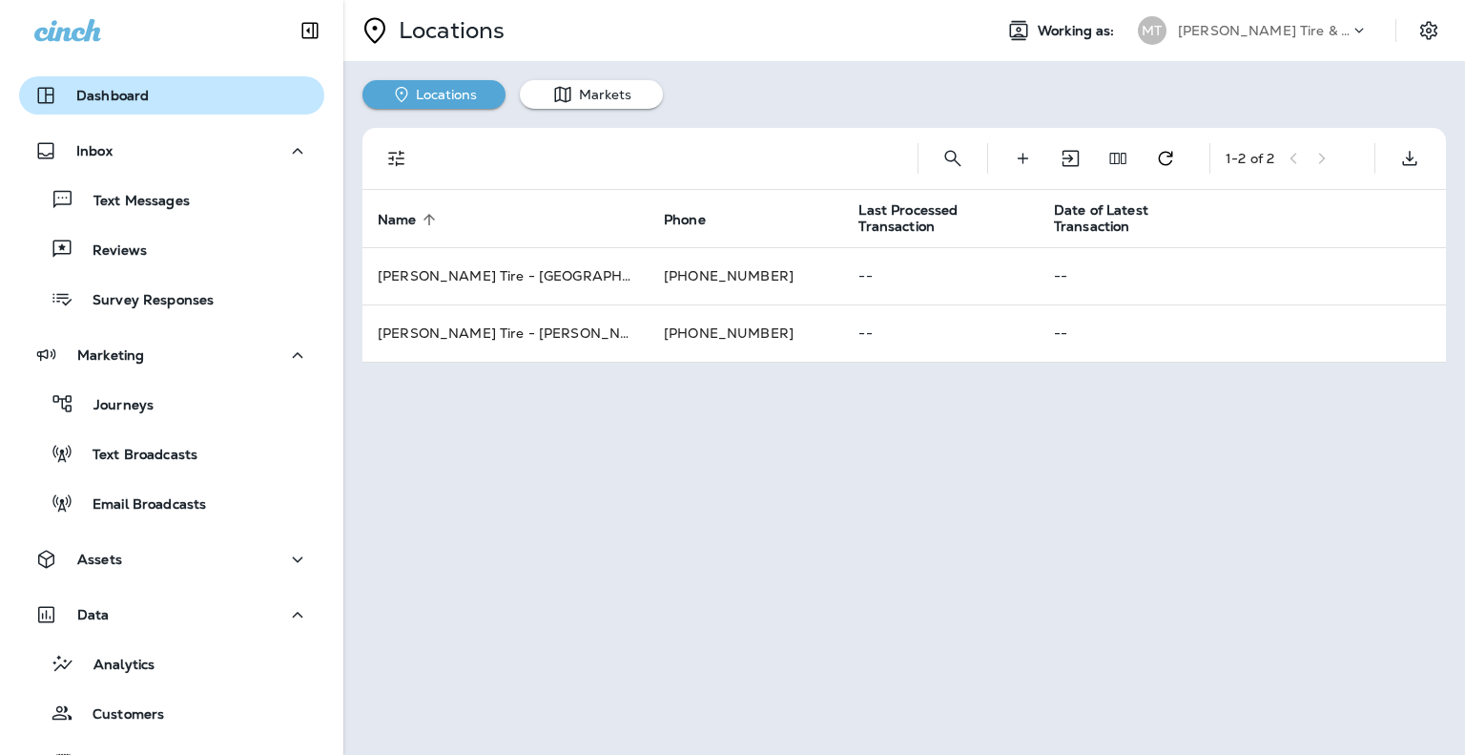
click at [88, 91] on p "Dashboard" at bounding box center [112, 95] width 73 height 15
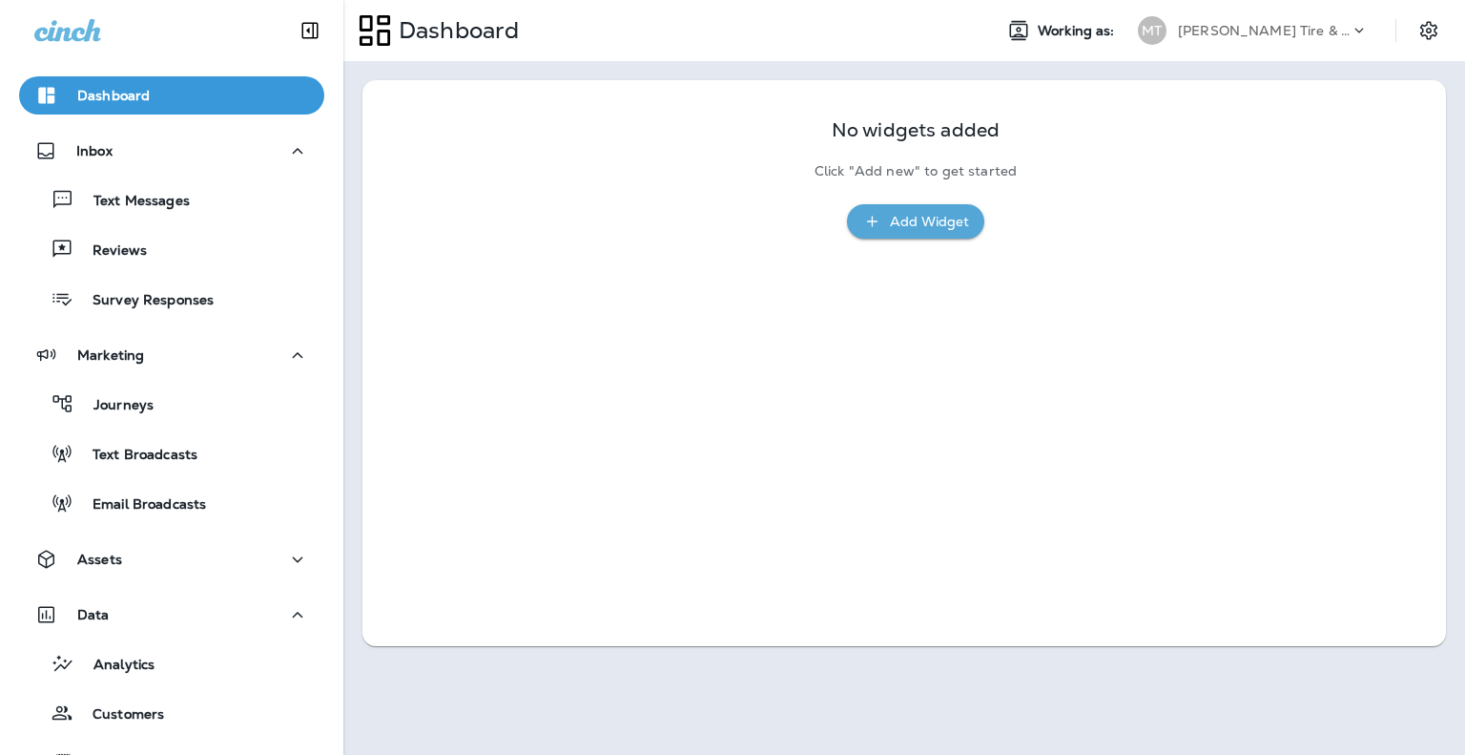
drag, startPoint x: 88, startPoint y: 91, endPoint x: 1030, endPoint y: 379, distance: 985.6
click at [1030, 379] on div "No widgets added Click "Add new" to get started Add Widget" at bounding box center [905, 363] width 1084 height 566
click at [1435, 33] on icon "Settings" at bounding box center [1429, 30] width 23 height 23
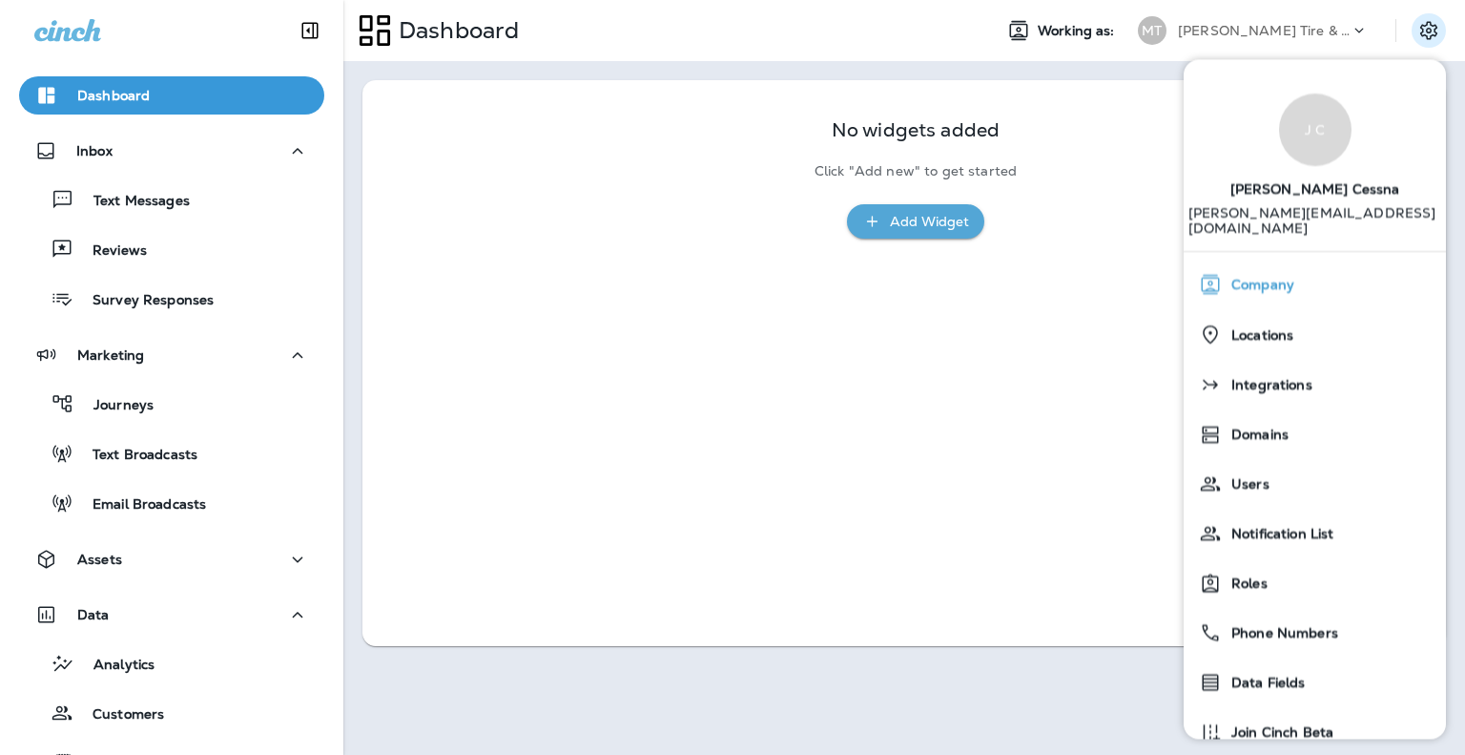
click at [1302, 270] on div "Company" at bounding box center [1315, 284] width 247 height 38
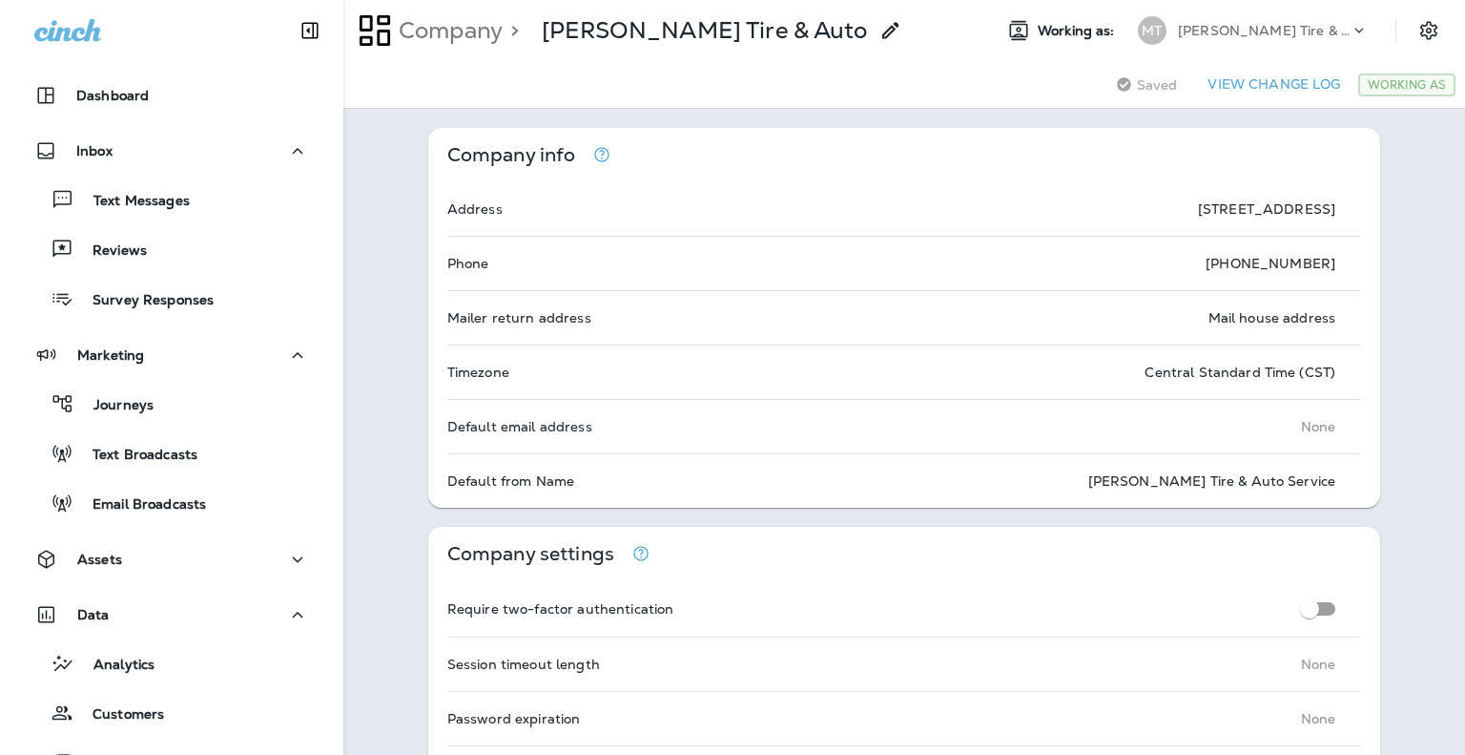
click at [1259, 79] on button "View Change Log" at bounding box center [1274, 85] width 148 height 30
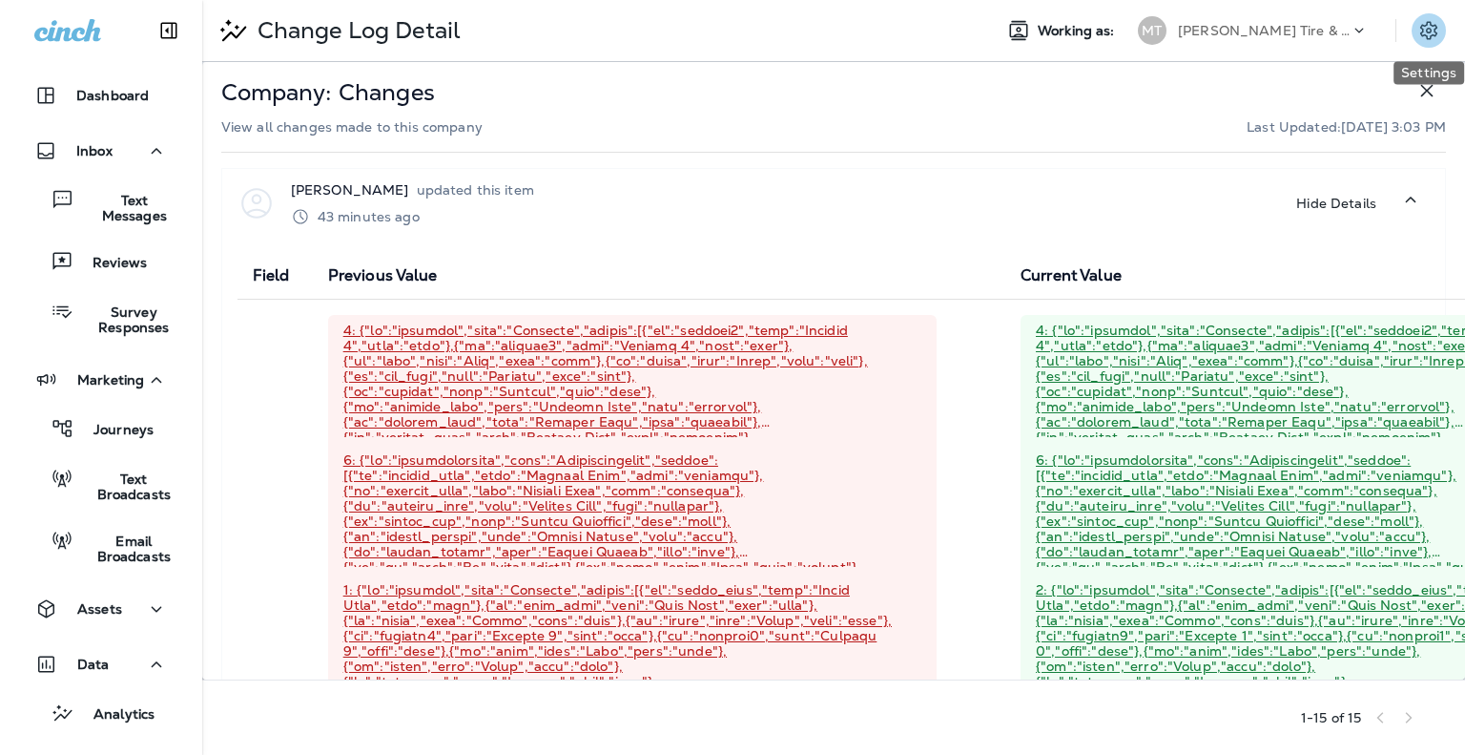
click at [1435, 28] on icon "Settings" at bounding box center [1429, 30] width 23 height 23
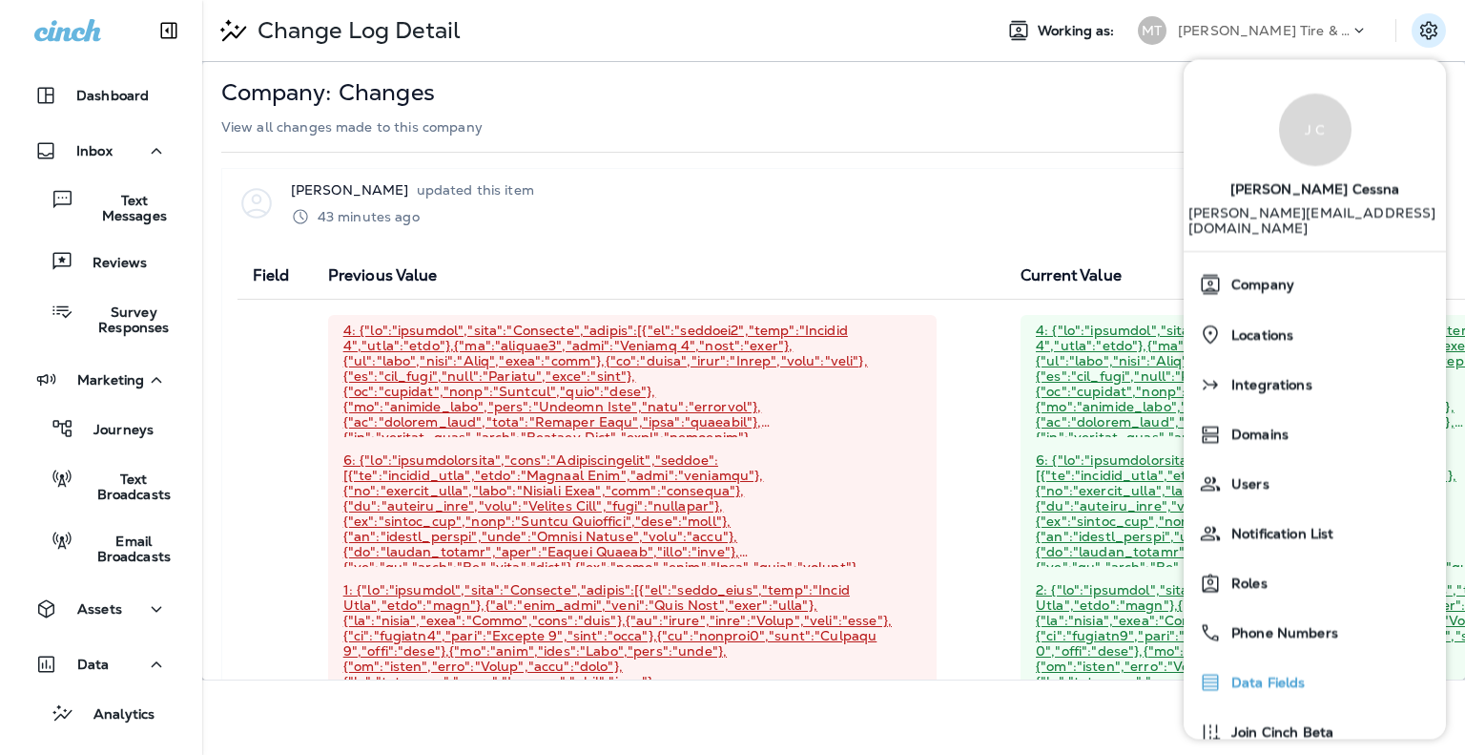
click at [1280, 675] on span "Data Fields" at bounding box center [1264, 683] width 84 height 16
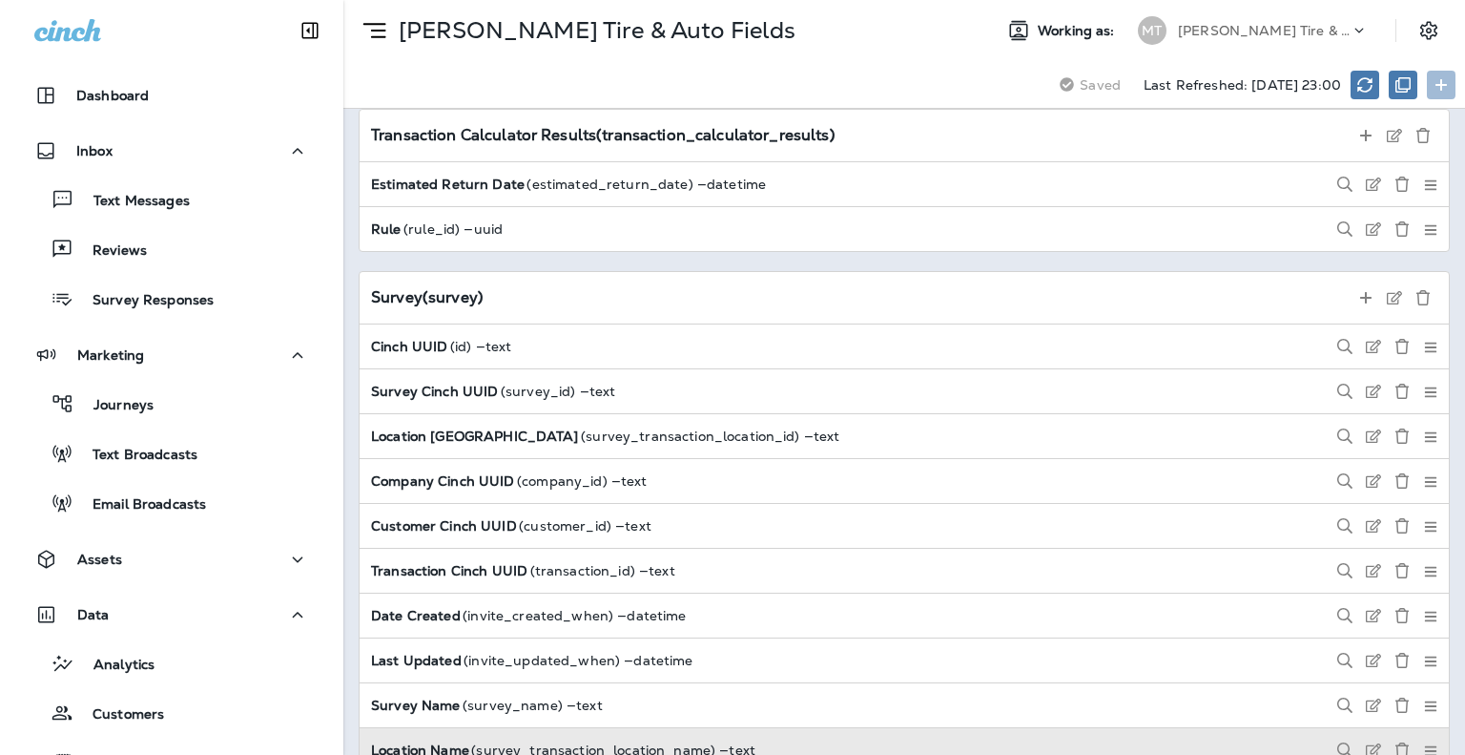
scroll to position [11352, 0]
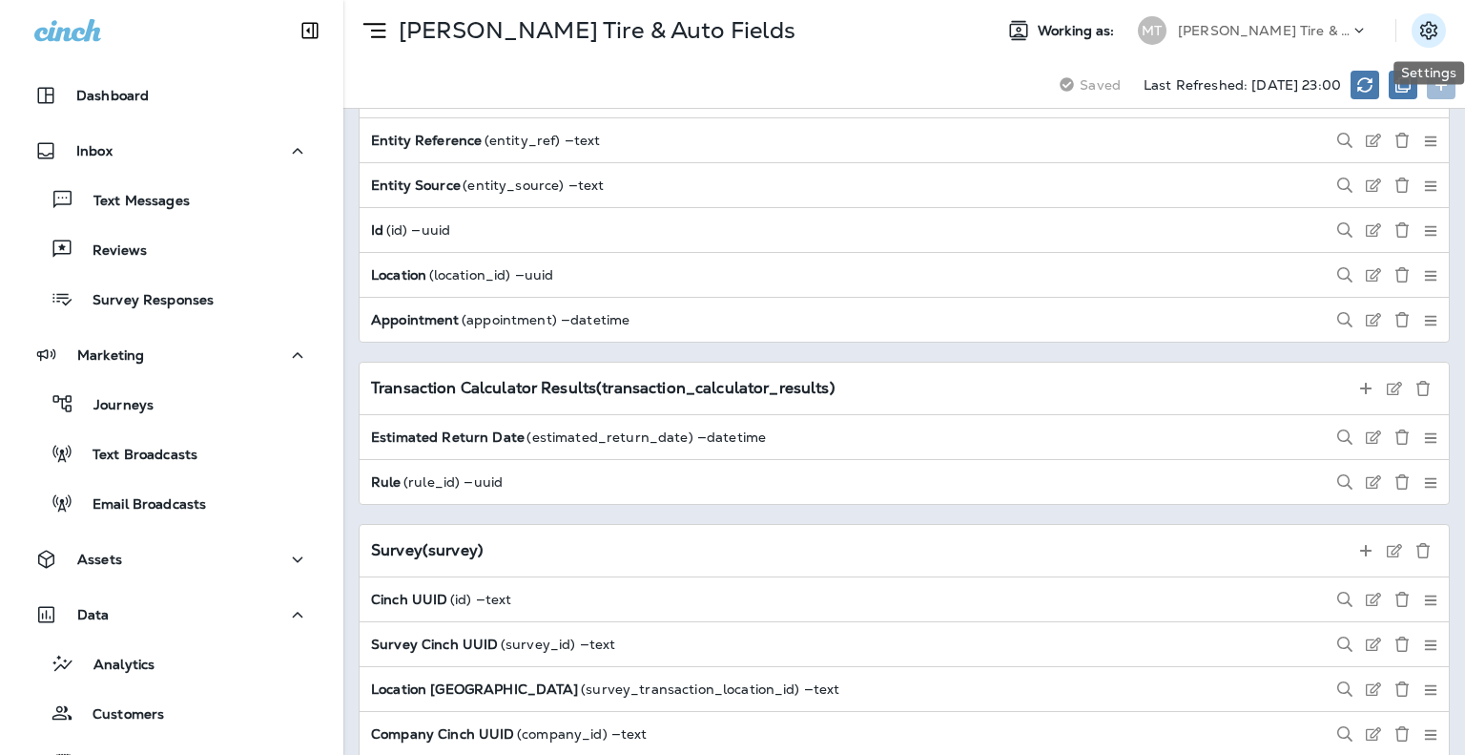
click at [1436, 35] on icon "Settings" at bounding box center [1428, 30] width 17 height 18
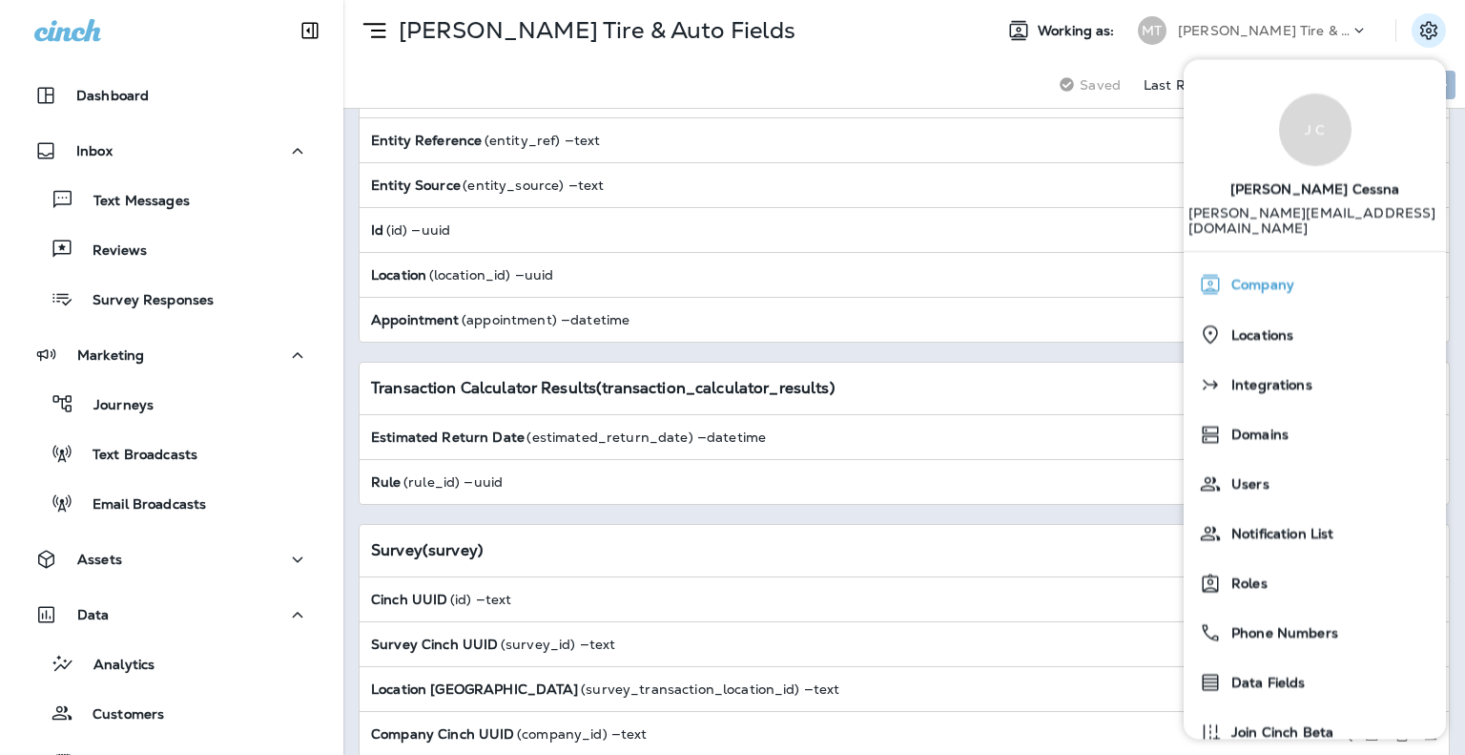
click at [1293, 278] on span "Company" at bounding box center [1258, 286] width 73 height 16
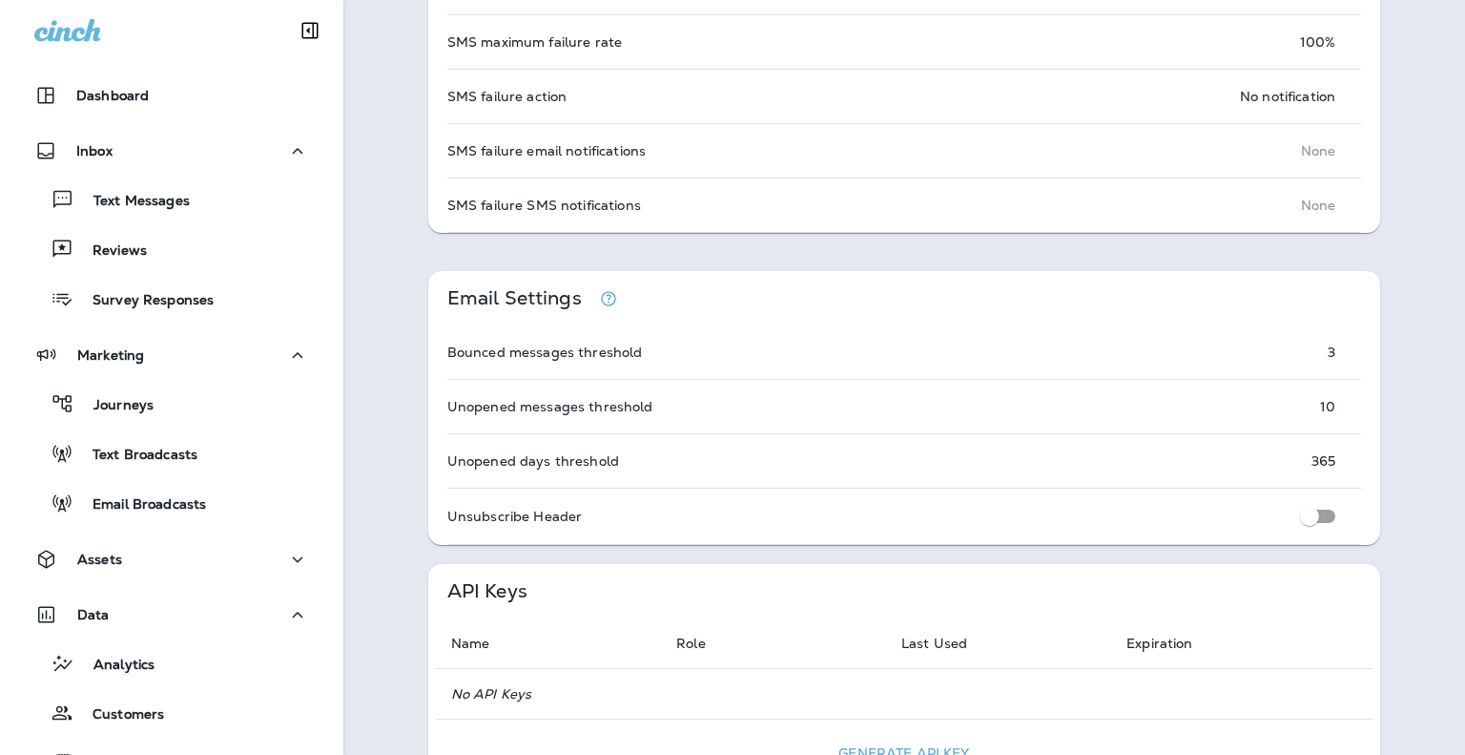
scroll to position [1336, 0]
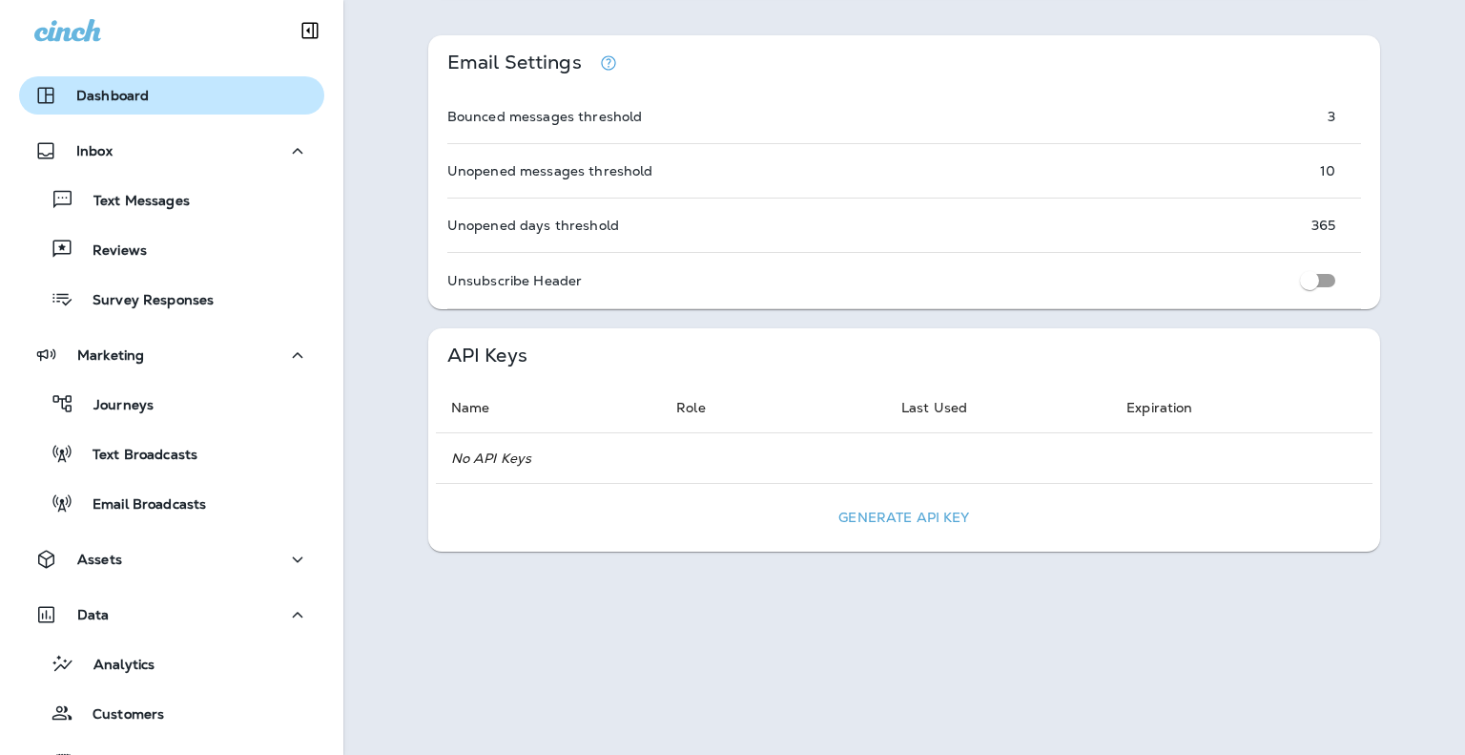
click at [114, 102] on p "Dashboard" at bounding box center [112, 95] width 73 height 15
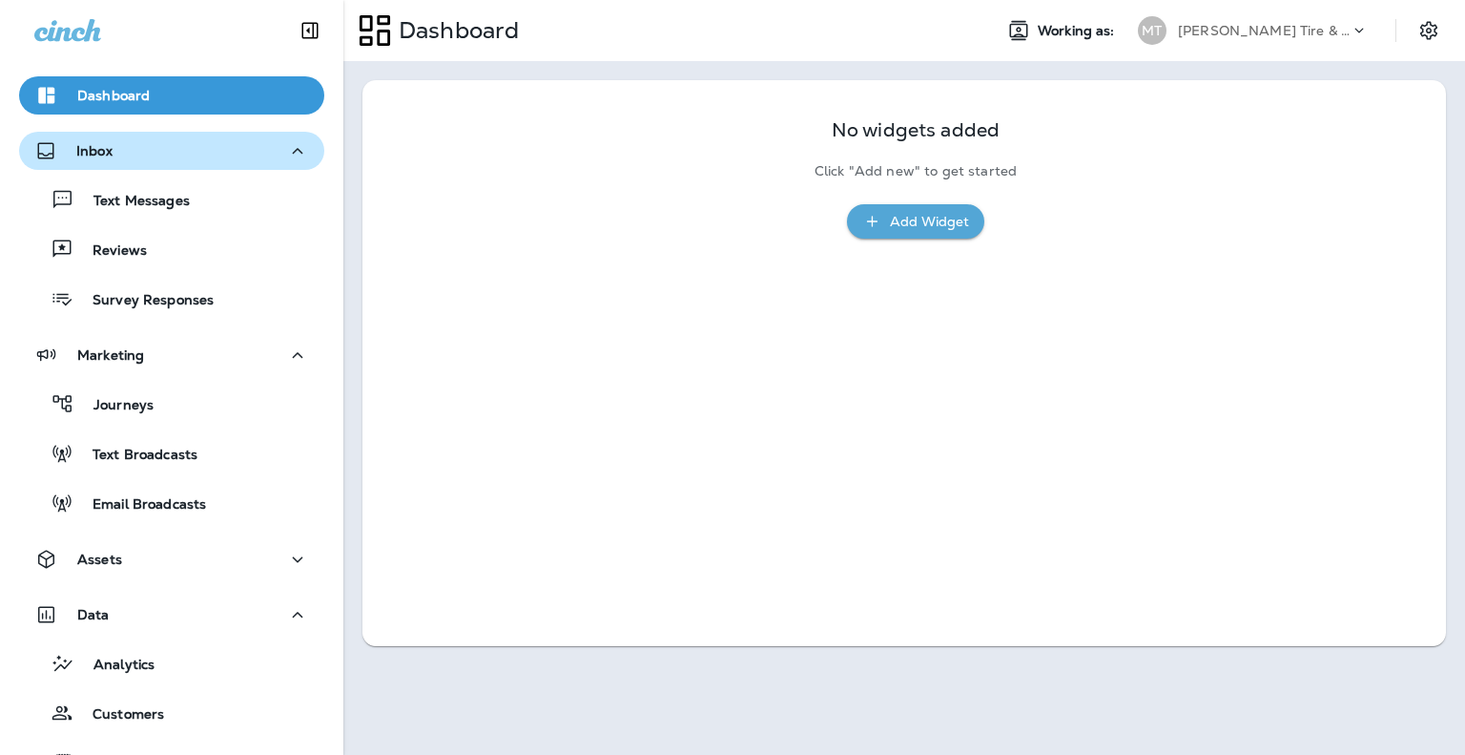
click at [104, 155] on p "Inbox" at bounding box center [94, 150] width 36 height 15
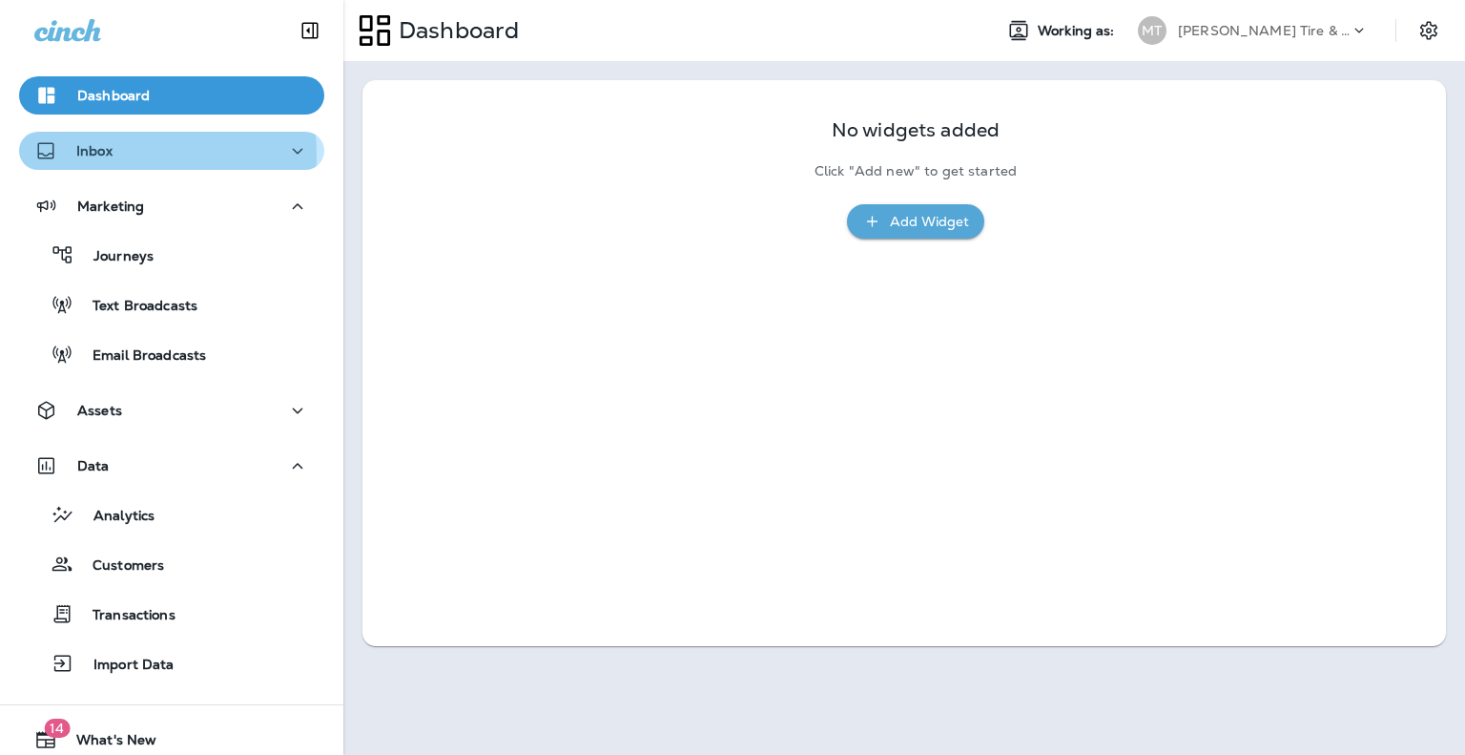
click at [104, 155] on p "Inbox" at bounding box center [94, 150] width 36 height 15
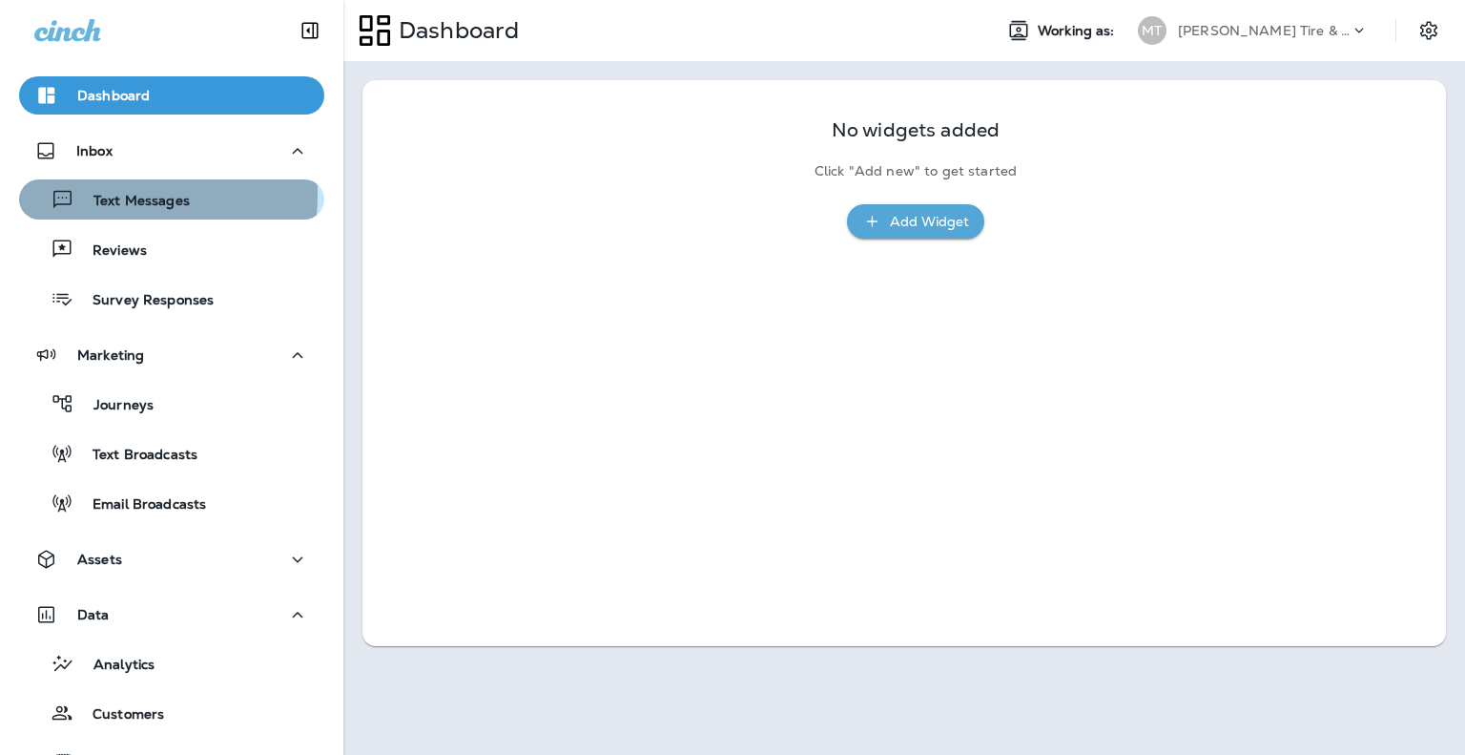
click at [114, 196] on p "Text Messages" at bounding box center [131, 202] width 115 height 18
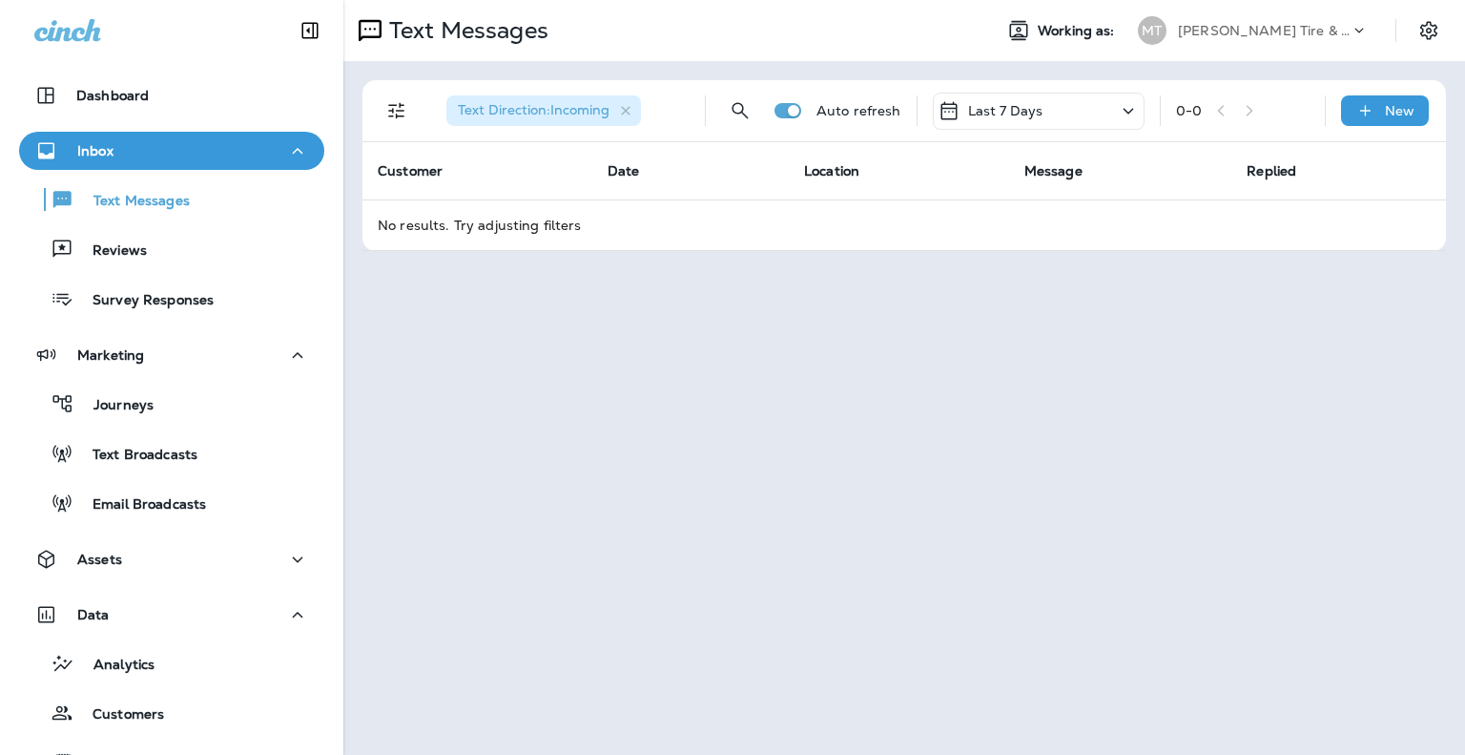
click at [103, 158] on p "Inbox" at bounding box center [95, 150] width 36 height 15
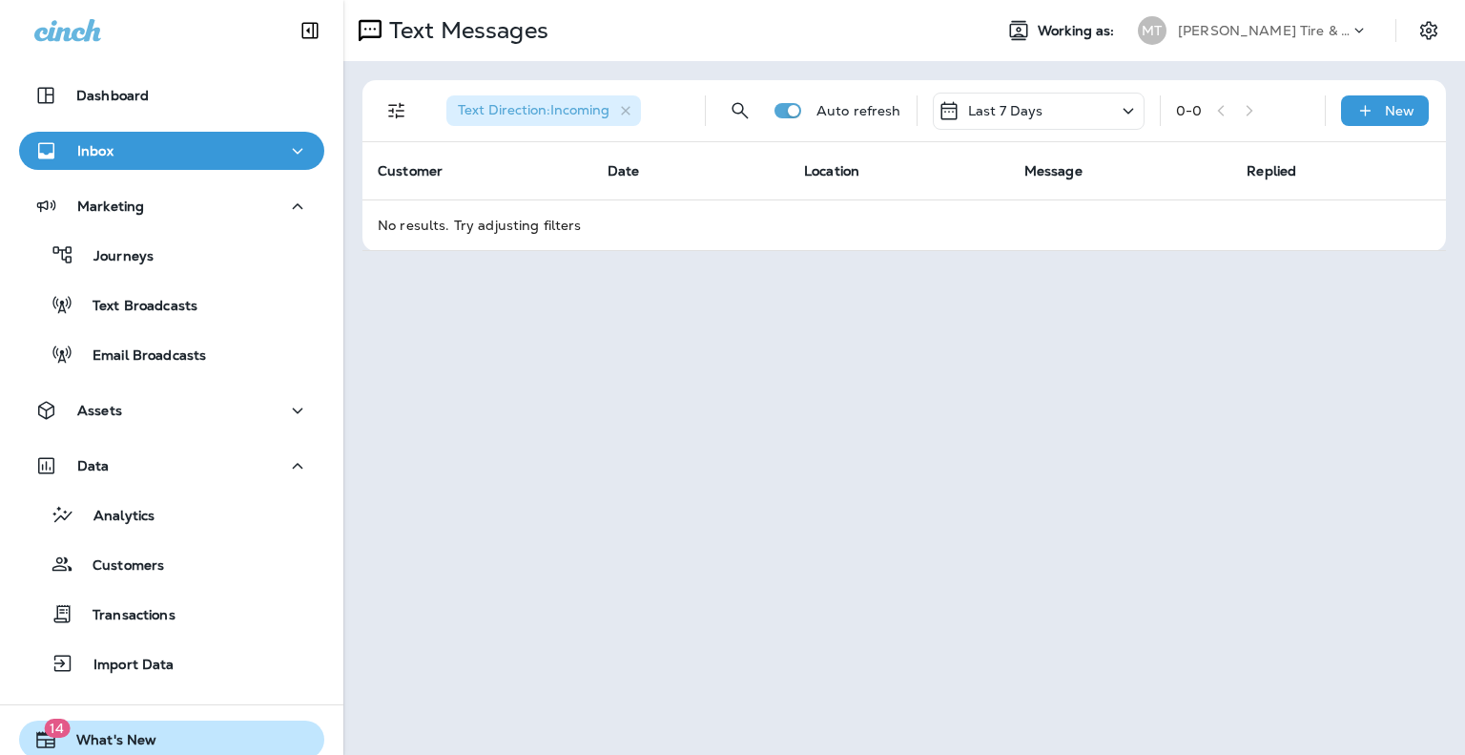
click at [137, 739] on span "What's New" at bounding box center [106, 743] width 99 height 23
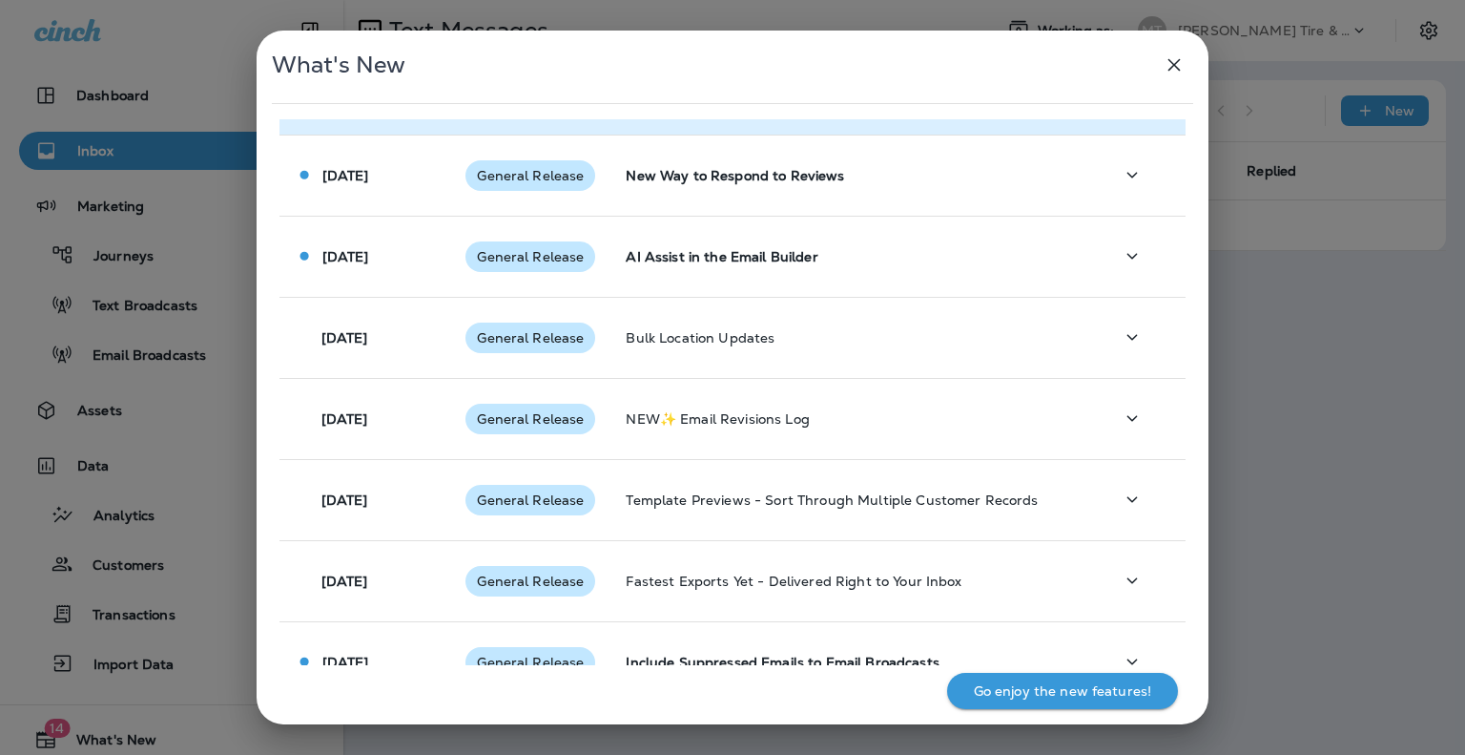
scroll to position [286, 0]
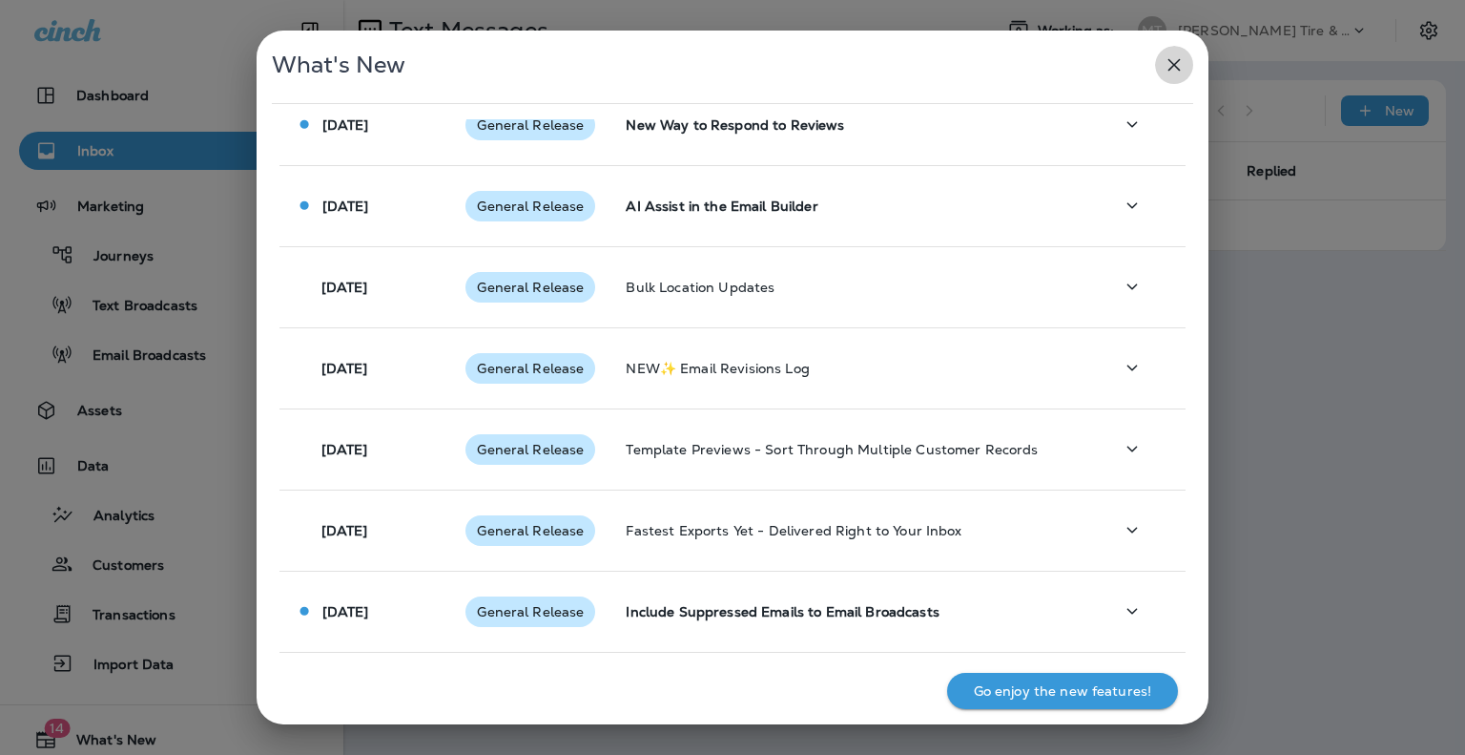
click at [1171, 70] on icon "button" at bounding box center [1174, 64] width 23 height 23
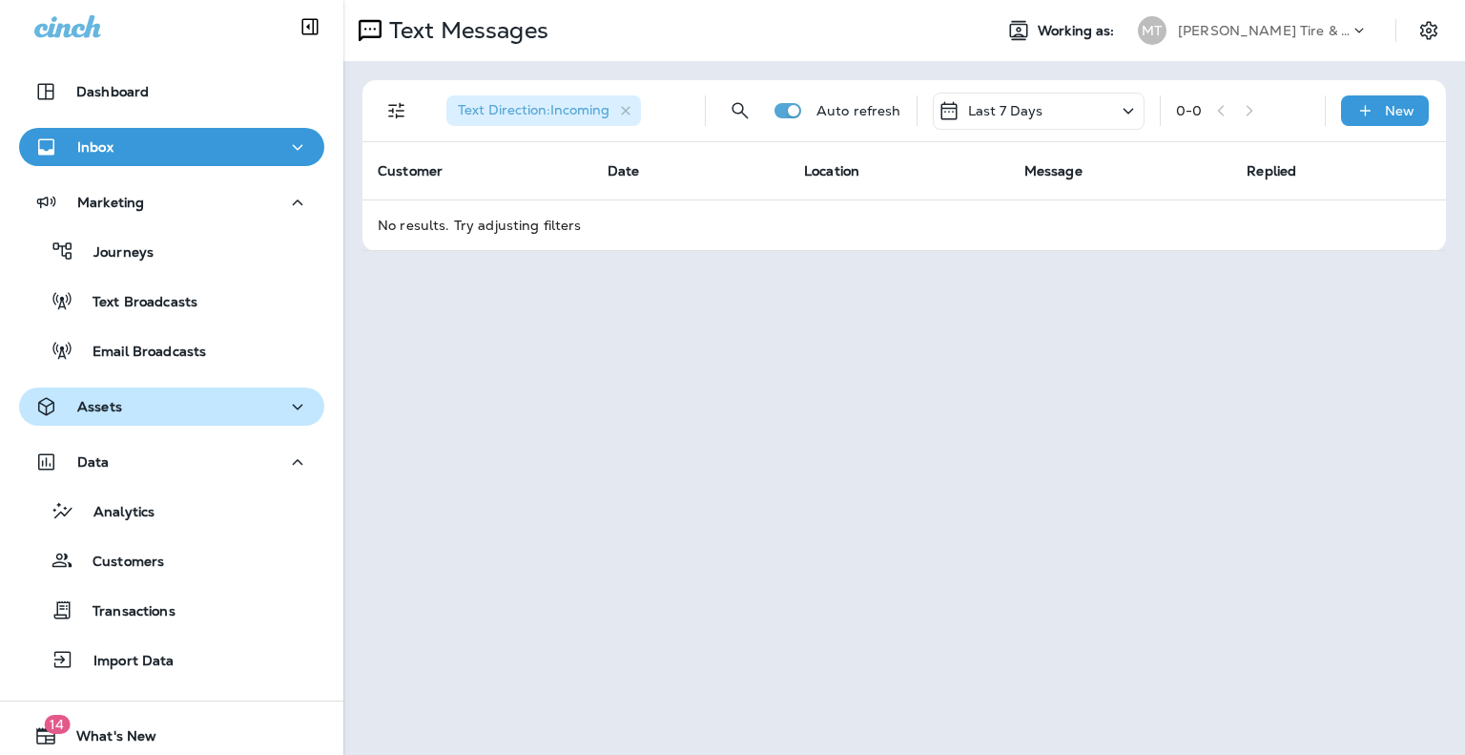
click at [120, 417] on div "Assets" at bounding box center [78, 407] width 88 height 24
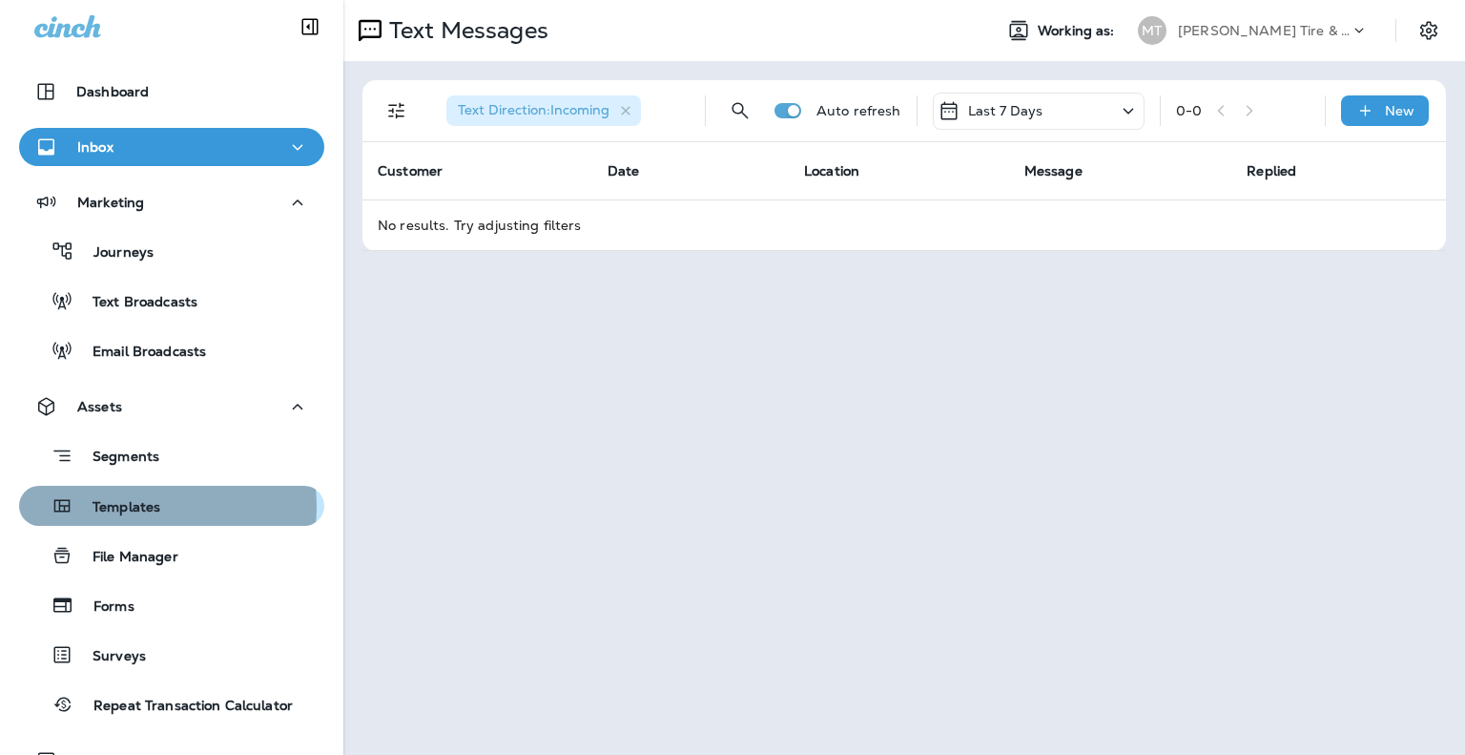
click at [138, 507] on p "Templates" at bounding box center [116, 508] width 87 height 18
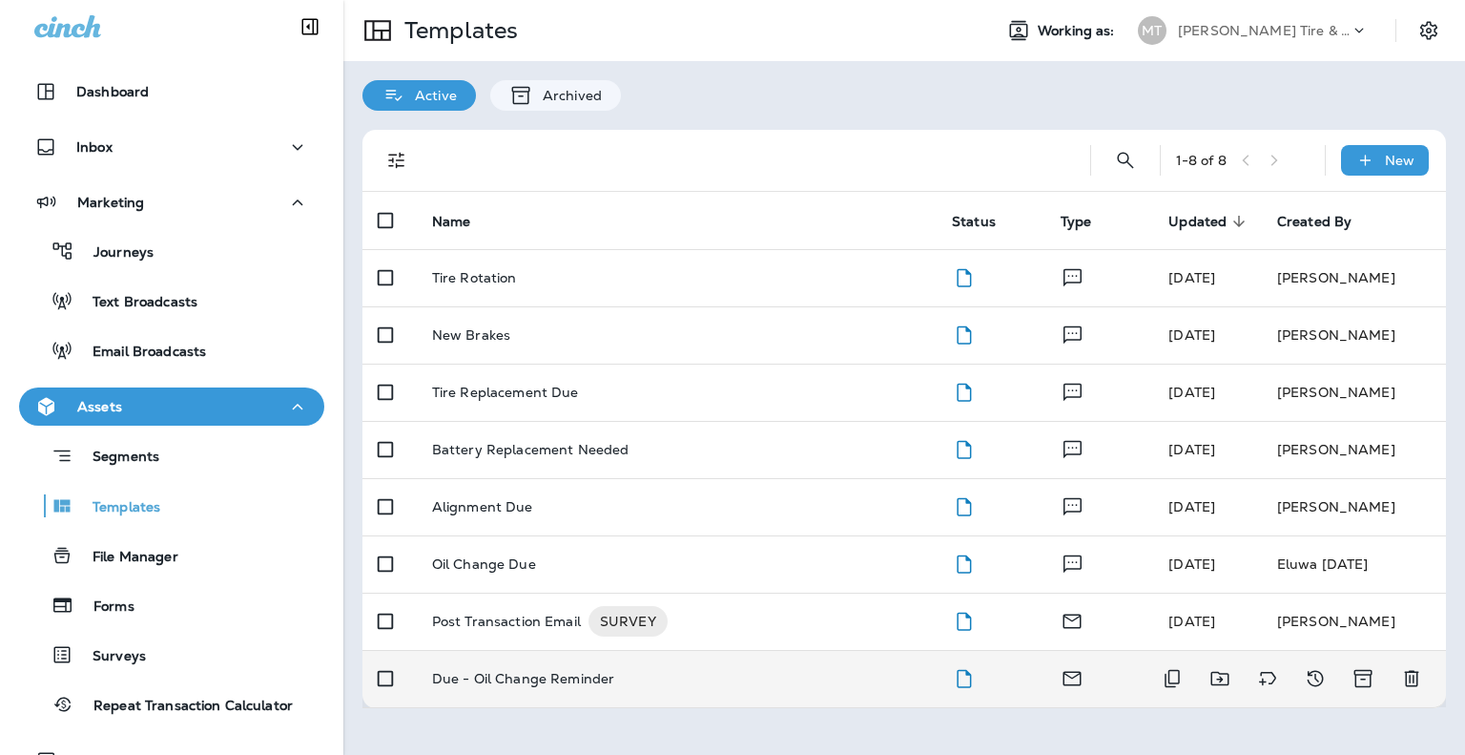
click at [506, 672] on p "Due - Oil Change Reminder" at bounding box center [523, 678] width 183 height 15
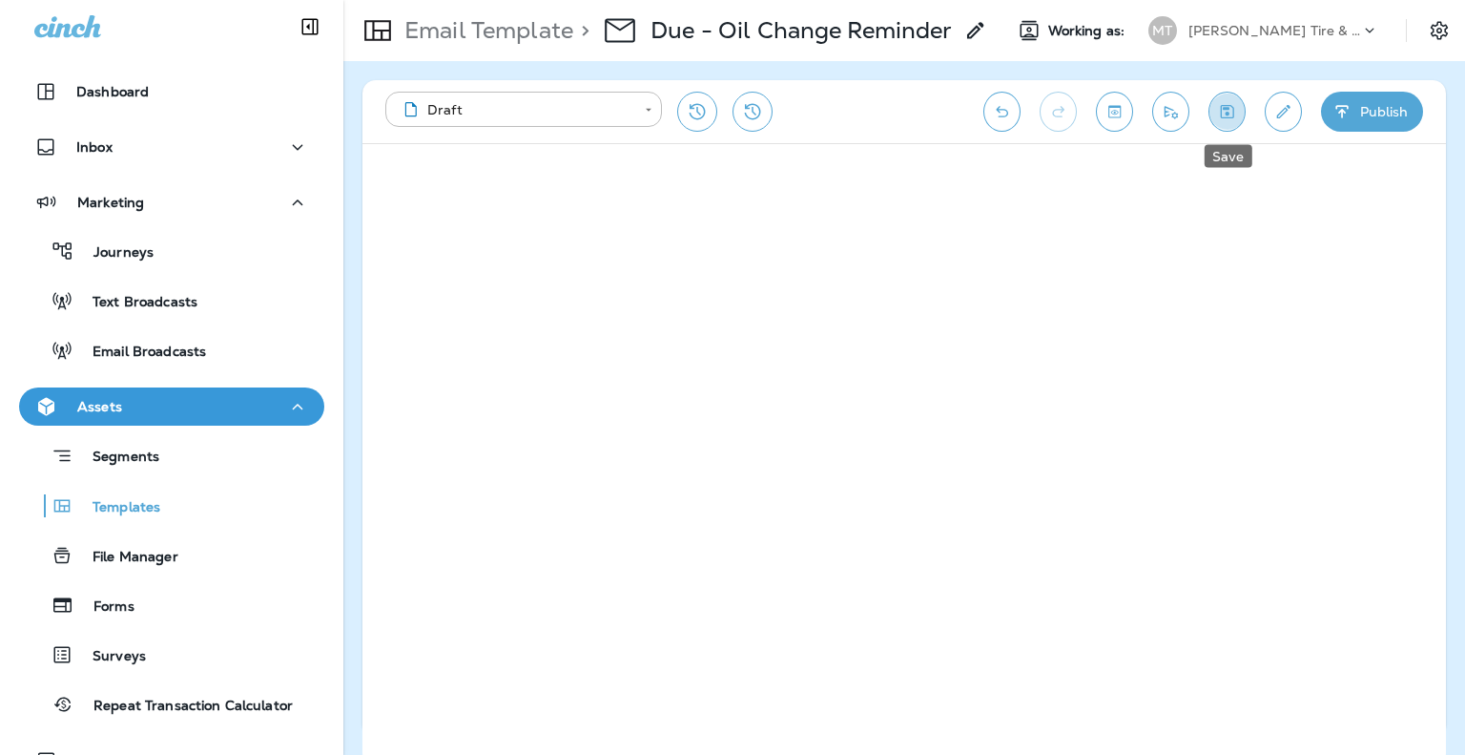
click at [1226, 117] on icon "Save" at bounding box center [1227, 111] width 13 height 13
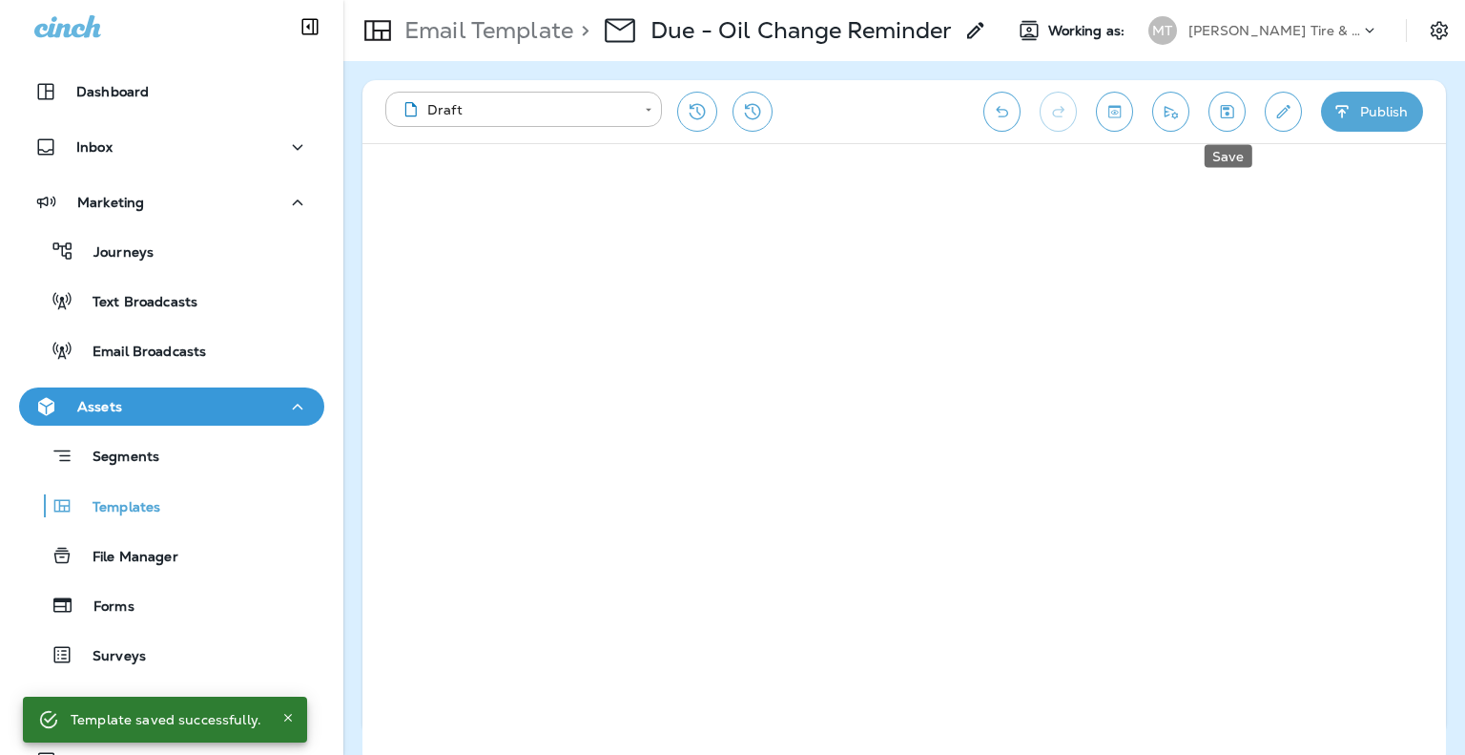
click at [1238, 108] on button "Save" at bounding box center [1227, 112] width 37 height 40
click at [1122, 112] on icon "Toggle preview" at bounding box center [1115, 111] width 20 height 19
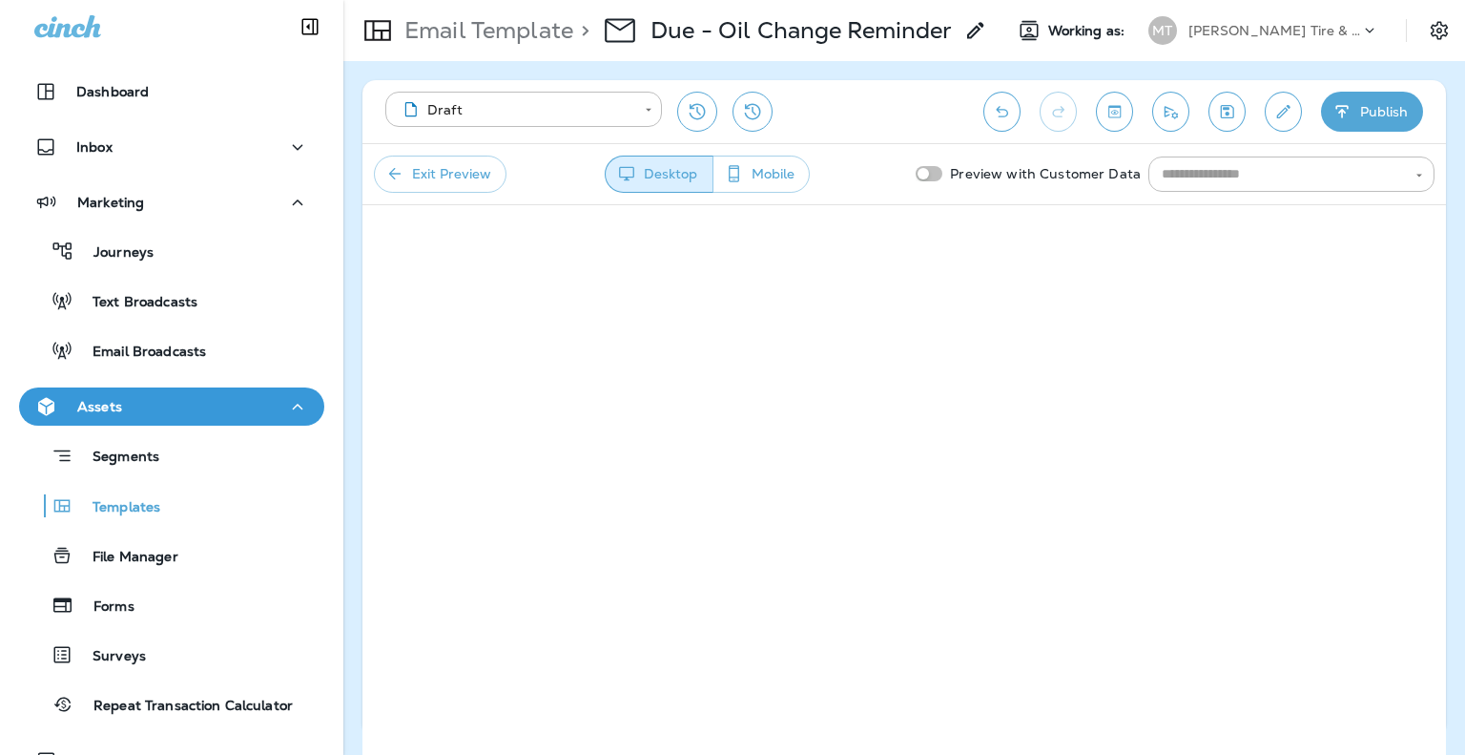
click at [452, 179] on button "Exit Preview" at bounding box center [440, 174] width 133 height 37
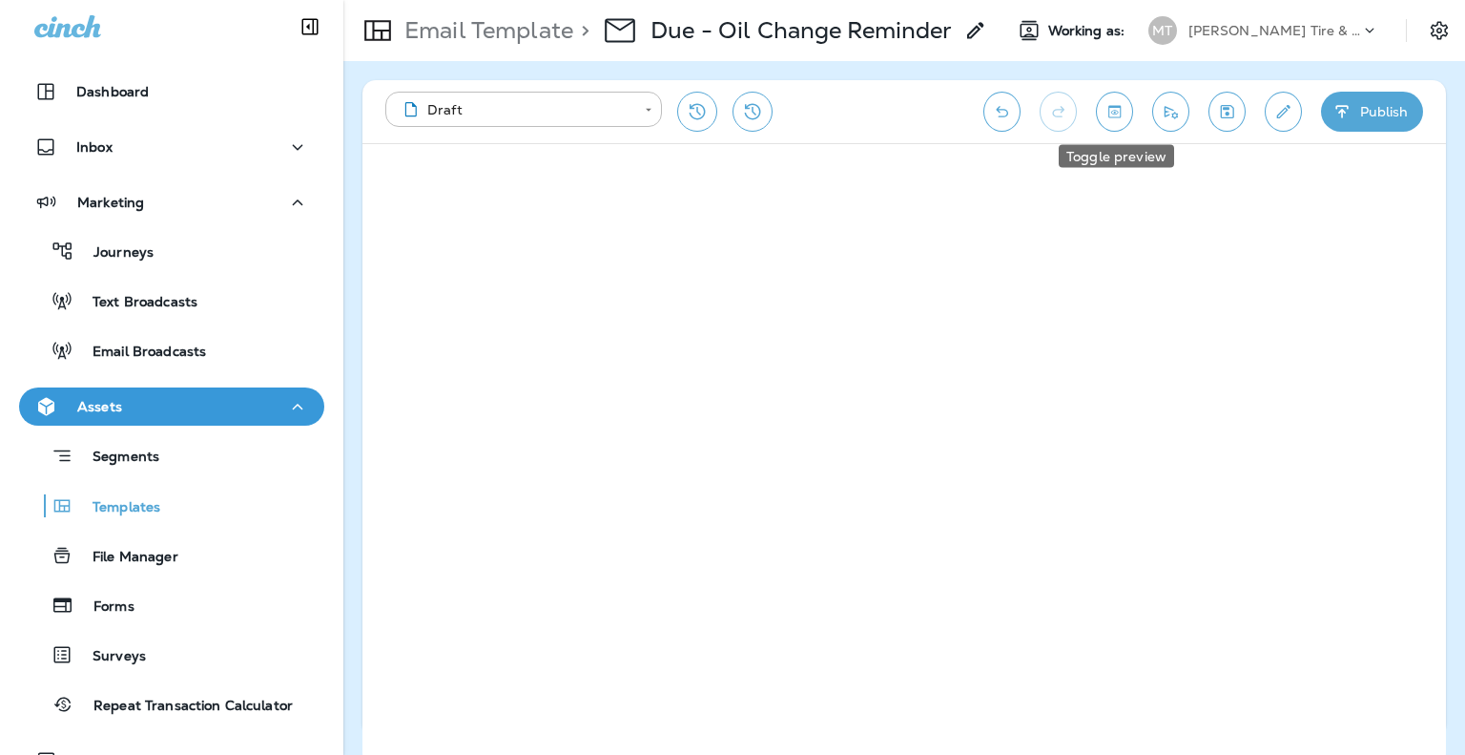
click at [1118, 113] on icon "Toggle preview" at bounding box center [1115, 111] width 12 height 12
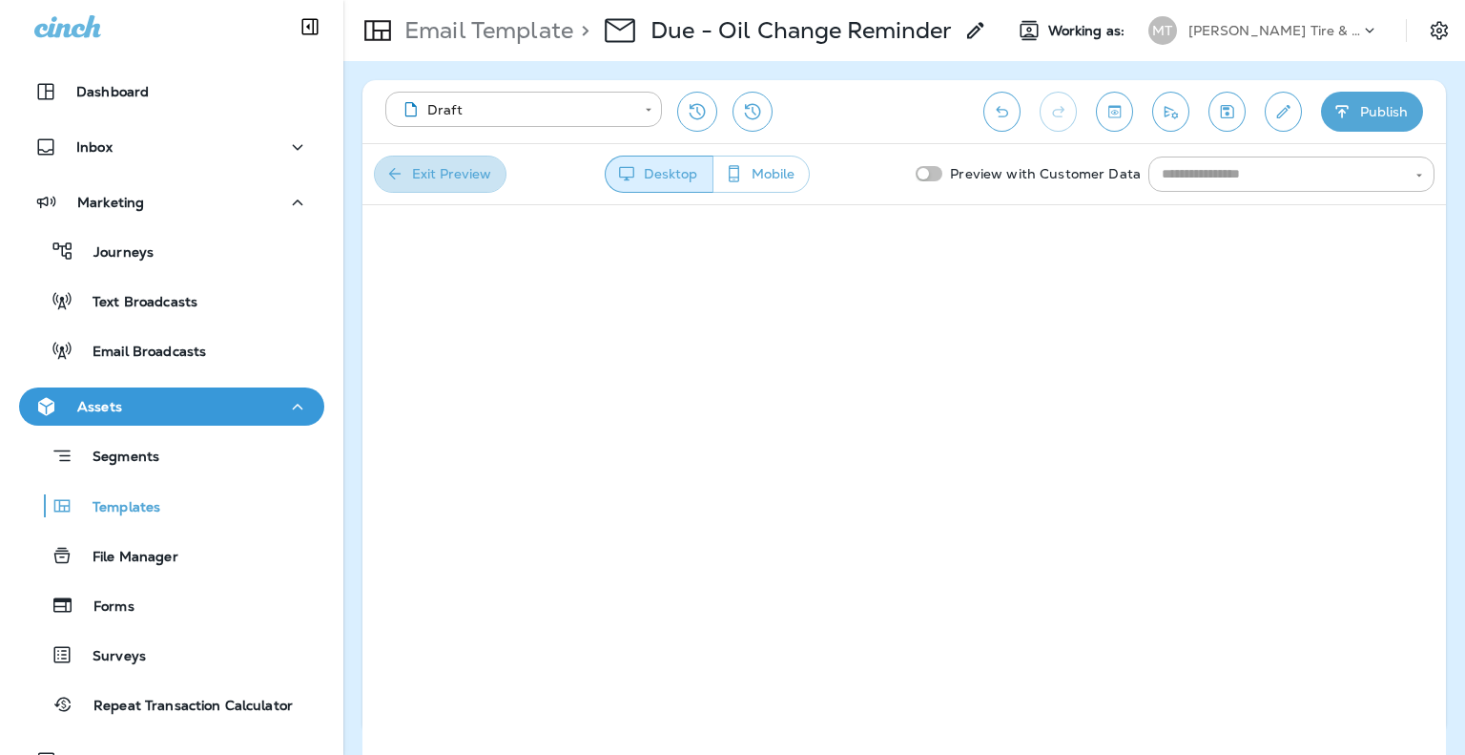
click at [461, 176] on button "Exit Preview" at bounding box center [440, 174] width 133 height 37
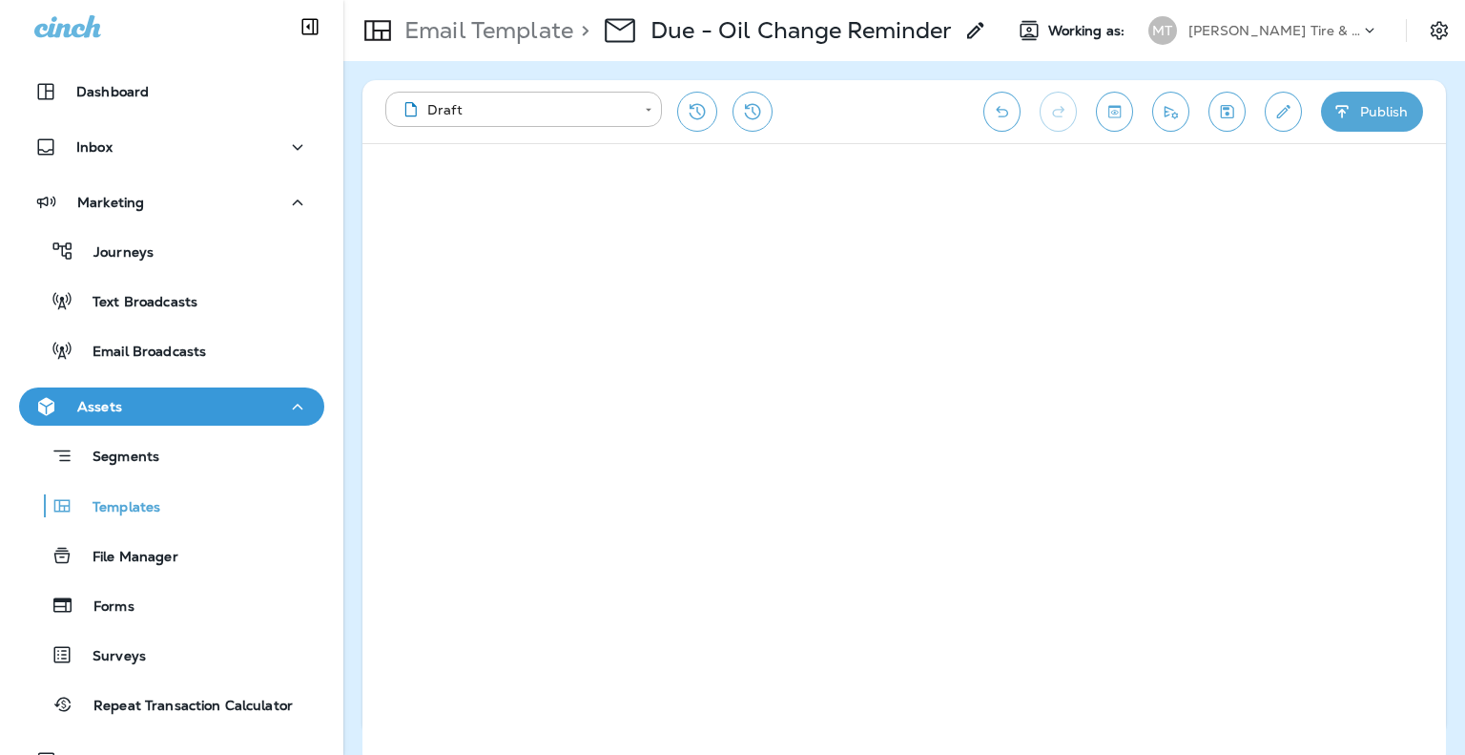
click at [1221, 121] on button "Save" at bounding box center [1227, 112] width 37 height 40
click at [1170, 111] on icon "Send test email" at bounding box center [1171, 112] width 13 height 12
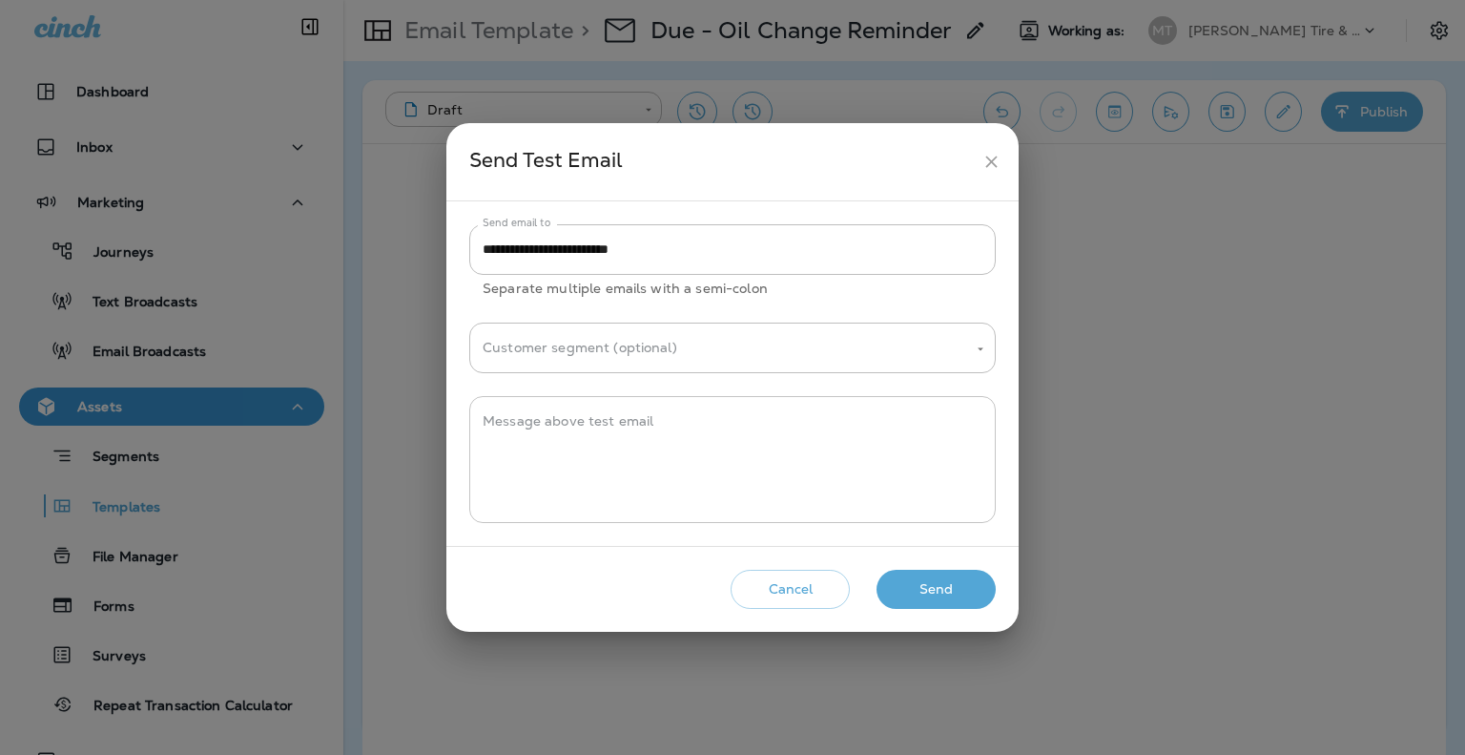
click at [645, 430] on textarea "Message above test email" at bounding box center [733, 459] width 500 height 95
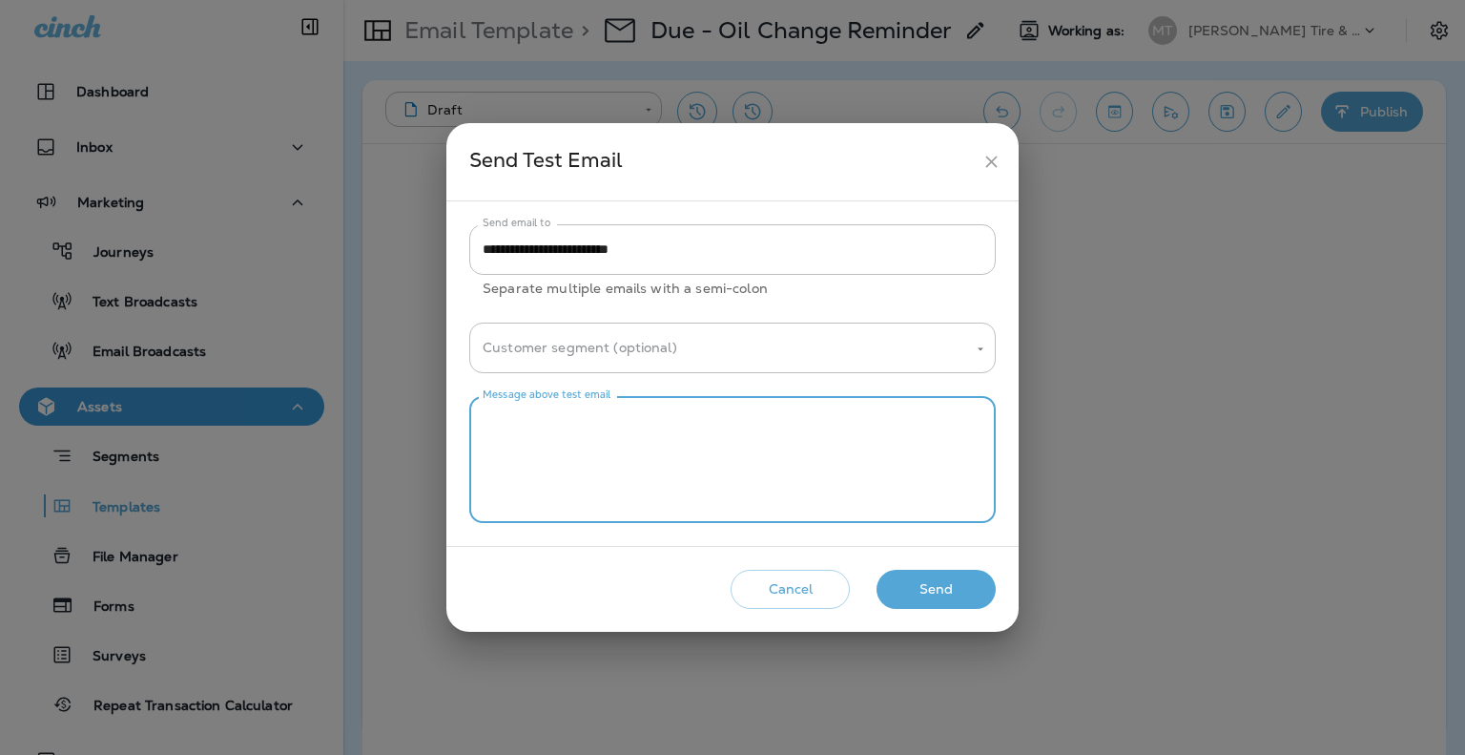
click at [935, 584] on button "Send" at bounding box center [936, 589] width 119 height 39
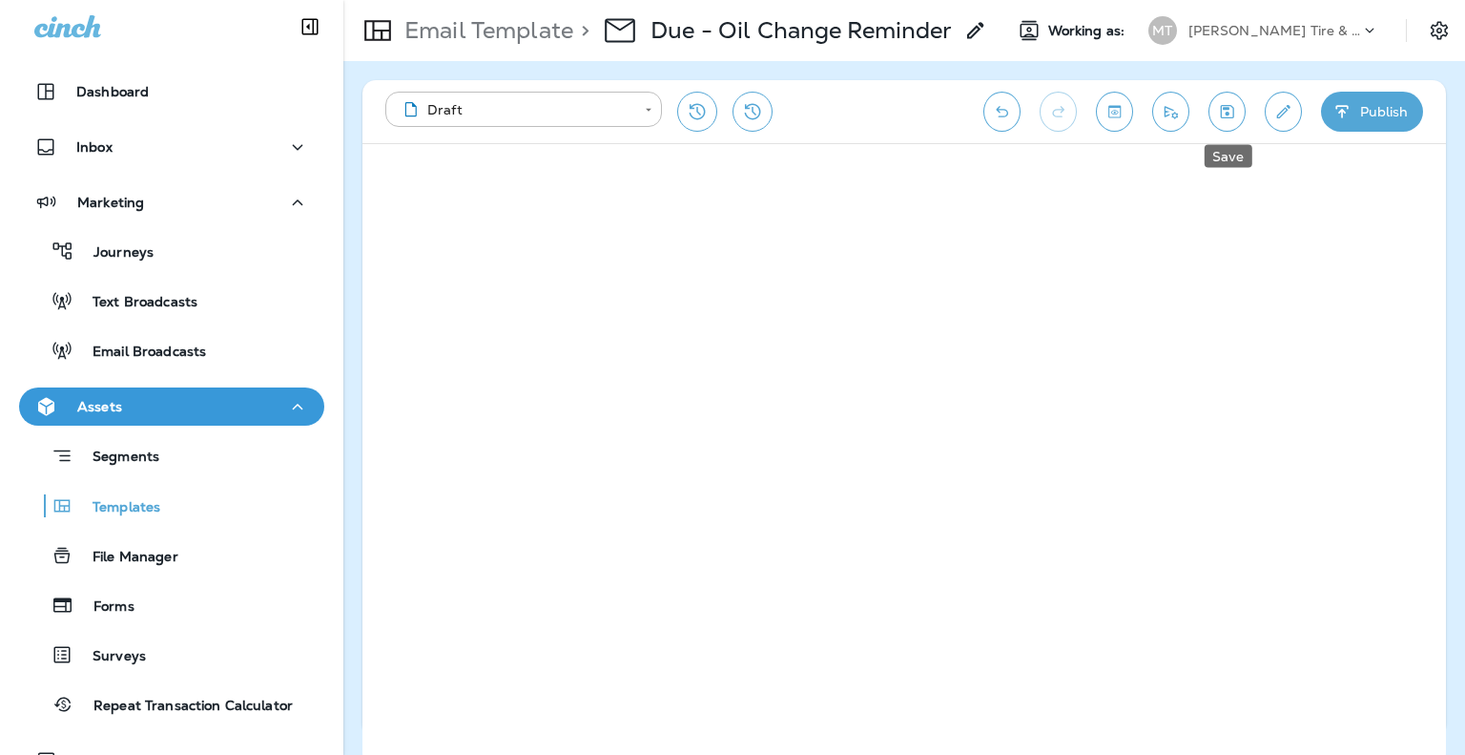
click at [1220, 110] on icon "Save" at bounding box center [1227, 111] width 20 height 19
click at [473, 35] on p "Email Template" at bounding box center [485, 30] width 176 height 29
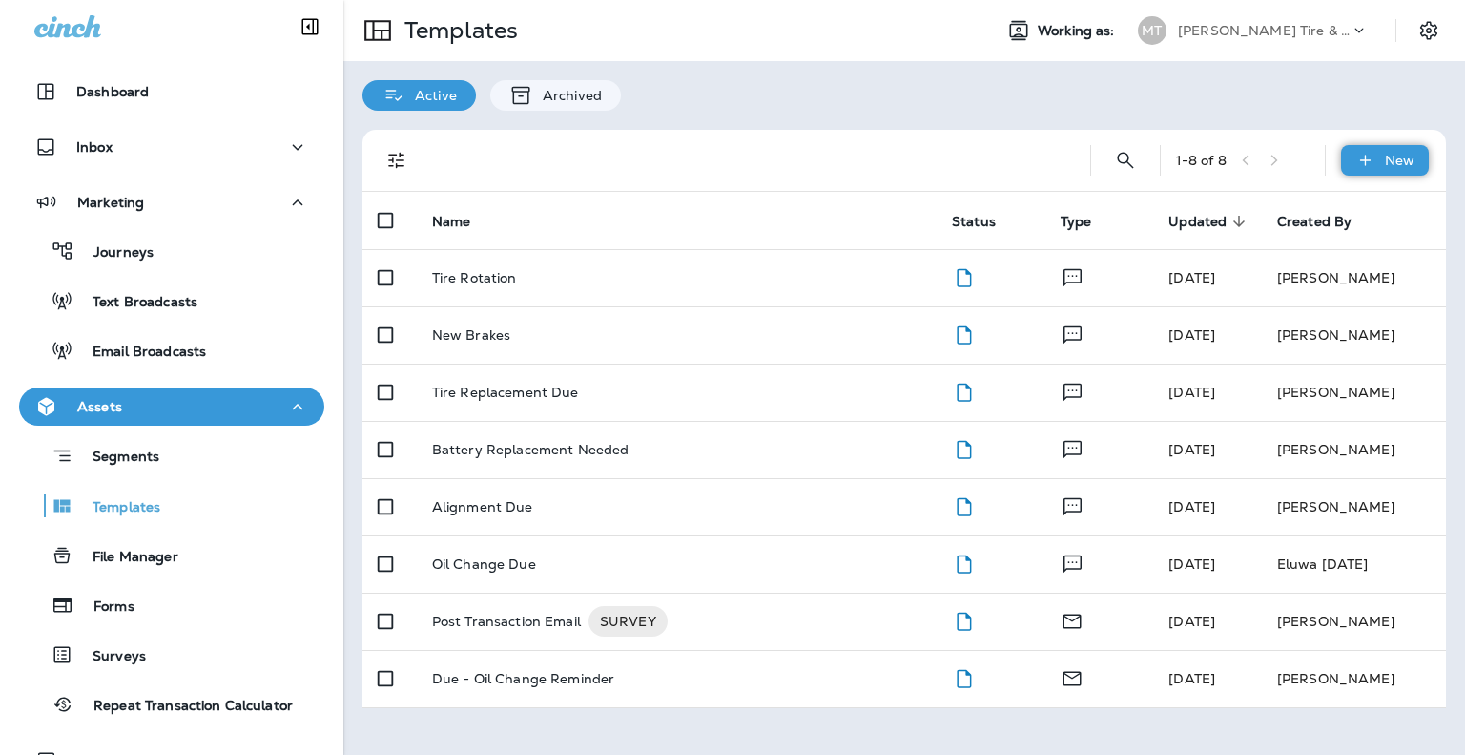
click at [1389, 163] on p "New" at bounding box center [1400, 160] width 30 height 15
click at [1394, 217] on li "New Template" at bounding box center [1372, 210] width 161 height 46
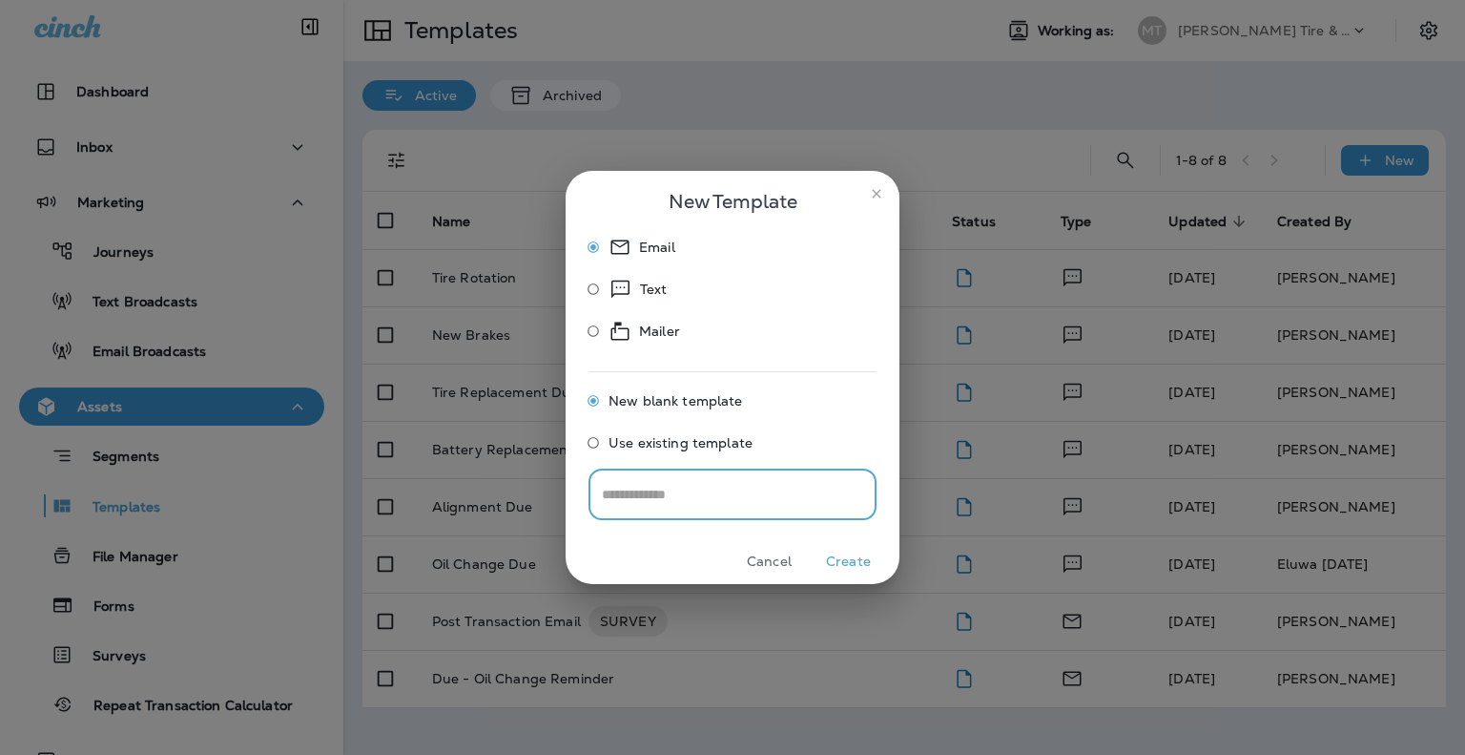
click at [687, 494] on input "text" at bounding box center [733, 494] width 288 height 51
type input "*"
type input "**********"
click at [845, 561] on button "Create" at bounding box center [849, 562] width 72 height 30
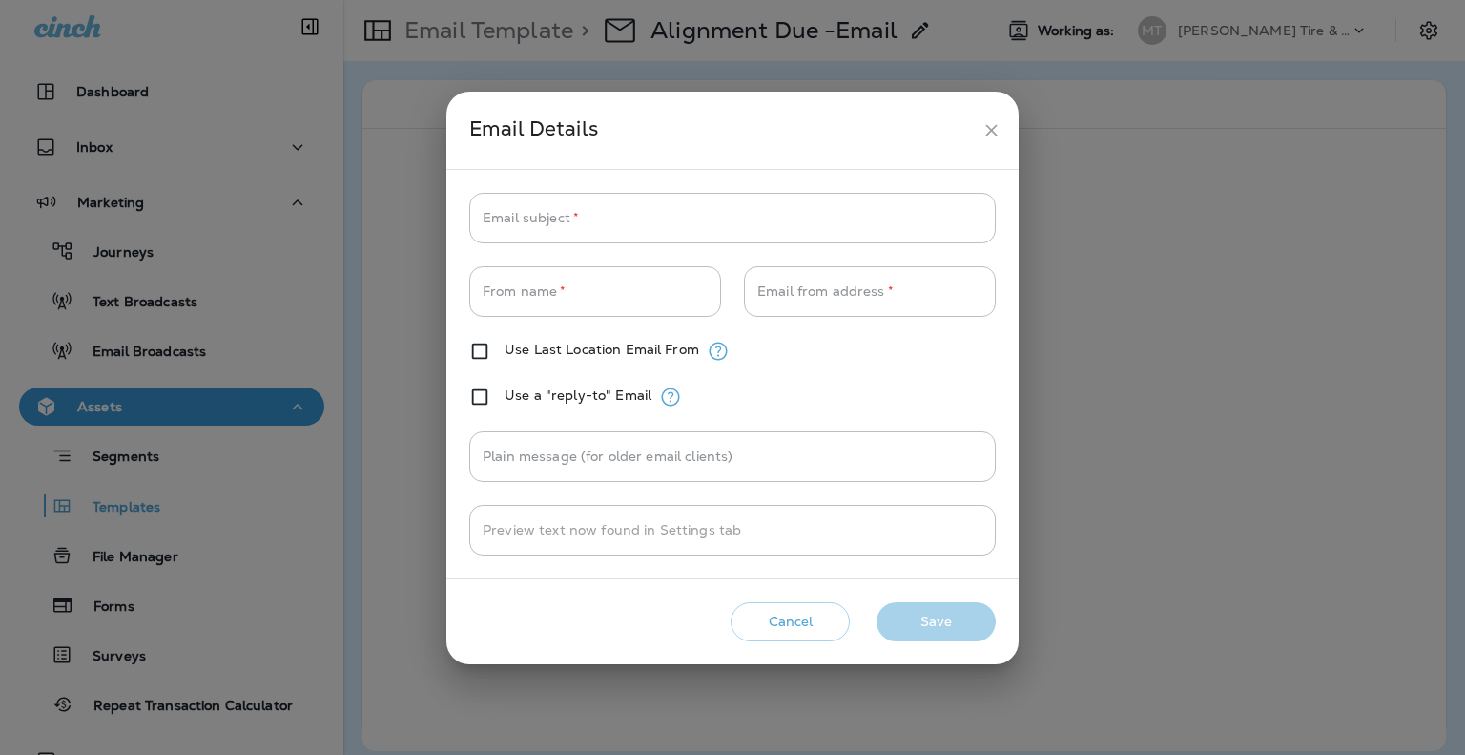
type input "**********"
click at [555, 213] on input "Email subject   *" at bounding box center [732, 218] width 527 height 51
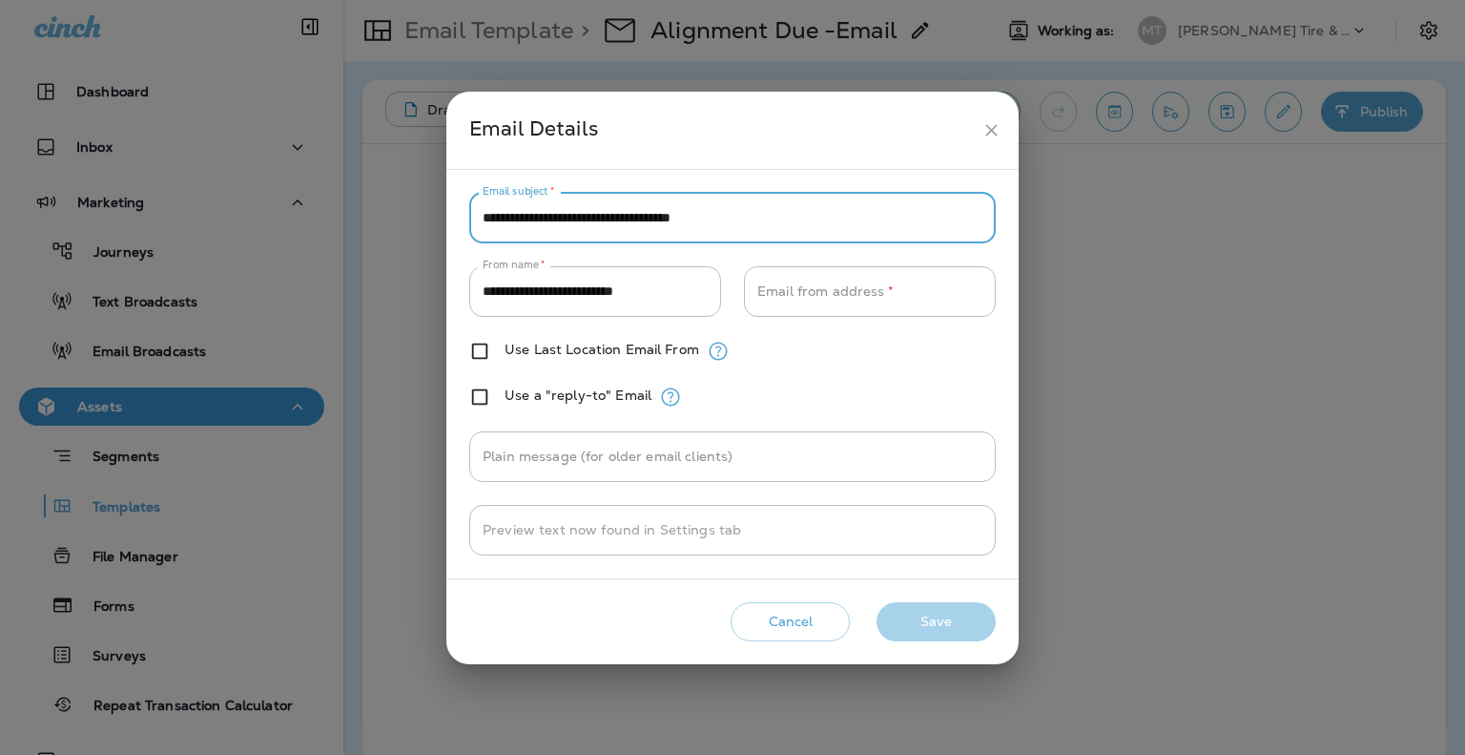
type input "**********"
click at [971, 620] on div "Cancel Save" at bounding box center [733, 621] width 542 height 54
click at [840, 298] on input "Email from address   *" at bounding box center [870, 291] width 252 height 51
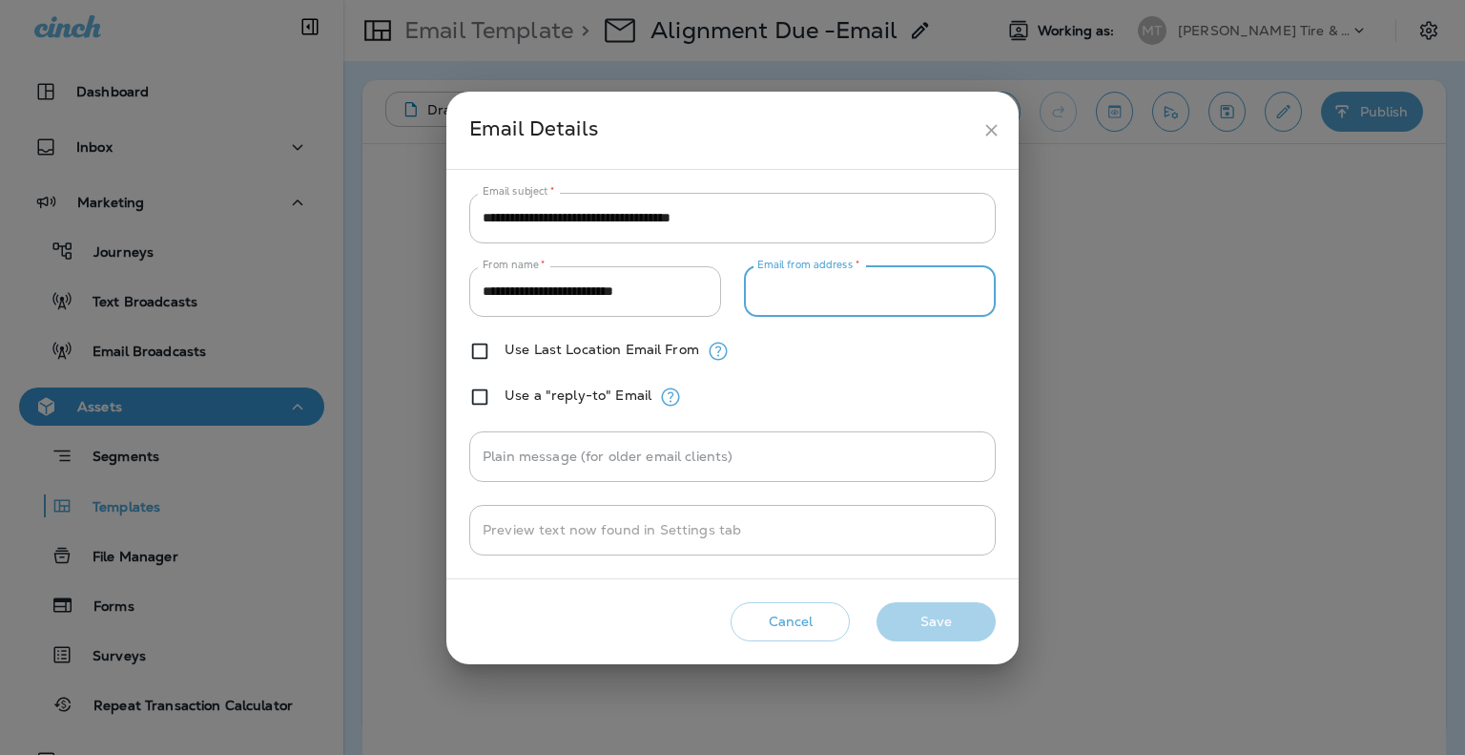
click at [482, 350] on div "**********" at bounding box center [732, 374] width 527 height 363
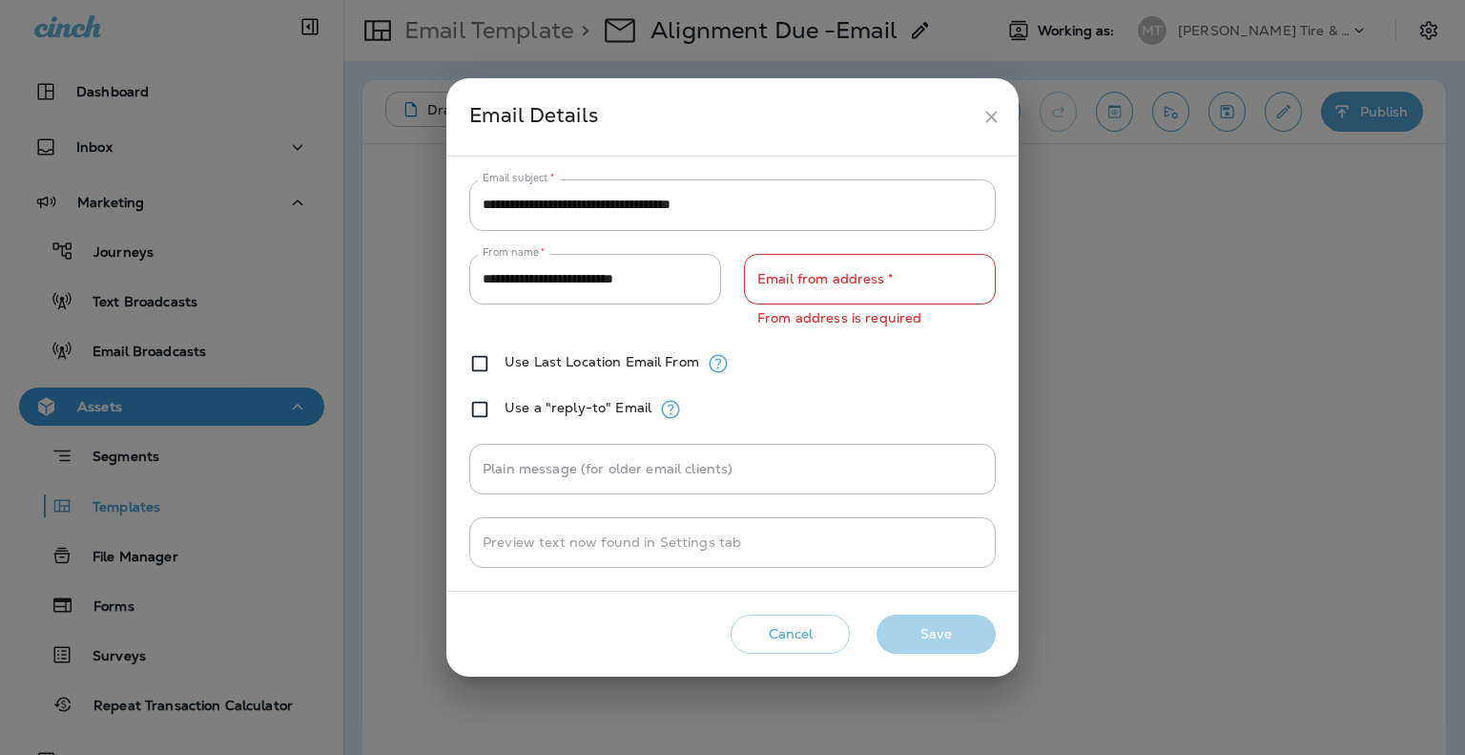
click at [788, 635] on button "Cancel" at bounding box center [790, 633] width 119 height 39
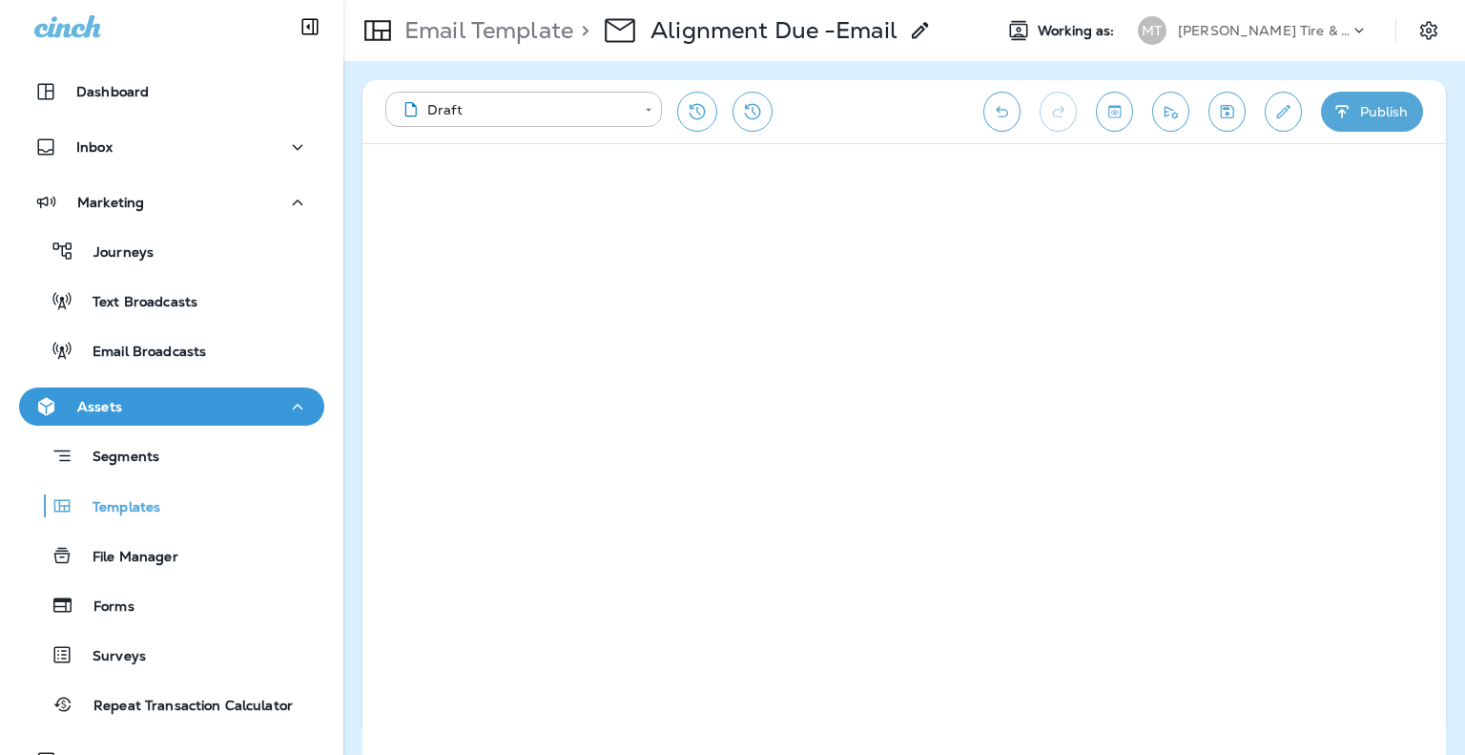
click at [507, 31] on p "Email Template" at bounding box center [485, 30] width 176 height 29
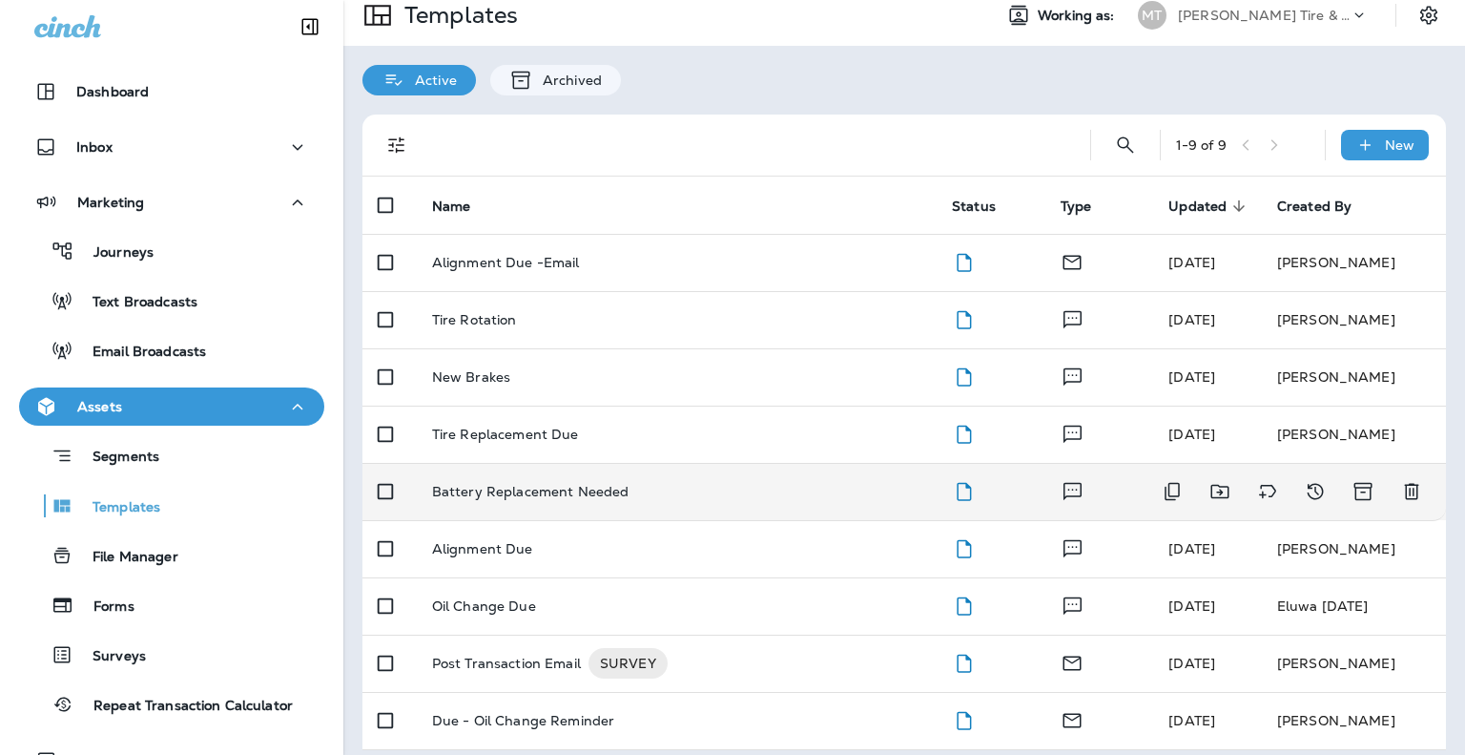
scroll to position [29, 0]
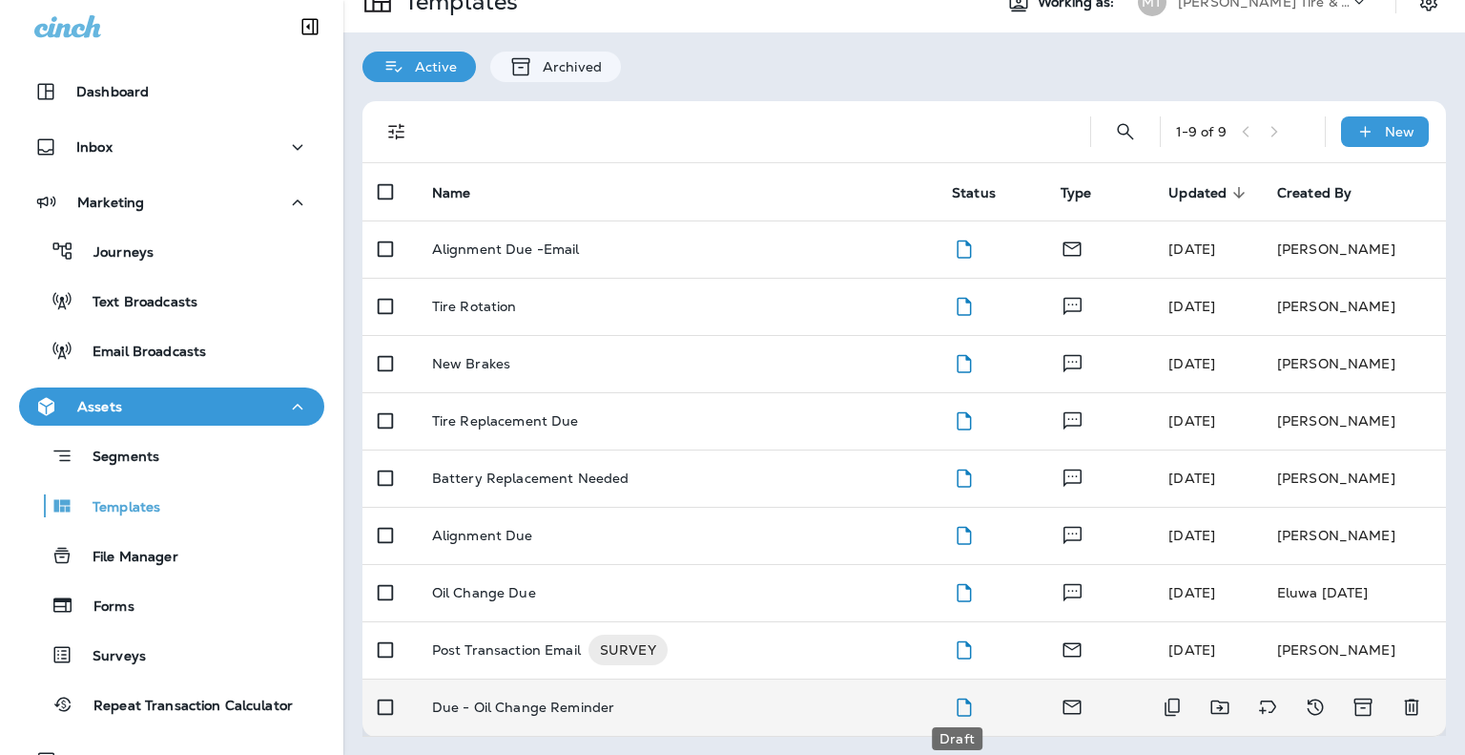
click at [962, 708] on icon "Draft" at bounding box center [964, 707] width 24 height 24
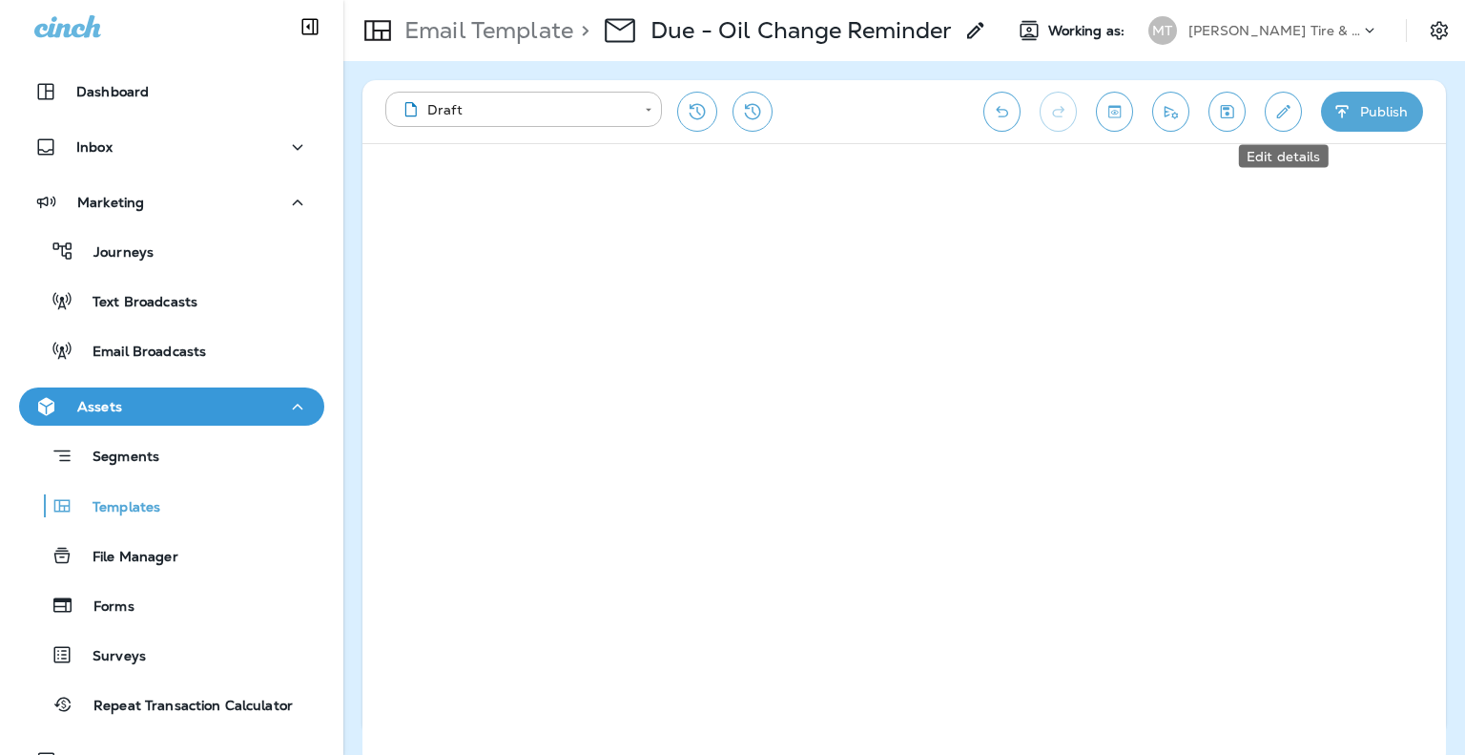
click at [1294, 114] on button "Edit details" at bounding box center [1283, 112] width 37 height 40
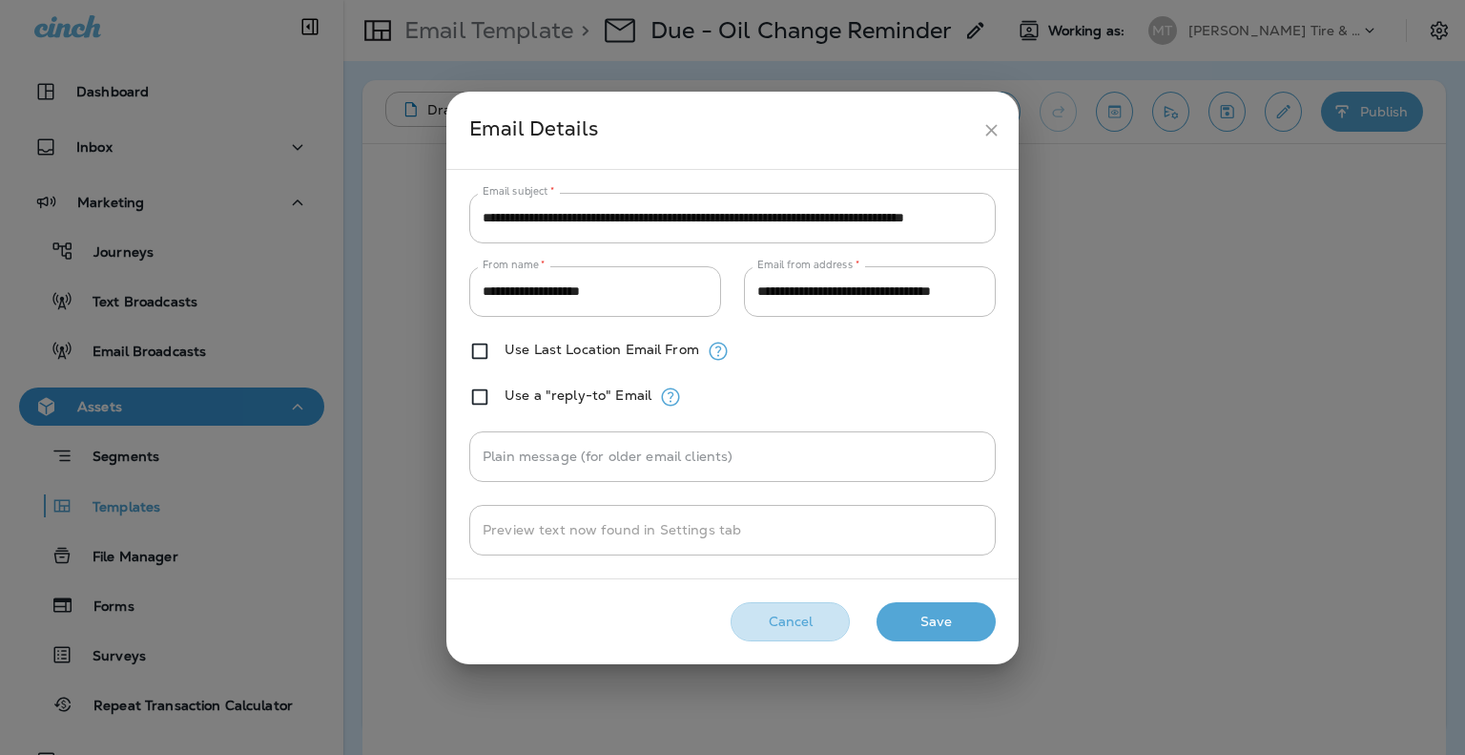
click at [794, 622] on button "Cancel" at bounding box center [790, 621] width 119 height 39
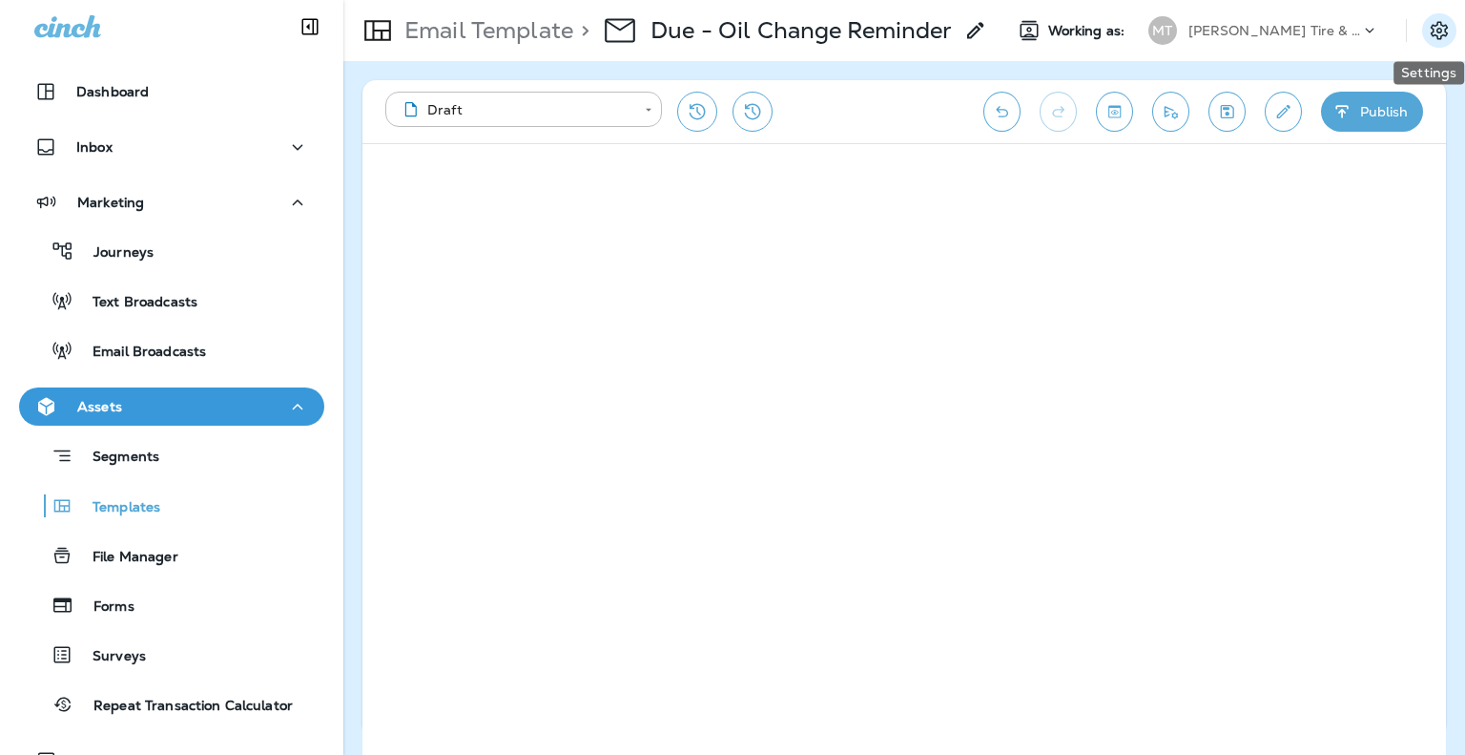
click at [1451, 30] on icon "Settings" at bounding box center [1439, 30] width 23 height 23
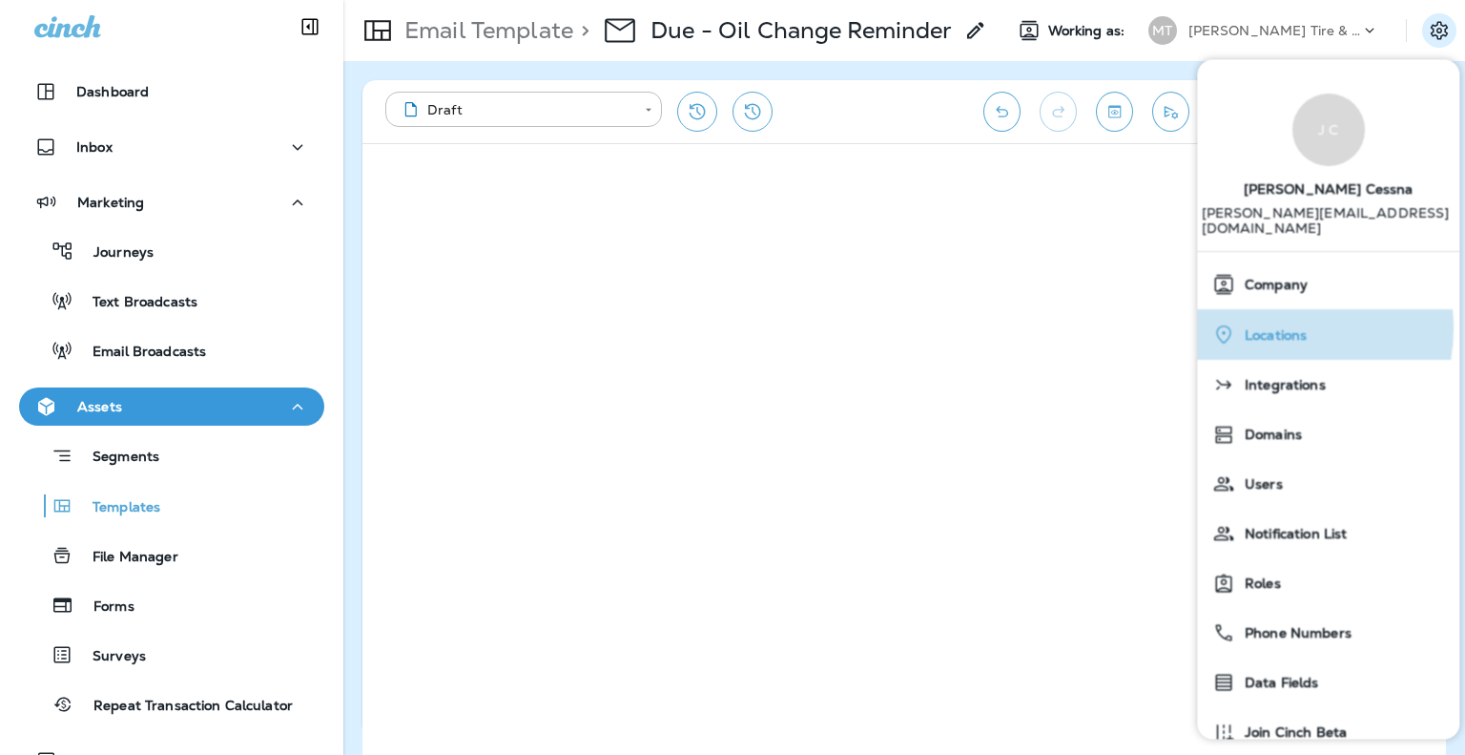
click at [1273, 327] on span "Locations" at bounding box center [1271, 335] width 72 height 16
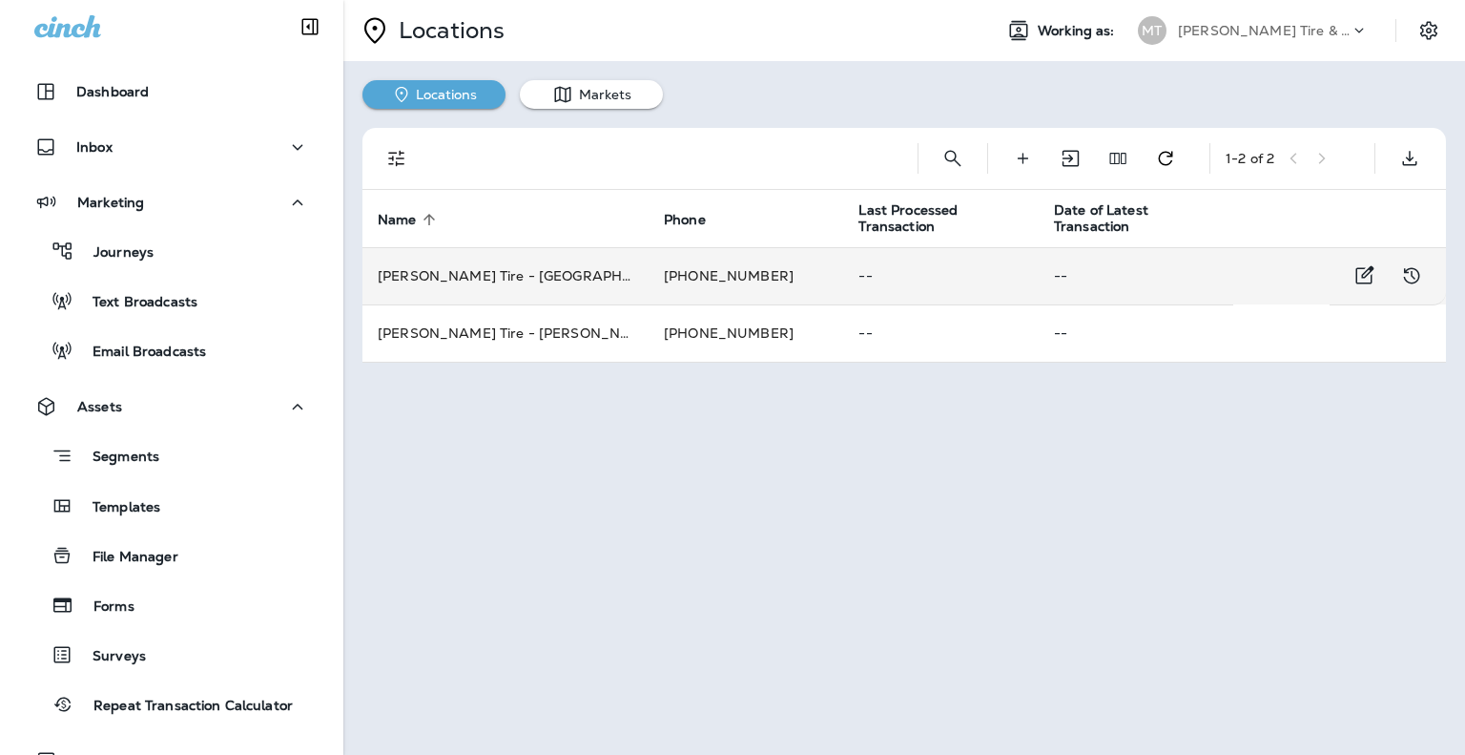
click at [446, 280] on td "Moody's Tire - Brentwood" at bounding box center [506, 275] width 286 height 57
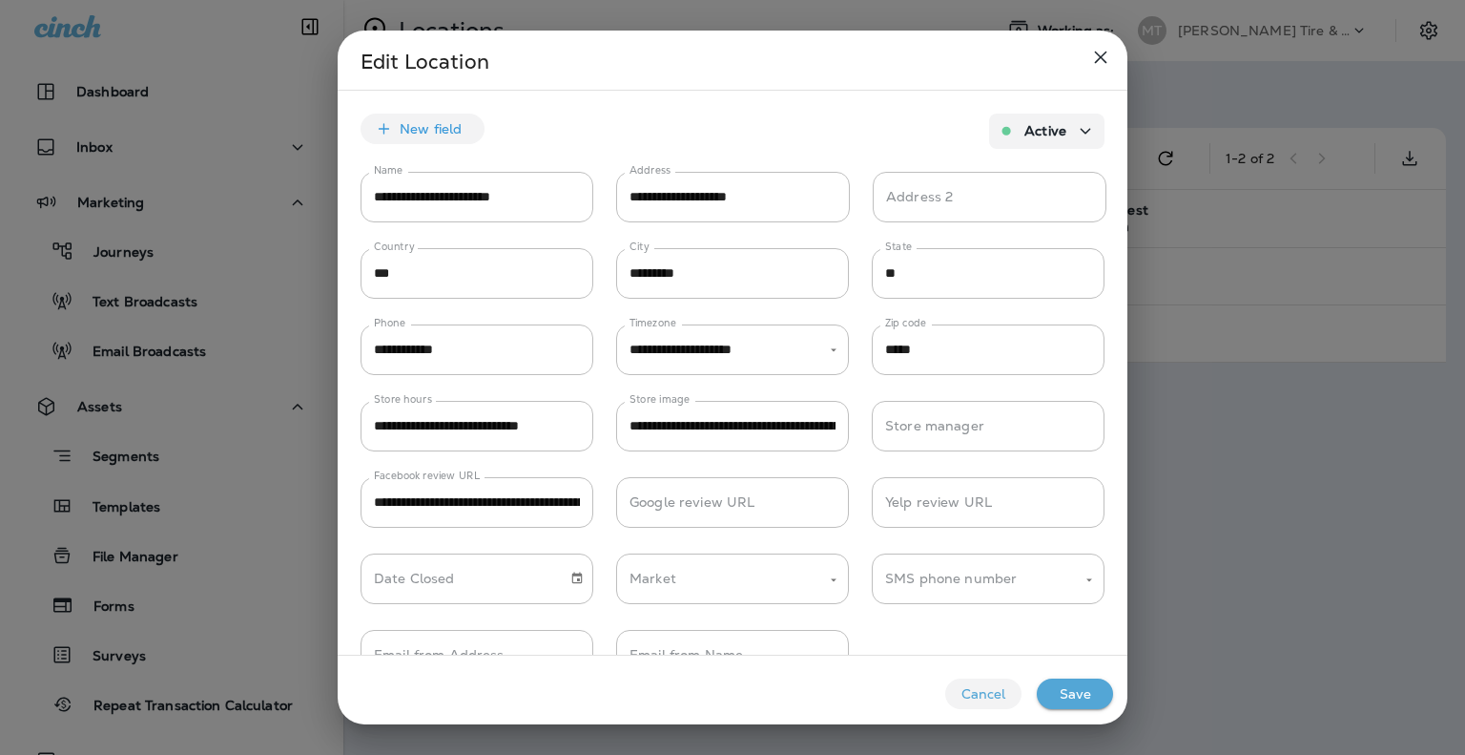
click at [994, 692] on button "Cancel" at bounding box center [983, 693] width 76 height 31
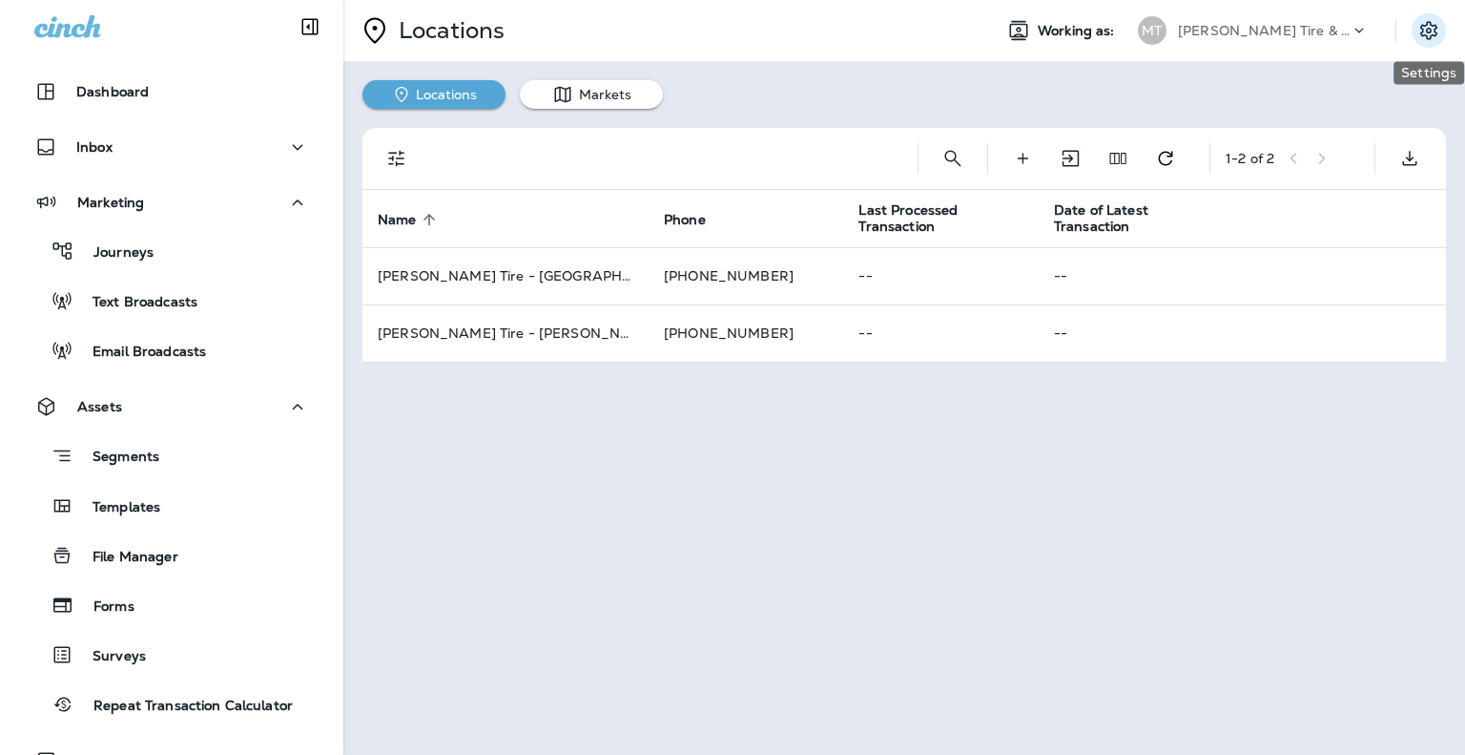
click at [1435, 19] on icon "Settings" at bounding box center [1429, 30] width 23 height 23
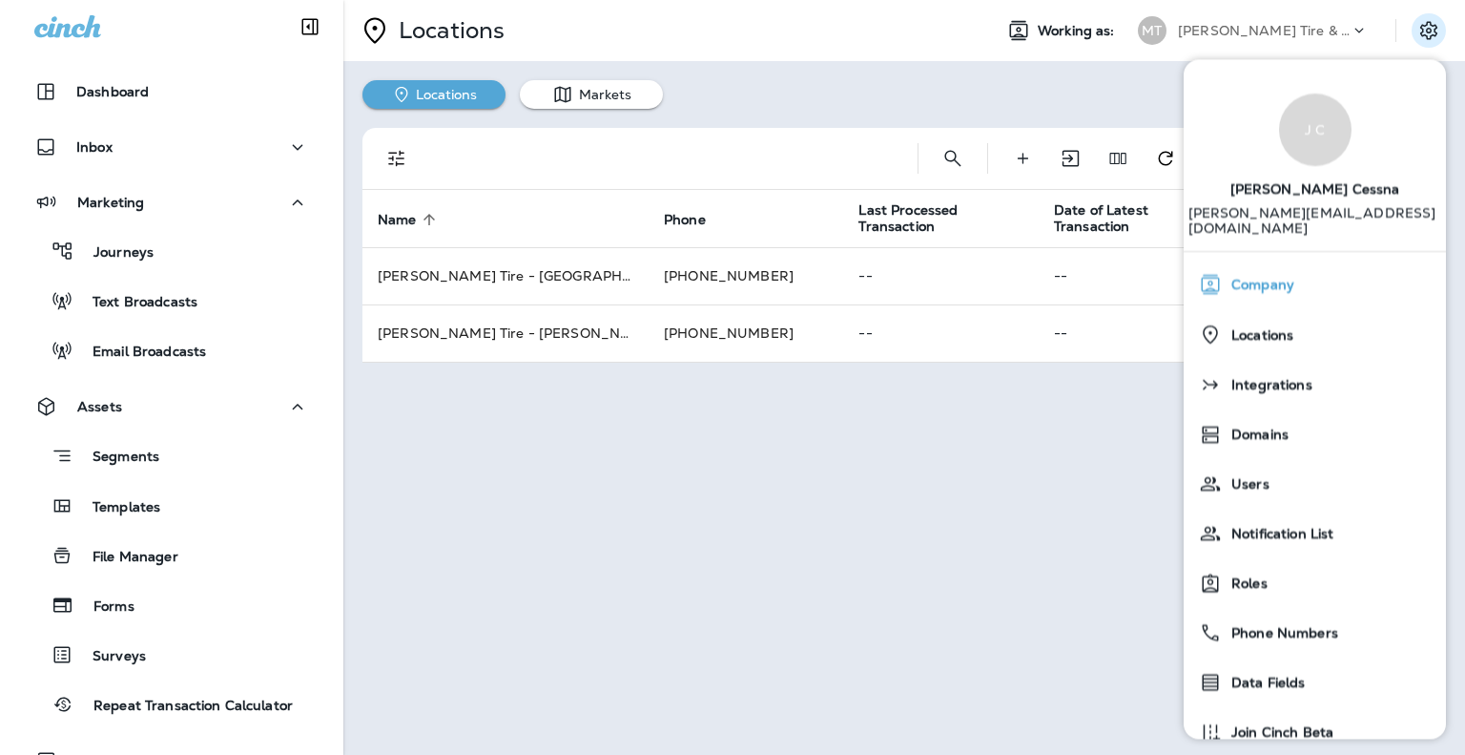
click at [1288, 278] on span "Company" at bounding box center [1258, 286] width 73 height 16
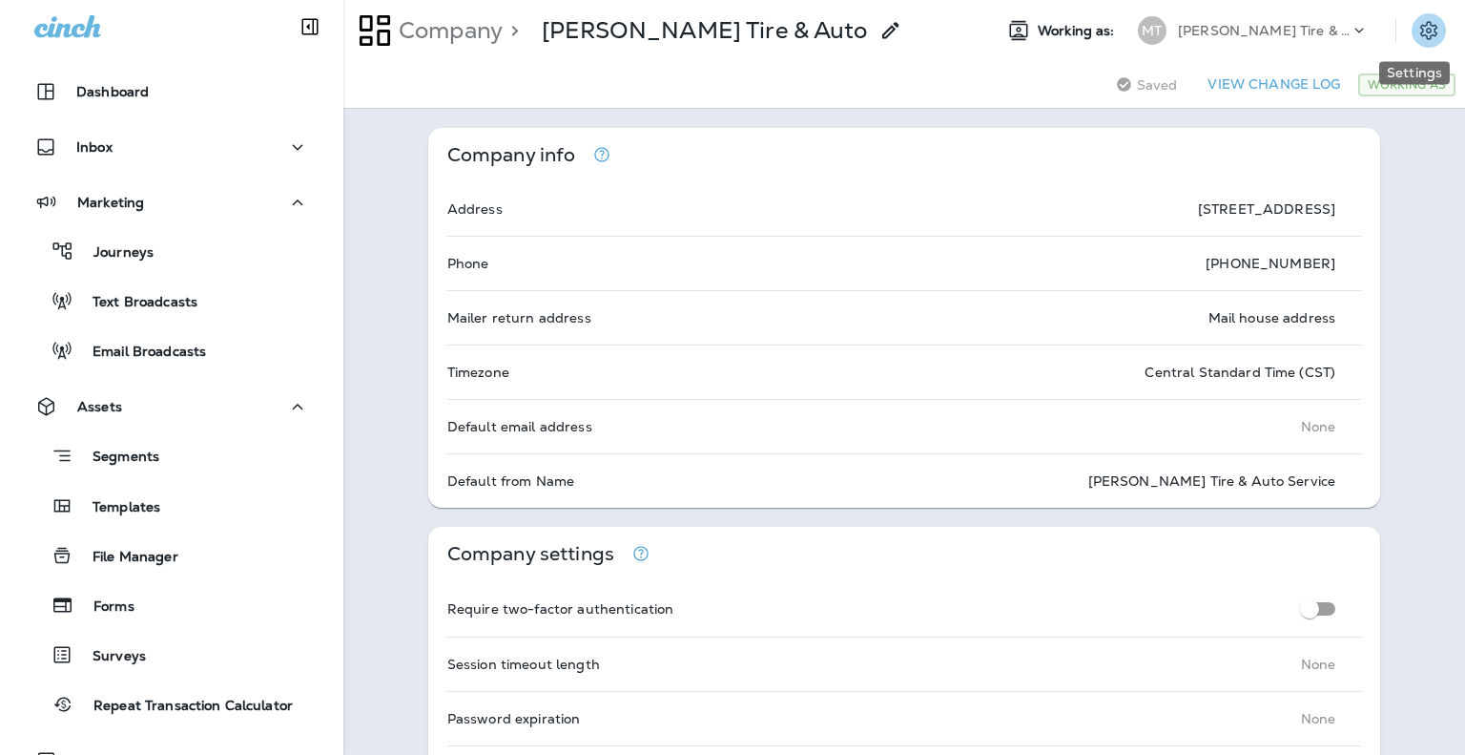
click at [1418, 31] on icon "Settings" at bounding box center [1429, 30] width 23 height 23
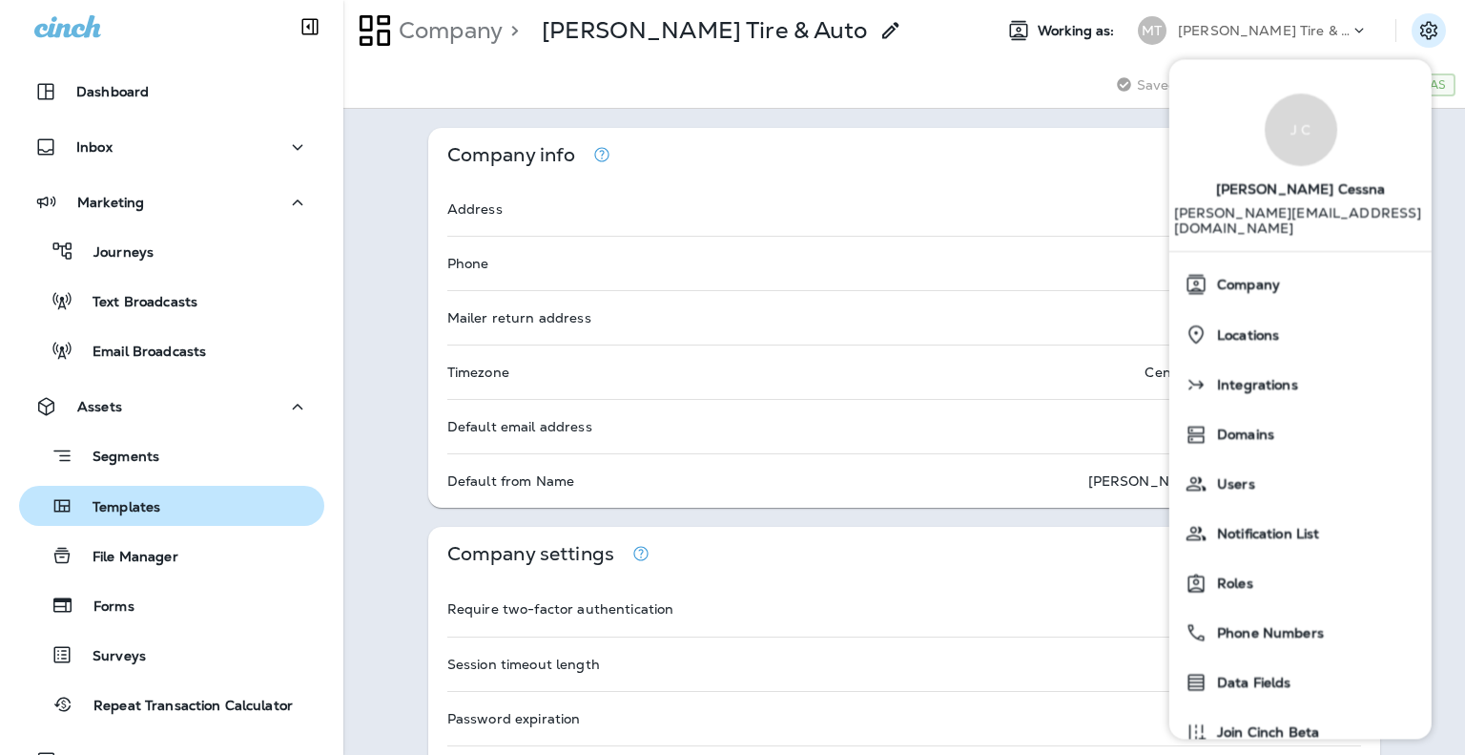
click at [107, 510] on p "Templates" at bounding box center [116, 508] width 87 height 18
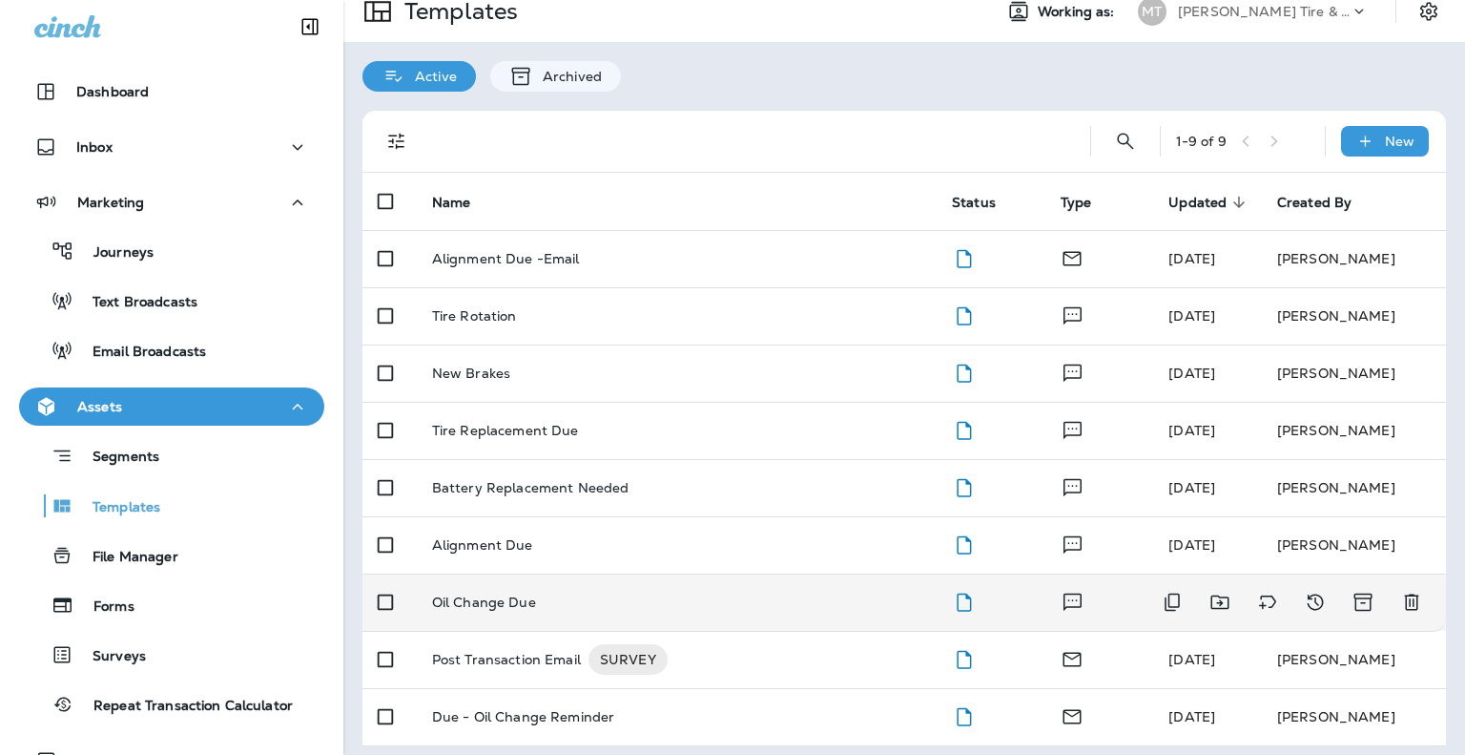
scroll to position [29, 0]
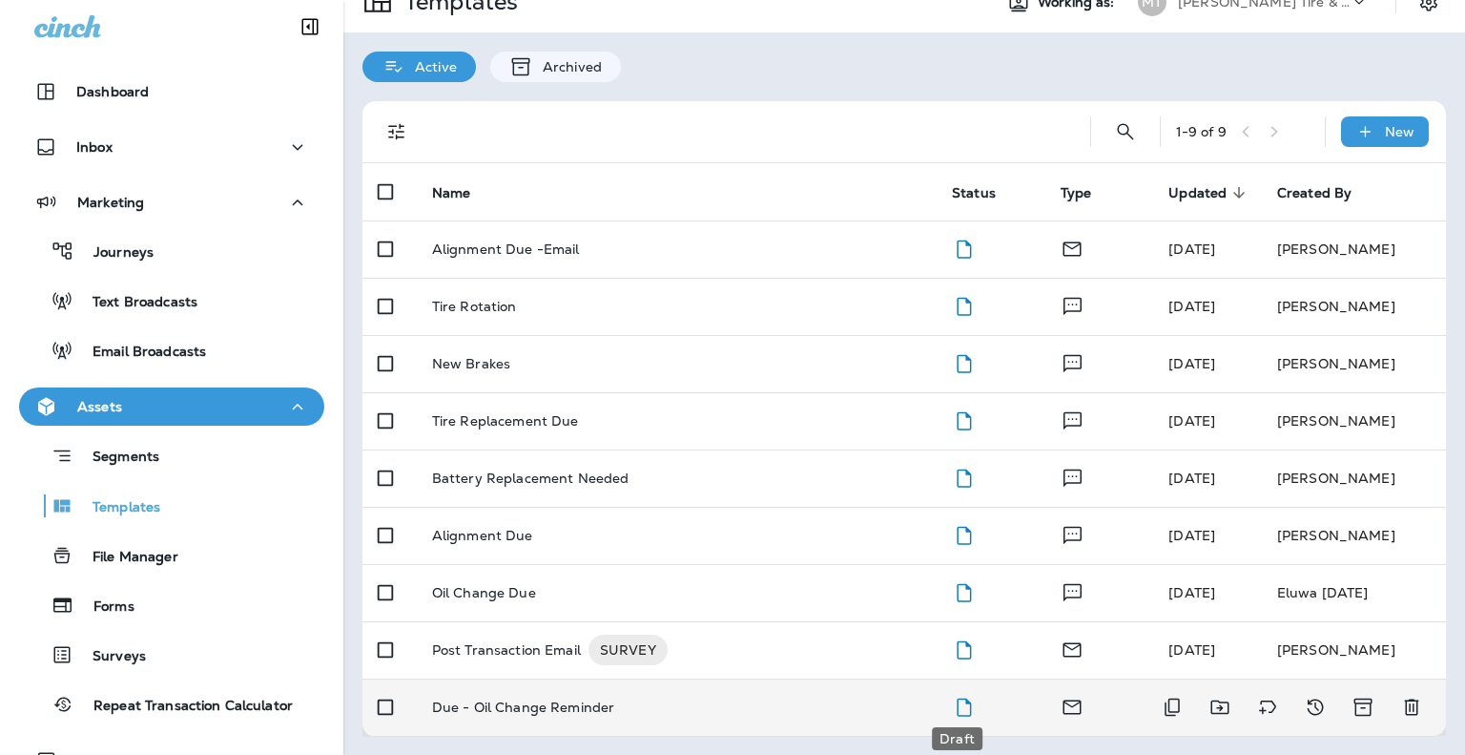
click at [958, 710] on icon "Draft" at bounding box center [964, 707] width 24 height 24
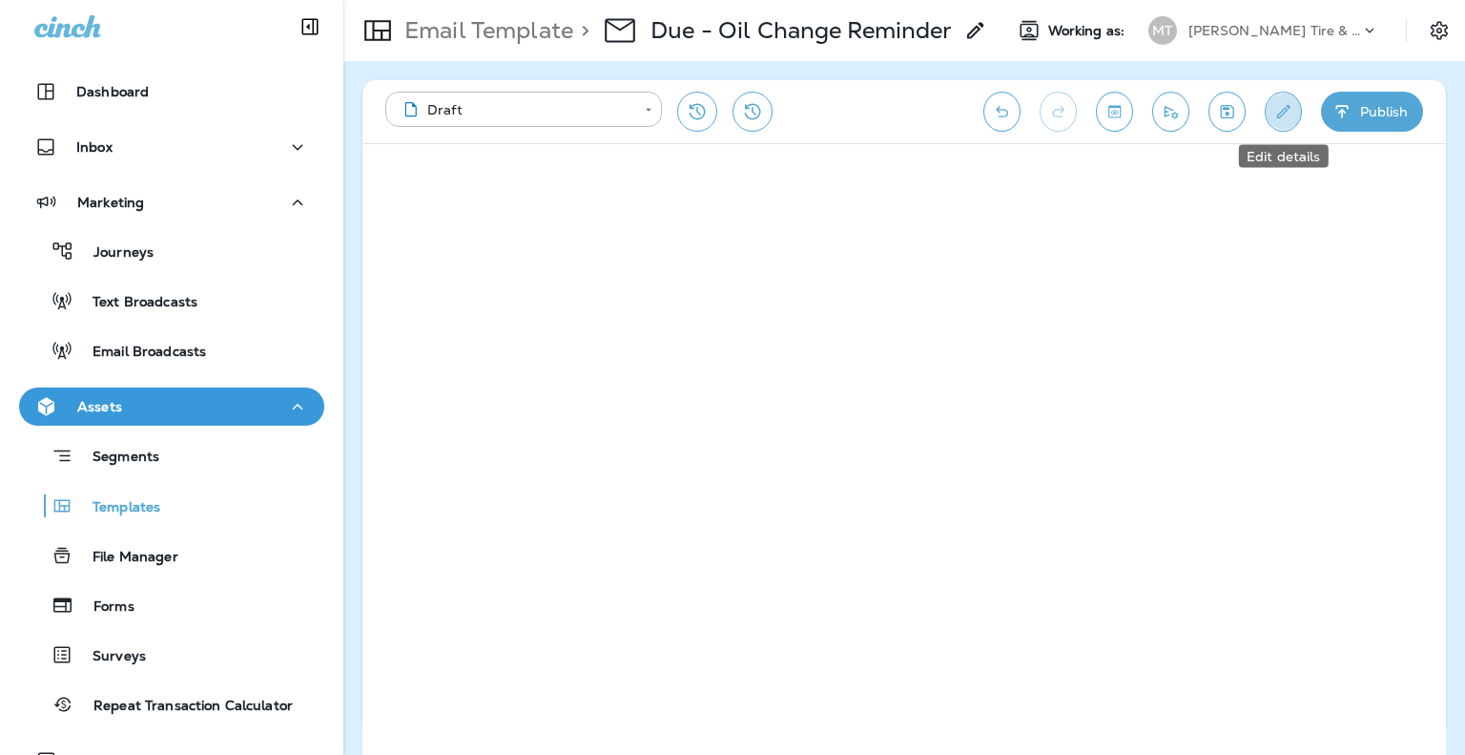
click at [1291, 114] on icon "Edit details" at bounding box center [1284, 111] width 20 height 19
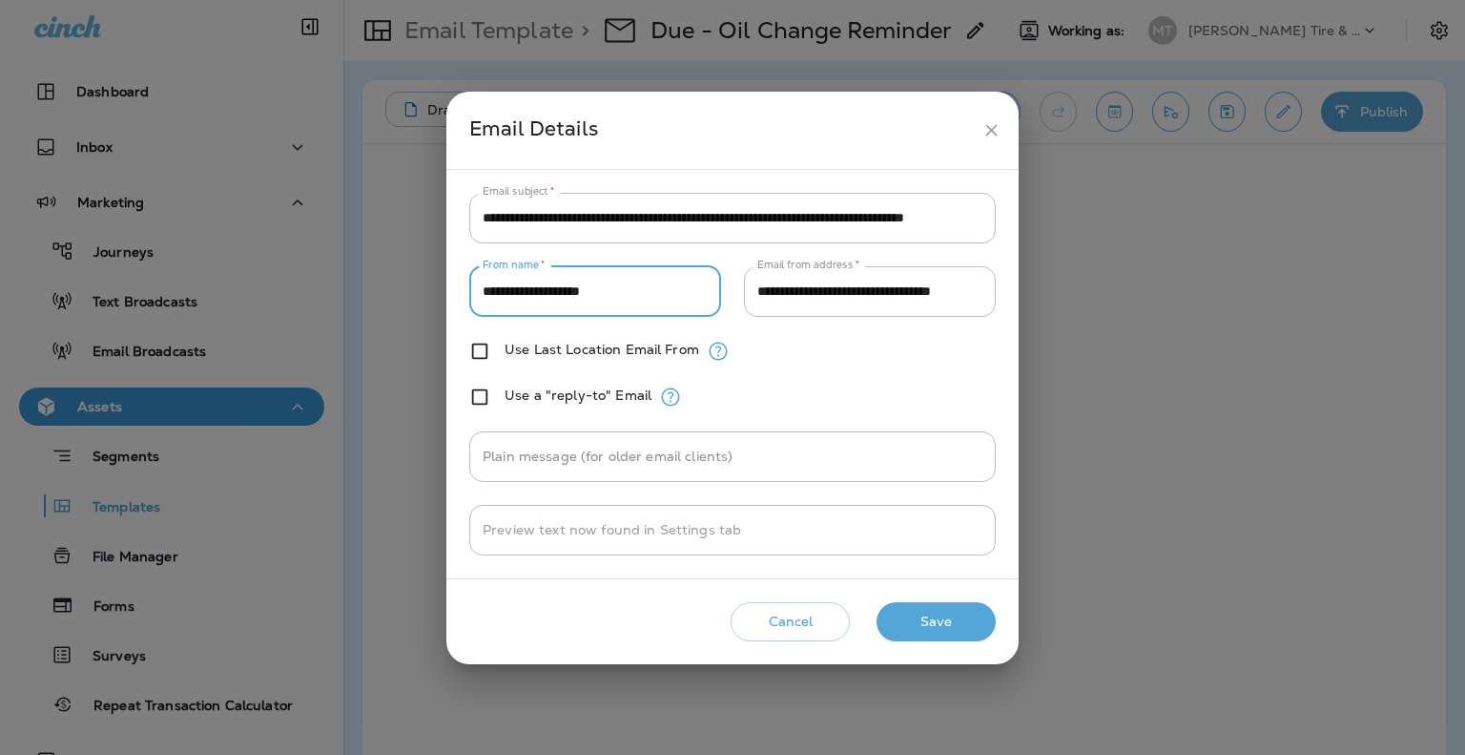
drag, startPoint x: 653, startPoint y: 296, endPoint x: 458, endPoint y: 298, distance: 194.6
click at [453, 300] on div "**********" at bounding box center [732, 374] width 572 height 409
type input "**********"
drag, startPoint x: 757, startPoint y: 291, endPoint x: 1083, endPoint y: 297, distance: 325.4
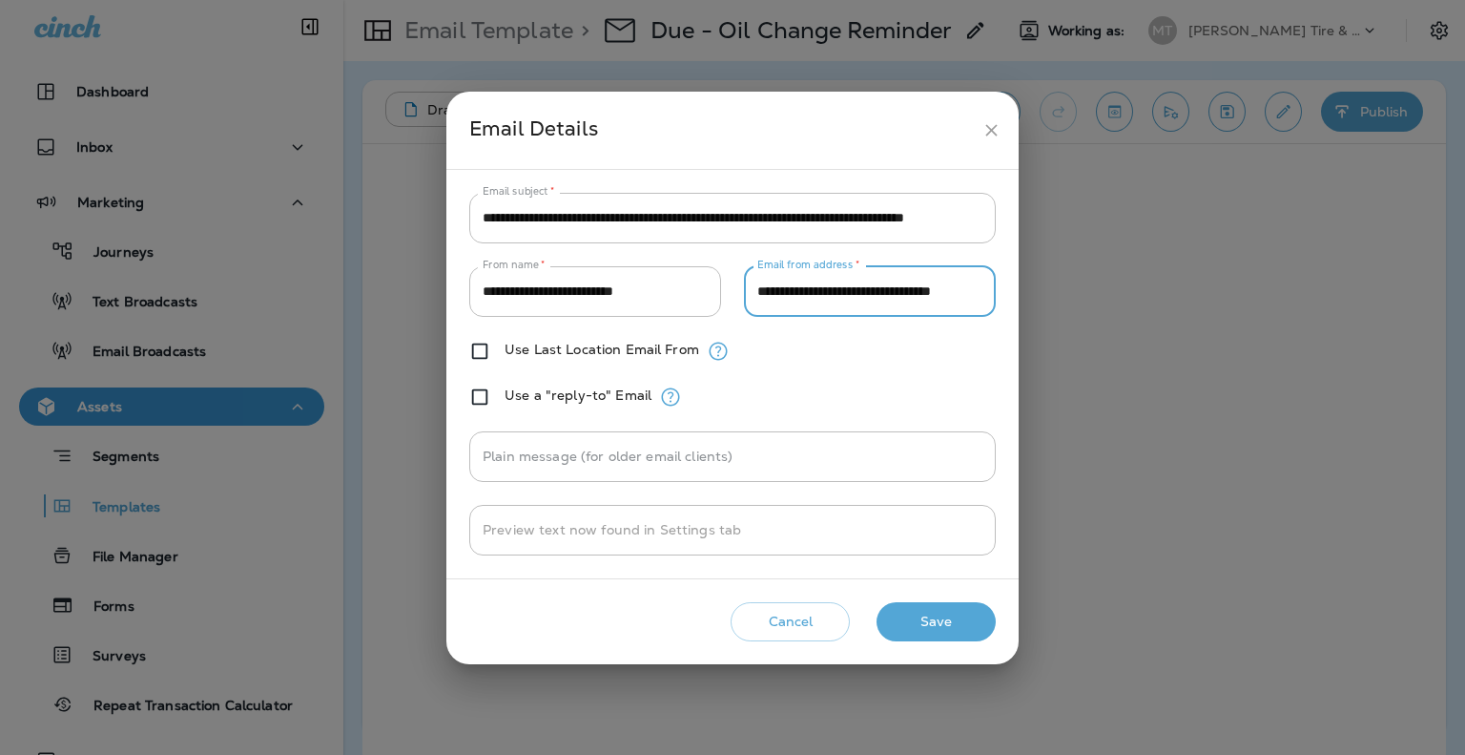
click at [1083, 297] on div "**********" at bounding box center [732, 377] width 1465 height 755
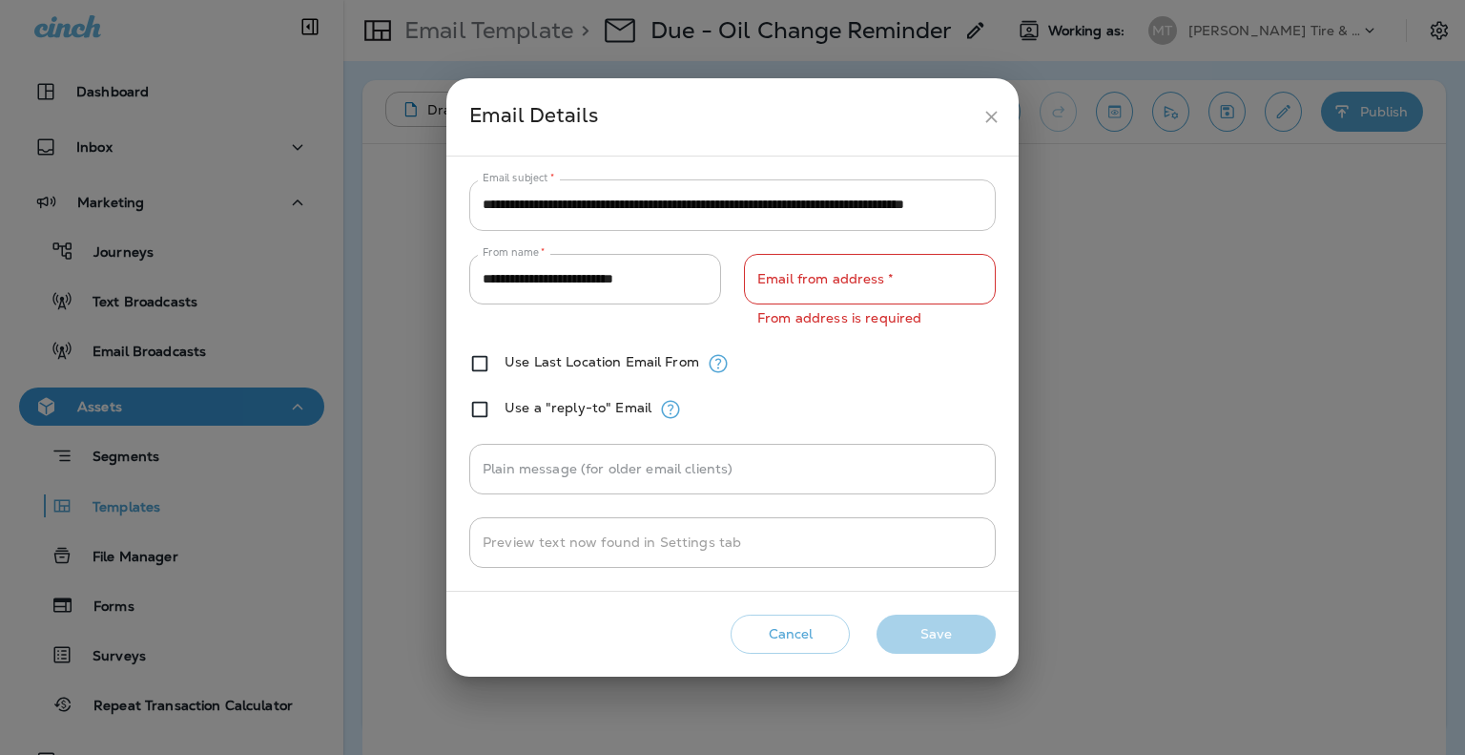
click at [943, 204] on input "**********" at bounding box center [732, 204] width 527 height 51
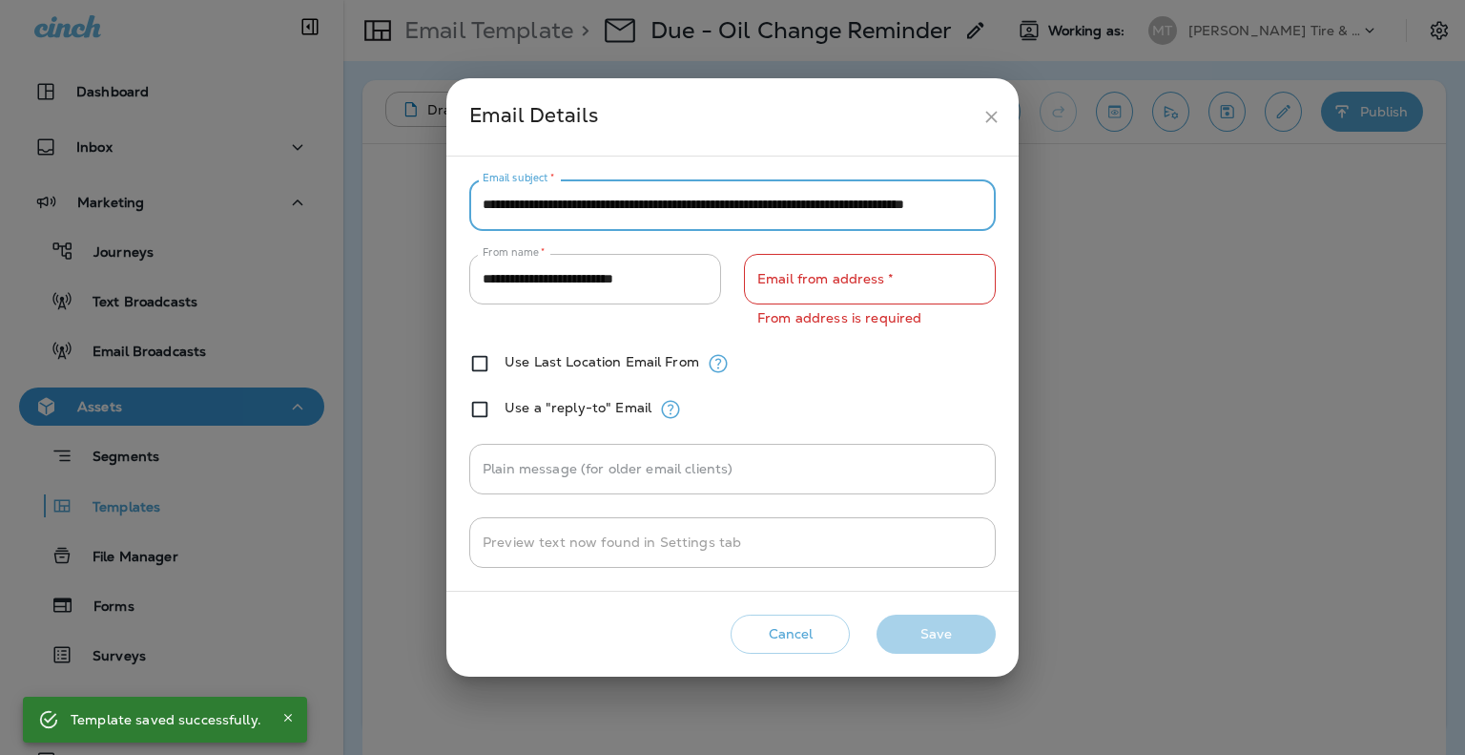
click at [794, 638] on button "Cancel" at bounding box center [790, 633] width 119 height 39
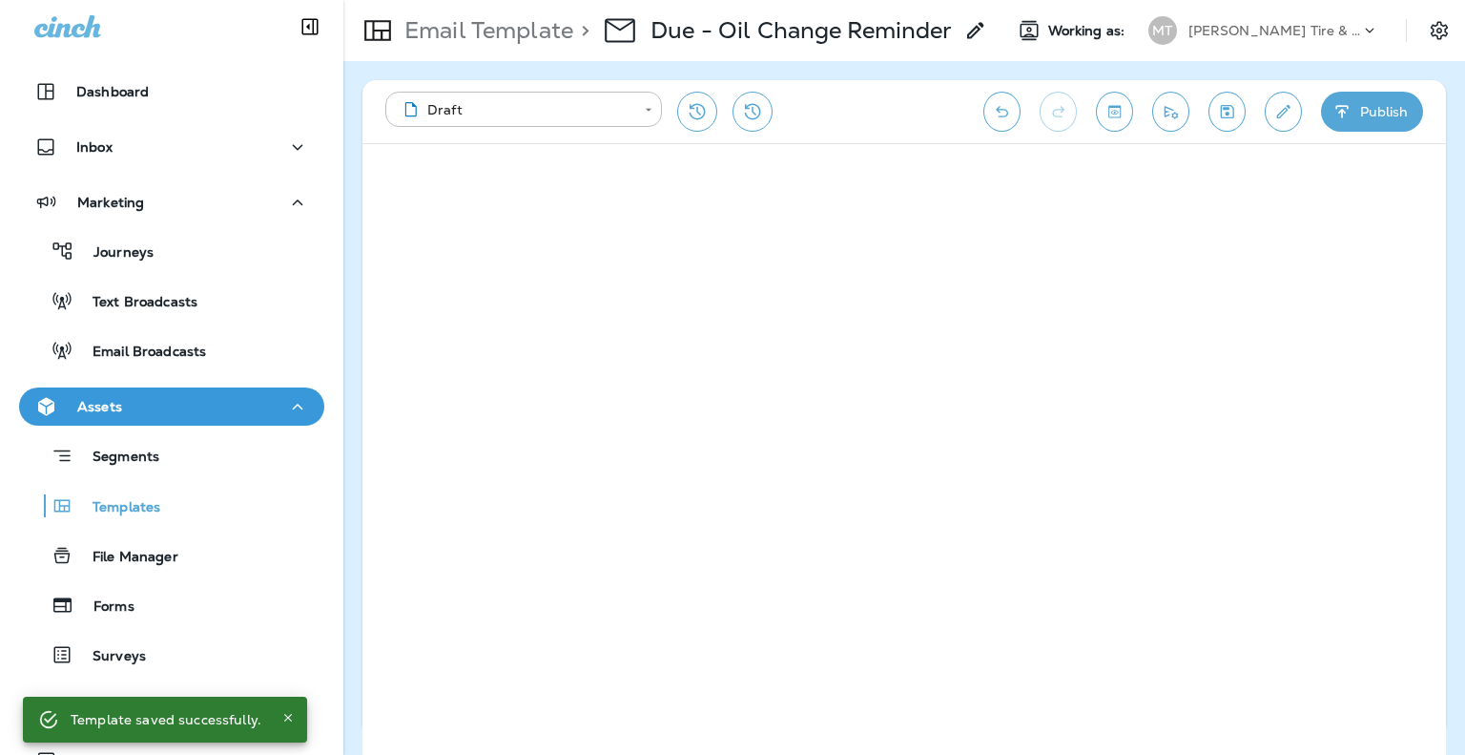
scroll to position [0, 0]
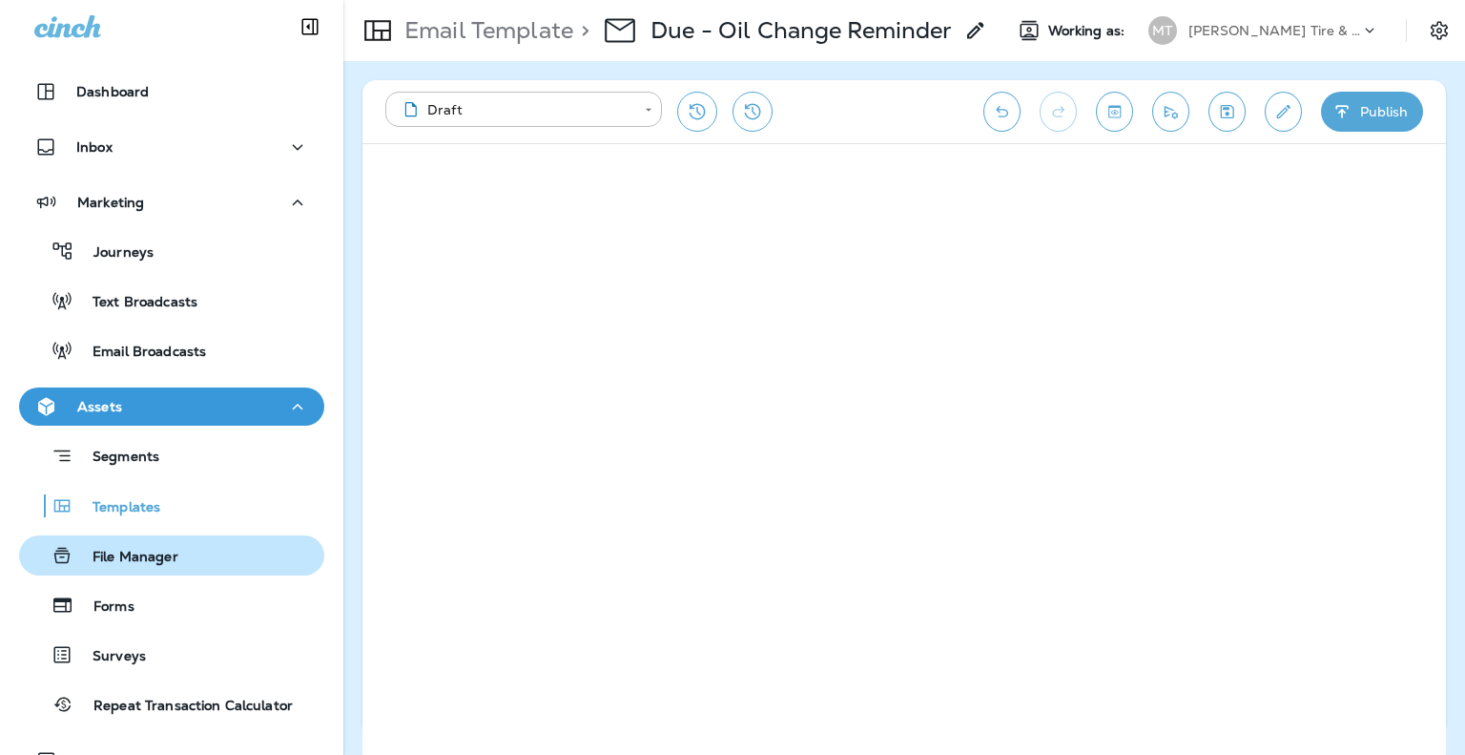
click at [127, 547] on div "File Manager" at bounding box center [103, 555] width 152 height 29
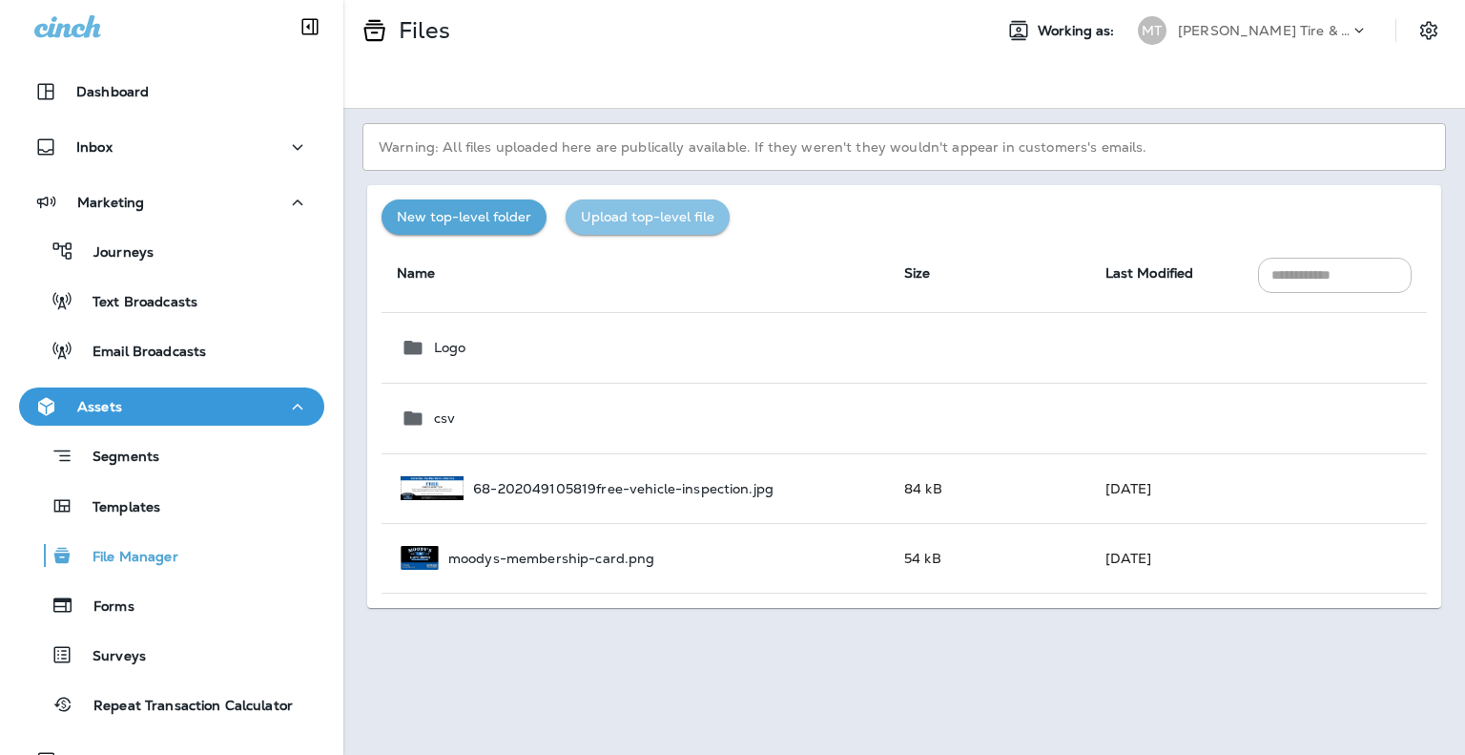
click at [659, 209] on button "Upload top-level file" at bounding box center [648, 216] width 164 height 35
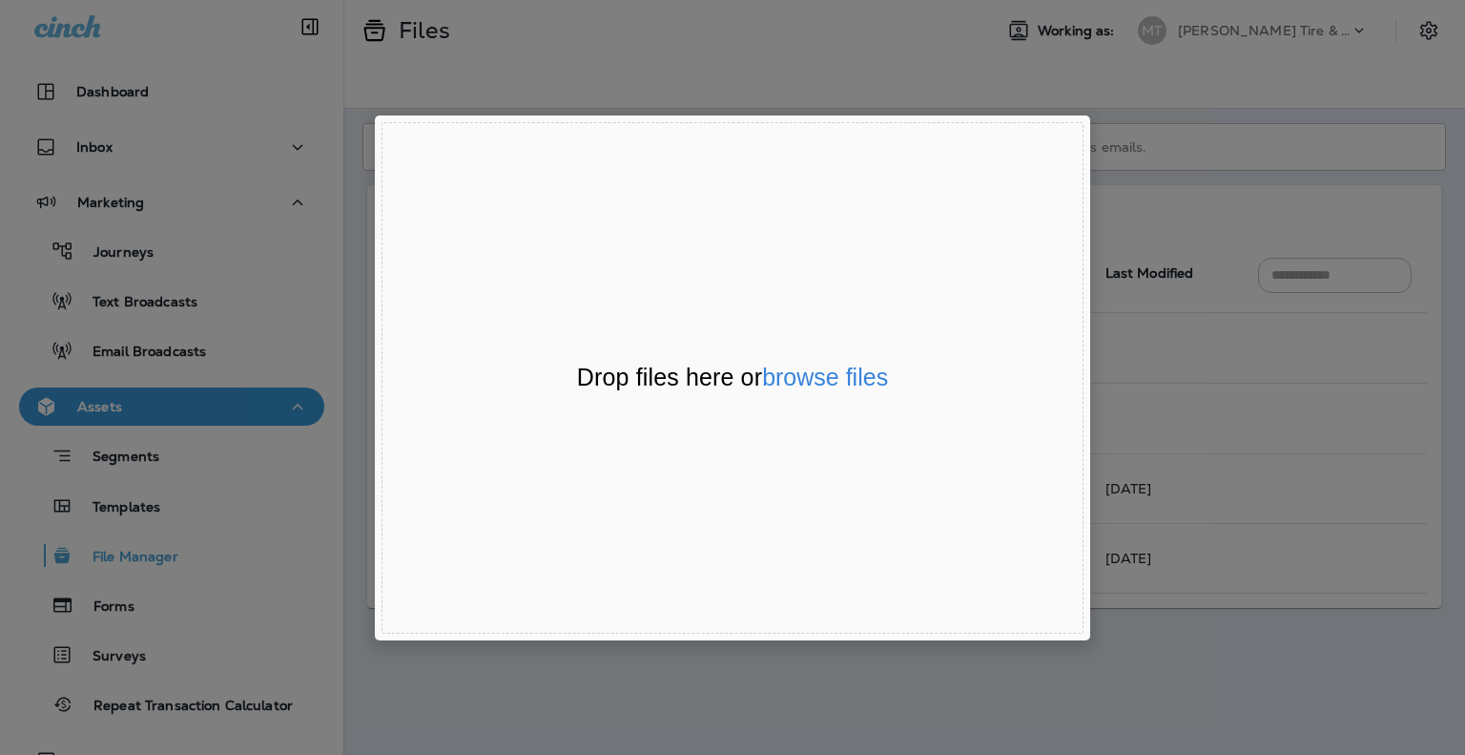
drag, startPoint x: 691, startPoint y: 300, endPoint x: 604, endPoint y: 301, distance: 86.8
click at [604, 301] on div "Drop files here or browse files Powered by Uppy" at bounding box center [733, 377] width 702 height 511
click at [1255, 323] on div "File Uploader Window (Press escape to close)" at bounding box center [732, 377] width 1465 height 755
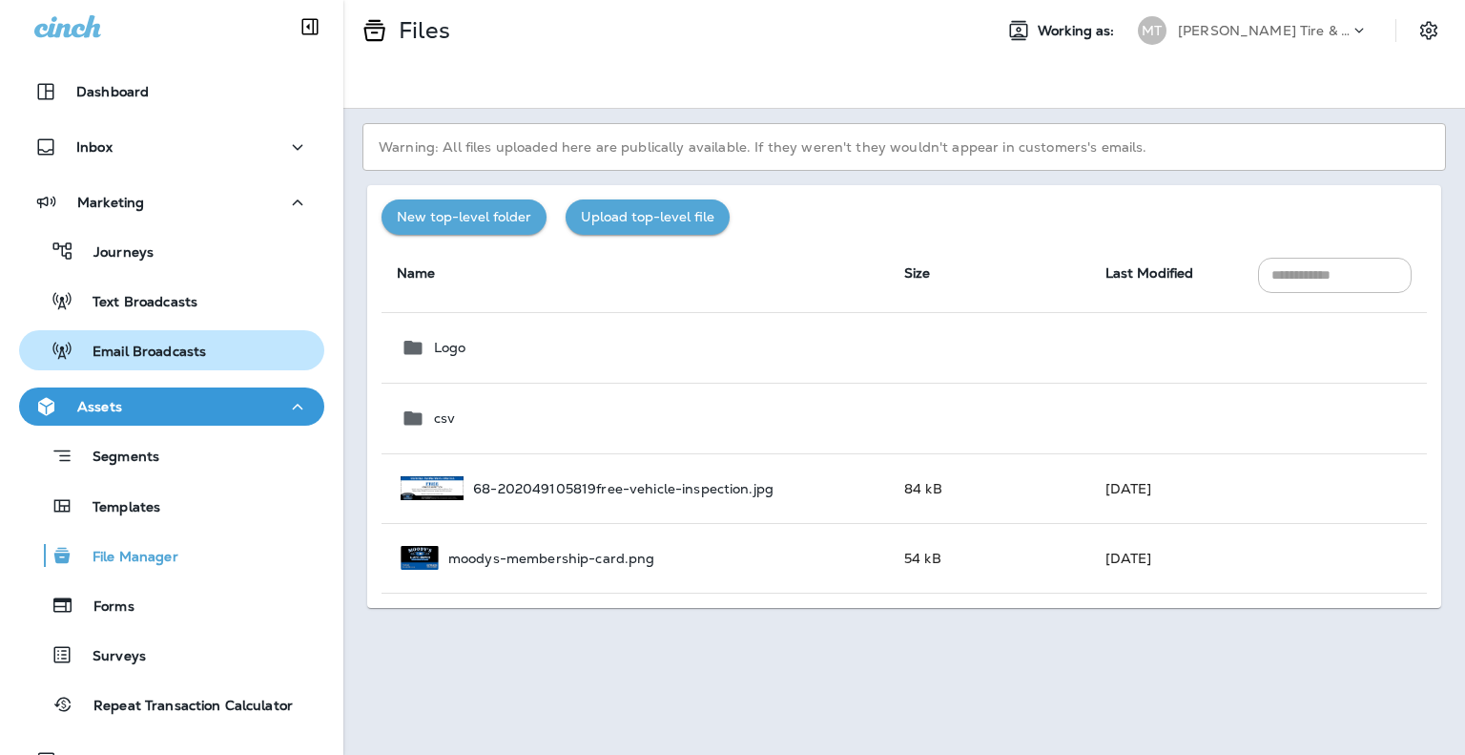
scroll to position [359, 0]
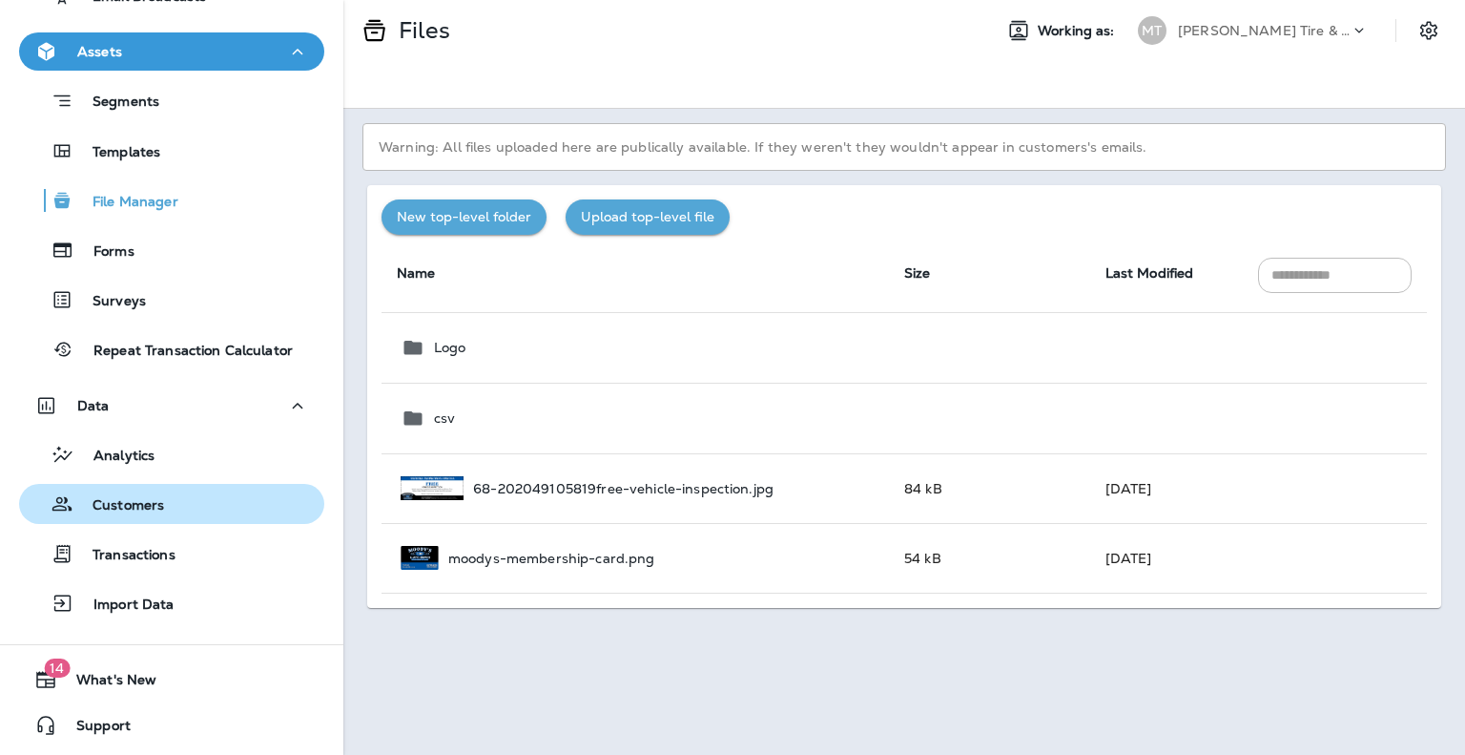
click at [119, 510] on p "Customers" at bounding box center [118, 506] width 91 height 18
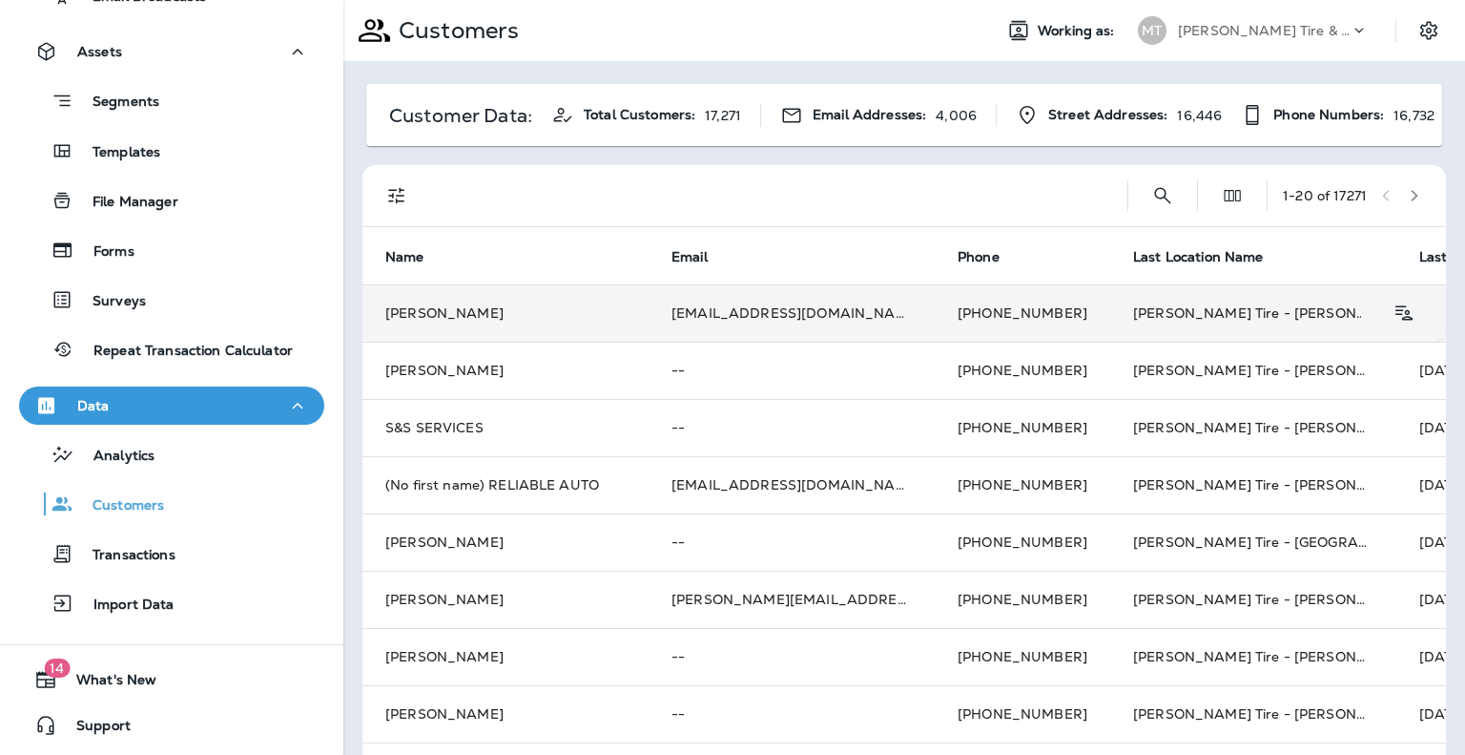
click at [411, 299] on td "Tim Reid" at bounding box center [506, 312] width 286 height 57
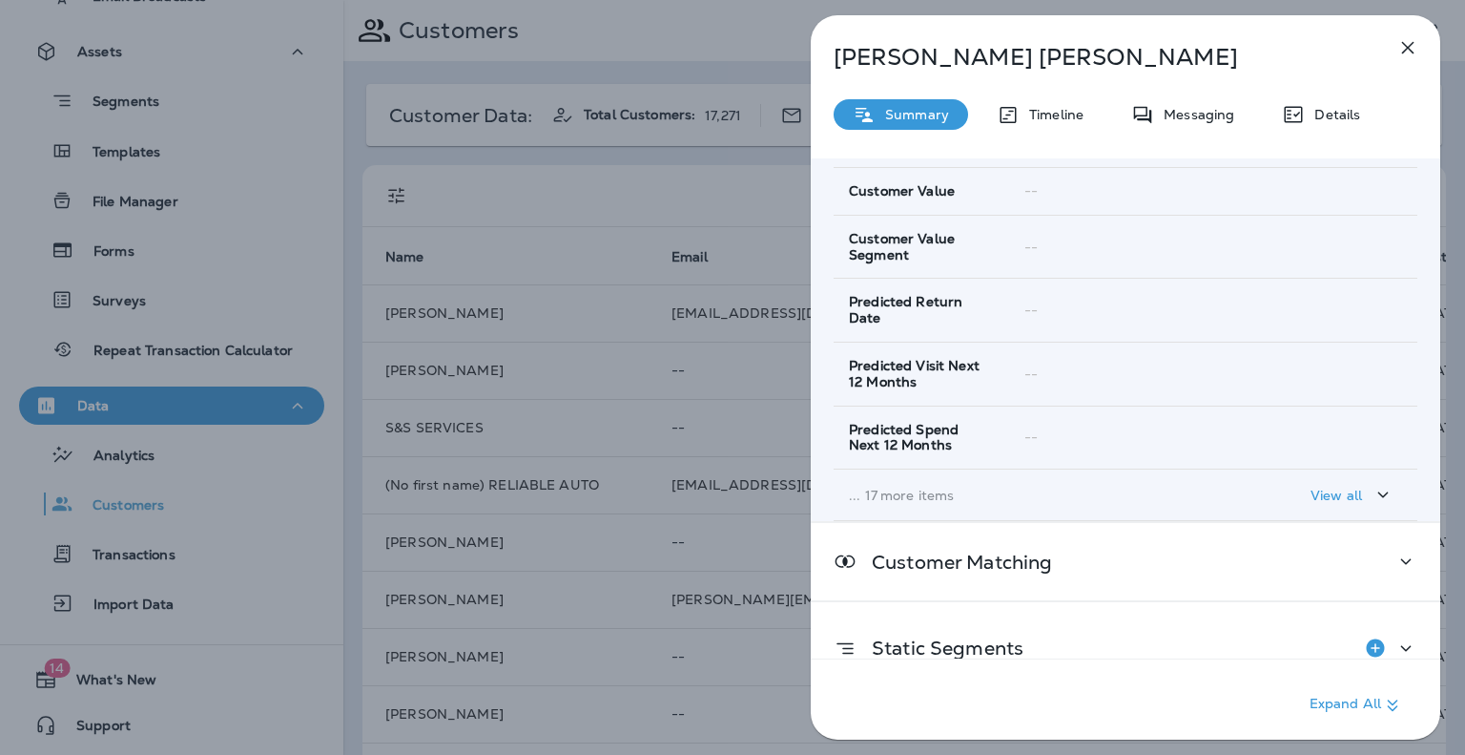
scroll to position [286, 0]
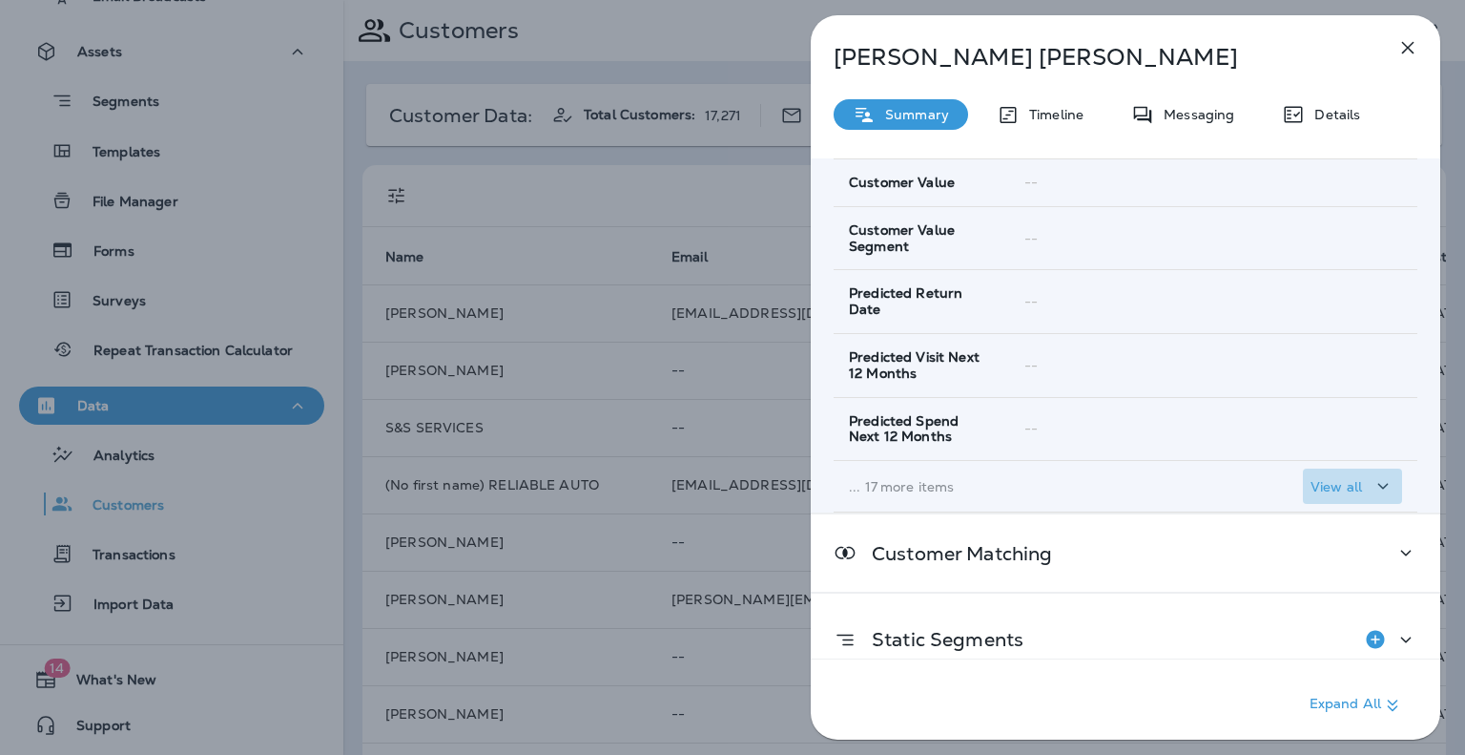
click at [1346, 486] on p "View all" at bounding box center [1337, 486] width 52 height 15
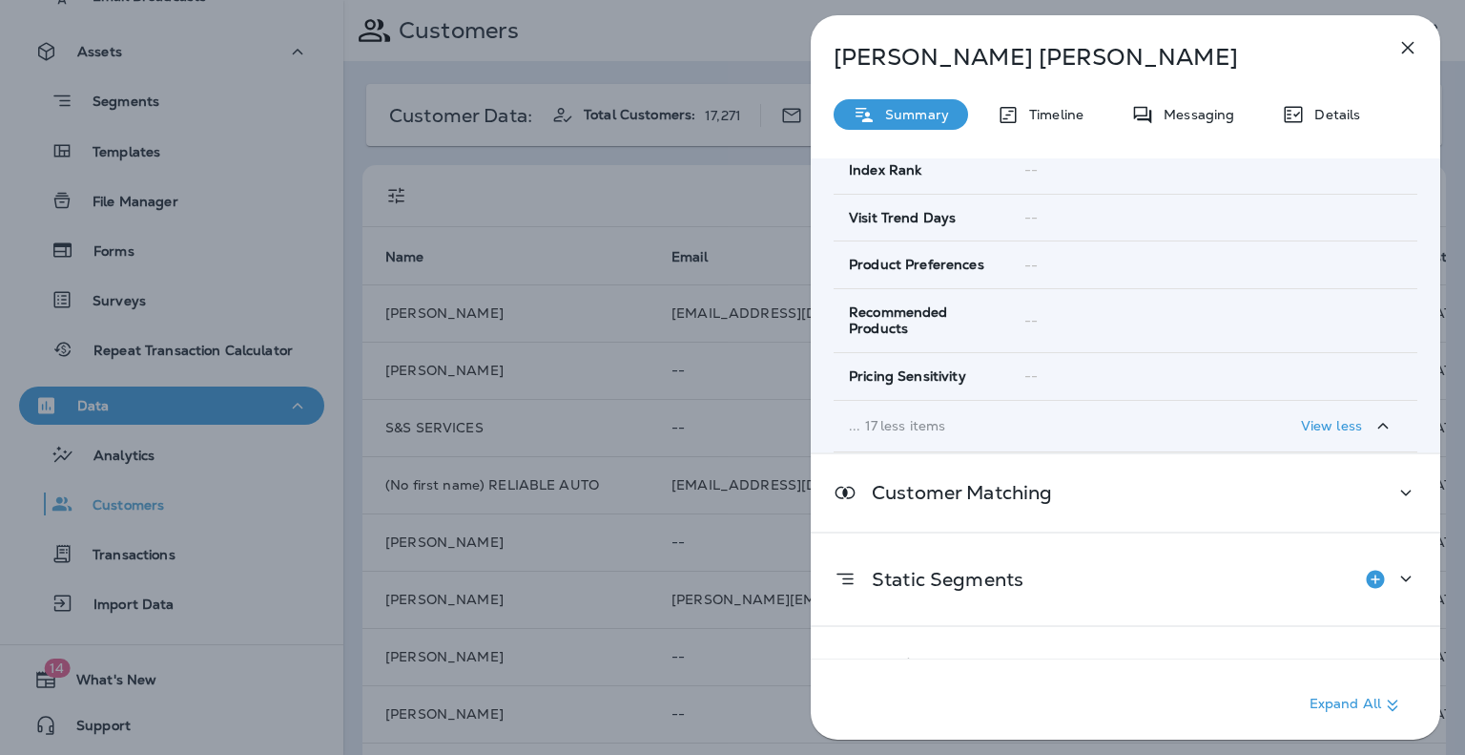
scroll to position [1383, 0]
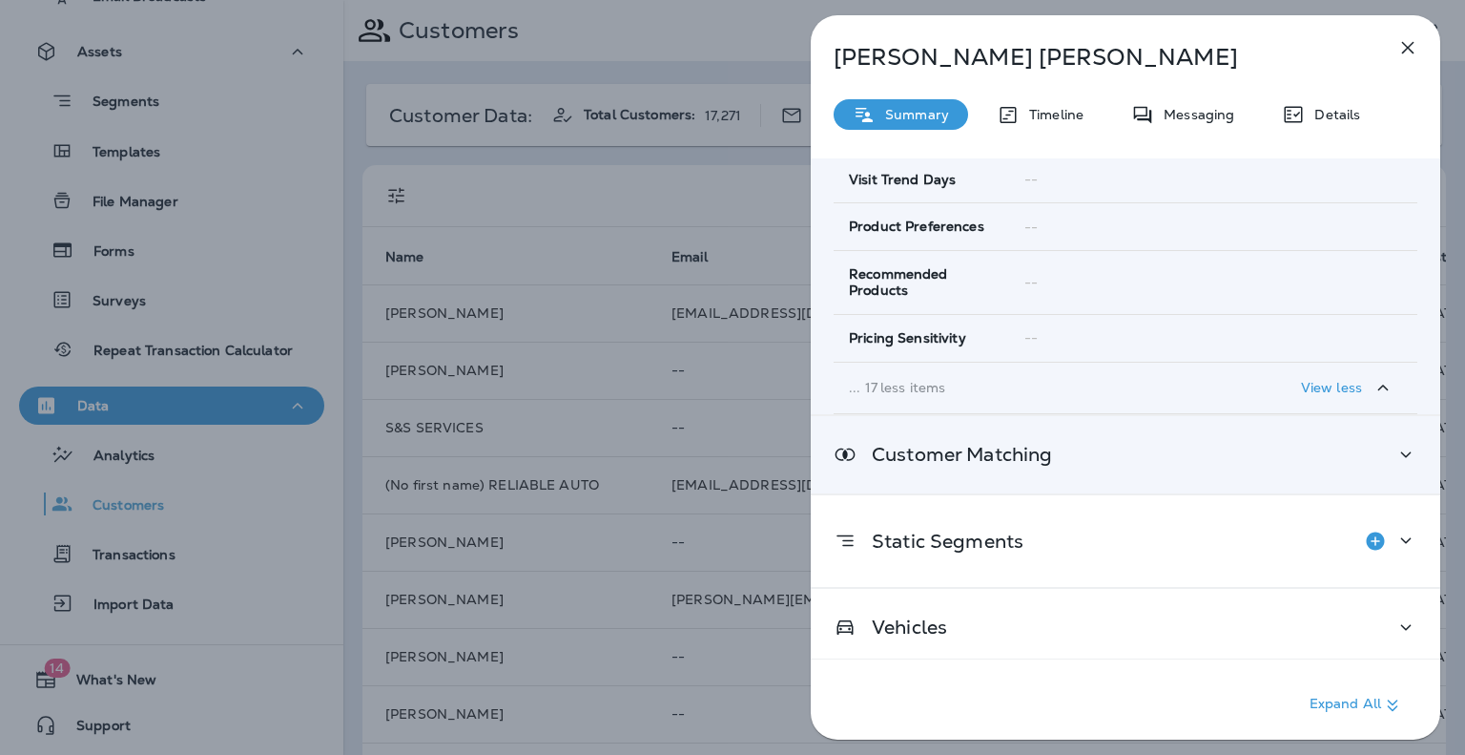
click at [1020, 446] on p "Customer Matching" at bounding box center [955, 453] width 196 height 15
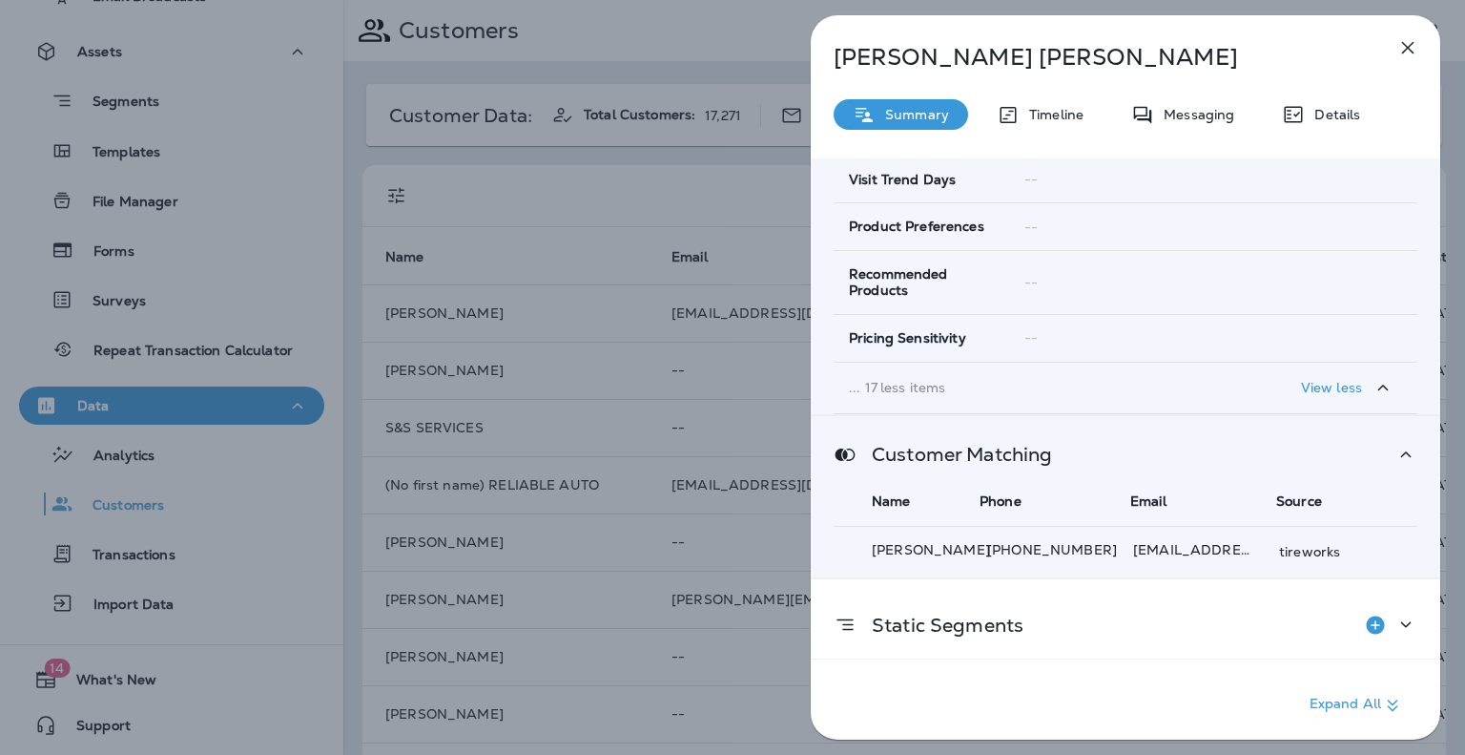
scroll to position [1467, 0]
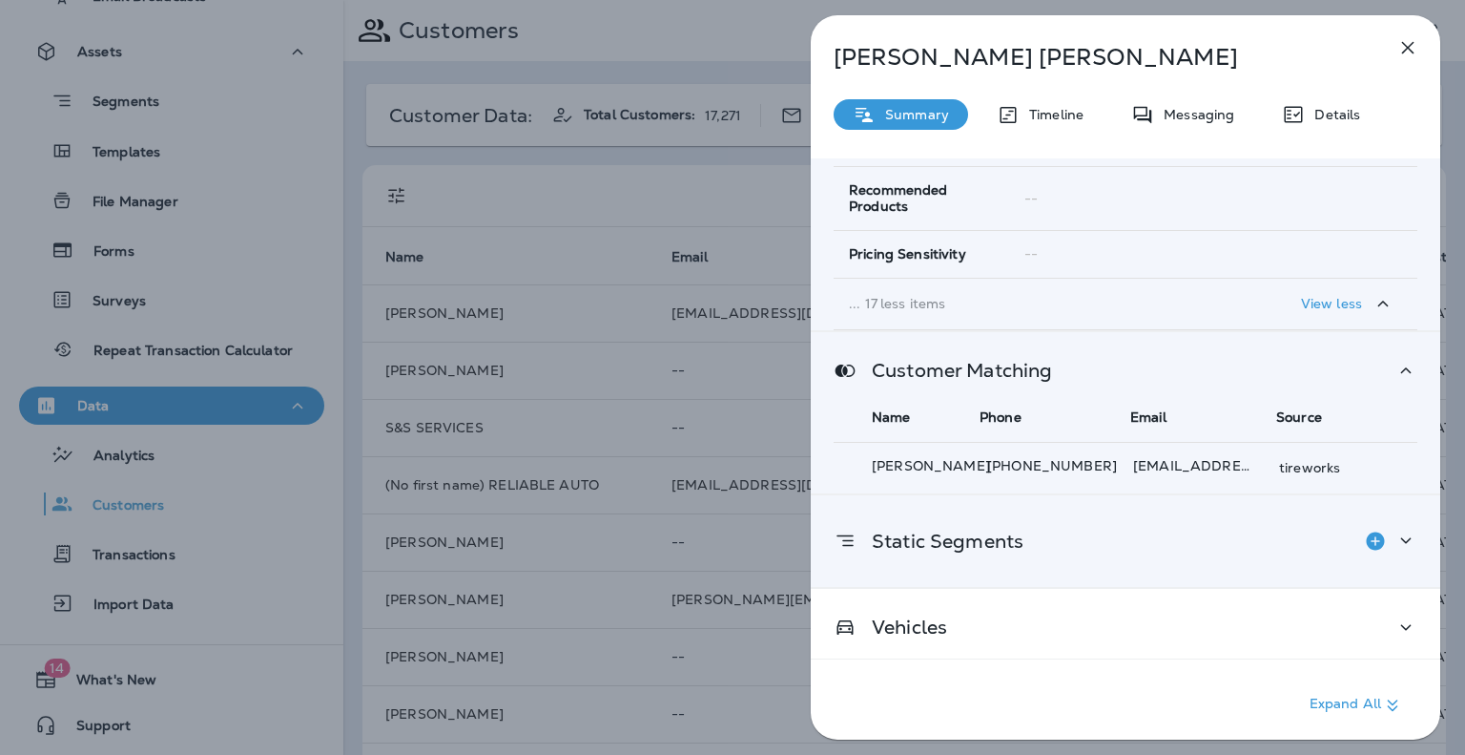
click at [946, 535] on p "Static Segments" at bounding box center [940, 540] width 167 height 15
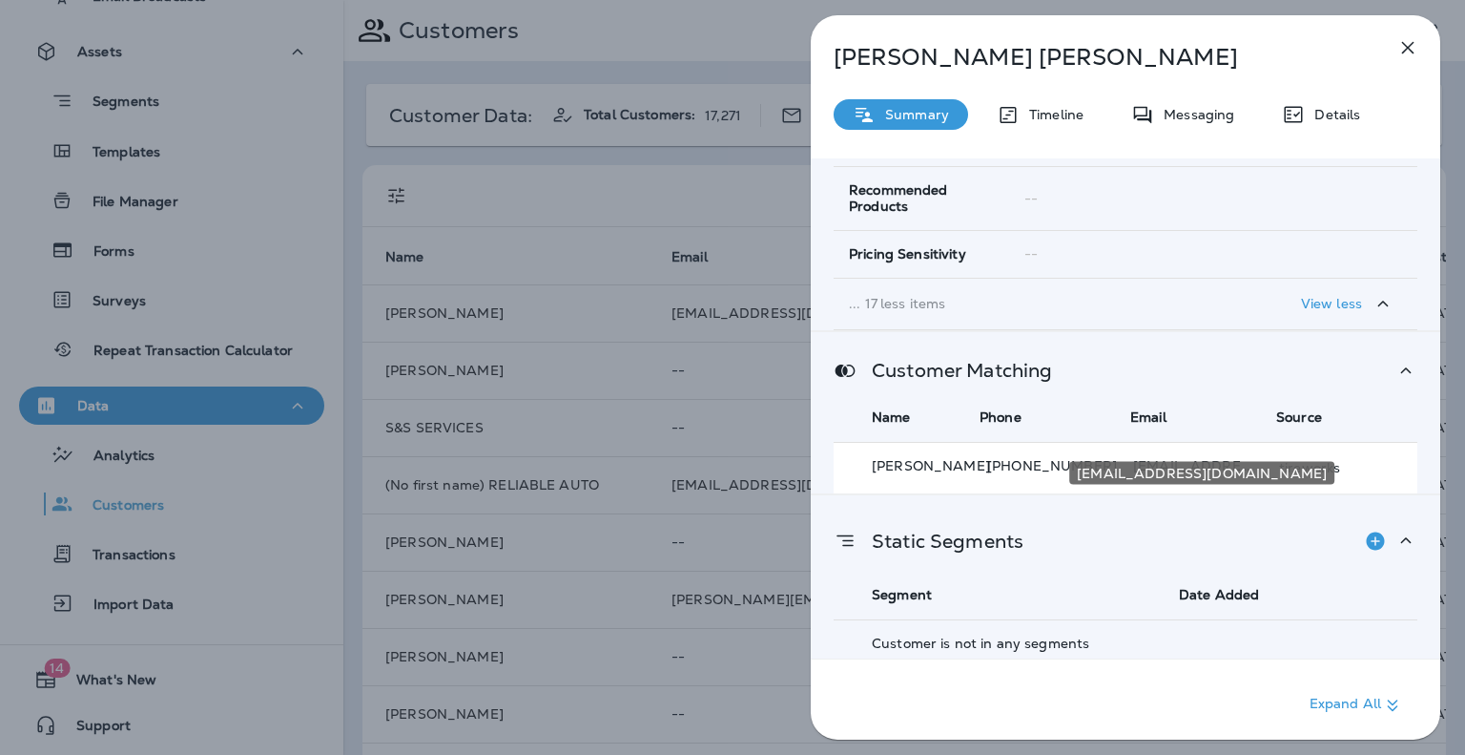
scroll to position [1546, 0]
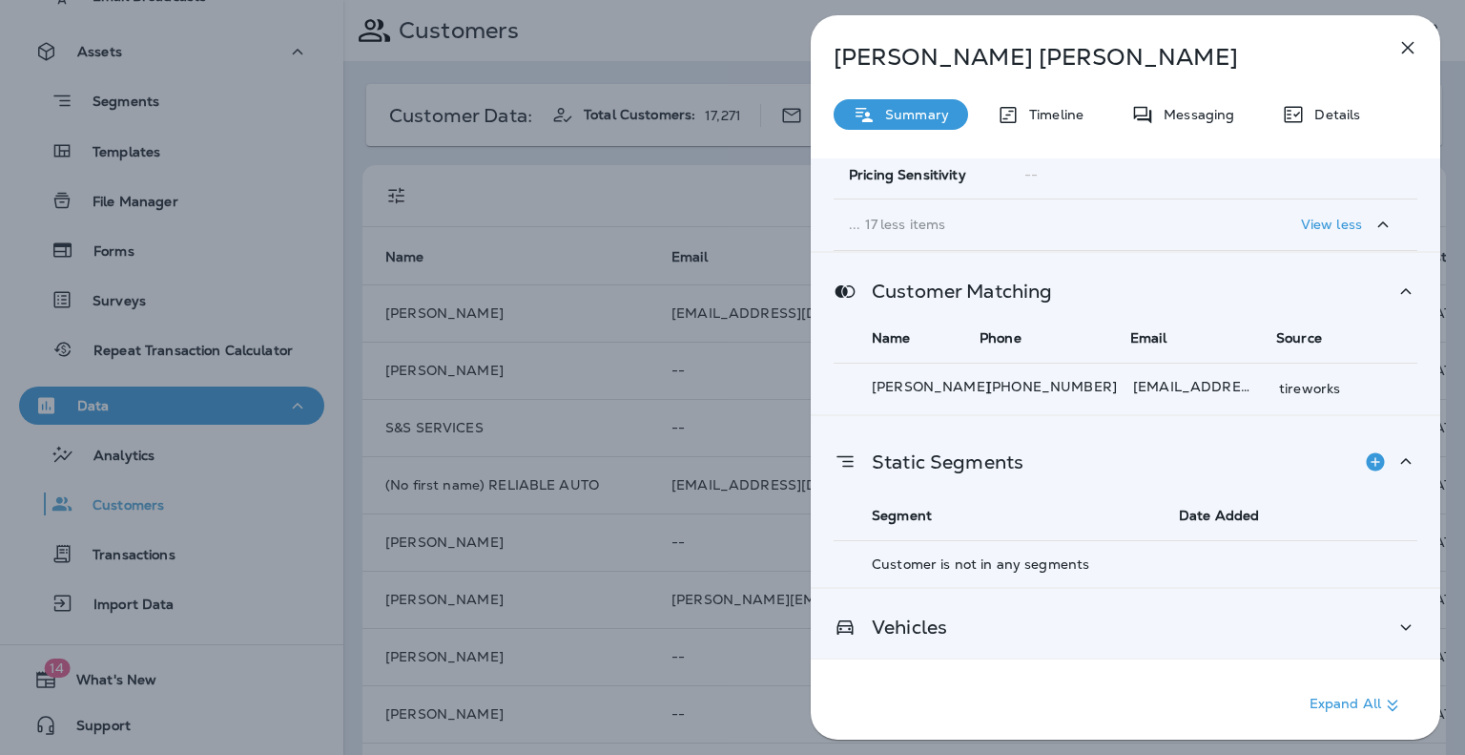
click at [942, 623] on p "Vehicles" at bounding box center [902, 626] width 91 height 15
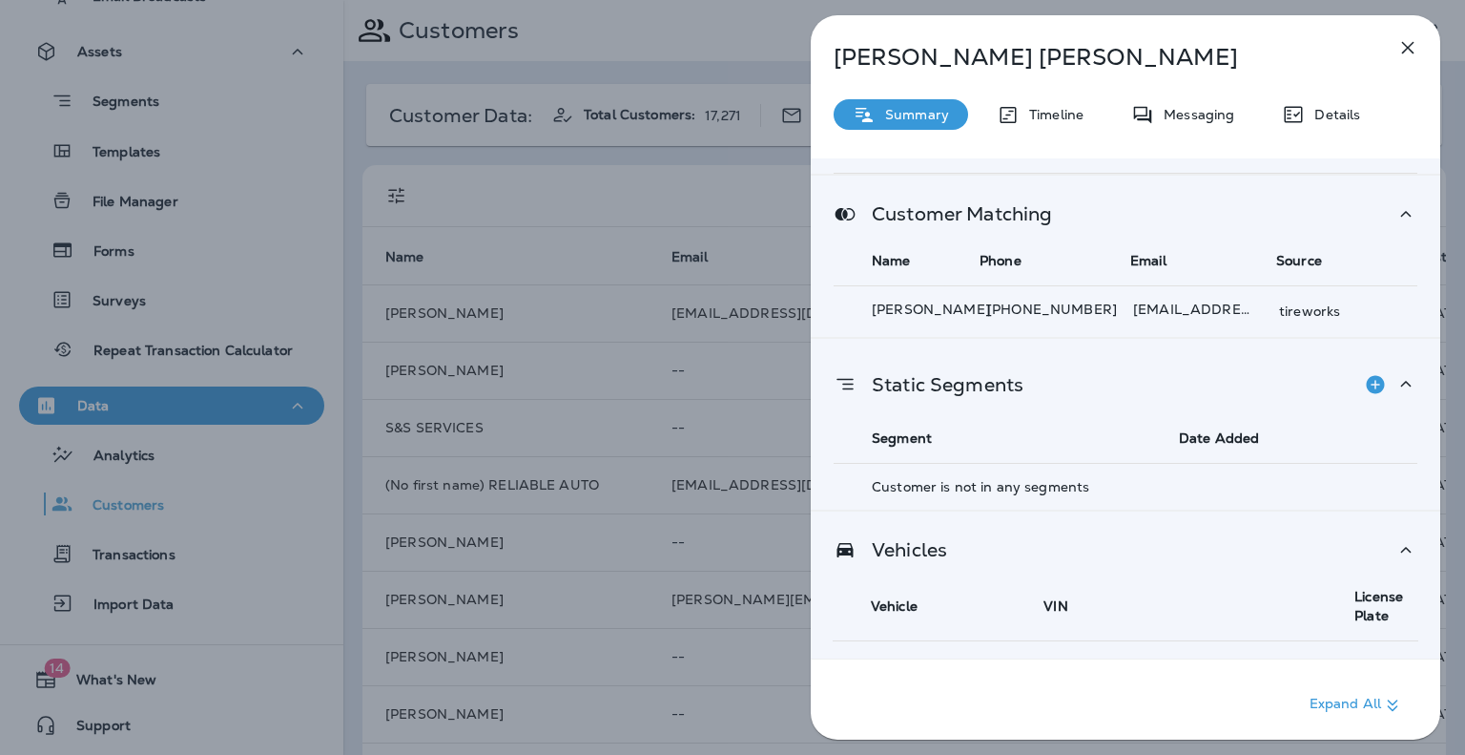
scroll to position [1733, 0]
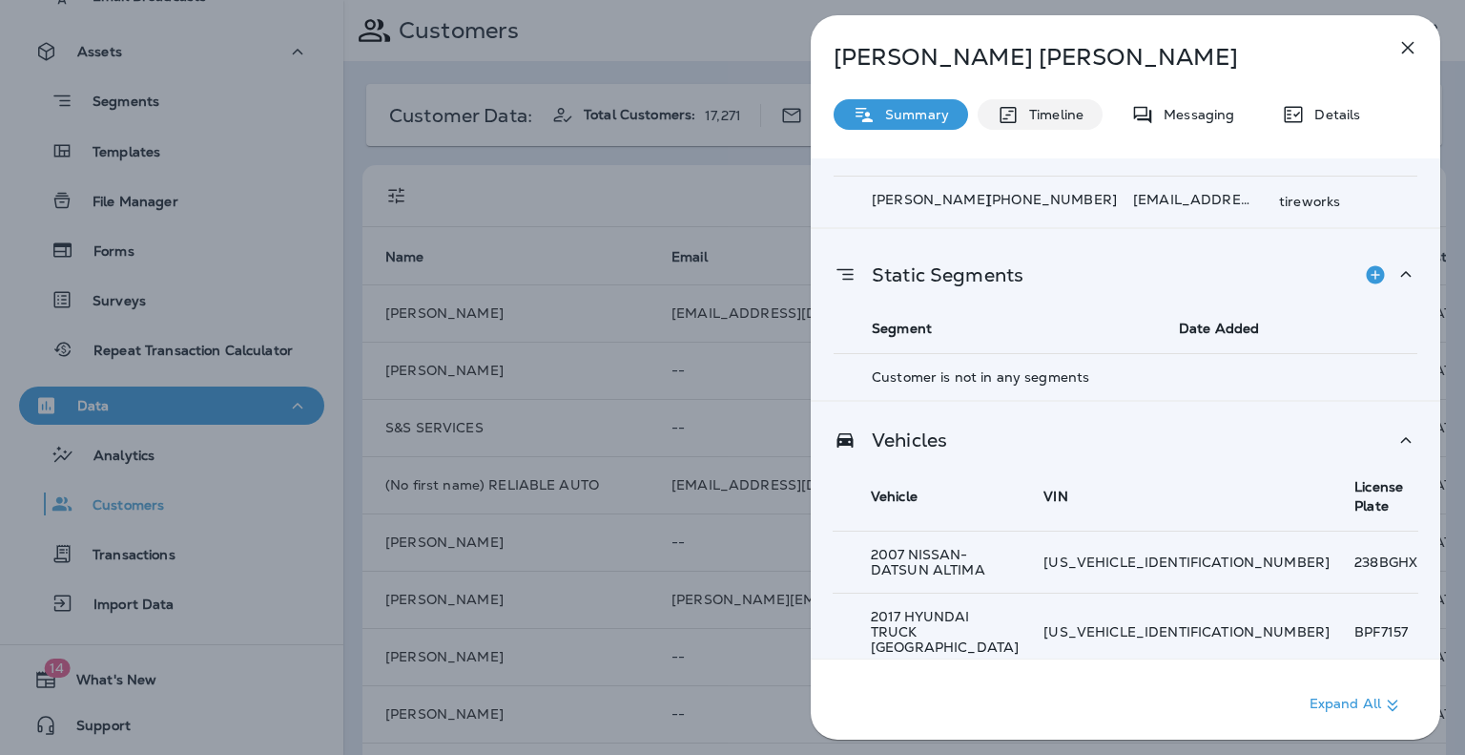
click at [1065, 115] on p "Timeline" at bounding box center [1052, 114] width 64 height 15
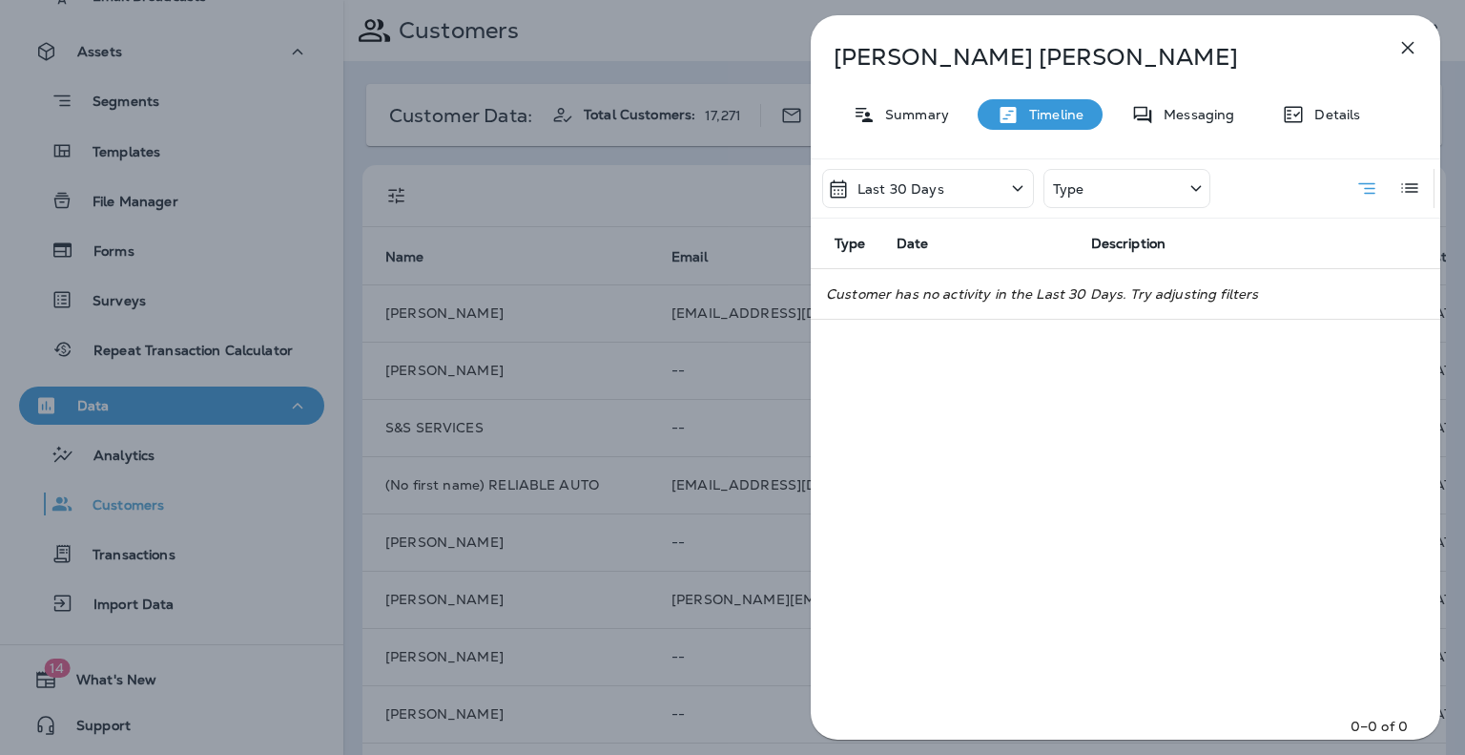
click at [1411, 48] on icon "button" at bounding box center [1408, 47] width 23 height 23
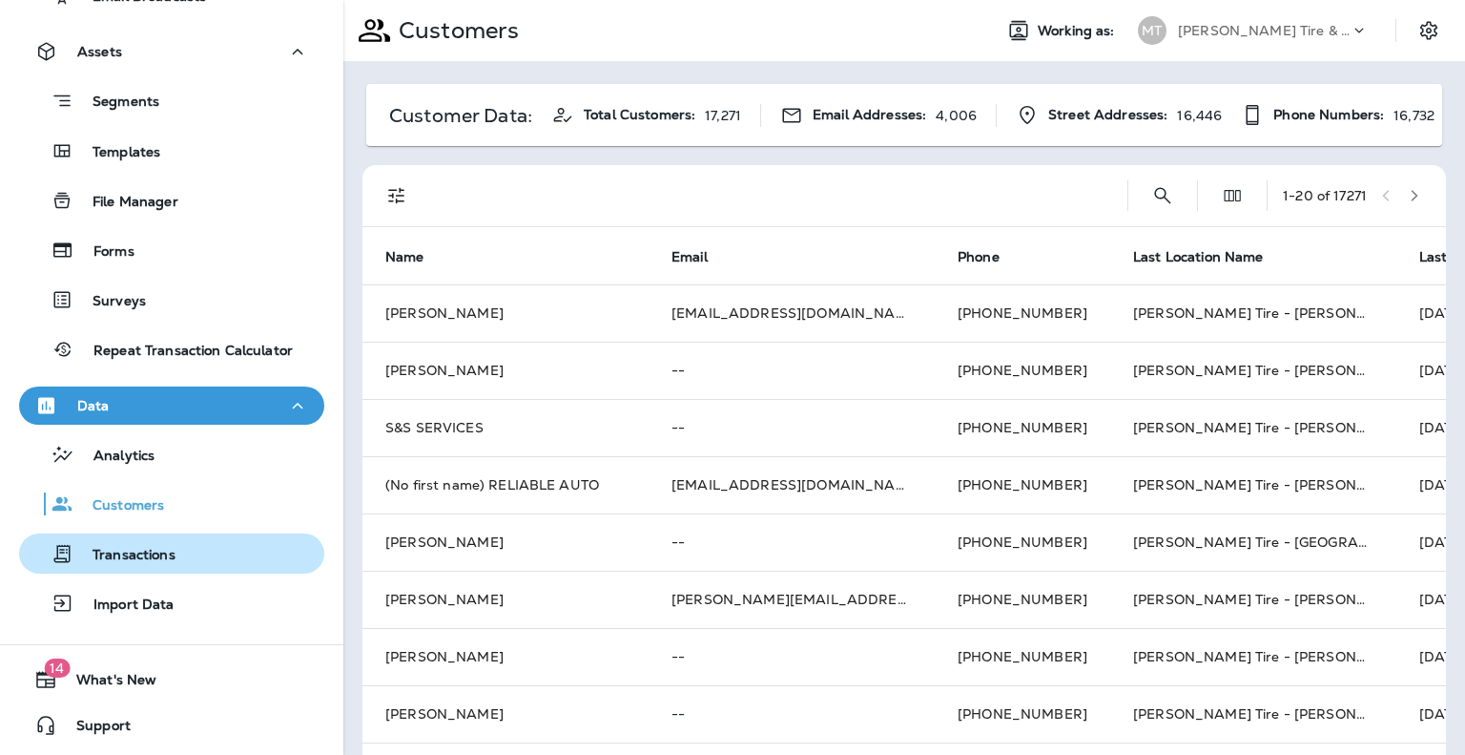
click at [93, 549] on p "Transactions" at bounding box center [124, 556] width 102 height 18
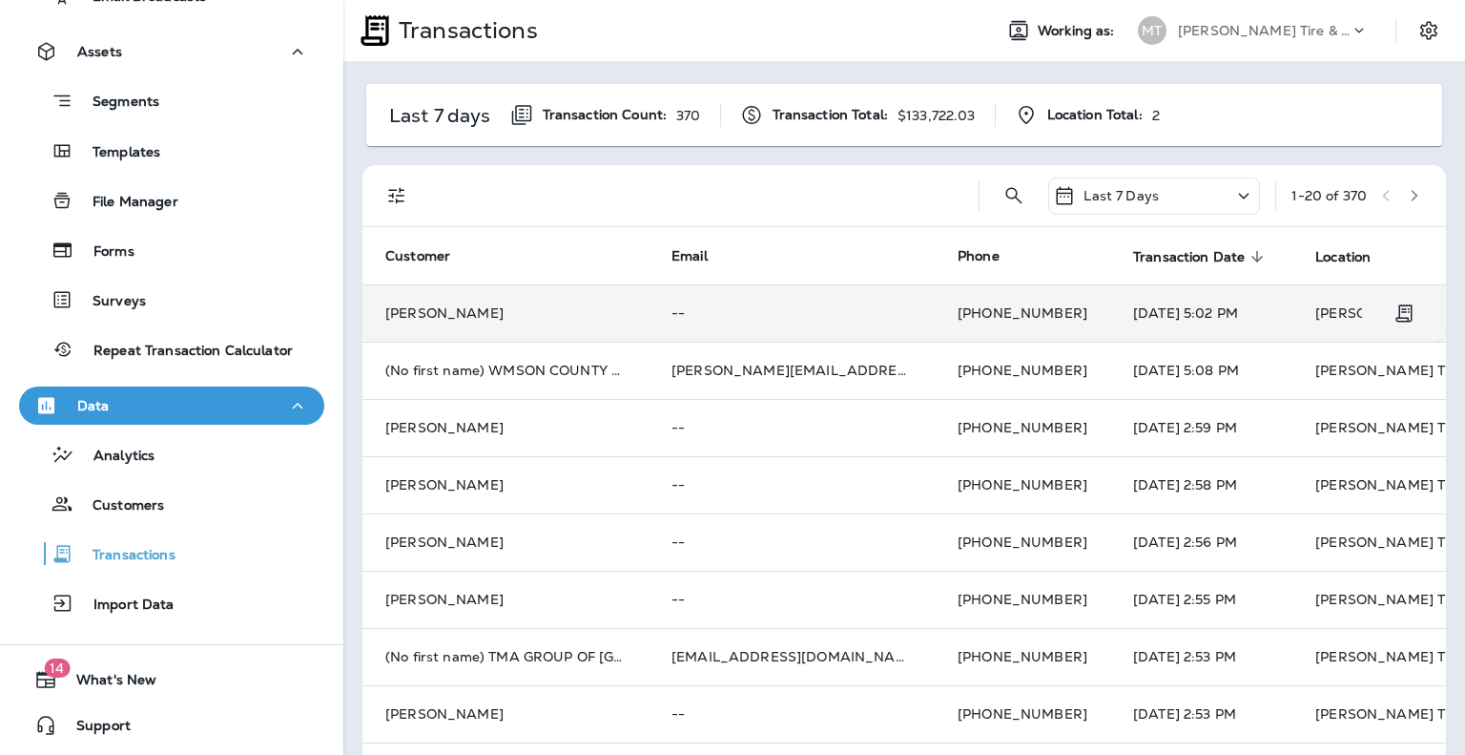
click at [446, 314] on td "Judson Phillips" at bounding box center [506, 312] width 286 height 57
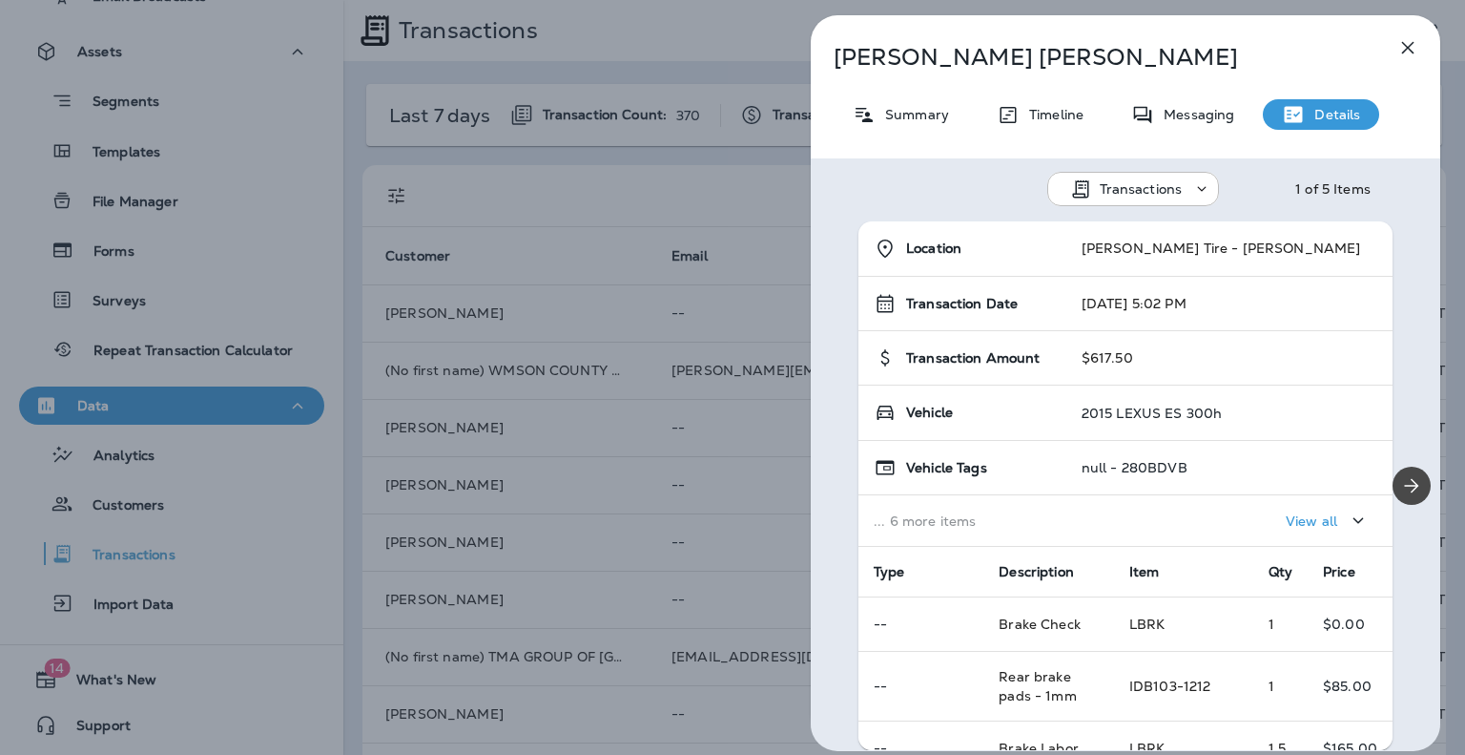
click at [1414, 48] on icon "button" at bounding box center [1408, 47] width 23 height 23
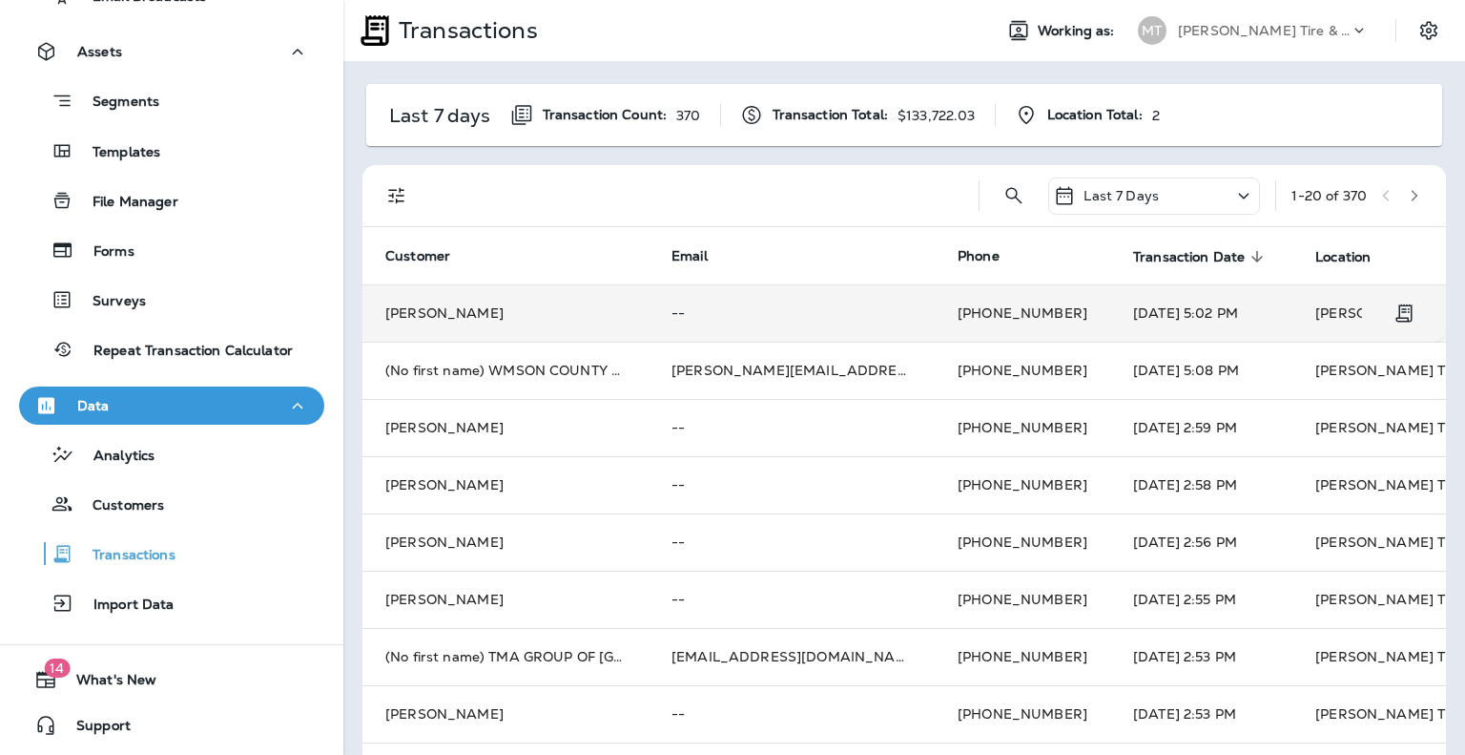
click at [444, 305] on td "Judson Phillips" at bounding box center [506, 312] width 286 height 57
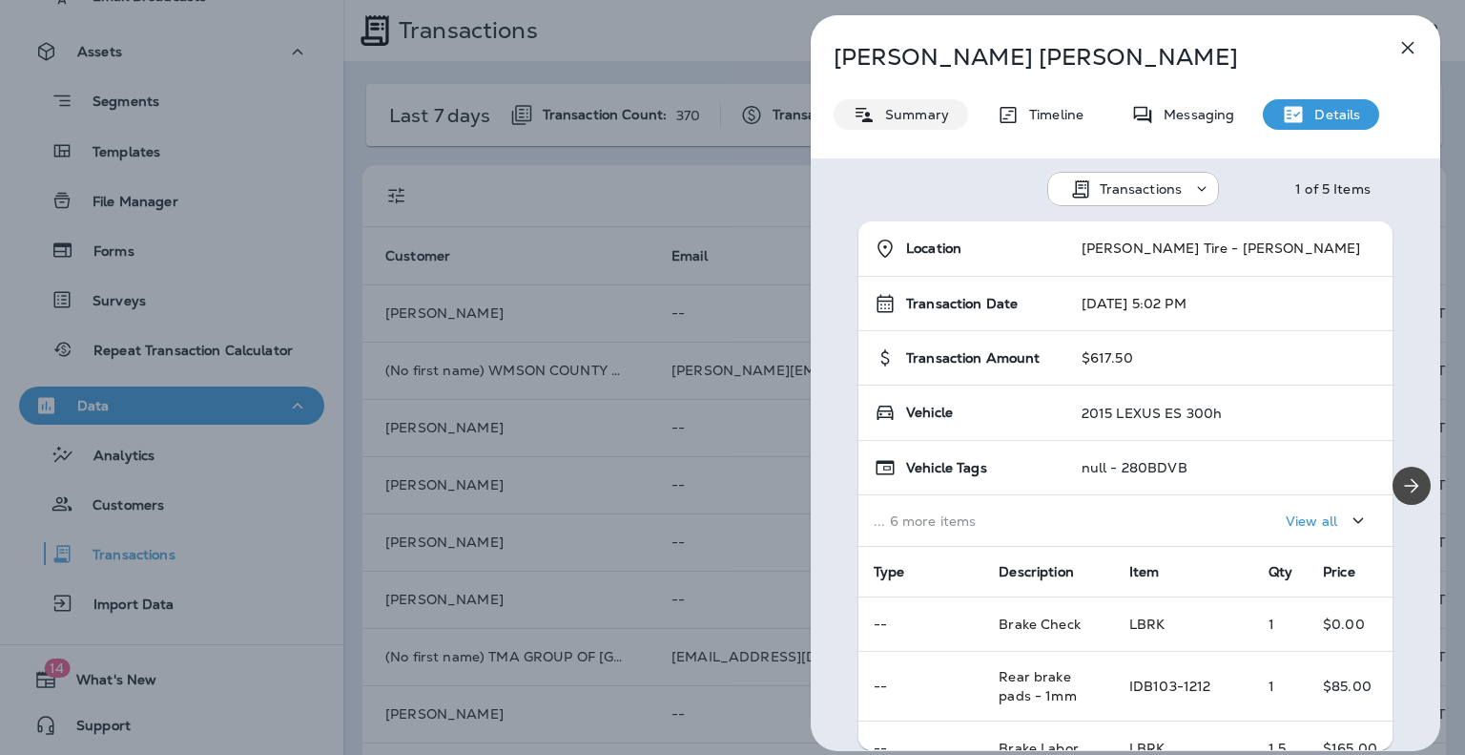
click at [931, 115] on p "Summary" at bounding box center [912, 114] width 73 height 15
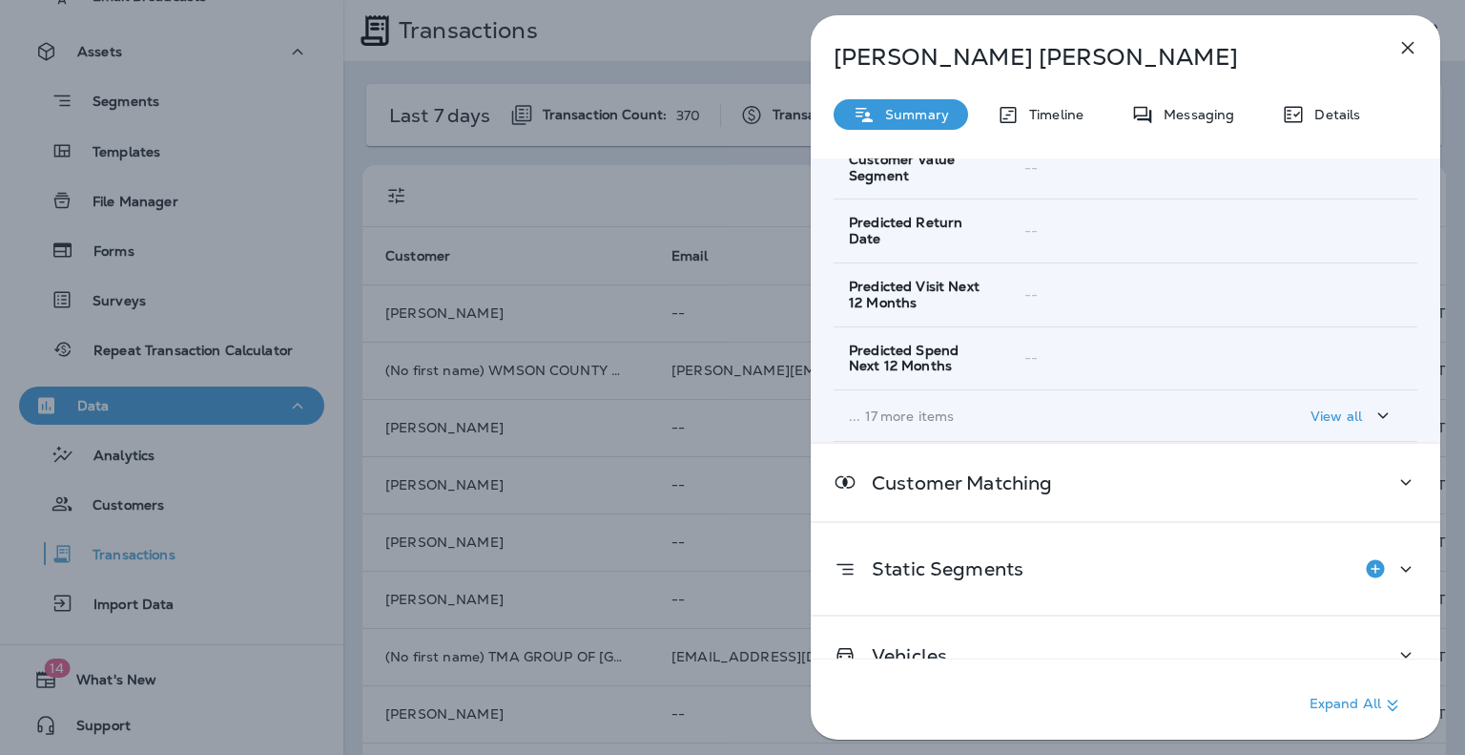
scroll to position [378, 0]
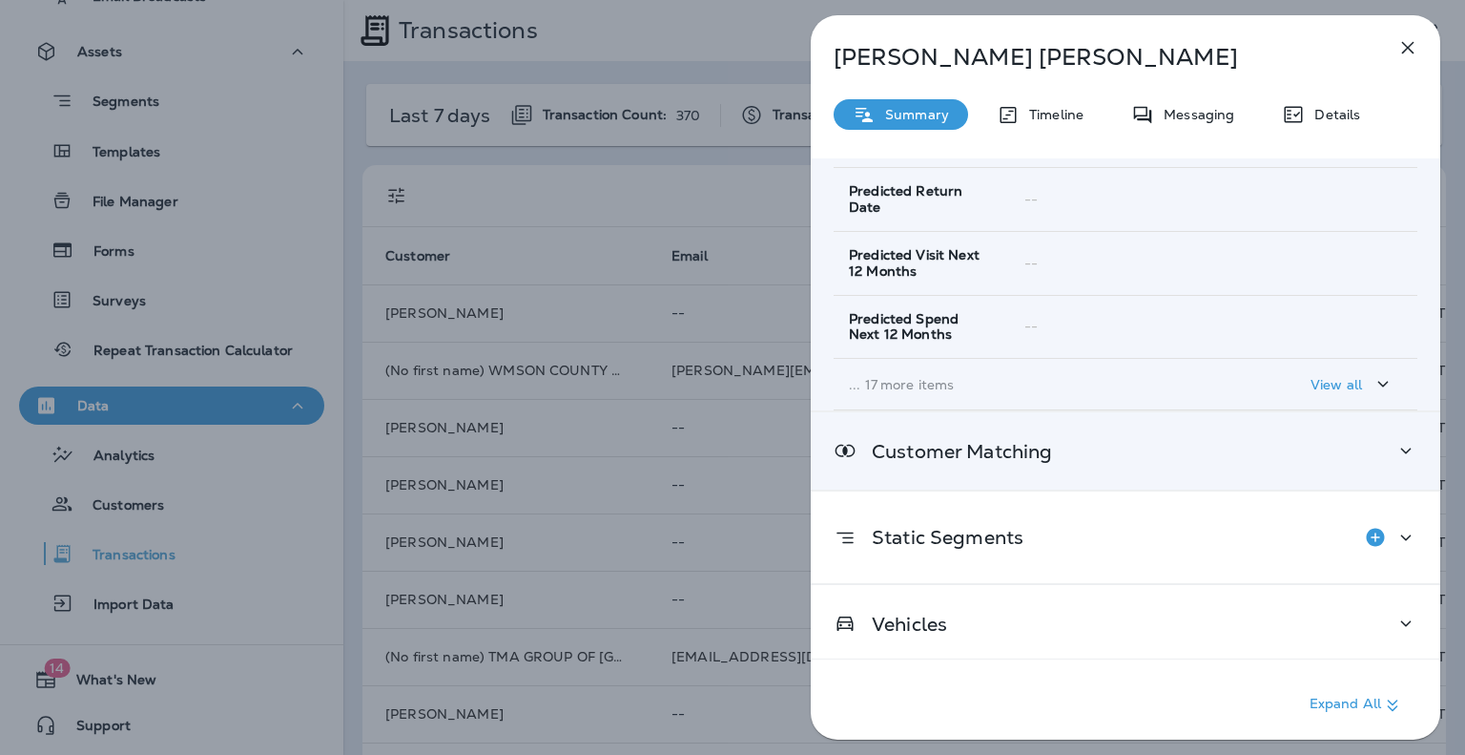
click at [1008, 450] on p "Customer Matching" at bounding box center [955, 451] width 196 height 15
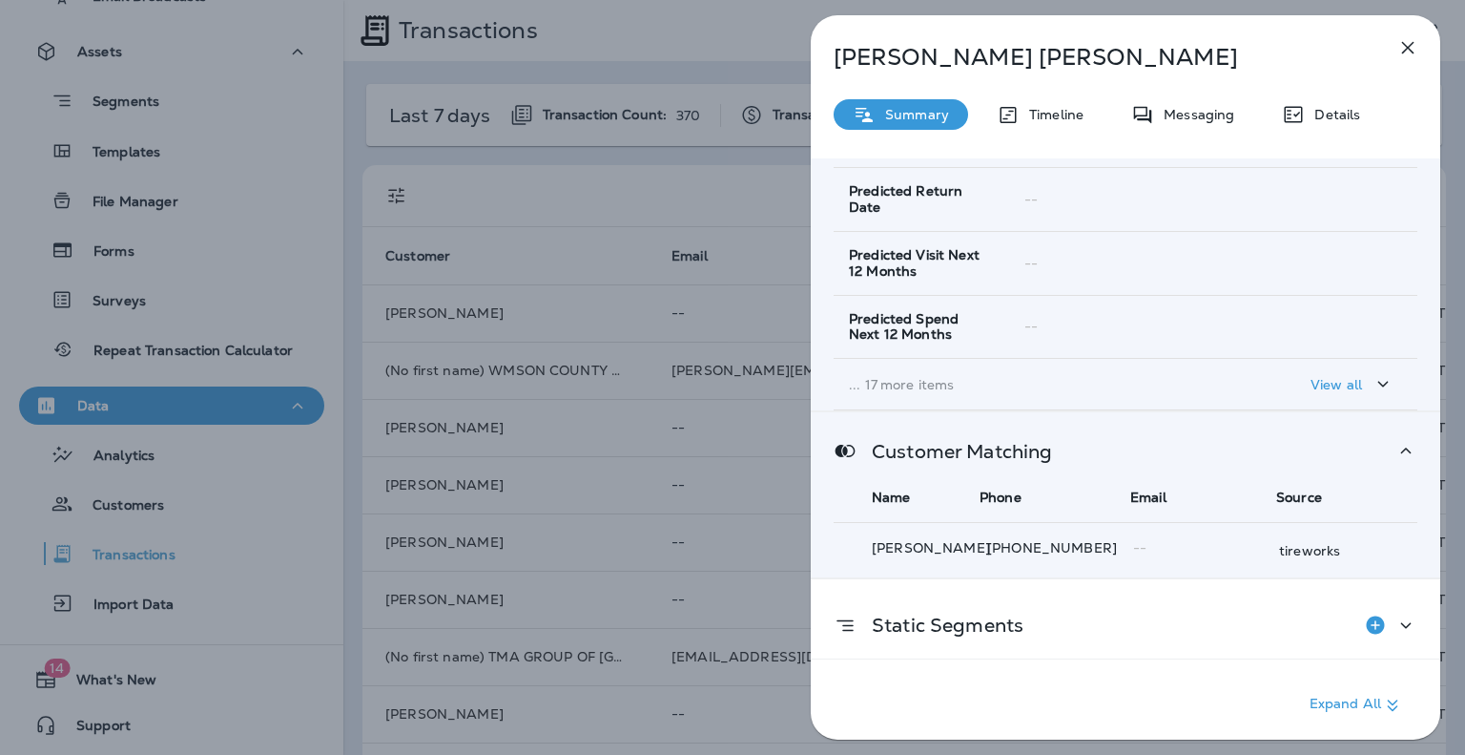
scroll to position [467, 0]
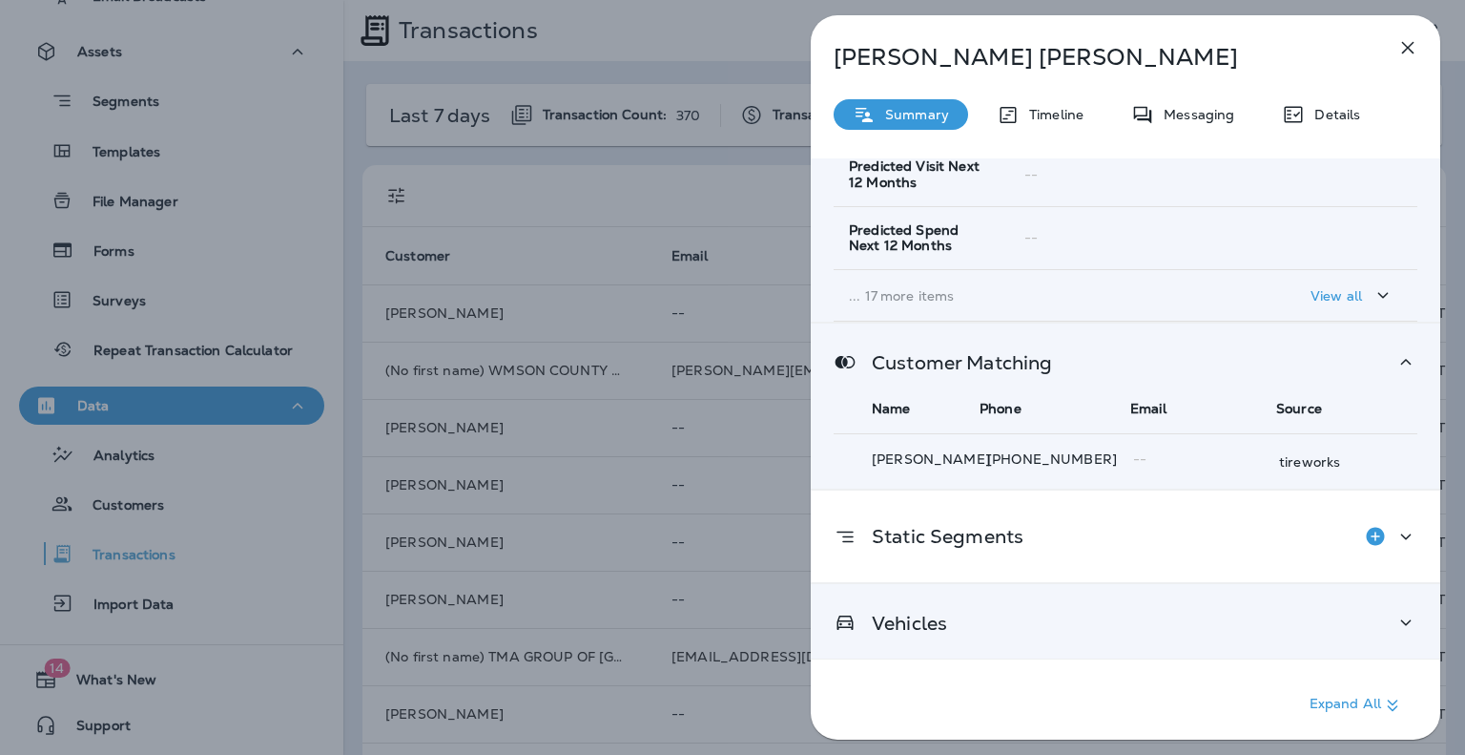
click at [943, 624] on p "Vehicles" at bounding box center [902, 622] width 91 height 15
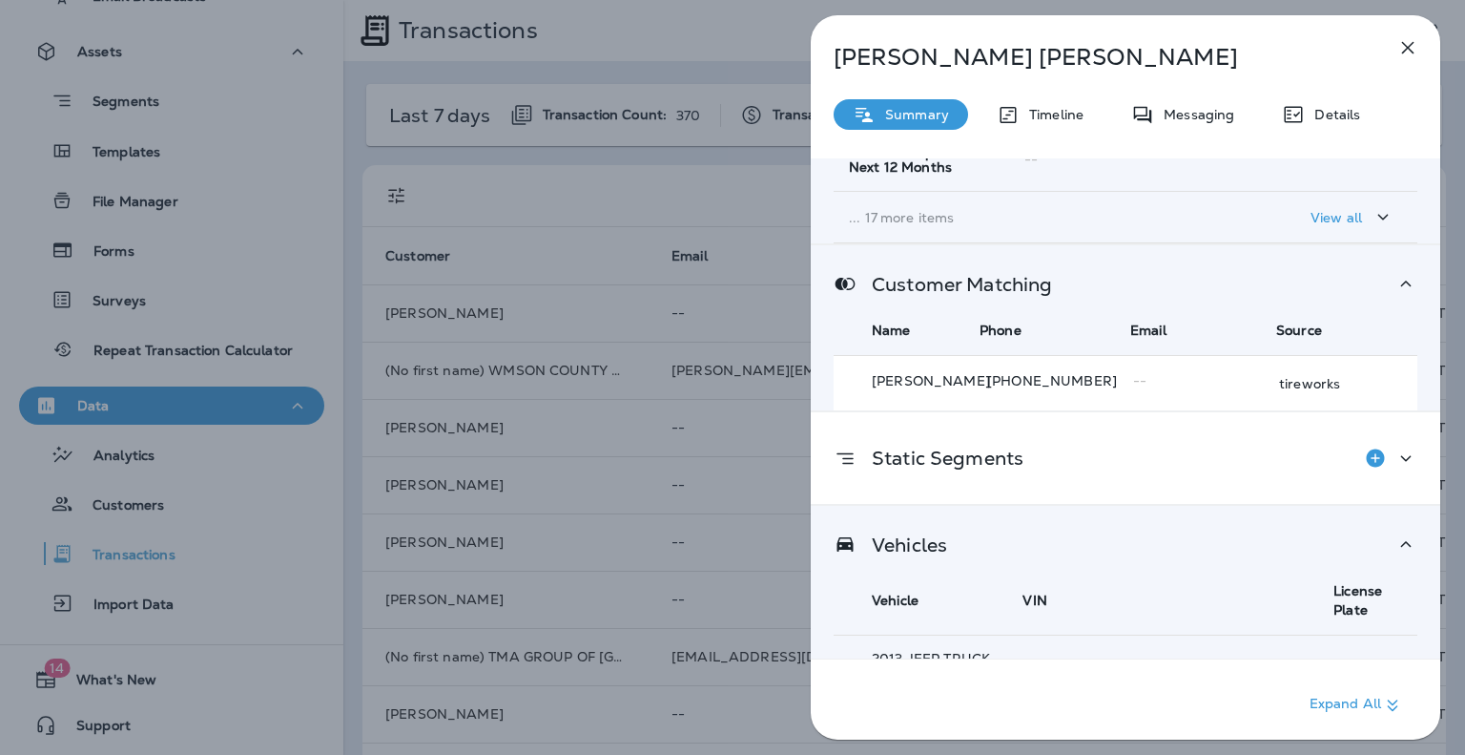
scroll to position [638, 0]
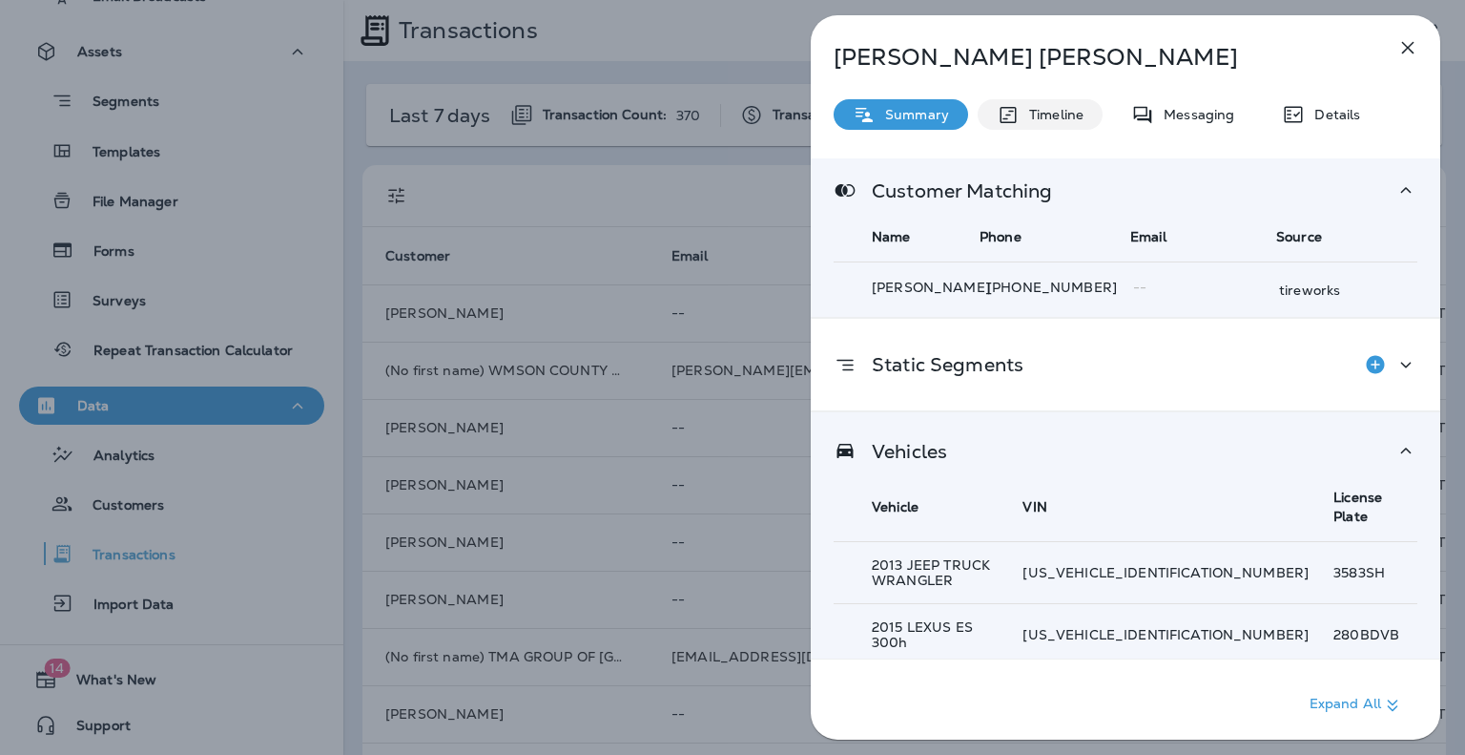
click at [1047, 109] on p "Timeline" at bounding box center [1052, 114] width 64 height 15
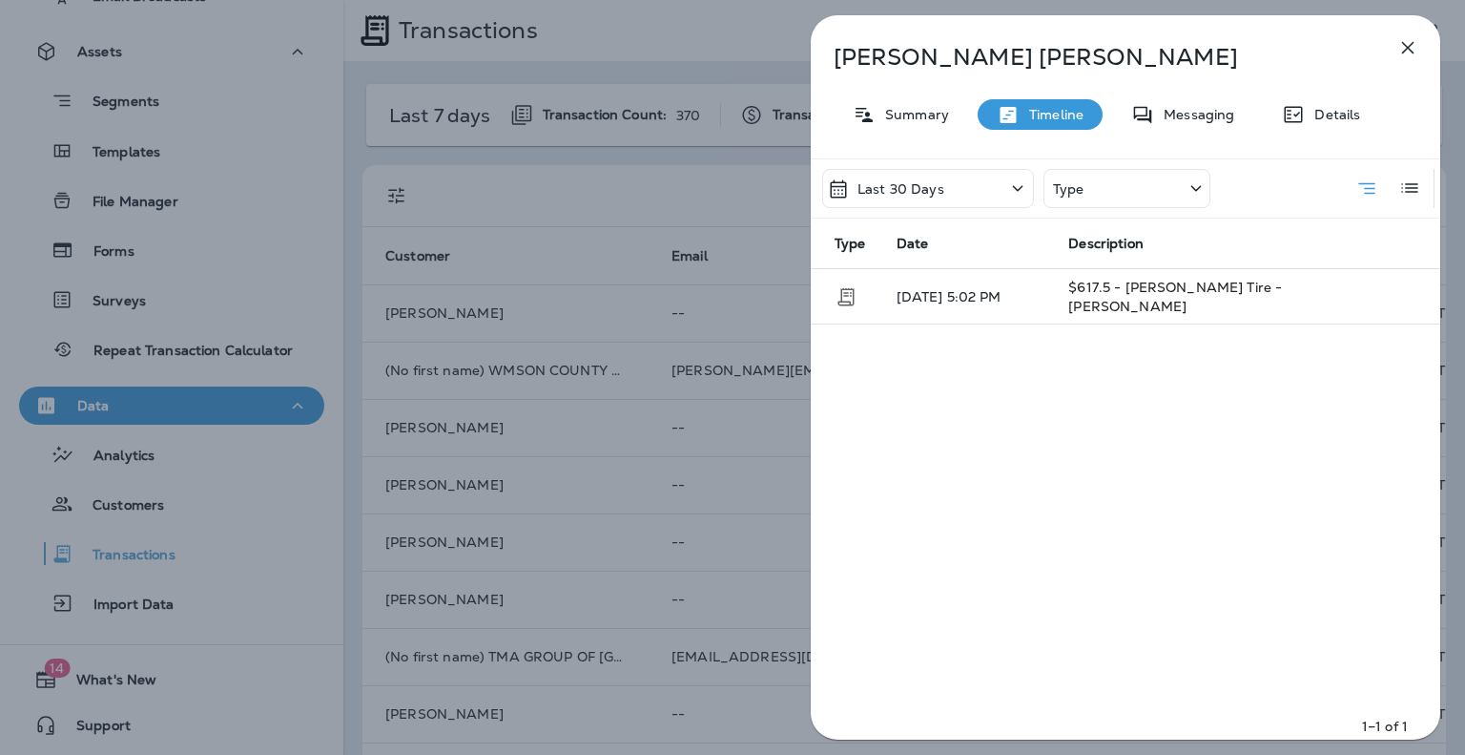
click at [1021, 186] on icon at bounding box center [1017, 188] width 23 height 24
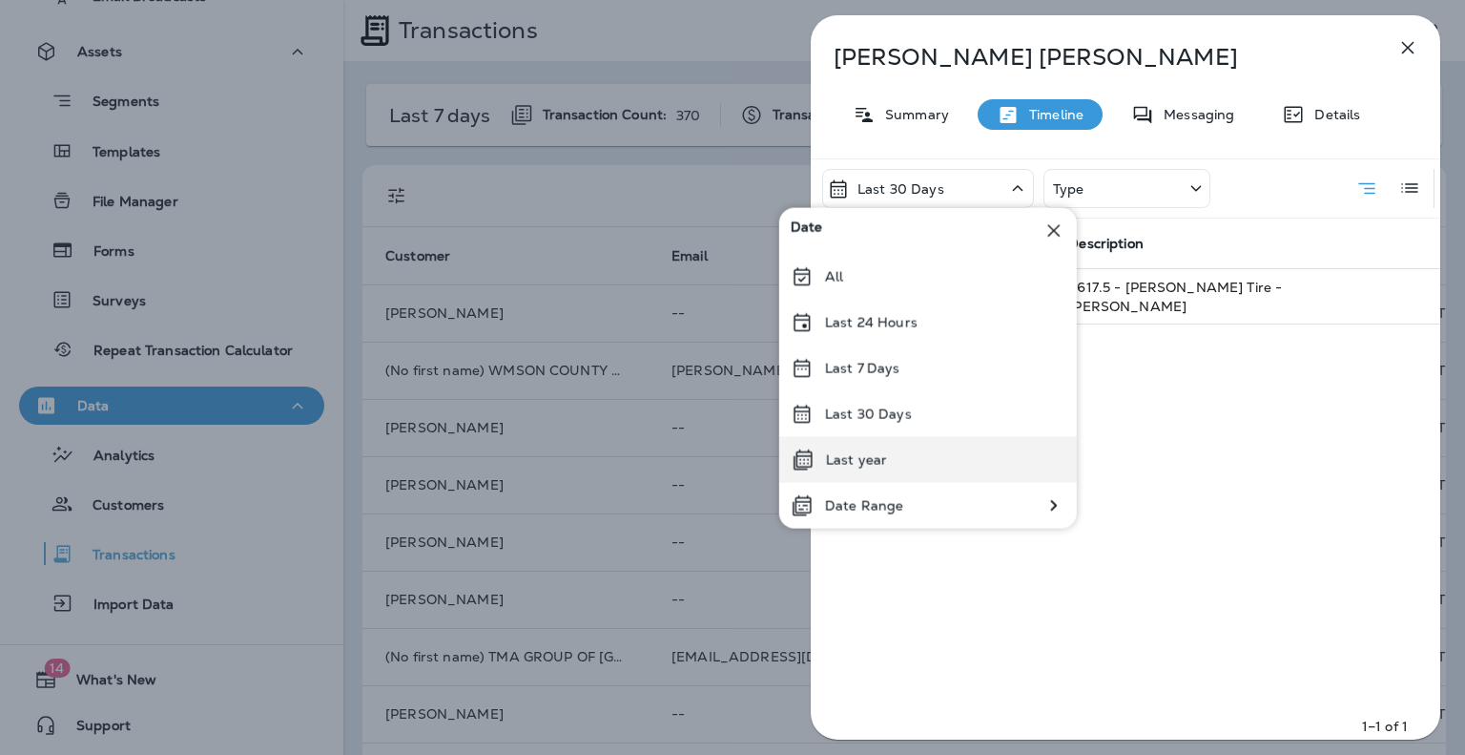
click at [874, 469] on div "Last year" at bounding box center [928, 460] width 298 height 46
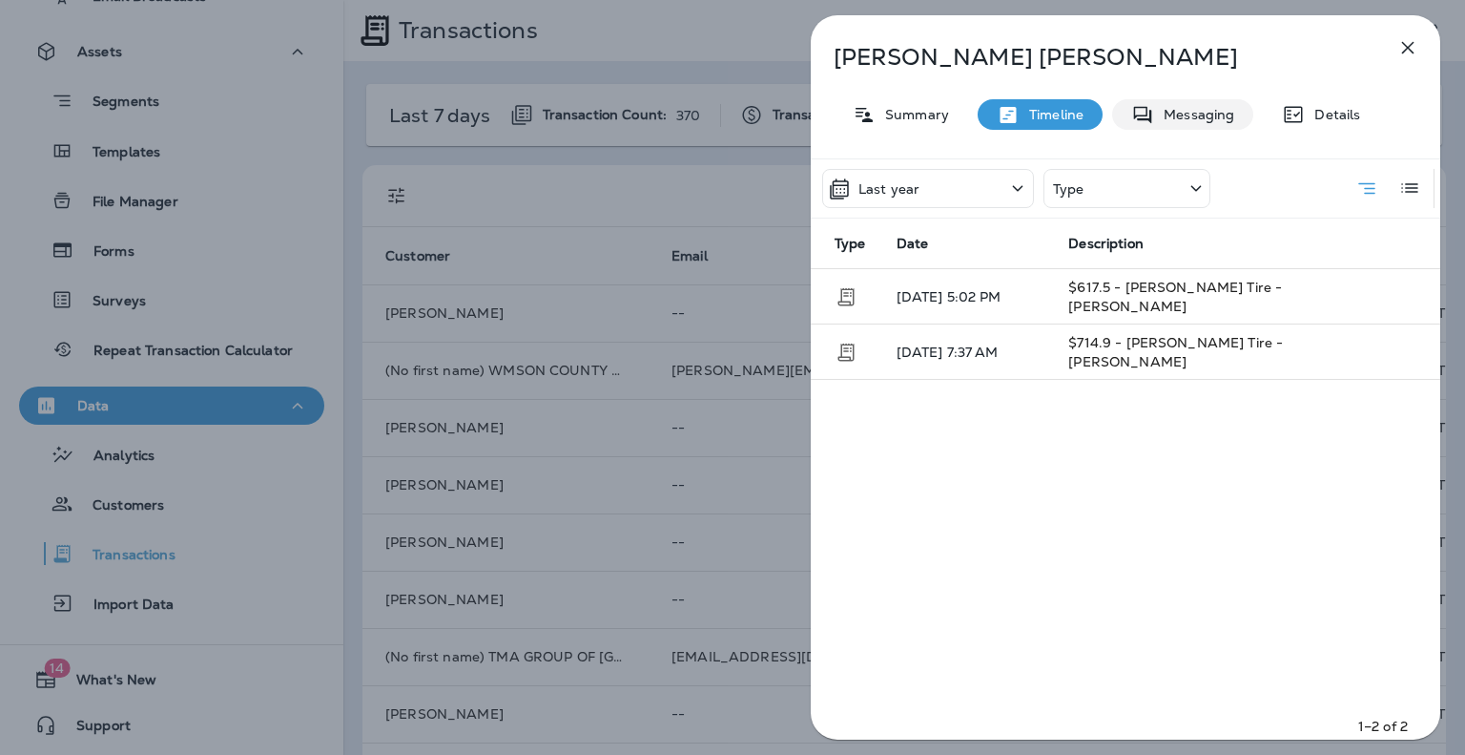
click at [1206, 117] on p "Messaging" at bounding box center [1194, 114] width 80 height 15
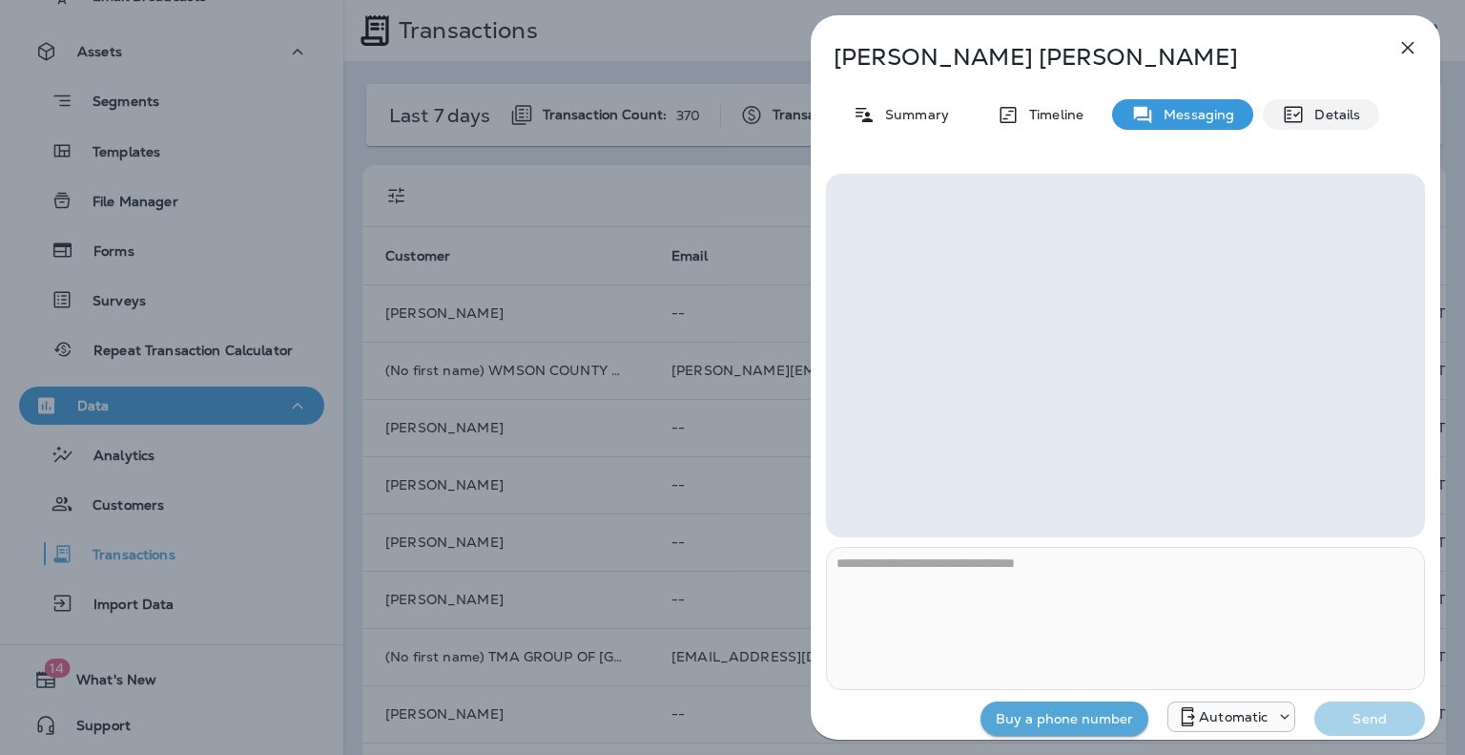
click at [1347, 113] on p "Details" at bounding box center [1332, 114] width 55 height 15
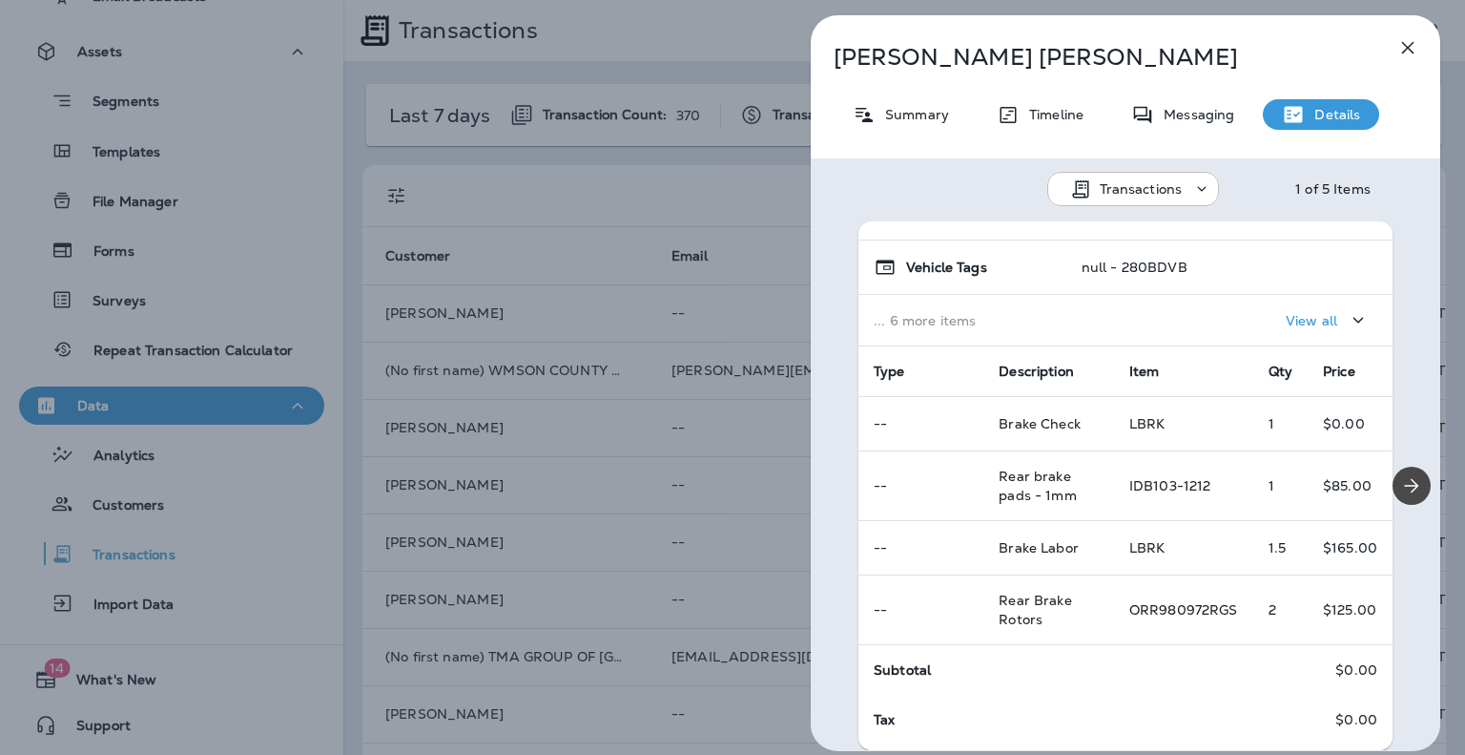
scroll to position [242, 0]
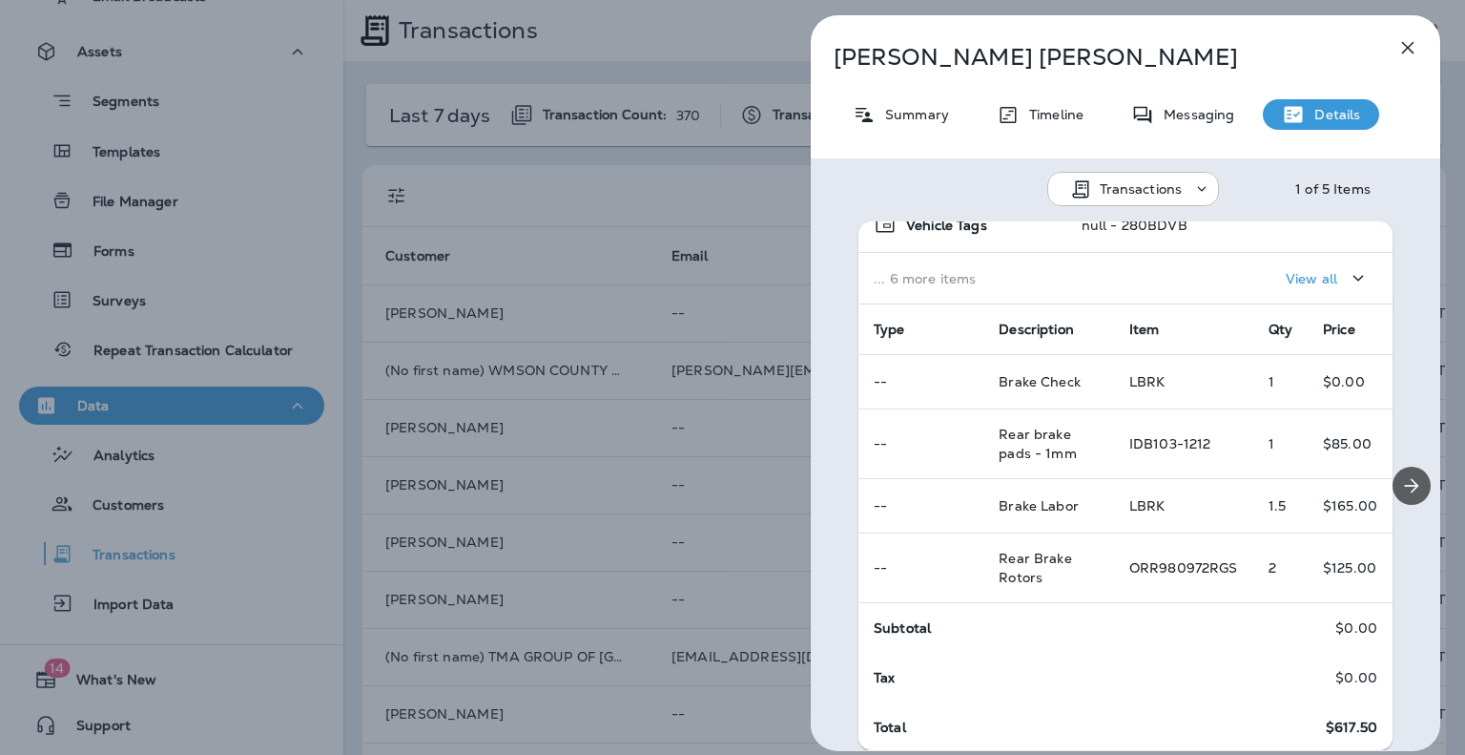
click at [1400, 494] on icon "Next" at bounding box center [1411, 485] width 23 height 23
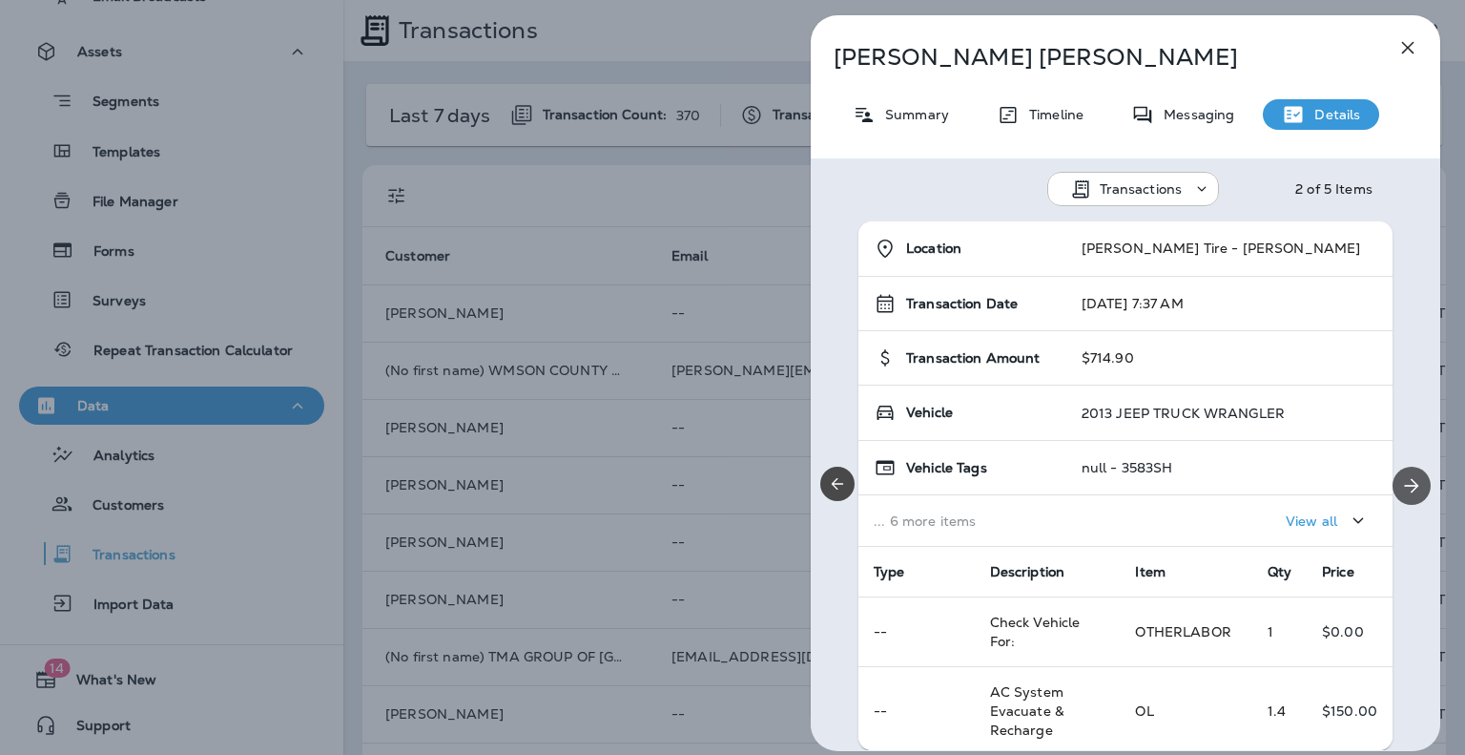
click at [1408, 490] on icon "Next" at bounding box center [1411, 485] width 23 height 23
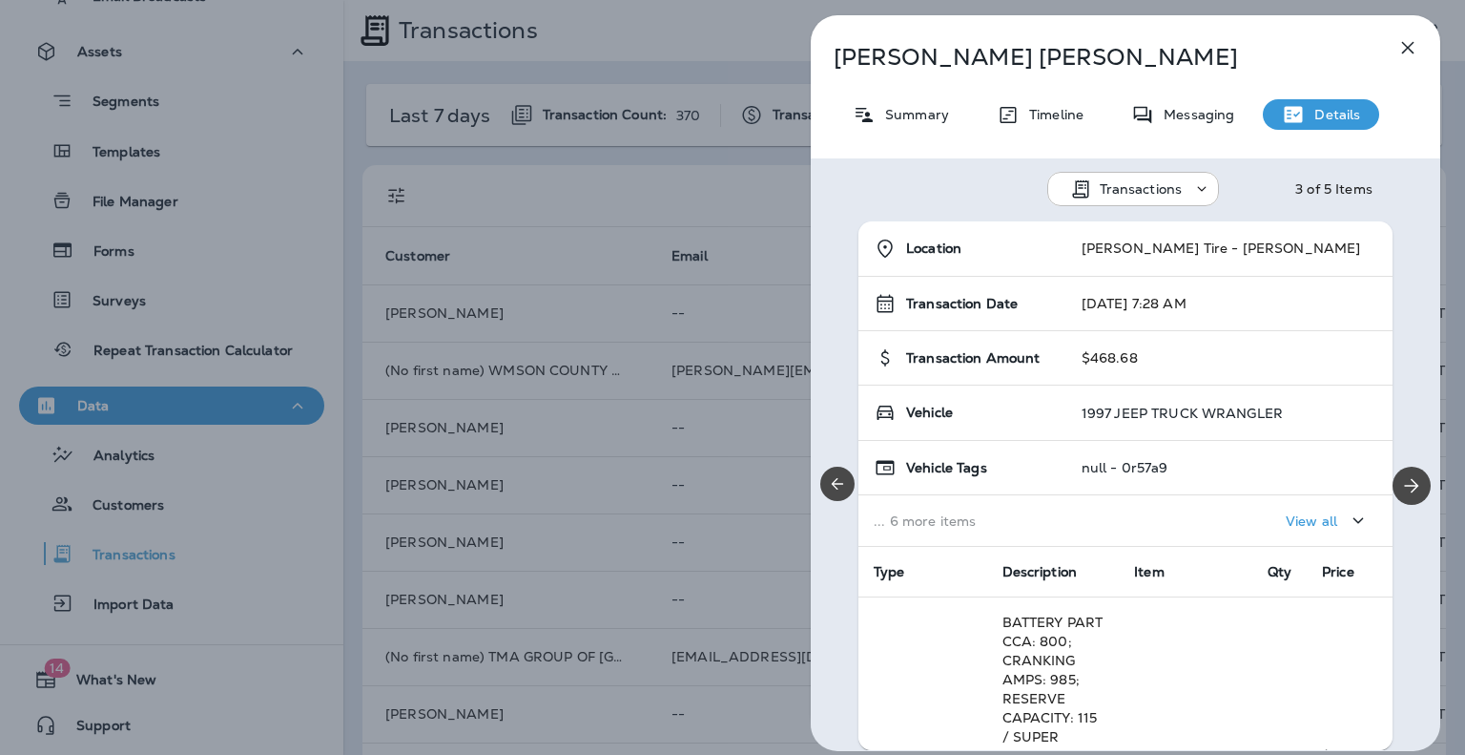
click at [1410, 51] on icon "button" at bounding box center [1408, 48] width 12 height 12
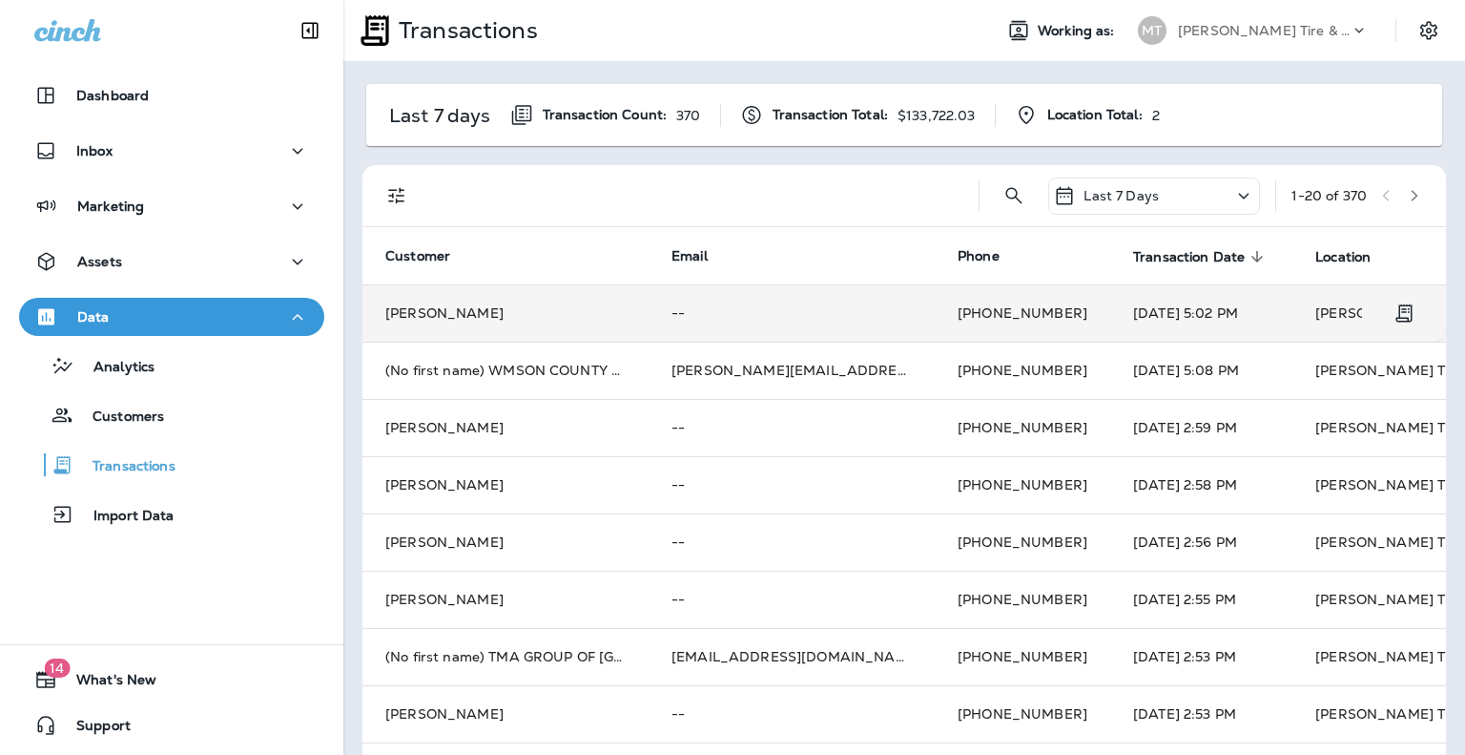
click at [433, 303] on td "[PERSON_NAME]" at bounding box center [506, 312] width 286 height 57
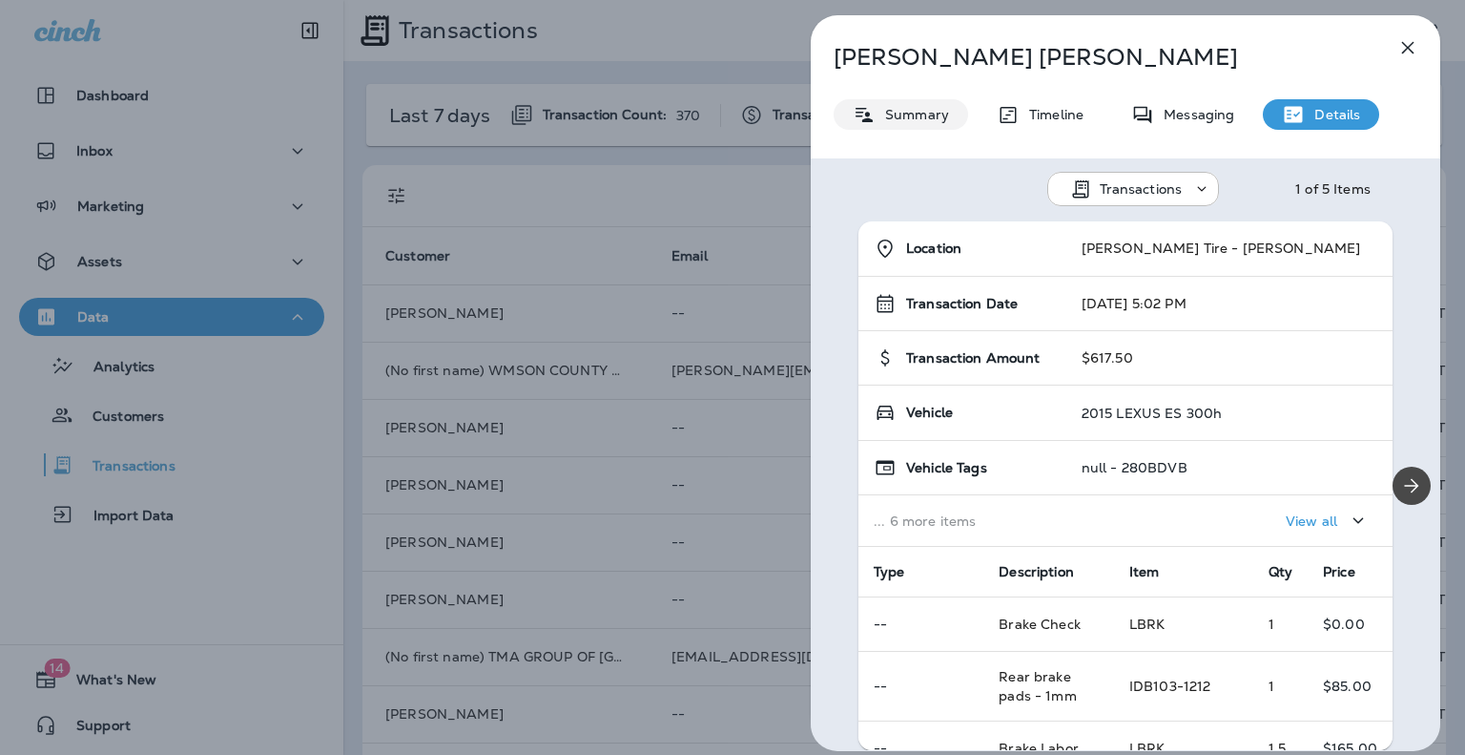
click at [904, 115] on p "Summary" at bounding box center [912, 114] width 73 height 15
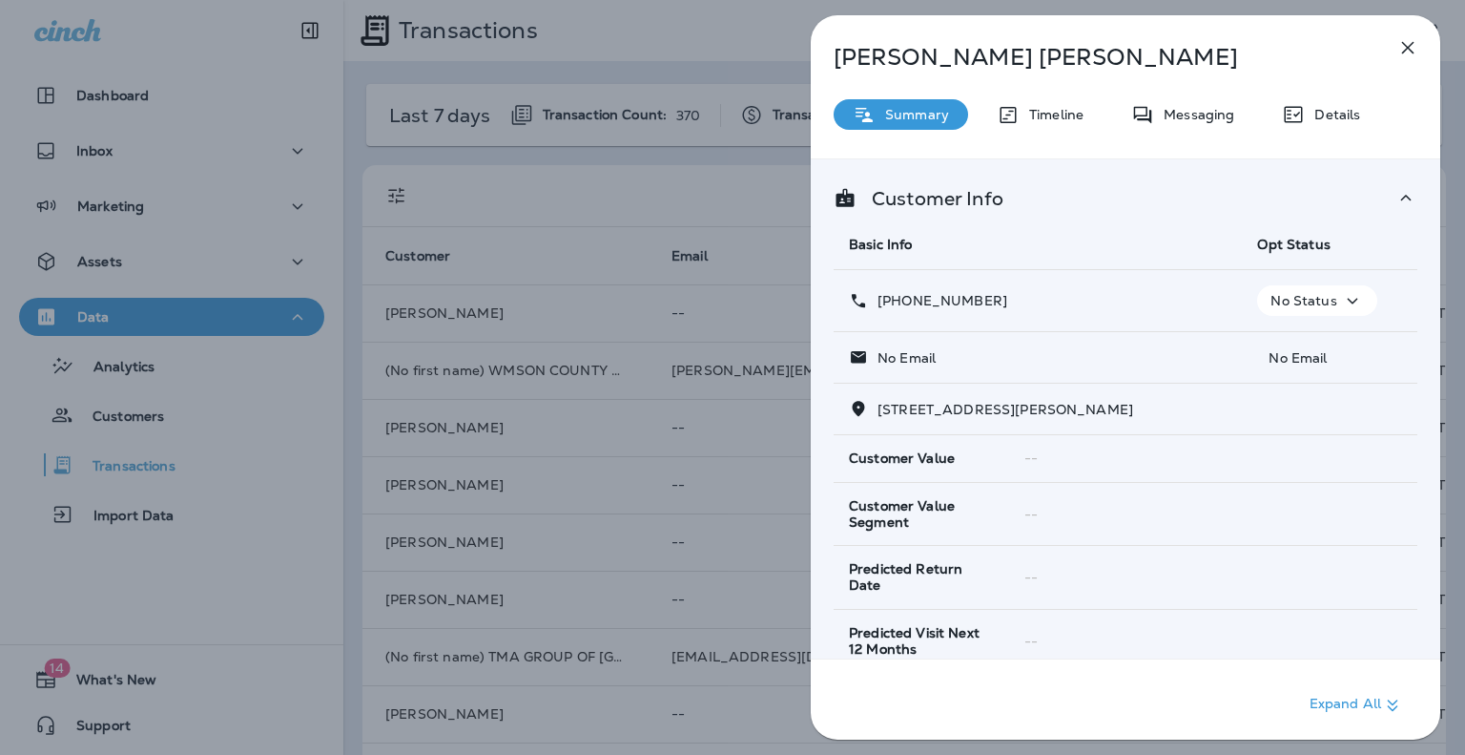
click at [1418, 41] on icon "button" at bounding box center [1408, 47] width 23 height 23
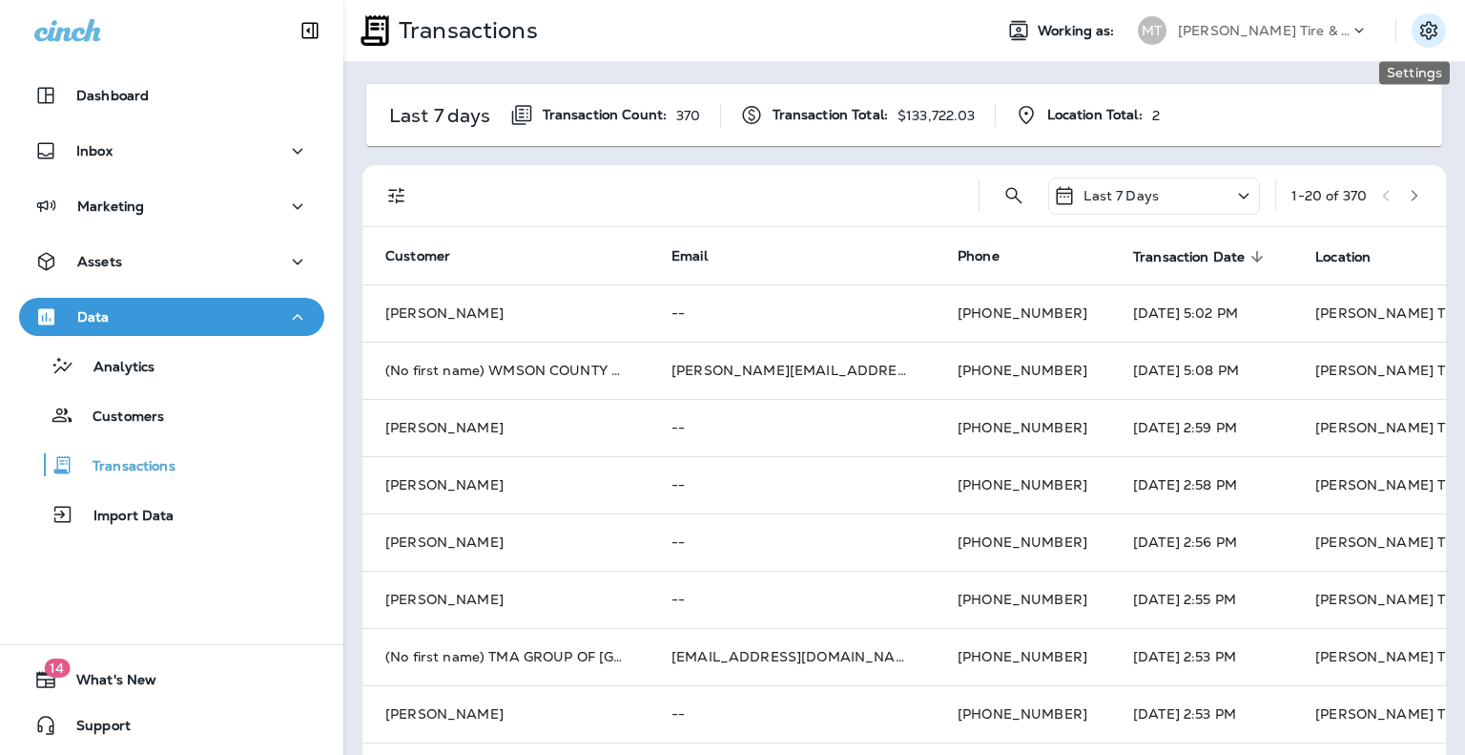
click at [1418, 33] on icon "Settings" at bounding box center [1429, 30] width 23 height 23
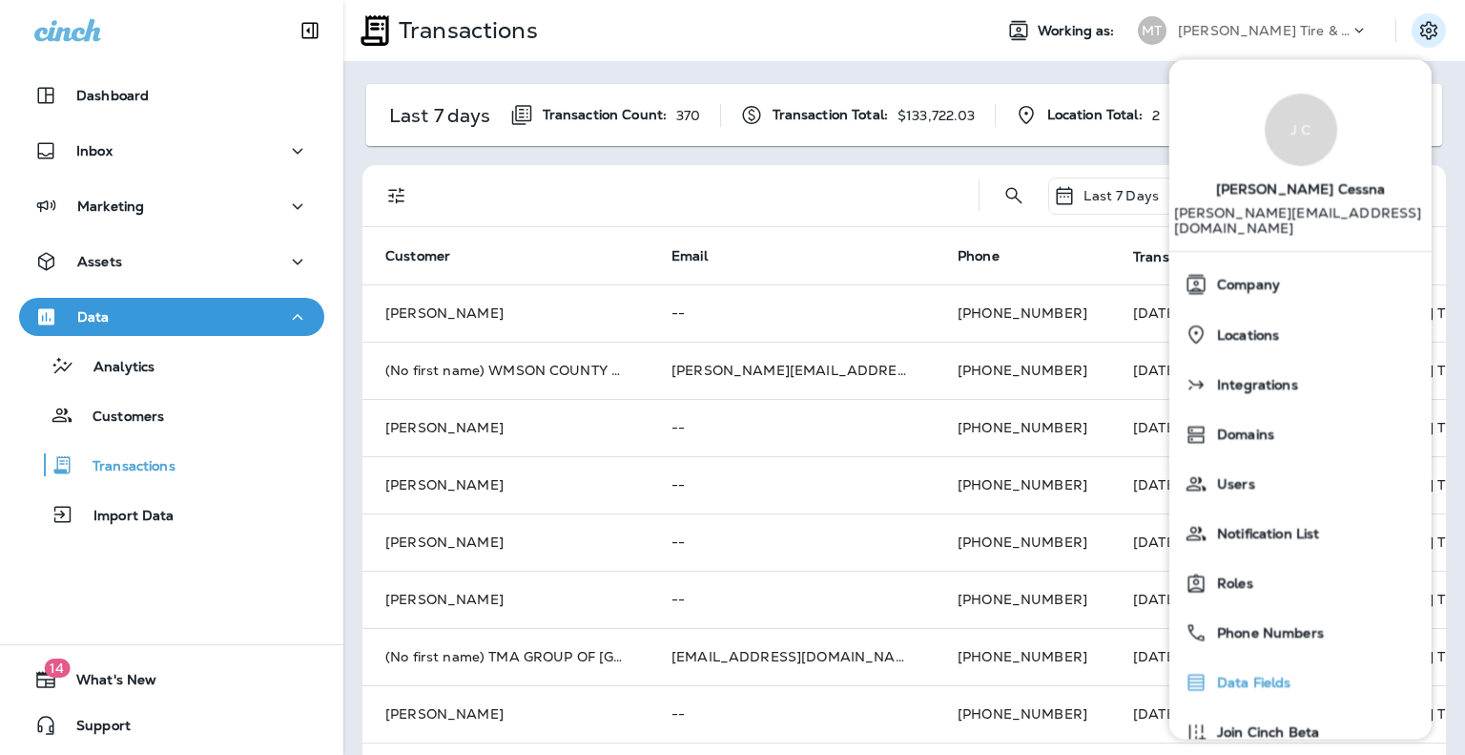
click at [1278, 675] on span "Data Fields" at bounding box center [1250, 683] width 84 height 16
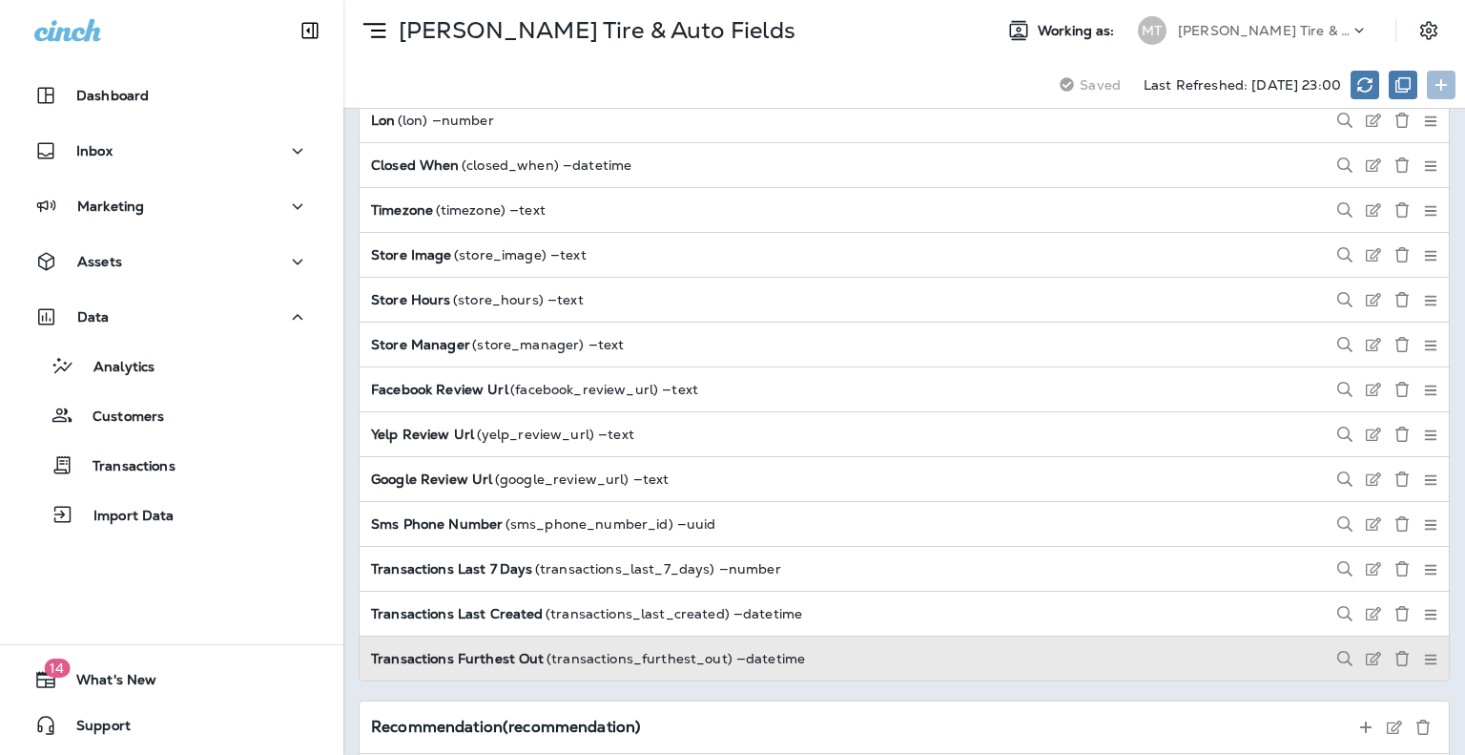
scroll to position [763, 0]
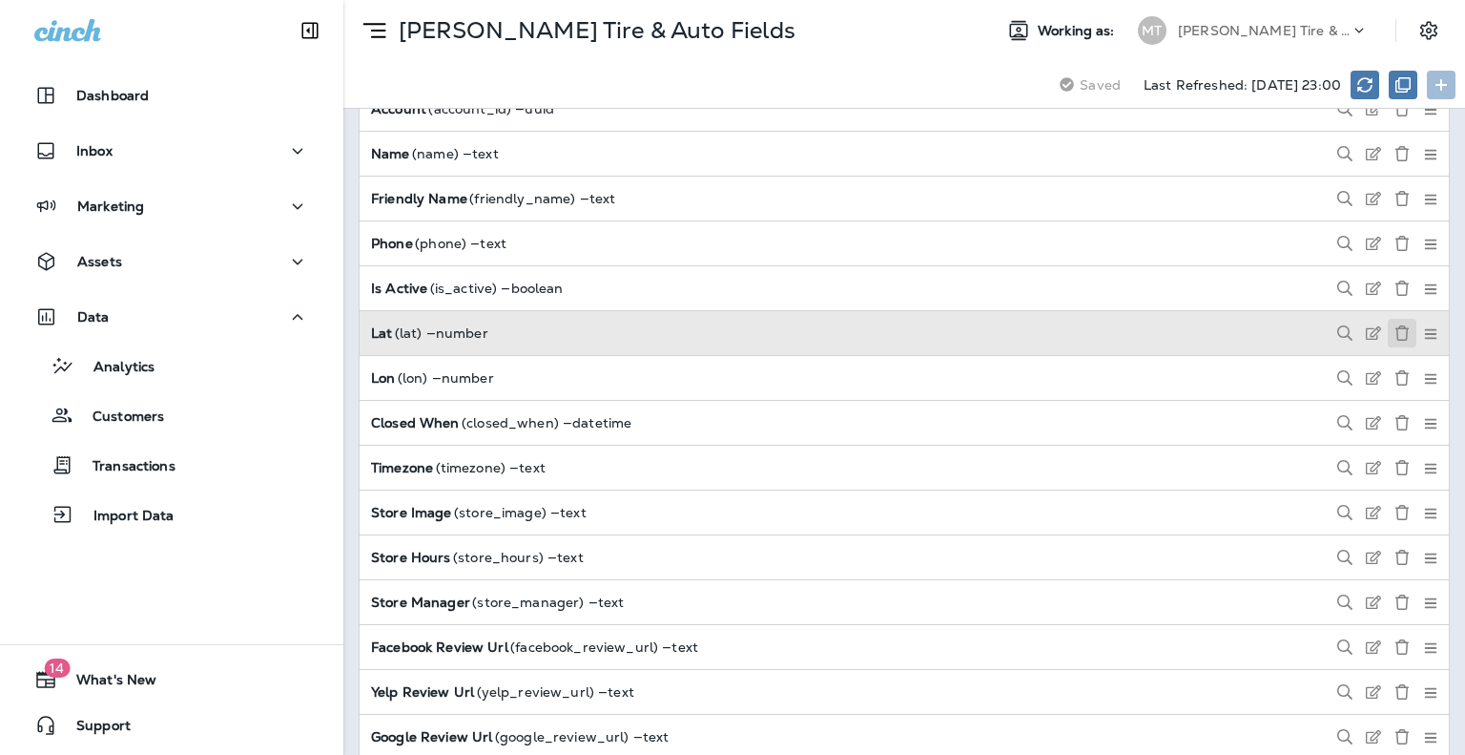
click at [1395, 325] on icon at bounding box center [1402, 332] width 15 height 15
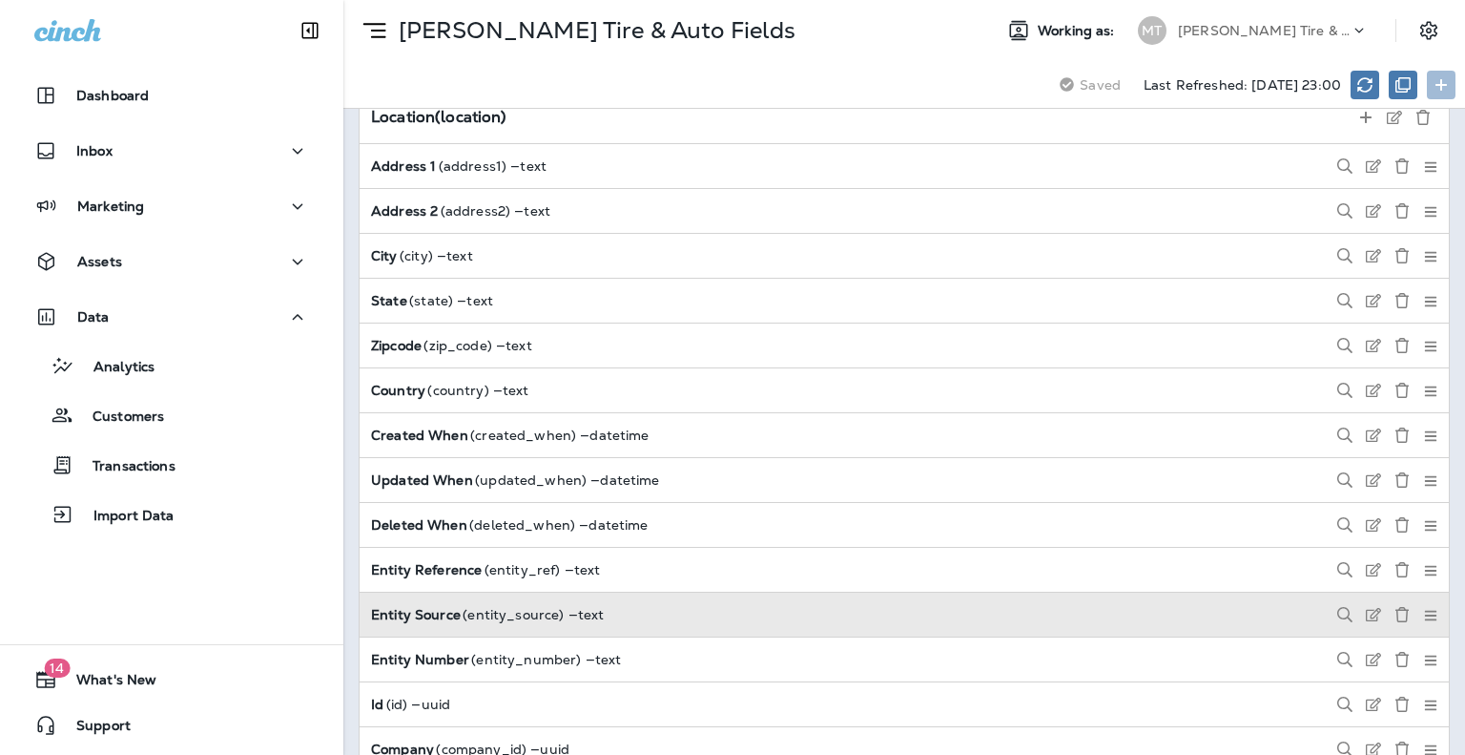
scroll to position [0, 0]
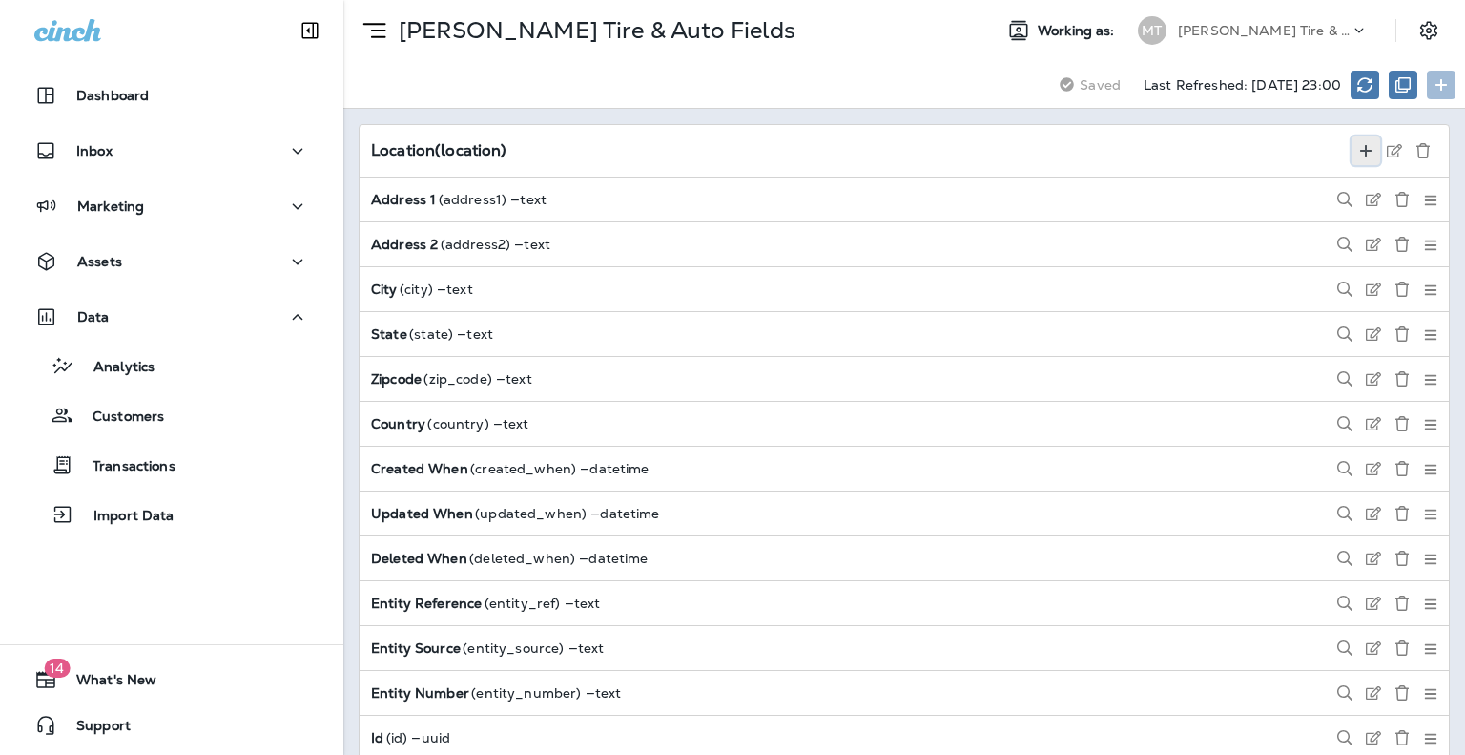
click at [1358, 149] on icon at bounding box center [1365, 150] width 15 height 15
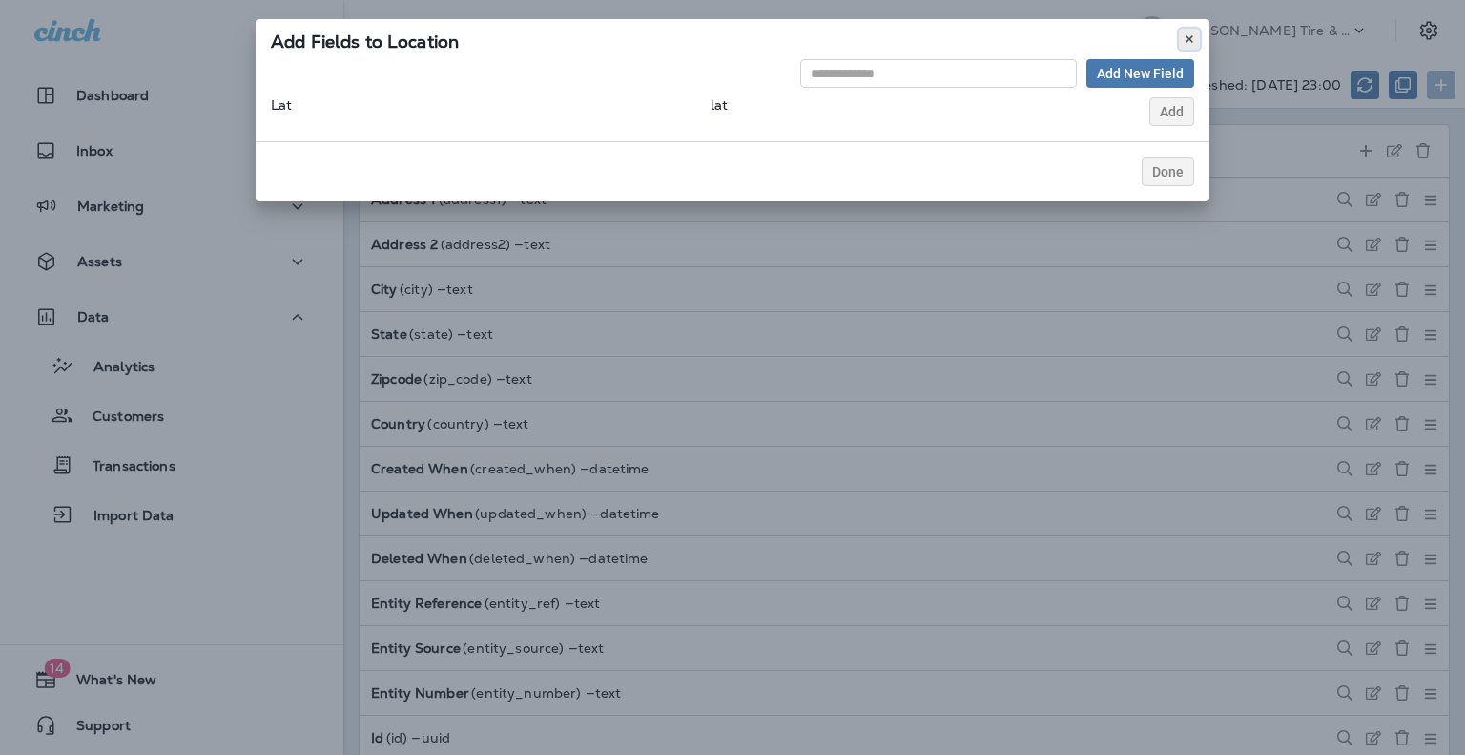
click at [1189, 38] on use at bounding box center [1189, 39] width 7 height 8
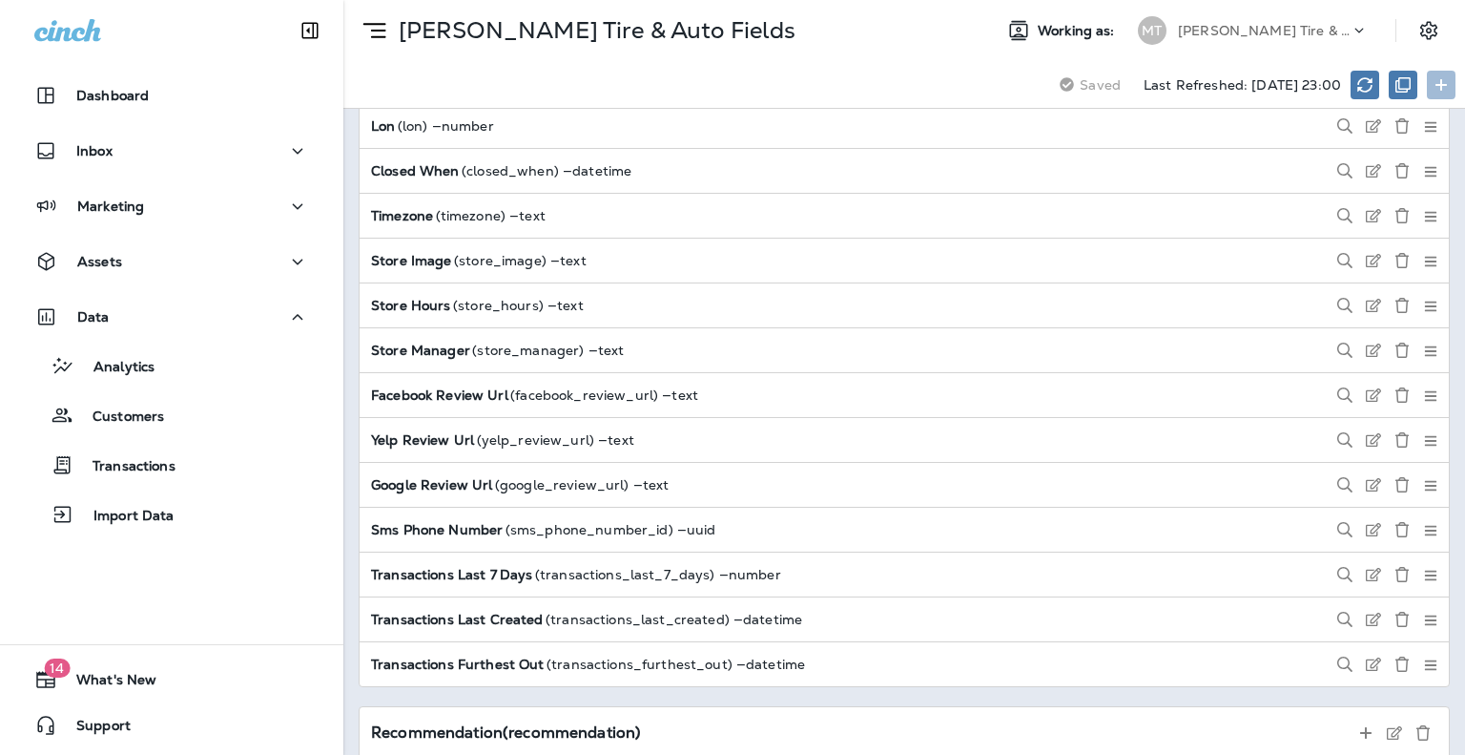
scroll to position [1049, 0]
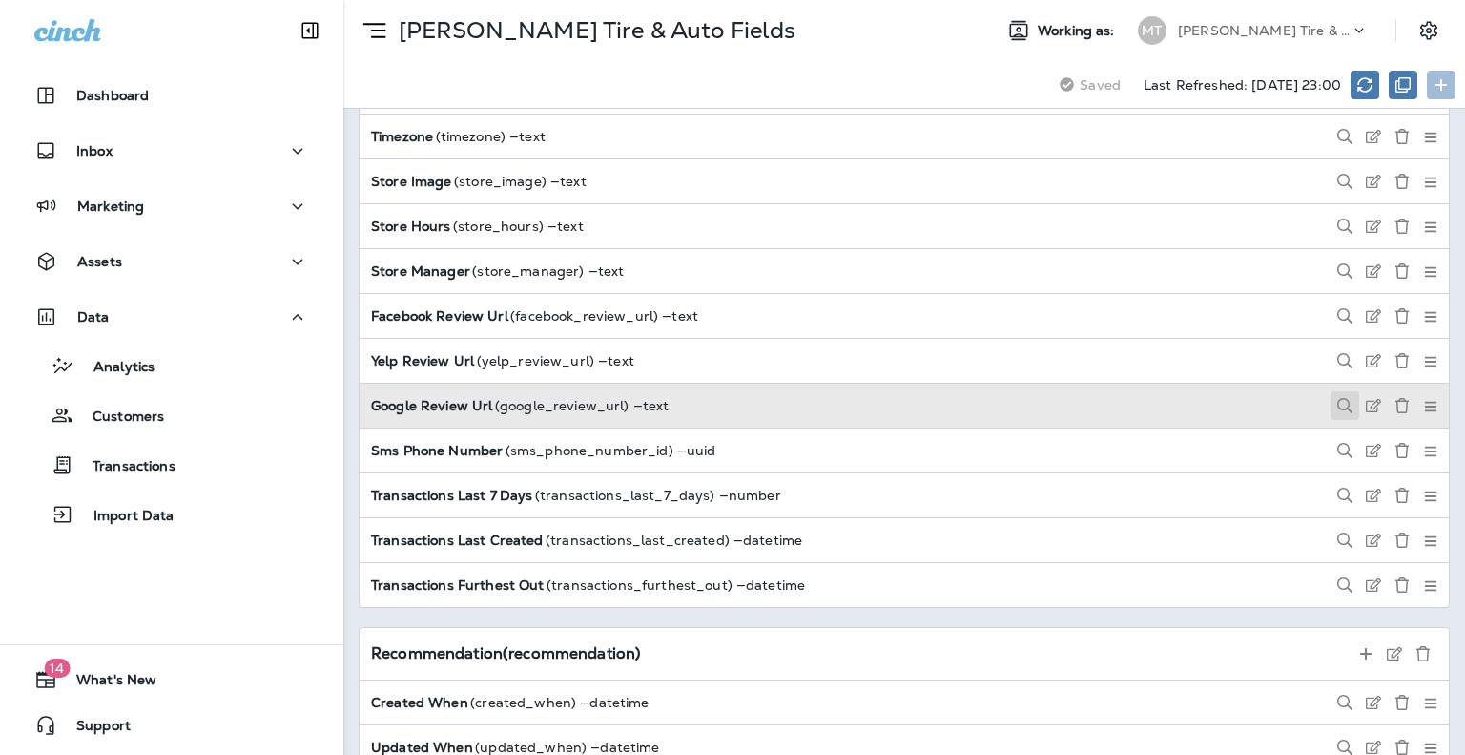
click at [1337, 398] on icon at bounding box center [1344, 405] width 15 height 15
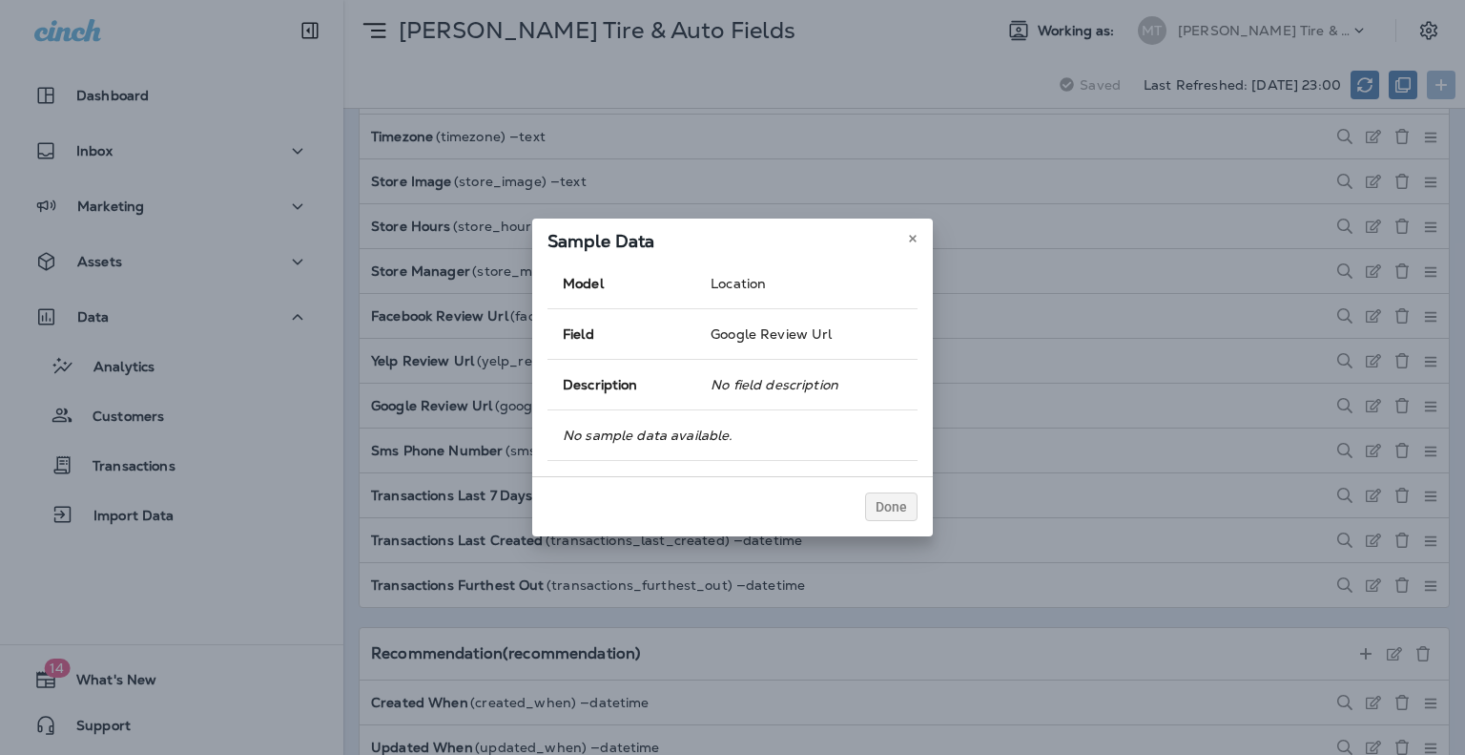
click at [793, 387] on em "No field description" at bounding box center [775, 384] width 128 height 17
click at [913, 243] on icon at bounding box center [912, 238] width 11 height 11
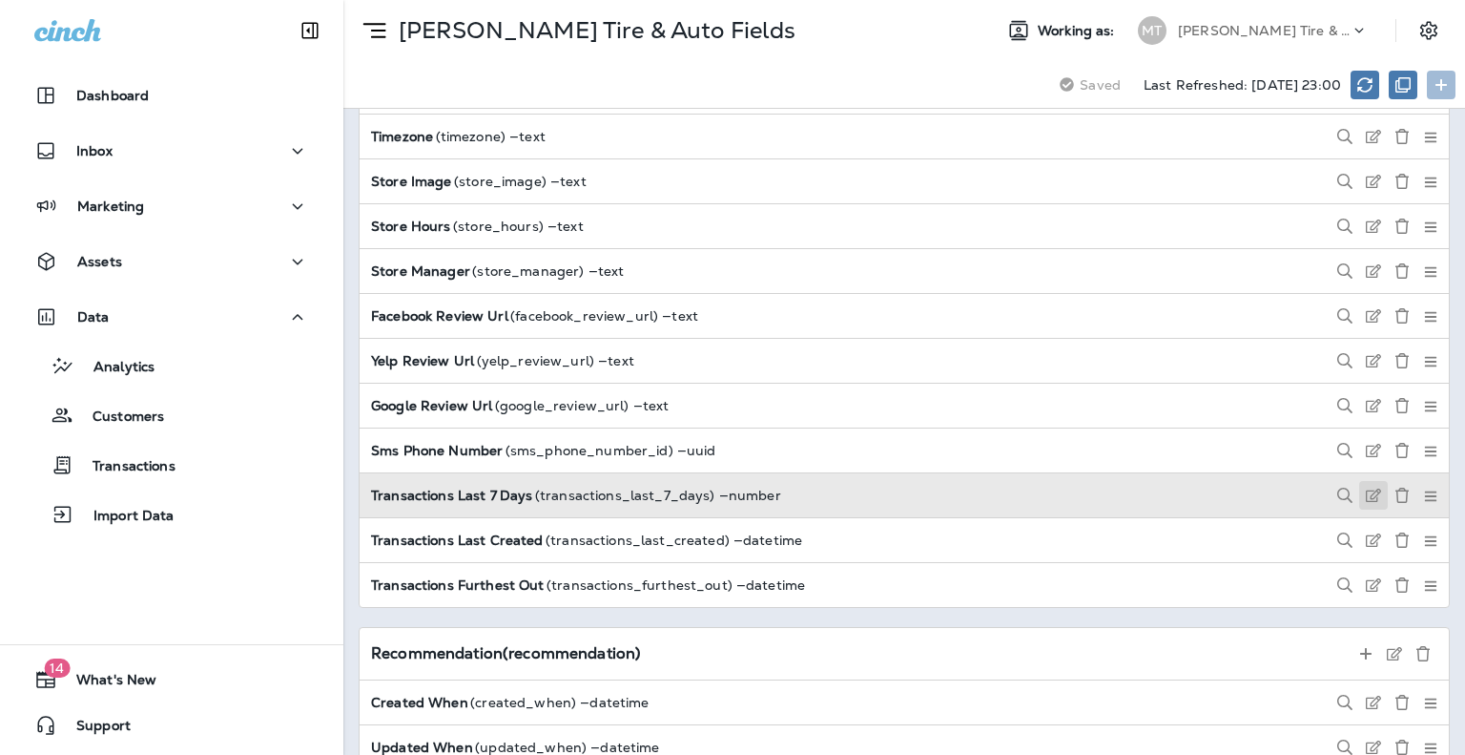
click at [1366, 489] on icon at bounding box center [1373, 494] width 15 height 15
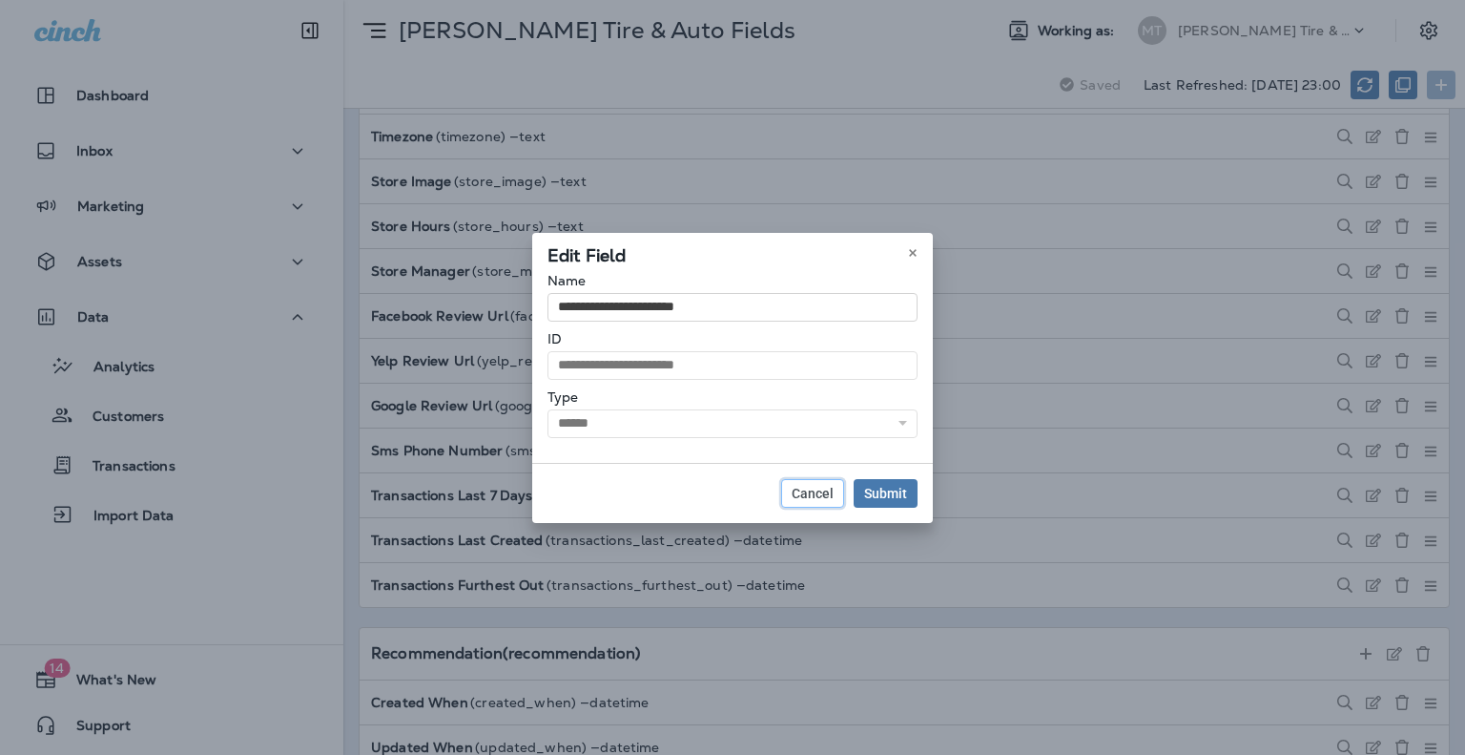
click at [819, 491] on span "Cancel" at bounding box center [813, 493] width 42 height 13
select select "****"
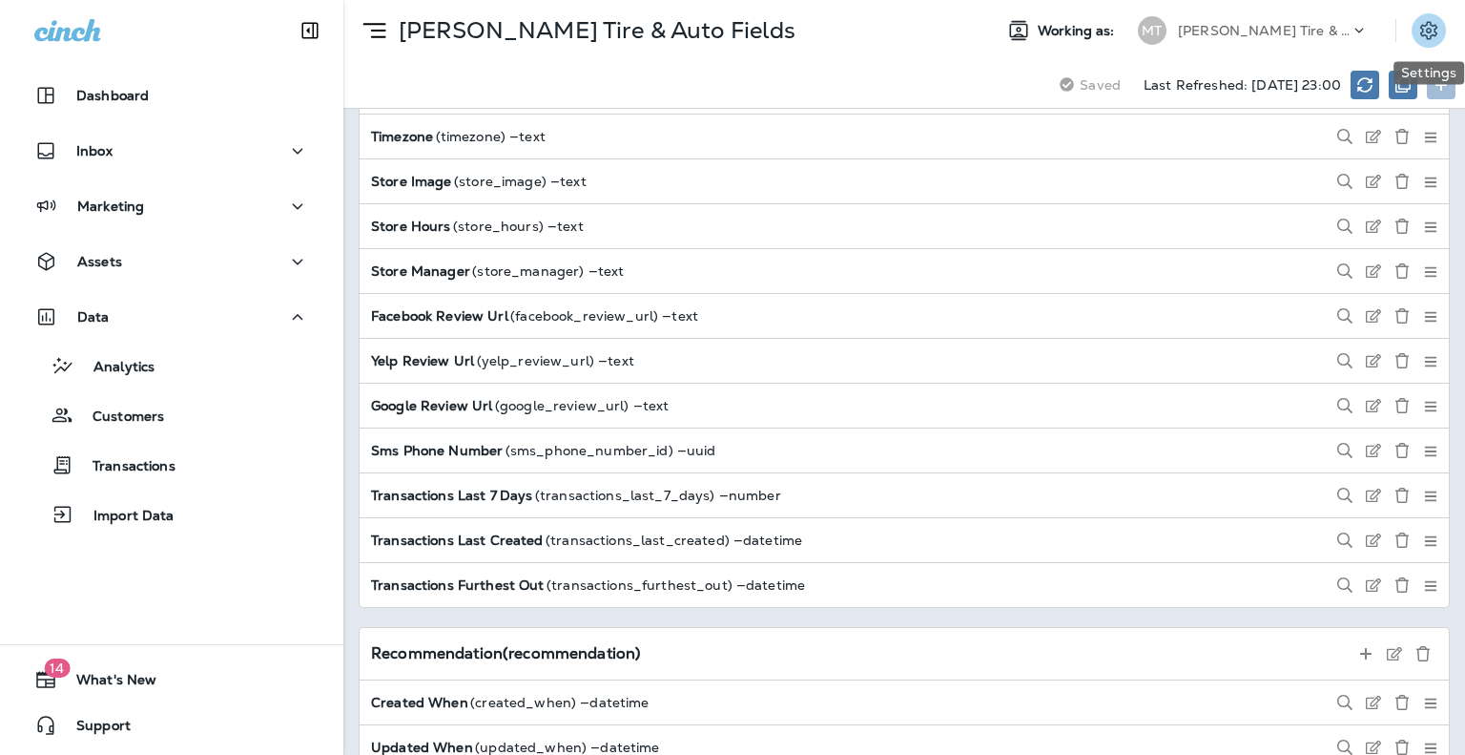
click at [1431, 28] on icon "Settings" at bounding box center [1429, 30] width 23 height 23
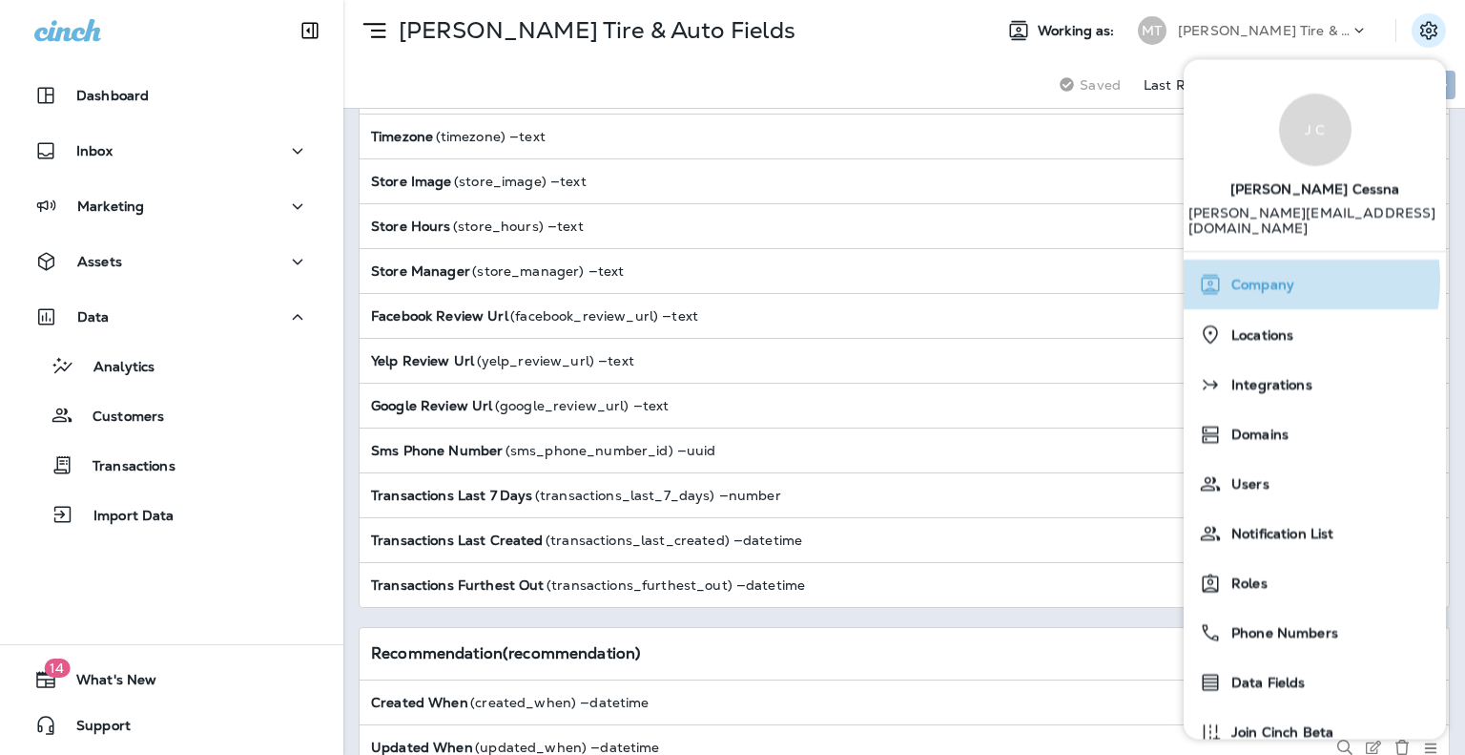
click at [1271, 278] on span "Company" at bounding box center [1258, 286] width 73 height 16
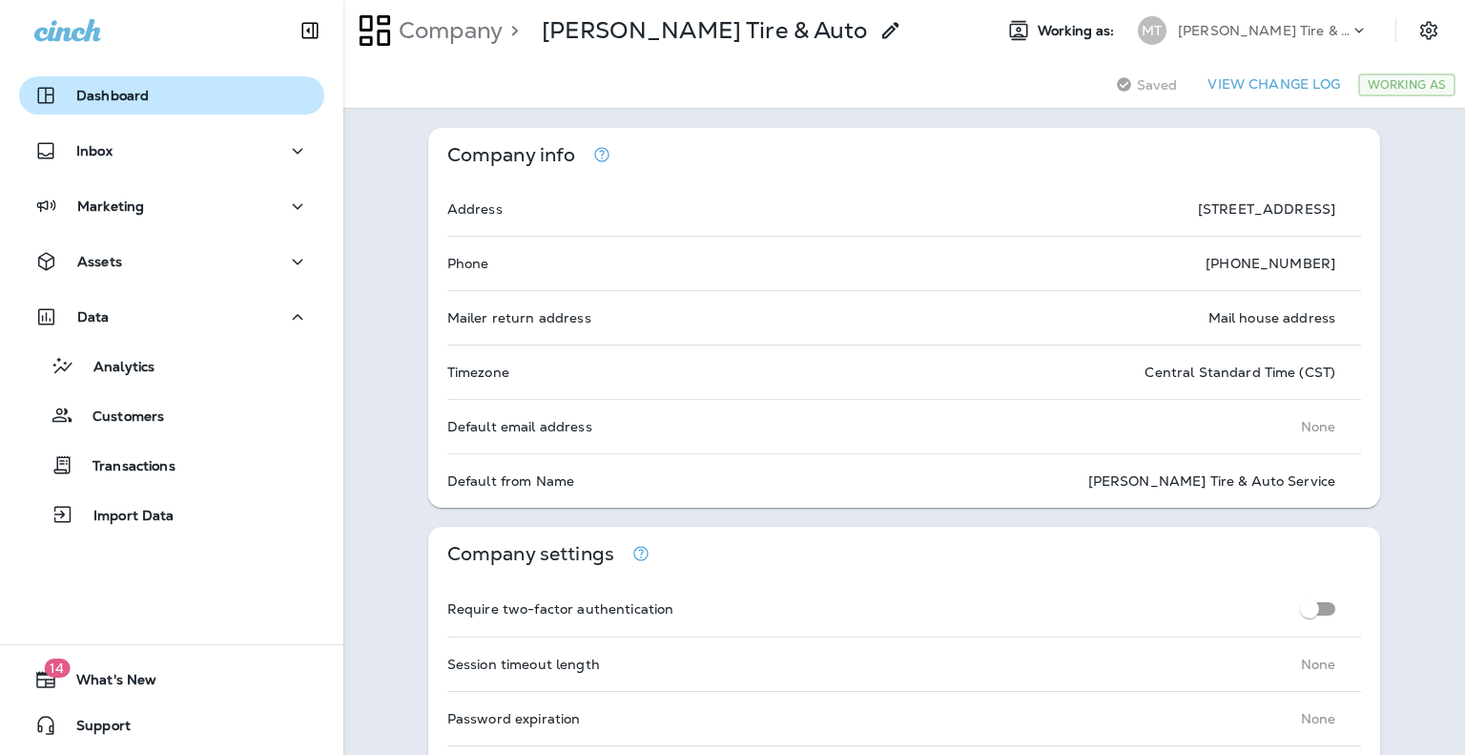
click at [127, 99] on p "Dashboard" at bounding box center [112, 95] width 73 height 15
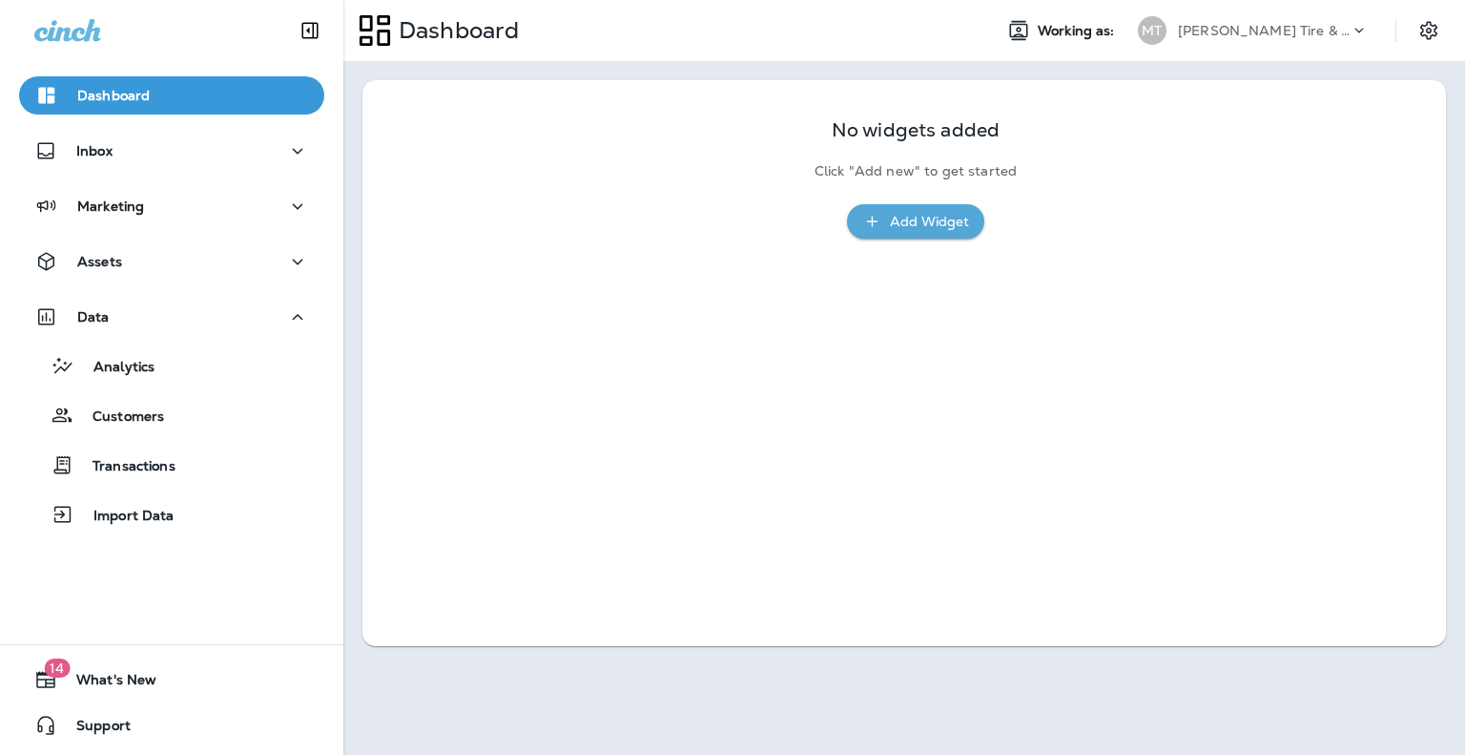
drag, startPoint x: 121, startPoint y: 103, endPoint x: 113, endPoint y: 98, distance: 9.8
click at [113, 98] on p "Dashboard" at bounding box center [113, 95] width 73 height 15
click at [450, 30] on p "Dashboard" at bounding box center [455, 30] width 128 height 29
click at [1053, 31] on span "Working as:" at bounding box center [1078, 31] width 81 height 16
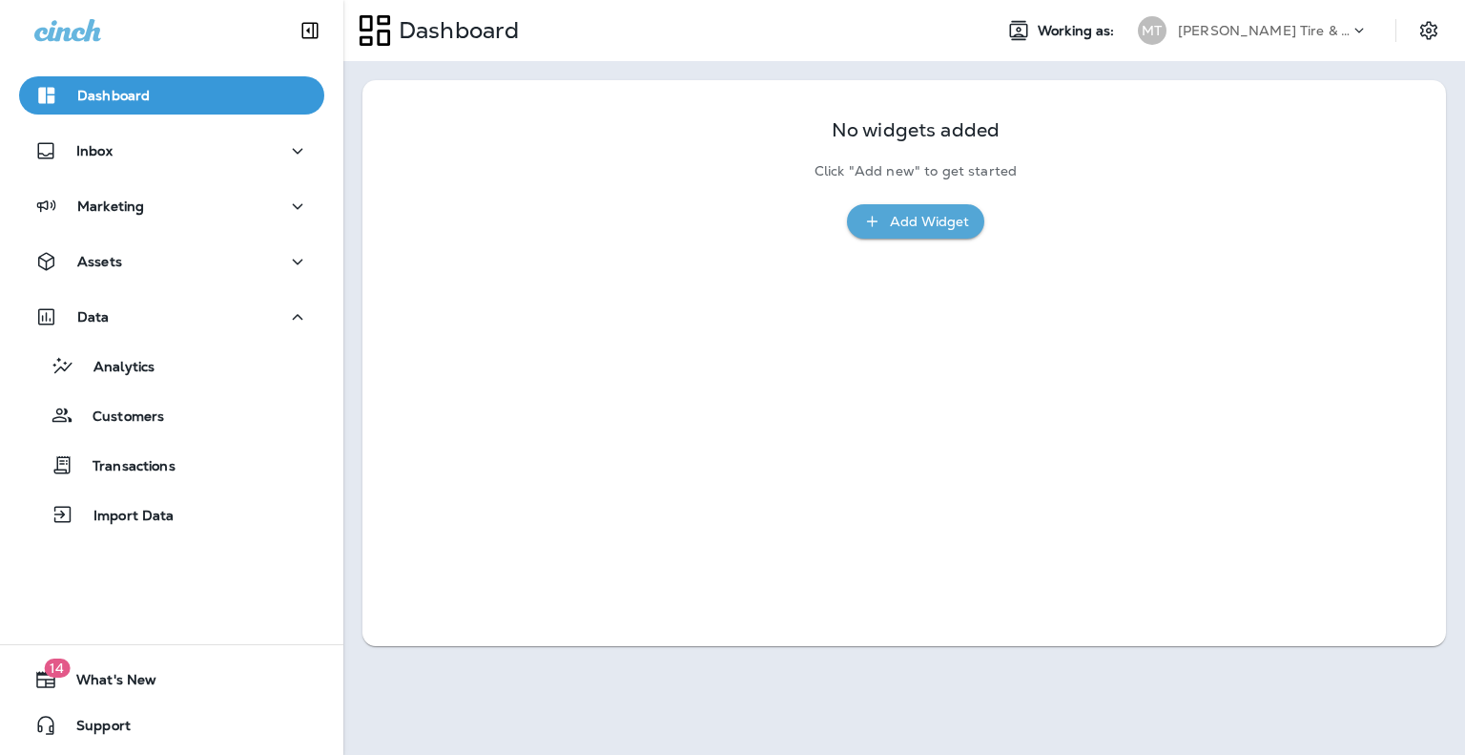
click at [1228, 29] on p "[PERSON_NAME] Tire & Auto" at bounding box center [1264, 30] width 172 height 15
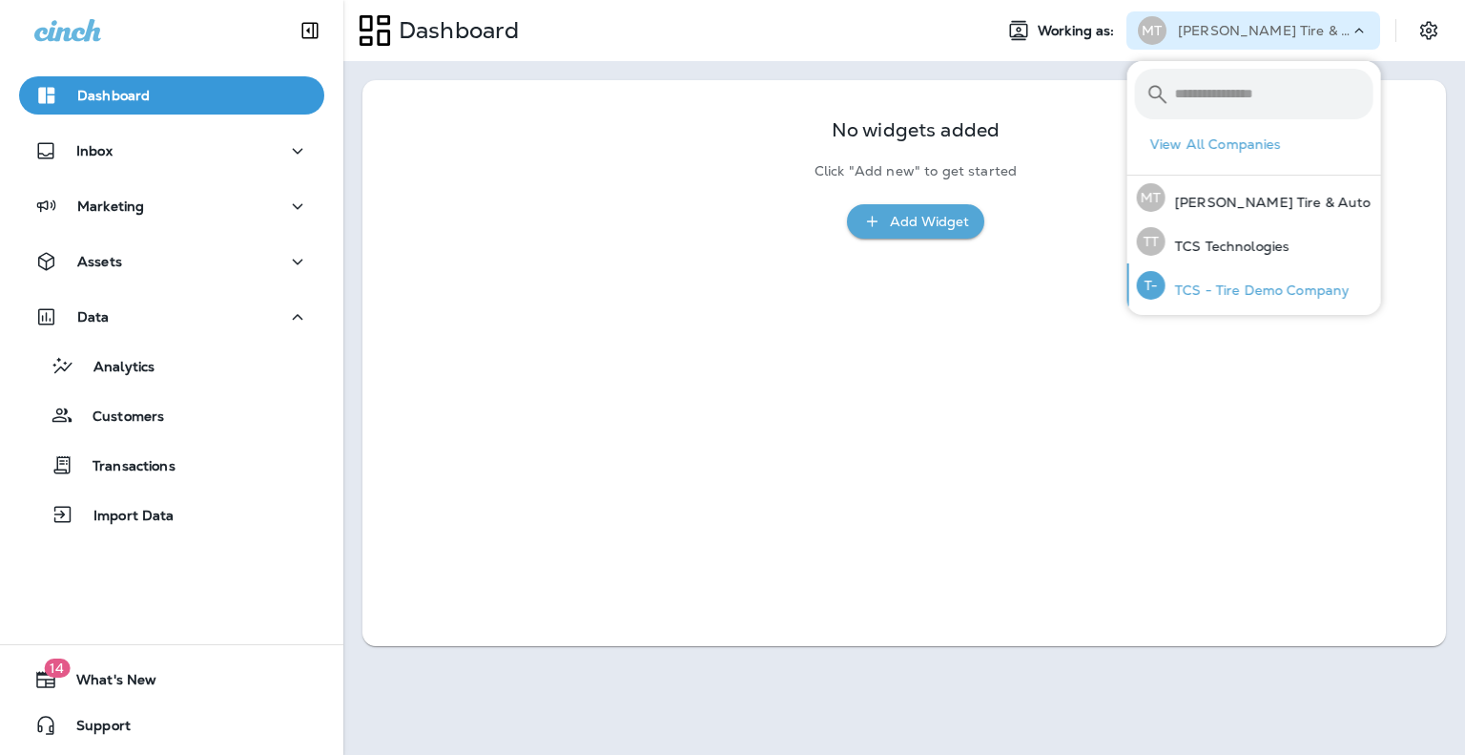
click at [1259, 282] on p "TCS - Tire Demo Company" at bounding box center [1258, 289] width 184 height 15
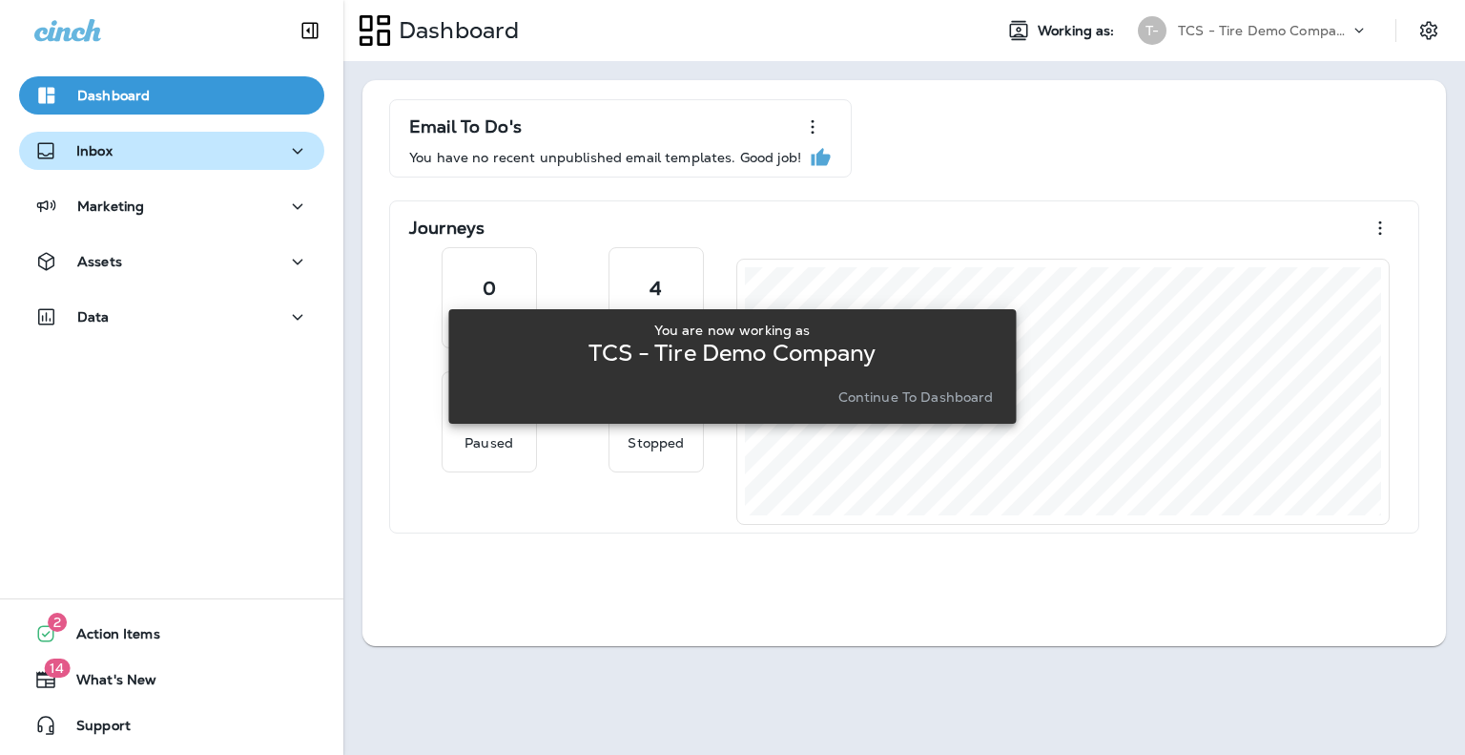
click at [86, 151] on p "Inbox" at bounding box center [94, 150] width 36 height 15
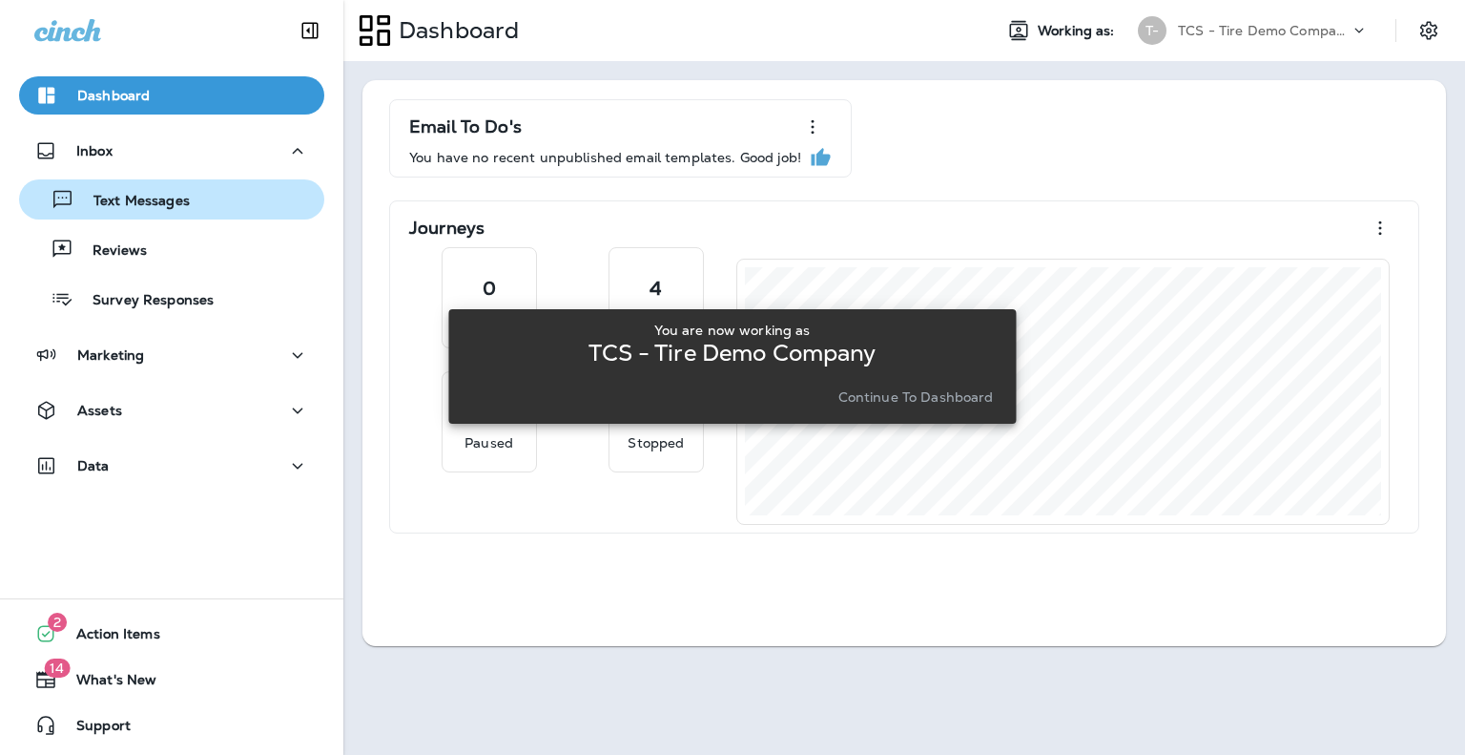
click at [103, 198] on p "Text Messages" at bounding box center [131, 202] width 115 height 18
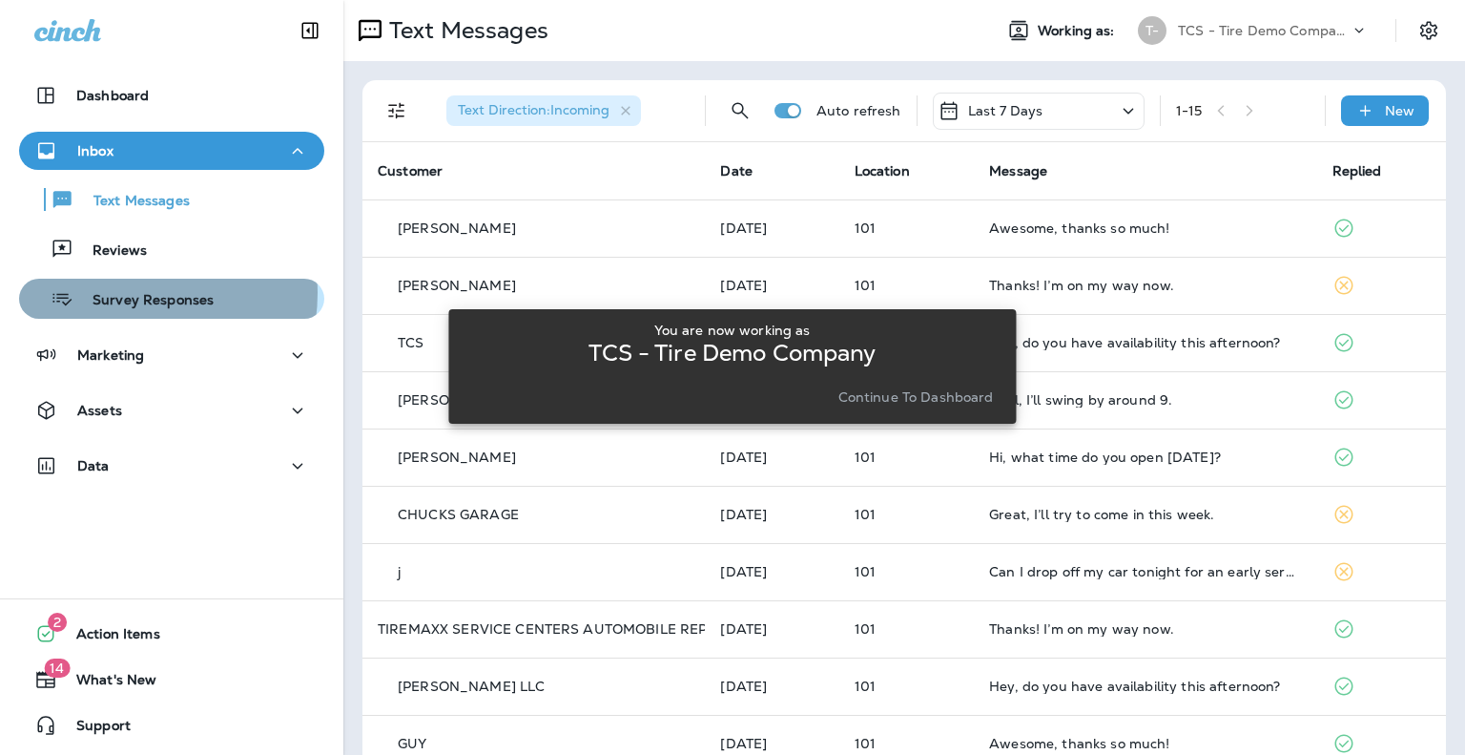
click at [126, 293] on p "Survey Responses" at bounding box center [143, 301] width 140 height 18
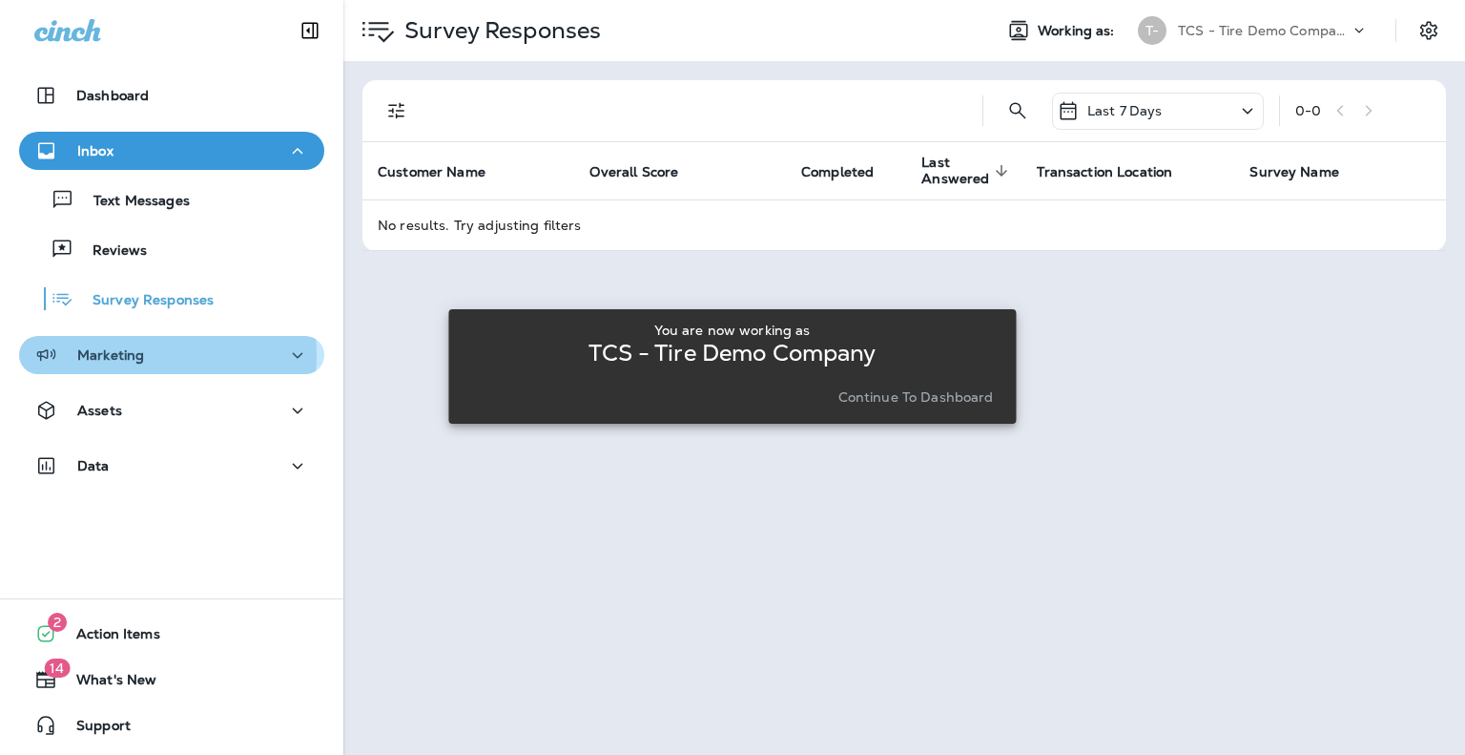
click at [136, 355] on p "Marketing" at bounding box center [110, 354] width 67 height 15
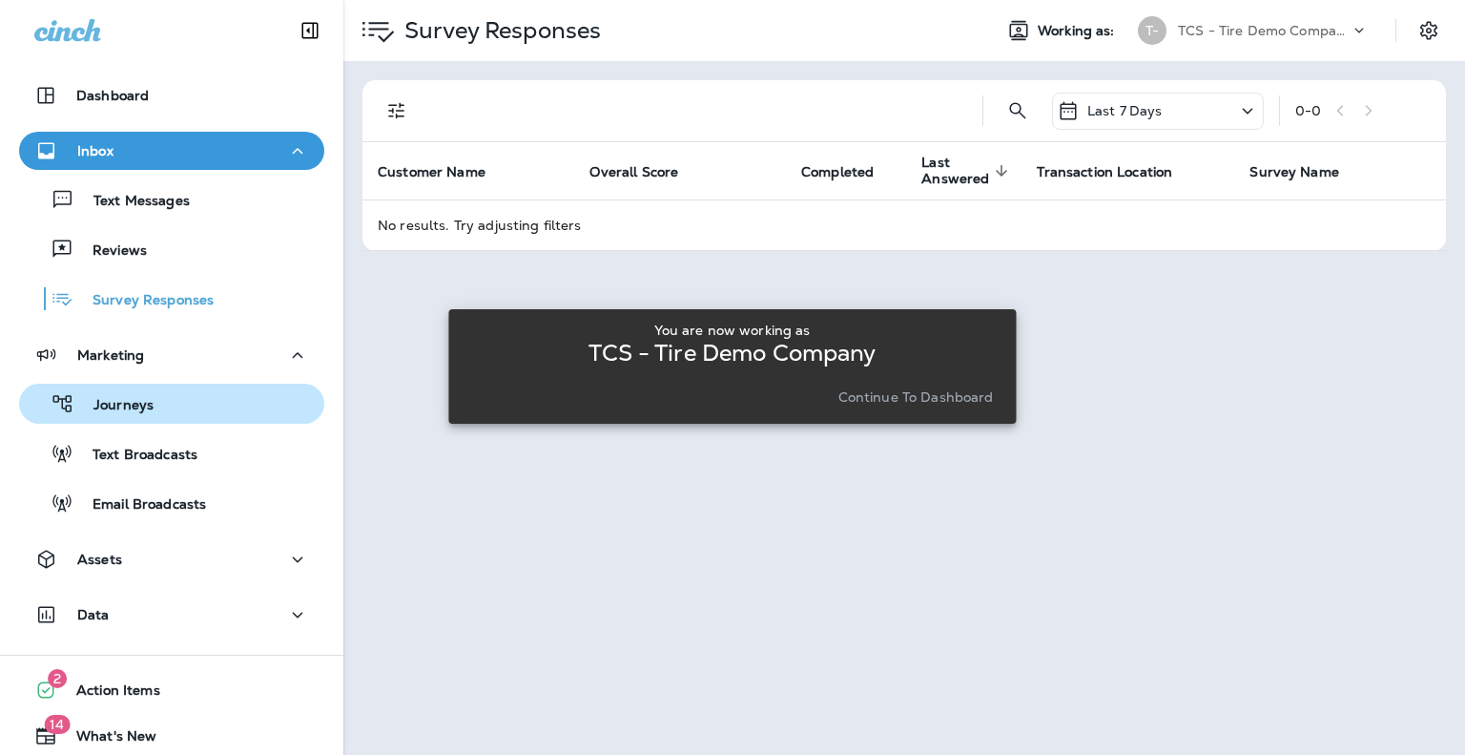
click at [137, 393] on div "Journeys" at bounding box center [90, 403] width 127 height 29
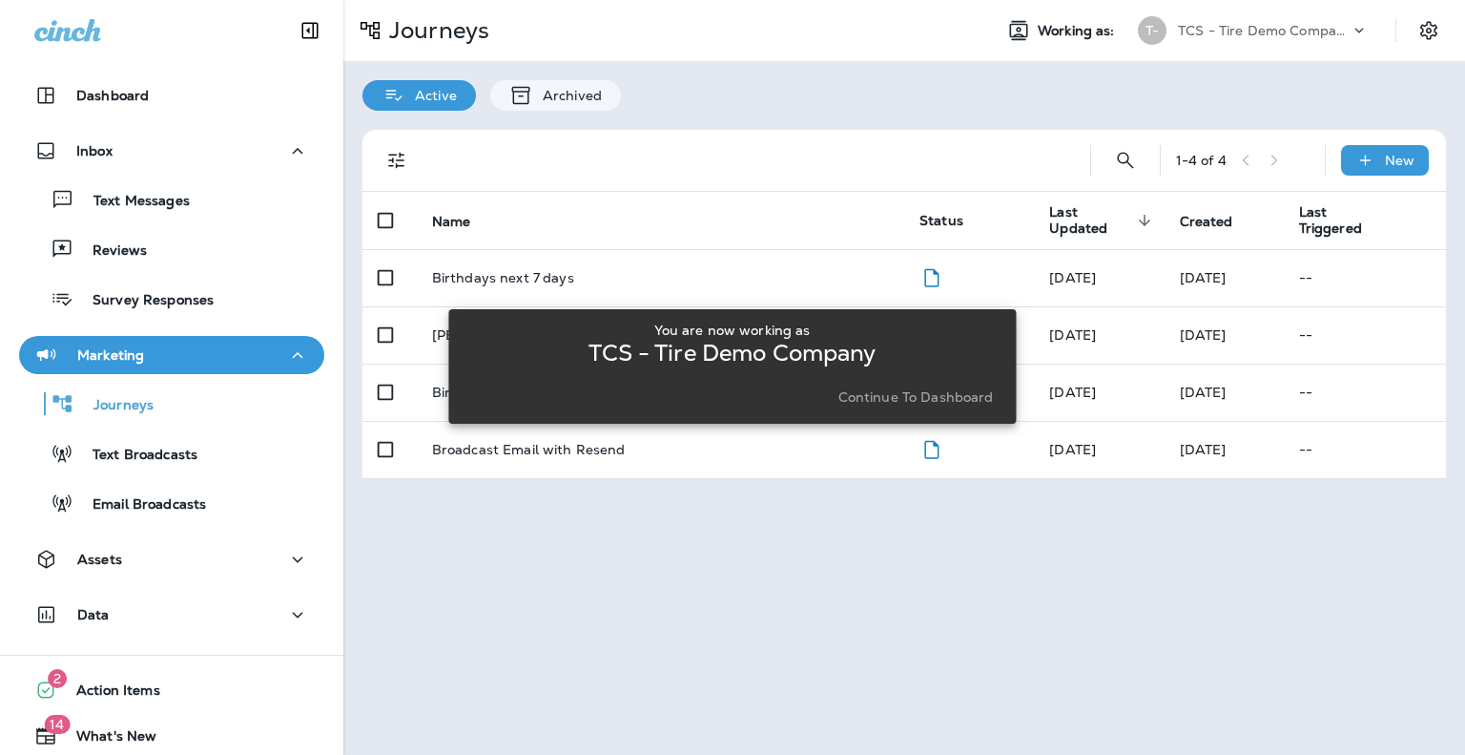
click at [886, 545] on div "You are now working as TCS - Tire Demo Company Continue to Dashboard" at bounding box center [732, 366] width 568 height 732
click at [913, 396] on p "Continue to Dashboard" at bounding box center [917, 396] width 156 height 15
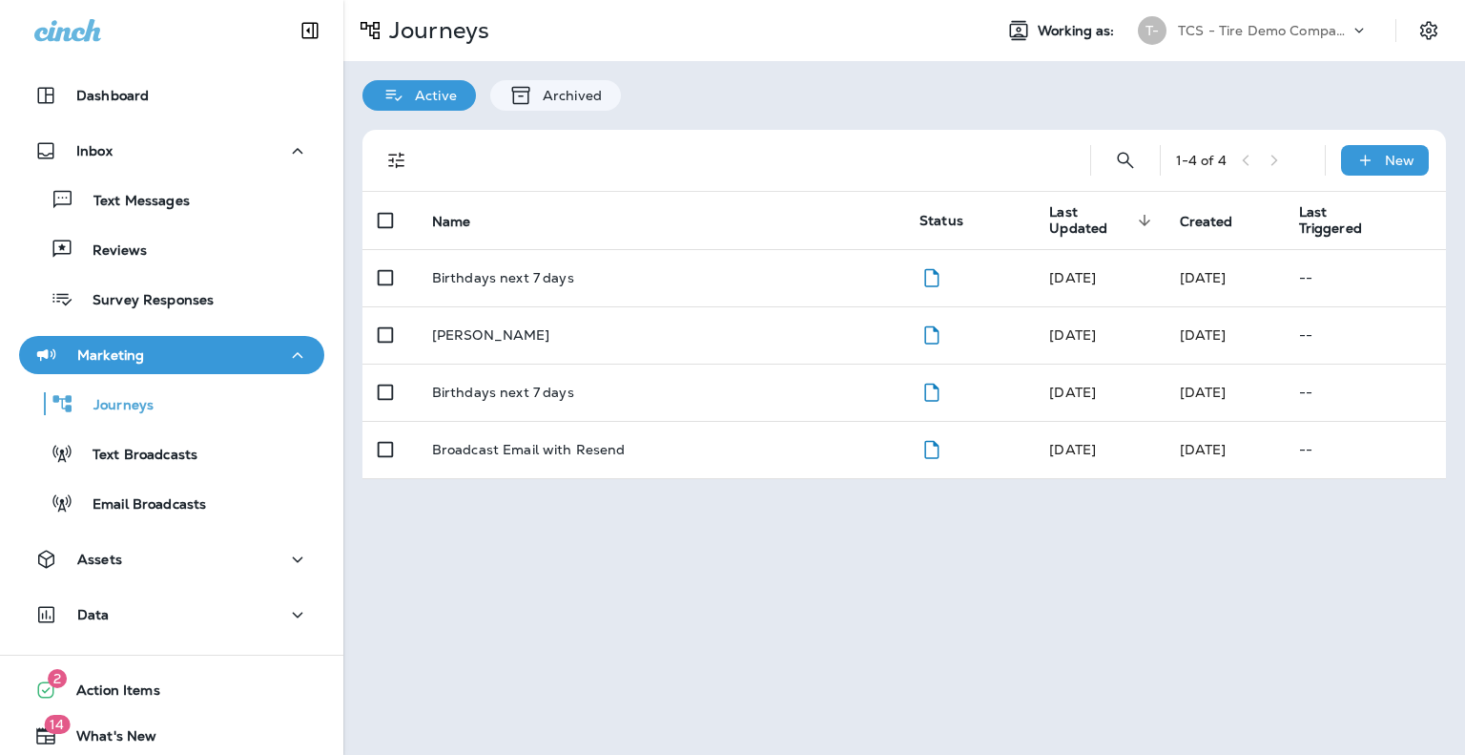
click at [914, 563] on div "Journeys Working as: T- TCS - Tire Demo Company Active Archived 1 - 4 of 4 New …" at bounding box center [904, 377] width 1122 height 755
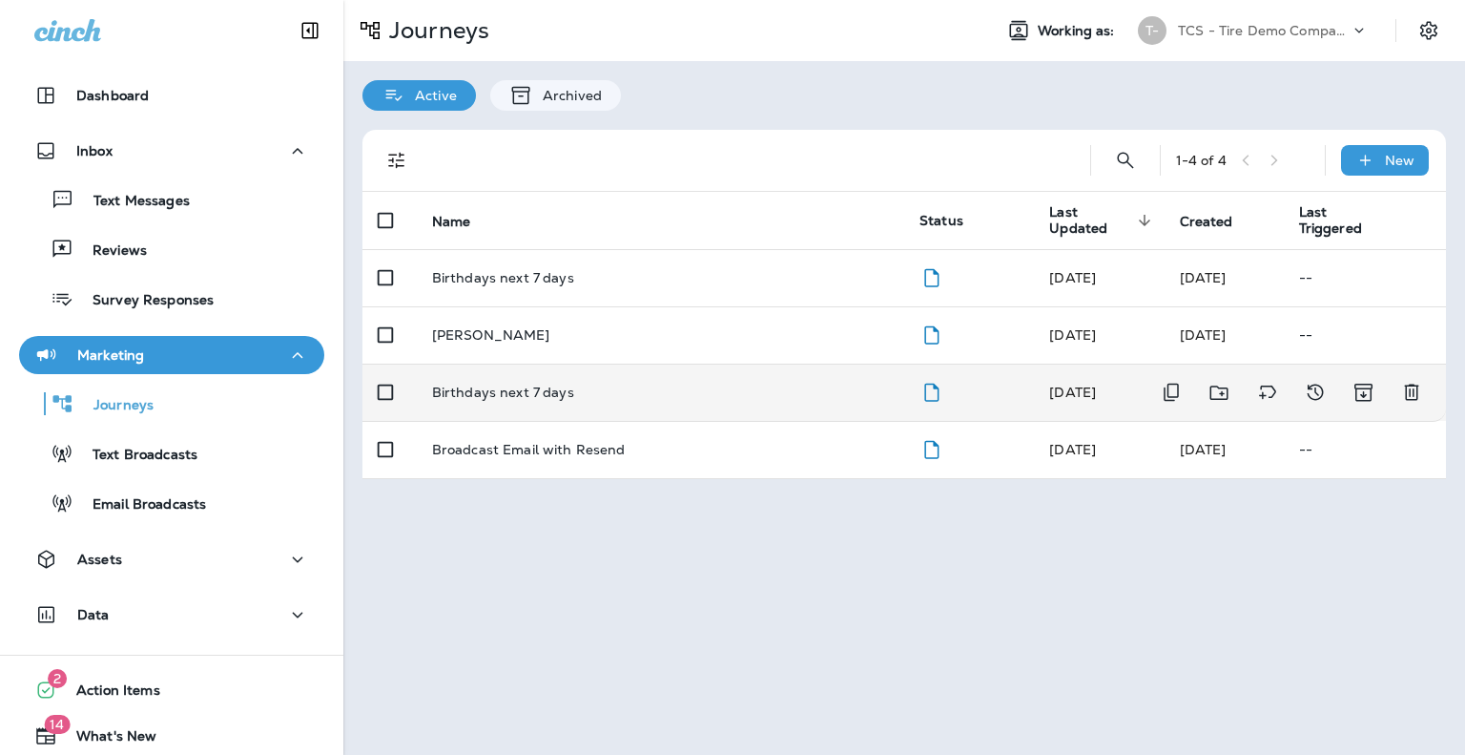
click at [487, 394] on p "Birthdays next 7 days" at bounding box center [503, 391] width 142 height 15
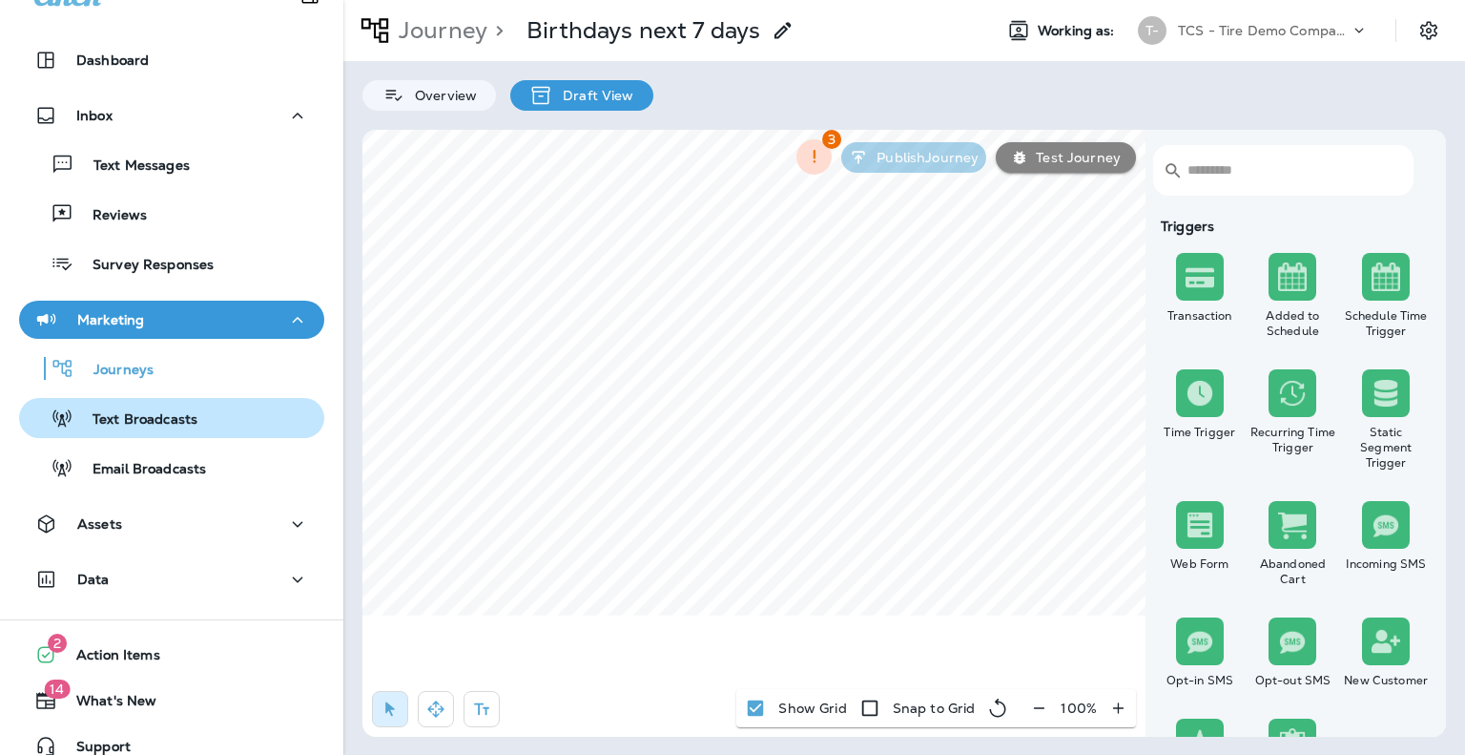
scroll to position [55, 0]
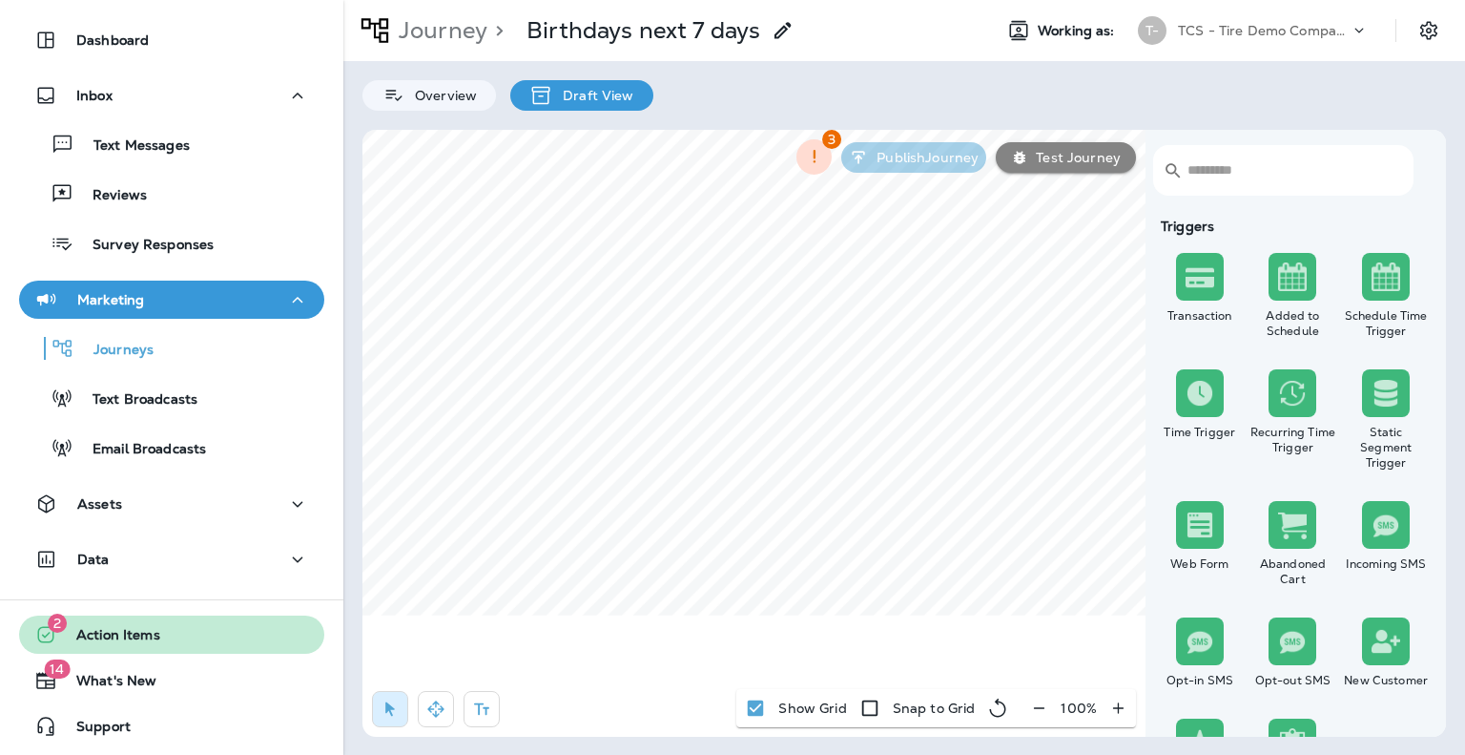
click at [110, 633] on span "Action Items" at bounding box center [108, 638] width 103 height 23
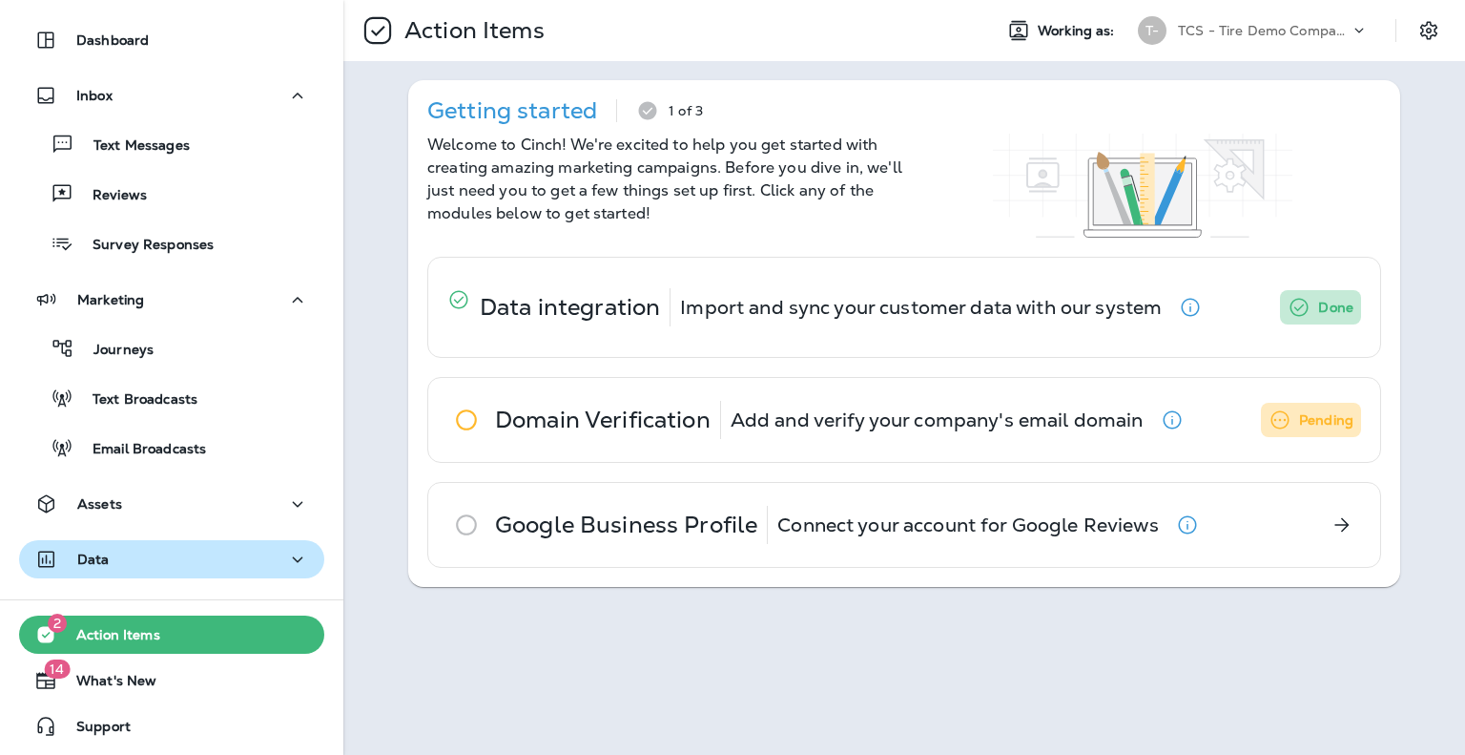
click at [123, 558] on div "Data" at bounding box center [171, 560] width 275 height 24
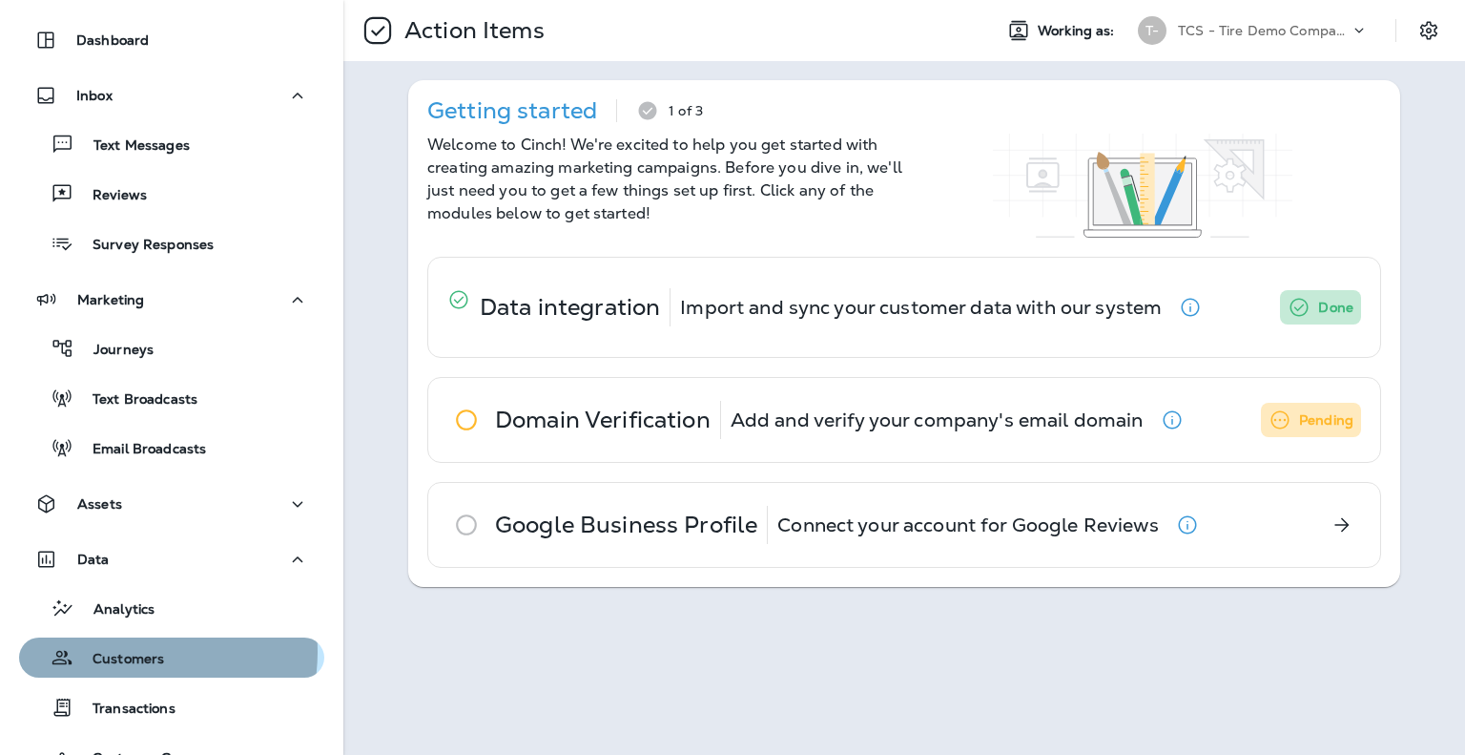
click at [122, 655] on p "Customers" at bounding box center [118, 660] width 91 height 18
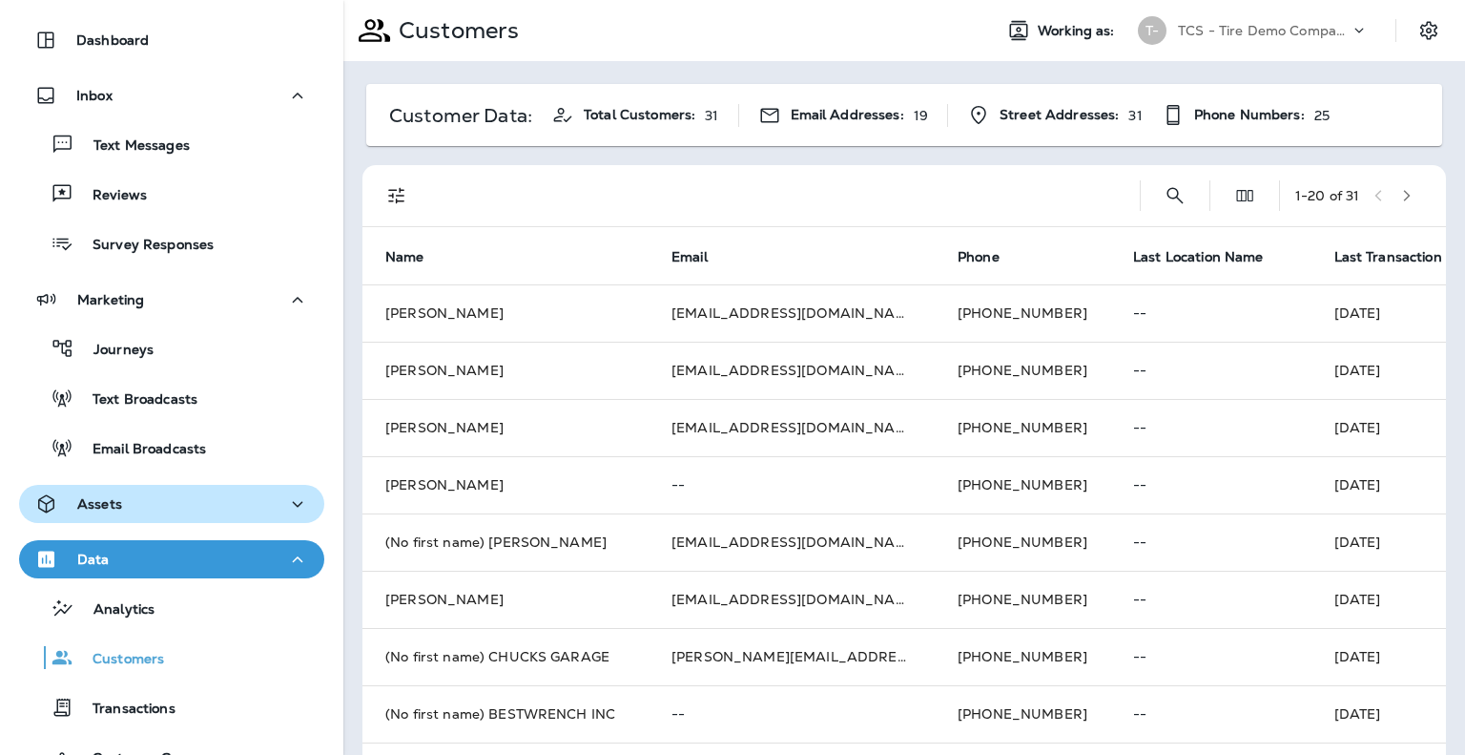
click at [156, 507] on div "Assets" at bounding box center [171, 504] width 275 height 24
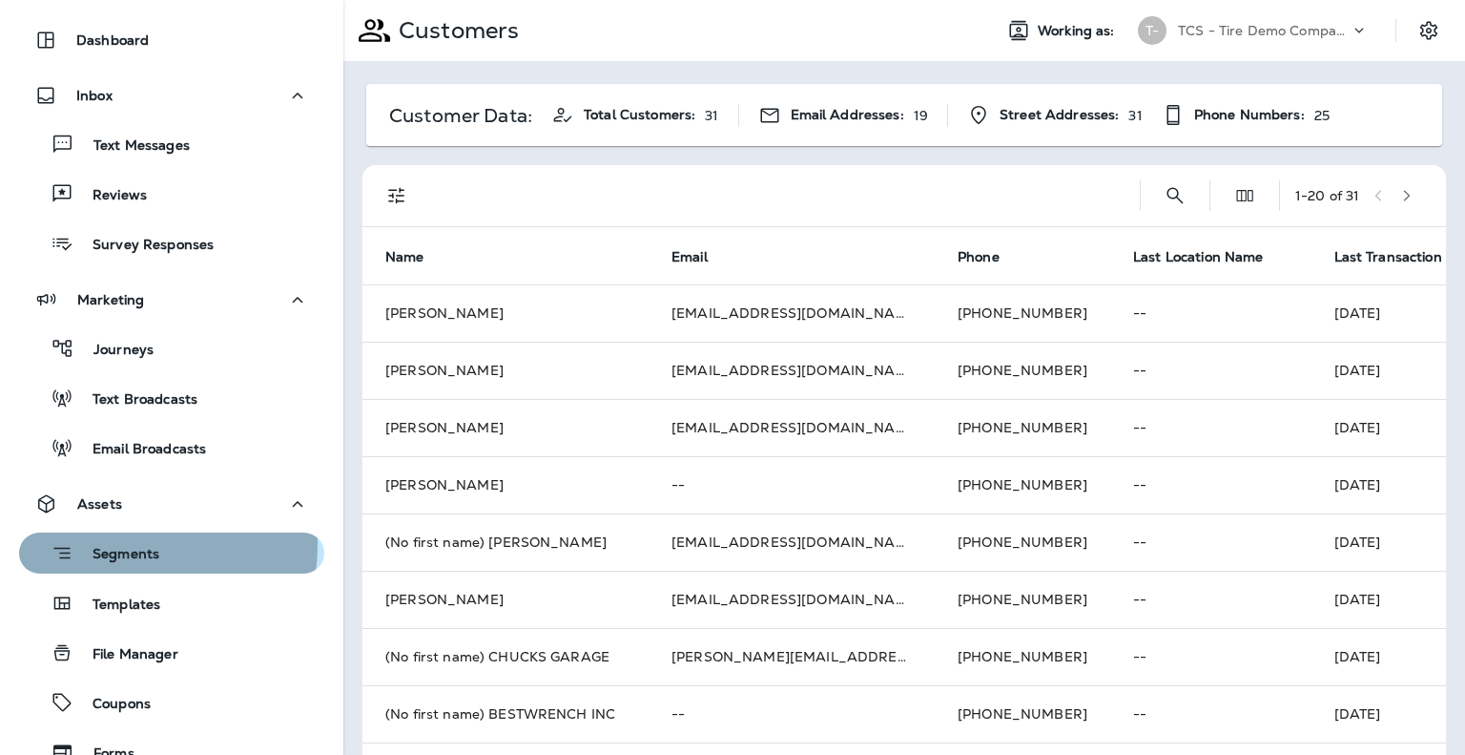
click at [139, 546] on p "Segments" at bounding box center [116, 555] width 86 height 19
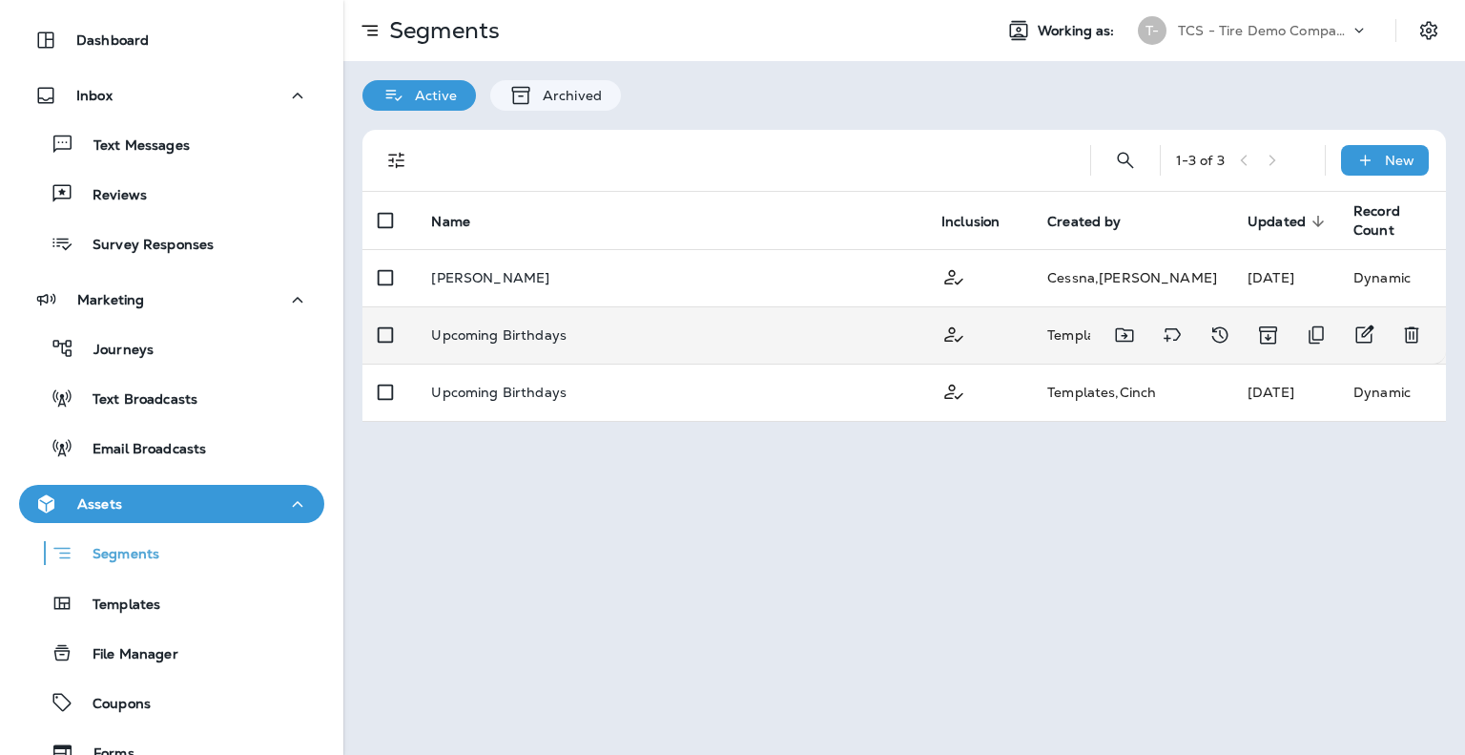
click at [498, 335] on p "Upcoming Birthdays" at bounding box center [498, 334] width 135 height 15
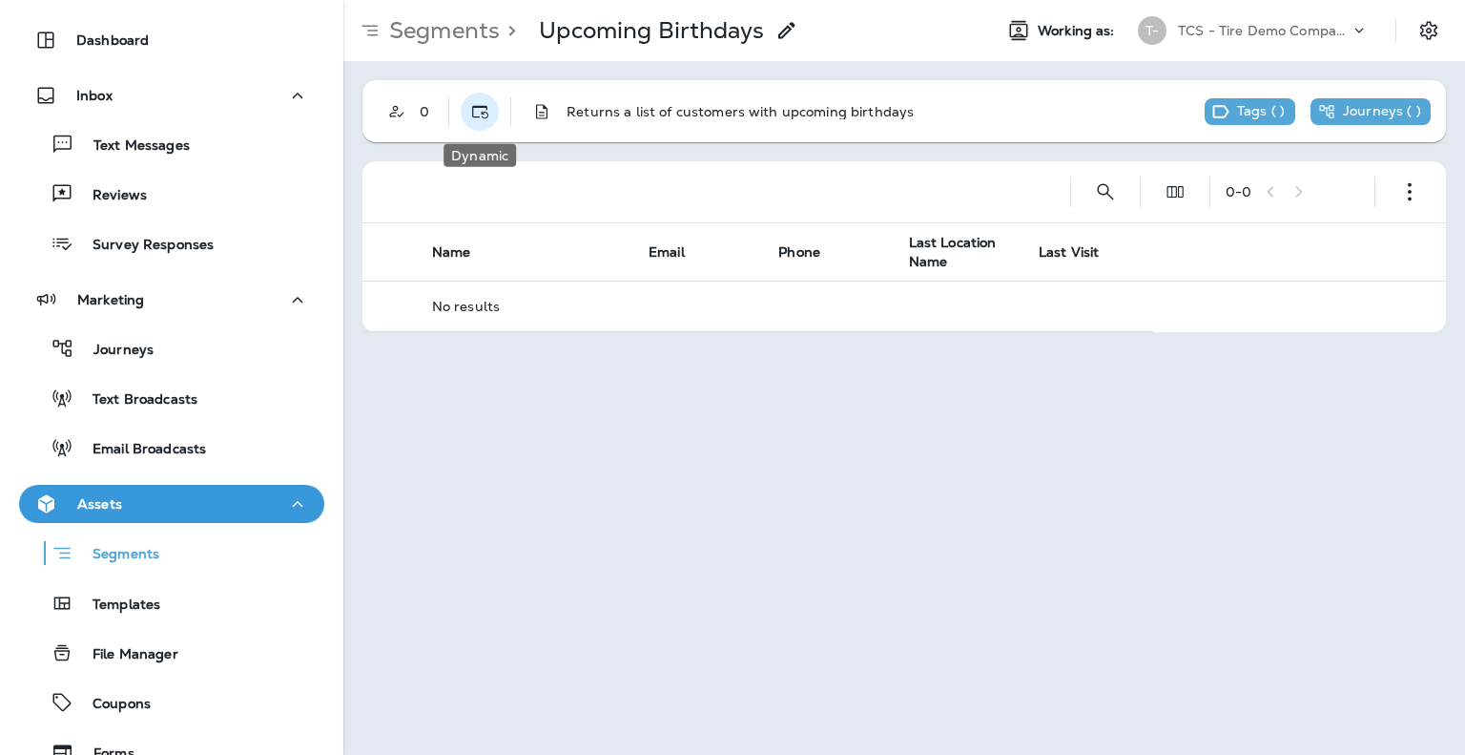
click at [485, 110] on icon "Dynamic" at bounding box center [479, 111] width 19 height 19
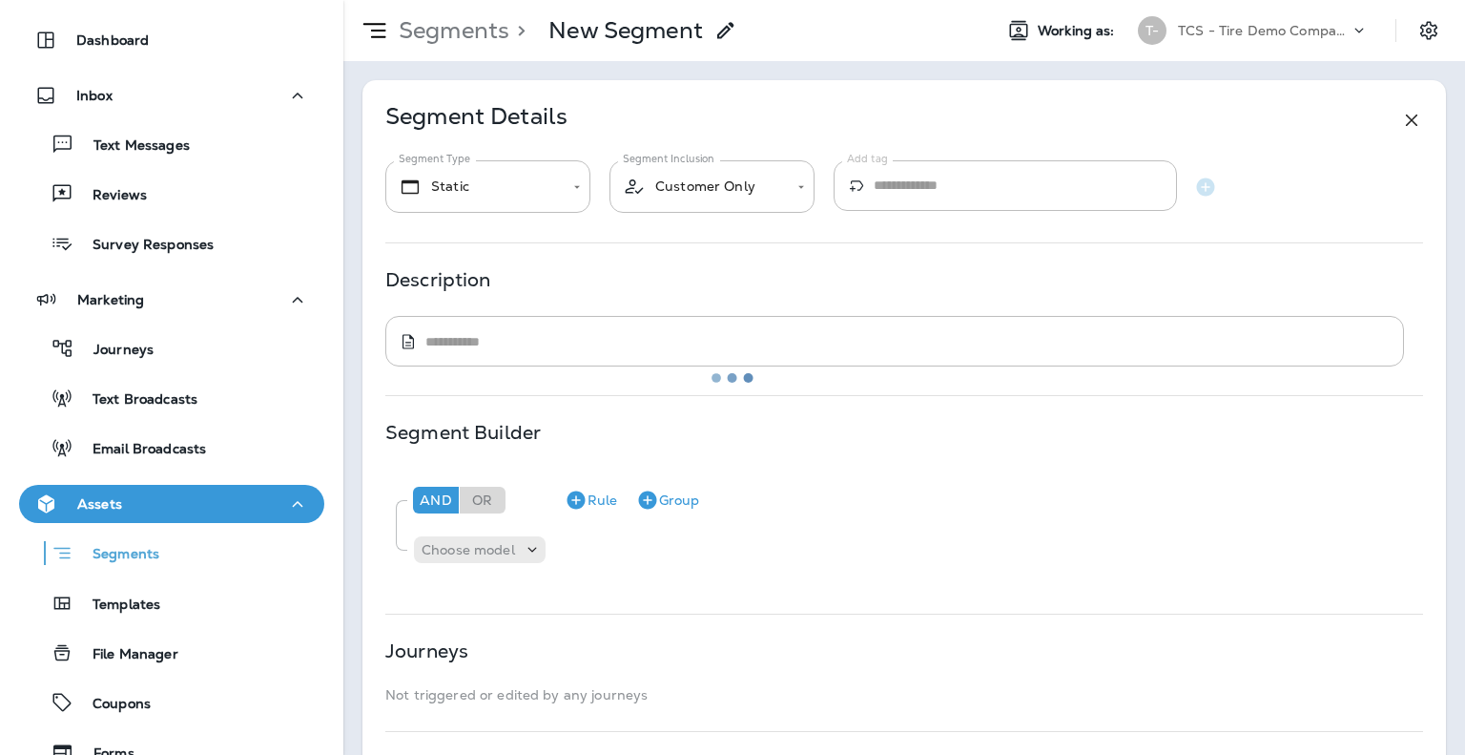
type input "*******"
type textarea "**********"
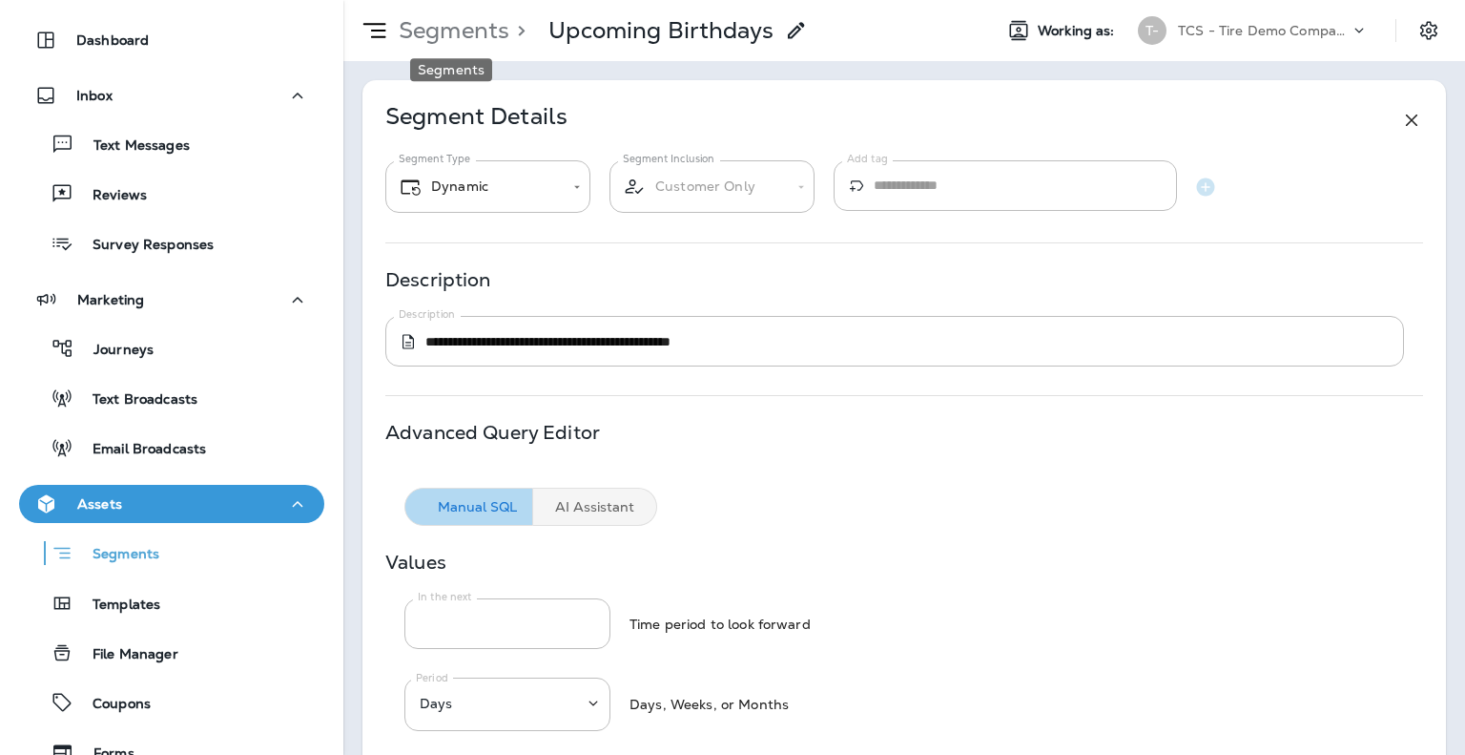
click at [477, 33] on p "Segments" at bounding box center [450, 30] width 118 height 29
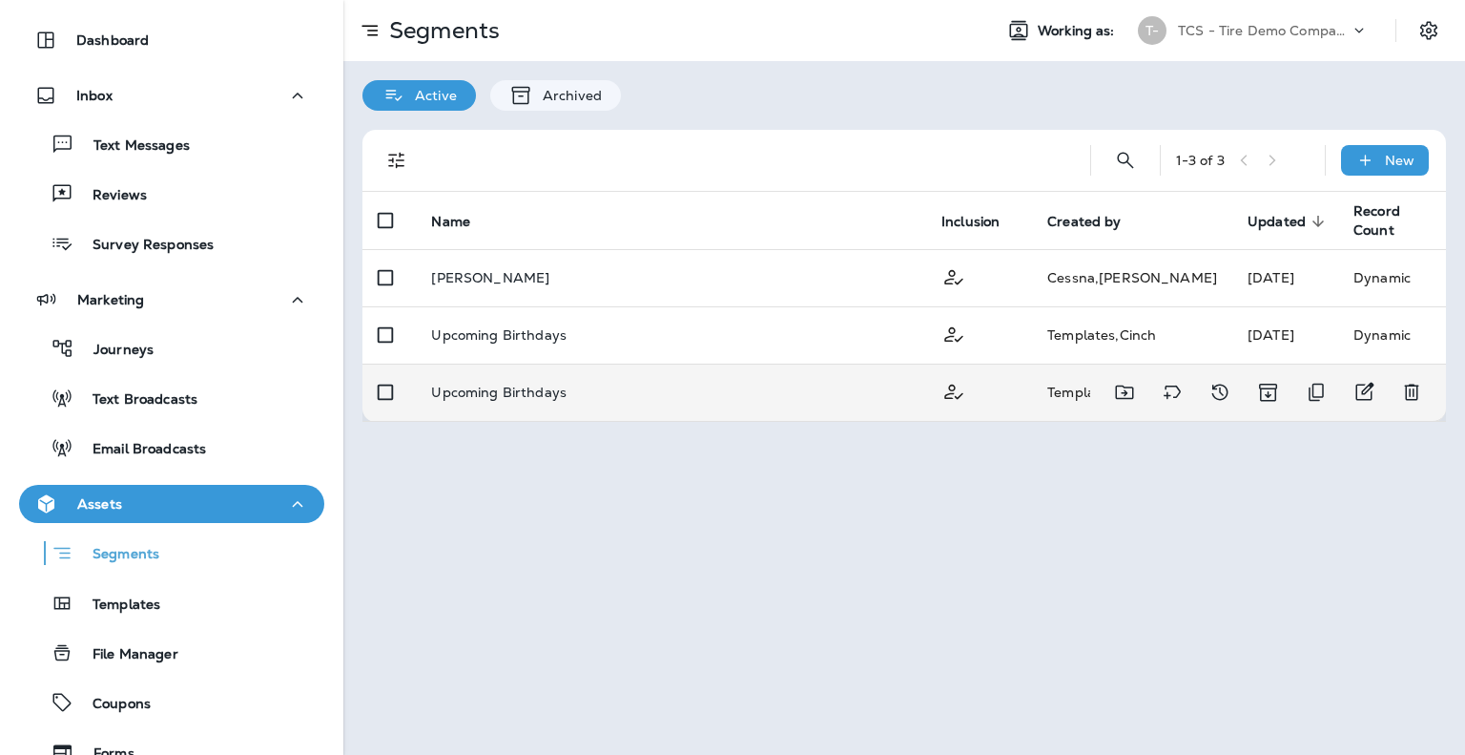
click at [523, 384] on p "Upcoming Birthdays" at bounding box center [498, 391] width 135 height 15
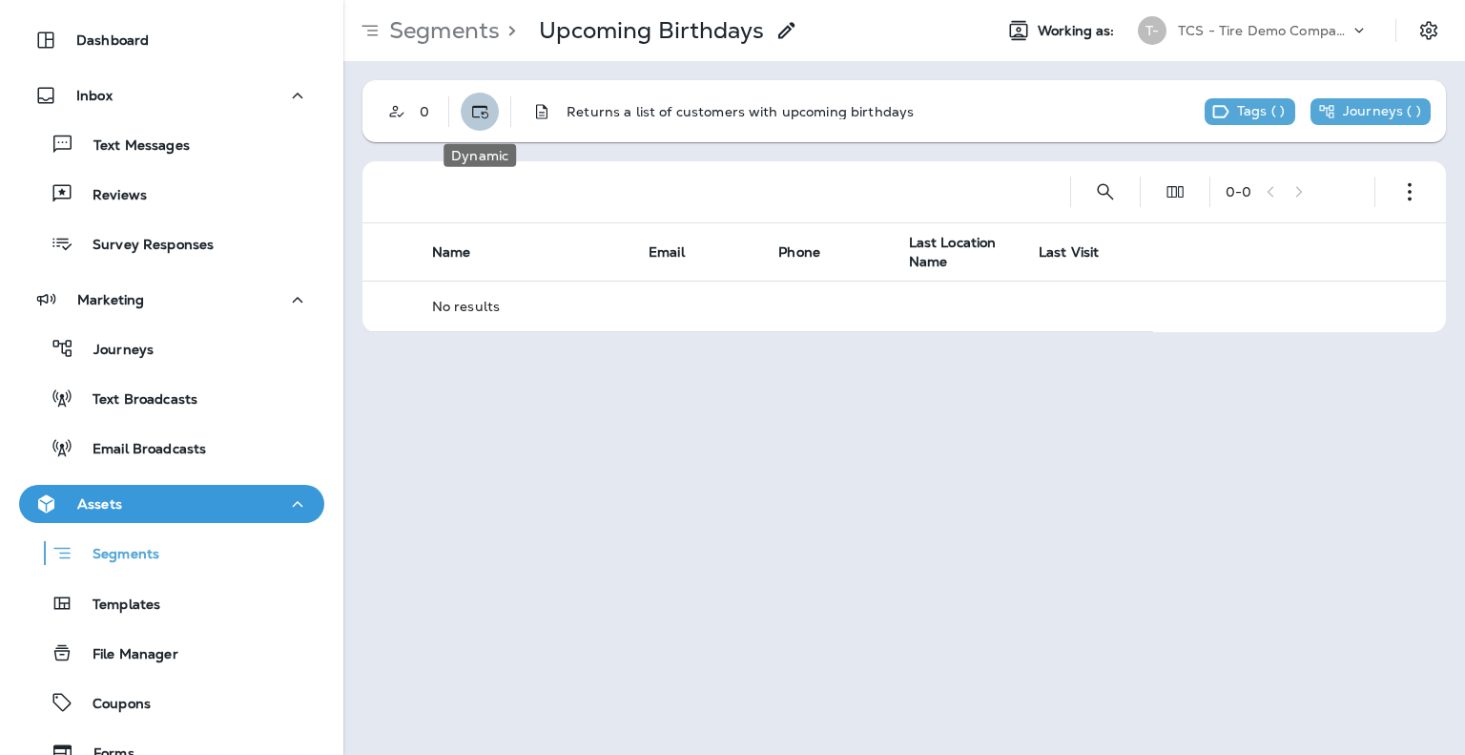
click at [487, 118] on icon "Dynamic" at bounding box center [479, 111] width 19 height 19
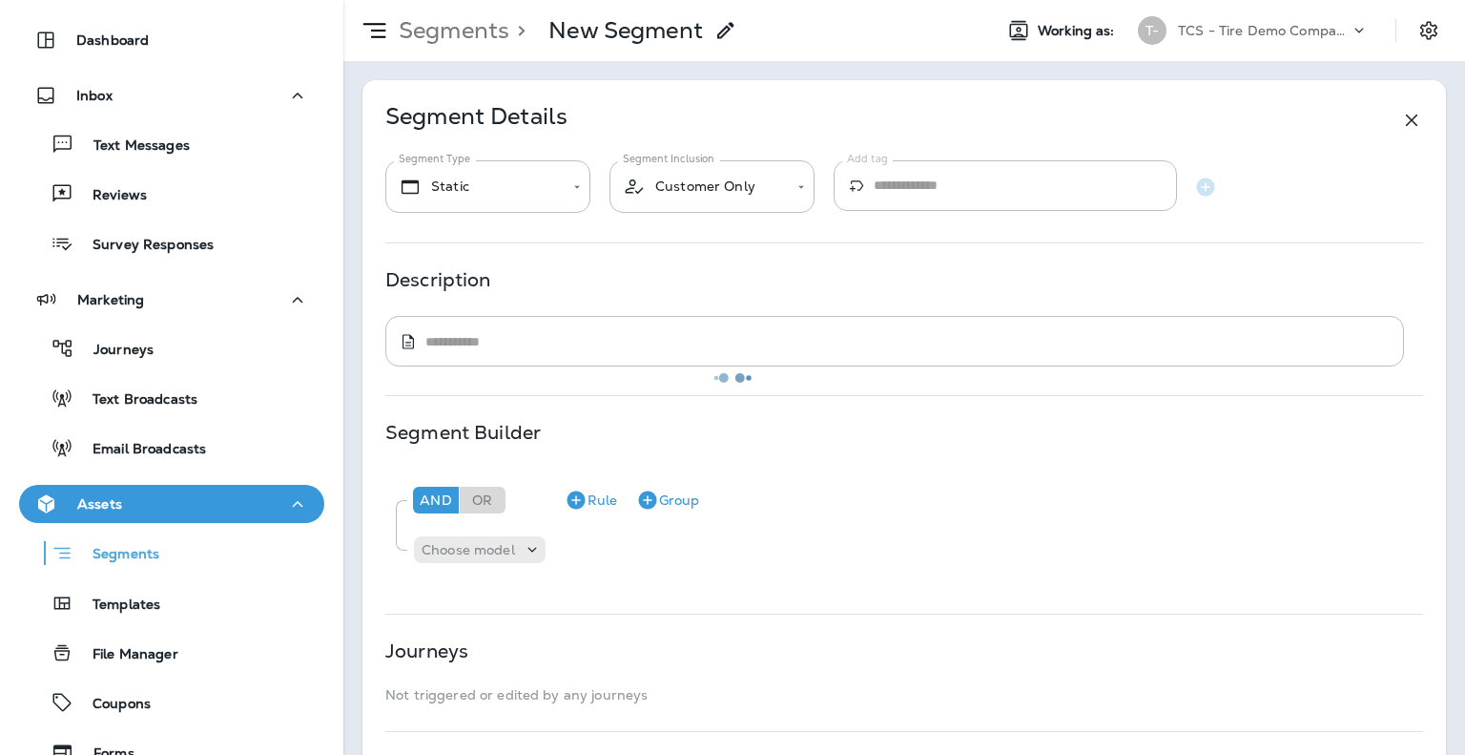
type input "*******"
type textarea "**********"
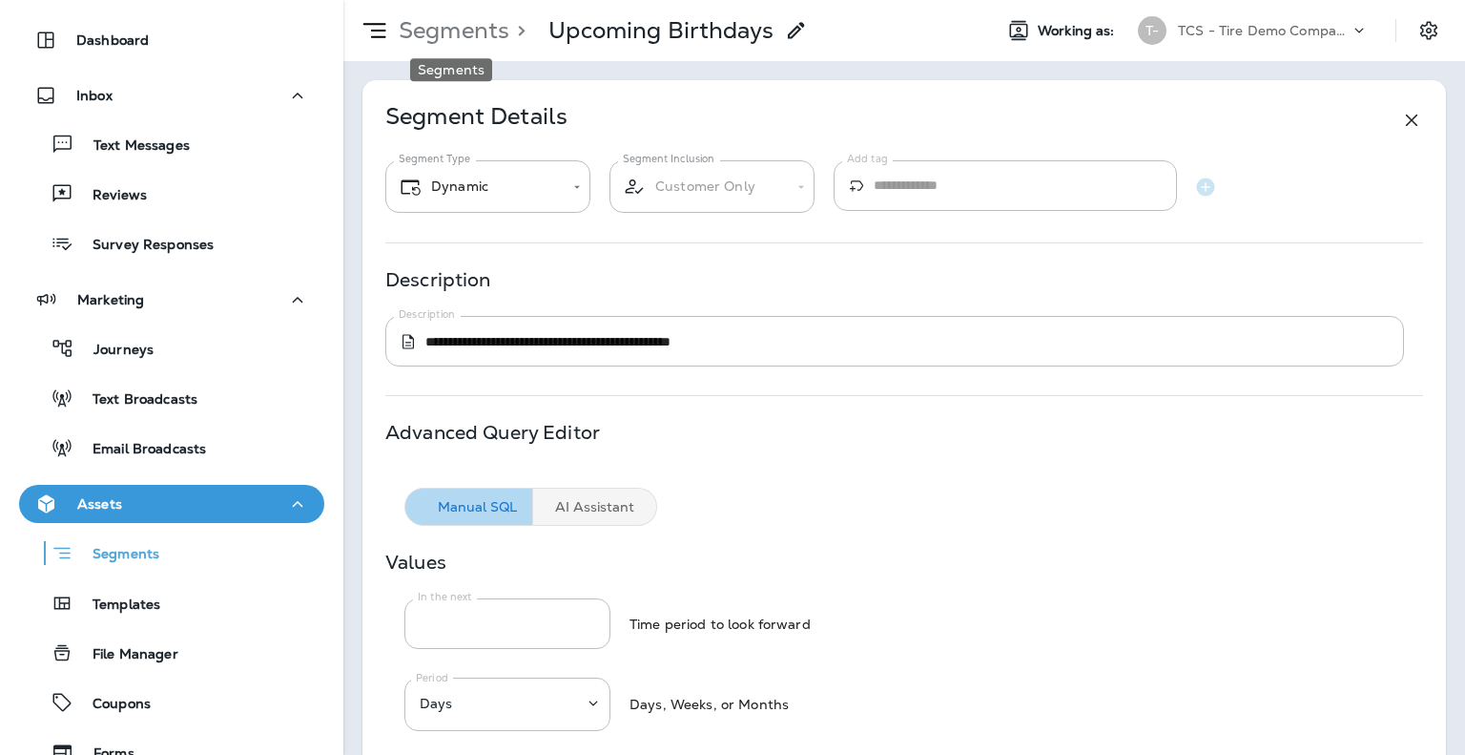
click at [464, 41] on p "Segments" at bounding box center [450, 30] width 118 height 29
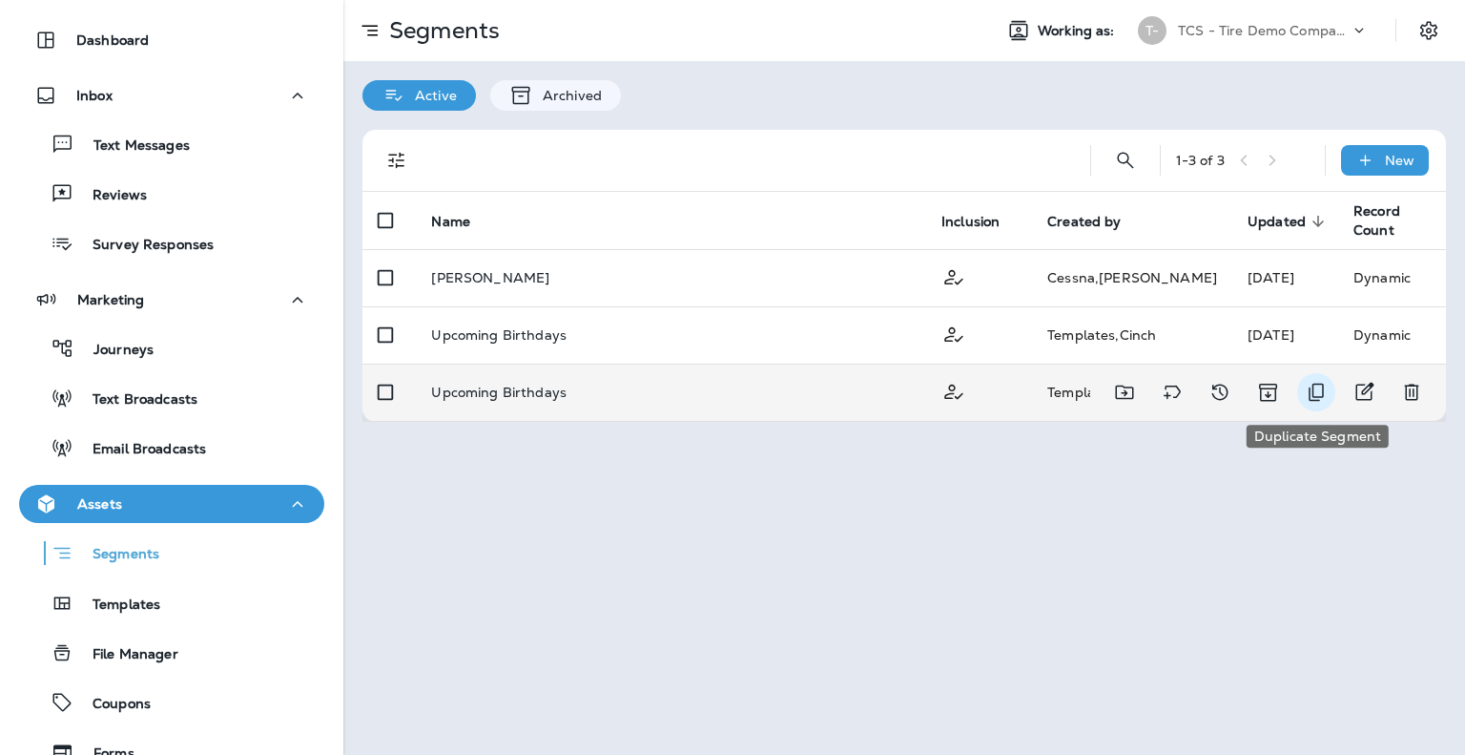
click at [1320, 392] on icon "Duplicate Segment" at bounding box center [1316, 392] width 23 height 23
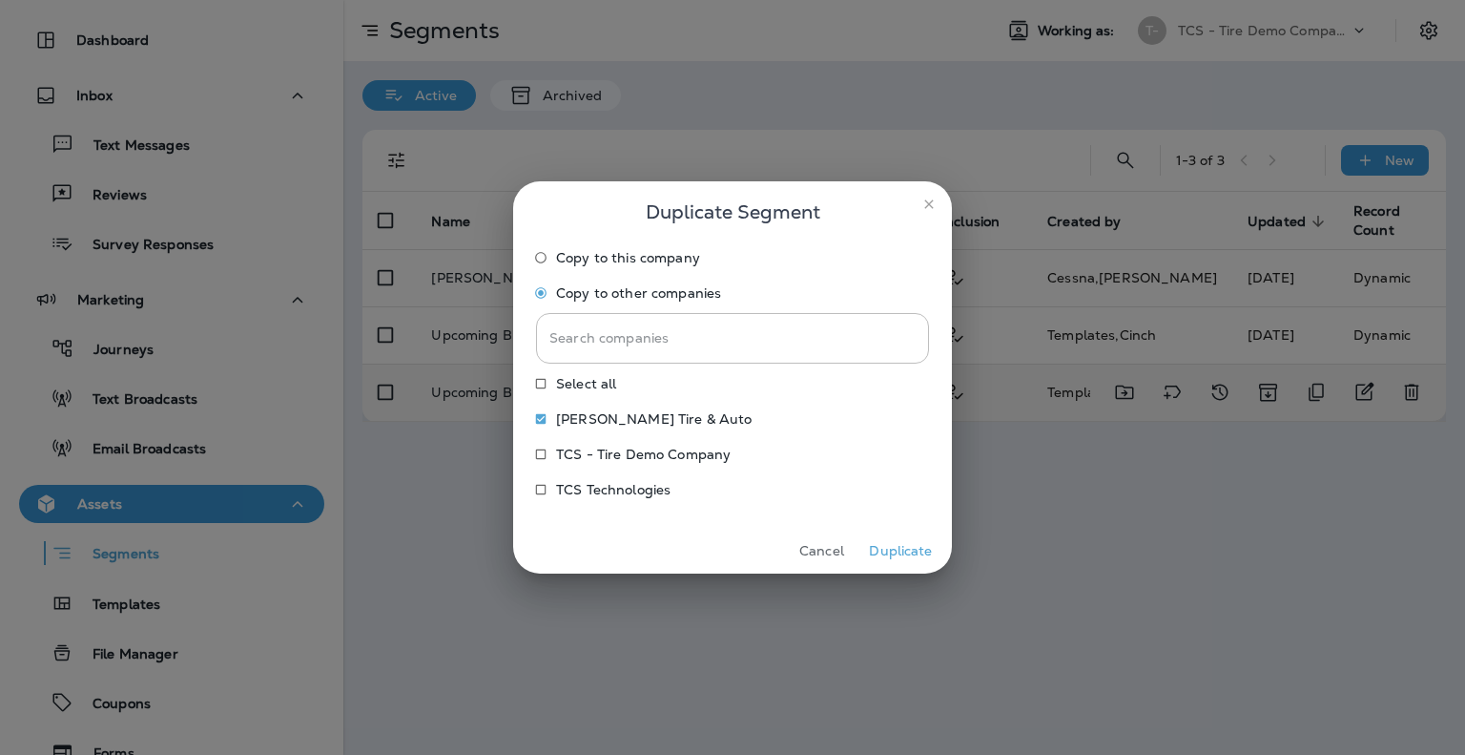
click at [901, 555] on button "Duplicate" at bounding box center [901, 551] width 72 height 30
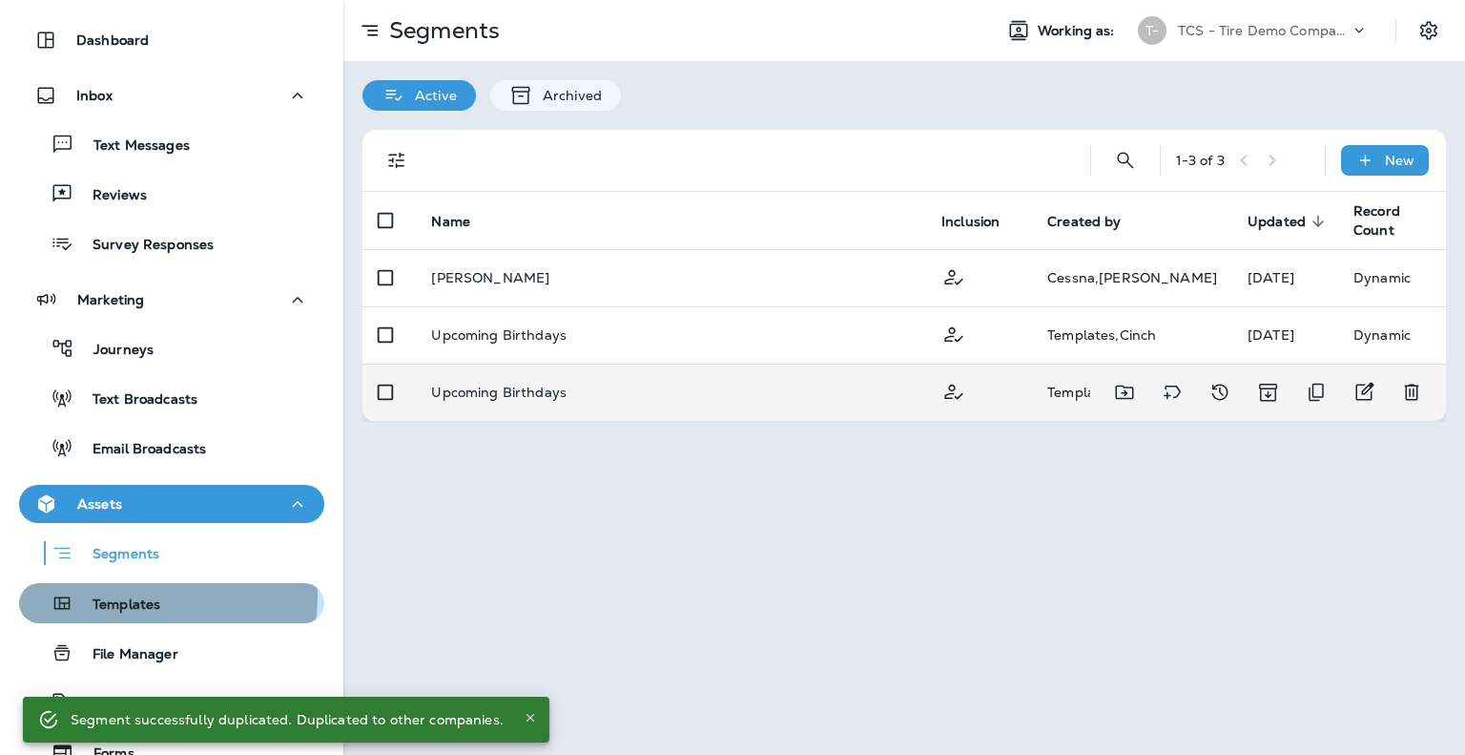
click at [151, 597] on p "Templates" at bounding box center [116, 605] width 87 height 18
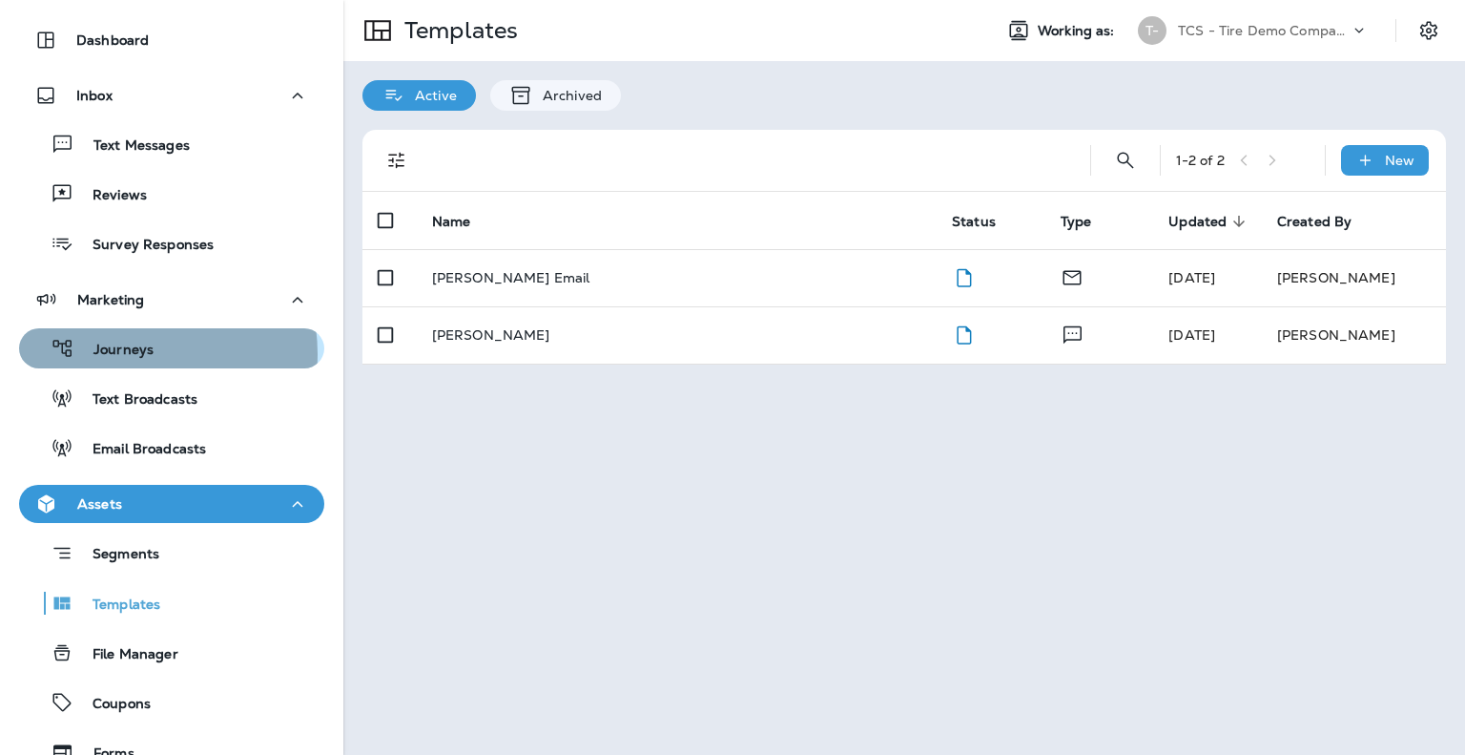
click at [124, 354] on p "Journeys" at bounding box center [113, 351] width 79 height 18
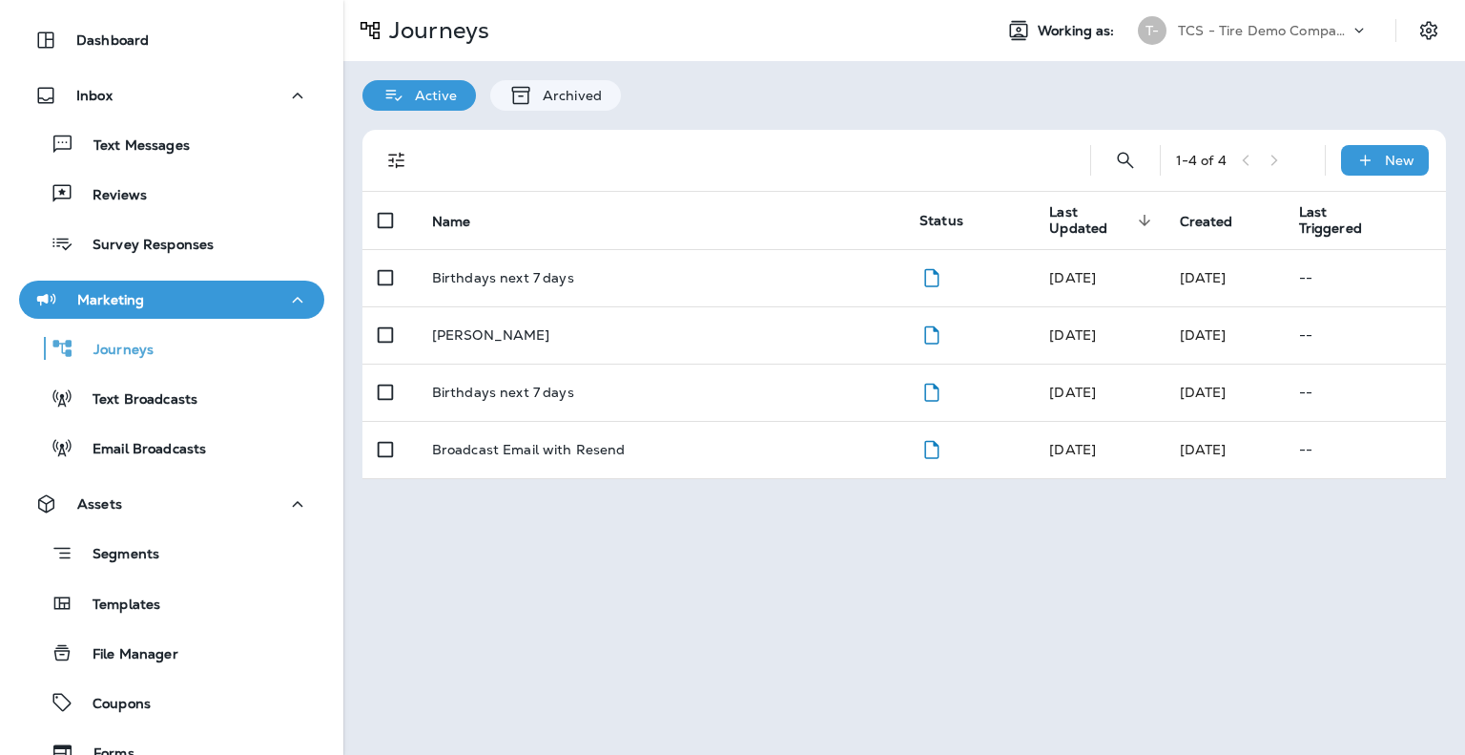
click at [1252, 33] on p "TCS - Tire Demo Company" at bounding box center [1264, 30] width 172 height 15
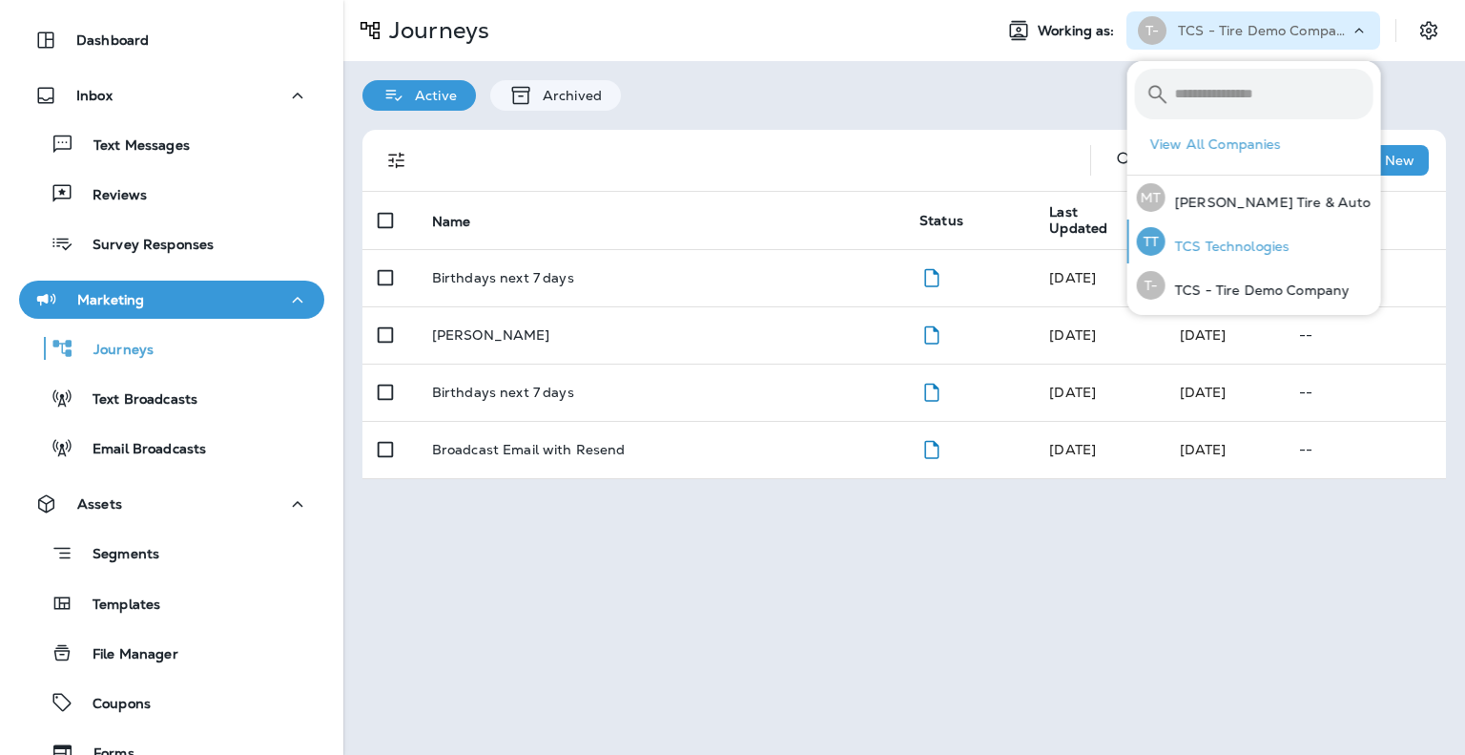
click at [1226, 243] on p "TCS Technologies" at bounding box center [1228, 245] width 124 height 15
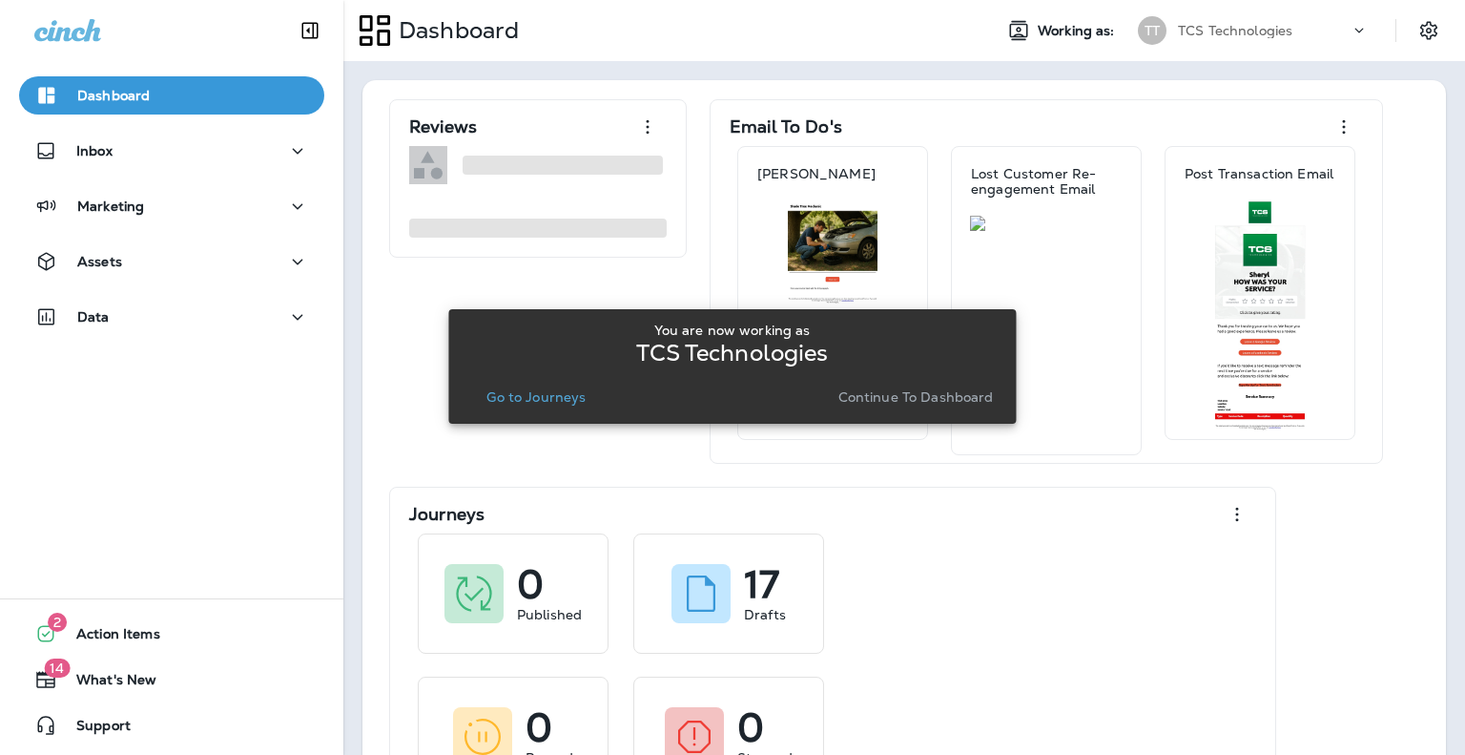
click at [561, 399] on p "Go to Journeys" at bounding box center [536, 396] width 99 height 15
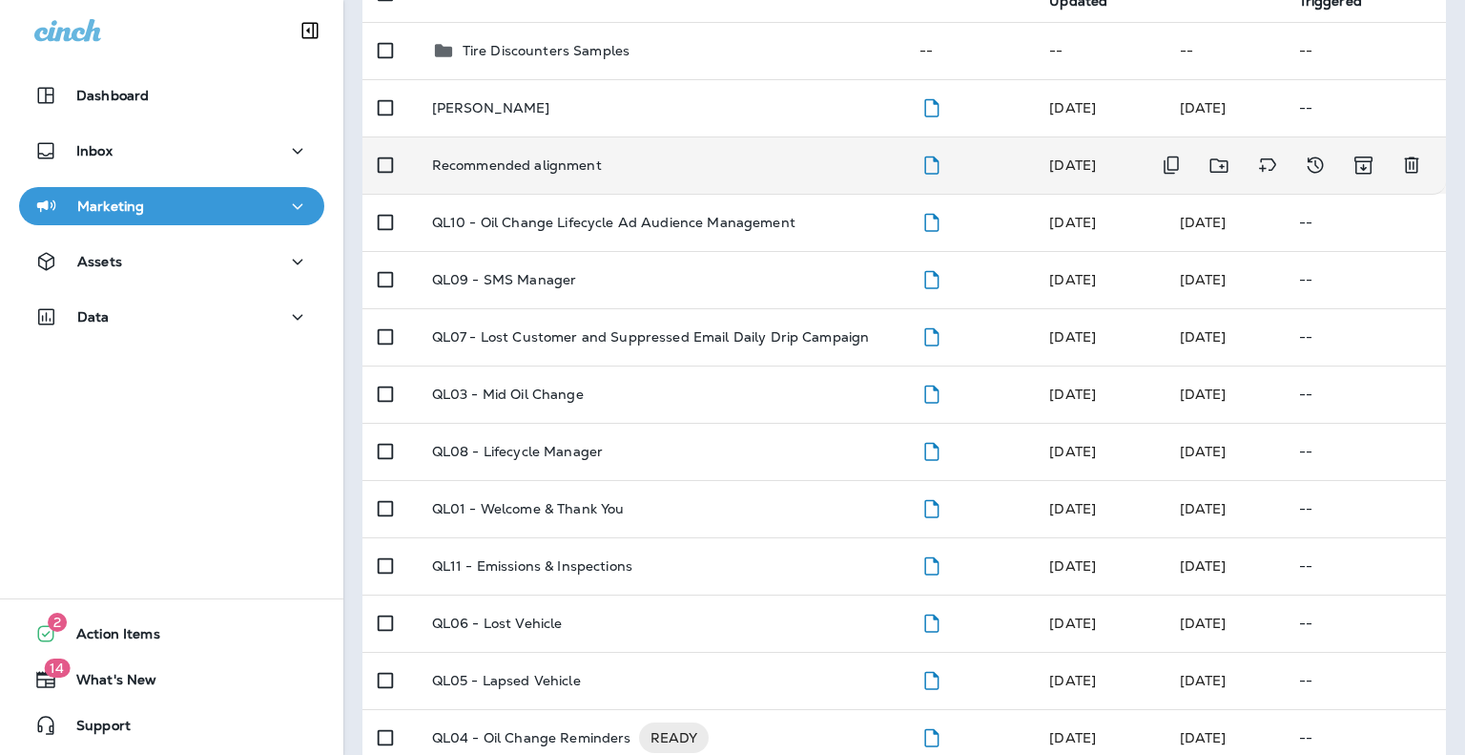
scroll to position [258, 0]
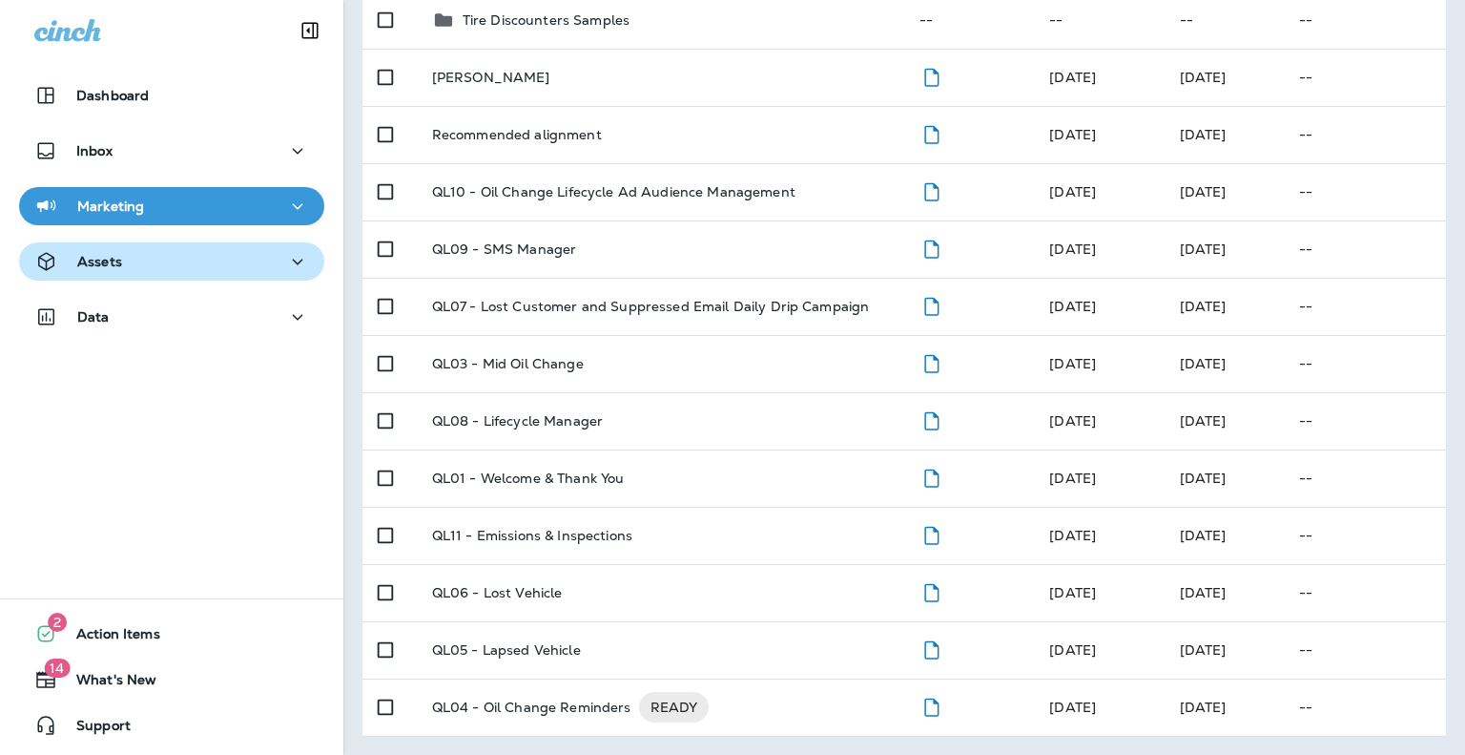
click at [104, 263] on p "Assets" at bounding box center [99, 261] width 45 height 15
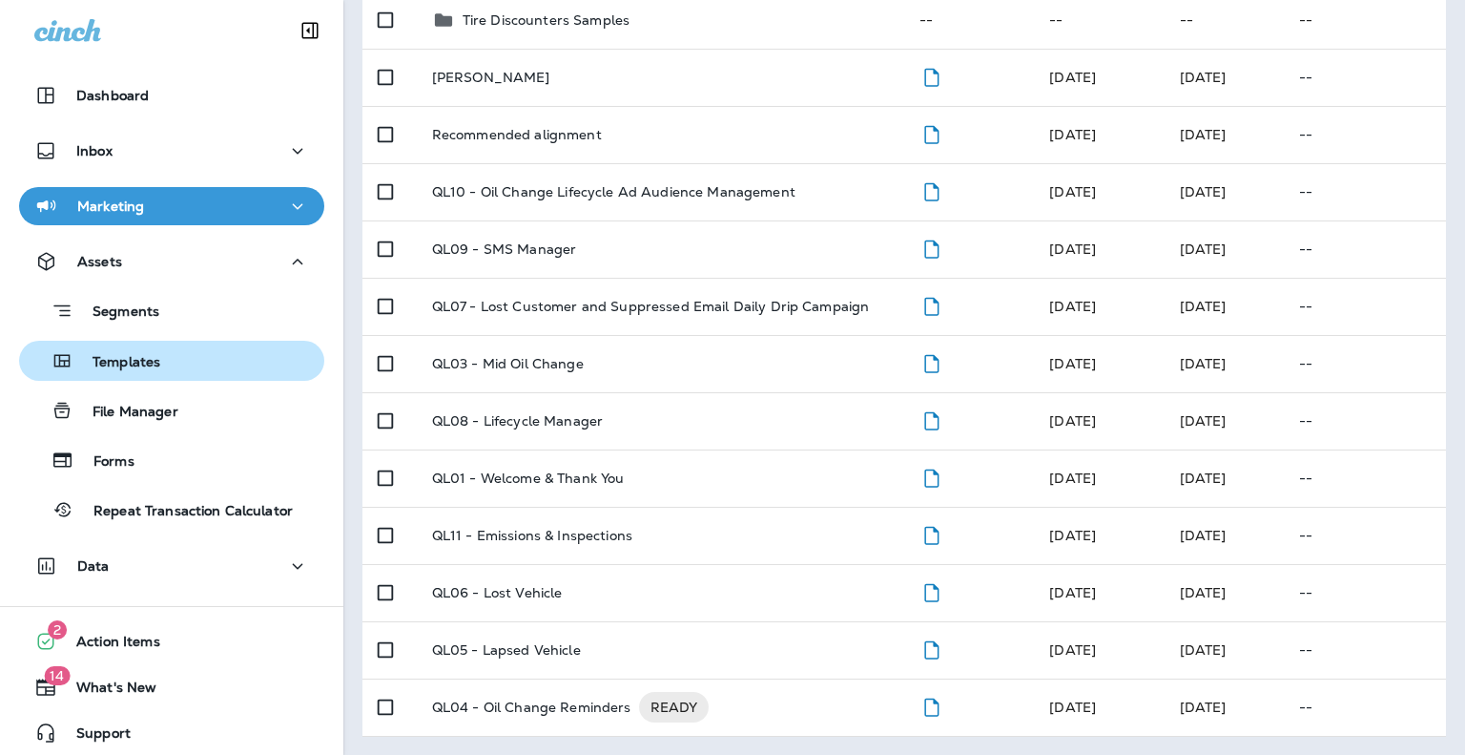
click at [142, 358] on p "Templates" at bounding box center [116, 363] width 87 height 18
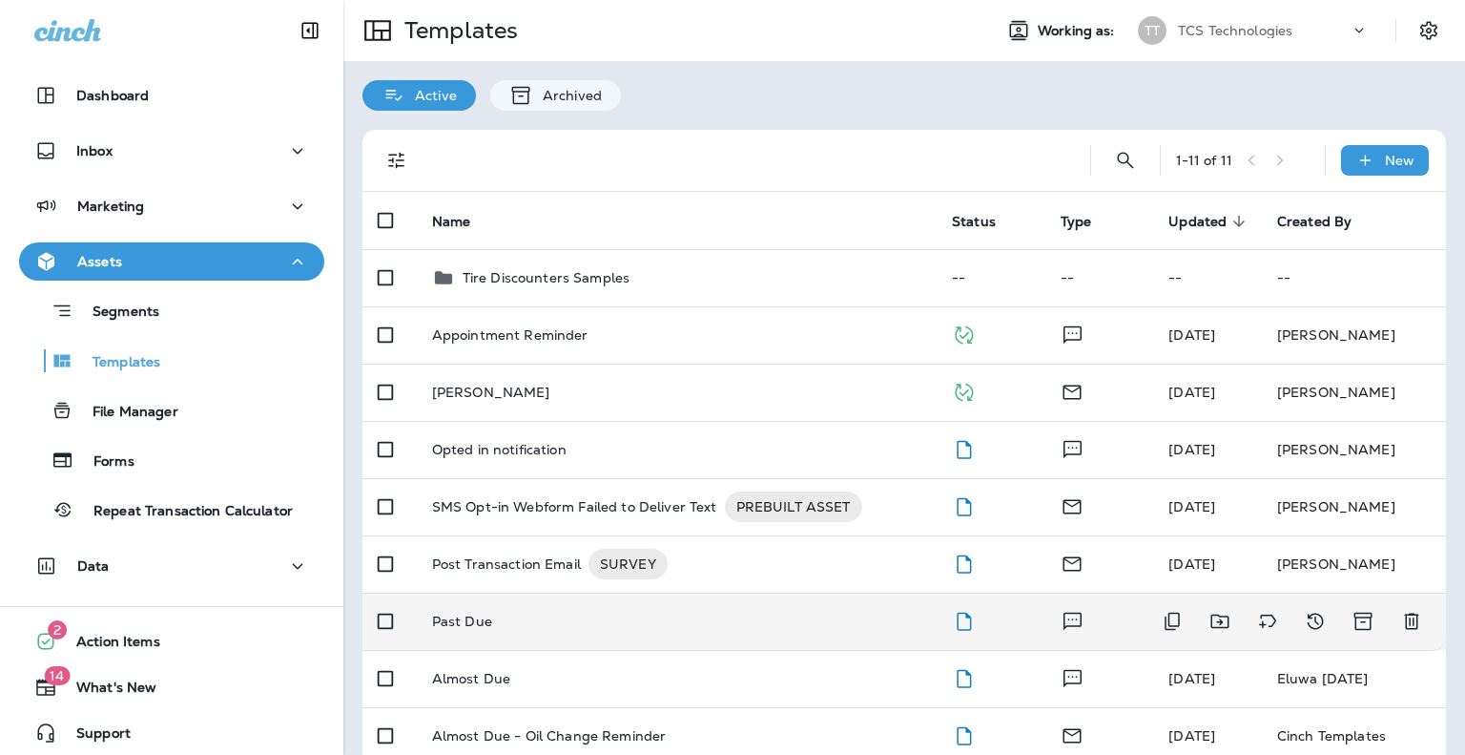
click at [473, 628] on p "Past Due" at bounding box center [462, 620] width 60 height 15
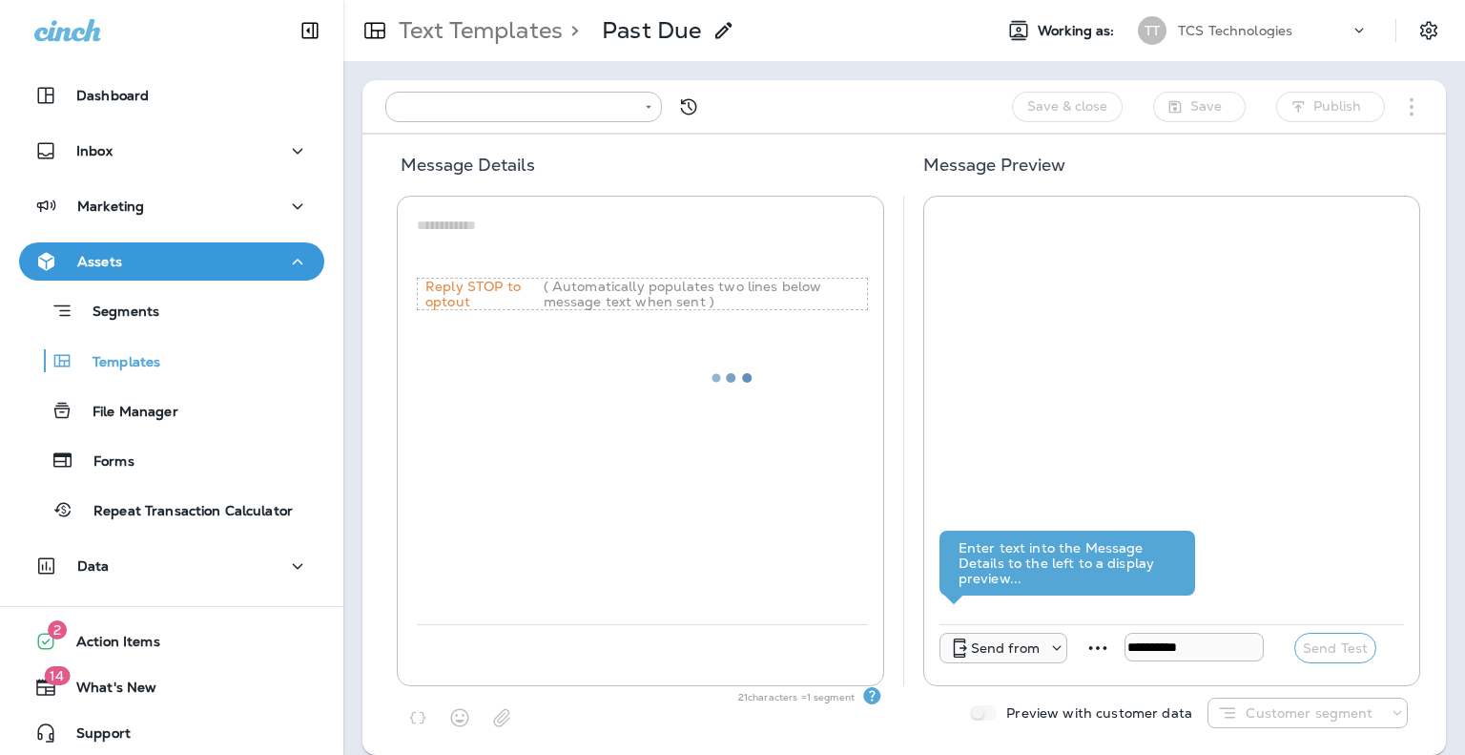
type input "**********"
type textarea "**********"
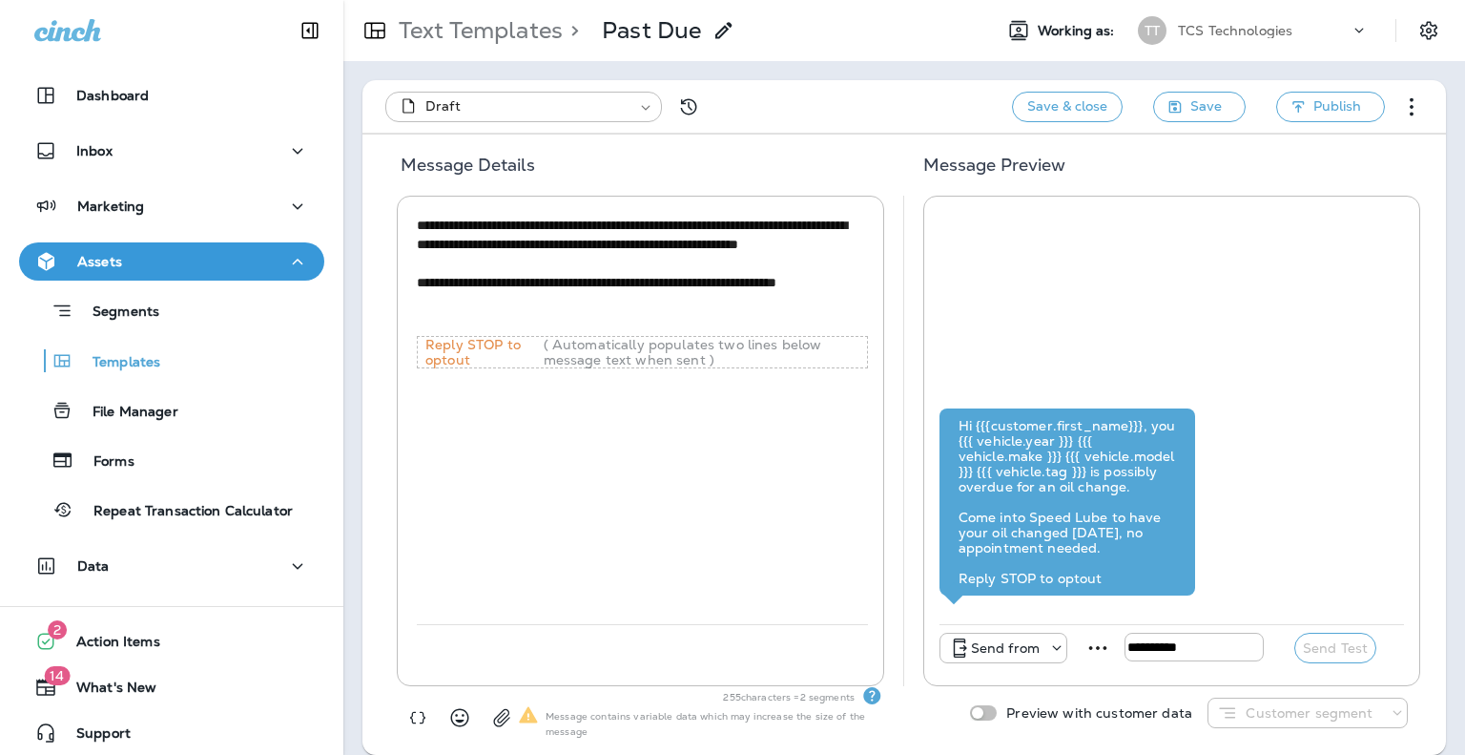
click at [473, 48] on div "Text Templates > Past Due" at bounding box center [539, 31] width 392 height 48
click at [477, 19] on p "Text Templates" at bounding box center [477, 30] width 172 height 29
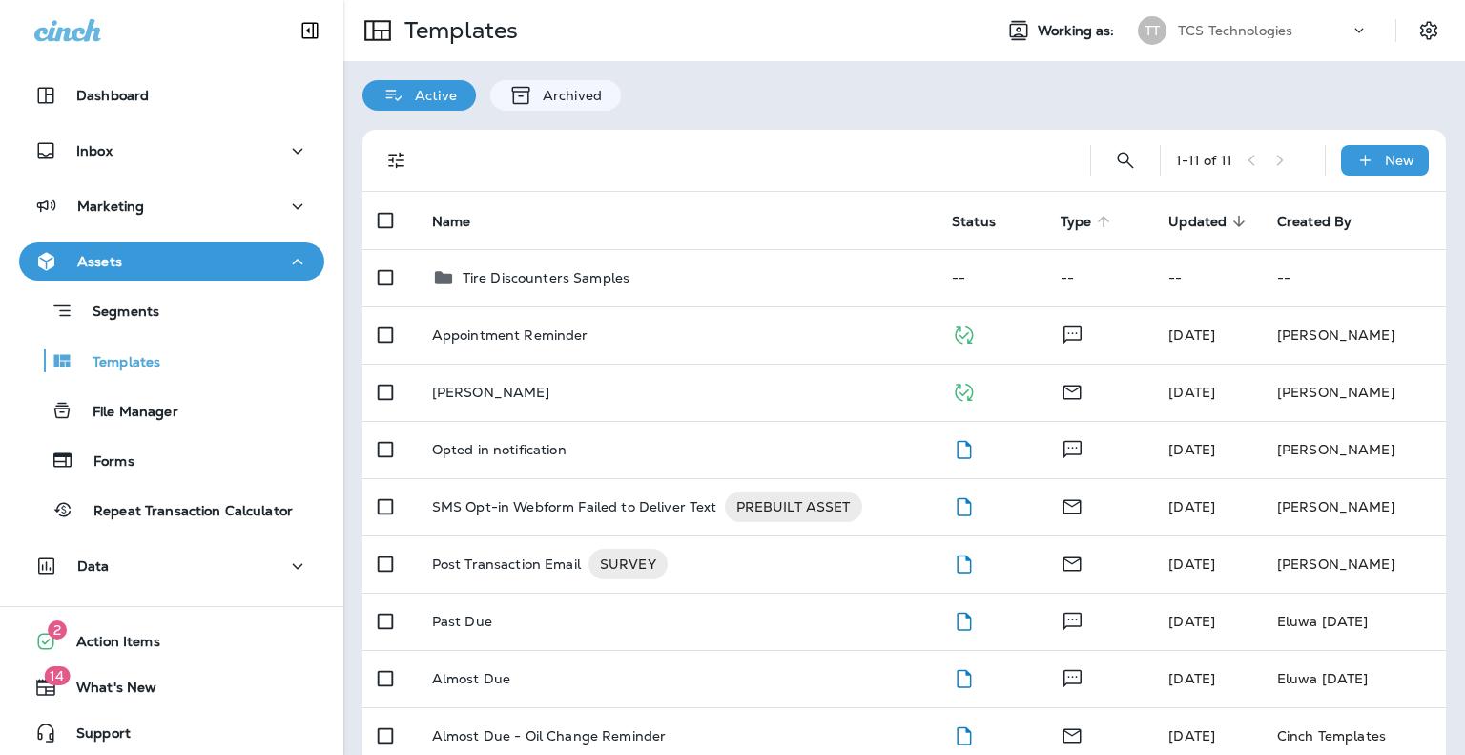
click at [1067, 220] on span "Type" at bounding box center [1076, 222] width 31 height 16
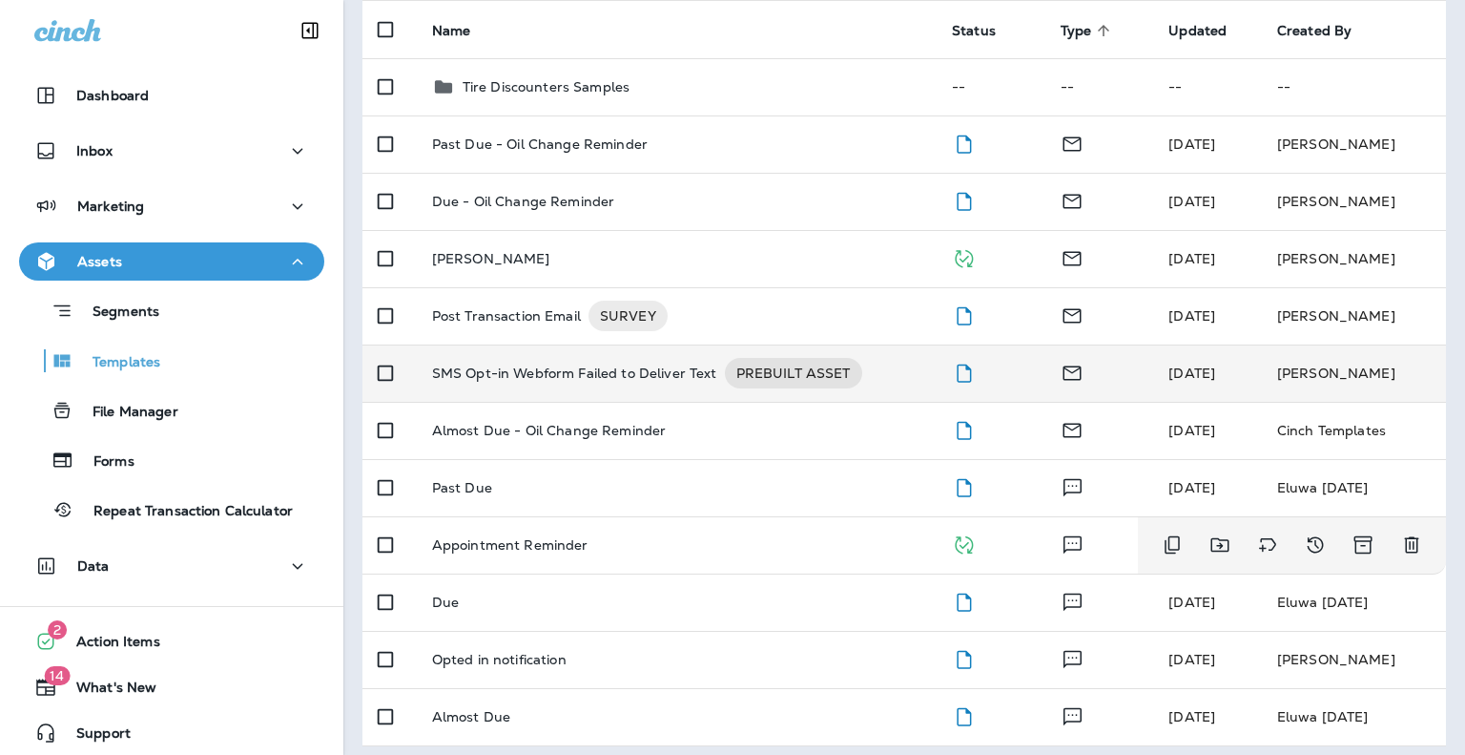
scroll to position [200, 0]
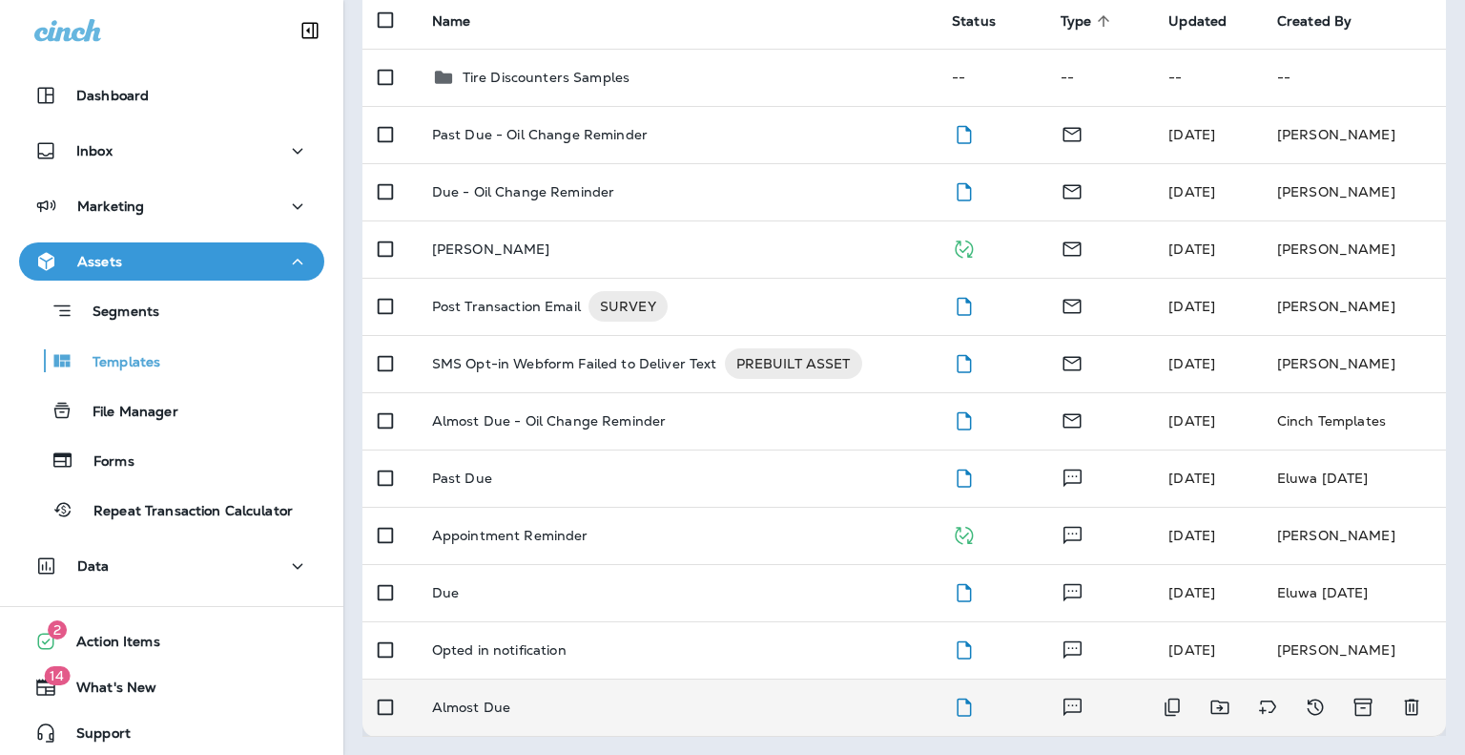
click at [487, 706] on p "Almost Due" at bounding box center [471, 706] width 78 height 15
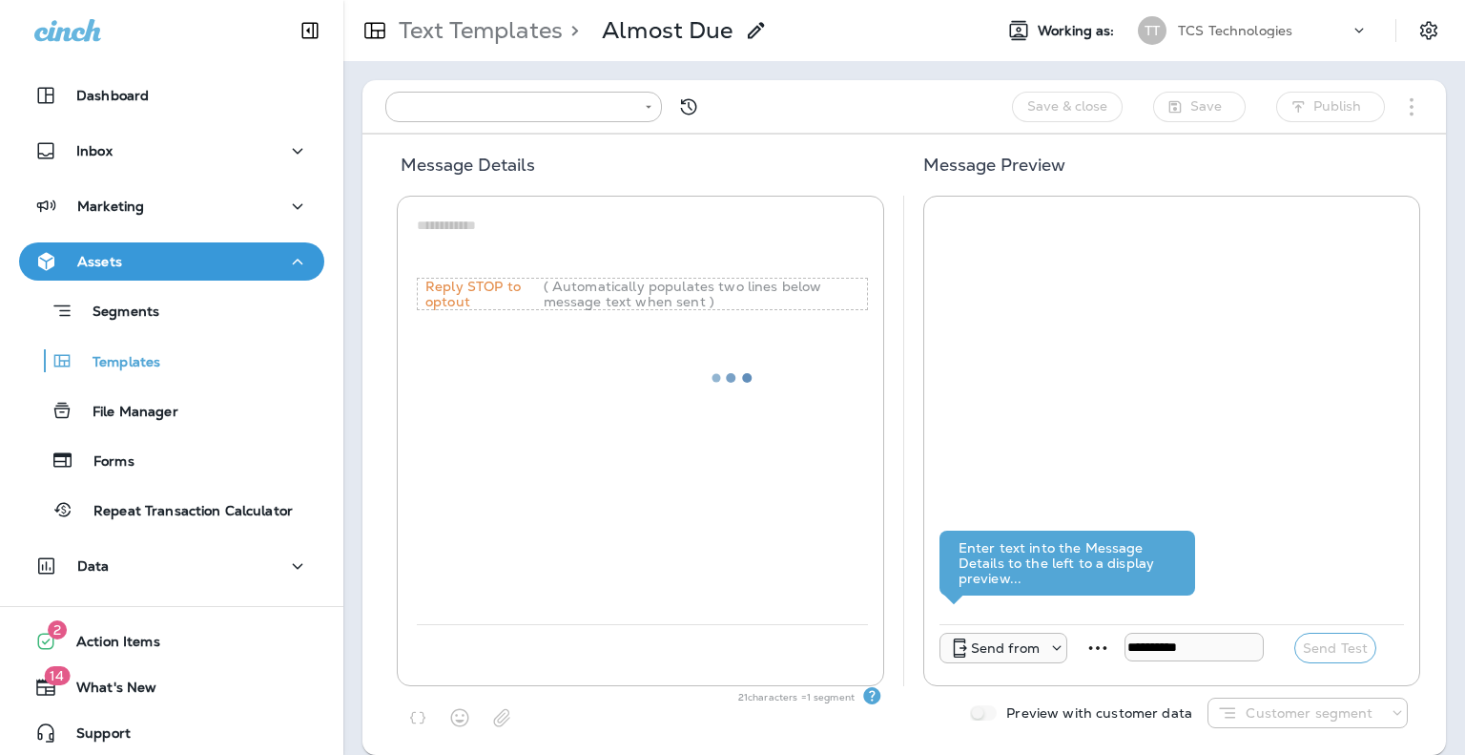
type input "**********"
type textarea "**********"
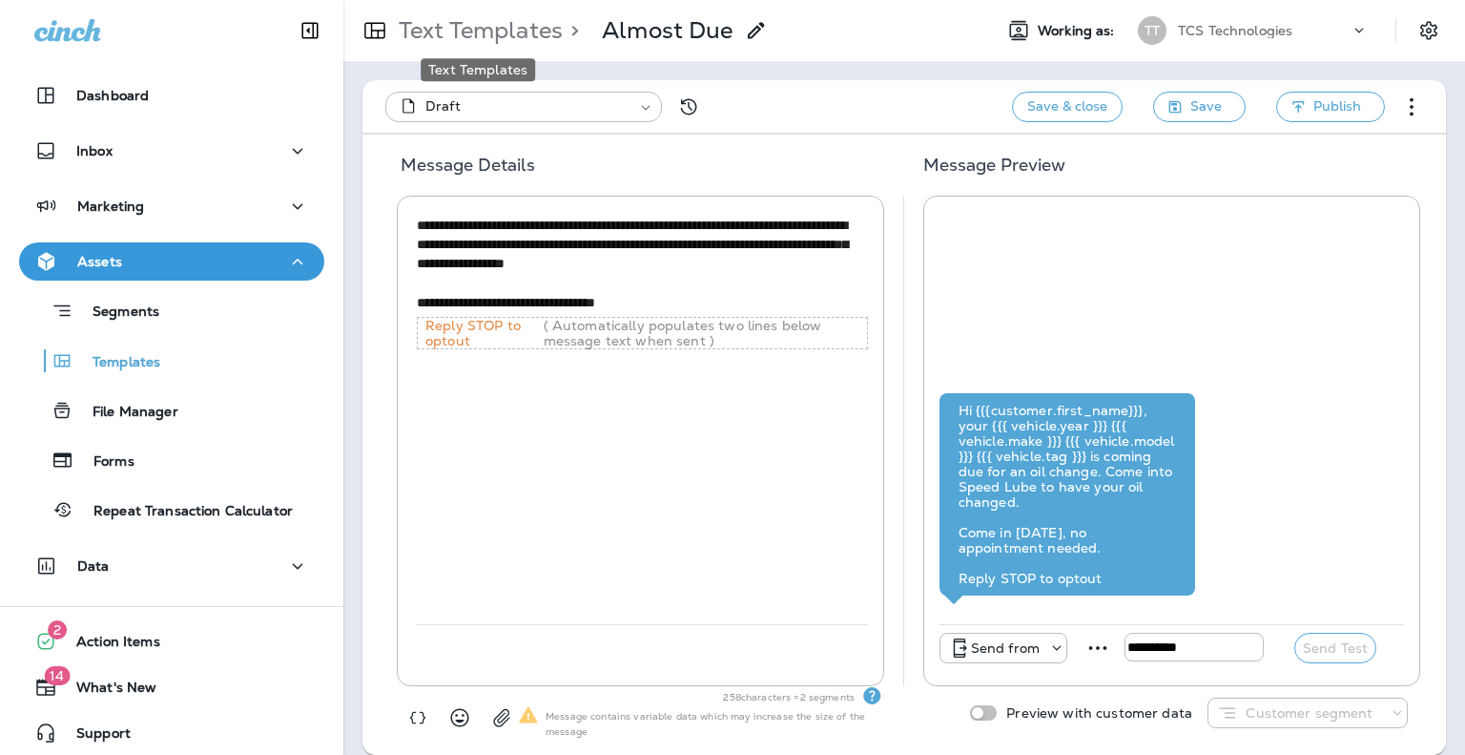
click at [508, 31] on p "Text Templates" at bounding box center [477, 30] width 172 height 29
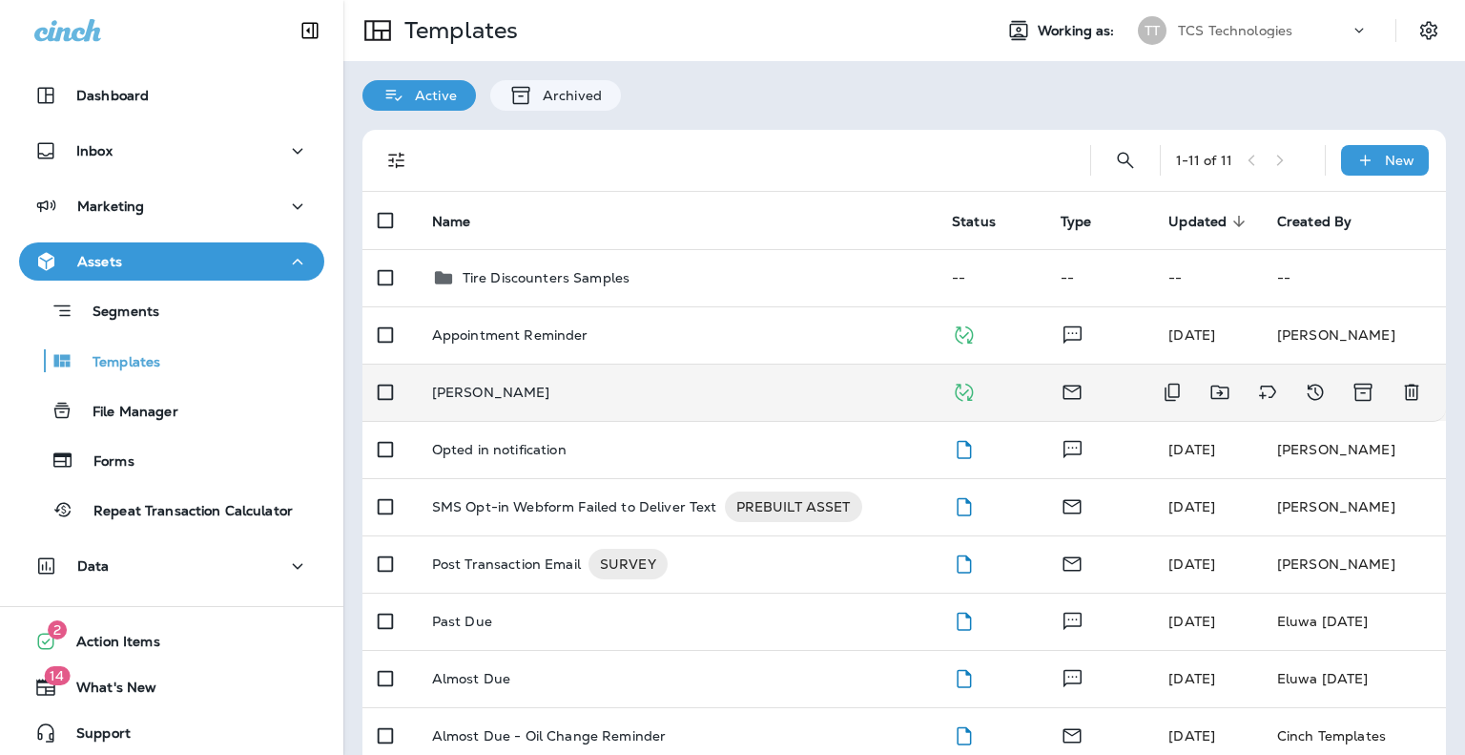
click at [476, 384] on p "Michael Turner" at bounding box center [491, 391] width 118 height 15
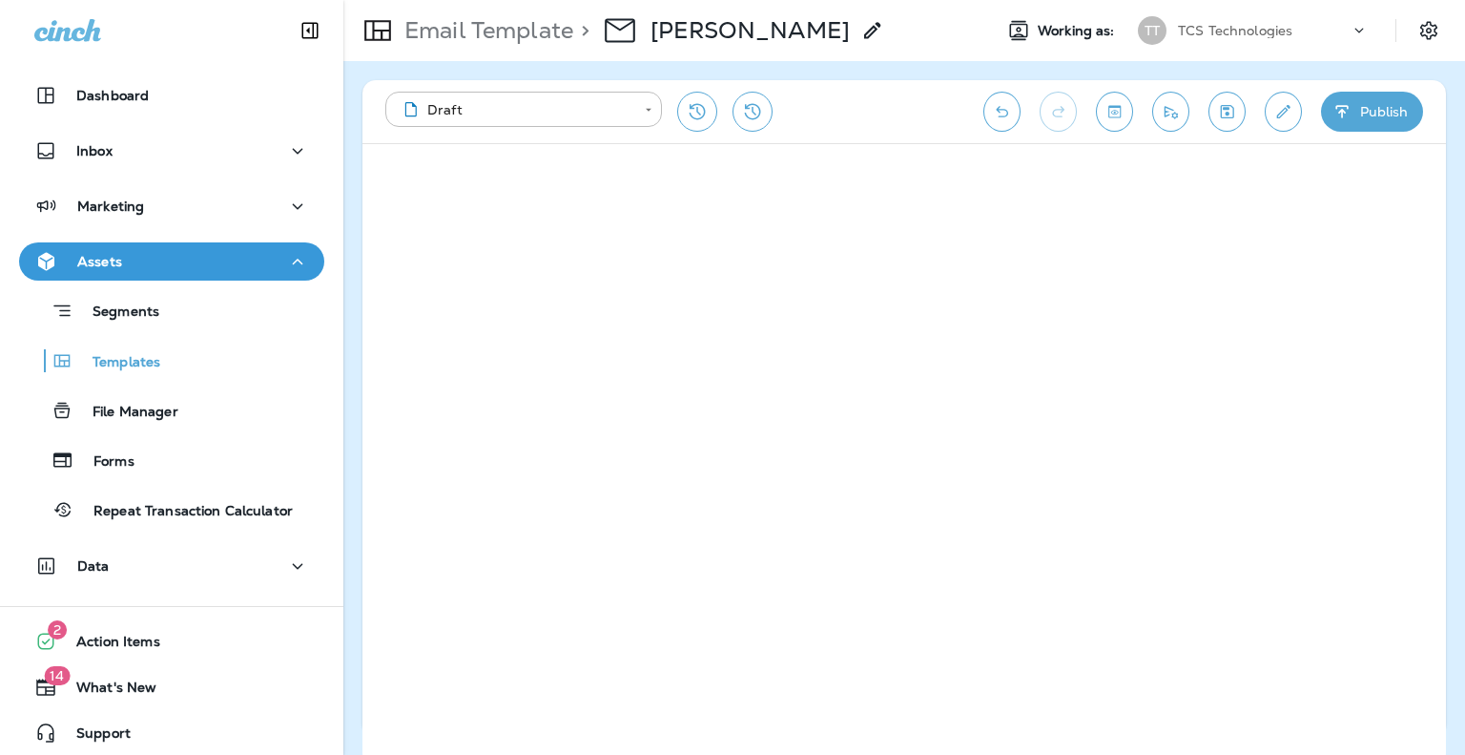
click at [476, 37] on p "Email Template" at bounding box center [485, 30] width 176 height 29
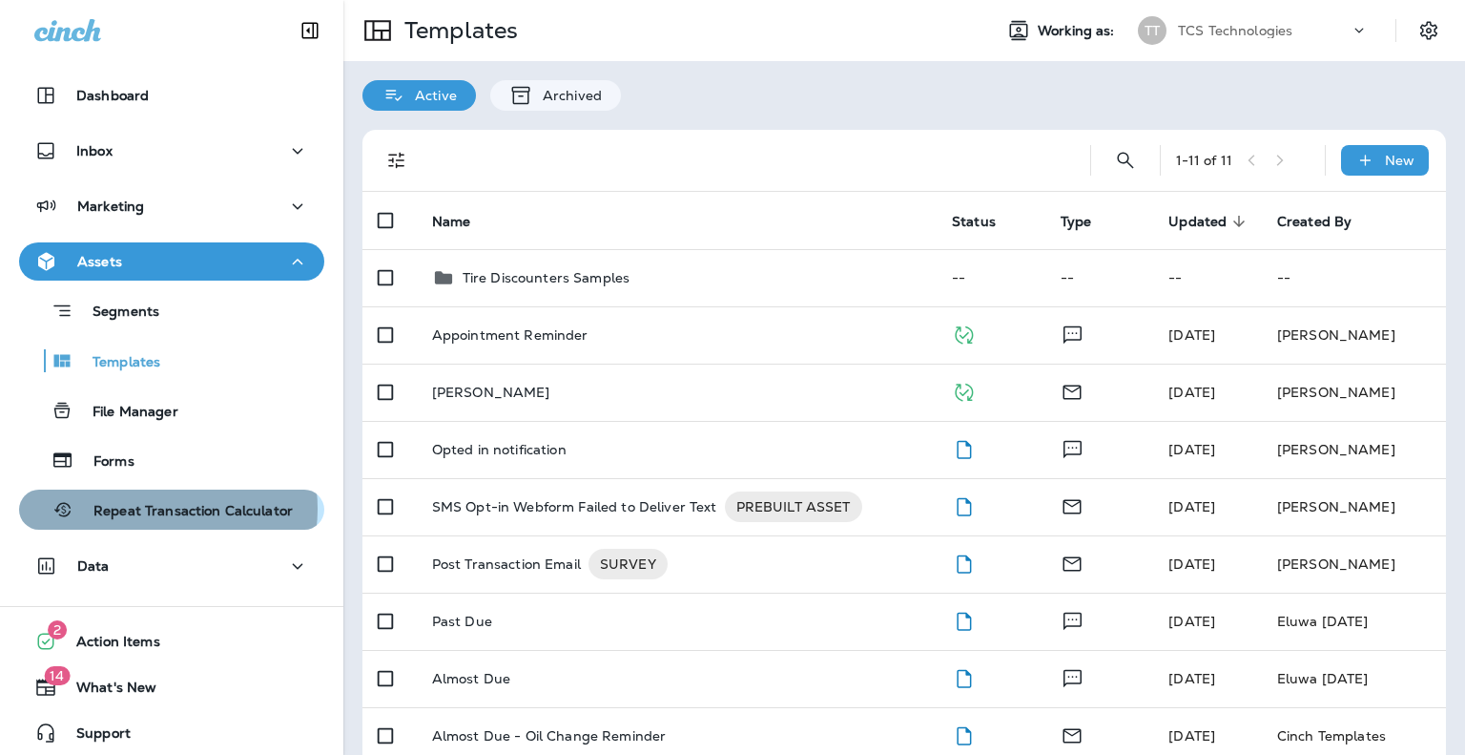
click at [158, 508] on p "Repeat Transaction Calculator" at bounding box center [183, 512] width 218 height 18
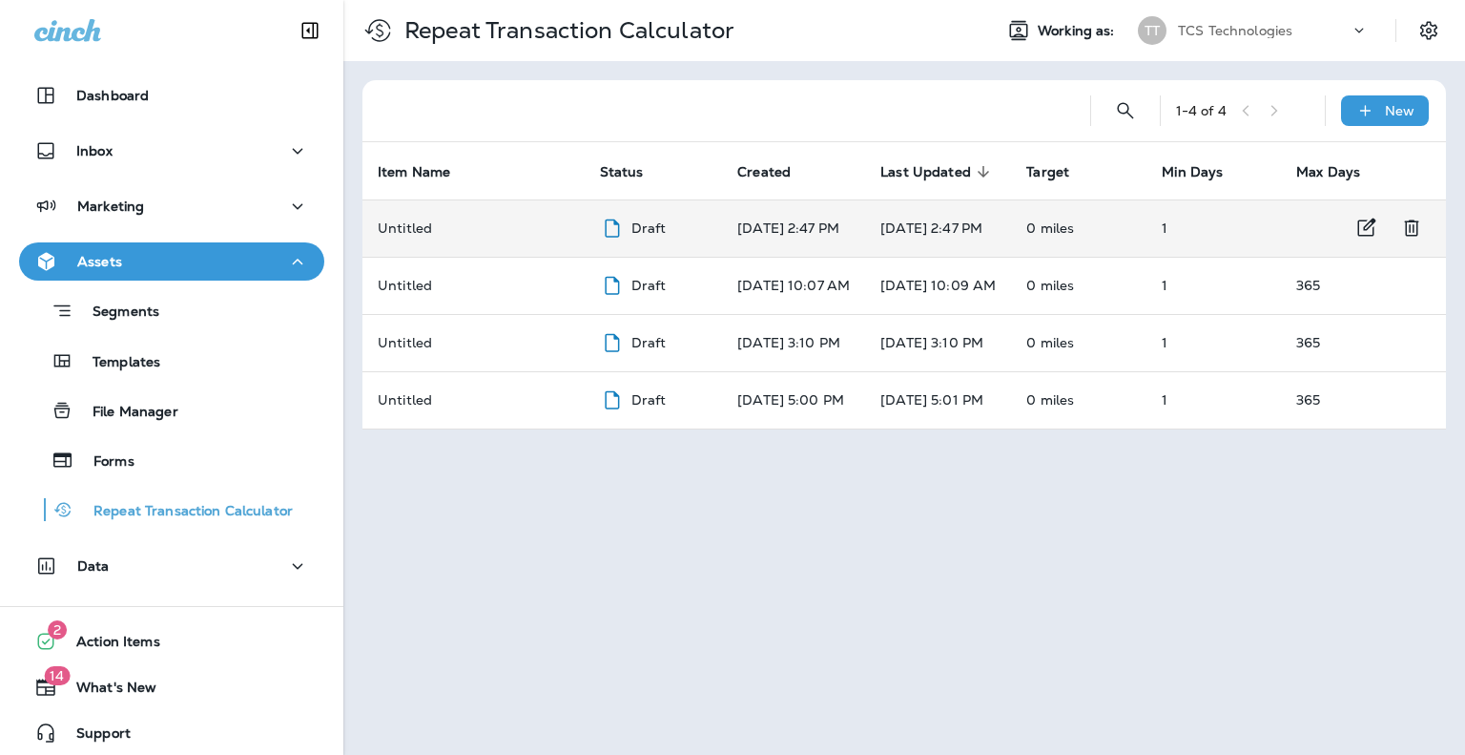
click at [798, 224] on p "Sep 2, 2025 2:47 PM" at bounding box center [793, 227] width 113 height 15
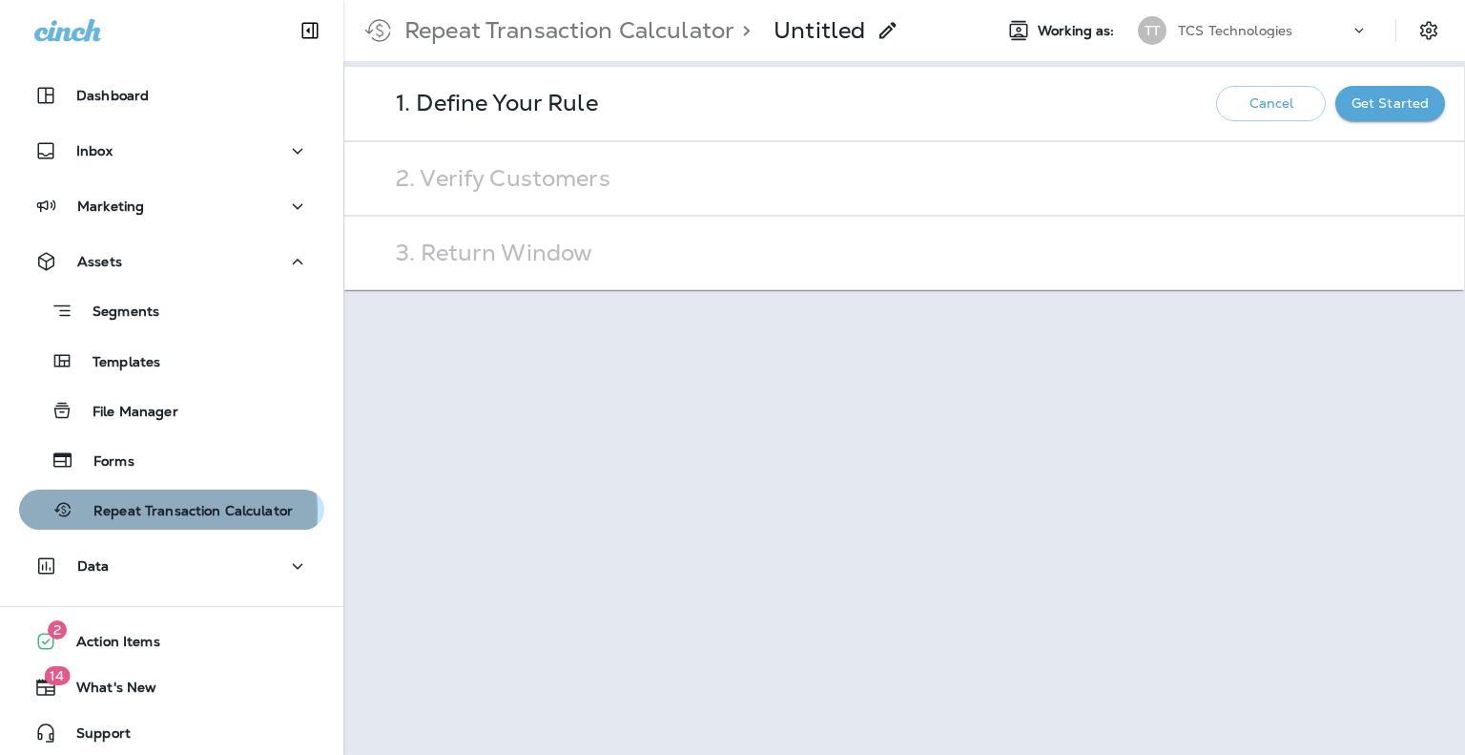
click at [157, 511] on p "Repeat Transaction Calculator" at bounding box center [183, 512] width 218 height 18
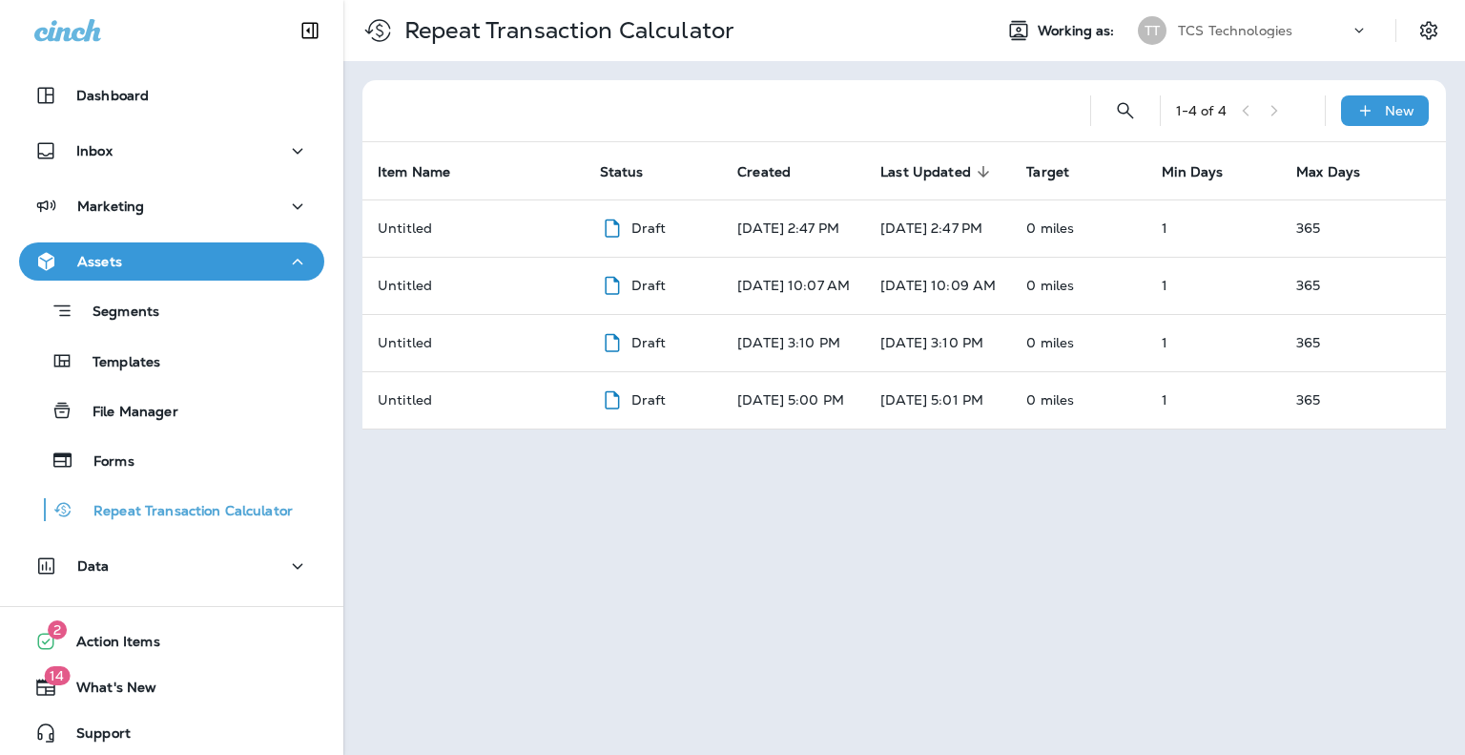
click at [1261, 31] on p "TCS Technologies" at bounding box center [1235, 30] width 114 height 15
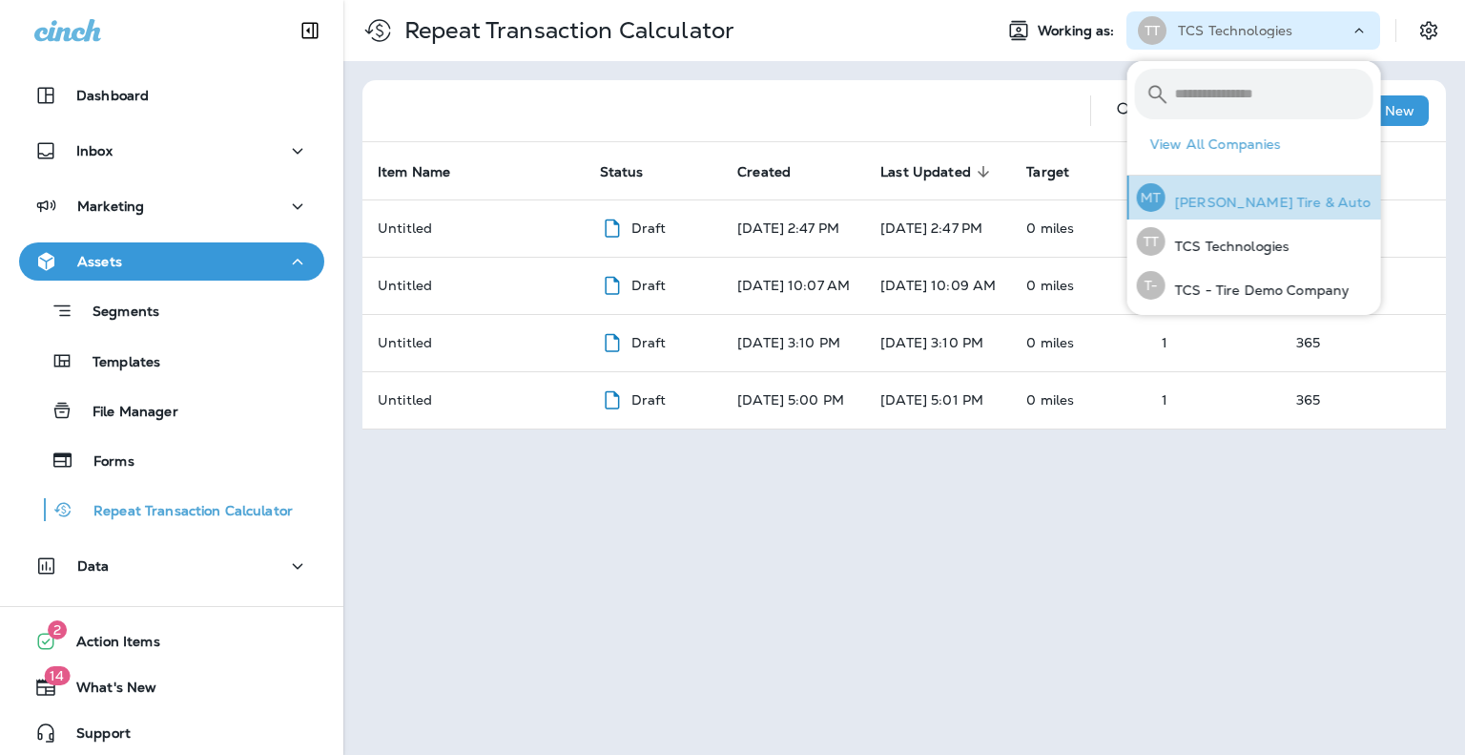
click at [1254, 195] on p "[PERSON_NAME] Tire & Auto" at bounding box center [1269, 202] width 206 height 15
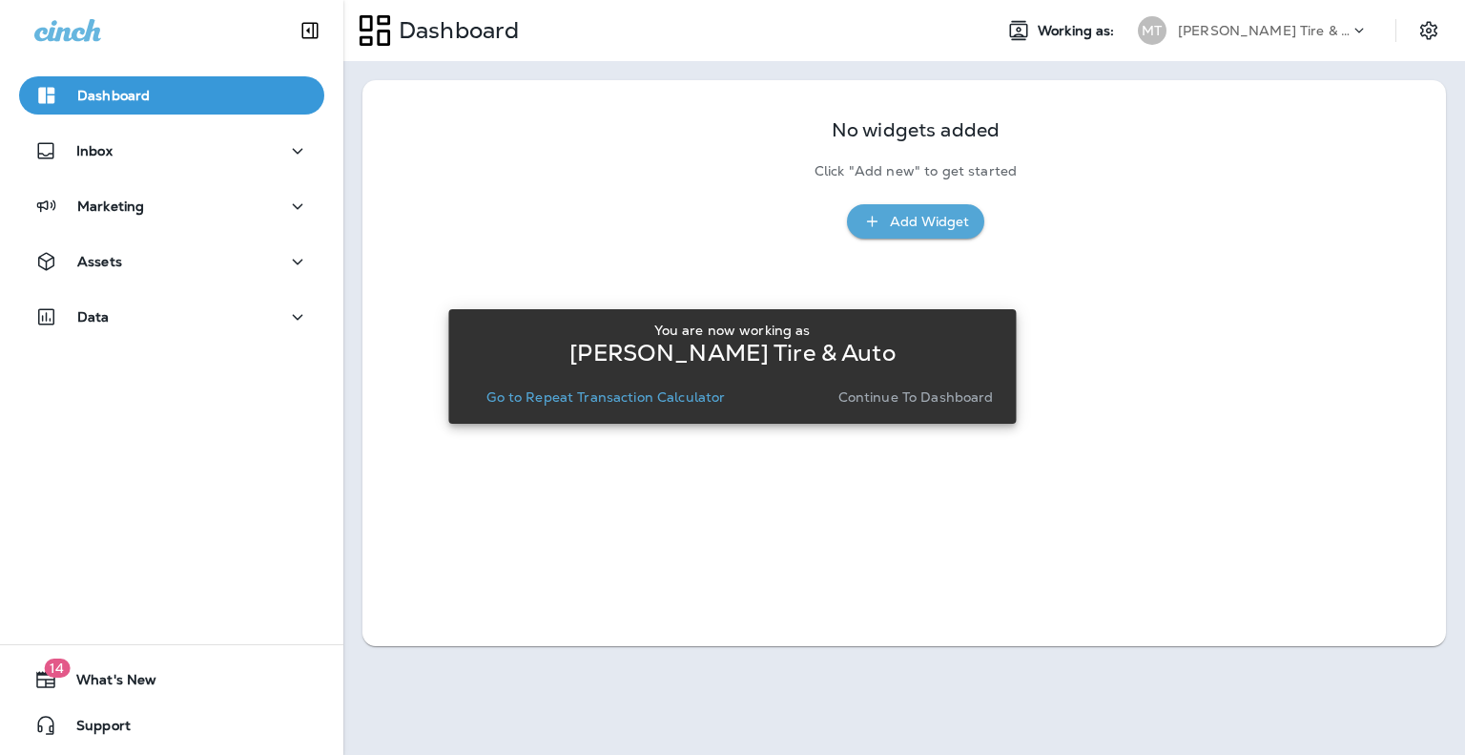
click at [941, 402] on p "Continue to Dashboard" at bounding box center [917, 396] width 156 height 15
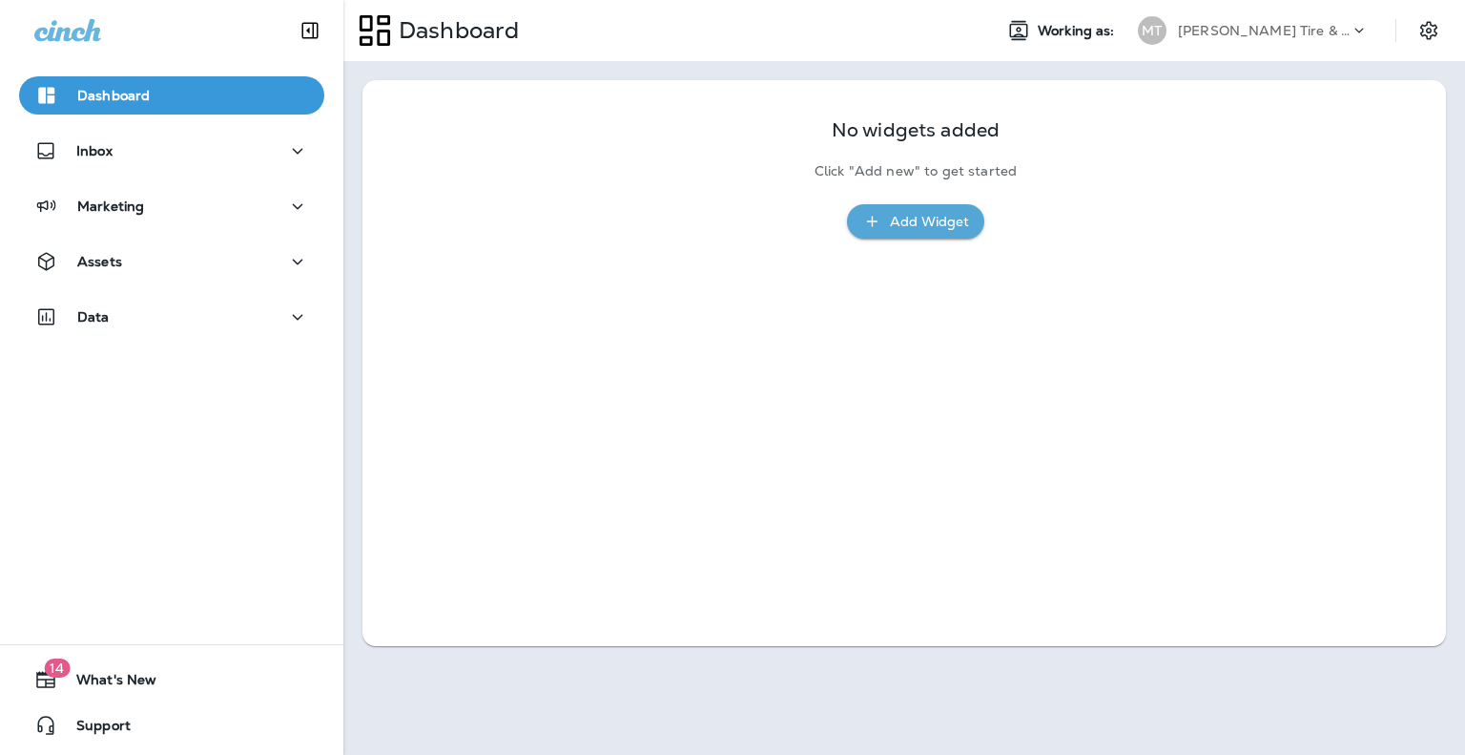
click at [928, 226] on div "Add Widget" at bounding box center [929, 222] width 79 height 24
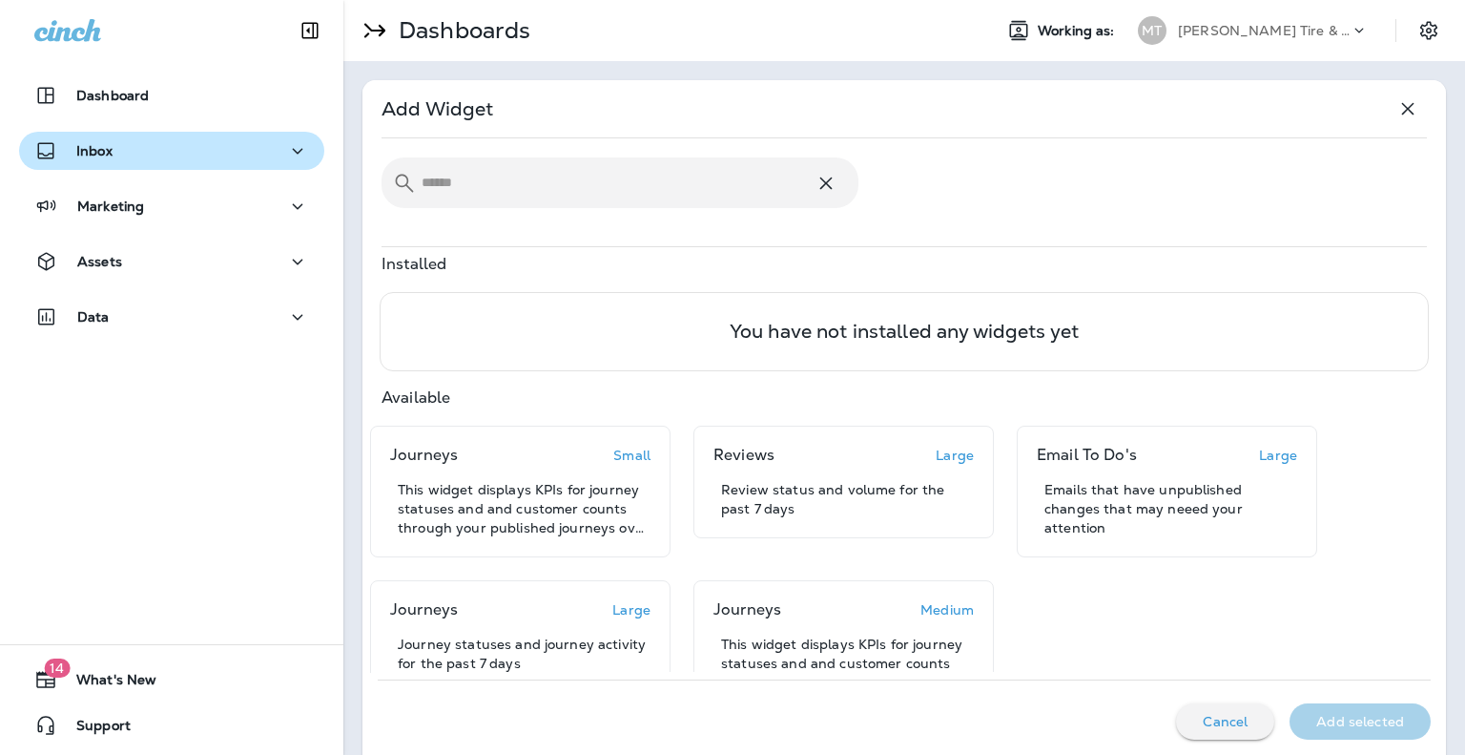
click at [121, 156] on div "Inbox" at bounding box center [171, 151] width 275 height 24
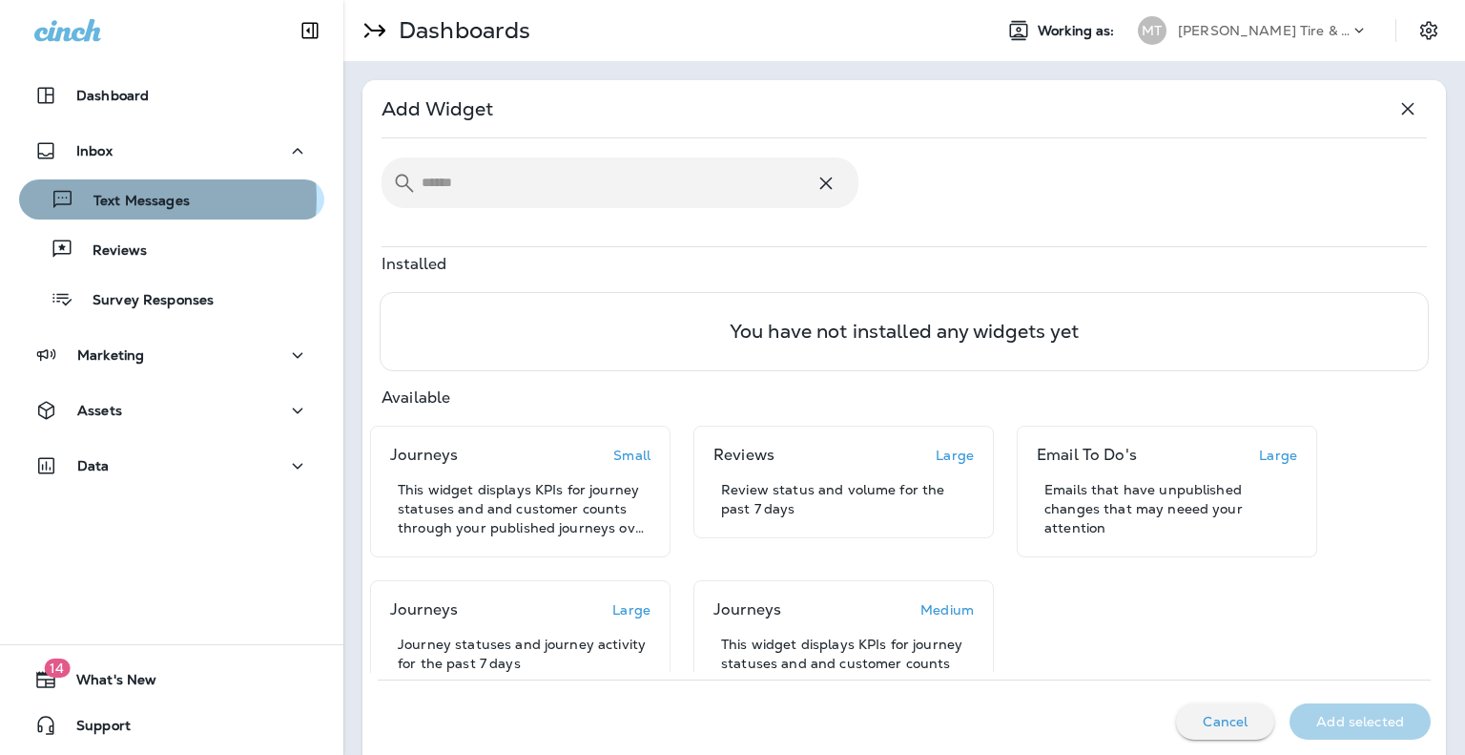
click at [142, 198] on p "Text Messages" at bounding box center [131, 202] width 115 height 18
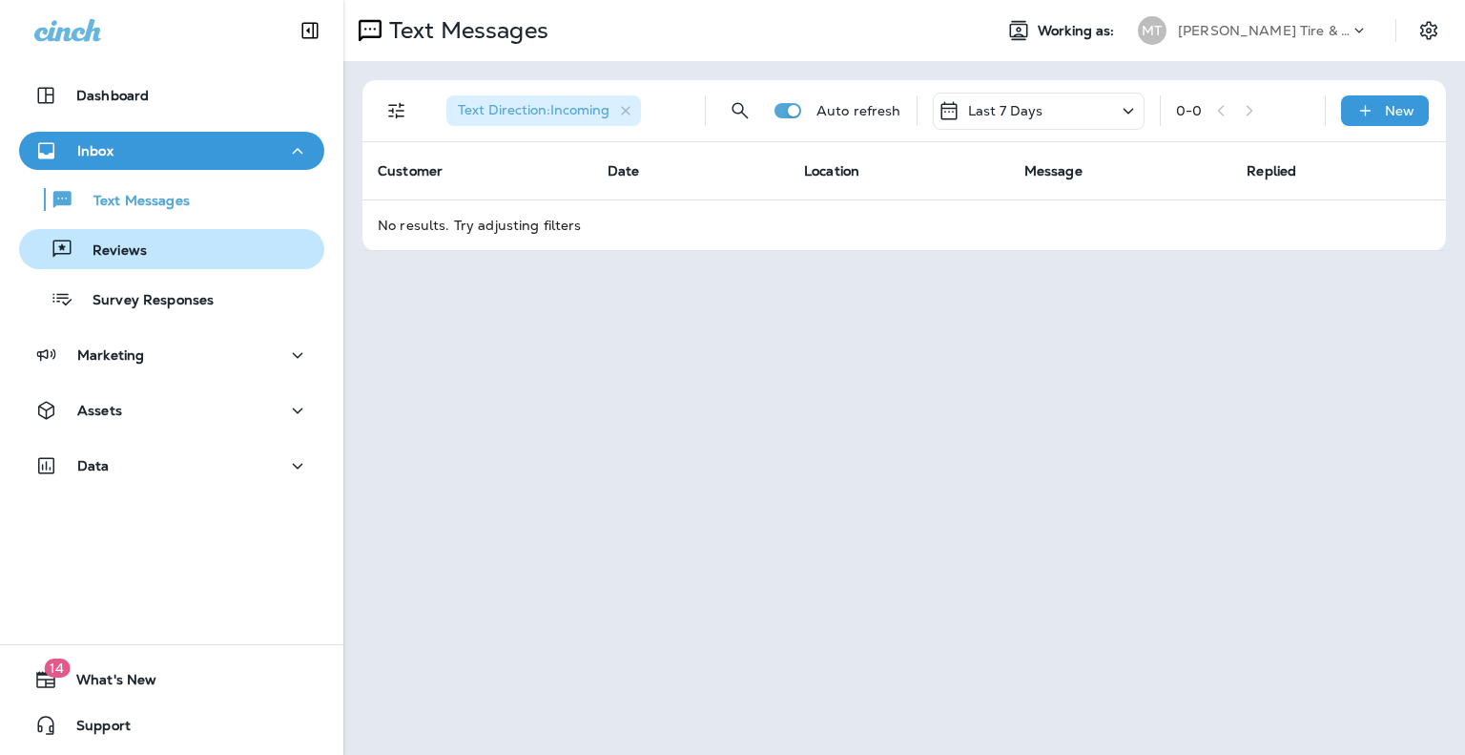
click at [142, 259] on p "Reviews" at bounding box center [109, 251] width 73 height 18
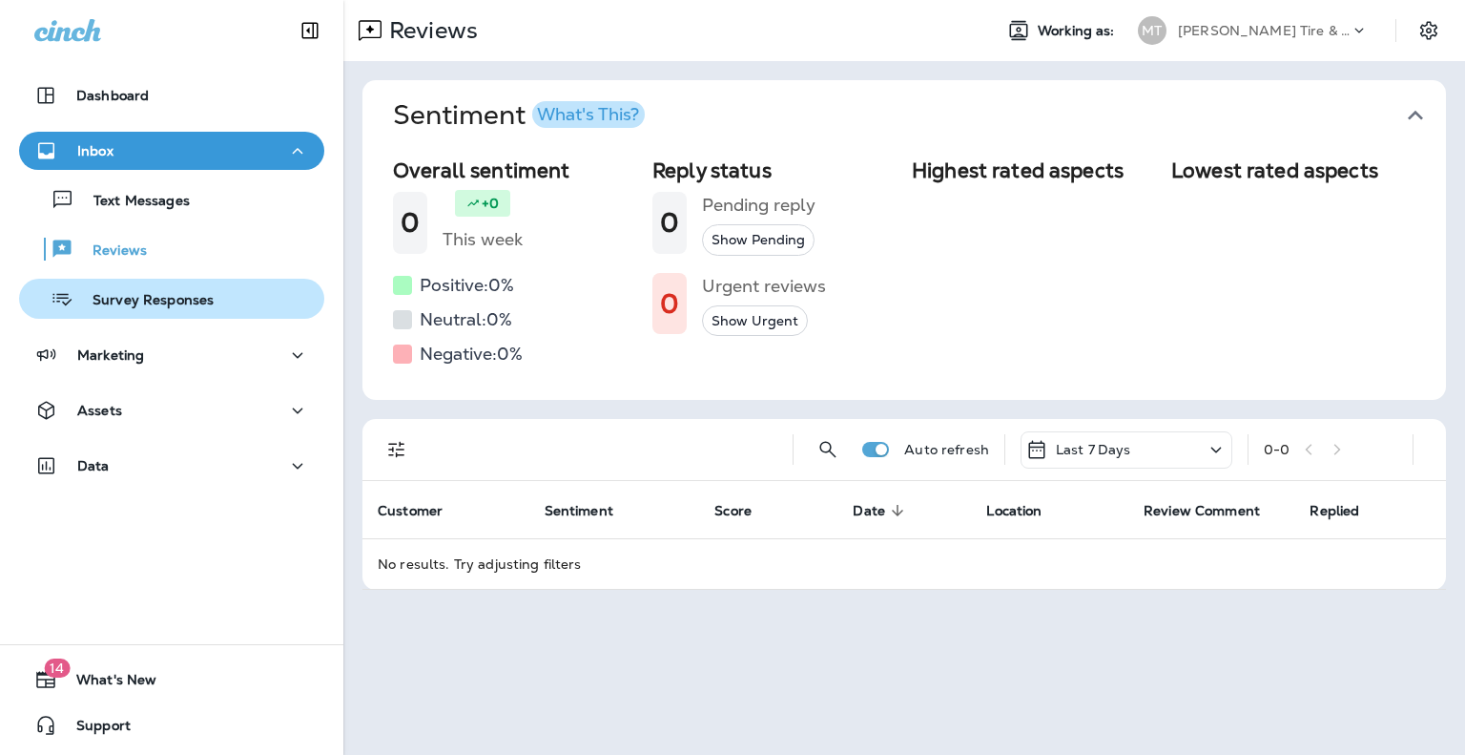
click at [150, 314] on button "Survey Responses" at bounding box center [171, 299] width 305 height 40
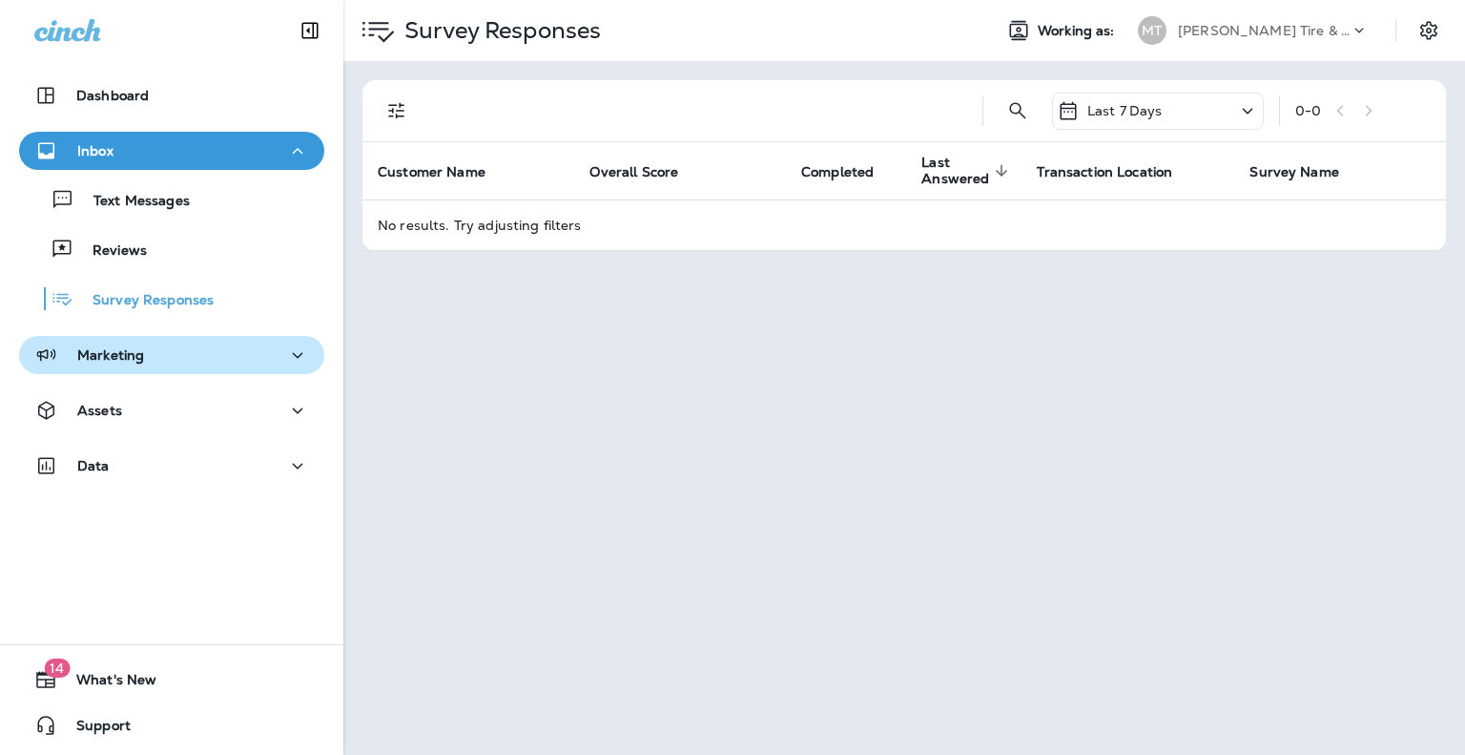
click at [153, 352] on div "Marketing" at bounding box center [171, 355] width 275 height 24
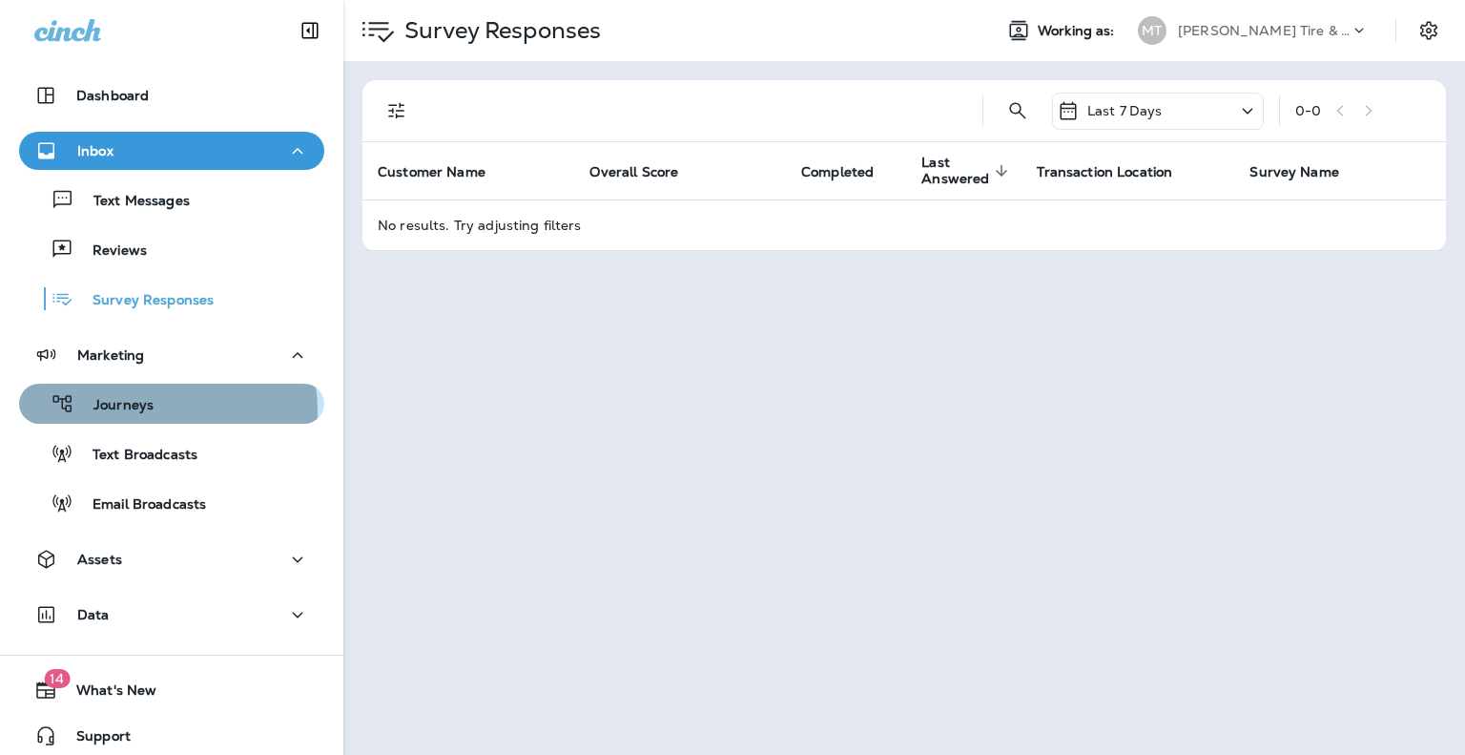
click at [150, 410] on p "Journeys" at bounding box center [113, 406] width 79 height 18
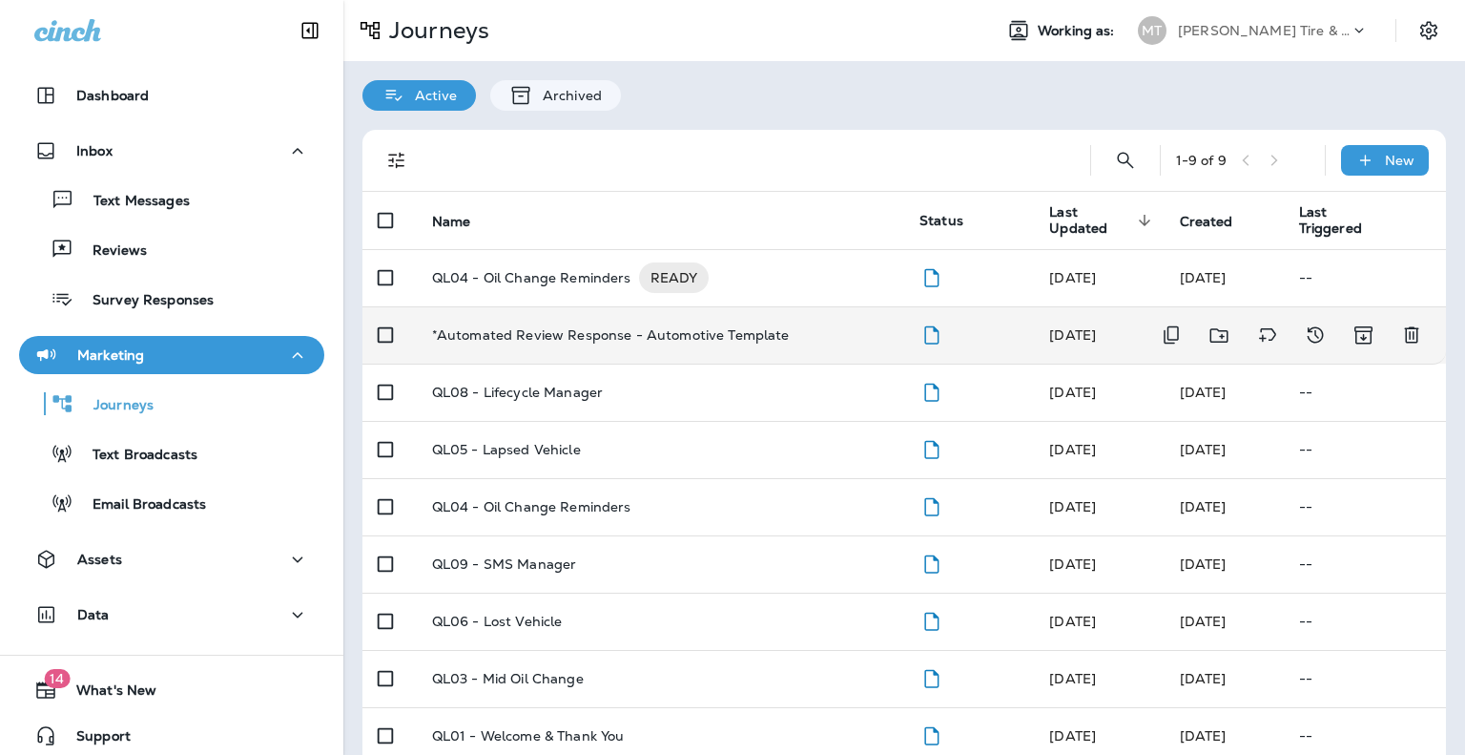
scroll to position [29, 0]
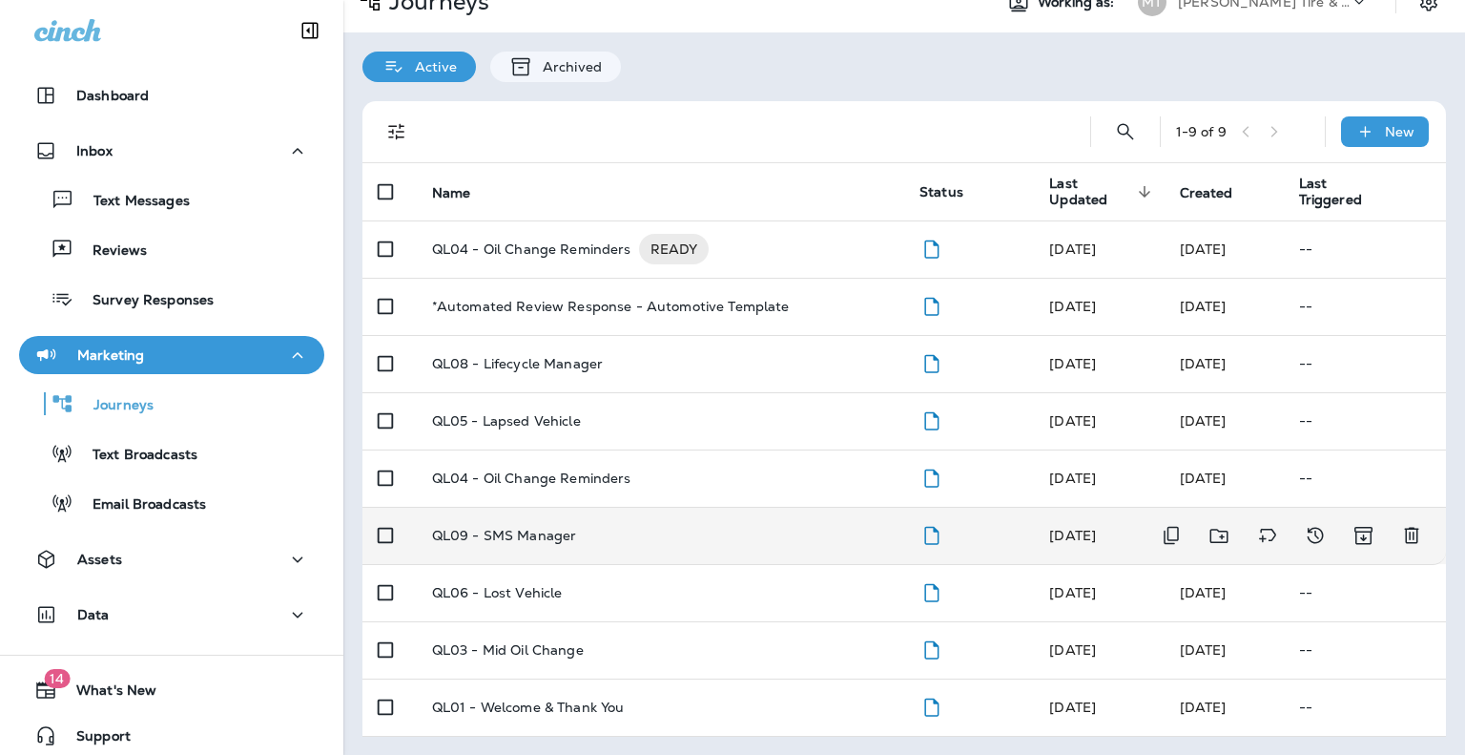
click at [504, 535] on p "QL09 - SMS Manager" at bounding box center [504, 535] width 145 height 15
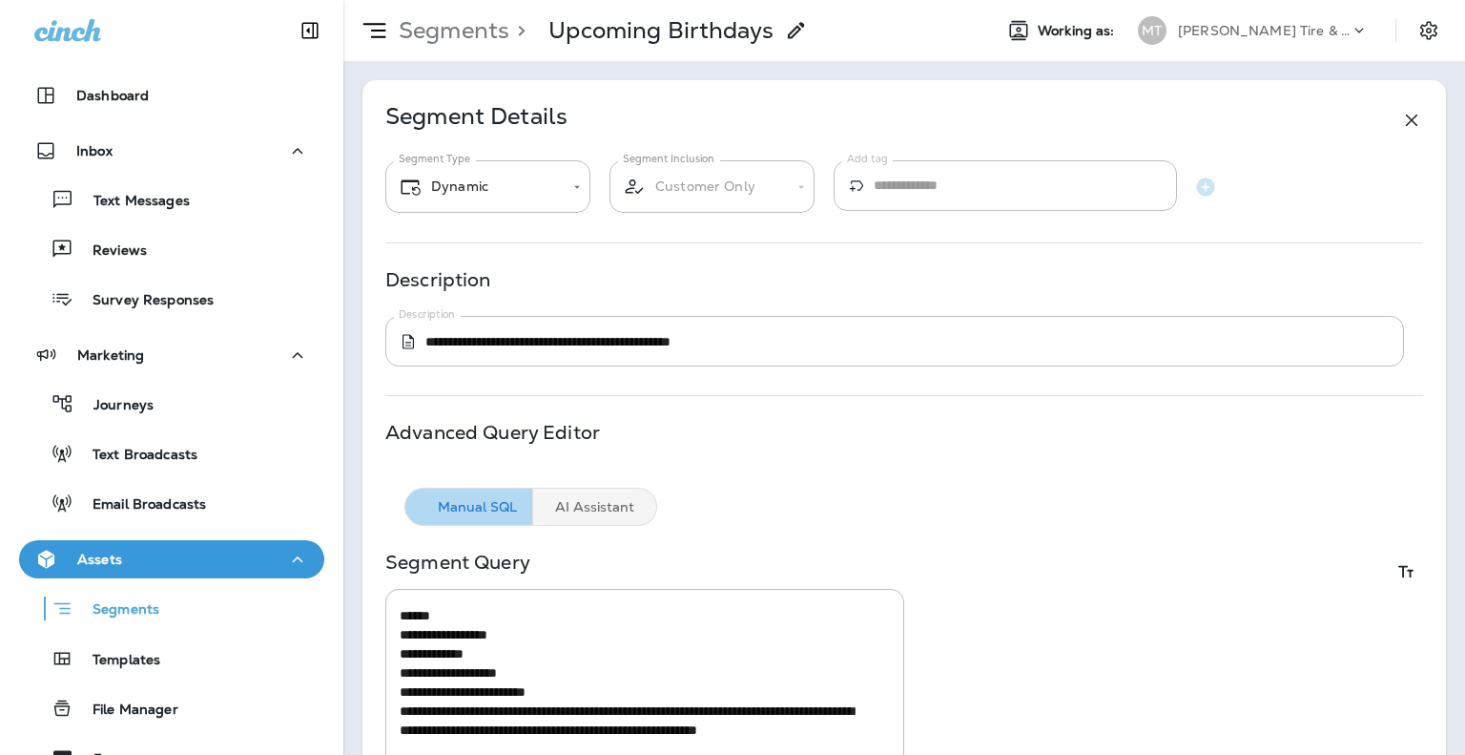
scroll to position [652, 0]
